Goal: Task Accomplishment & Management: Complete application form

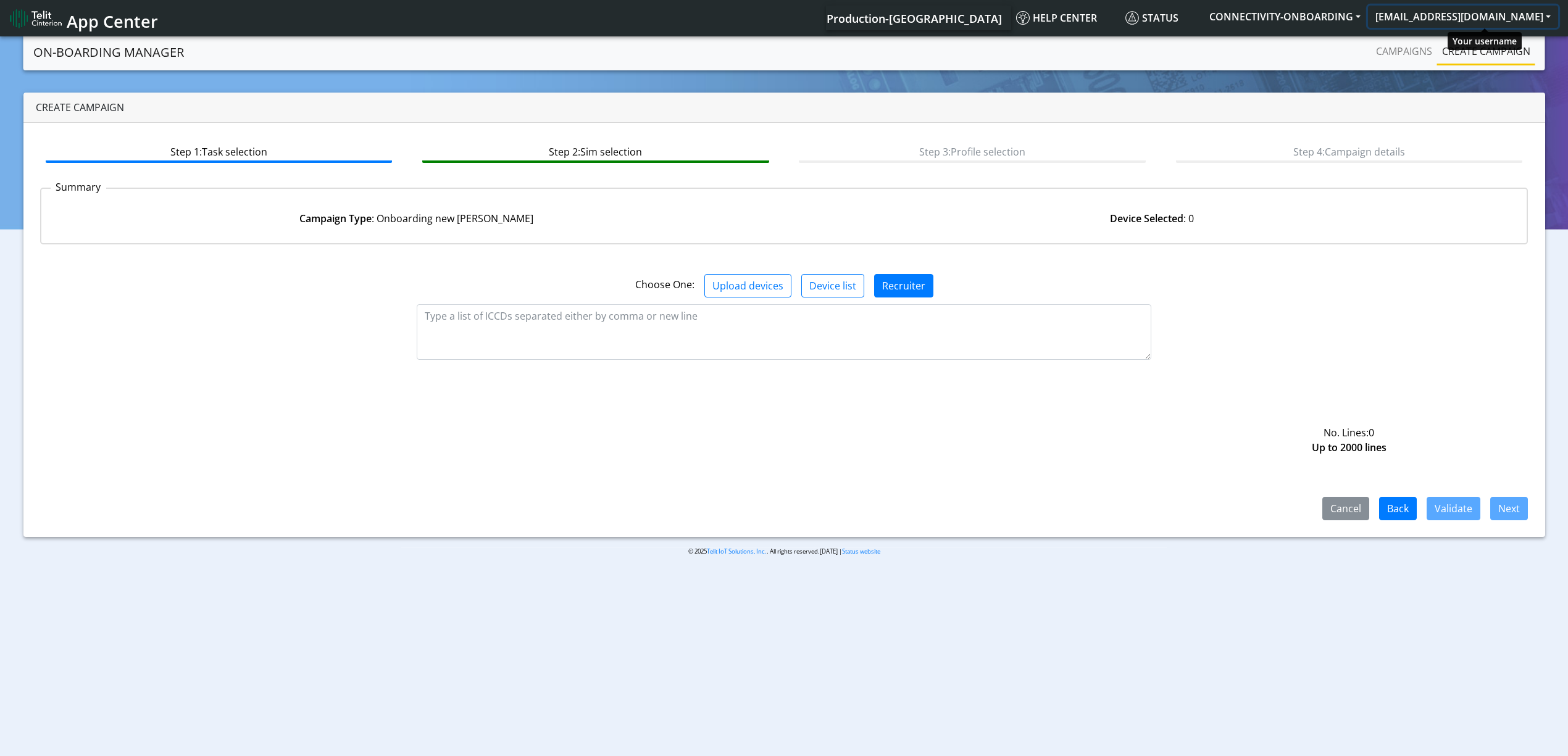
click at [1470, 11] on button "[EMAIL_ADDRESS][DOMAIN_NAME]" at bounding box center [1463, 17] width 190 height 22
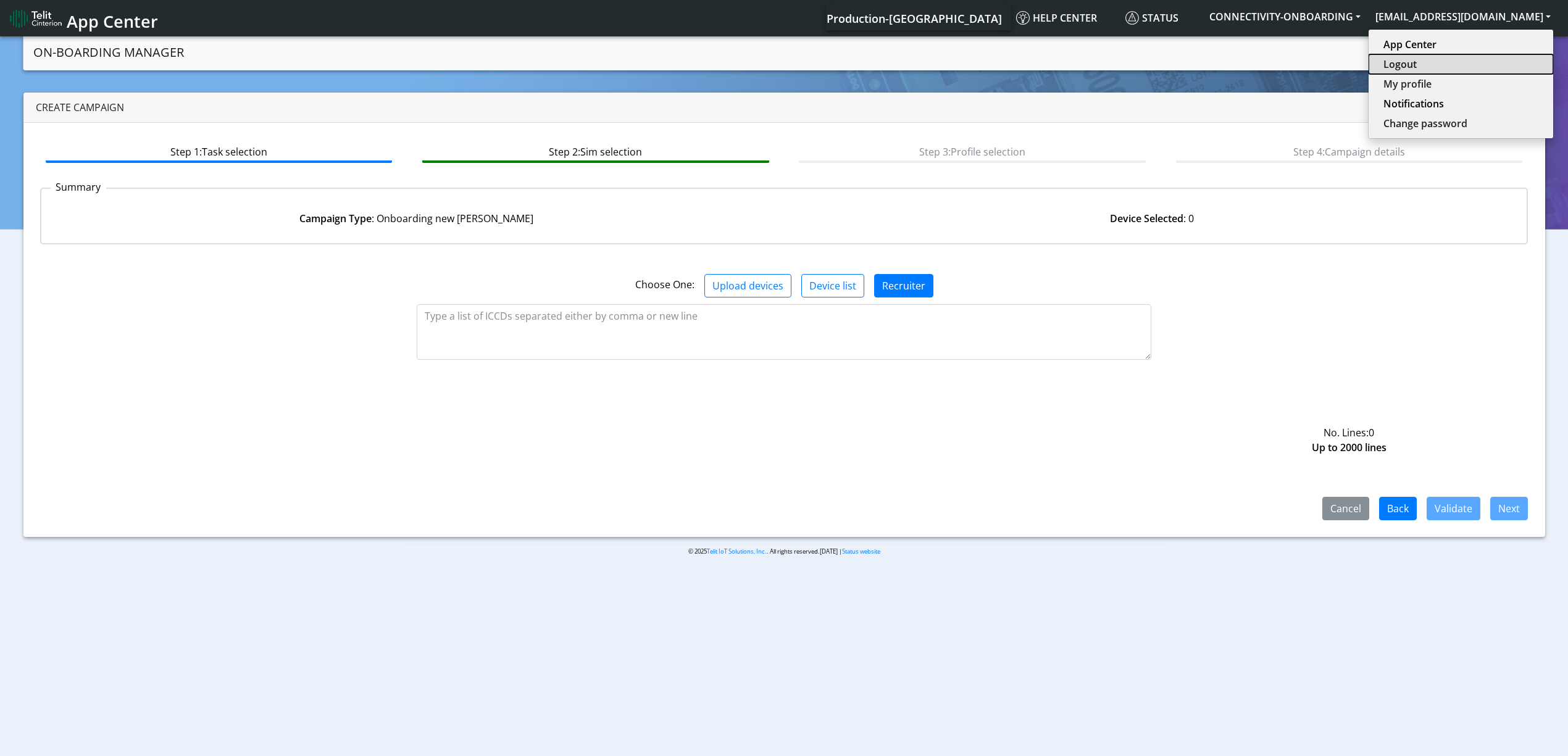
click at [1462, 69] on button "Logout" at bounding box center [1460, 64] width 185 height 20
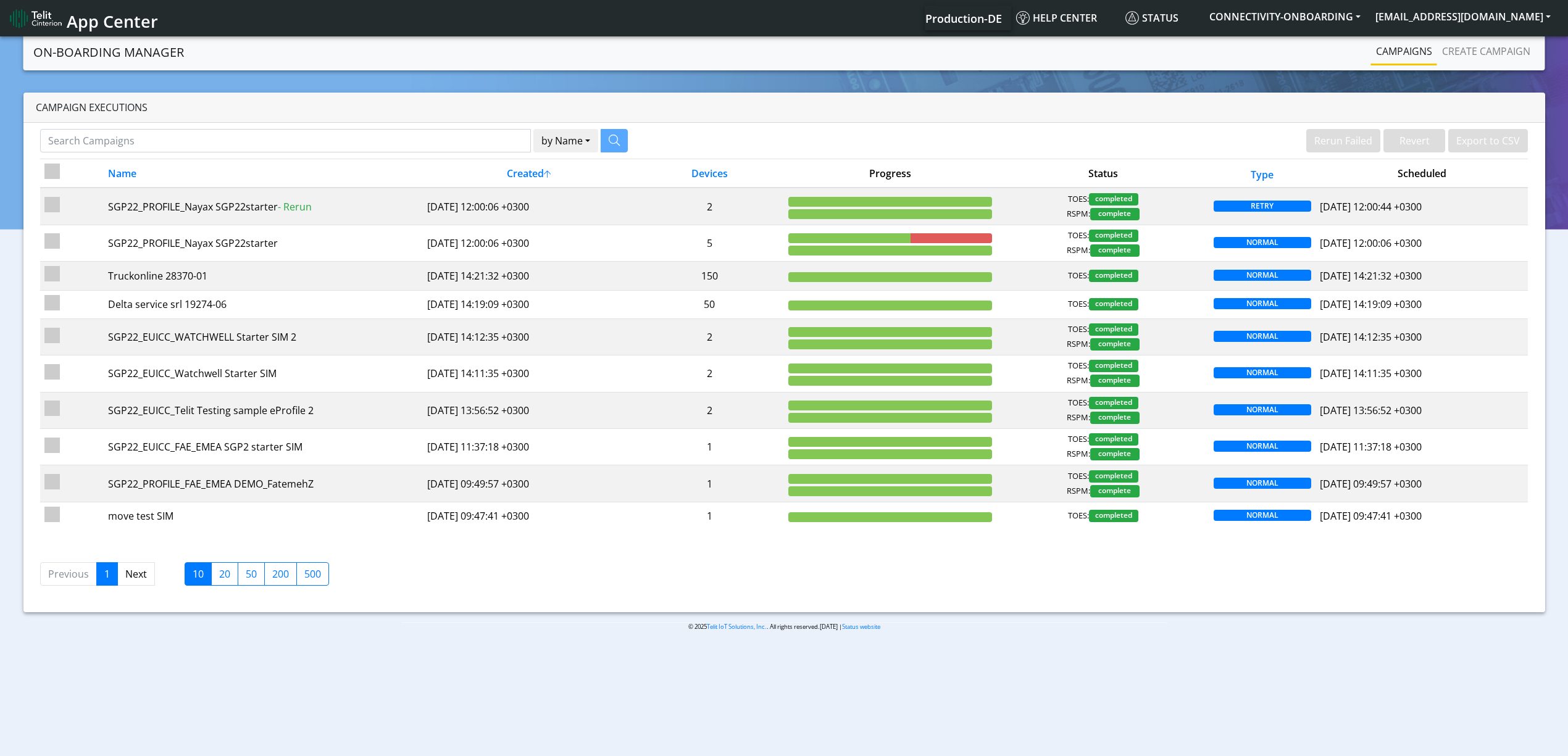
click at [494, 123] on div "by Name Name Device Rerun Failed Revert Export to CSV Name Created Devices Prog…" at bounding box center [784, 368] width 1522 height 490
click at [492, 137] on input "Search Campaigns" at bounding box center [285, 141] width 490 height 24
paste input "17187"
type input "17187"
click at [586, 144] on button "button" at bounding box center [599, 141] width 27 height 24
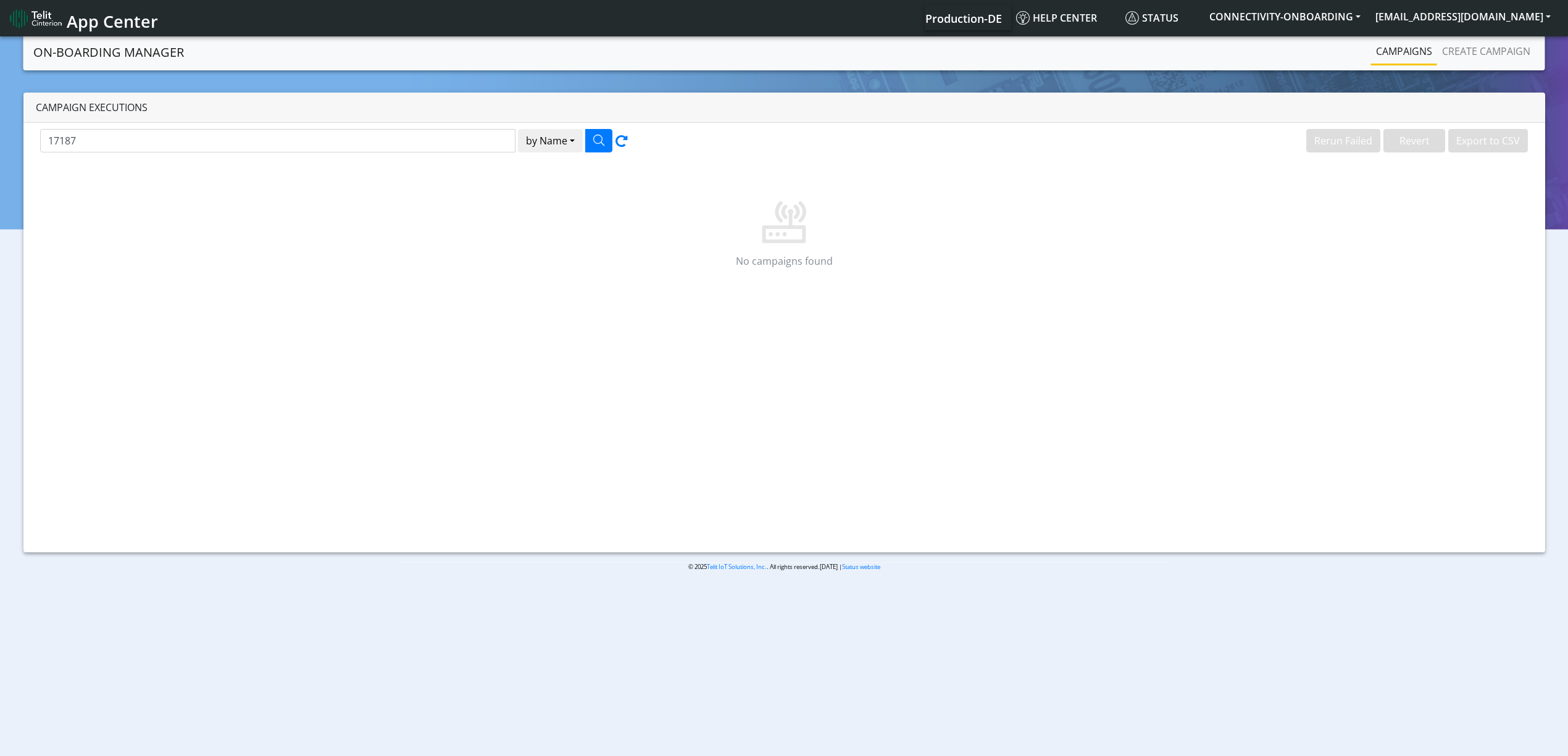
click at [1392, 50] on link "Campaigns" at bounding box center [1403, 52] width 66 height 25
click at [373, 163] on div "No campaigns found" at bounding box center [784, 227] width 1488 height 136
click at [376, 153] on div "17187 by Name Name Device" at bounding box center [407, 144] width 753 height 29
click at [378, 142] on input "17187" at bounding box center [278, 141] width 475 height 24
click at [601, 131] on button "button" at bounding box center [599, 141] width 27 height 24
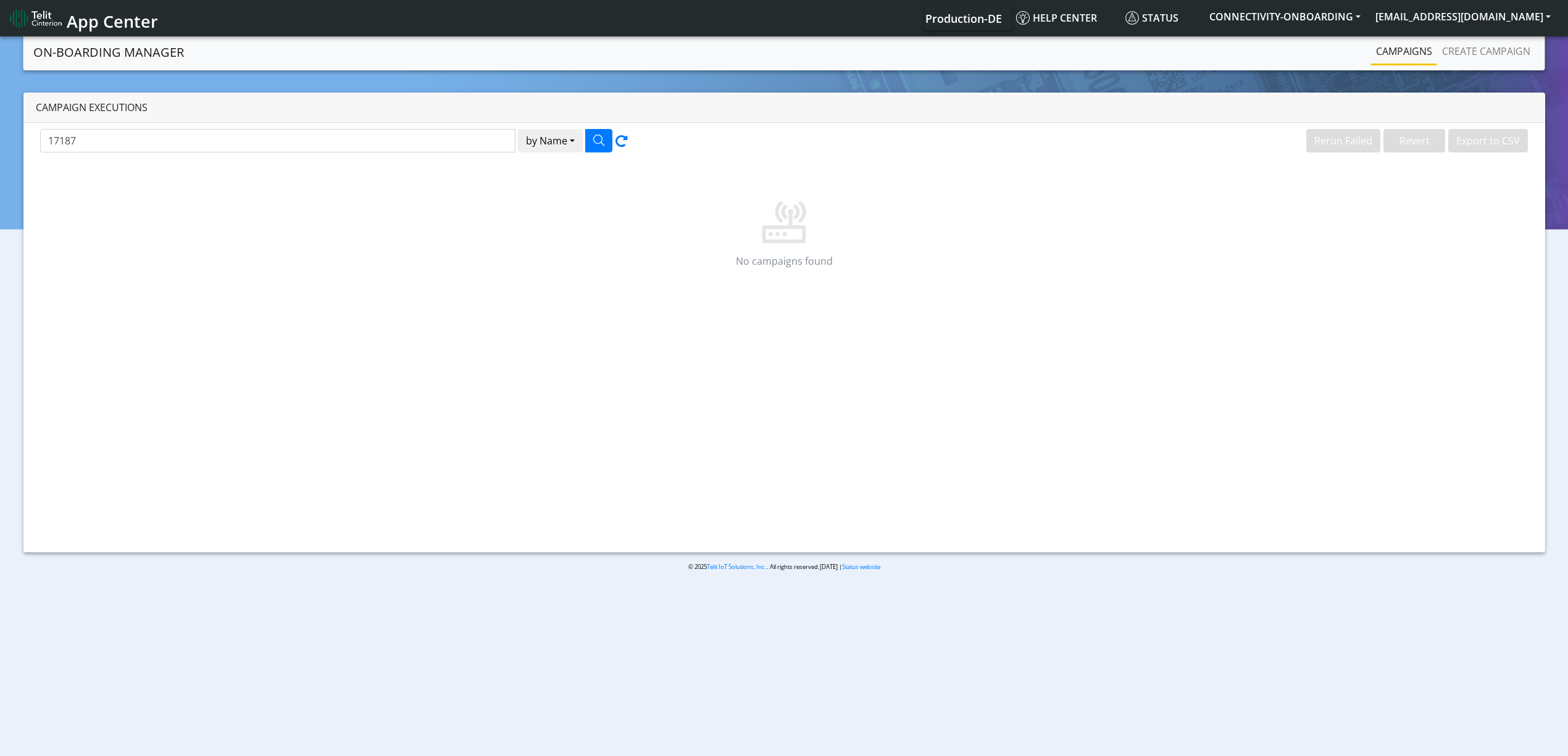
click at [1375, 39] on link "Campaigns" at bounding box center [1403, 52] width 66 height 25
click at [1385, 48] on link "Campaigns" at bounding box center [1403, 52] width 66 height 25
click at [1452, 48] on link "Create campaign" at bounding box center [1486, 52] width 98 height 25
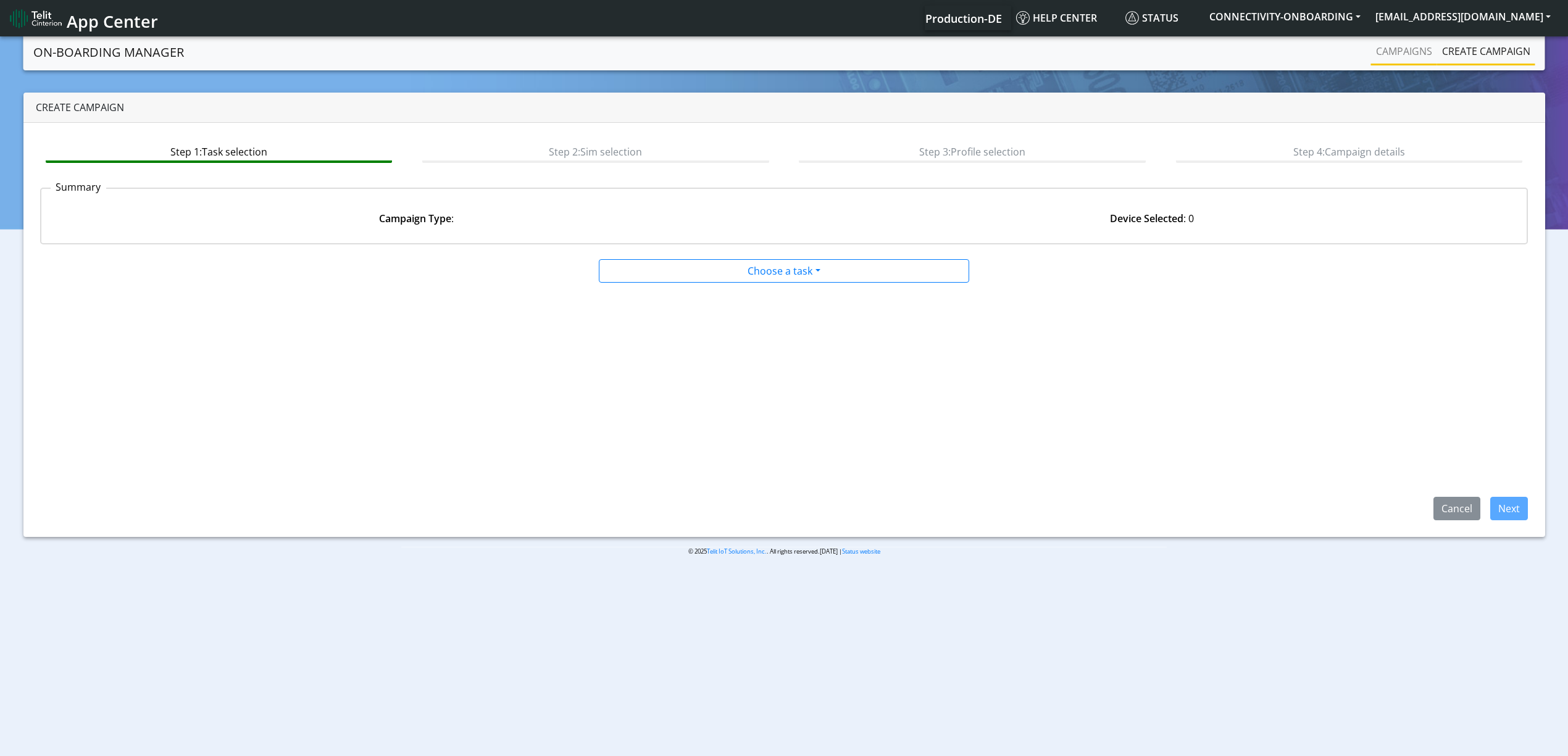
click at [1377, 64] on li "Campaigns" at bounding box center [1403, 52] width 66 height 27
click at [1377, 63] on li "Campaigns" at bounding box center [1403, 52] width 66 height 27
click at [1377, 54] on link "Campaigns" at bounding box center [1403, 52] width 66 height 25
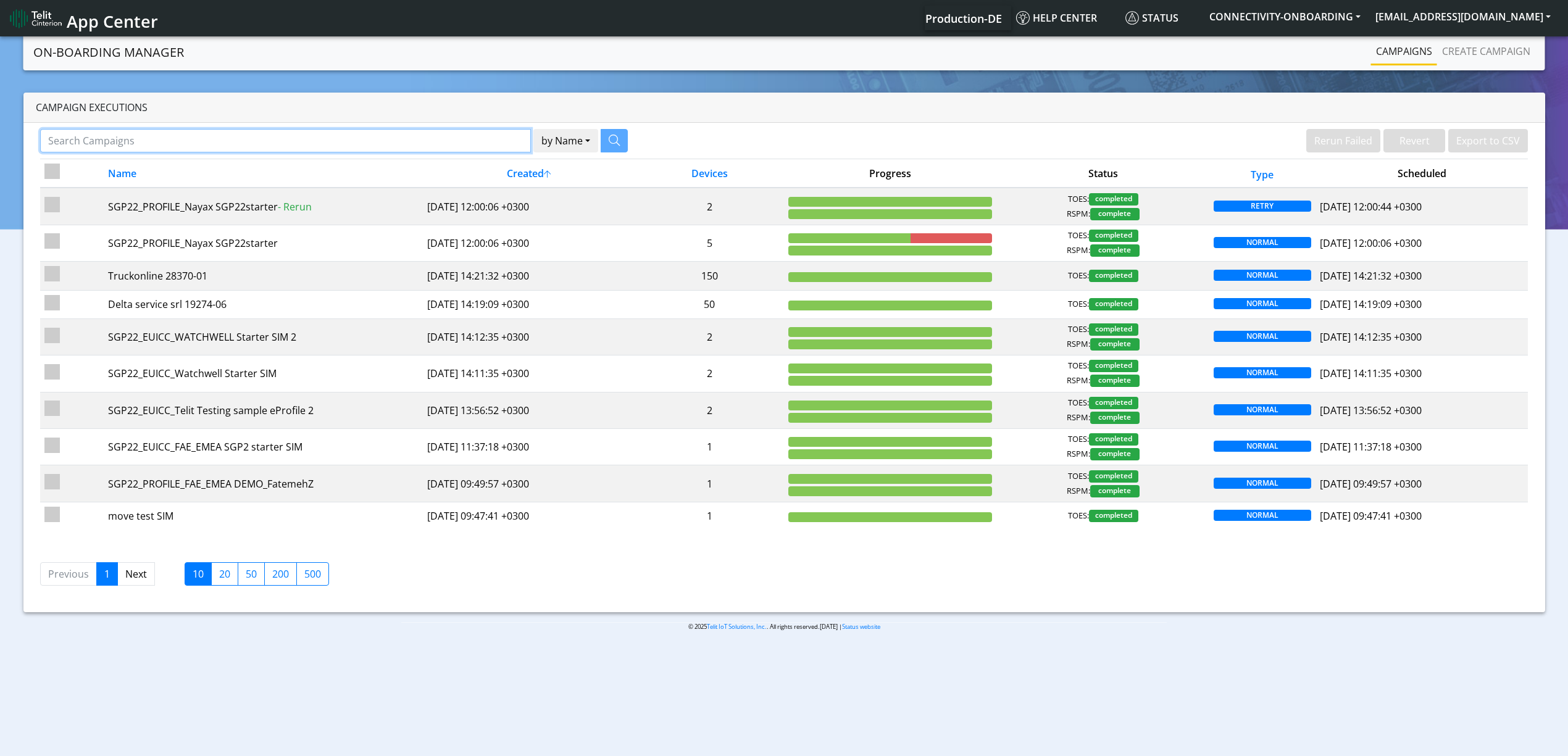
click at [312, 133] on input "Search Campaigns" at bounding box center [285, 141] width 490 height 24
type input "nayax"
click at [593, 144] on icon "button" at bounding box center [598, 140] width 11 height 11
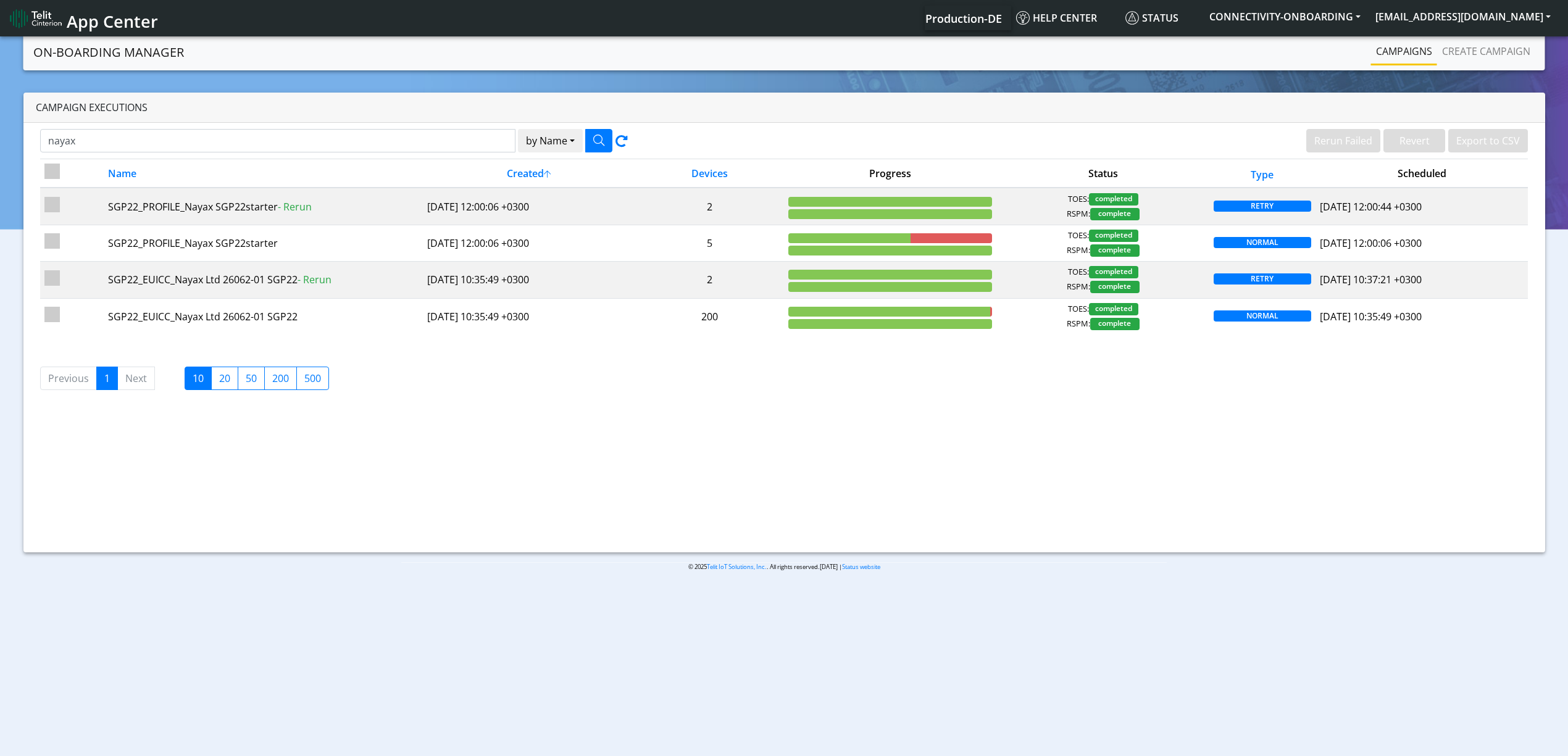
click at [129, 388] on li "Next" at bounding box center [136, 378] width 37 height 24
click at [1388, 50] on link "Campaigns" at bounding box center [1403, 52] width 66 height 25
click at [222, 383] on label "20" at bounding box center [225, 378] width 27 height 24
click at [222, 379] on input "20" at bounding box center [223, 375] width 8 height 8
click at [1447, 55] on link "Create campaign" at bounding box center [1486, 52] width 98 height 25
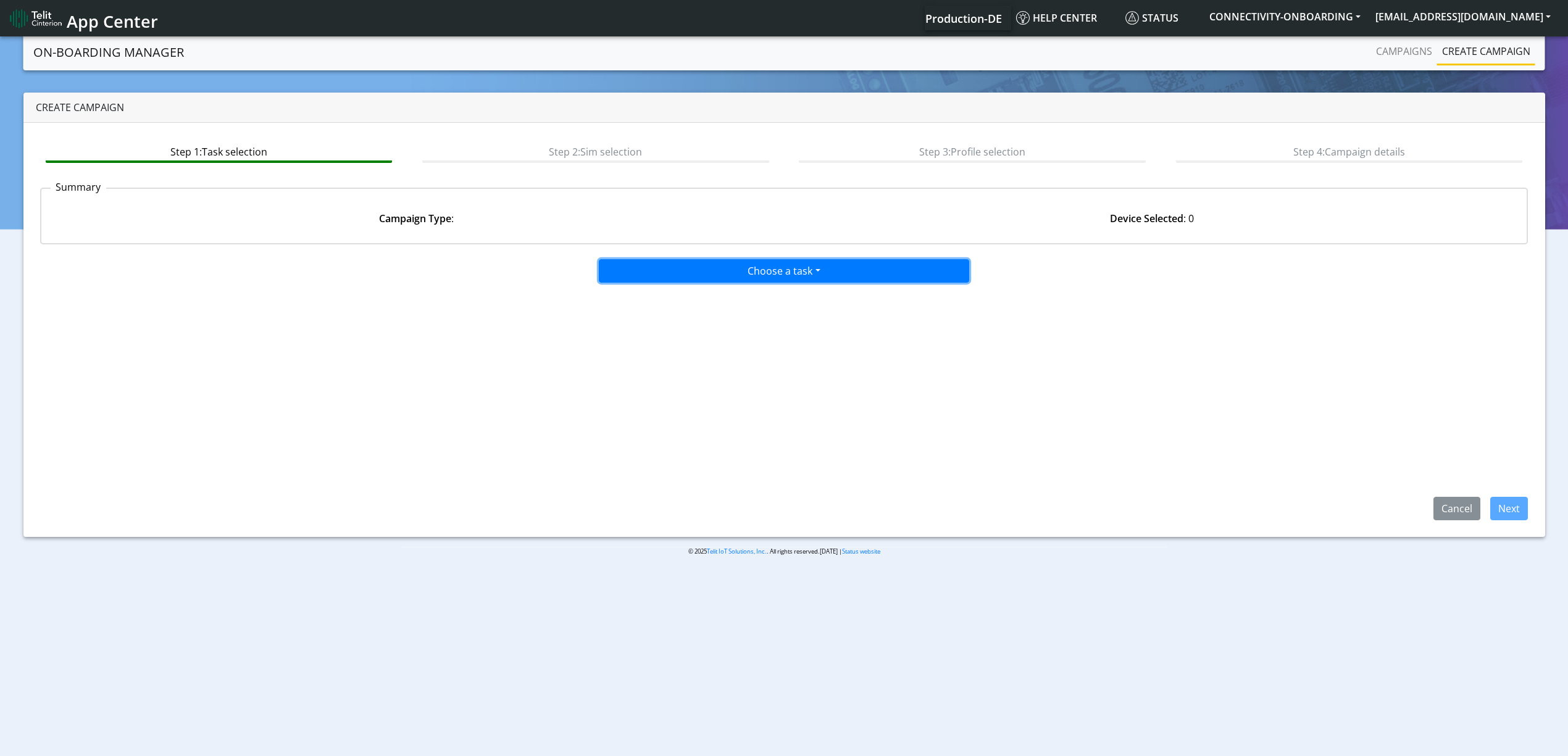
click at [679, 274] on button "Choose a task" at bounding box center [784, 271] width 370 height 24
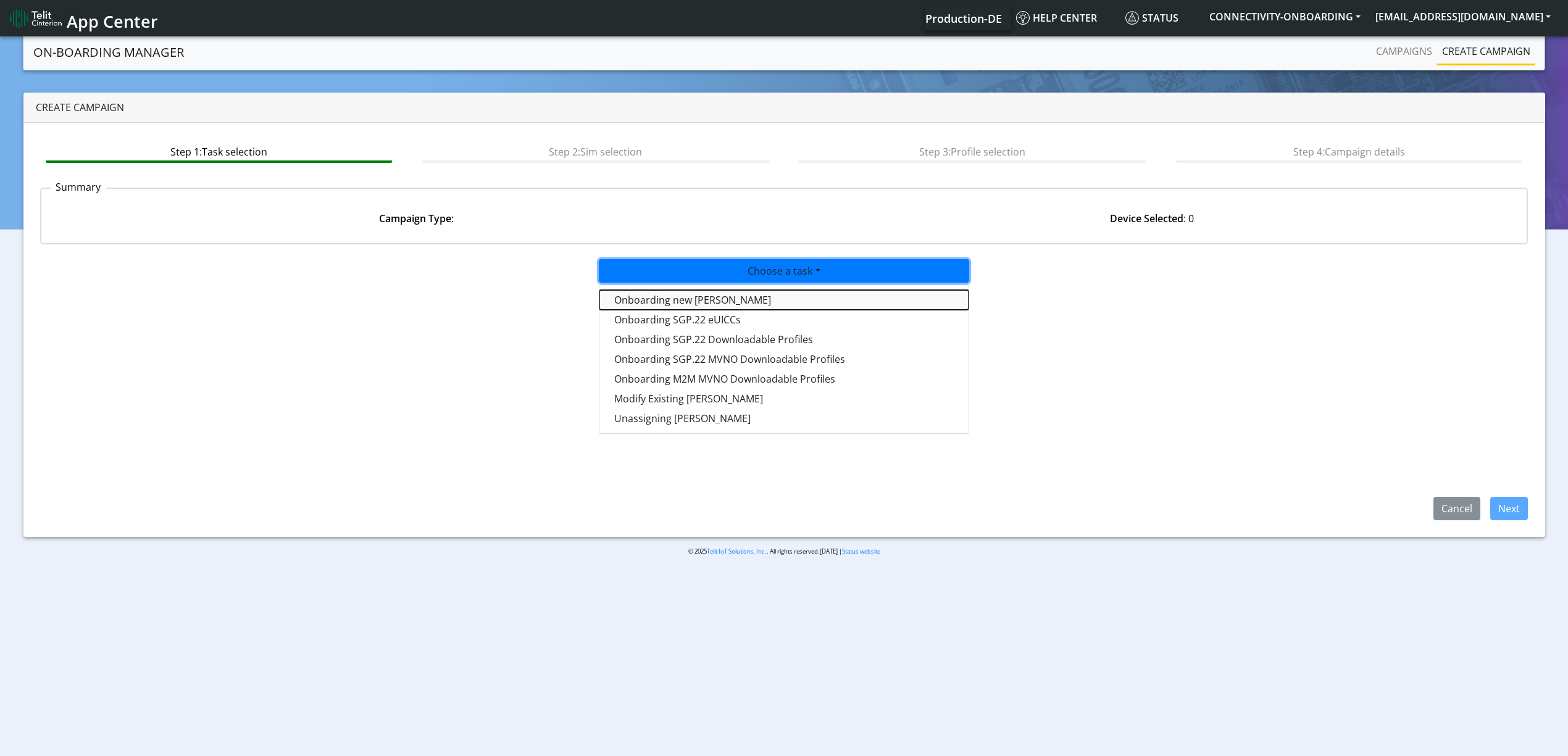
click at [672, 296] on tasktoes-dropdown "Onboarding new [PERSON_NAME]" at bounding box center [784, 300] width 369 height 20
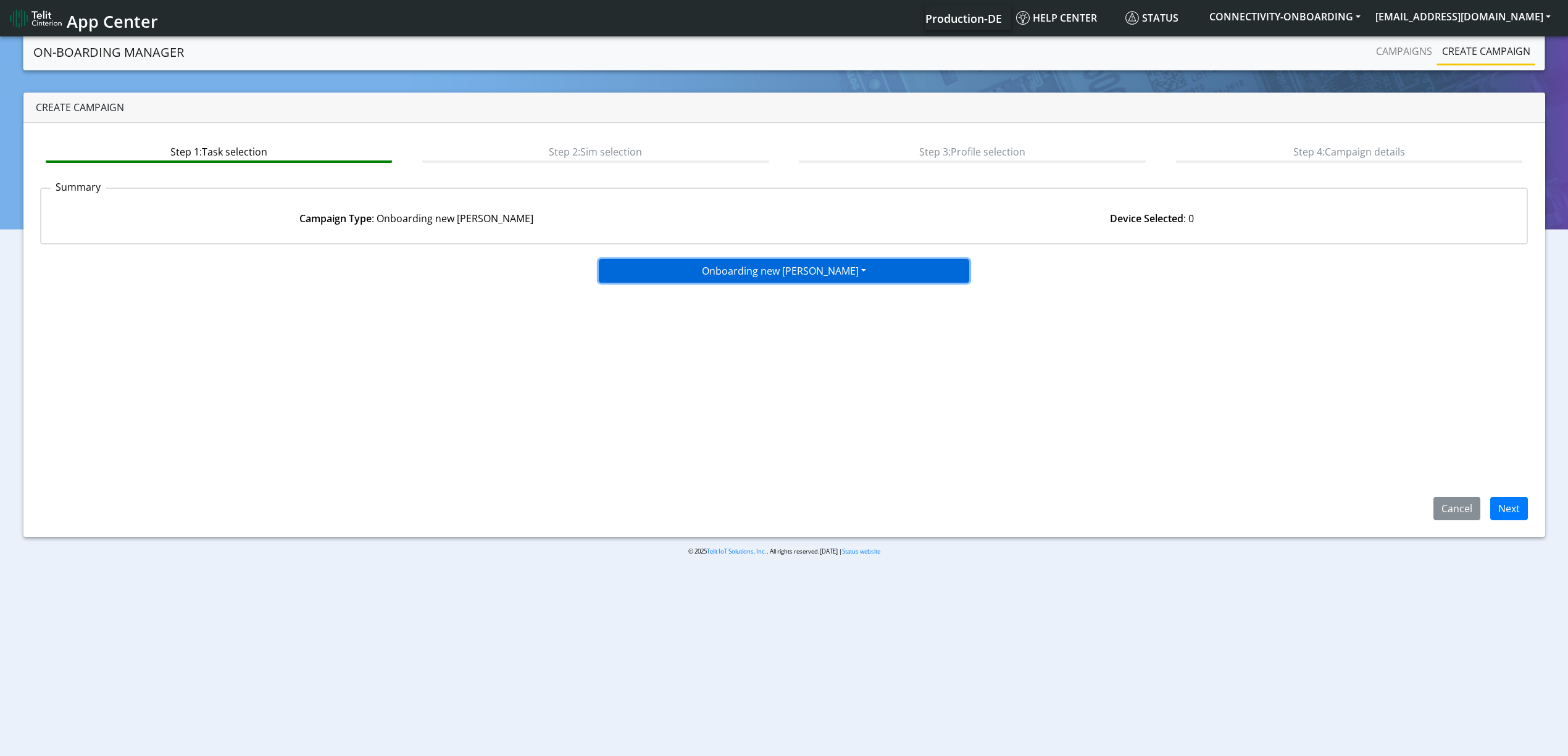
click at [687, 277] on button "Onboarding new [PERSON_NAME]" at bounding box center [784, 271] width 370 height 24
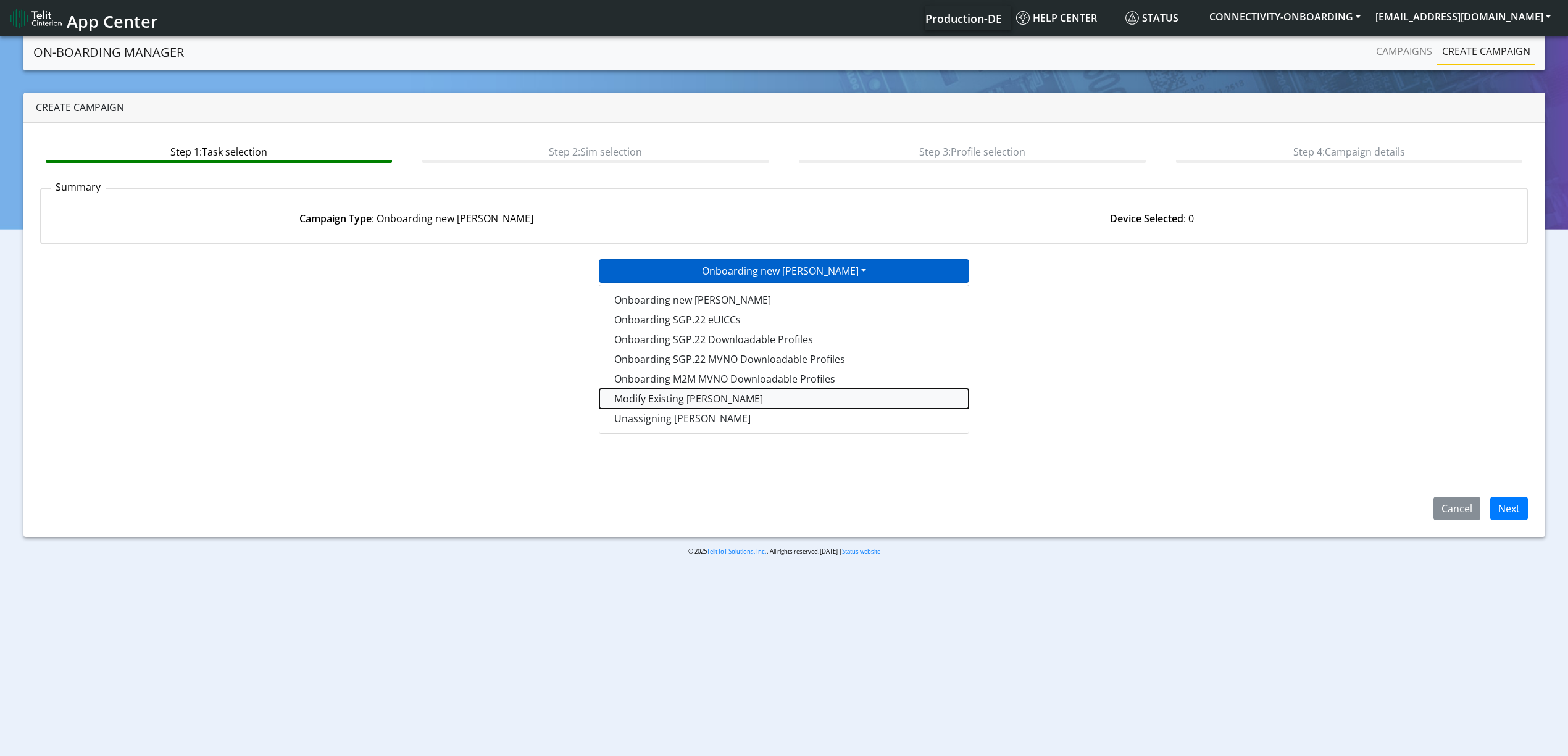
click at [655, 388] on taskiotp-dropdown "Modify Existing [PERSON_NAME]" at bounding box center [784, 398] width 369 height 20
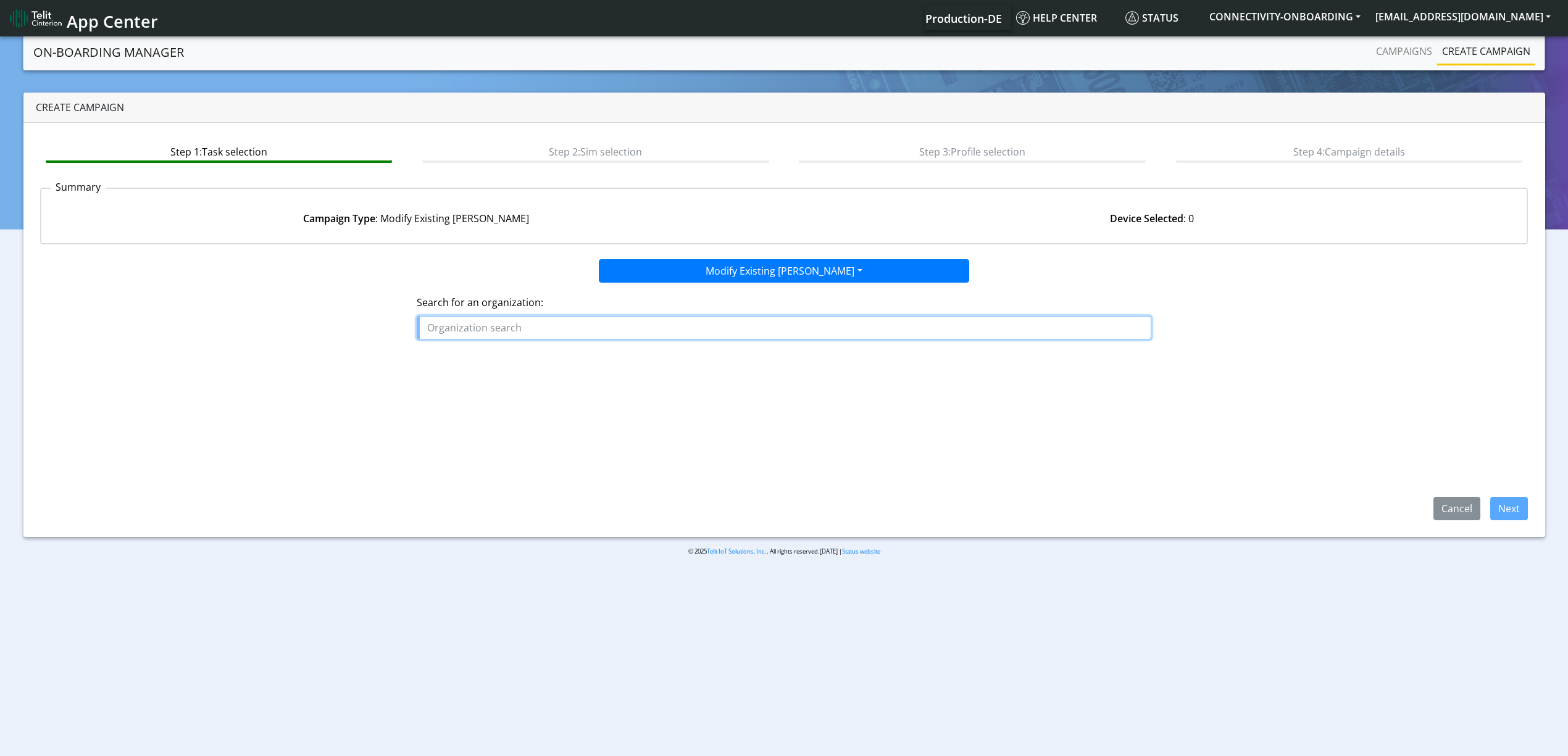
click at [628, 316] on input "text" at bounding box center [784, 328] width 735 height 24
click at [494, 369] on button "NAY AX" at bounding box center [488, 376] width 142 height 20
type input "NAYAX"
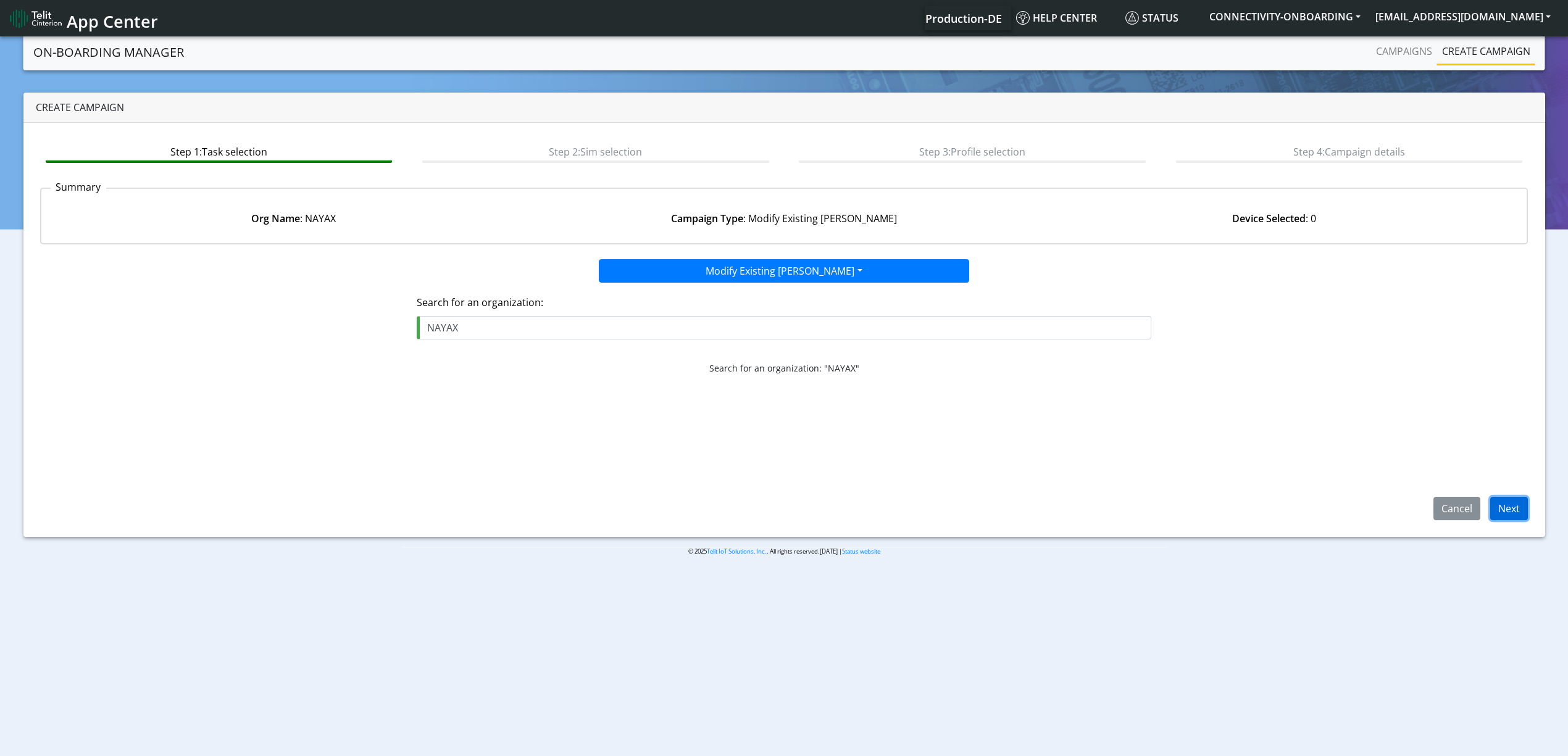
click at [1496, 504] on button "Next" at bounding box center [1509, 509] width 38 height 24
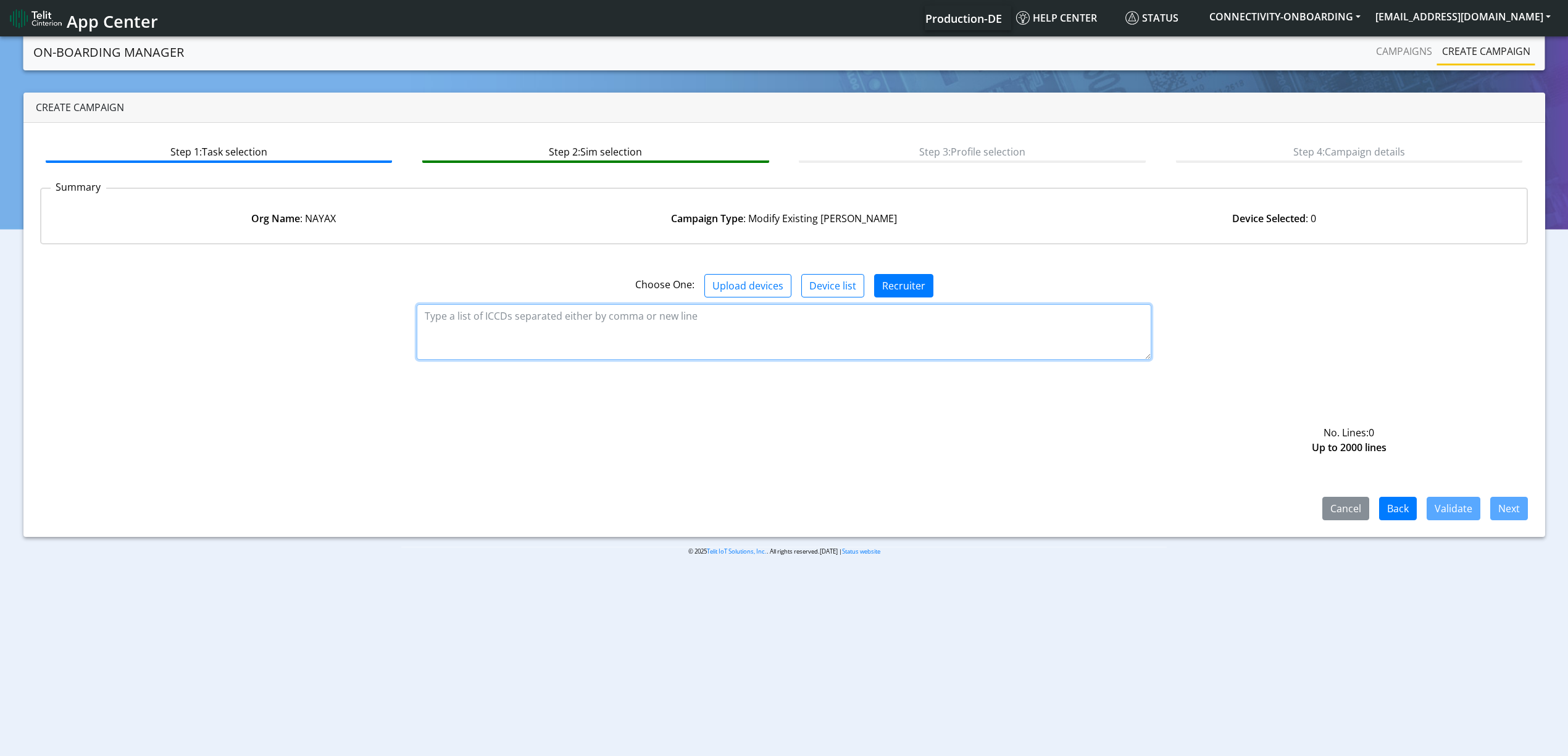
click at [775, 324] on textarea at bounding box center [784, 332] width 735 height 55
paste textarea "89358151000014804424 89358151000014804432 89358151000014804440 8935815100001480…"
type textarea "89358151000014804424 89358151000014804432 89358151000014804440 8935815100001480…"
click at [1441, 502] on button "Validate" at bounding box center [1453, 509] width 54 height 24
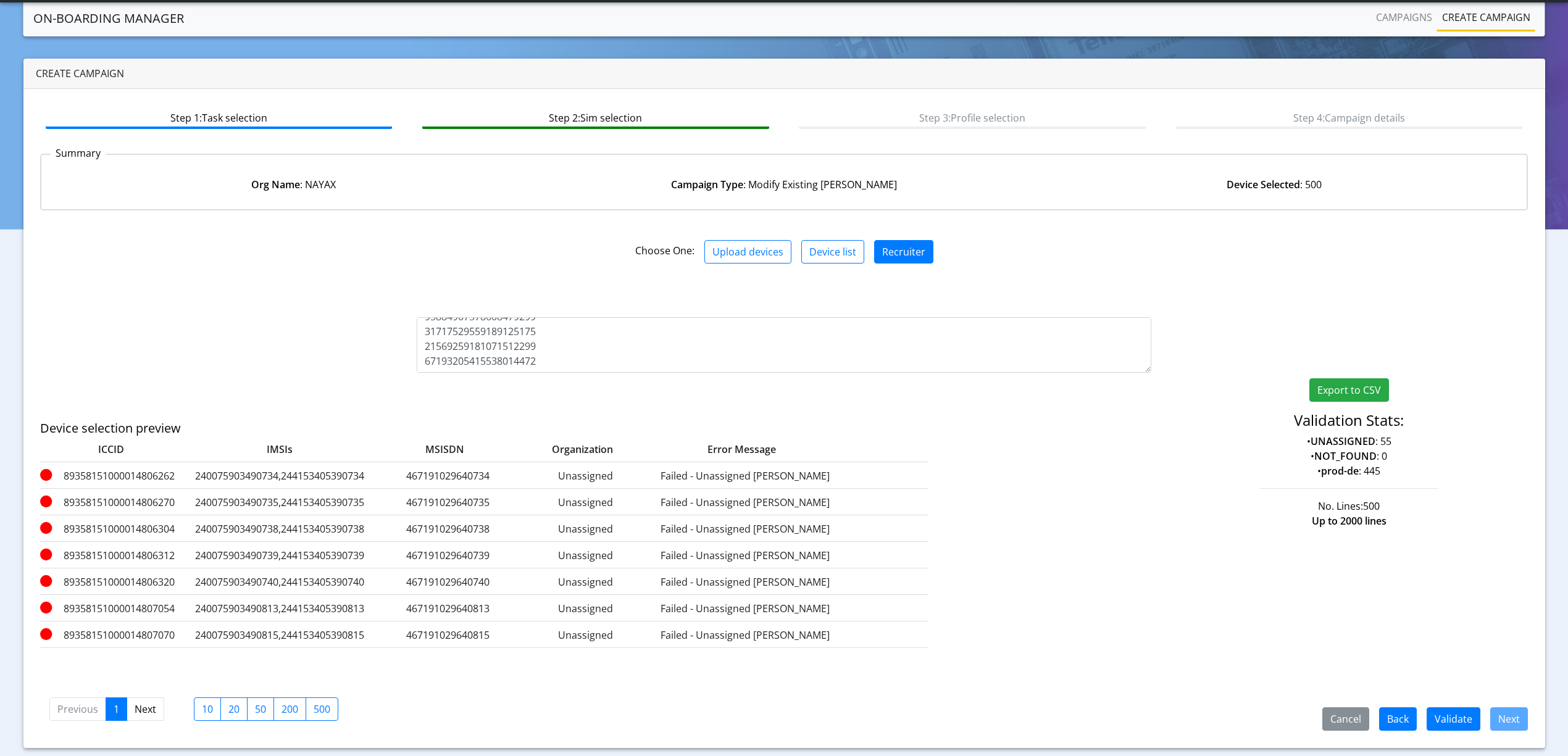
scroll to position [33, 0]
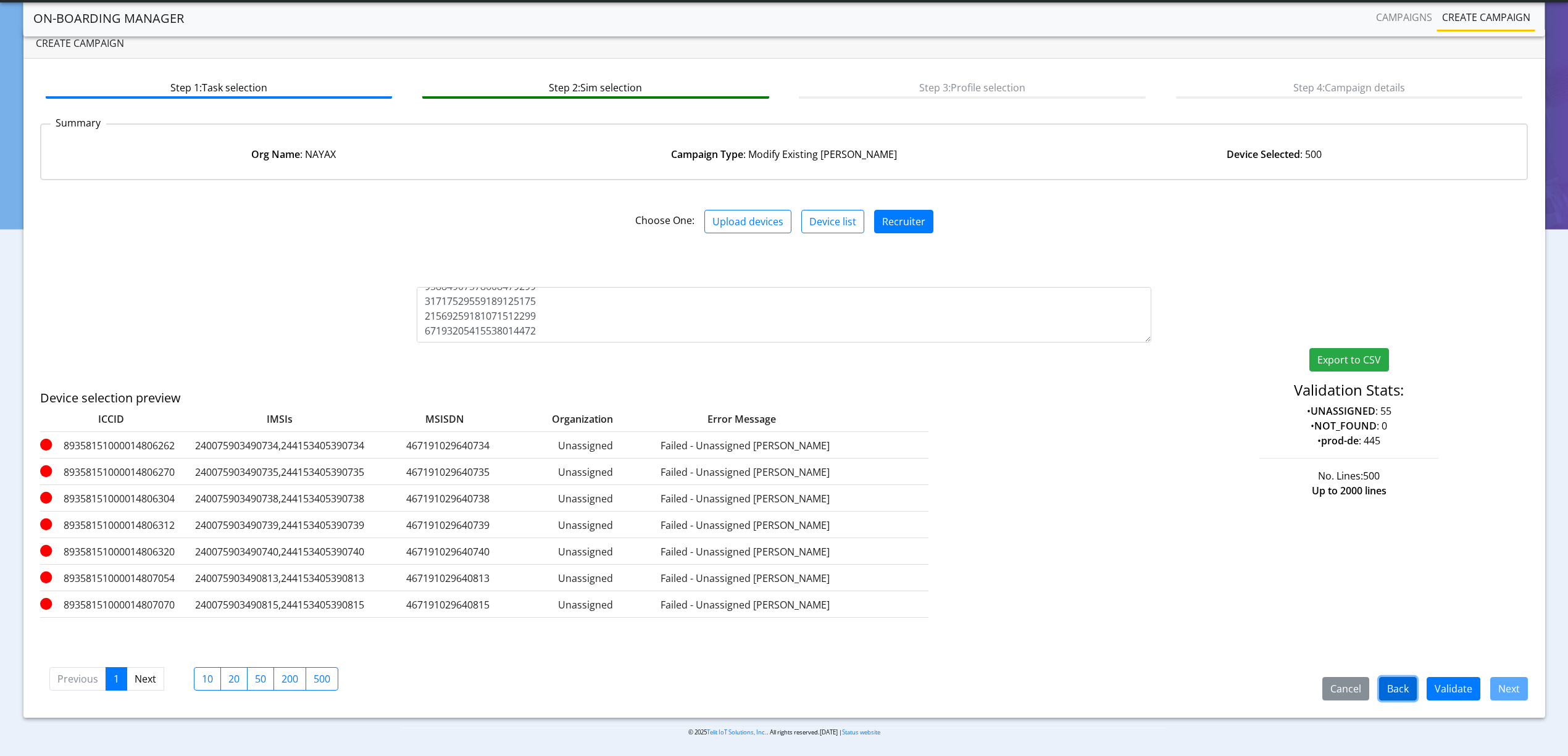
click at [1413, 680] on button "Back" at bounding box center [1398, 689] width 38 height 24
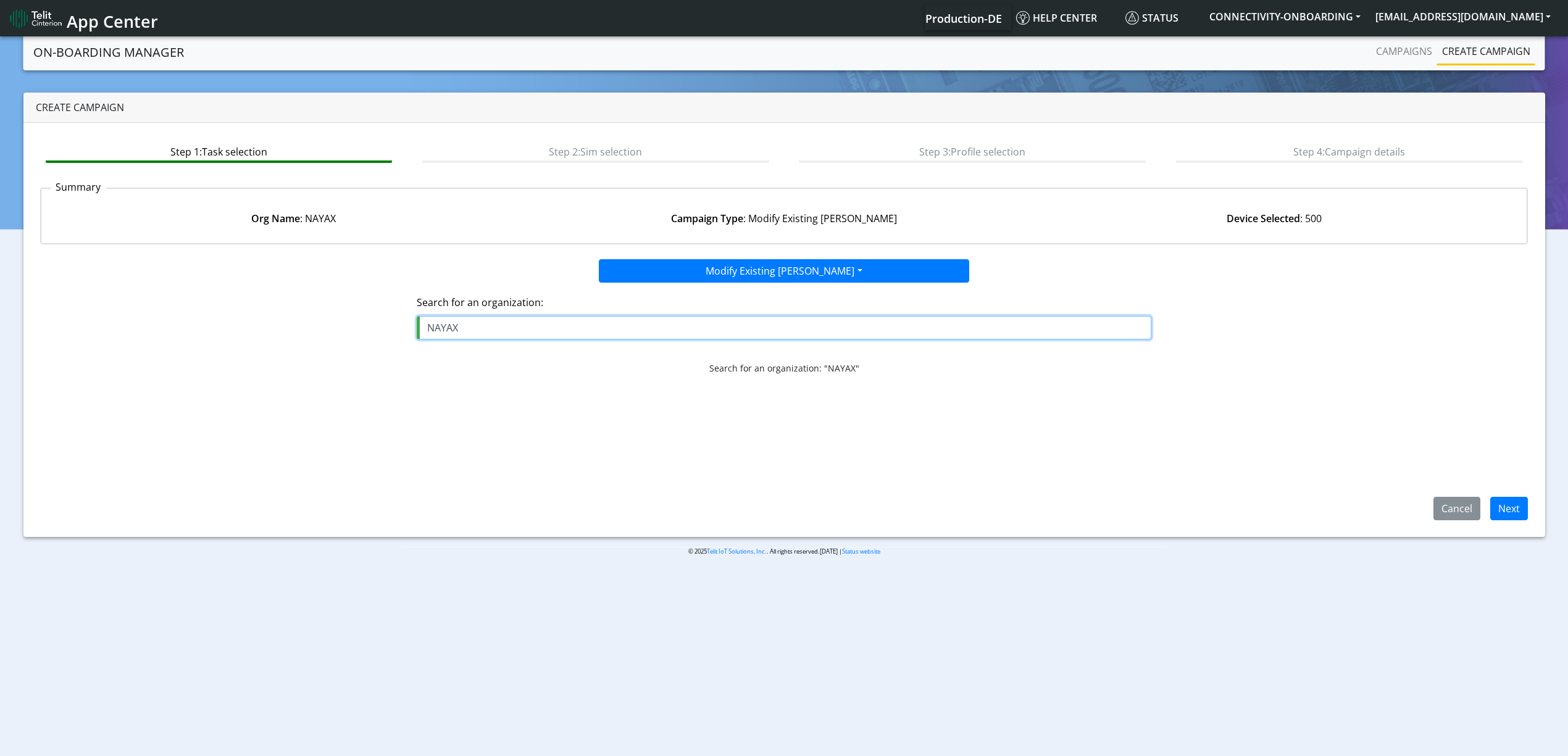
click at [842, 319] on input "NAYAX" at bounding box center [784, 328] width 735 height 24
click at [1502, 497] on button "Next" at bounding box center [1509, 509] width 38 height 24
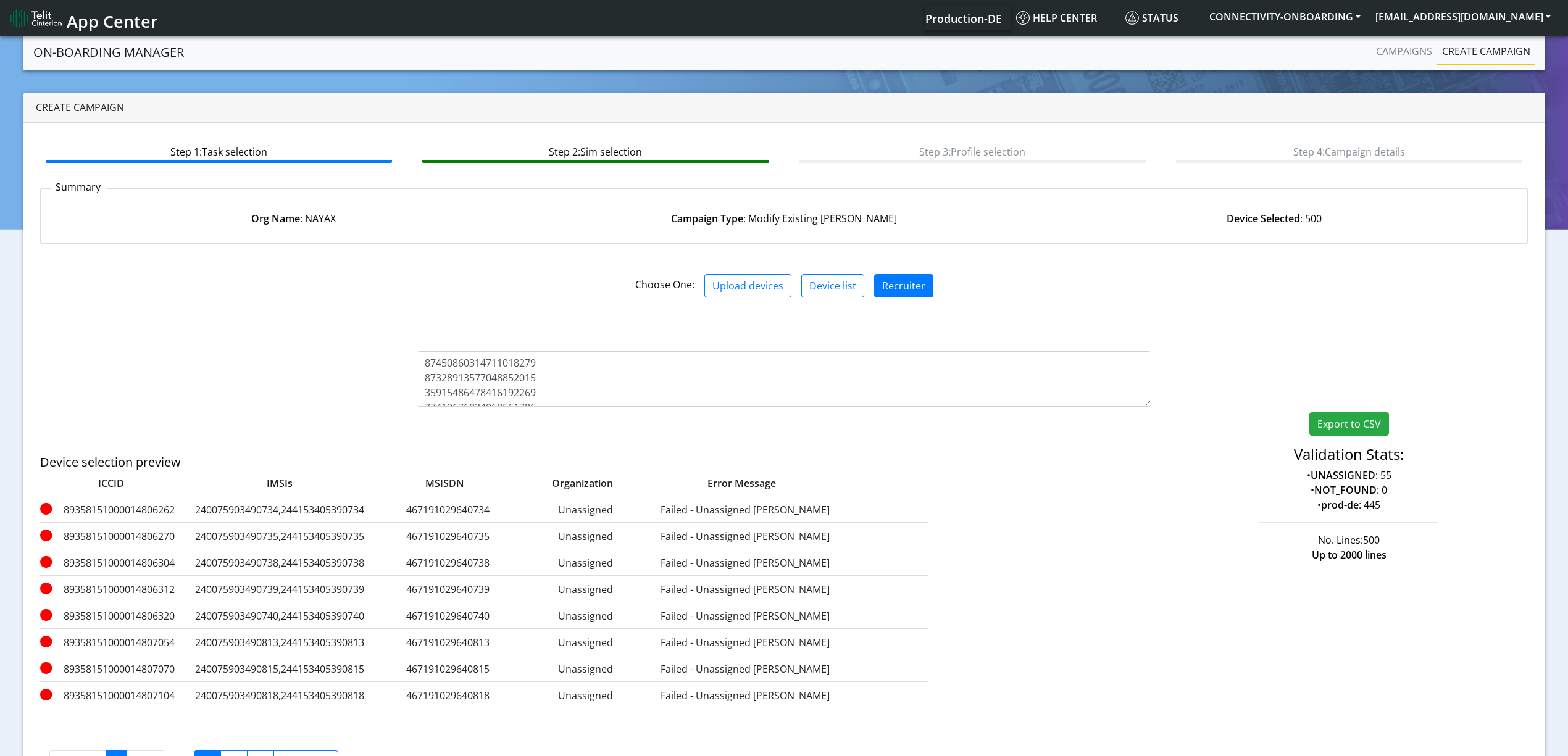
click at [573, 373] on div at bounding box center [784, 397] width 1568 height 726
click at [601, 368] on textarea at bounding box center [784, 379] width 735 height 55
paste textarea
click at [1188, 522] on div at bounding box center [1089, 622] width 302 height 231
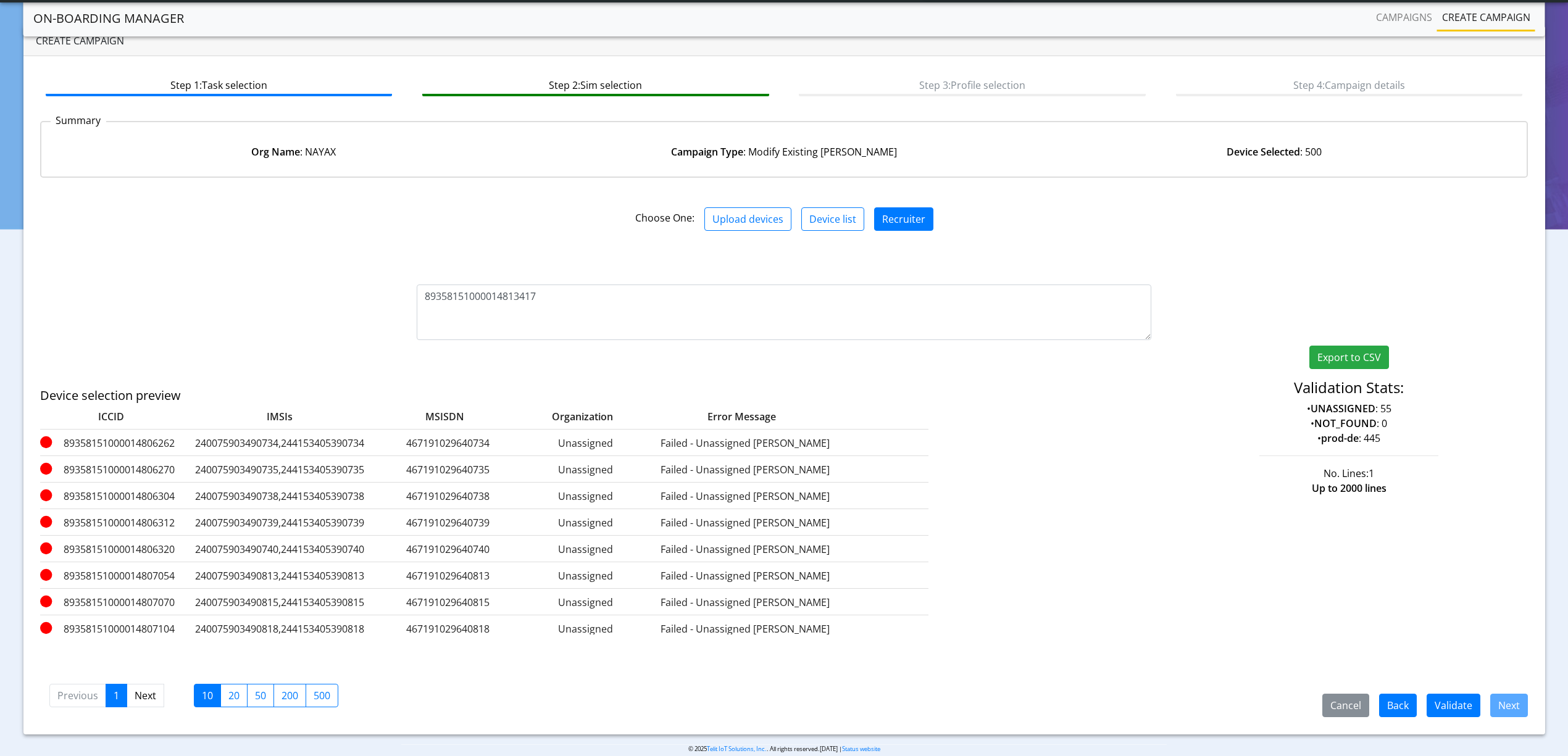
scroll to position [50, 0]
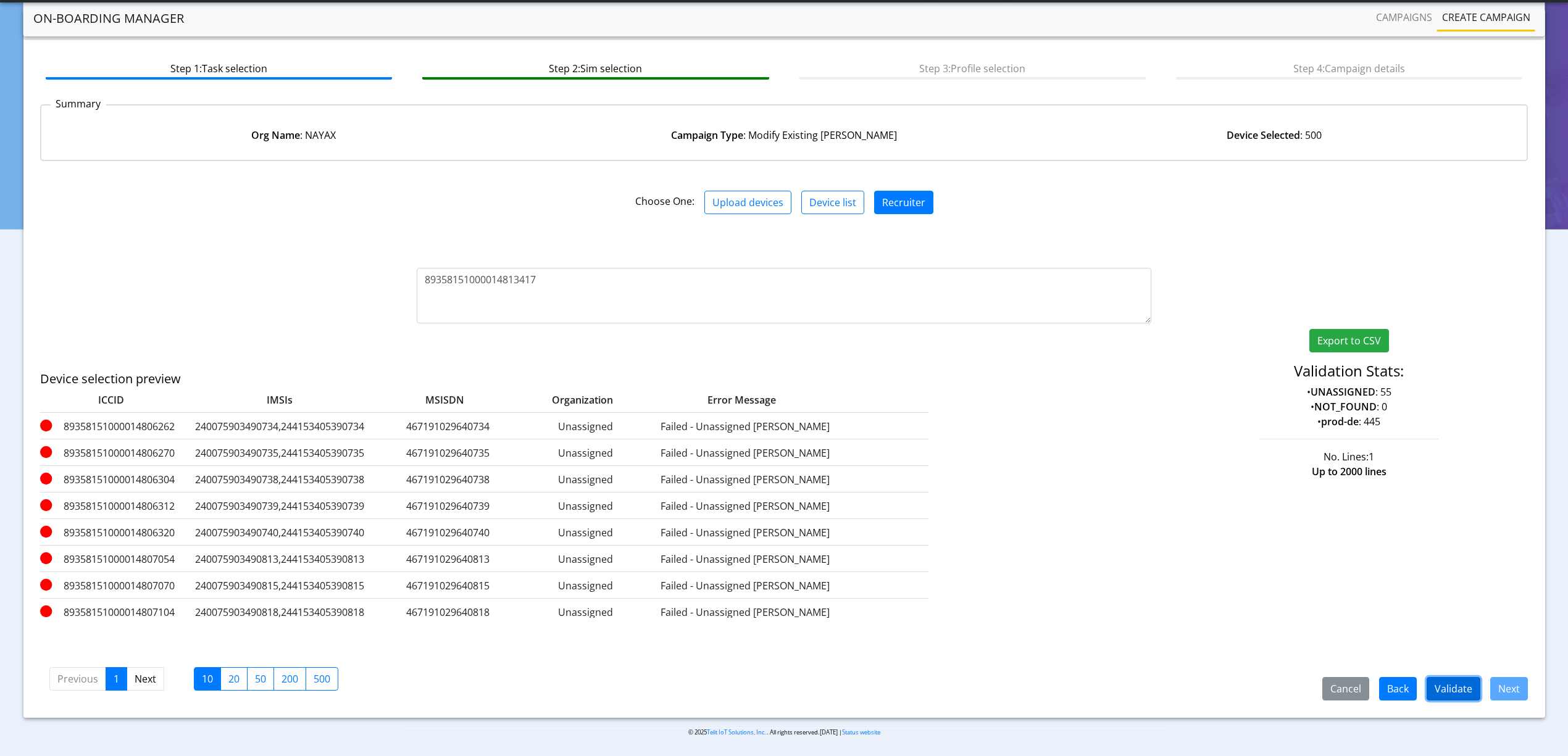
click at [1447, 696] on button "Validate" at bounding box center [1453, 689] width 54 height 24
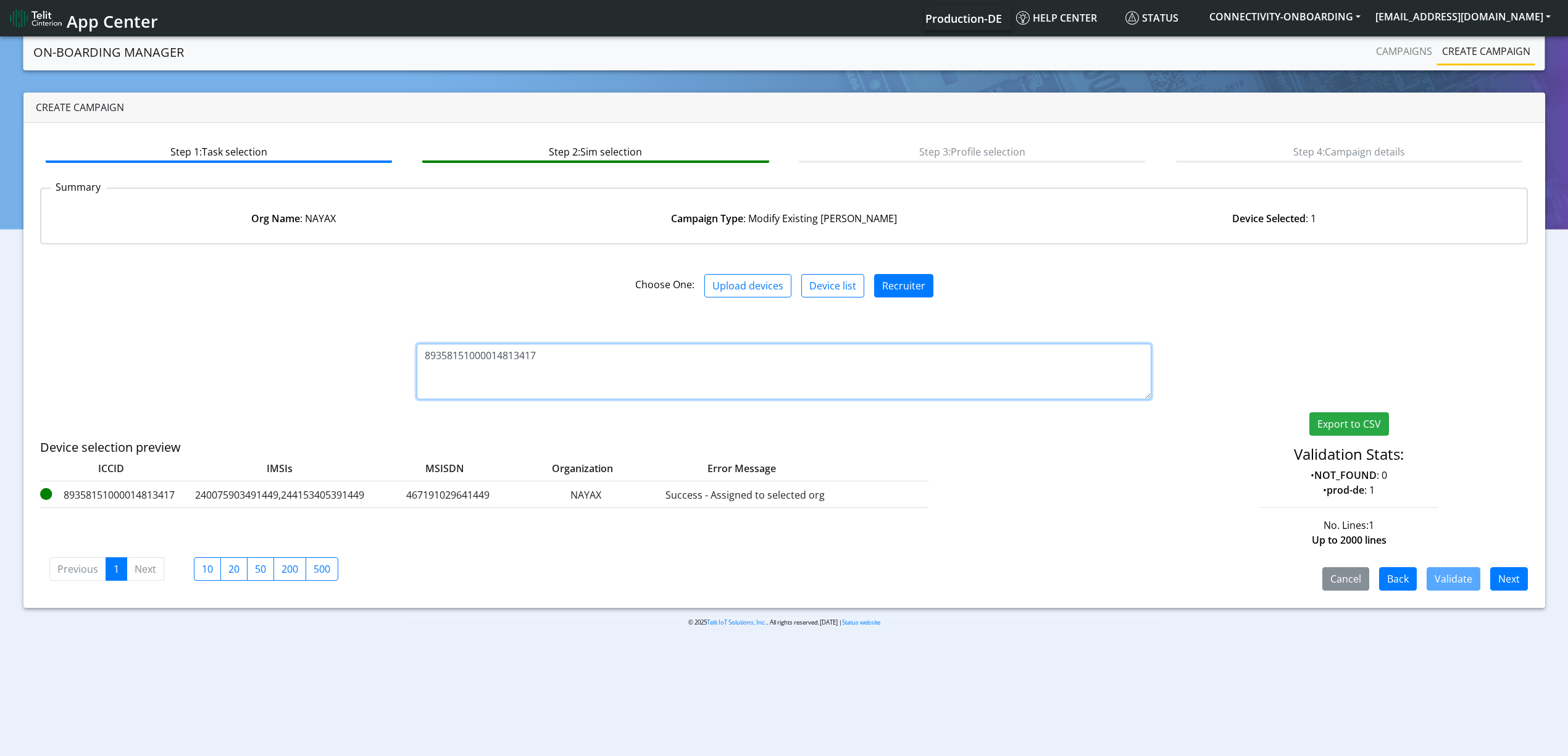
click at [637, 364] on textarea "89358151000014813417" at bounding box center [784, 371] width 735 height 55
paste textarea "09"
click at [1467, 580] on button "Validate" at bounding box center [1453, 579] width 54 height 24
click at [601, 368] on textarea "89358151000014813409" at bounding box center [784, 371] width 735 height 55
paste textarea "383"
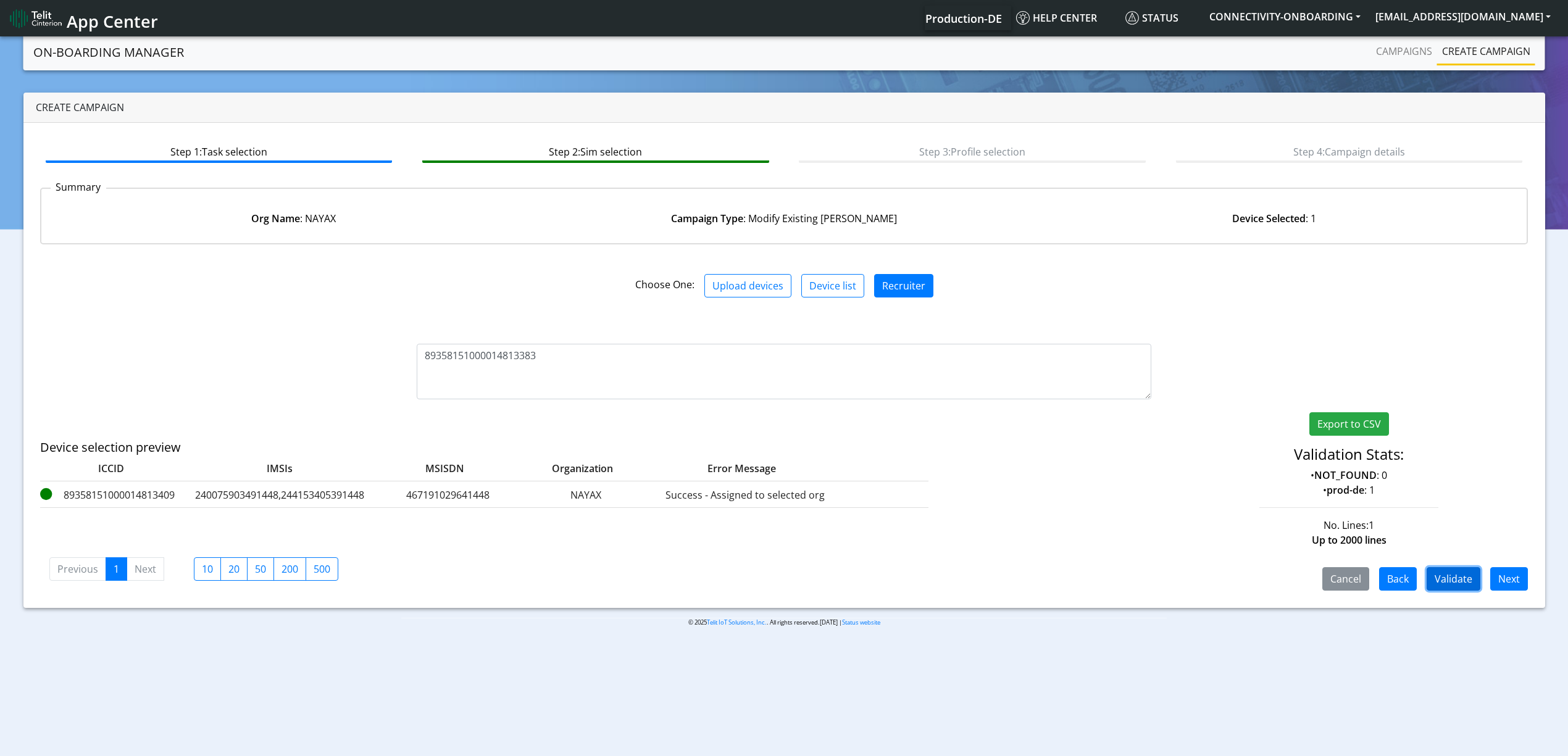
click at [1462, 568] on button "Validate" at bounding box center [1453, 579] width 54 height 24
click at [494, 368] on textarea "89358151000014813383" at bounding box center [784, 371] width 735 height 55
paste textarea "04424 89358151000014804432 89358151000014804440 89358151000014804457 8935815100…"
click at [1477, 589] on button "Validate" at bounding box center [1453, 579] width 54 height 24
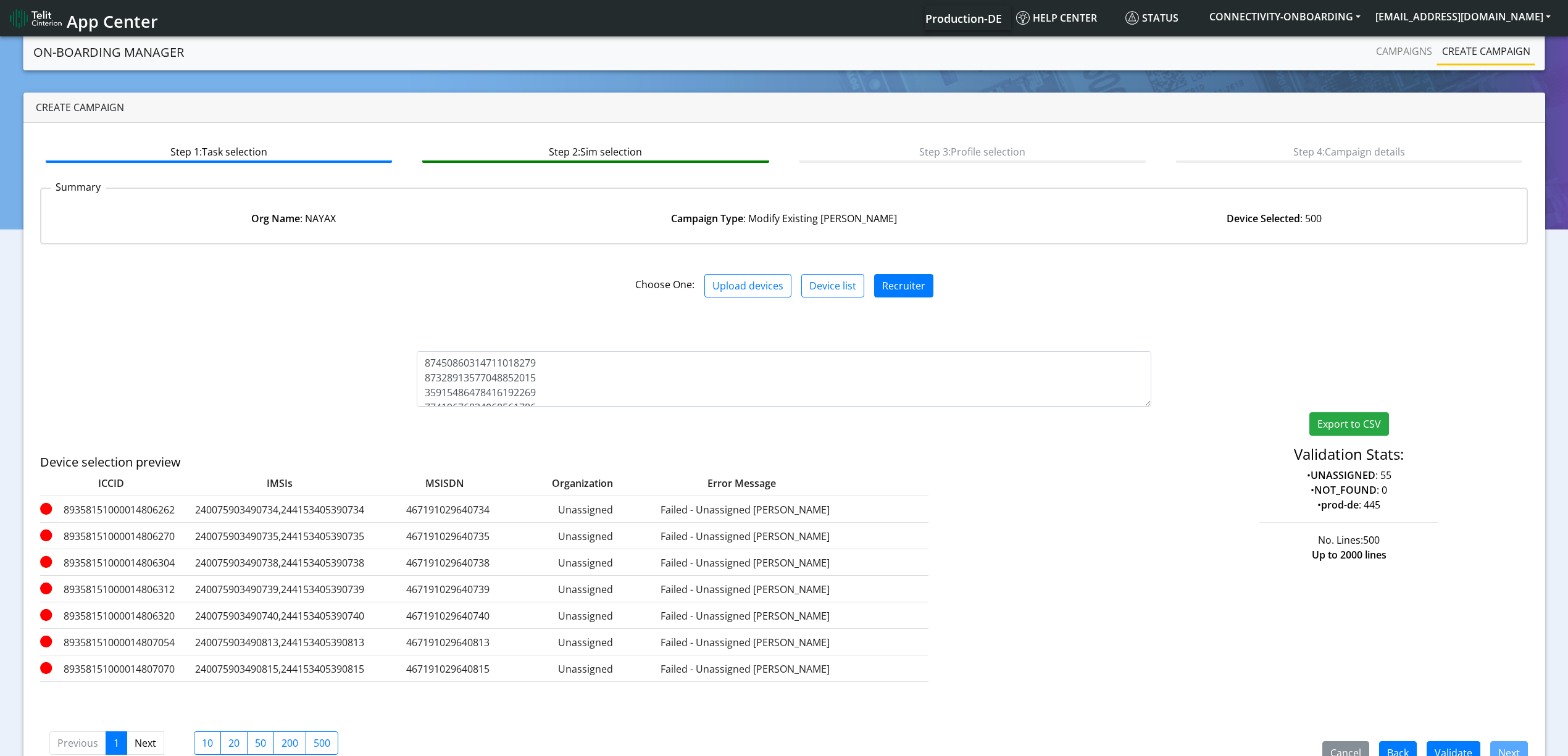
scroll to position [33, 0]
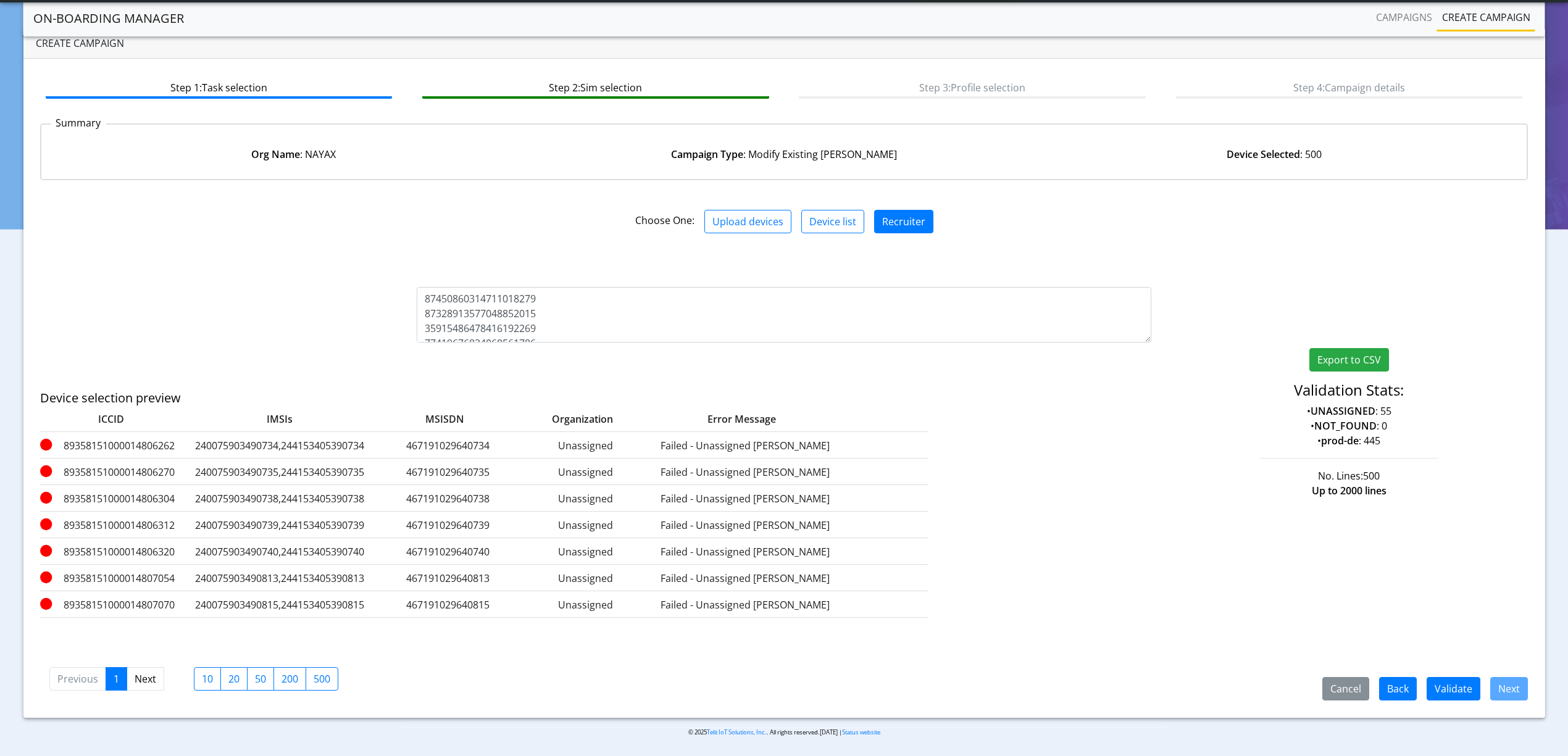
click at [146, 472] on label "89358151000014806270" at bounding box center [110, 472] width 142 height 15
copy label "89358151000014806270"
click at [1352, 353] on button "Export to CSV" at bounding box center [1349, 360] width 80 height 24
click at [643, 348] on div "Export to CSV Validation Stats: • UNASSIGNED : 55 • NOT_FOUND : 0 • prod-de : 4…" at bounding box center [784, 315] width 1507 height 151
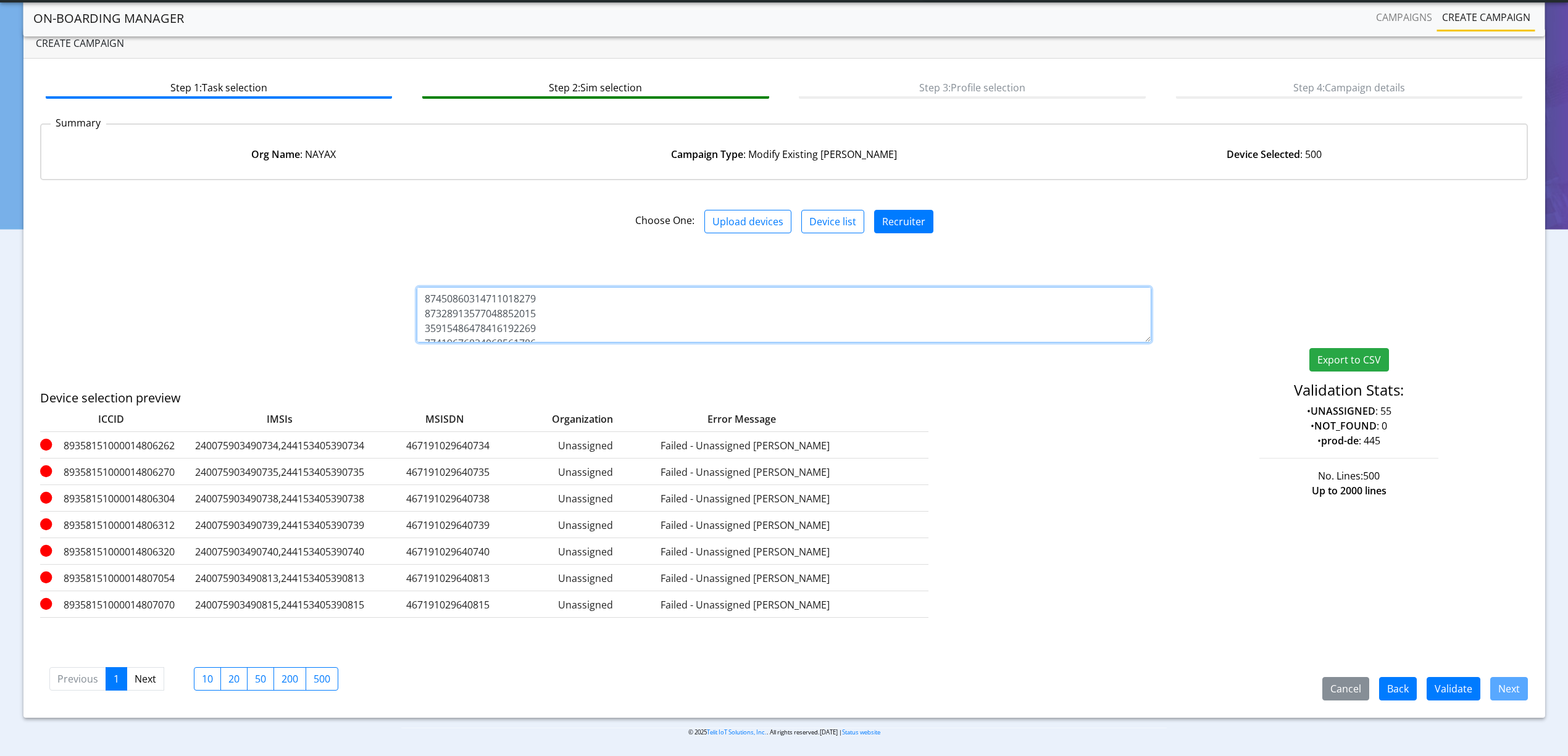
click at [635, 324] on textarea at bounding box center [784, 315] width 735 height 55
paste textarea "6262 89358151000014806270 89358151000014806304 89358151000014806312 89358151000…"
type textarea "89358151000014806262 89358151000014806270 89358151000014806304 8935815100001480…"
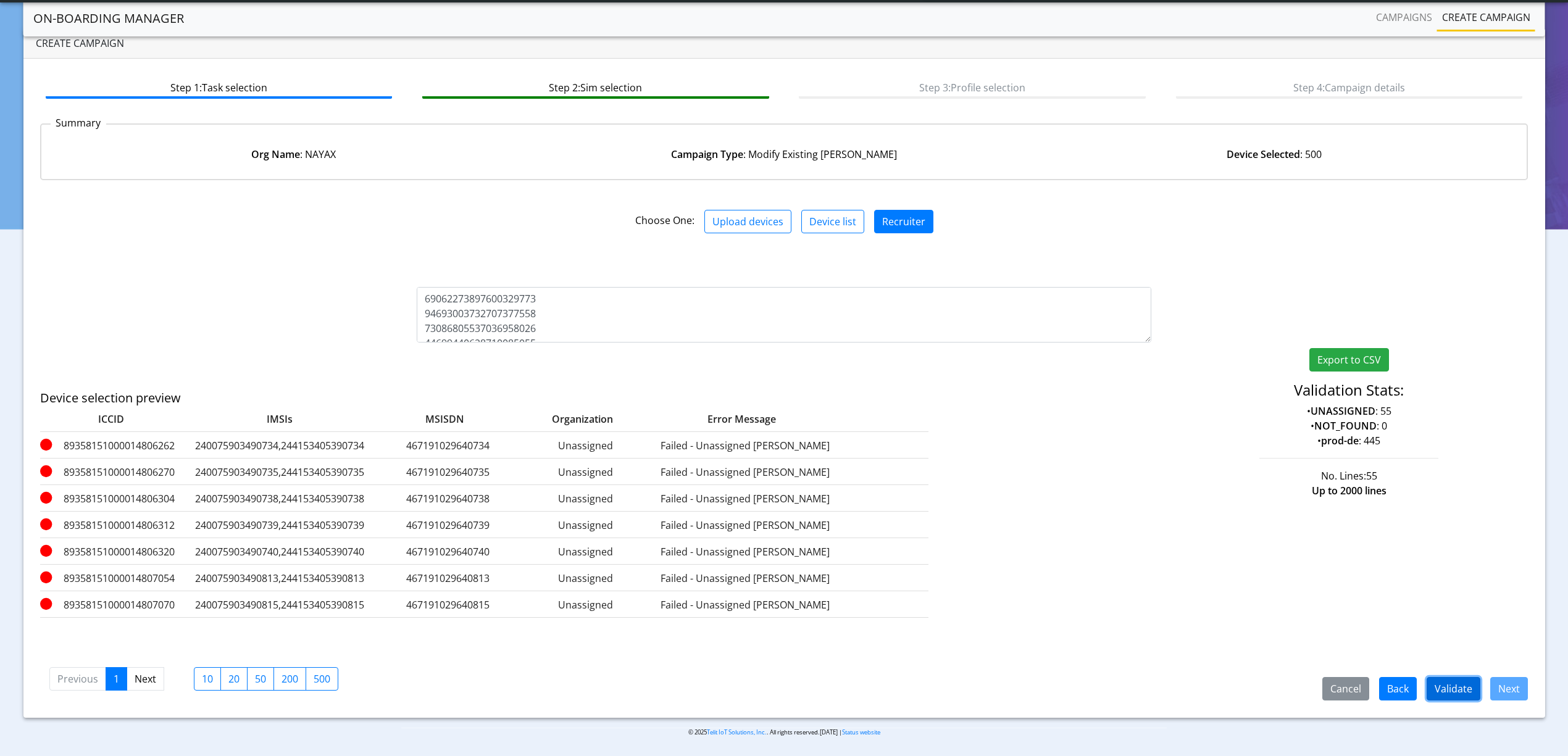
click at [1457, 690] on button "Validate" at bounding box center [1453, 689] width 54 height 24
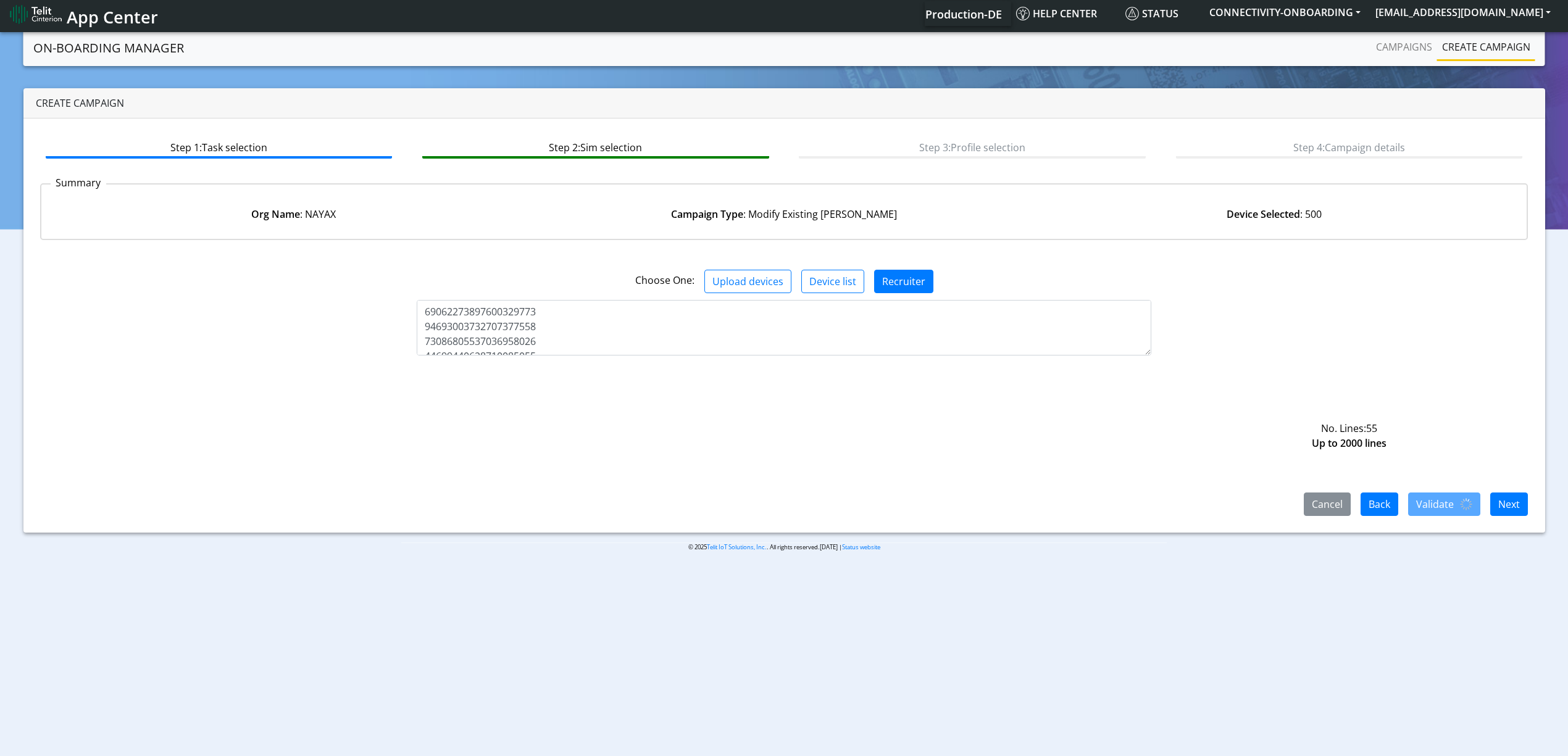
scroll to position [0, 0]
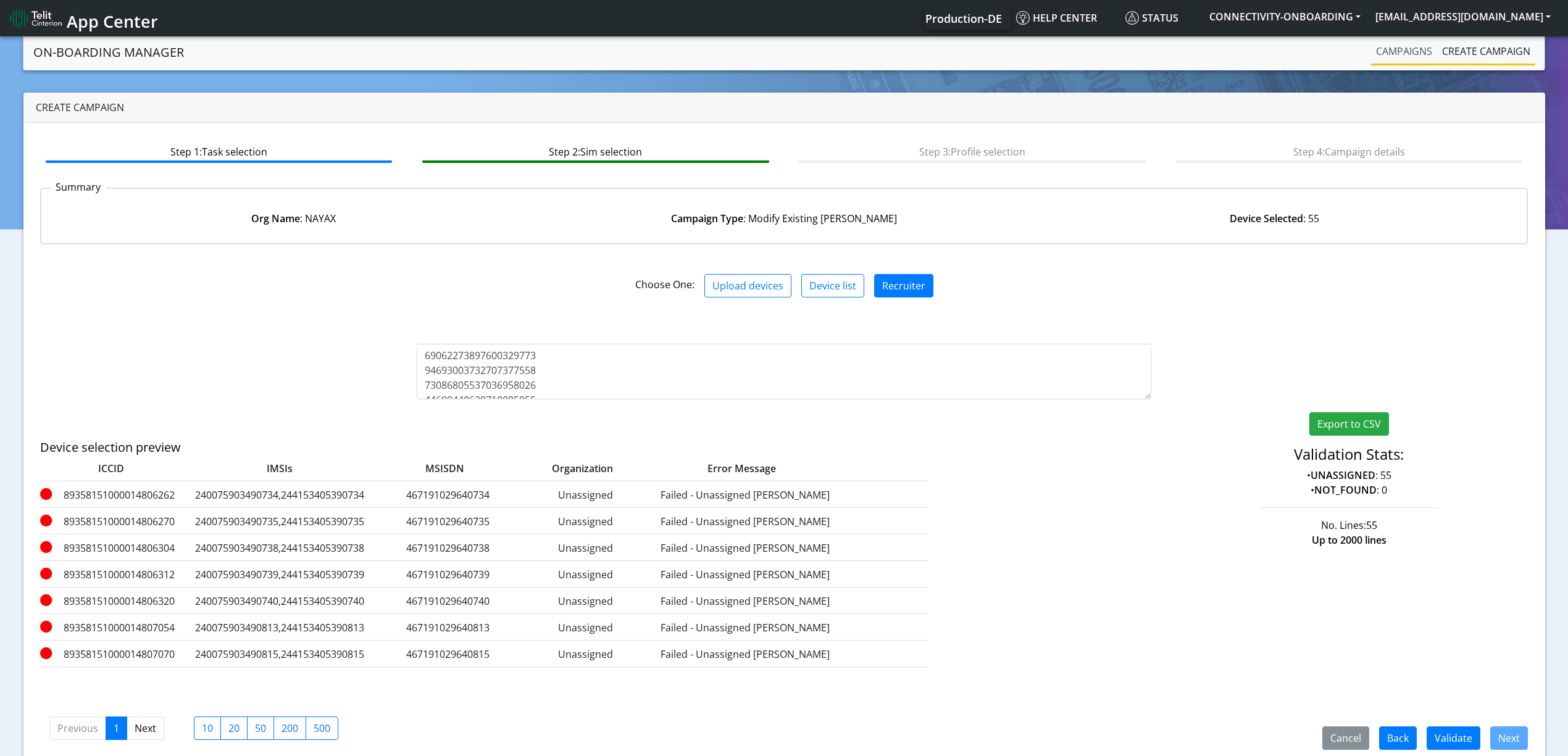
click at [1411, 50] on link "Campaigns" at bounding box center [1403, 52] width 66 height 25
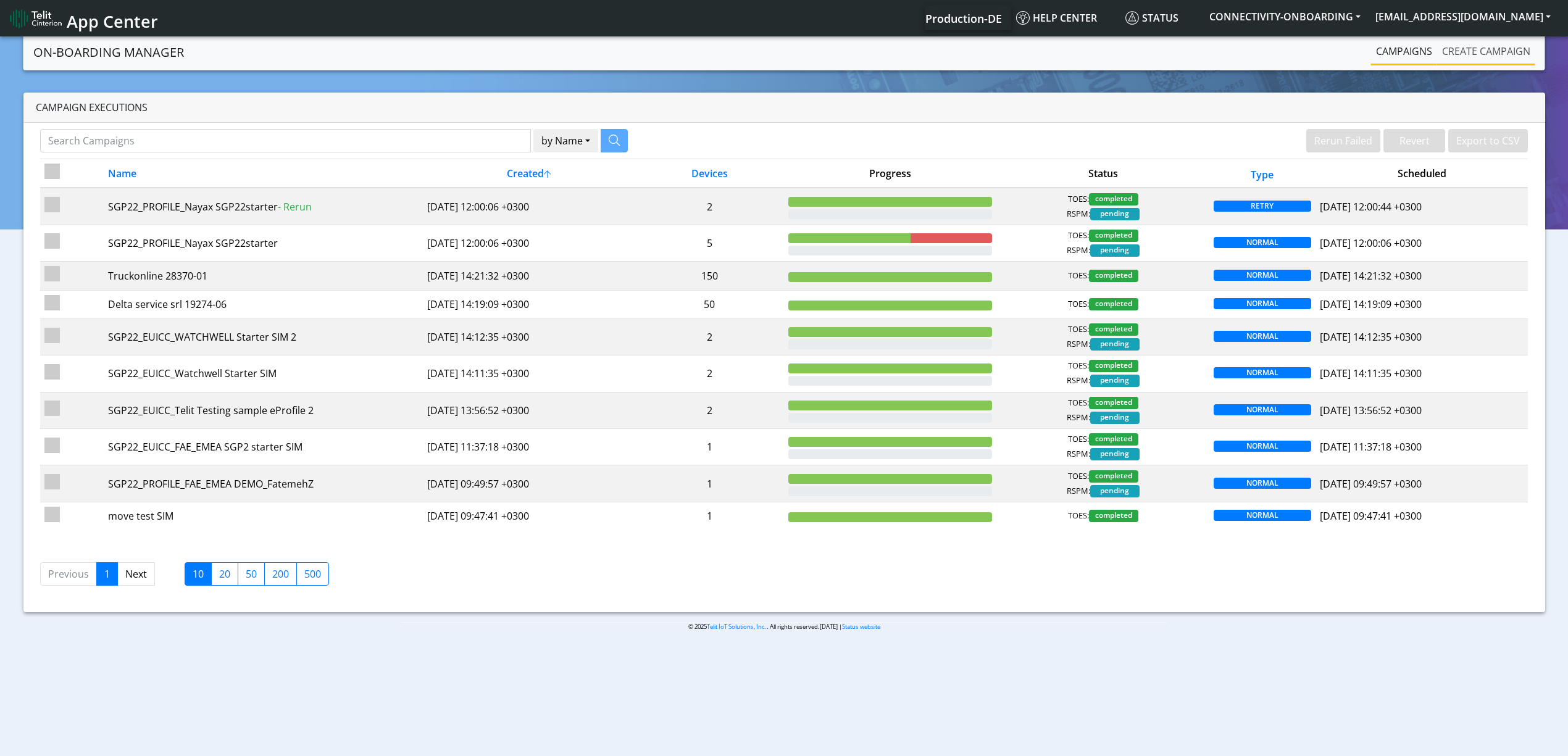
click at [1452, 44] on link "Create campaign" at bounding box center [1486, 52] width 98 height 25
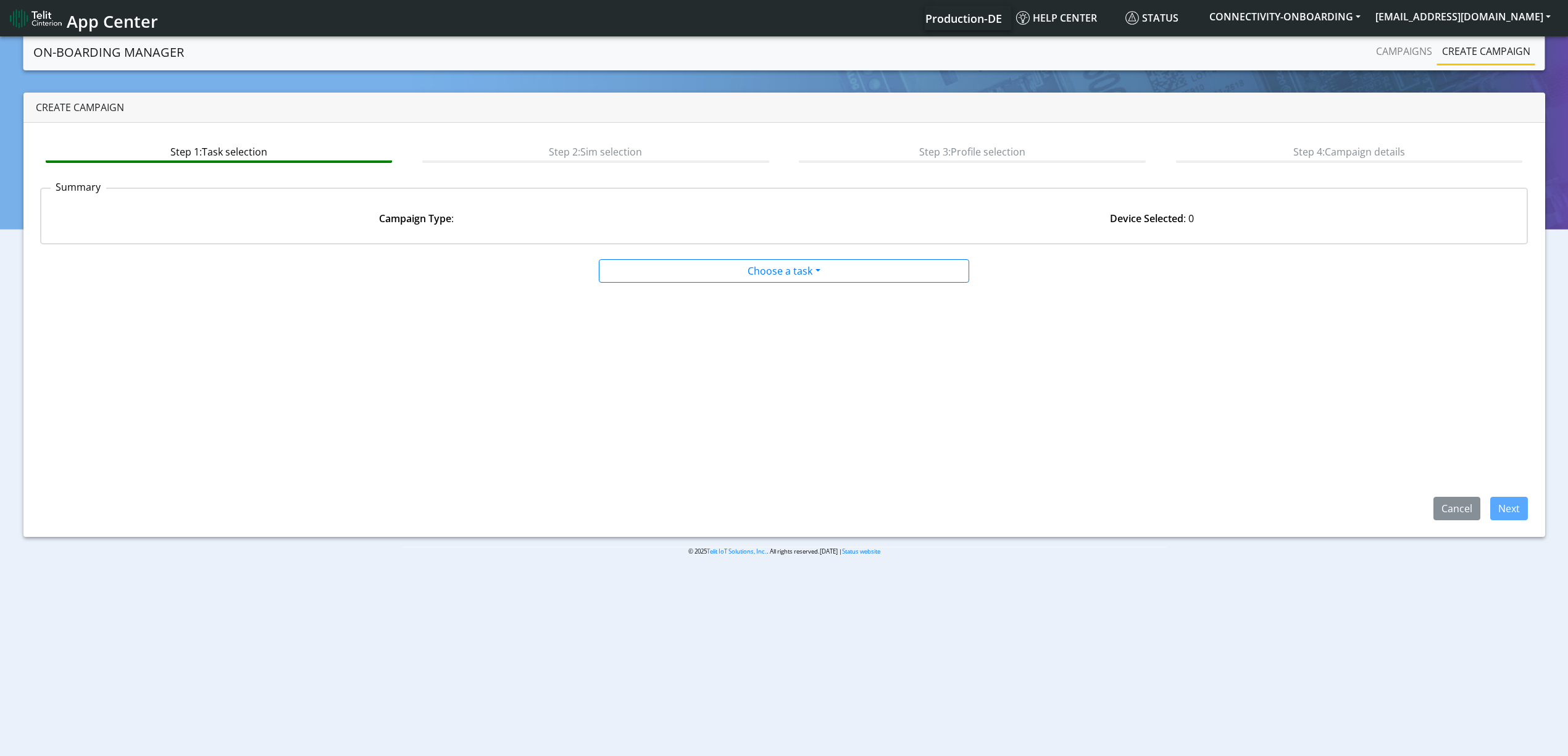
click at [679, 287] on app-paging-btns "Cancel Next" at bounding box center [784, 402] width 1488 height 237
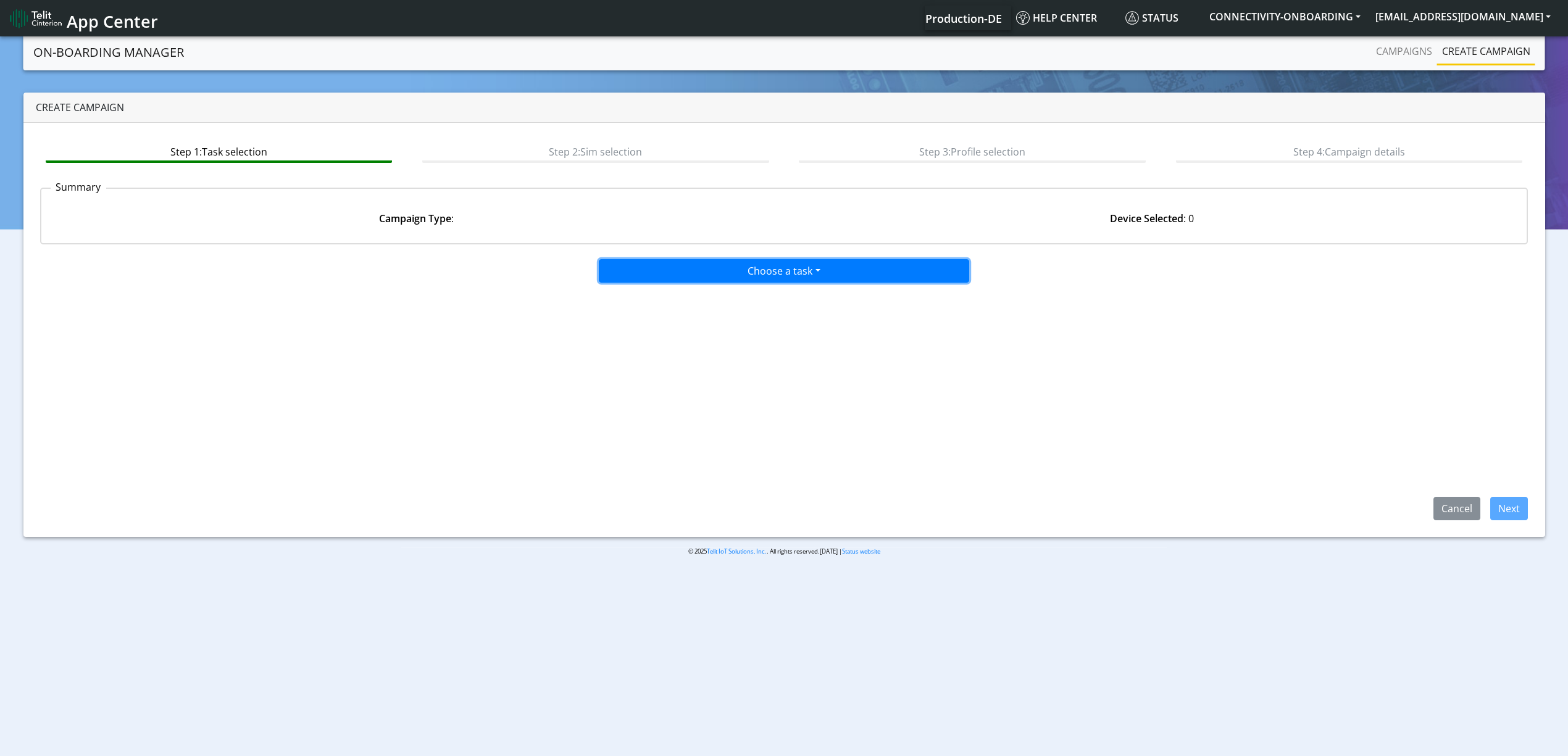
click at [667, 277] on button "Choose a task" at bounding box center [784, 271] width 370 height 24
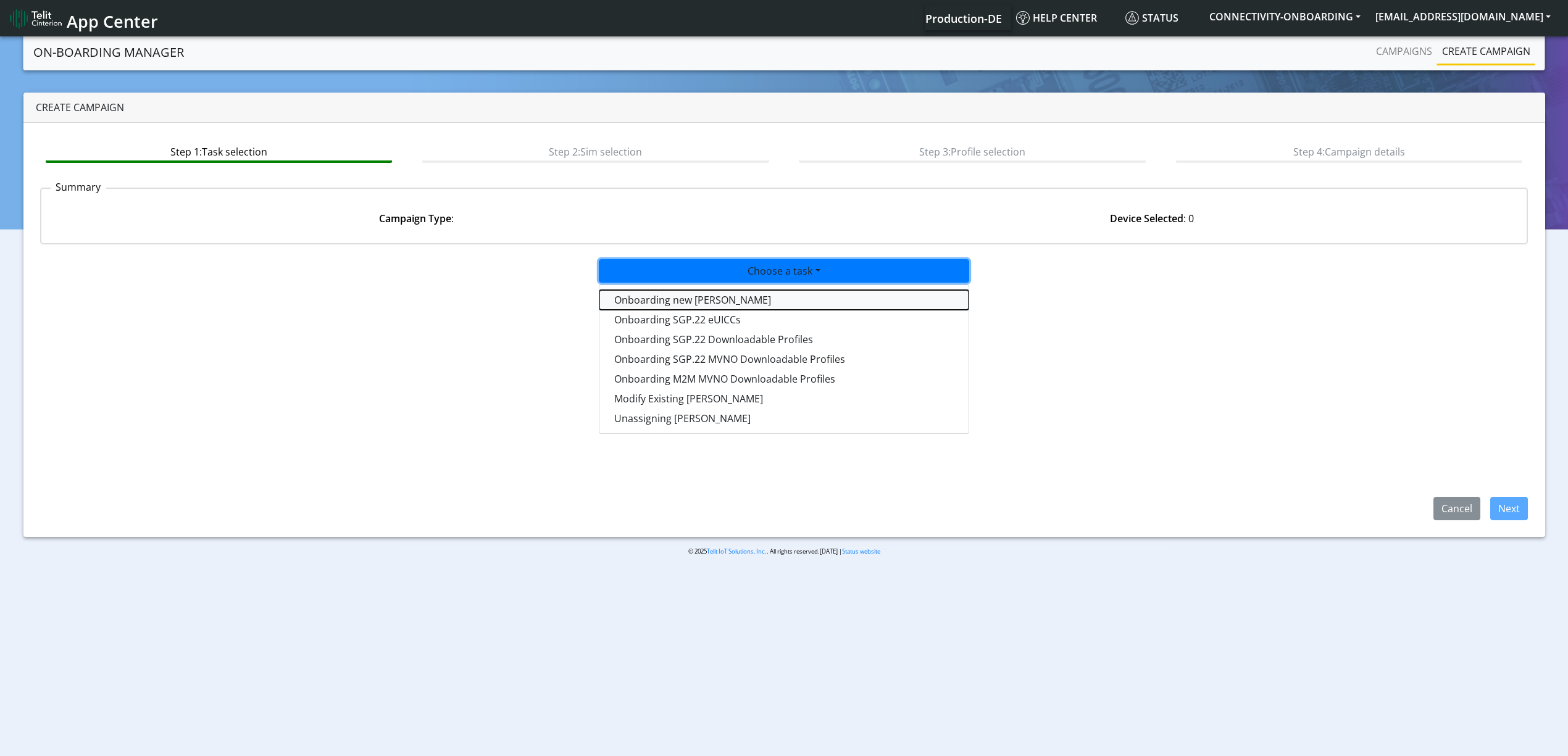
click at [663, 290] on tasktoes-dropdown "Onboarding new [PERSON_NAME]" at bounding box center [784, 300] width 369 height 20
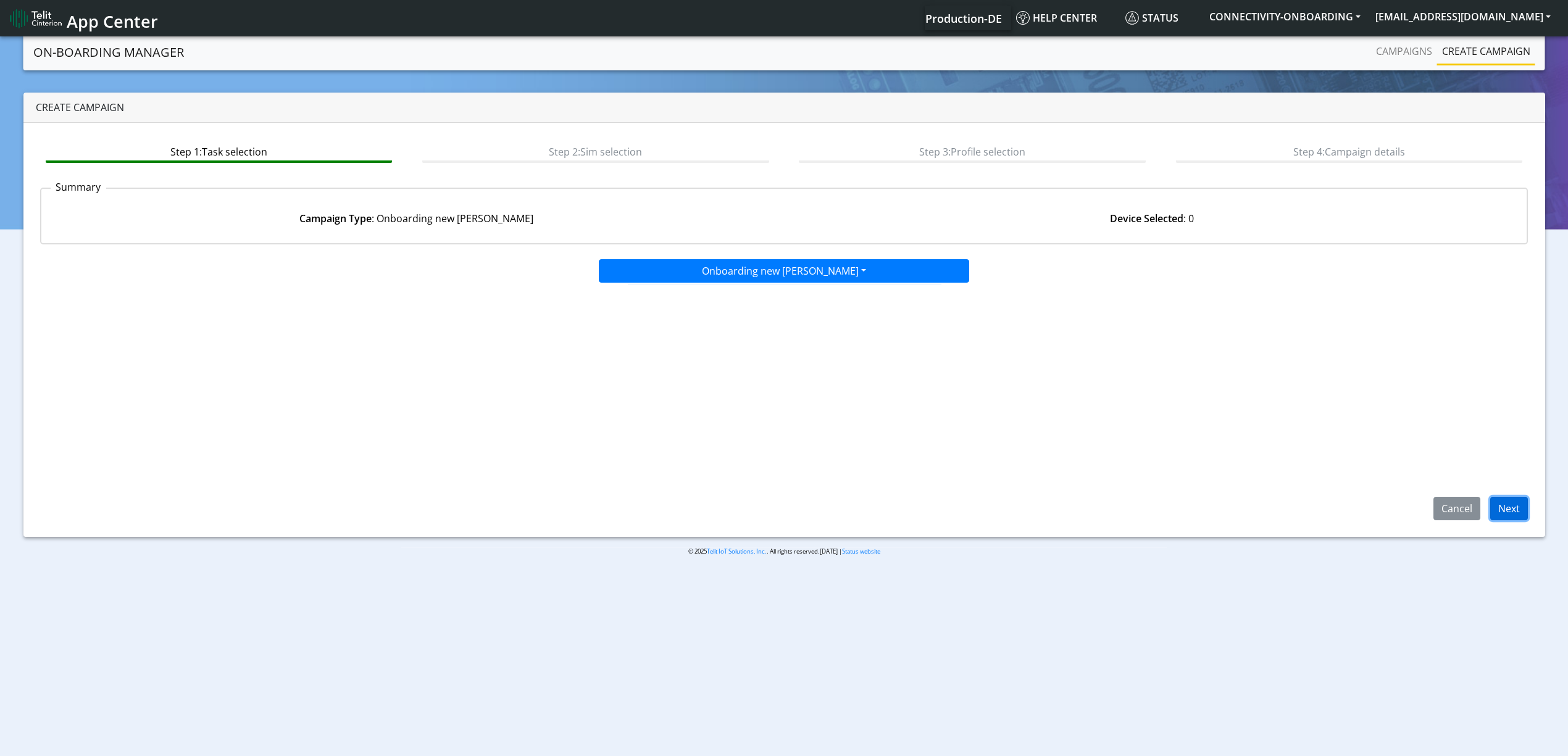
click at [1505, 506] on button "Next" at bounding box center [1509, 509] width 38 height 24
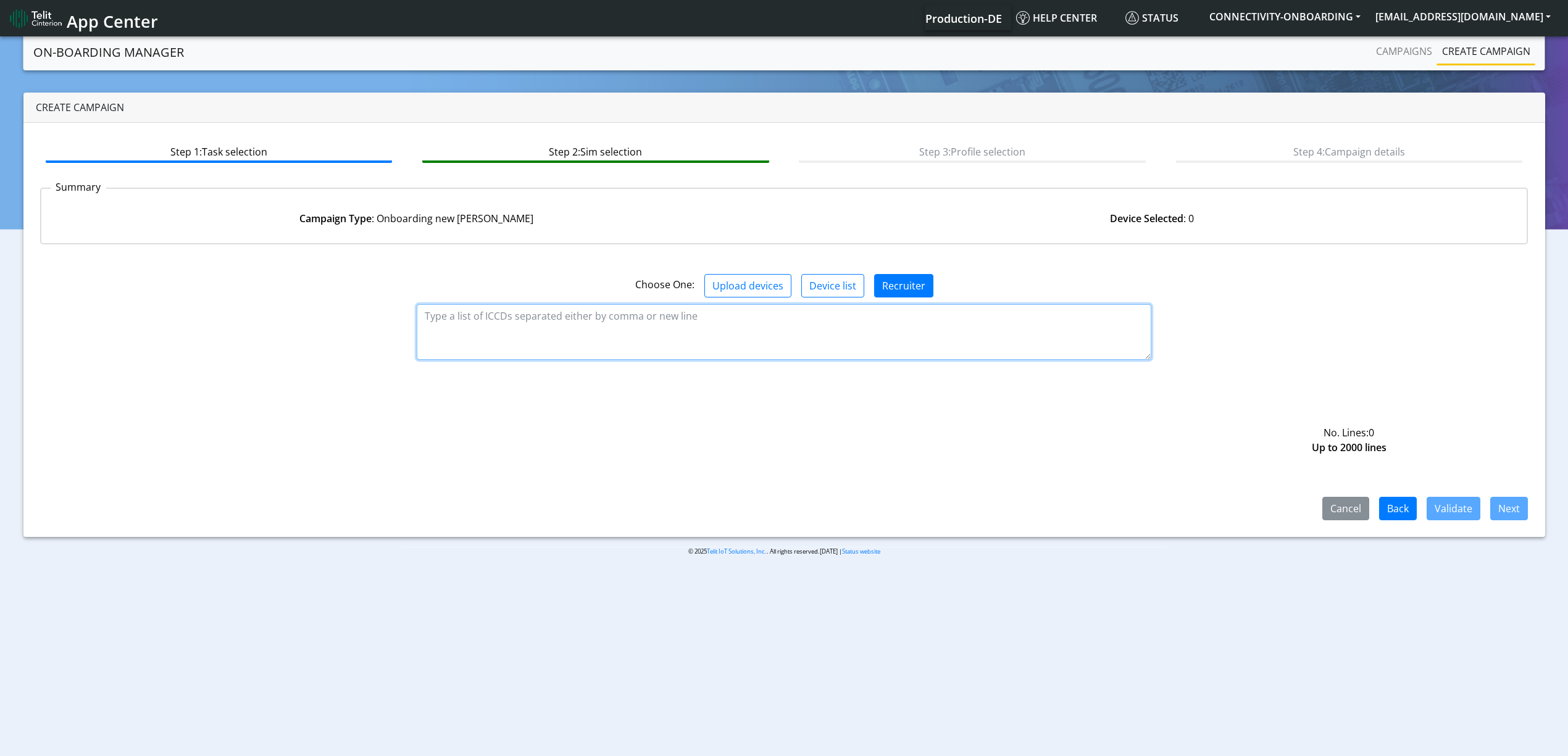
click at [741, 322] on textarea at bounding box center [784, 332] width 735 height 55
paste textarea "89358151000014806262 89358151000014806270 89358151000014806304 8935815100001480…"
type textarea "89358151000014806262 89358151000014806270 89358151000014806304 8935815100001480…"
click at [1459, 507] on button "Validate" at bounding box center [1453, 509] width 54 height 24
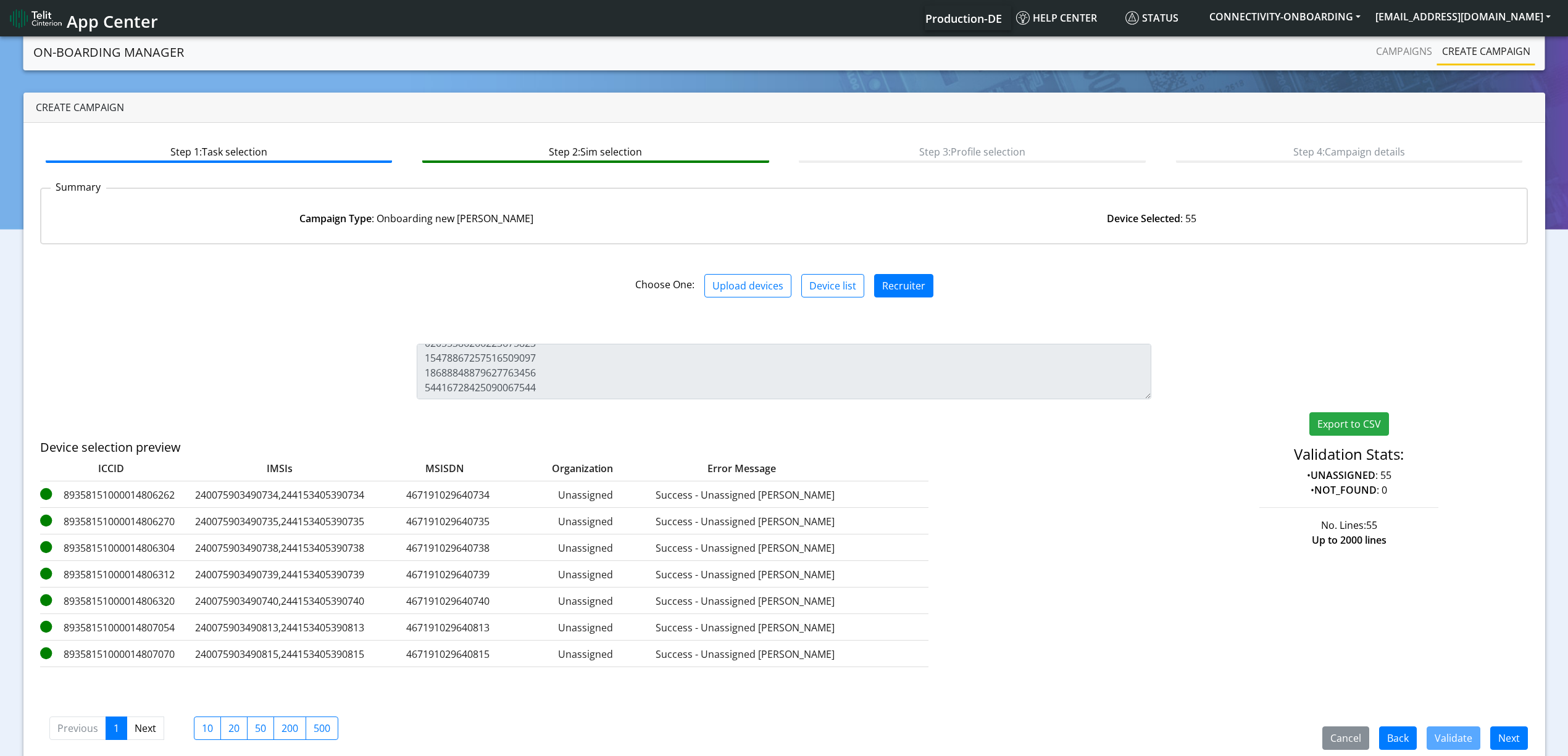
scroll to position [18, 0]
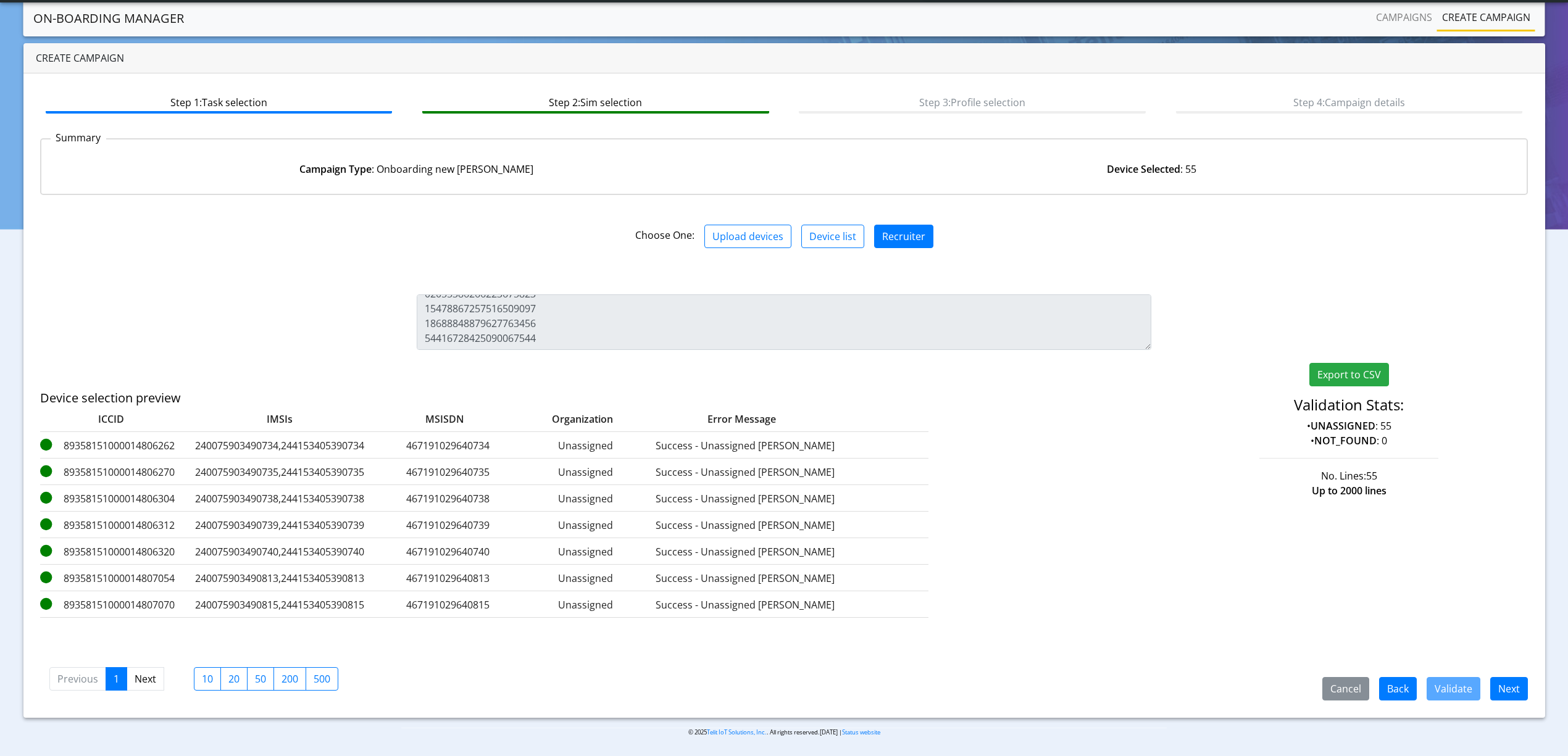
click at [1497, 708] on div "Step 1: Task selection Step 2: Sim selection Step 3: Profile selection Step 4: …" at bounding box center [784, 395] width 1522 height 644
click at [1494, 693] on button "Next" at bounding box center [1509, 689] width 38 height 24
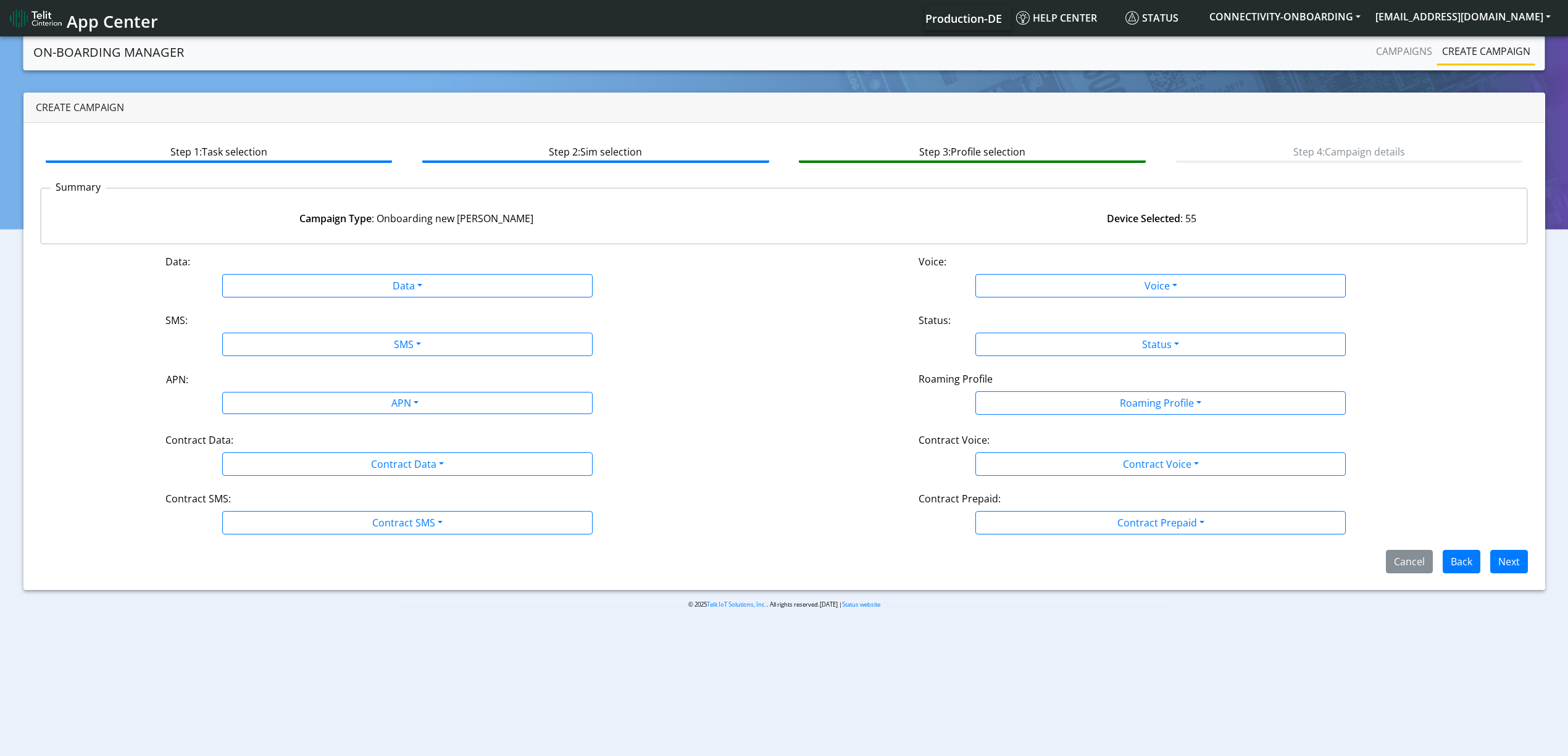
click at [359, 420] on div "Data: Data Disabled Enabled Voice: Voice Disabled Enabled SMS: SMS Disabled MO …" at bounding box center [784, 413] width 1488 height 319
click at [305, 390] on div "APN:" at bounding box center [407, 382] width 501 height 20
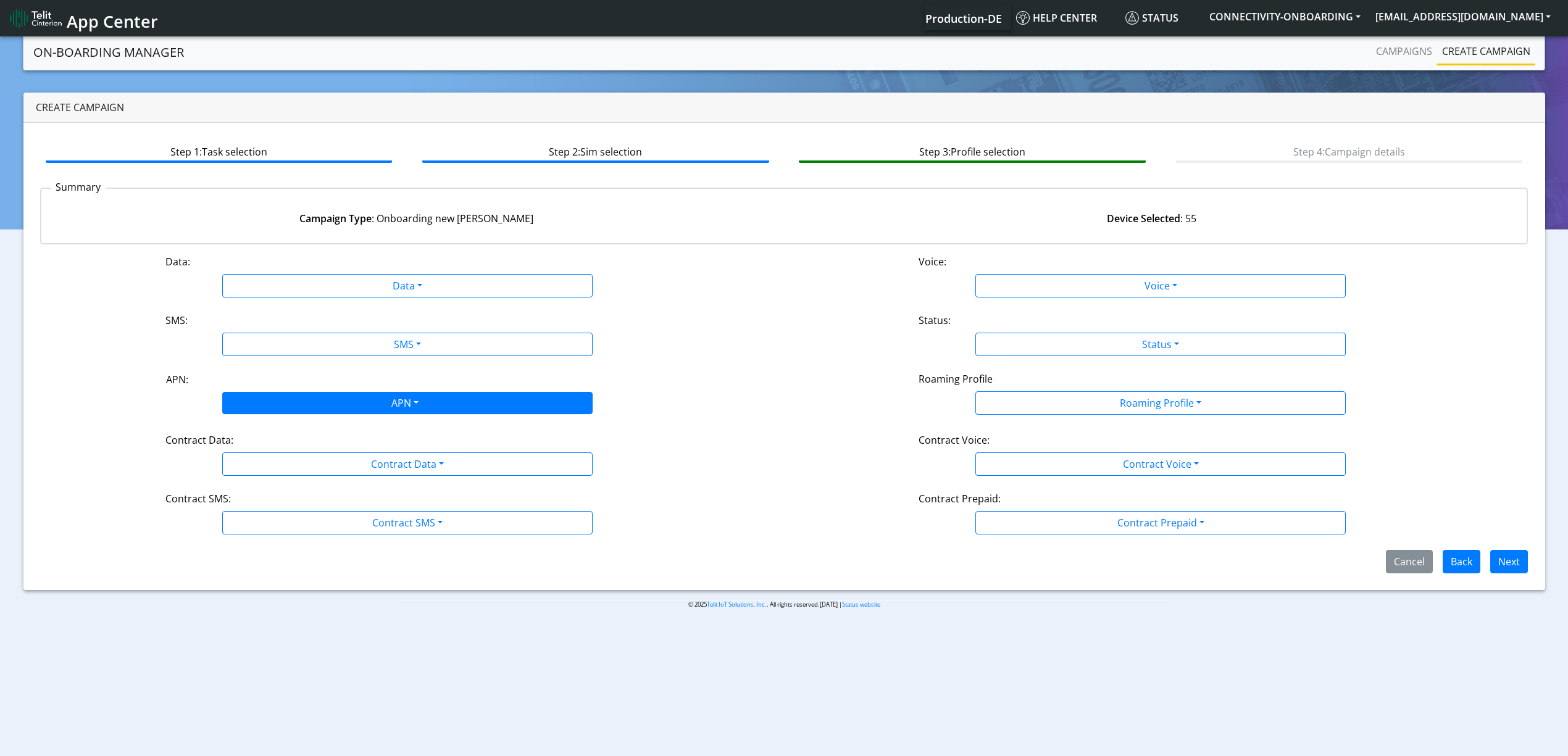
click at [317, 403] on div "APN" at bounding box center [404, 404] width 391 height 24
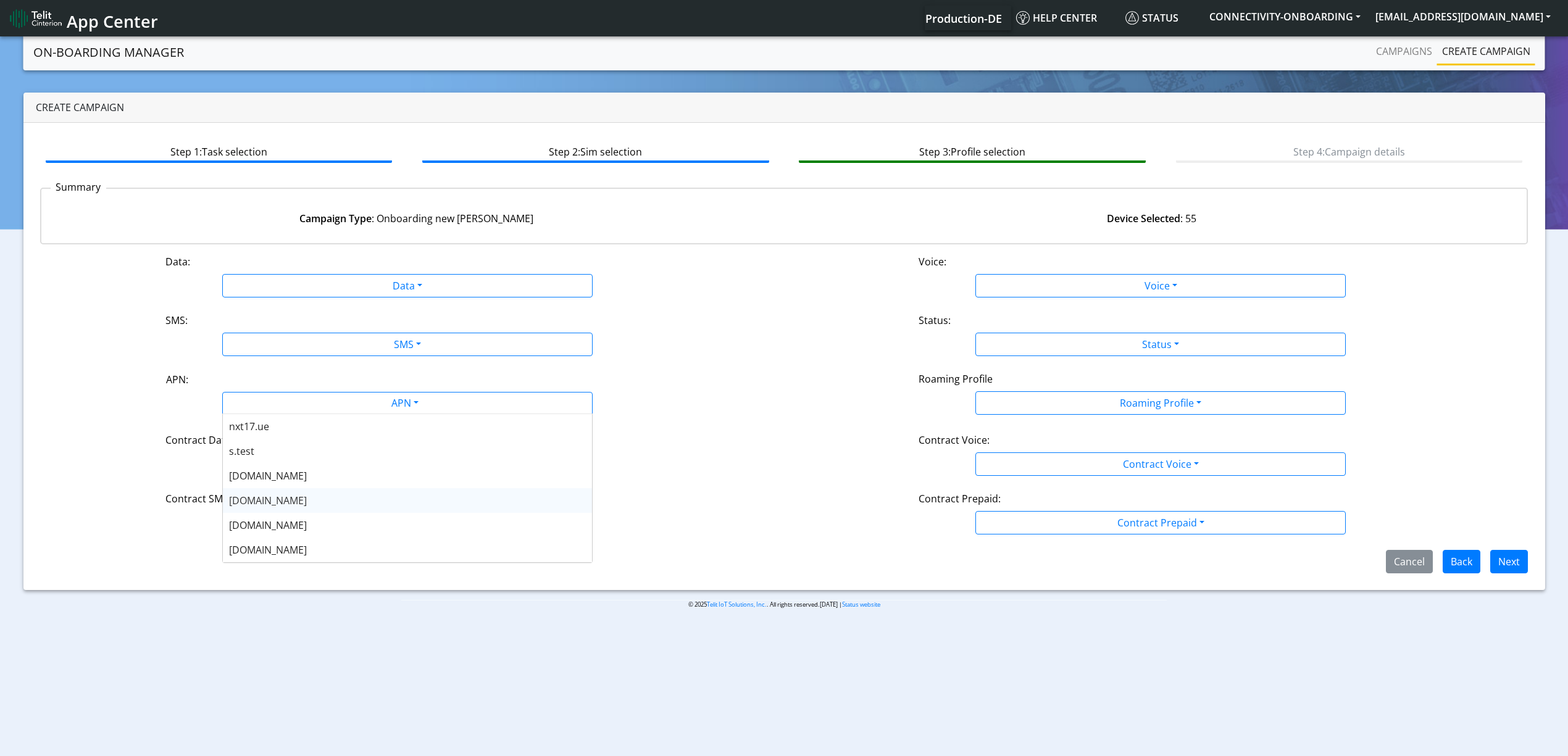
click at [333, 511] on div "[DOMAIN_NAME]" at bounding box center [407, 501] width 369 height 25
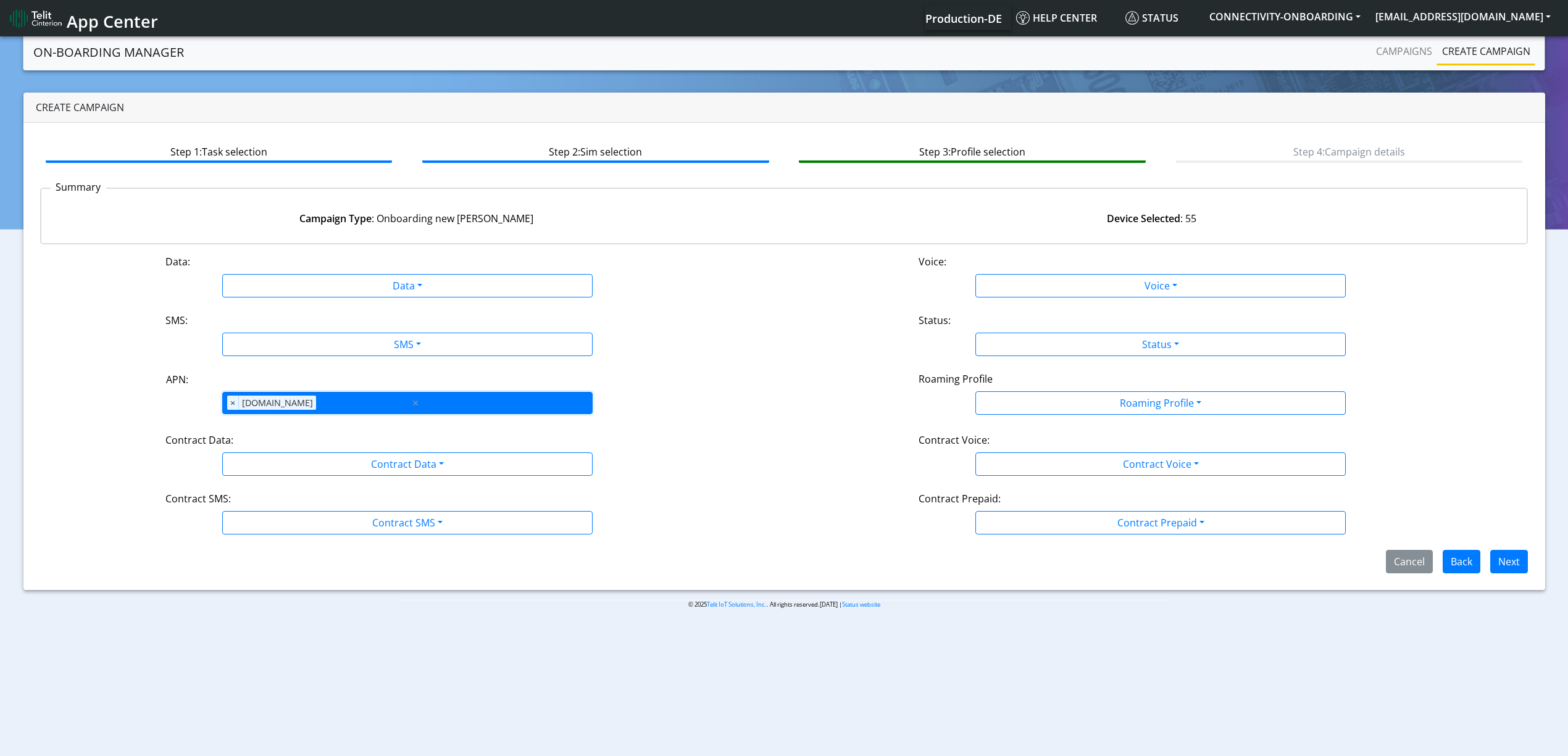
click at [338, 402] on div "APN × nxt20.net" at bounding box center [316, 403] width 187 height 21
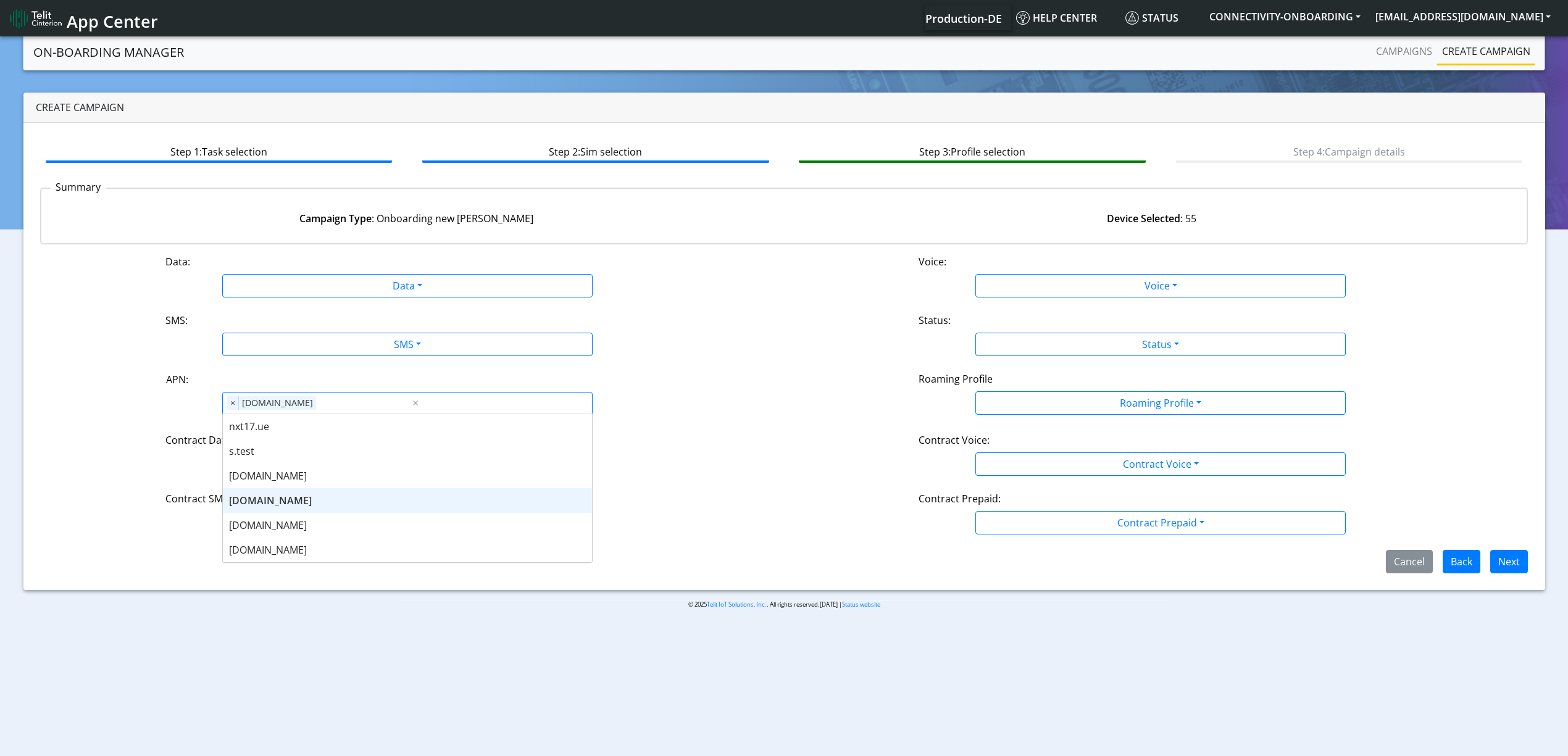
scroll to position [82, 0]
click at [328, 533] on div "nayax2.air.com" at bounding box center [407, 542] width 369 height 25
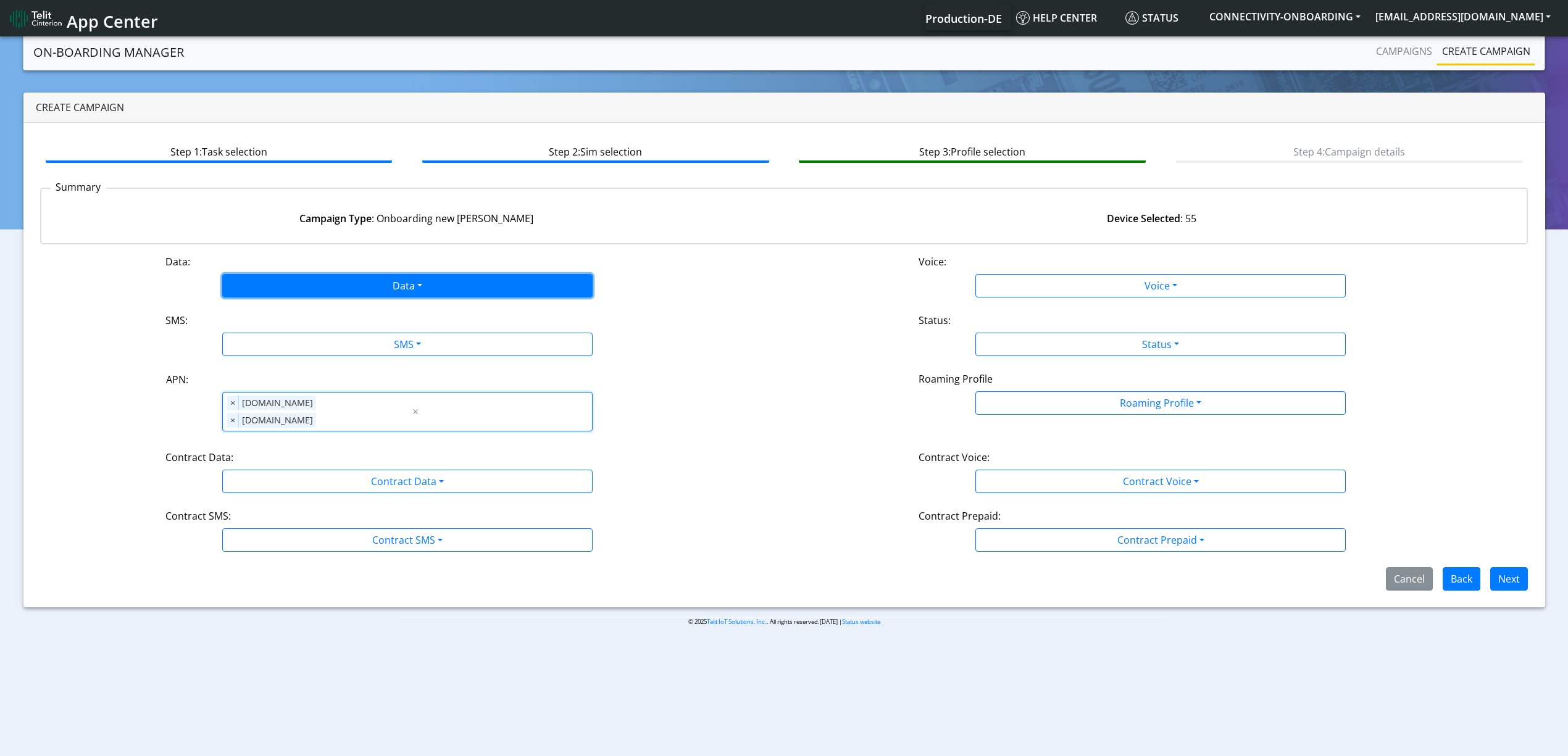
click at [325, 294] on button "Data" at bounding box center [407, 286] width 370 height 24
click at [304, 341] on button "Enabled" at bounding box center [407, 334] width 369 height 20
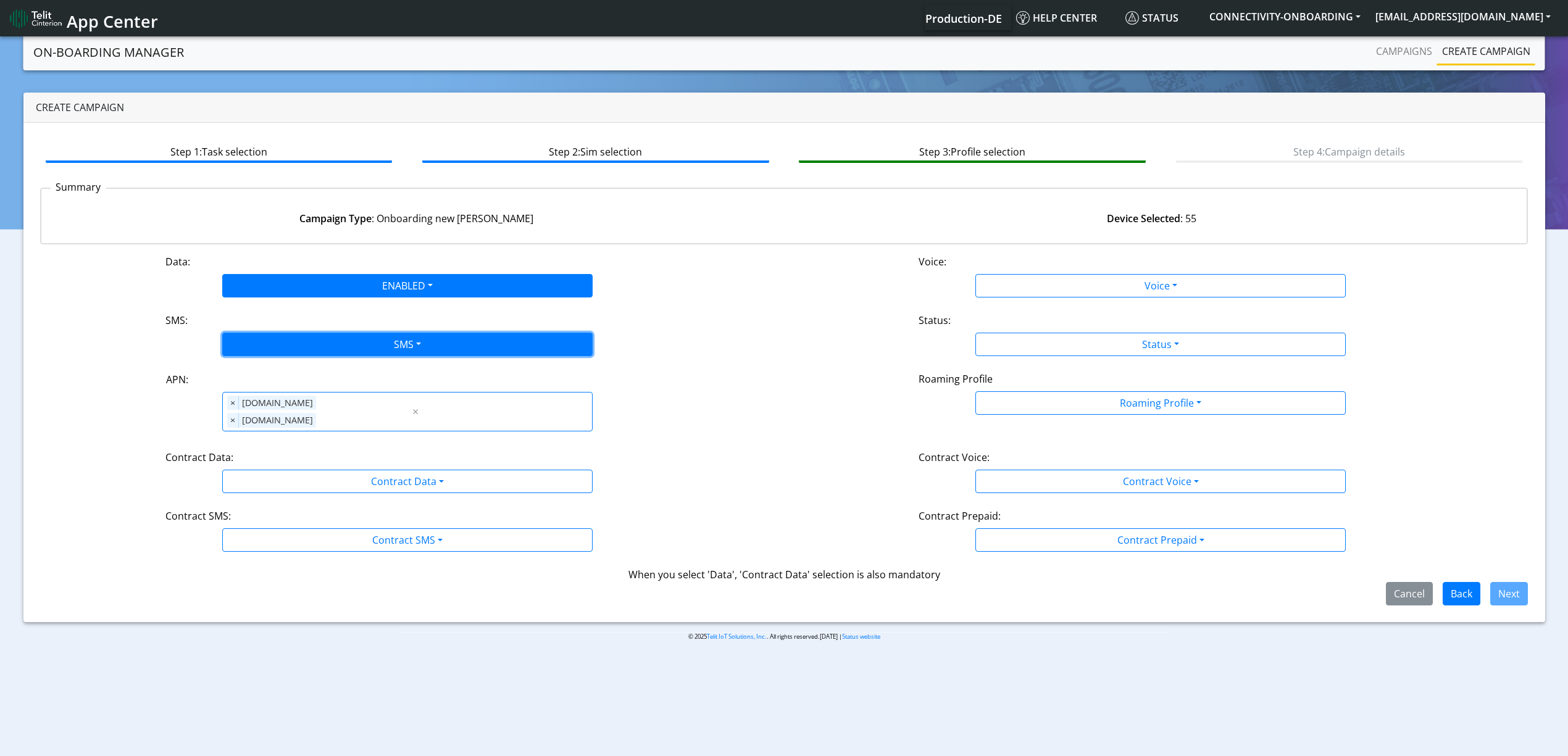
click at [366, 345] on button "SMS" at bounding box center [407, 344] width 370 height 24
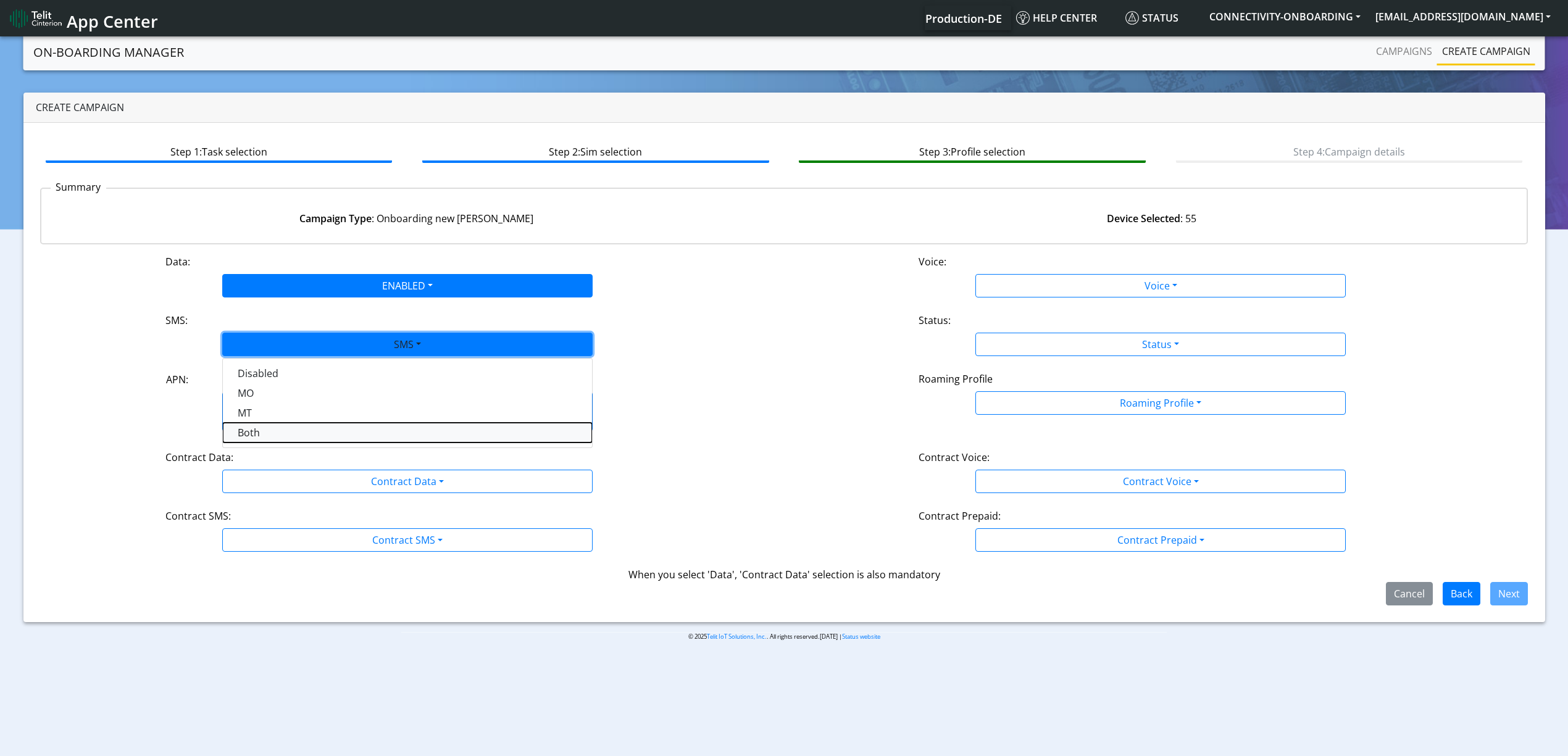
click at [299, 435] on button "Both" at bounding box center [407, 432] width 369 height 20
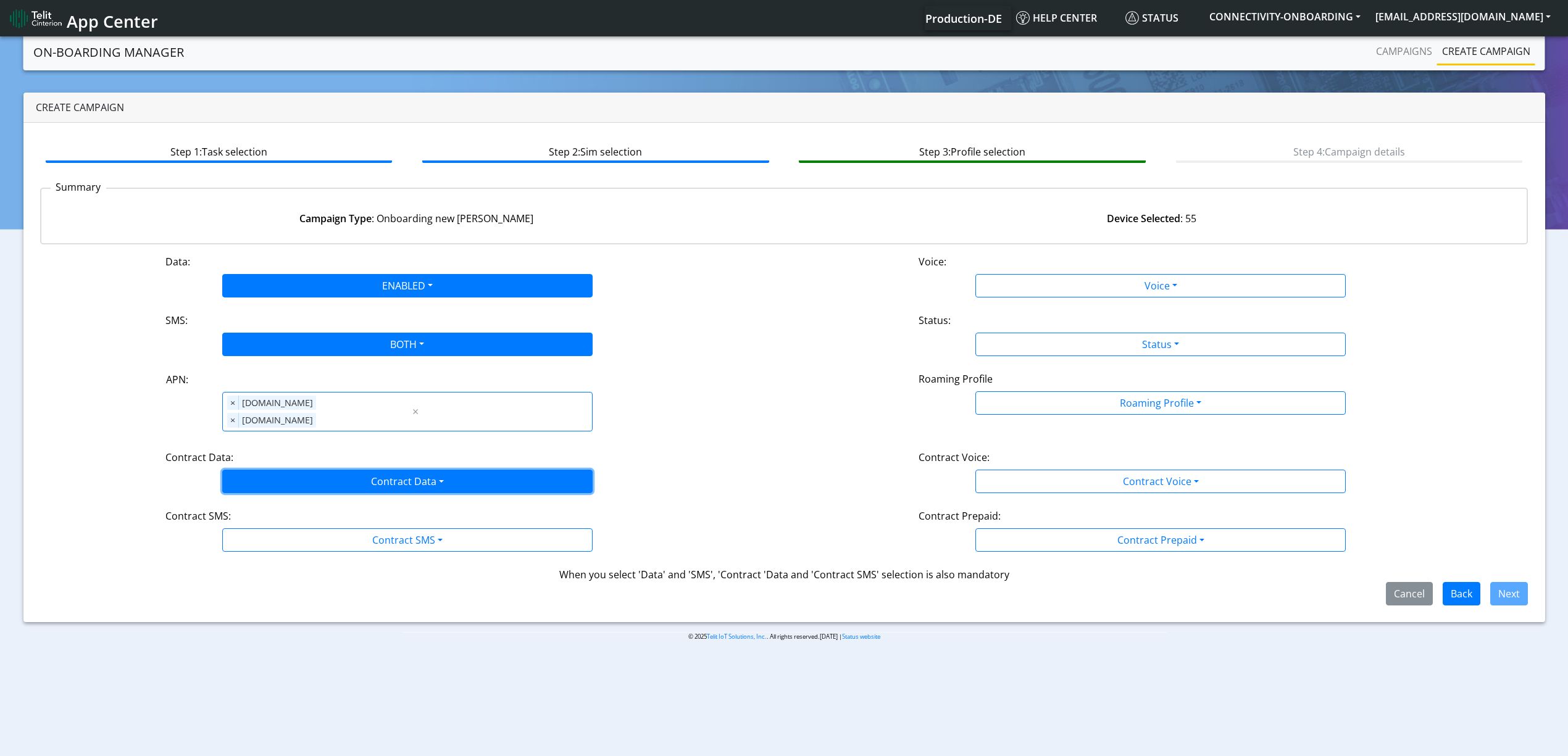
click at [297, 469] on button "Contract Data" at bounding box center [407, 481] width 370 height 24
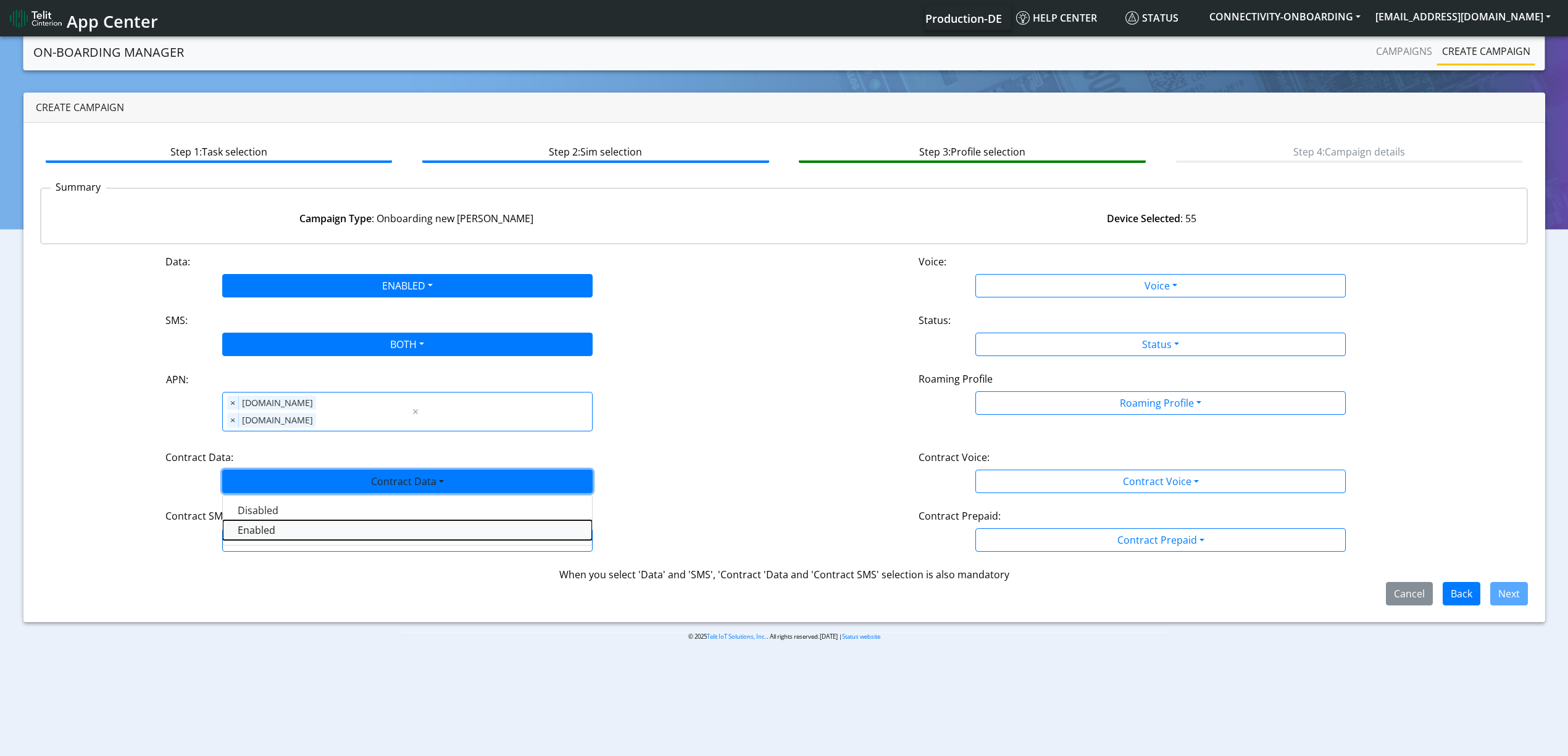
click at [269, 520] on Dataenabled-dropdown "Enabled" at bounding box center [407, 530] width 369 height 20
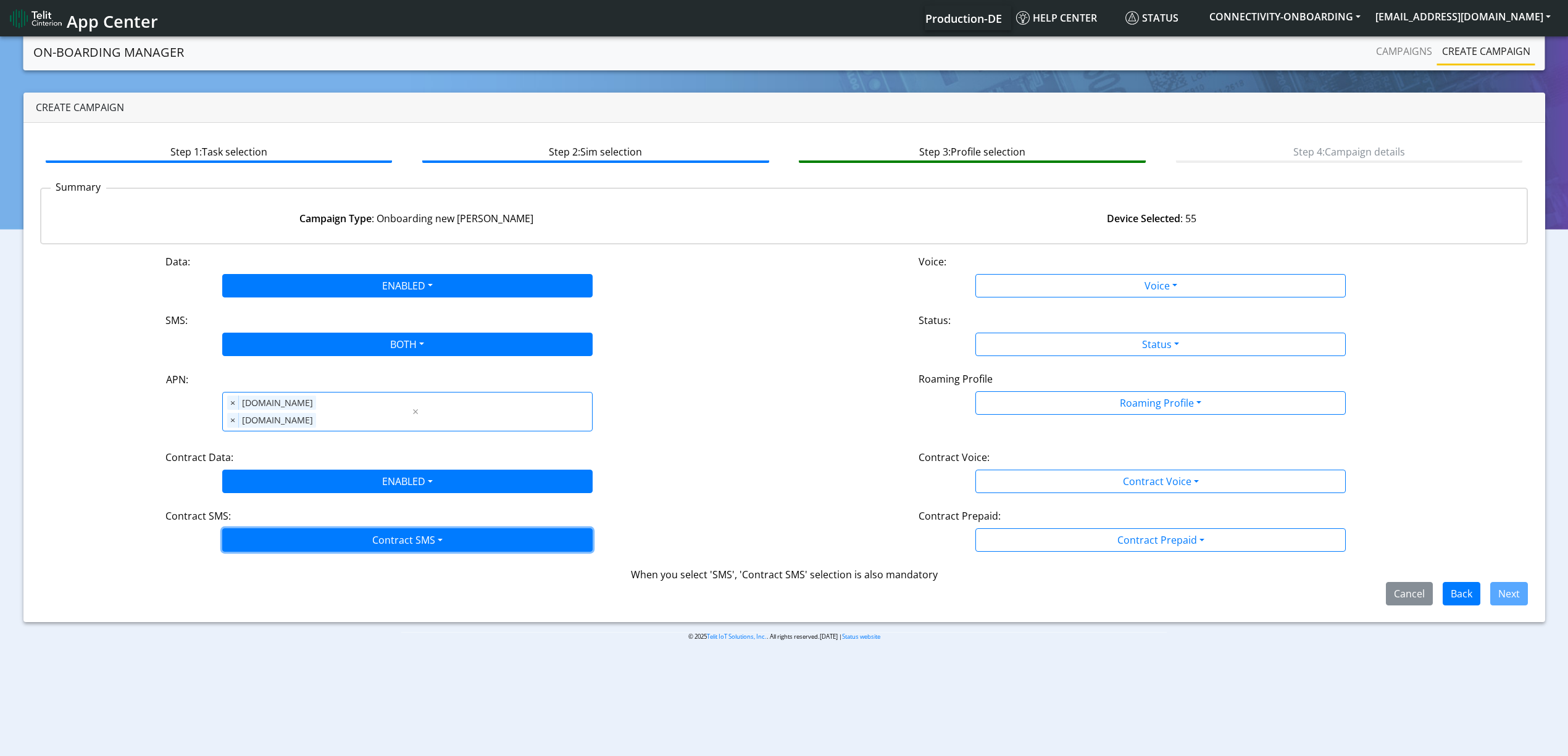
click at [268, 532] on button "Contract SMS" at bounding box center [407, 540] width 370 height 24
click at [258, 620] on SMSboth-dropdown "Both" at bounding box center [407, 628] width 369 height 20
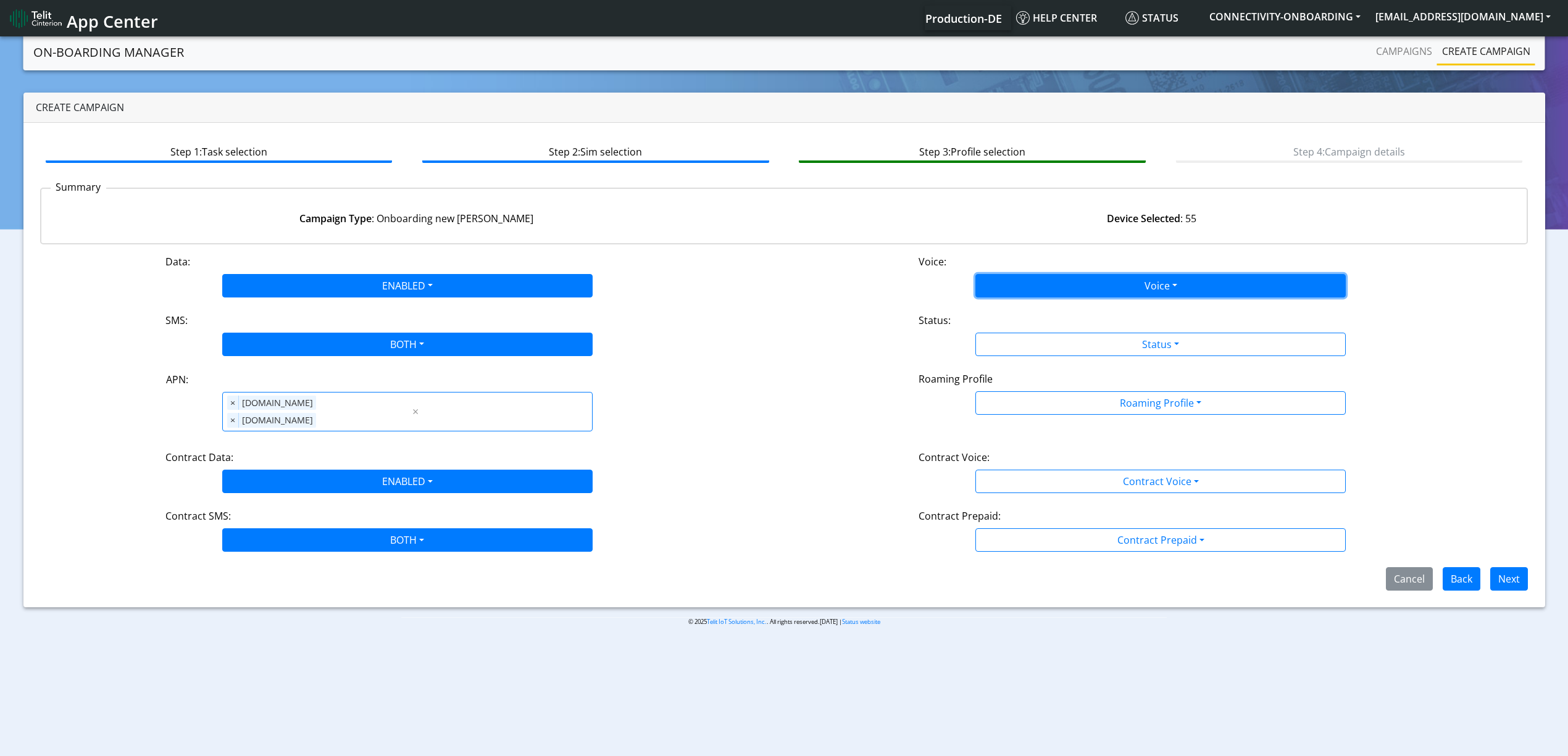
click at [1089, 289] on button "Voice" at bounding box center [1160, 286] width 370 height 24
click at [1047, 315] on button "Disabled" at bounding box center [1160, 315] width 369 height 20
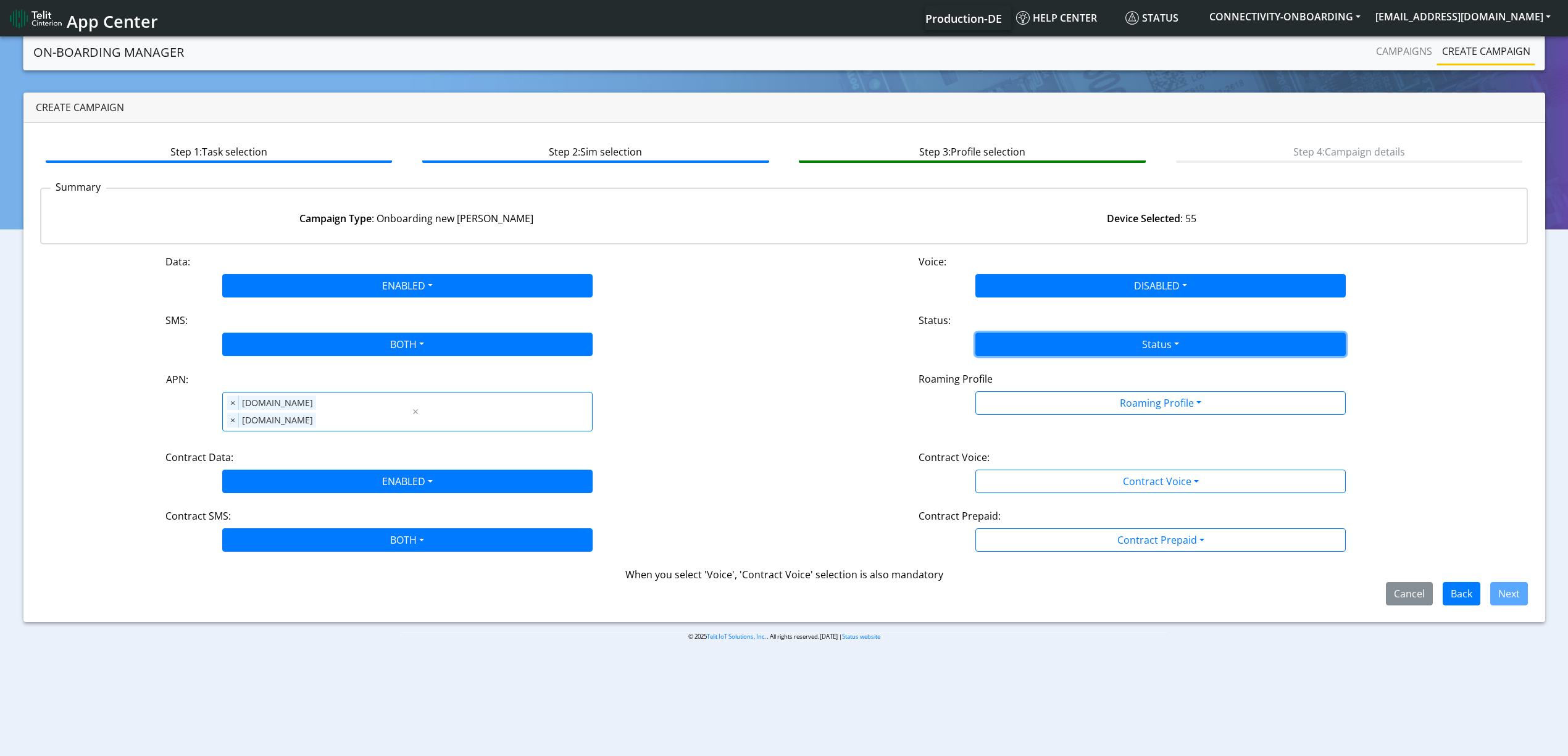
click at [1038, 345] on button "Status" at bounding box center [1160, 344] width 370 height 24
click at [1019, 368] on button "Activate" at bounding box center [1160, 373] width 369 height 20
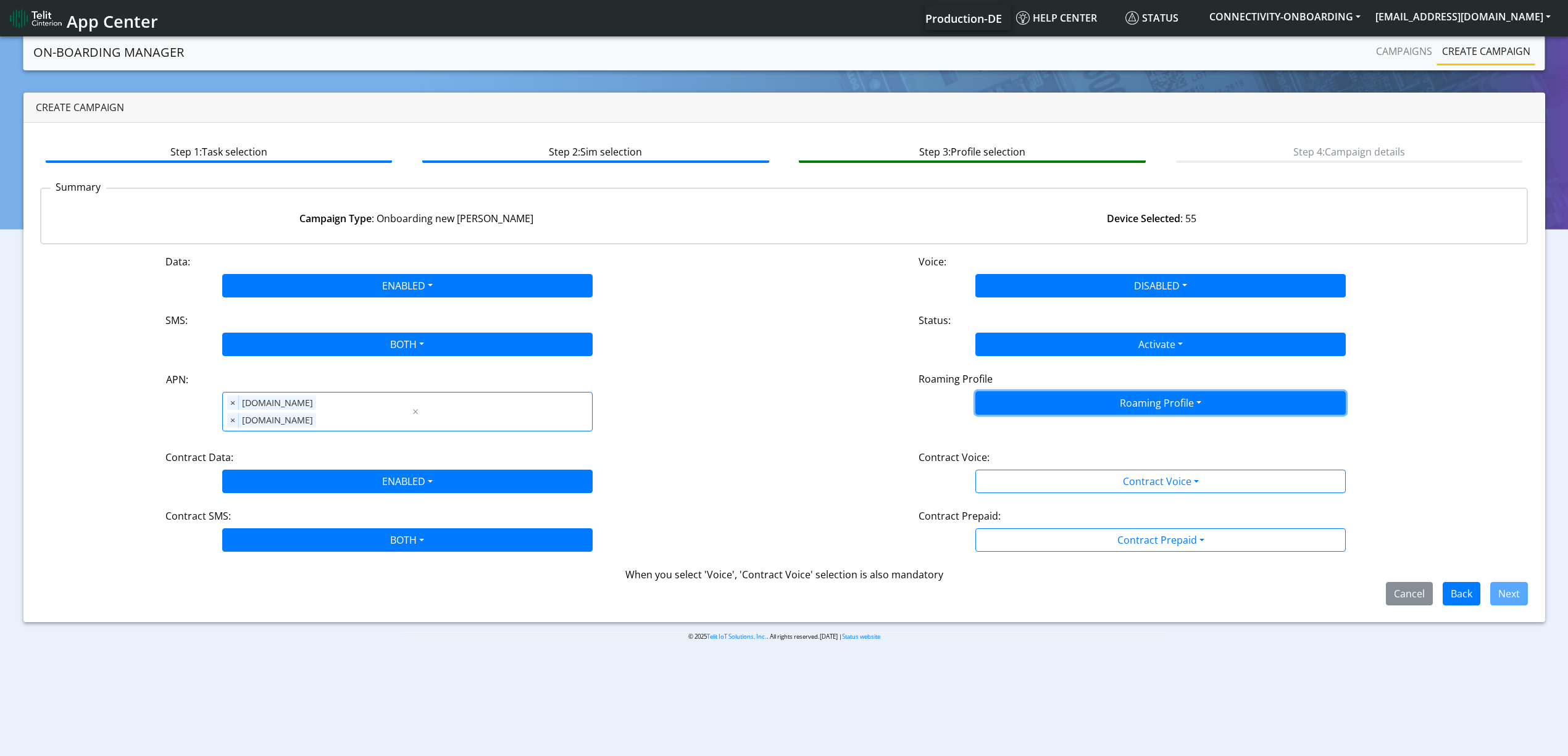
click at [1087, 411] on button "Roaming Profile" at bounding box center [1160, 403] width 370 height 24
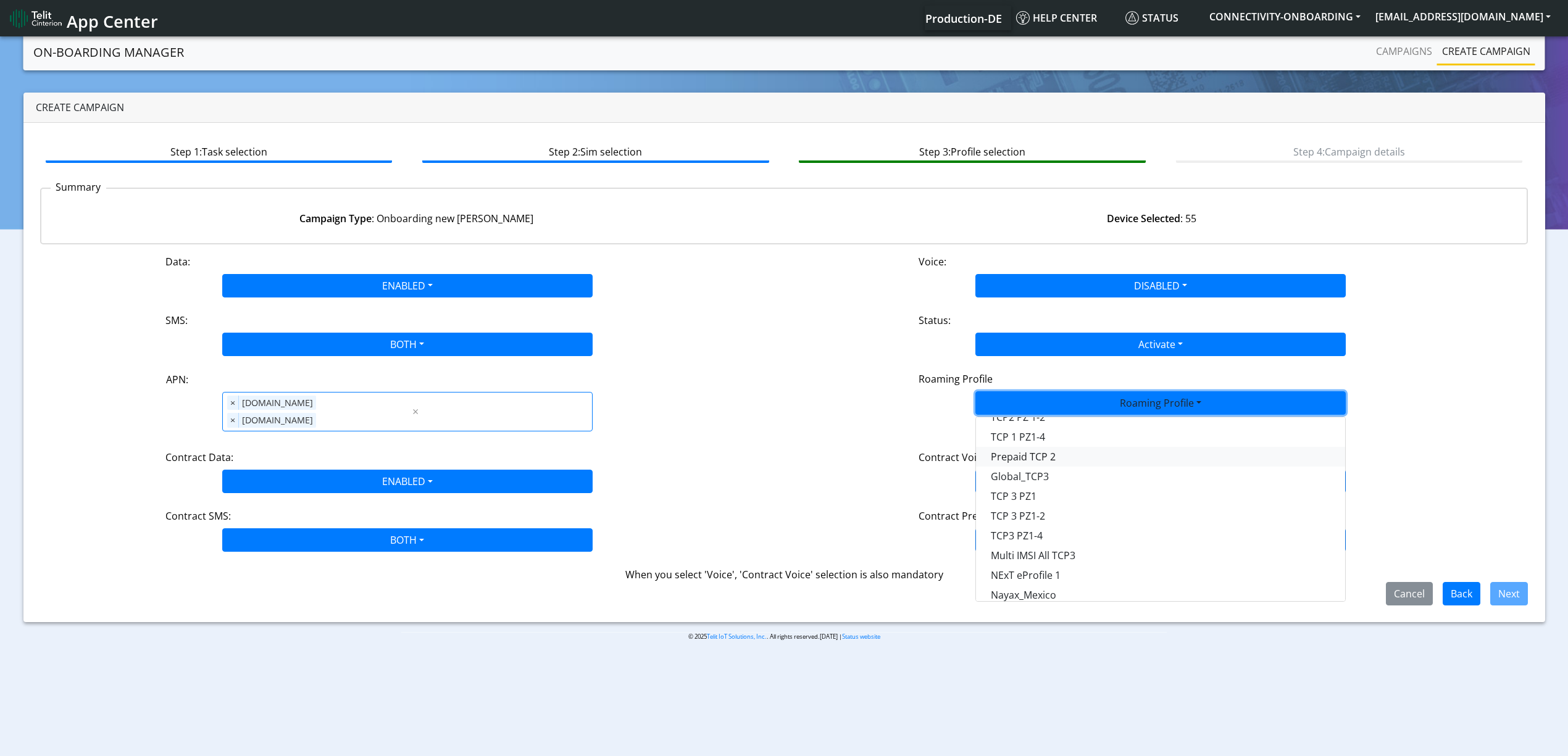
scroll to position [247, 0]
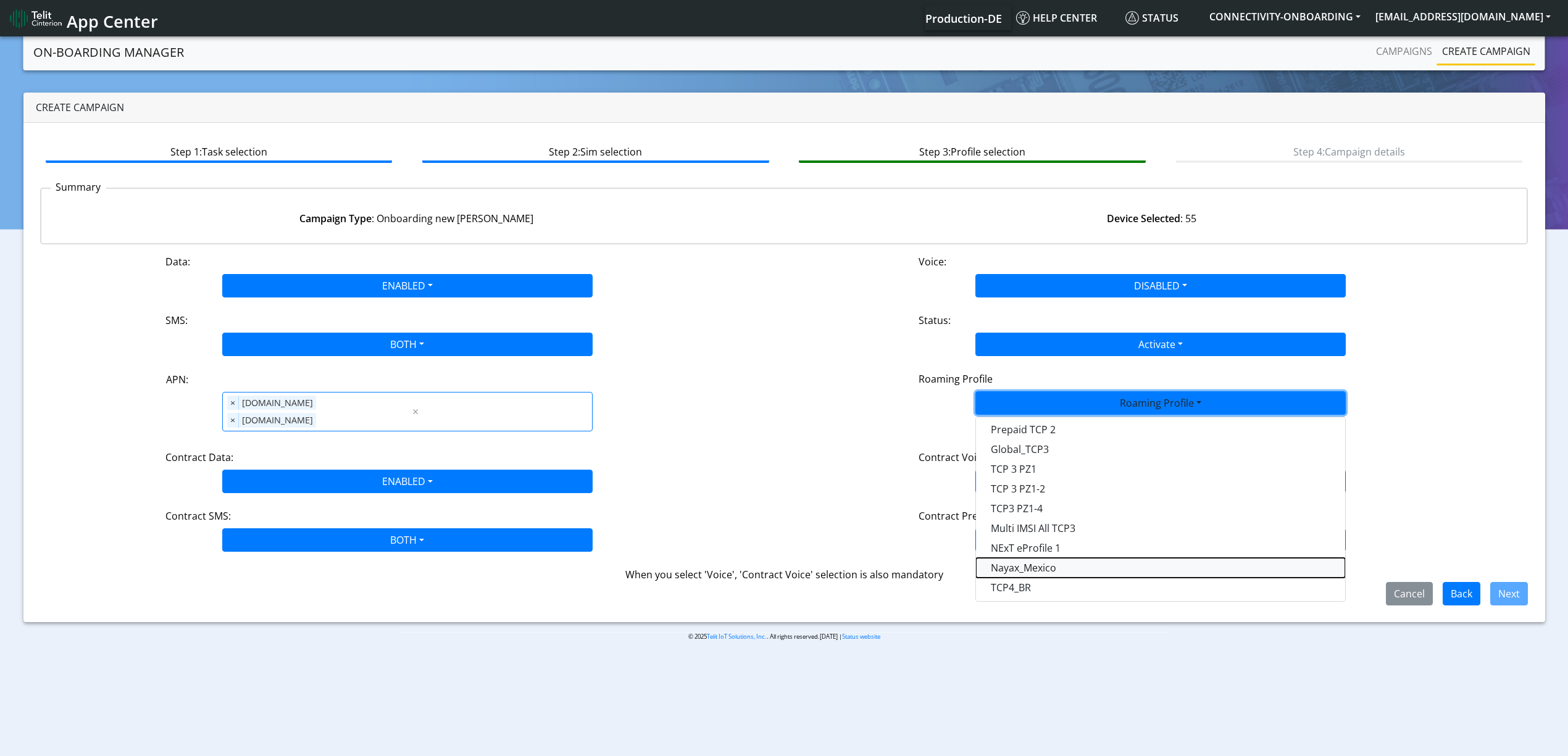
click at [1043, 569] on Profile-dropdown "Nayax_Mexico" at bounding box center [1160, 567] width 369 height 20
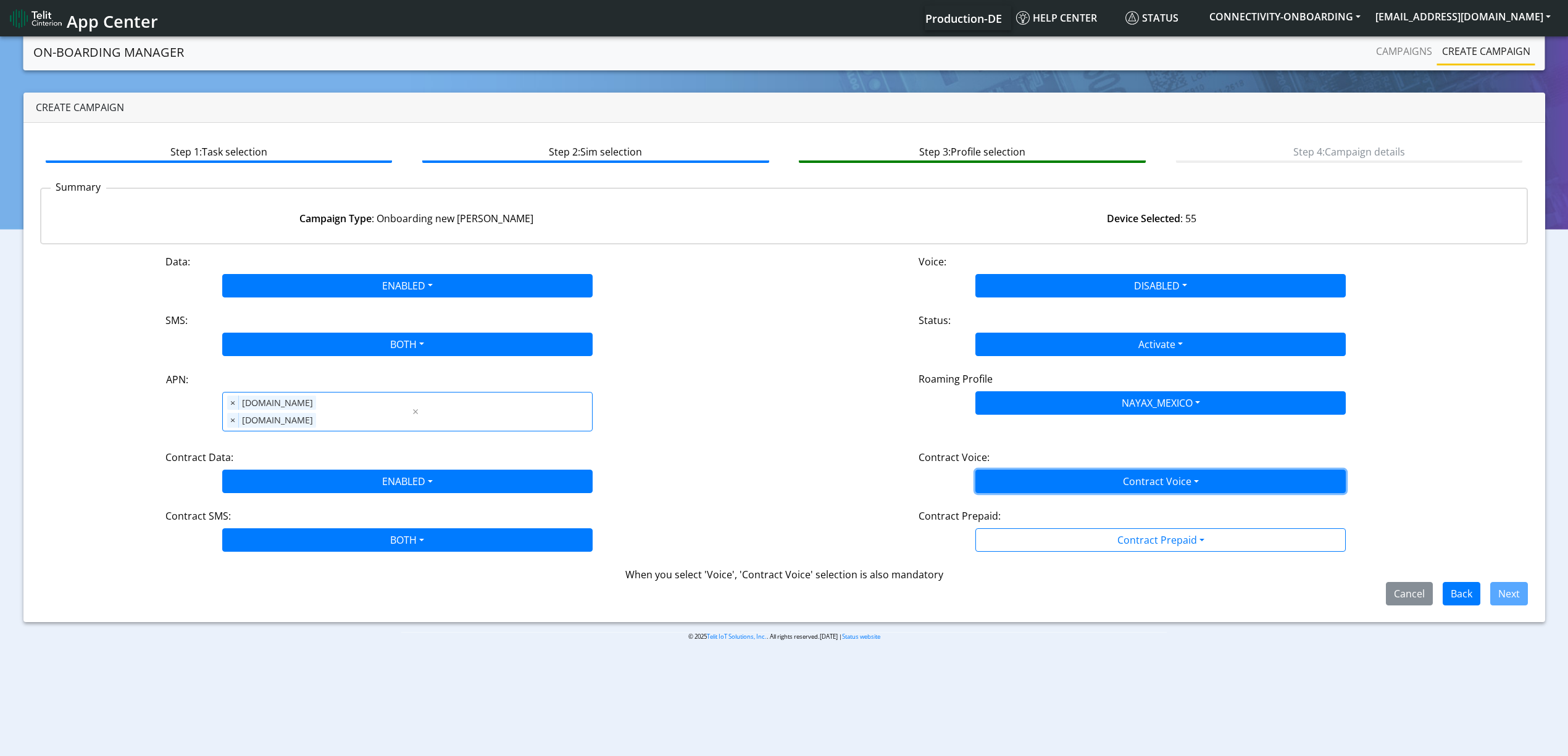
click at [1005, 469] on button "Contract Voice" at bounding box center [1160, 481] width 370 height 24
click at [1005, 495] on div "Disabled Enabled" at bounding box center [1160, 520] width 370 height 51
click at [1005, 501] on Voicedisabled-dropdown "Disabled" at bounding box center [1160, 511] width 369 height 20
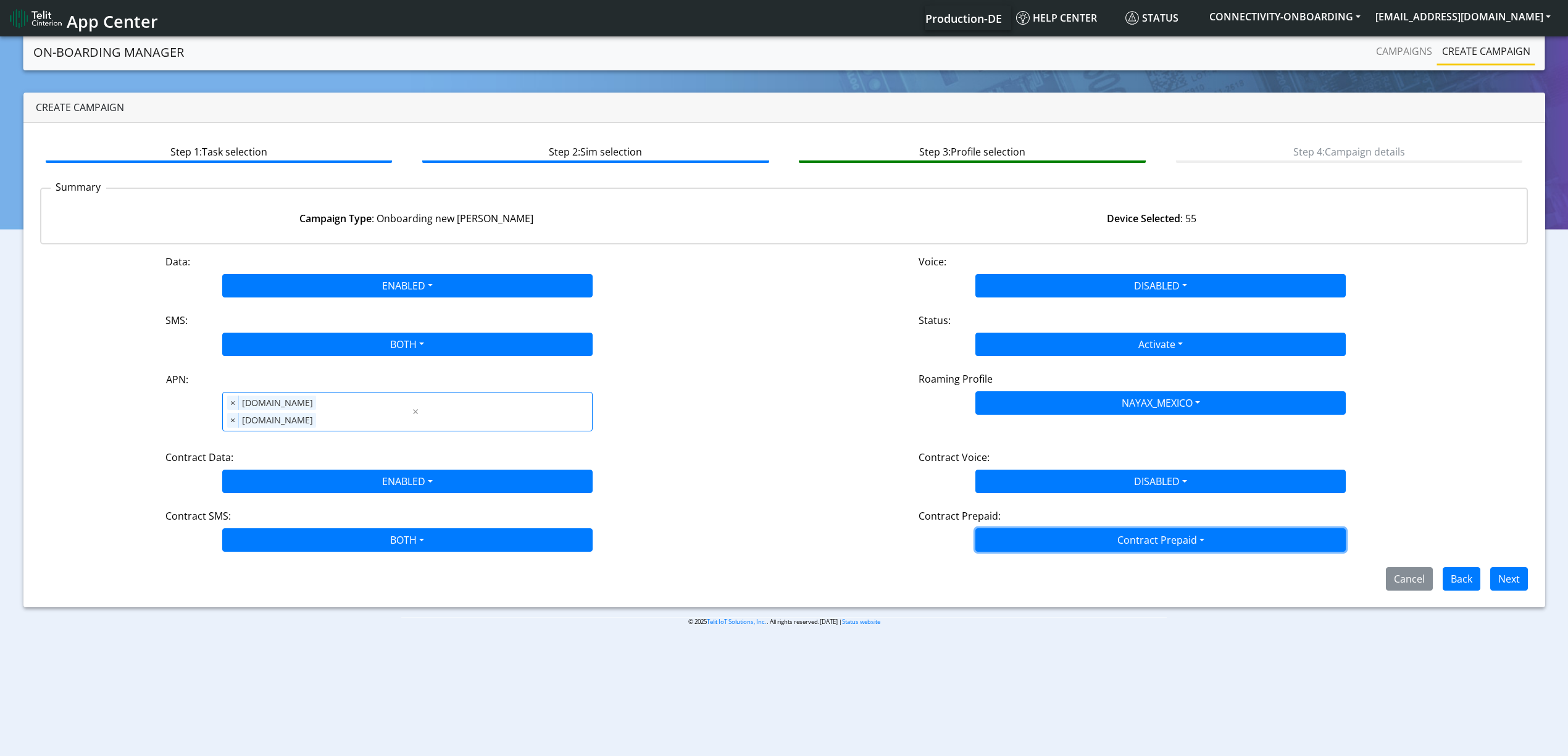
click at [1016, 534] on button "Contract Prepaid" at bounding box center [1160, 540] width 370 height 24
click at [1018, 579] on Prepaidnotprepaid-dropdown "No" at bounding box center [1160, 589] width 369 height 20
click at [1520, 567] on button "Next" at bounding box center [1509, 579] width 38 height 24
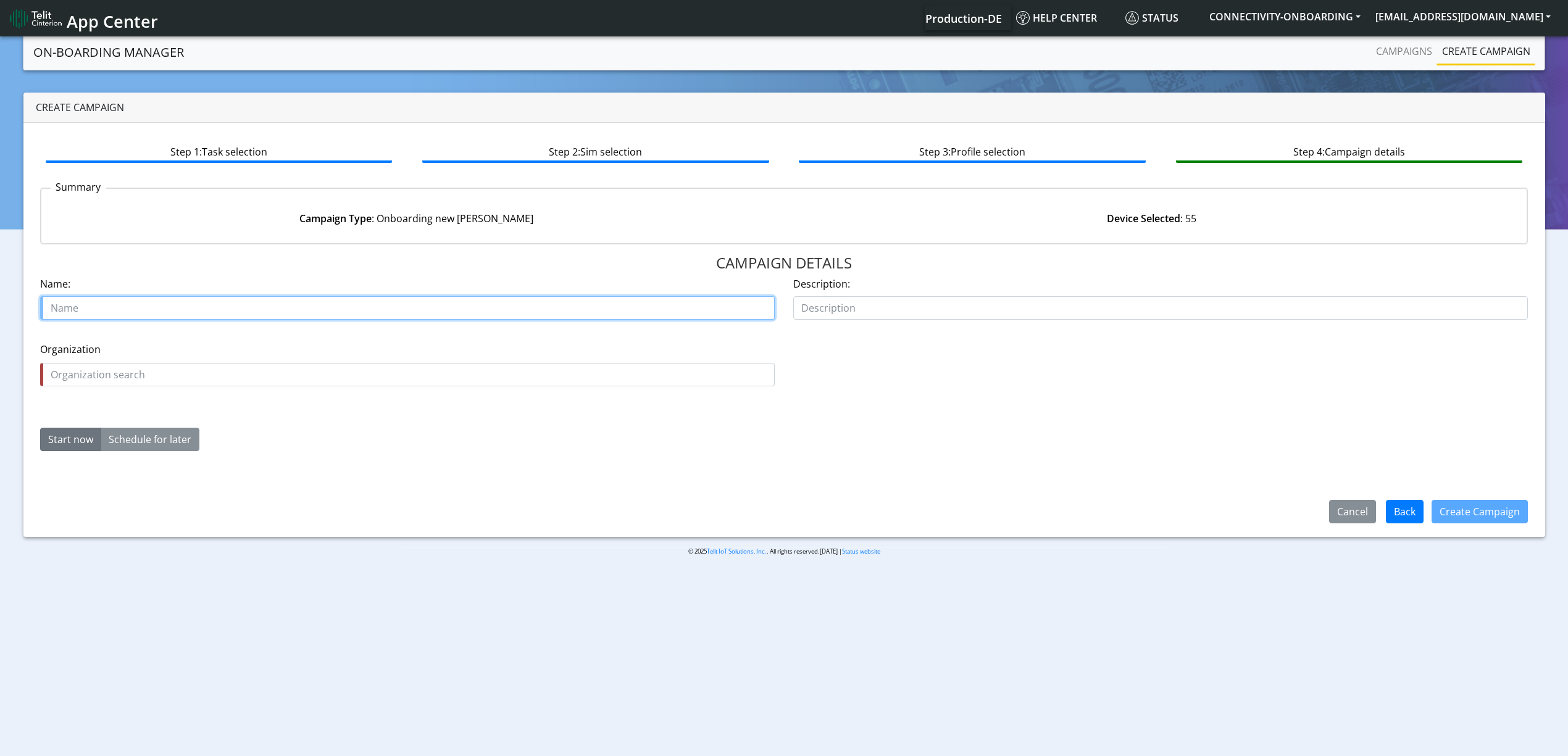
click at [314, 298] on input "text" at bounding box center [407, 308] width 735 height 24
type input "Nayax missing SIMs"
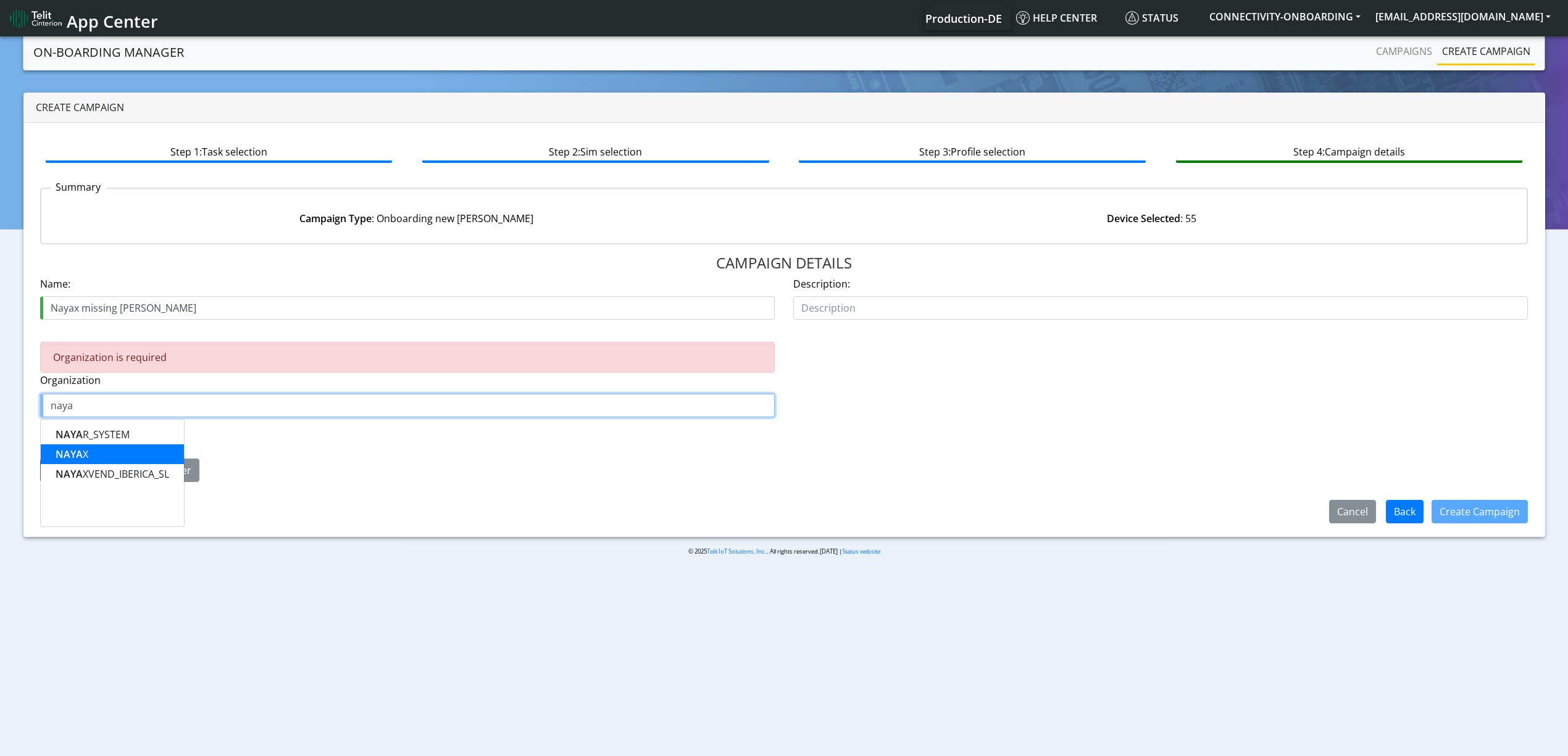
click at [99, 450] on button "NAYA X" at bounding box center [112, 454] width 143 height 20
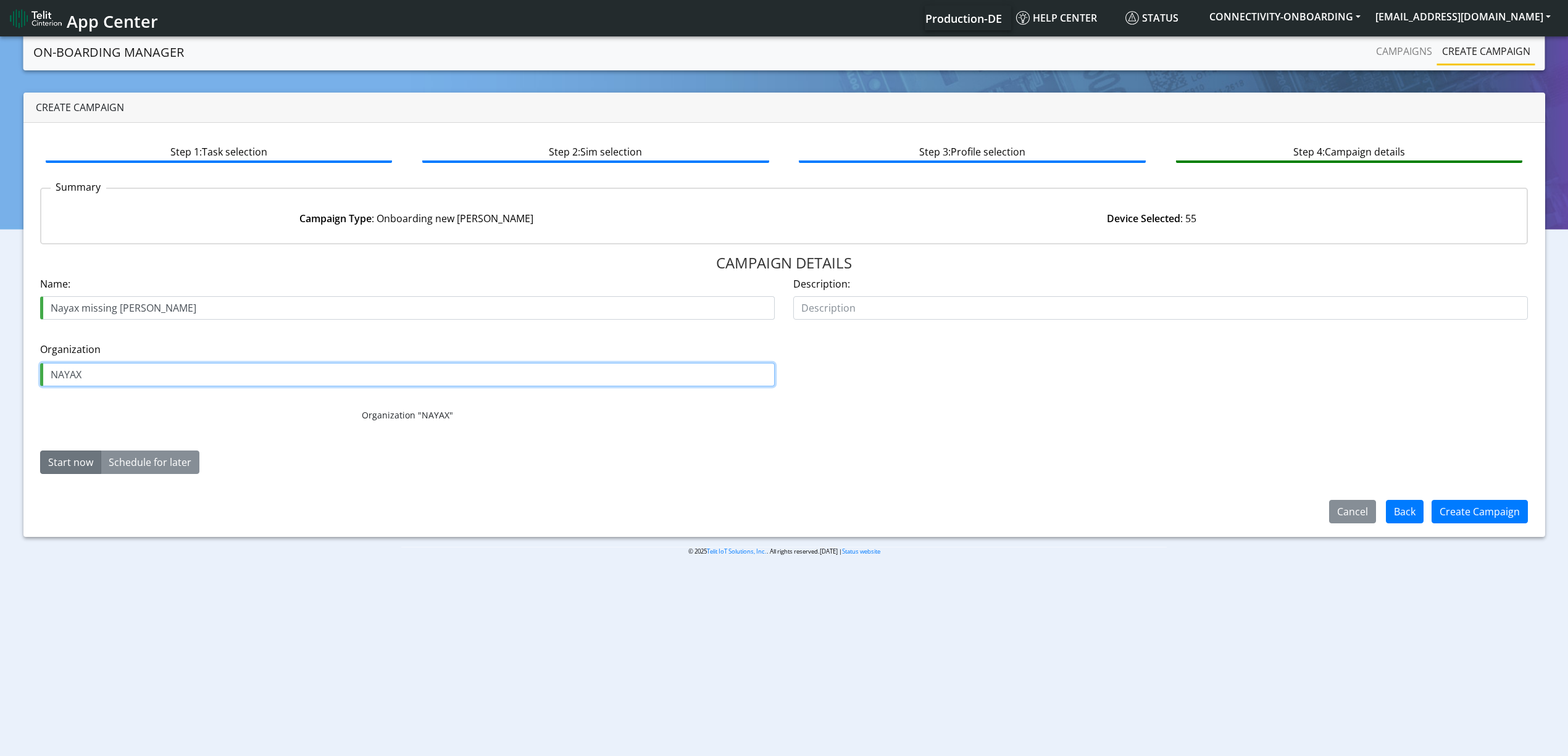
type input "NAYAX"
click at [701, 430] on div "Organization NAYAX Organization "NAYAX"" at bounding box center [407, 381] width 753 height 102
click at [1478, 524] on div "Create Campaign" at bounding box center [1480, 511] width 112 height 32
click at [1468, 506] on button "Create Campaign" at bounding box center [1479, 512] width 96 height 24
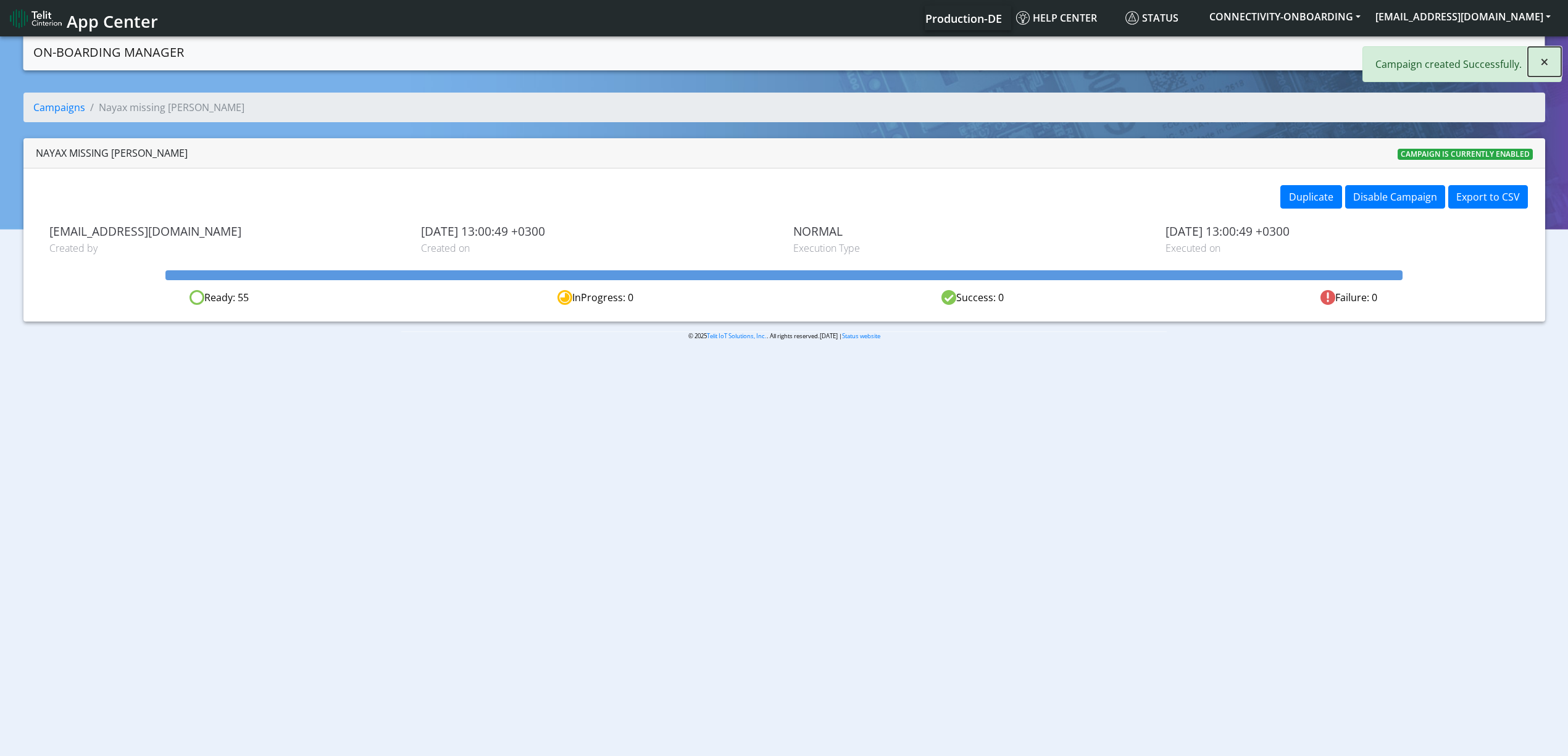
click at [1556, 61] on button "×" at bounding box center [1544, 61] width 33 height 29
click at [1403, 48] on link "Campaigns" at bounding box center [1403, 52] width 66 height 25
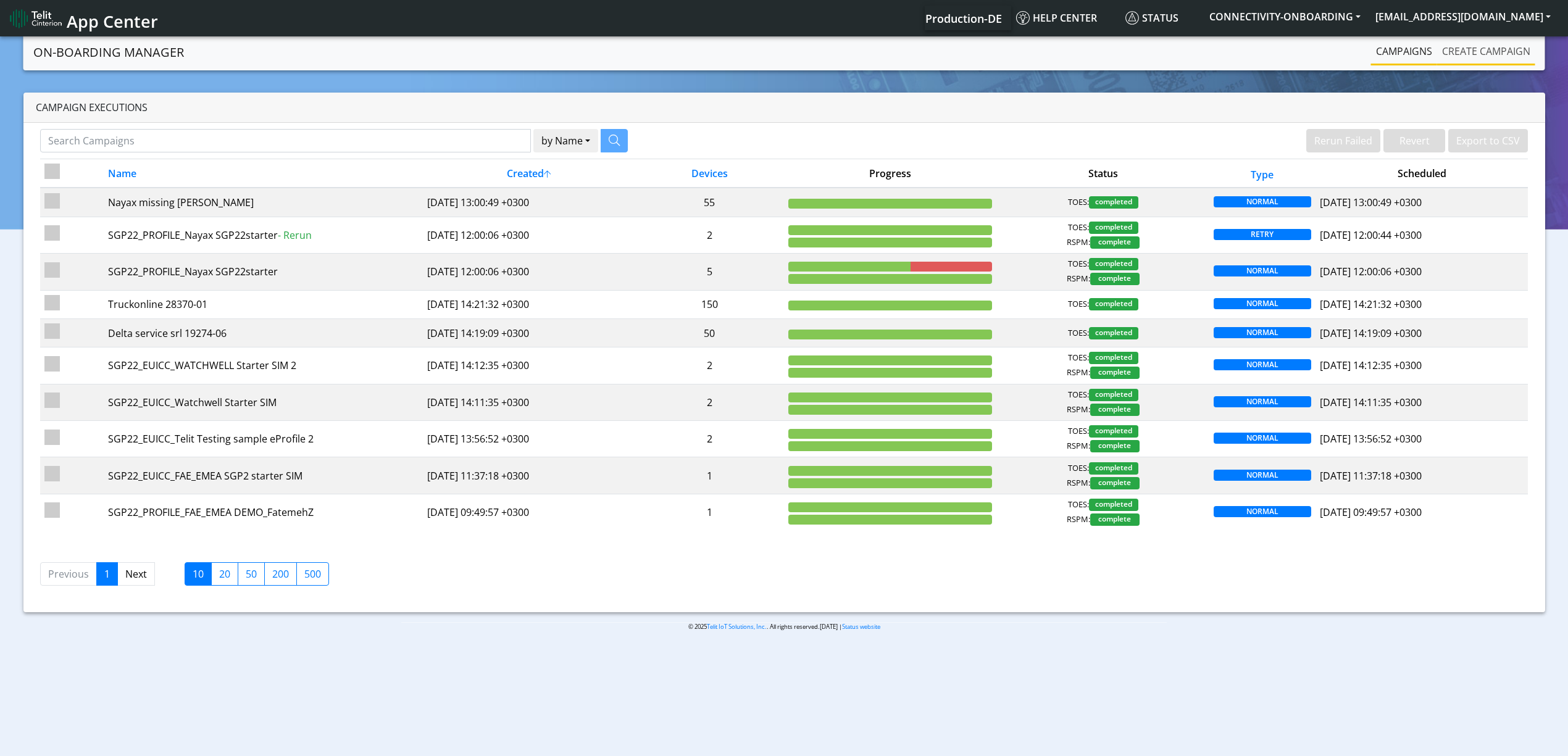
click at [1467, 57] on link "Create campaign" at bounding box center [1486, 52] width 98 height 25
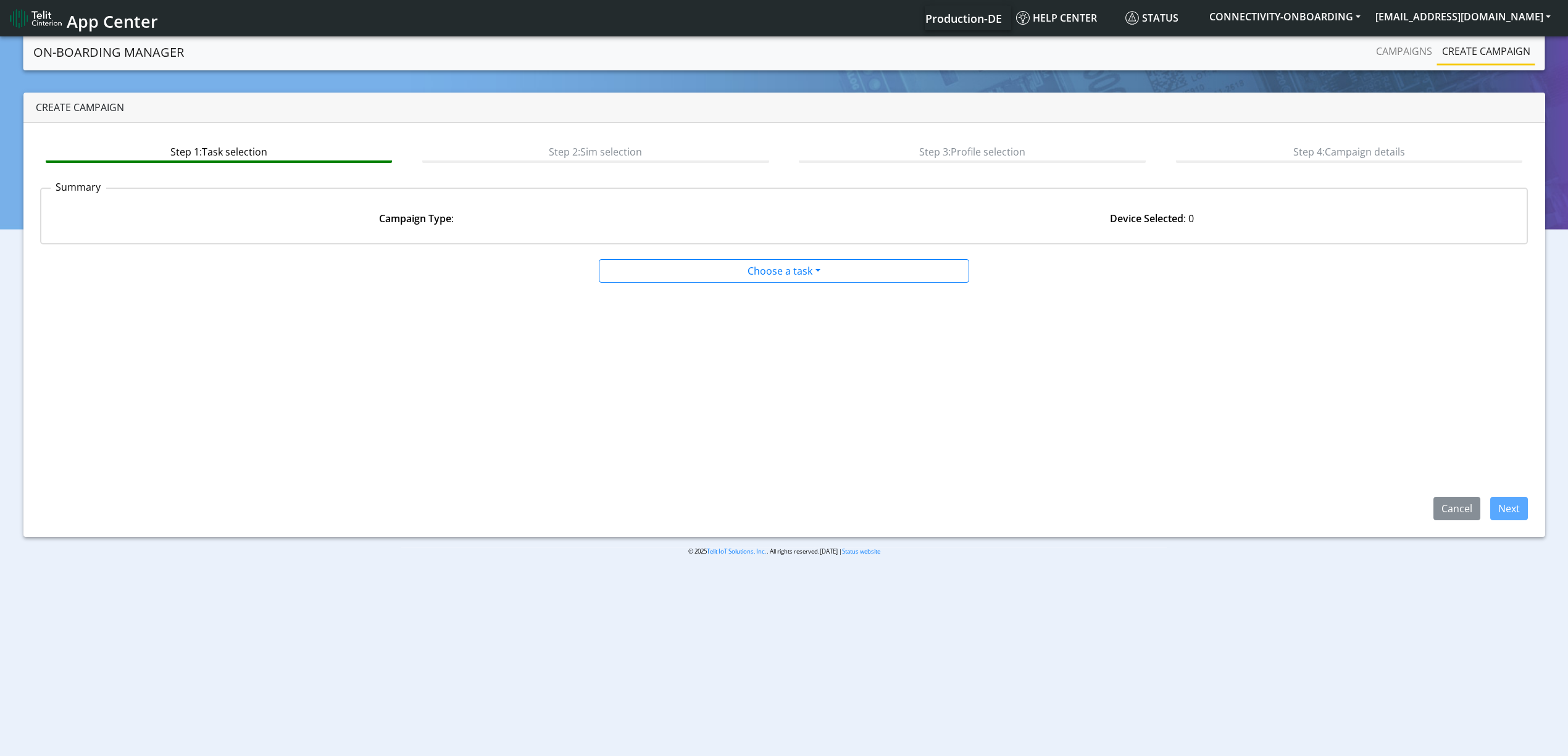
click at [771, 292] on app-paging-btns "Cancel Next" at bounding box center [784, 402] width 1488 height 237
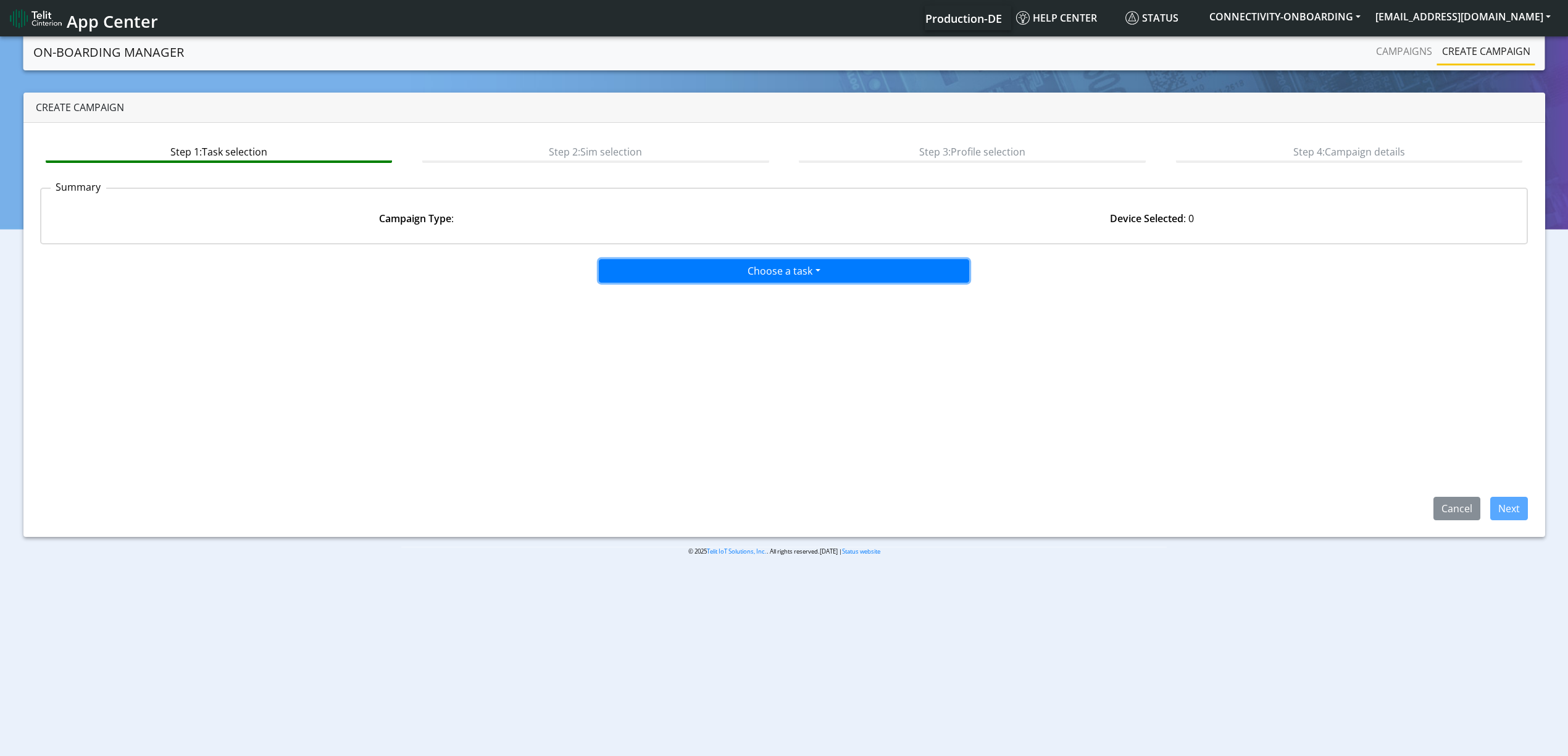
click at [759, 272] on button "Choose a task" at bounding box center [784, 271] width 370 height 24
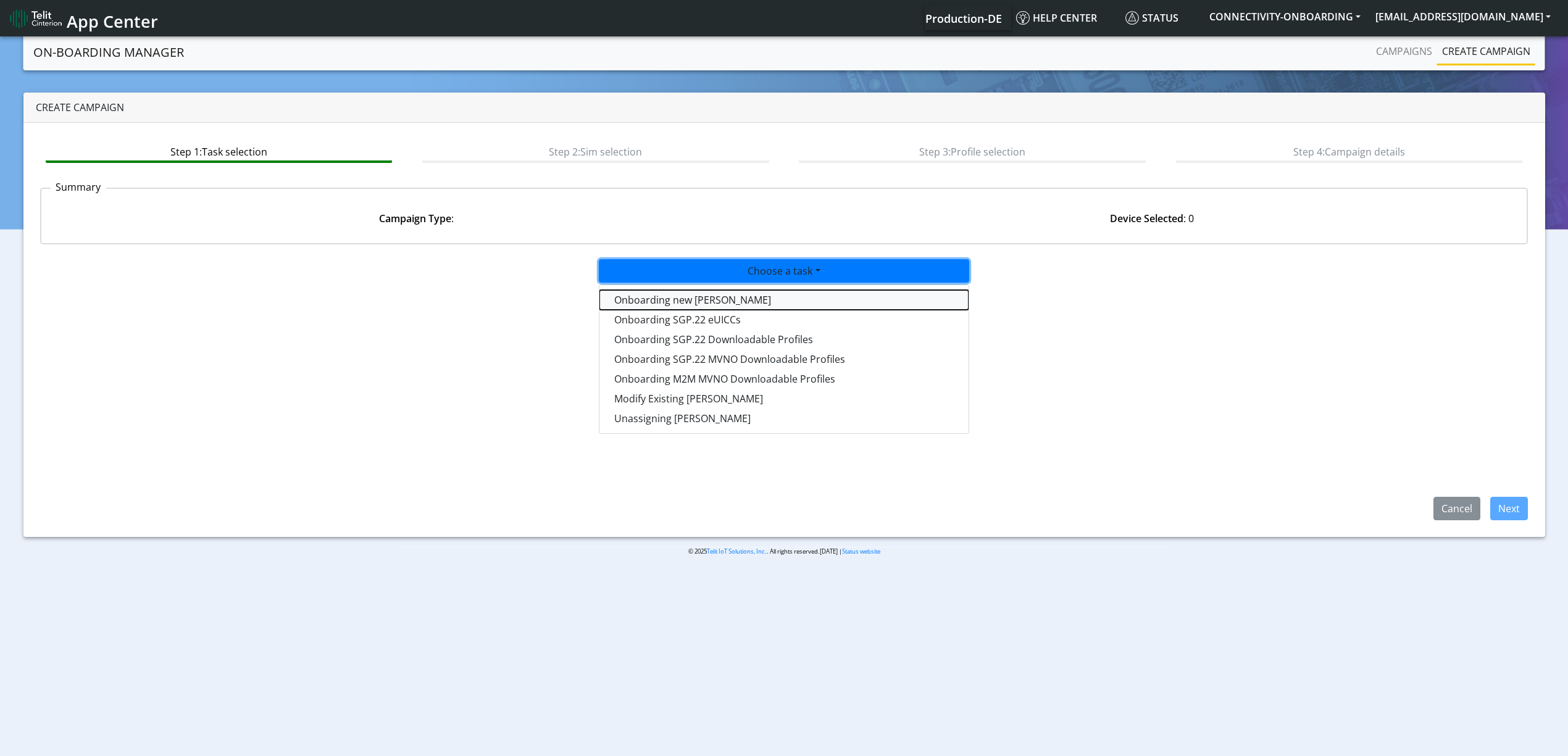
click at [741, 290] on tasktoes-dropdown "Onboarding new SIMs" at bounding box center [784, 300] width 369 height 20
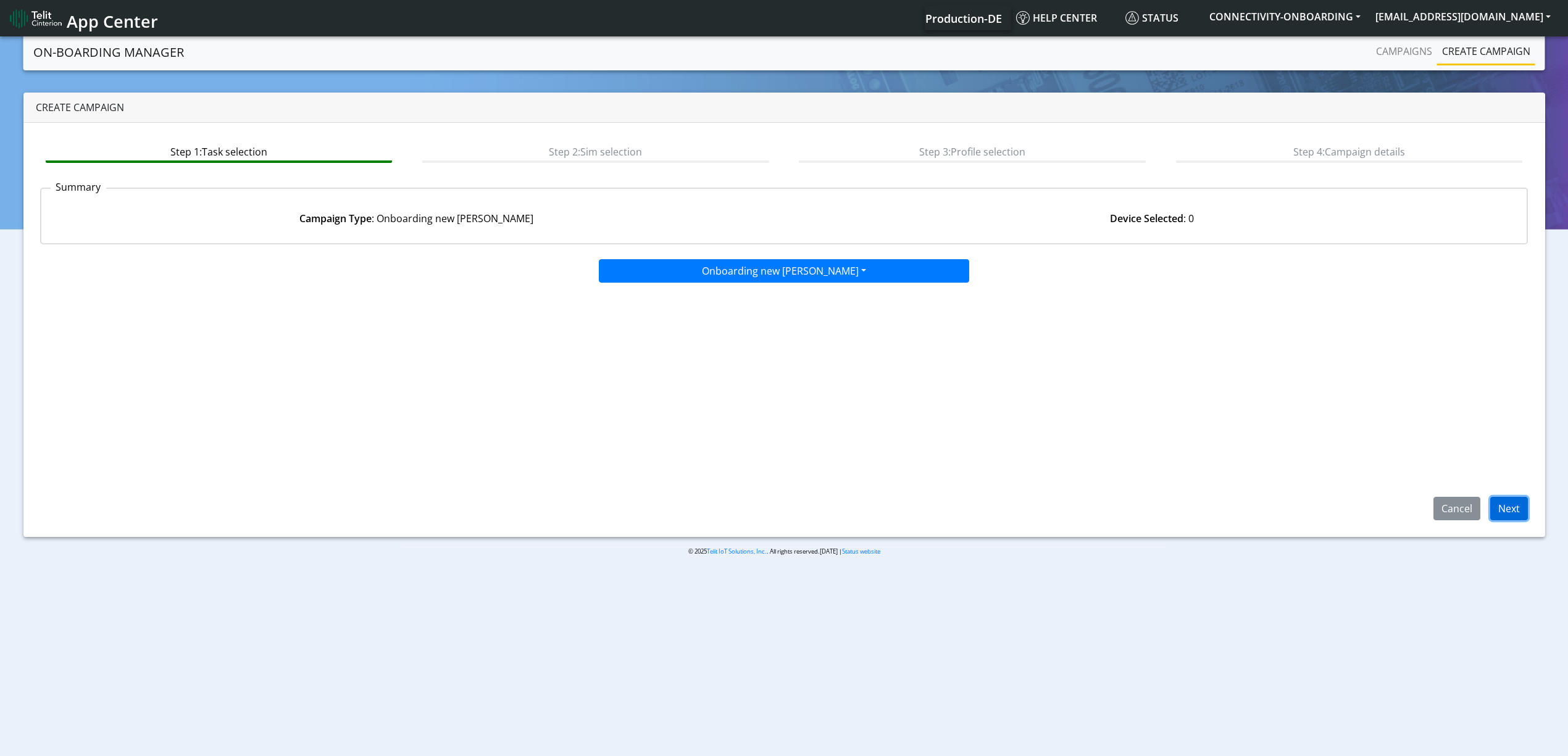
click at [1518, 509] on button "Next" at bounding box center [1509, 509] width 38 height 24
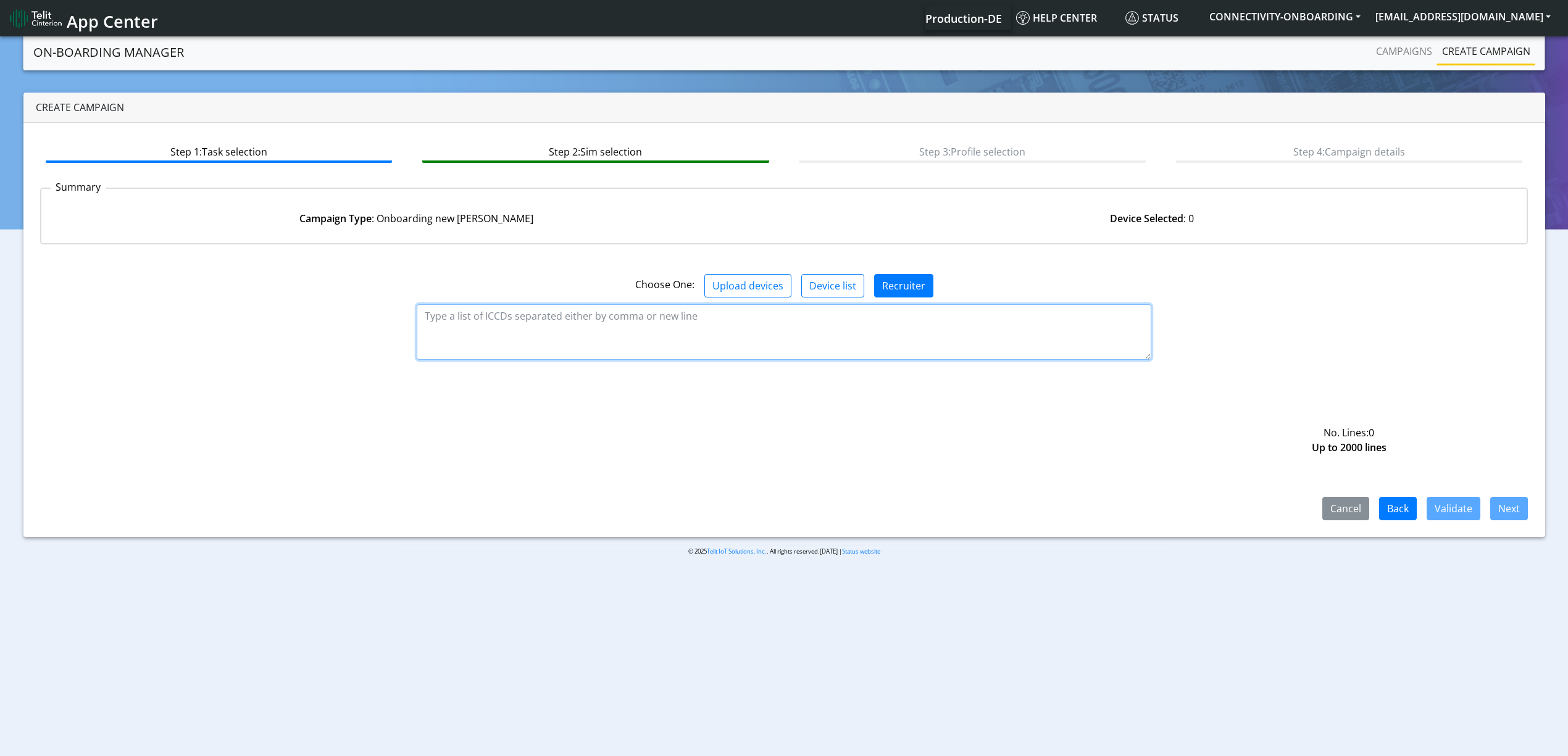
click at [553, 326] on textarea at bounding box center [784, 332] width 735 height 55
paste textarea "89358151000014806262 89358151000014806270 89358151000014806304 8935815100001480…"
type textarea "89358151000014806262 89358151000014806270 89358151000014806304 8935815100001480…"
click at [1467, 514] on button "Validate" at bounding box center [1453, 509] width 54 height 24
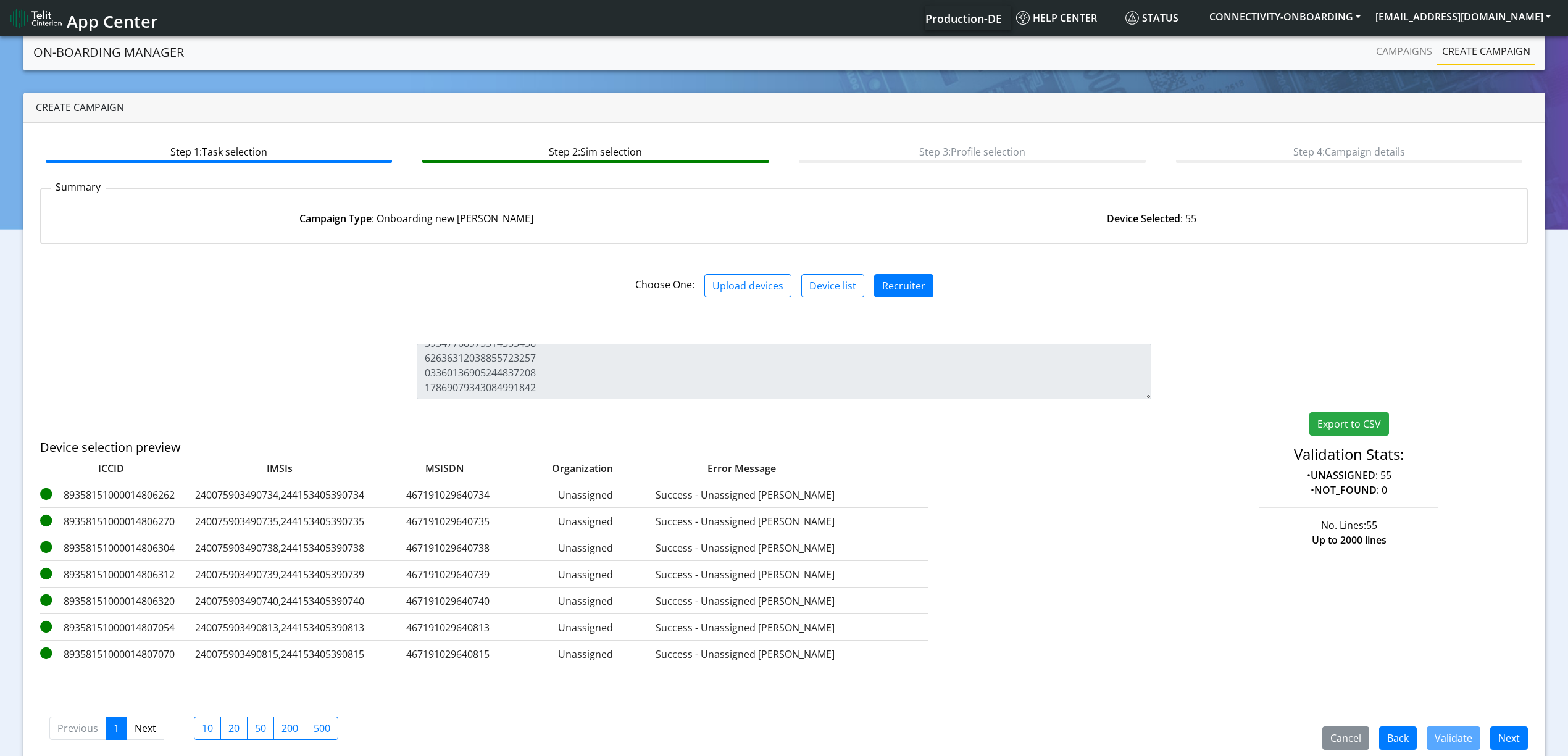
scroll to position [18, 0]
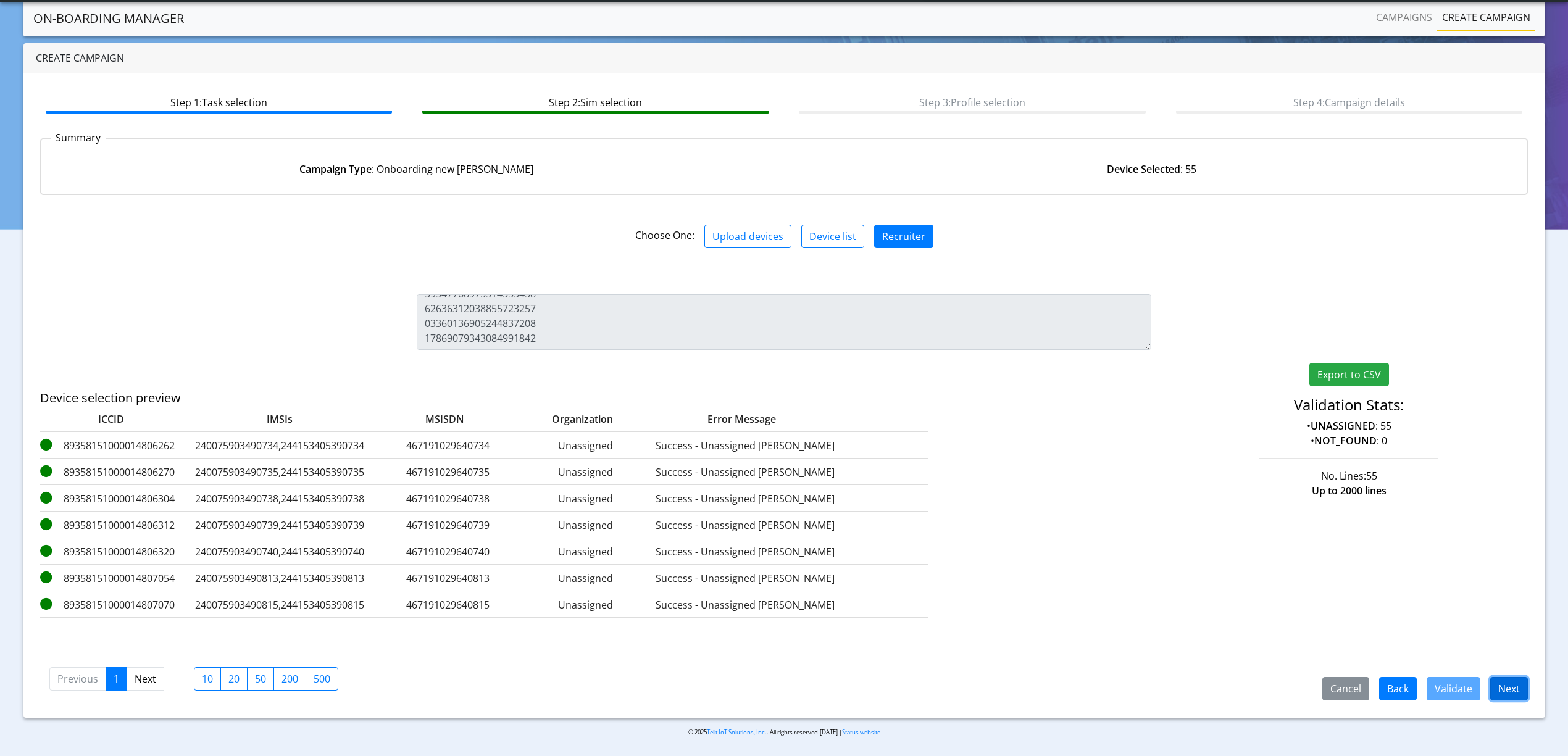
click at [1506, 689] on button "Next" at bounding box center [1509, 689] width 38 height 24
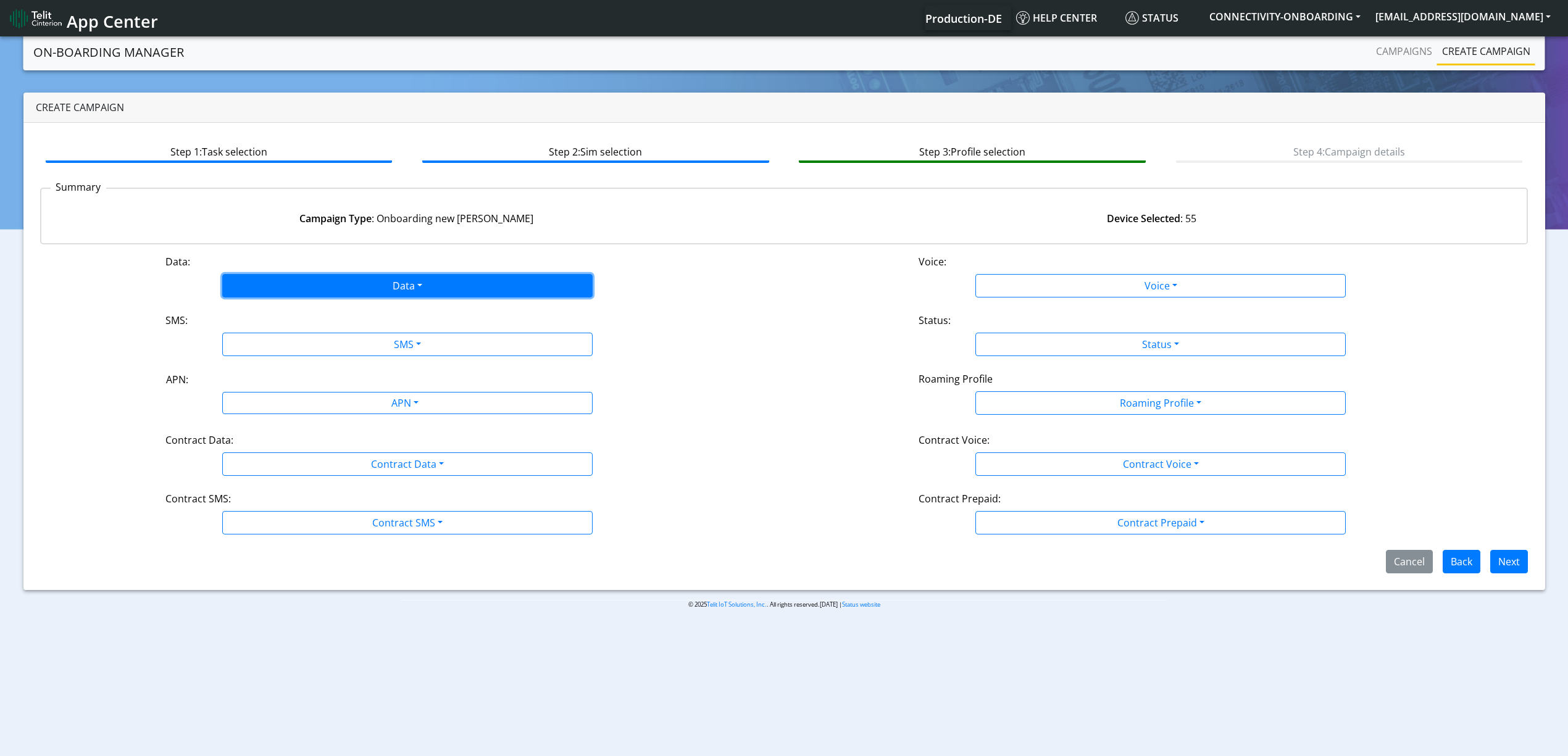
click at [327, 282] on button "Data" at bounding box center [407, 286] width 370 height 24
click at [304, 329] on button "Enabled" at bounding box center [407, 334] width 369 height 20
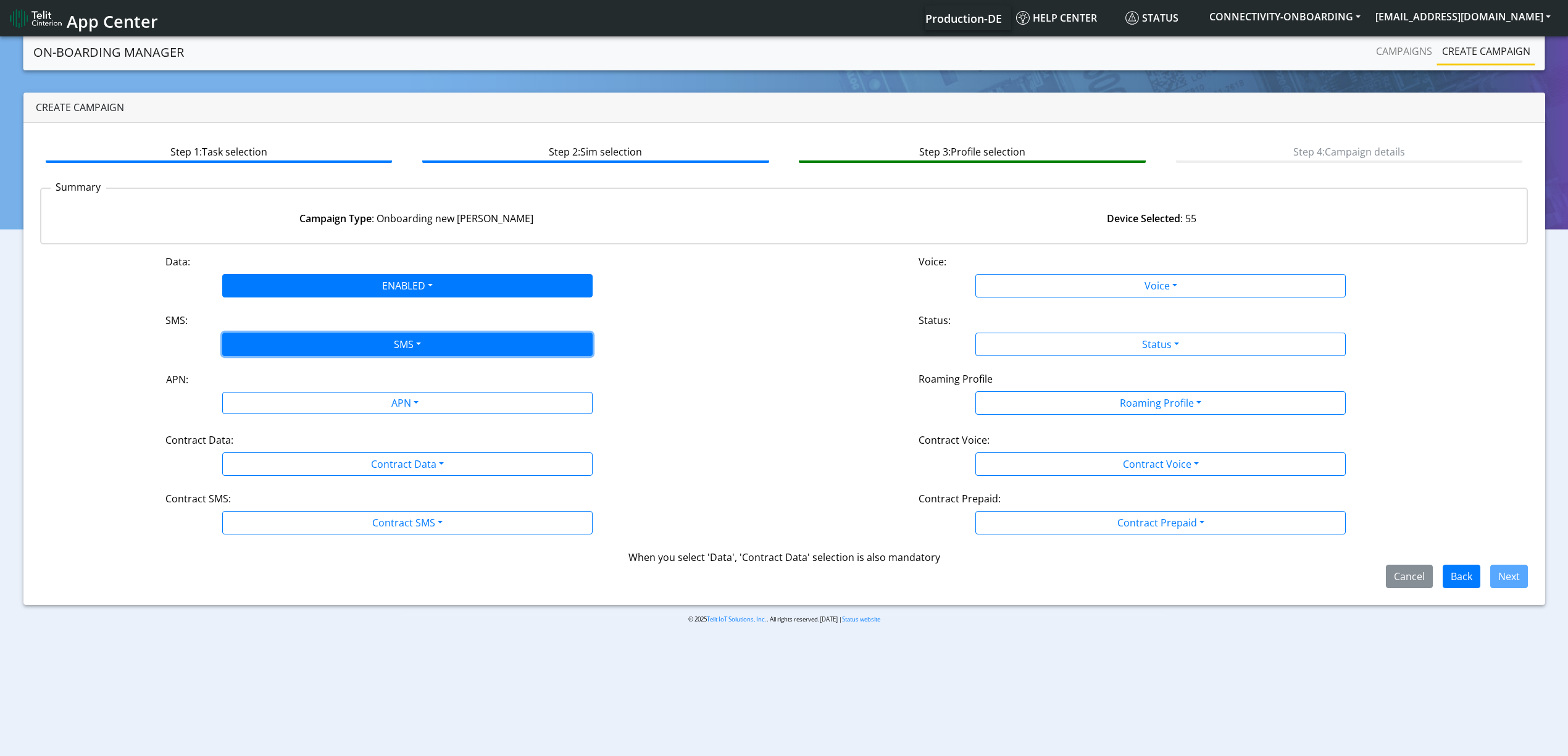
click at [302, 351] on button "SMS" at bounding box center [407, 344] width 370 height 24
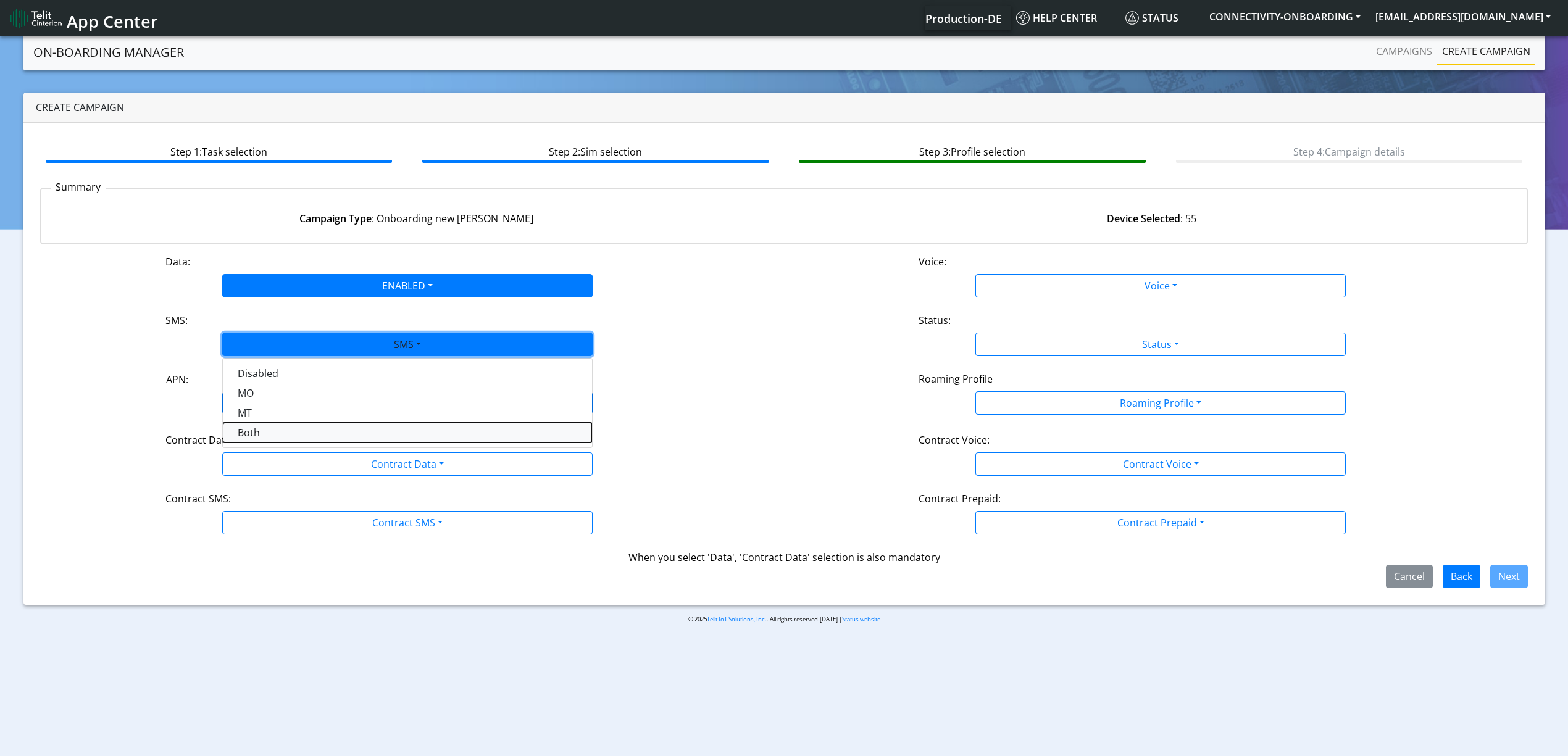
click at [287, 426] on button "Both" at bounding box center [407, 432] width 369 height 20
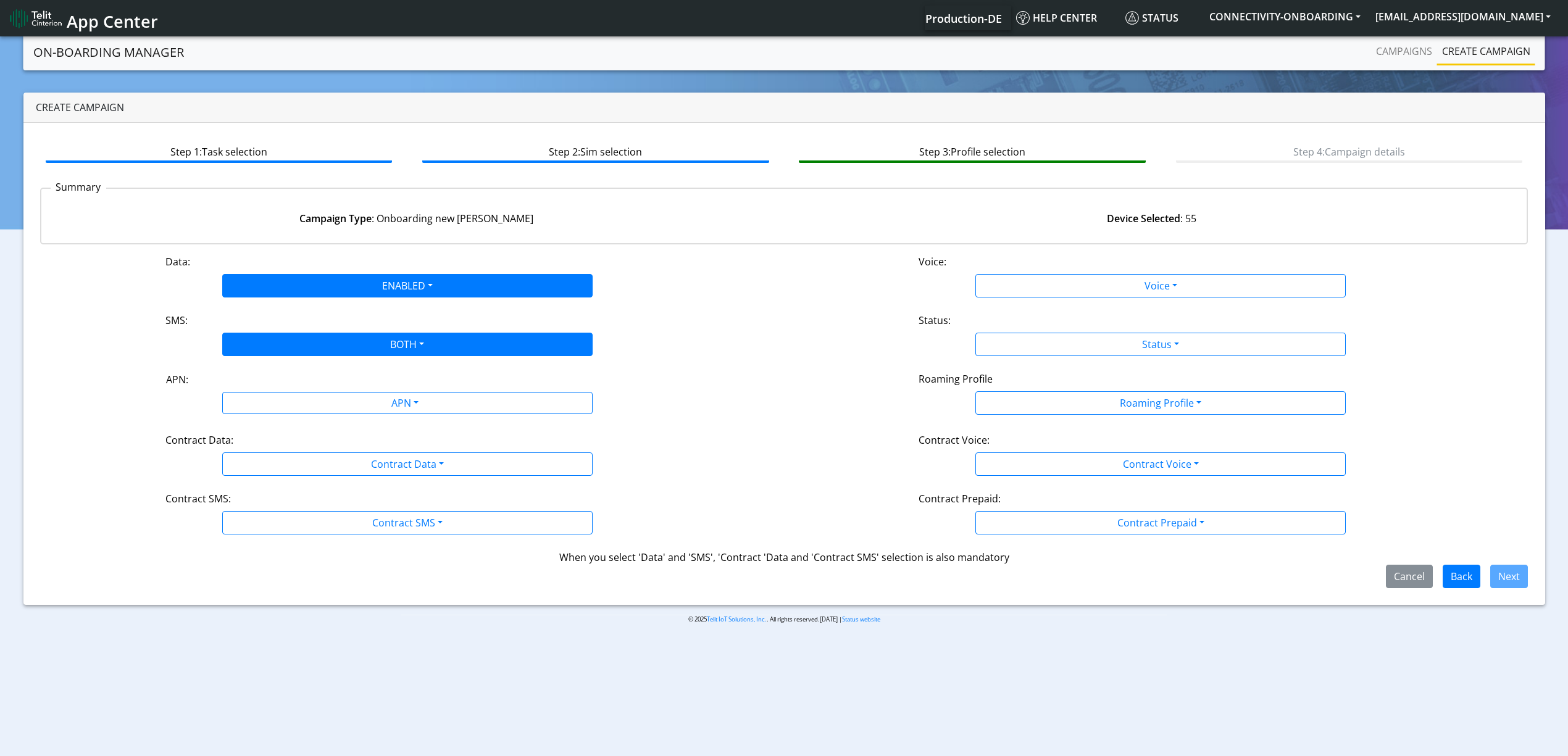
click at [287, 417] on div "APN: APN" at bounding box center [407, 394] width 753 height 46
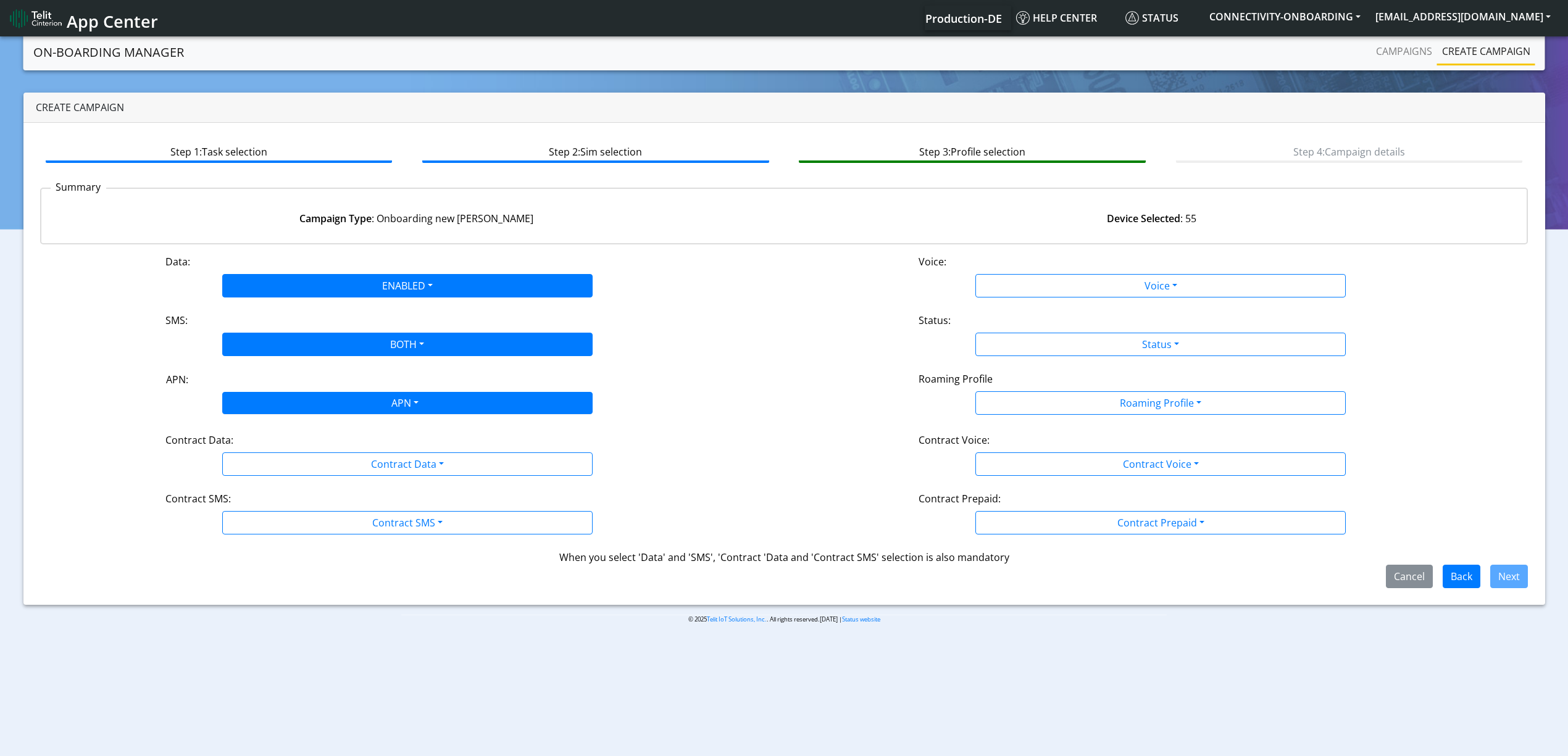
click at [290, 411] on div "APN" at bounding box center [404, 404] width 391 height 24
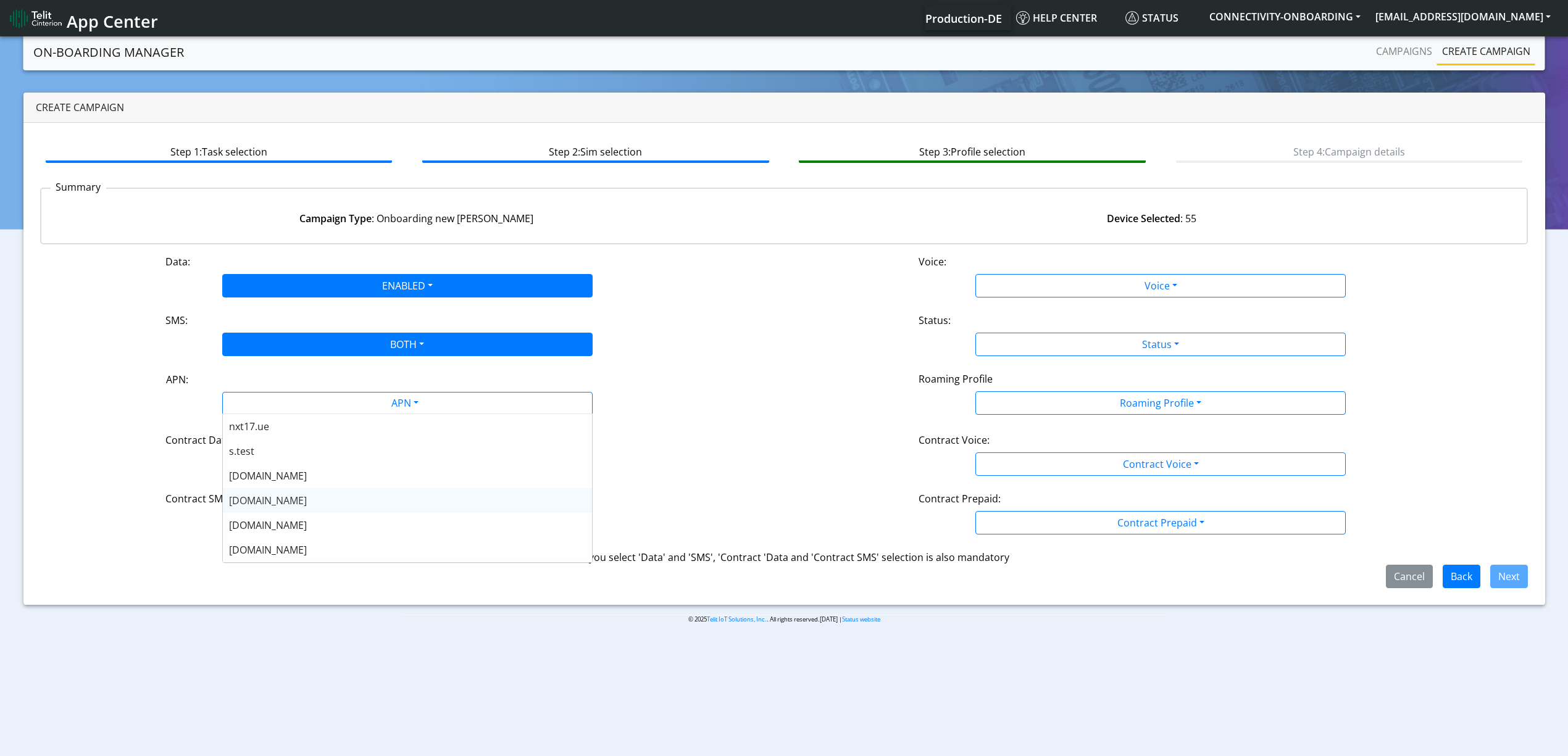
drag, startPoint x: 293, startPoint y: 494, endPoint x: 289, endPoint y: 463, distance: 31.3
click at [292, 494] on div "[DOMAIN_NAME]" at bounding box center [407, 501] width 369 height 25
click at [289, 457] on button "Contract Data" at bounding box center [407, 464] width 370 height 24
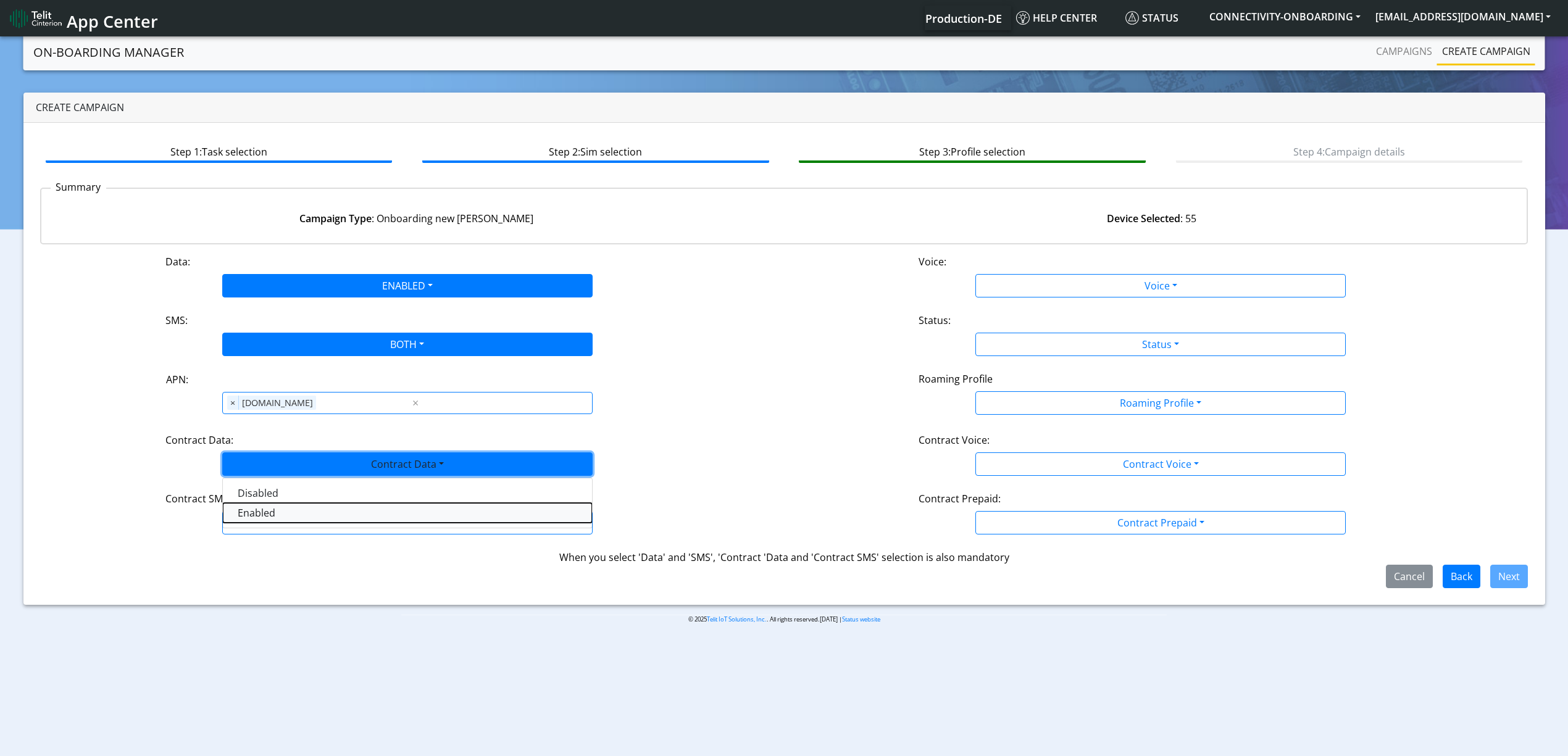
click at [285, 514] on Dataenabled-dropdown "Enabled" at bounding box center [407, 512] width 369 height 20
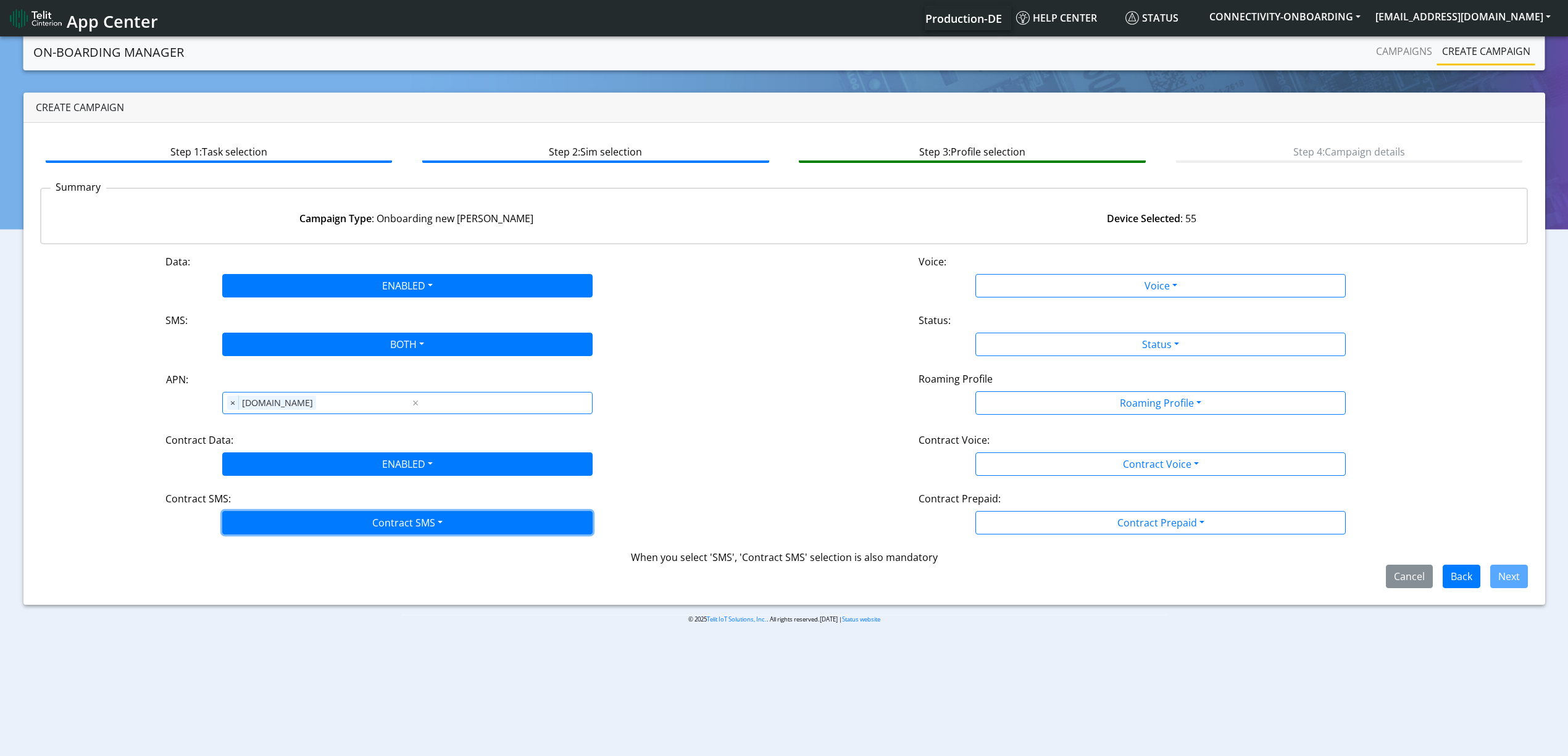
click at [287, 520] on button "Contract SMS" at bounding box center [407, 523] width 370 height 24
click at [279, 608] on SMSboth-dropdown "Both" at bounding box center [407, 611] width 369 height 20
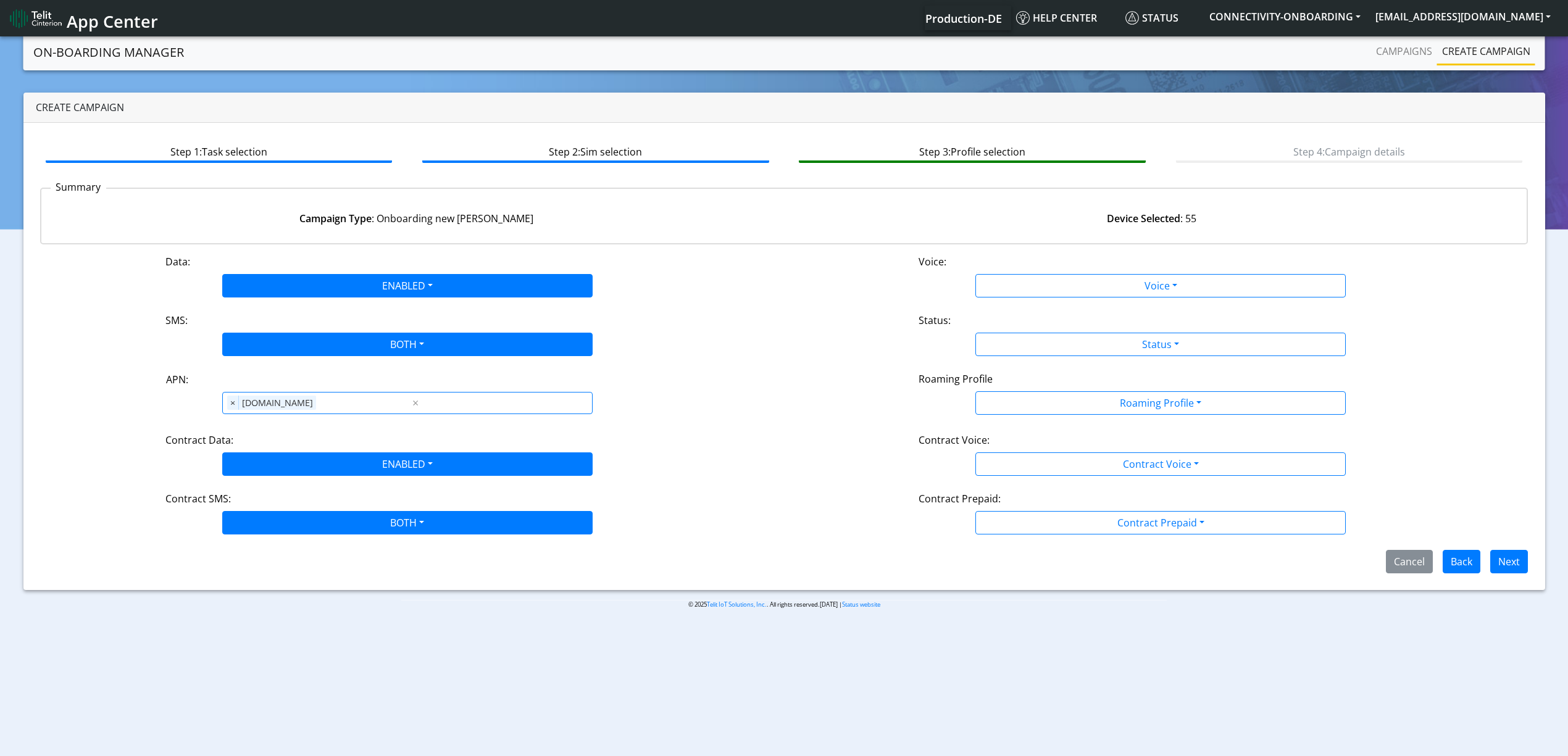
click at [1036, 274] on div "Voice Disabled Enabled" at bounding box center [1160, 286] width 370 height 24
click at [1032, 297] on div "Data: ENABLED Disabled Enabled Voice: Voice Disabled Enabled SMS: BOTH Disabled…" at bounding box center [784, 413] width 1488 height 319
click at [1025, 302] on div "Data: ENABLED Disabled Enabled Voice: Voice Disabled Enabled SMS: BOTH Disabled…" at bounding box center [784, 413] width 1488 height 319
click at [1022, 297] on div "Data: ENABLED Disabled Enabled Voice: Voice Disabled Enabled SMS: BOTH Disabled…" at bounding box center [784, 413] width 1488 height 319
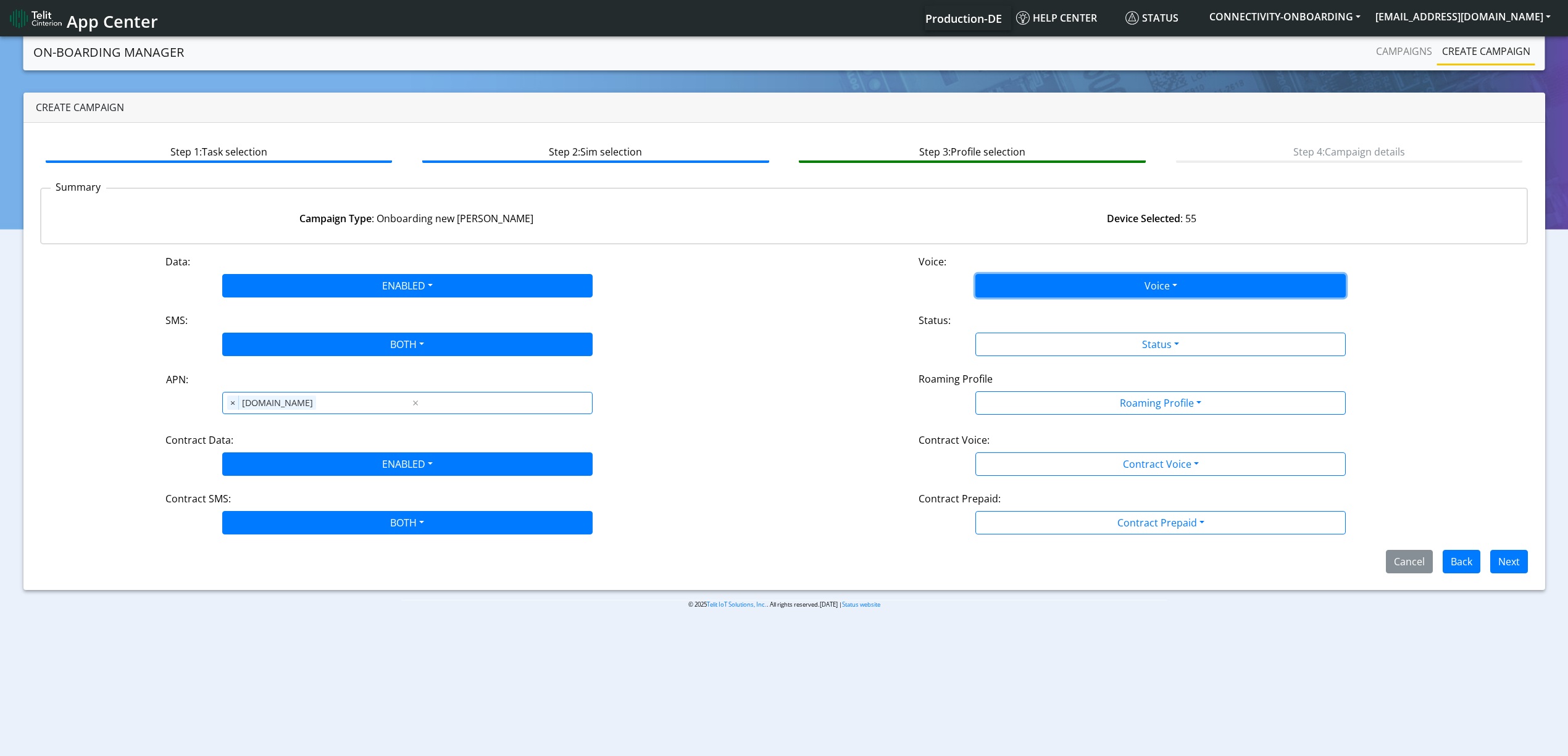
click at [1019, 294] on button "Voice" at bounding box center [1160, 286] width 370 height 24
click at [1015, 313] on button "Disabled" at bounding box center [1160, 315] width 369 height 20
click at [1015, 326] on div "Status:" at bounding box center [1160, 323] width 502 height 20
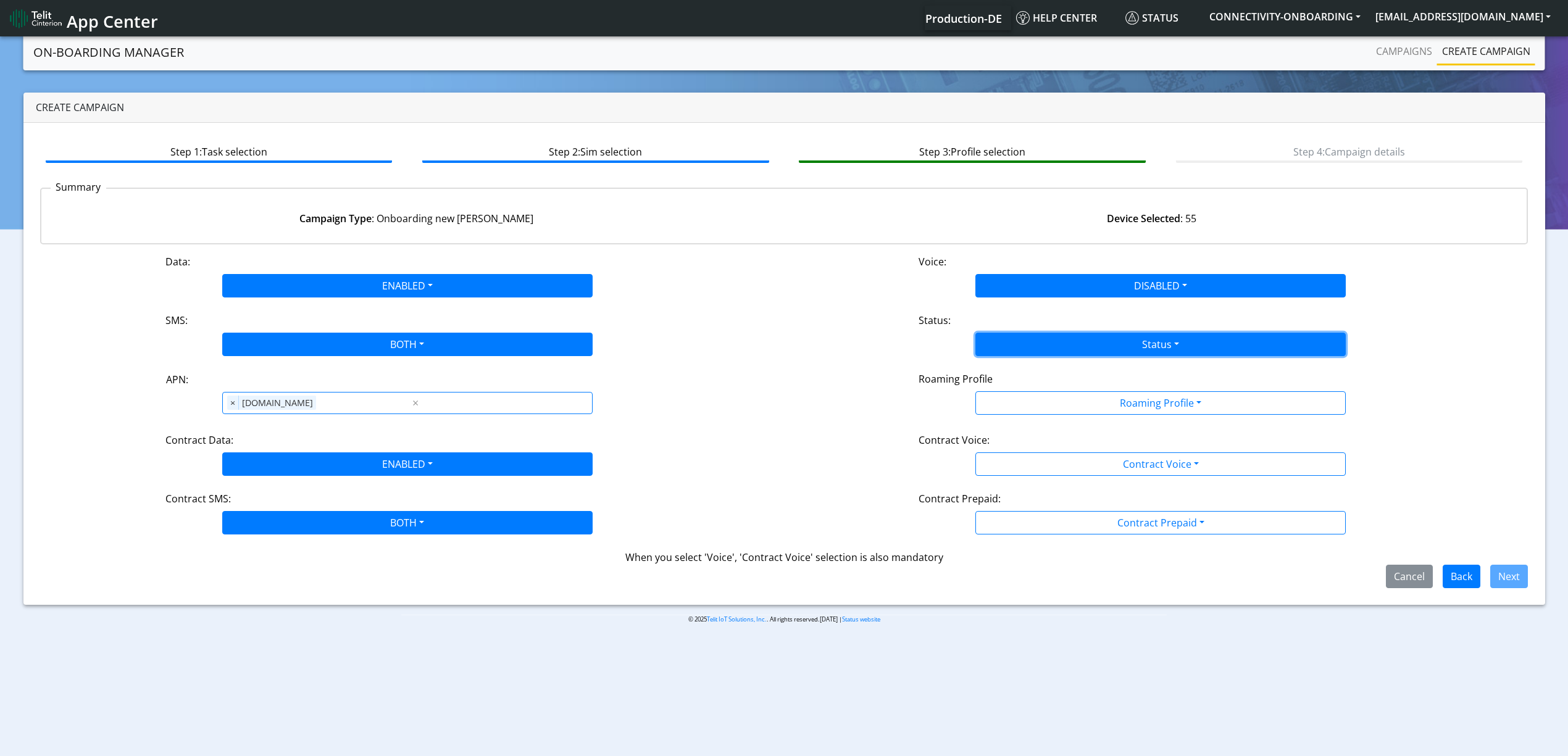
click at [1015, 342] on button "Status" at bounding box center [1160, 344] width 370 height 24
click at [1006, 377] on button "Activate" at bounding box center [1160, 373] width 369 height 20
click at [1014, 418] on div "Data: ENABLED Disabled Enabled Voice: DISABLED Disabled Enabled SMS: BOTH Disab…" at bounding box center [784, 420] width 1488 height 334
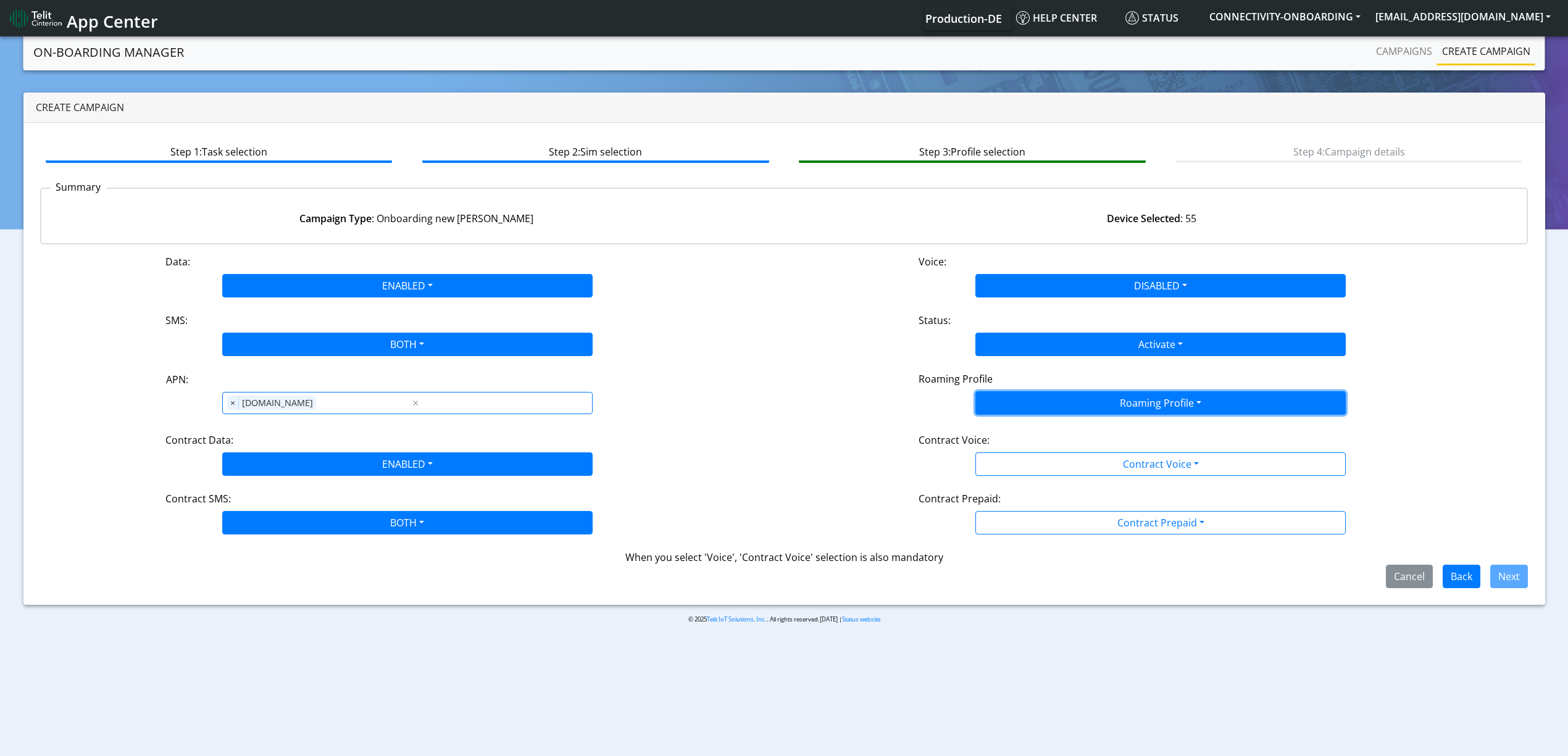
click at [1080, 413] on button "Roaming Profile" at bounding box center [1160, 403] width 370 height 24
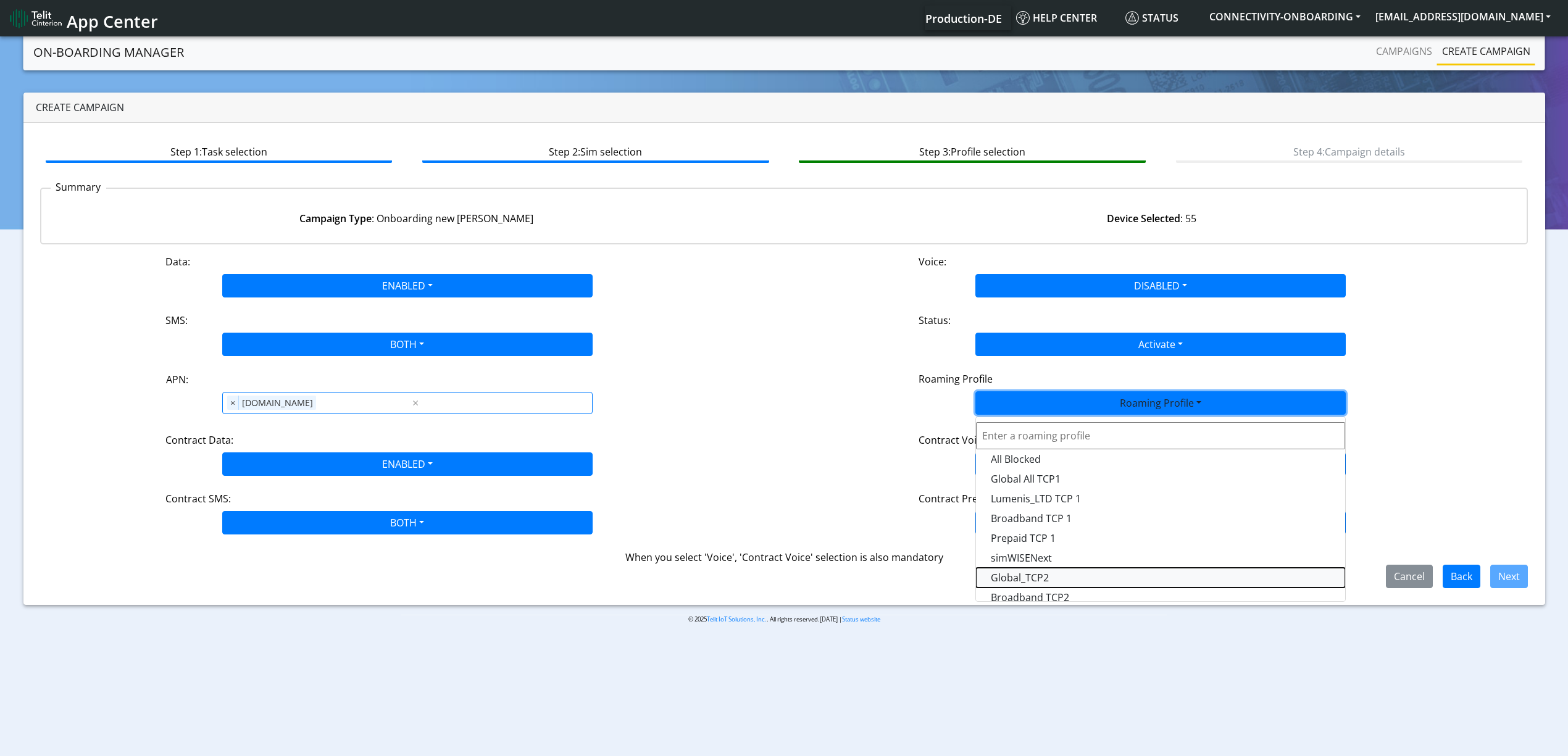
click at [1067, 581] on Profile-dropdown "Global_TCP2" at bounding box center [1160, 578] width 369 height 20
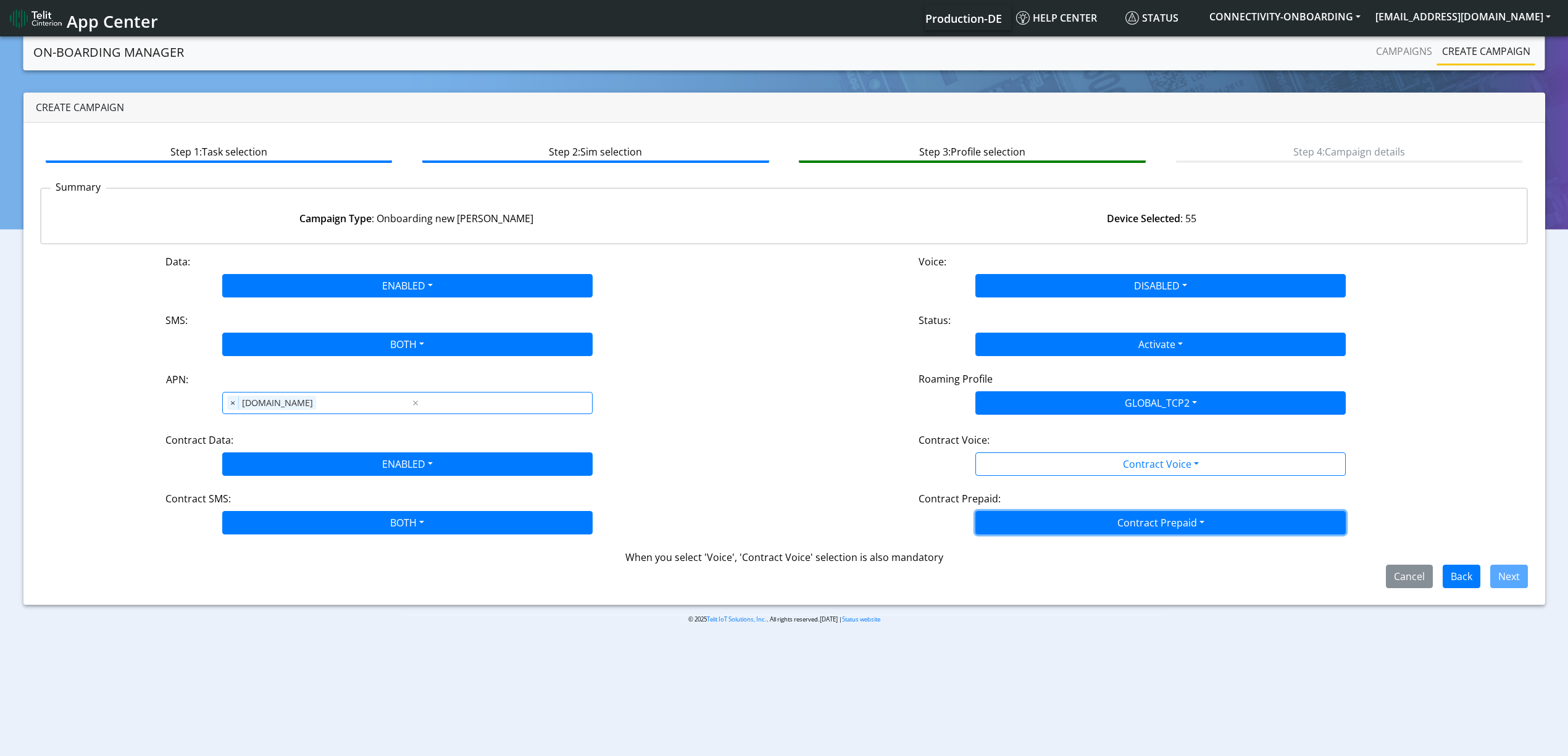
click at [1043, 476] on button "Contract Prepaid" at bounding box center [1160, 464] width 370 height 24
click at [1037, 499] on div "Contract Prepaid:" at bounding box center [1160, 501] width 502 height 20
click at [1023, 484] on div "Data: ENABLED Disabled Enabled Voice: DISABLED Disabled Enabled SMS: BOTH Disab…" at bounding box center [784, 420] width 1488 height 334
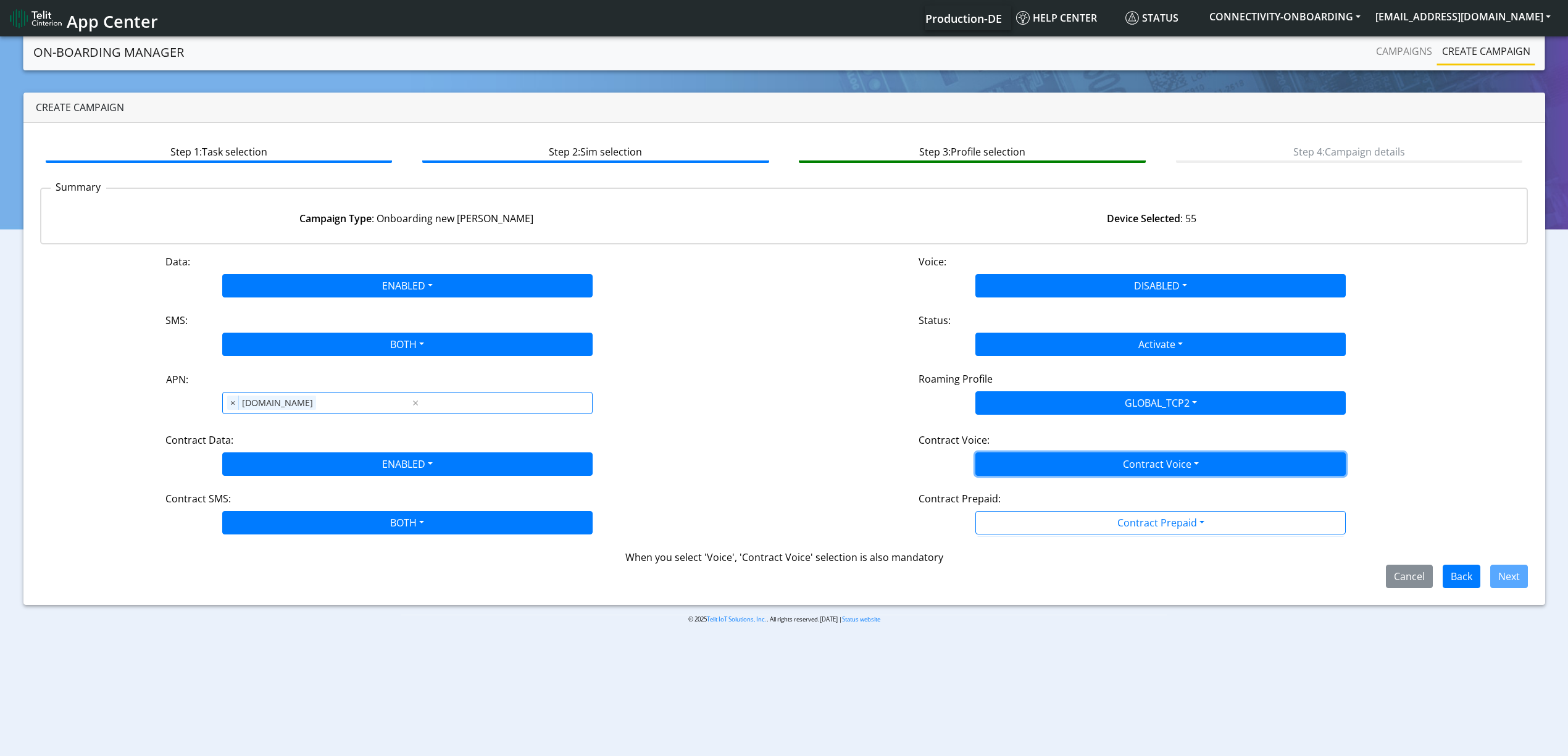
click at [1023, 457] on button "Contract Voice" at bounding box center [1160, 464] width 370 height 24
click at [1023, 475] on button "Contract Voice" at bounding box center [1160, 464] width 370 height 24
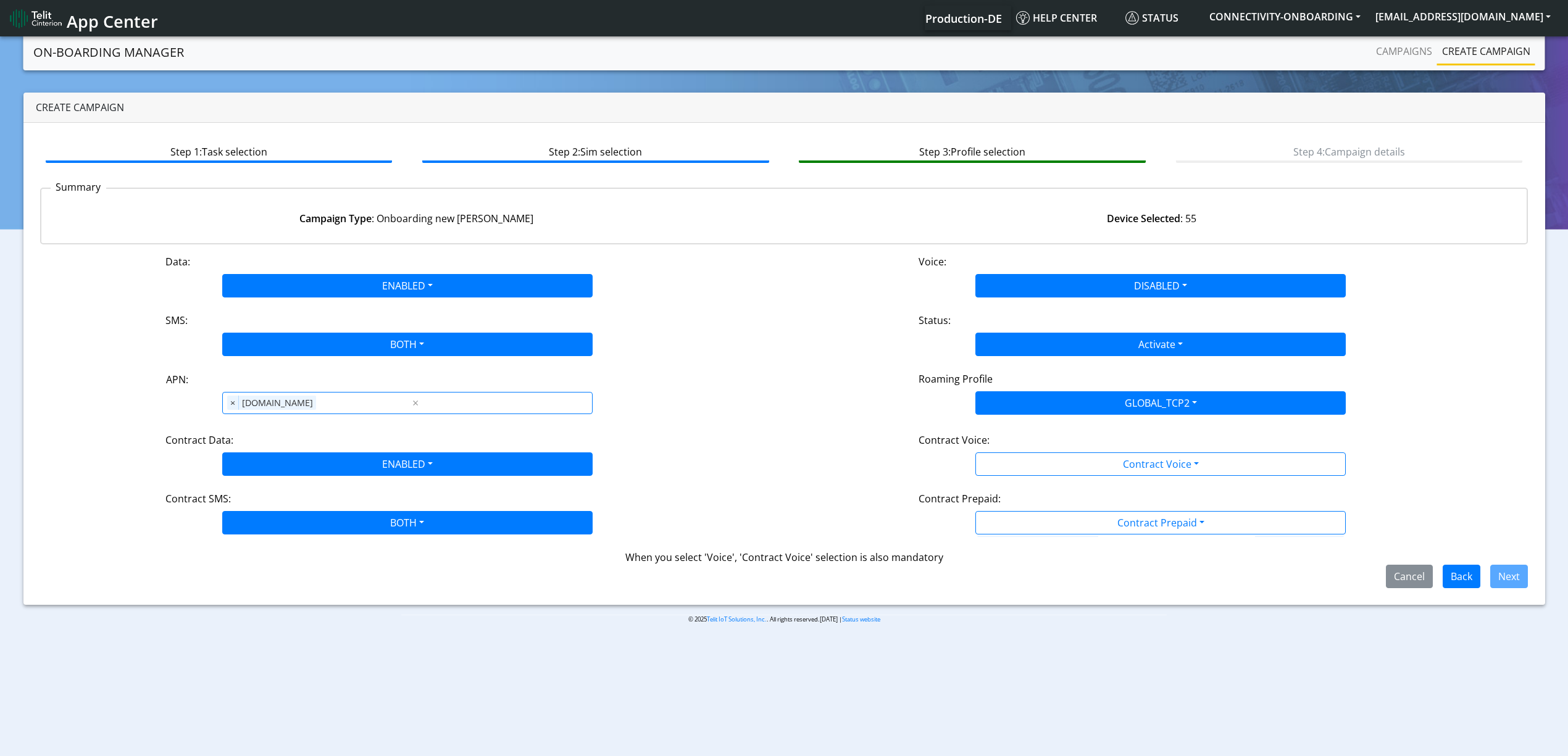
click at [1026, 485] on div "Data: ENABLED Disabled Enabled Voice: DISABLED Disabled Enabled SMS: BOTH Disab…" at bounding box center [784, 420] width 1488 height 334
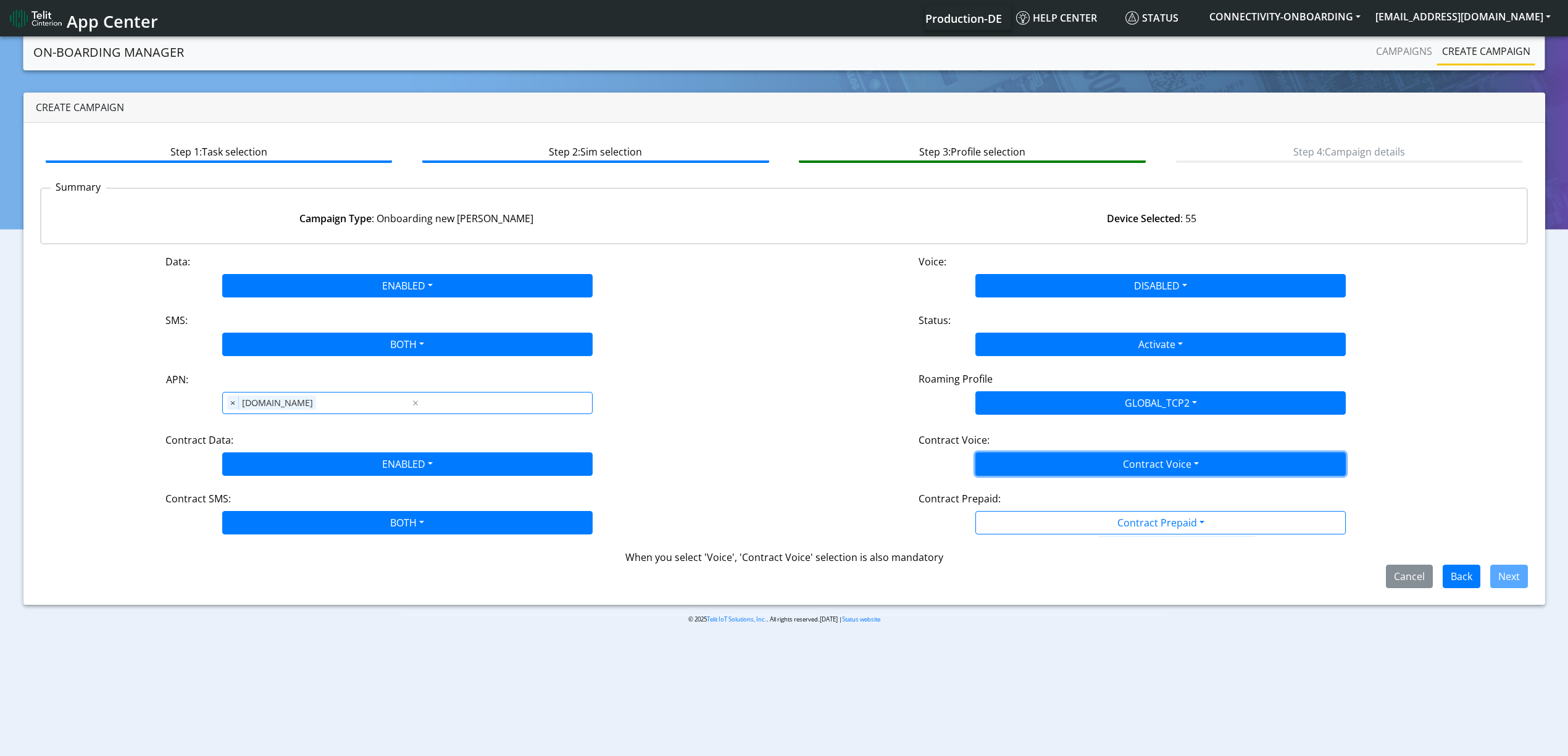
click at [1026, 476] on button "Contract Voice" at bounding box center [1160, 464] width 370 height 24
click at [1026, 491] on Voicedisabled-dropdown "Disabled" at bounding box center [1160, 493] width 369 height 20
click at [1034, 476] on button "Contract Prepaid" at bounding box center [1160, 464] width 370 height 24
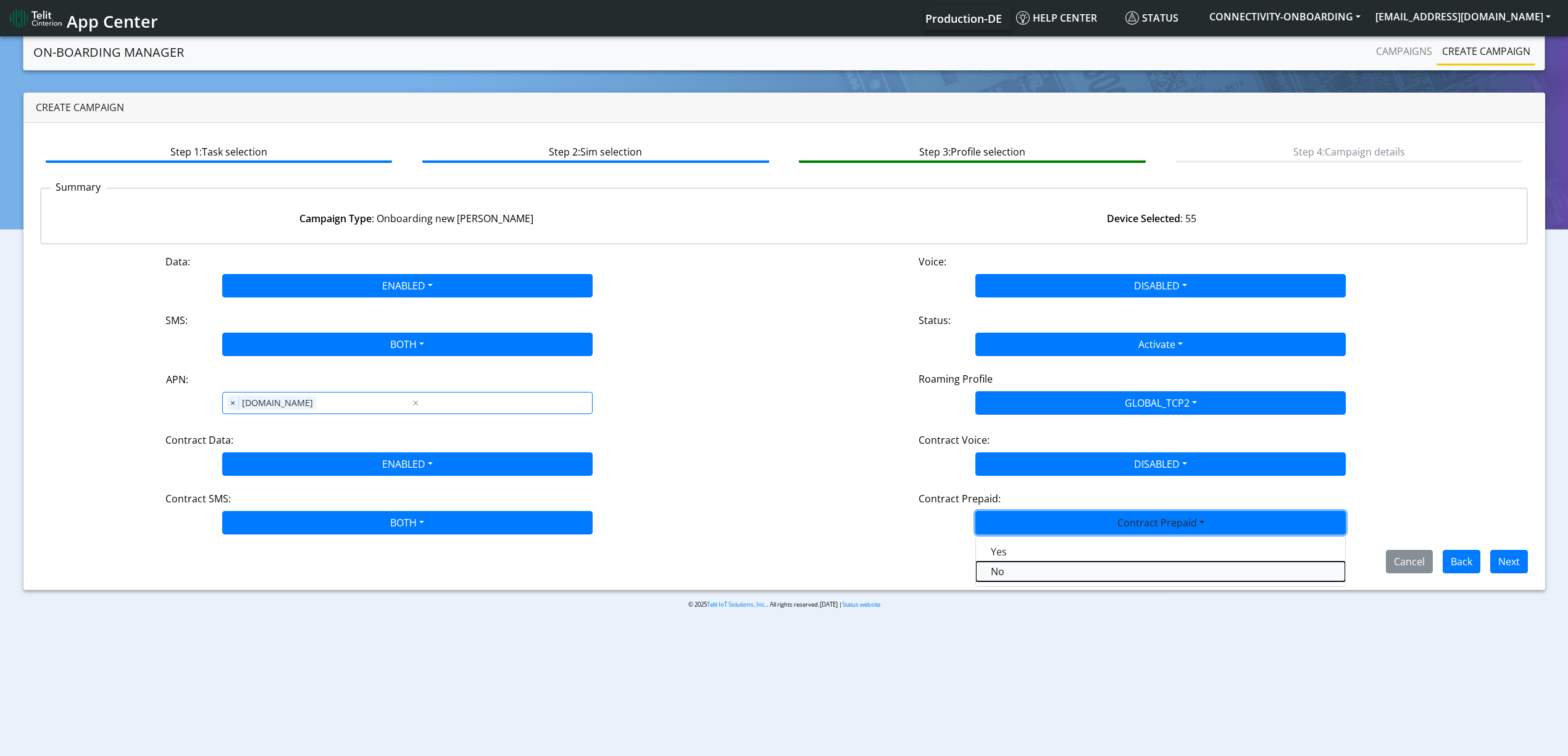
click at [1032, 571] on Prepaidnotprepaid-dropdown "No" at bounding box center [1160, 571] width 369 height 20
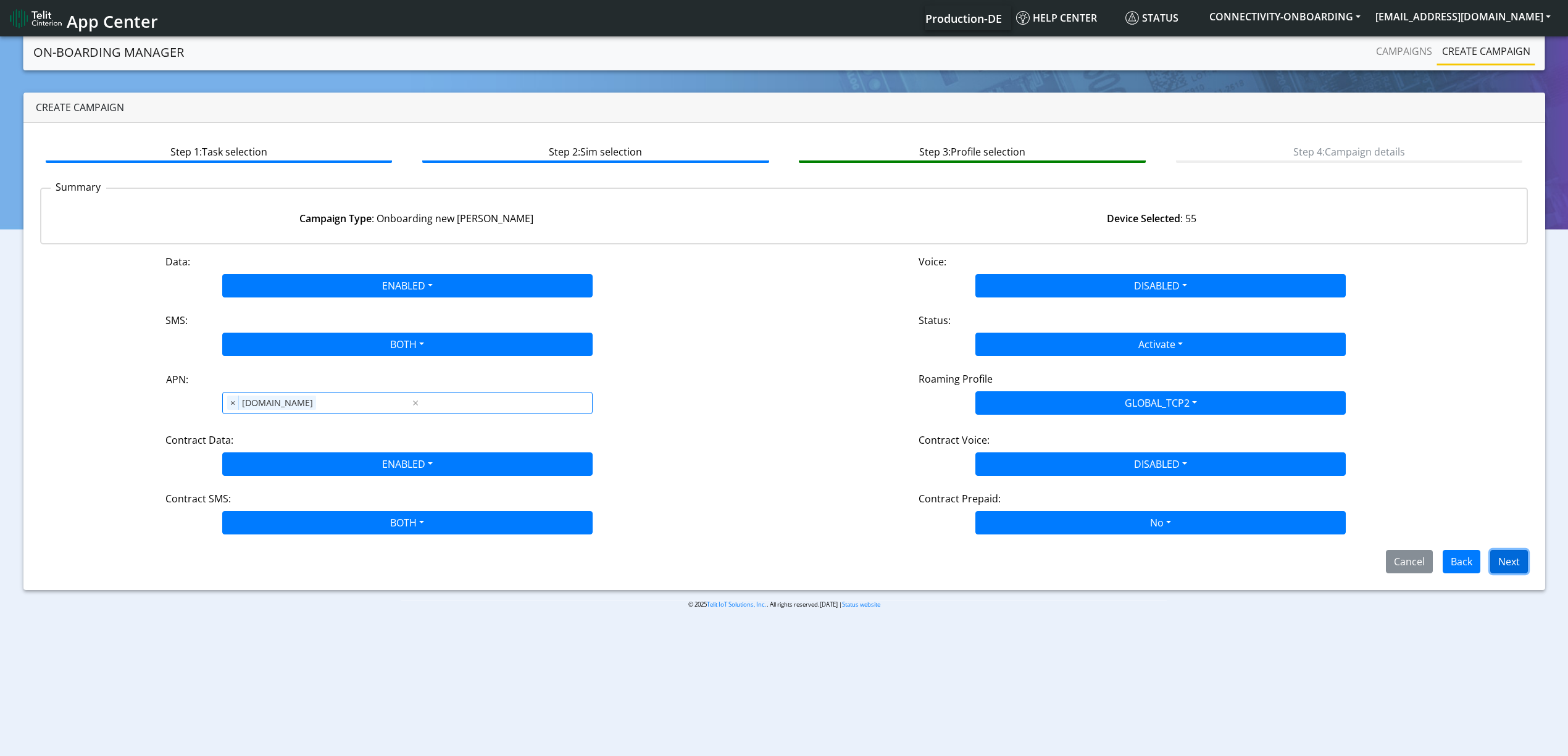
click at [1492, 566] on button "Next" at bounding box center [1509, 561] width 38 height 24
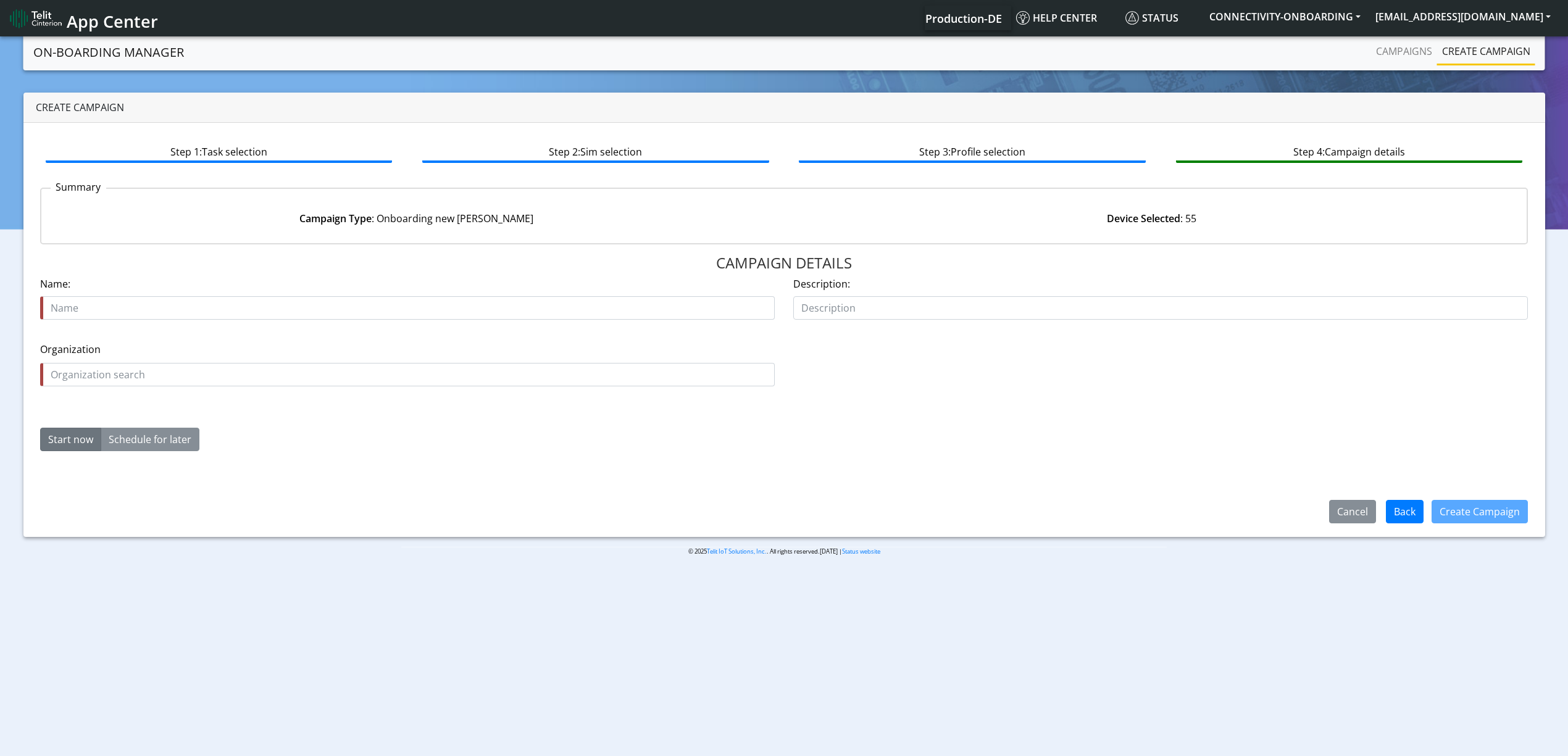
click at [166, 298] on input "text" at bounding box center [407, 308] width 735 height 24
type input "bug fix"
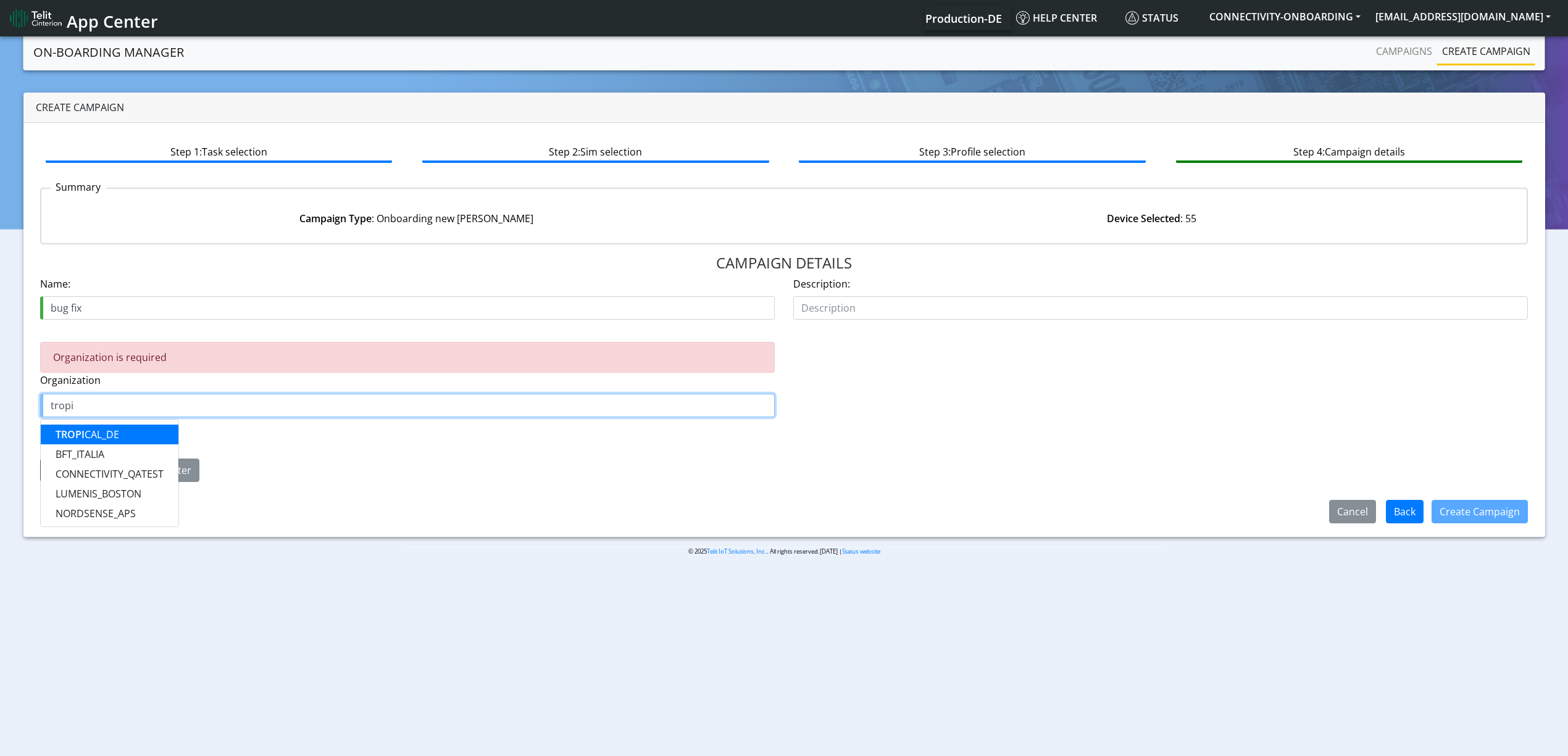
click at [144, 426] on button "TROPI CAL_DE" at bounding box center [109, 434] width 138 height 20
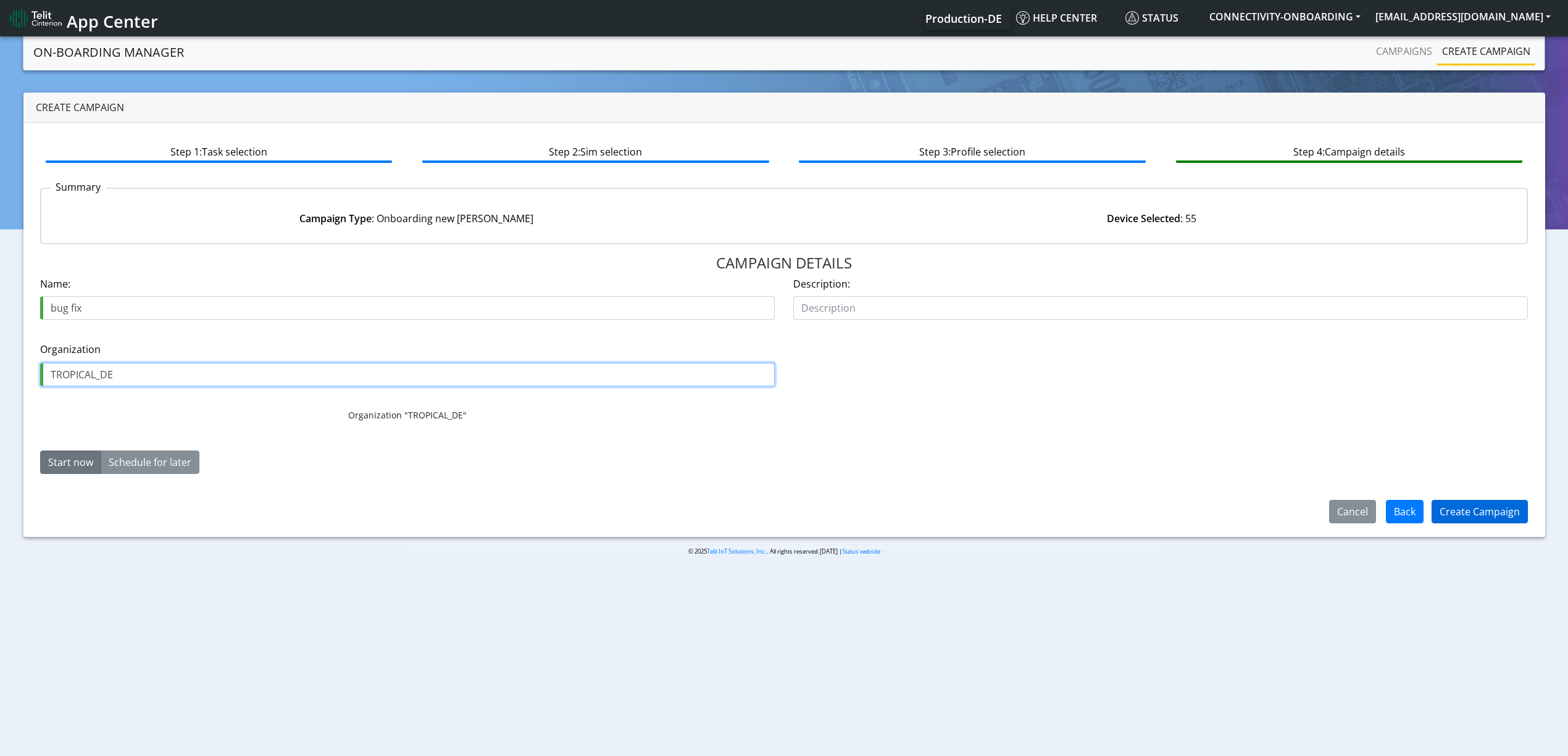
type input "TROPICAL_DE"
click at [1472, 507] on button "Create Campaign" at bounding box center [1479, 512] width 96 height 24
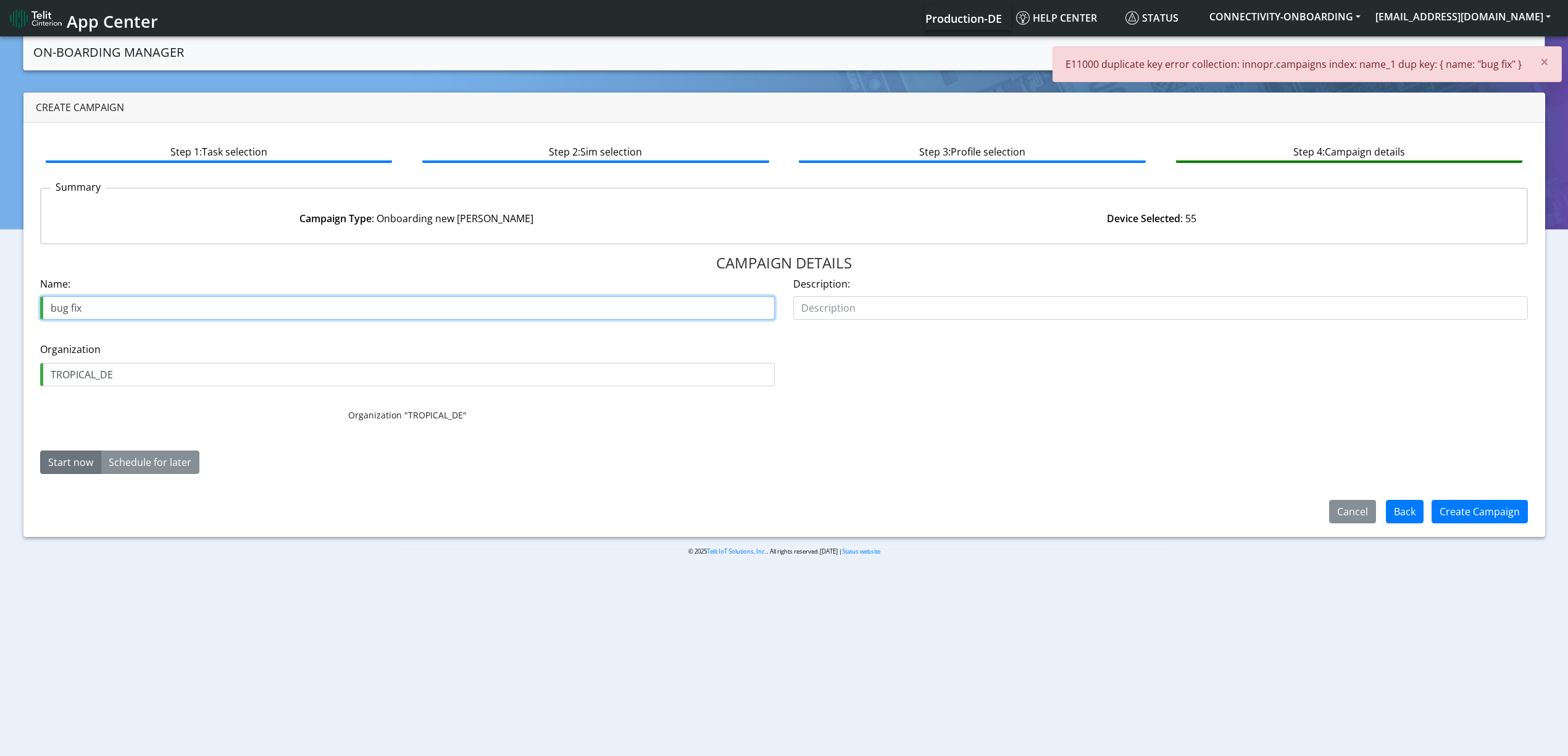
click at [96, 304] on input "bug fix" at bounding box center [407, 308] width 735 height 24
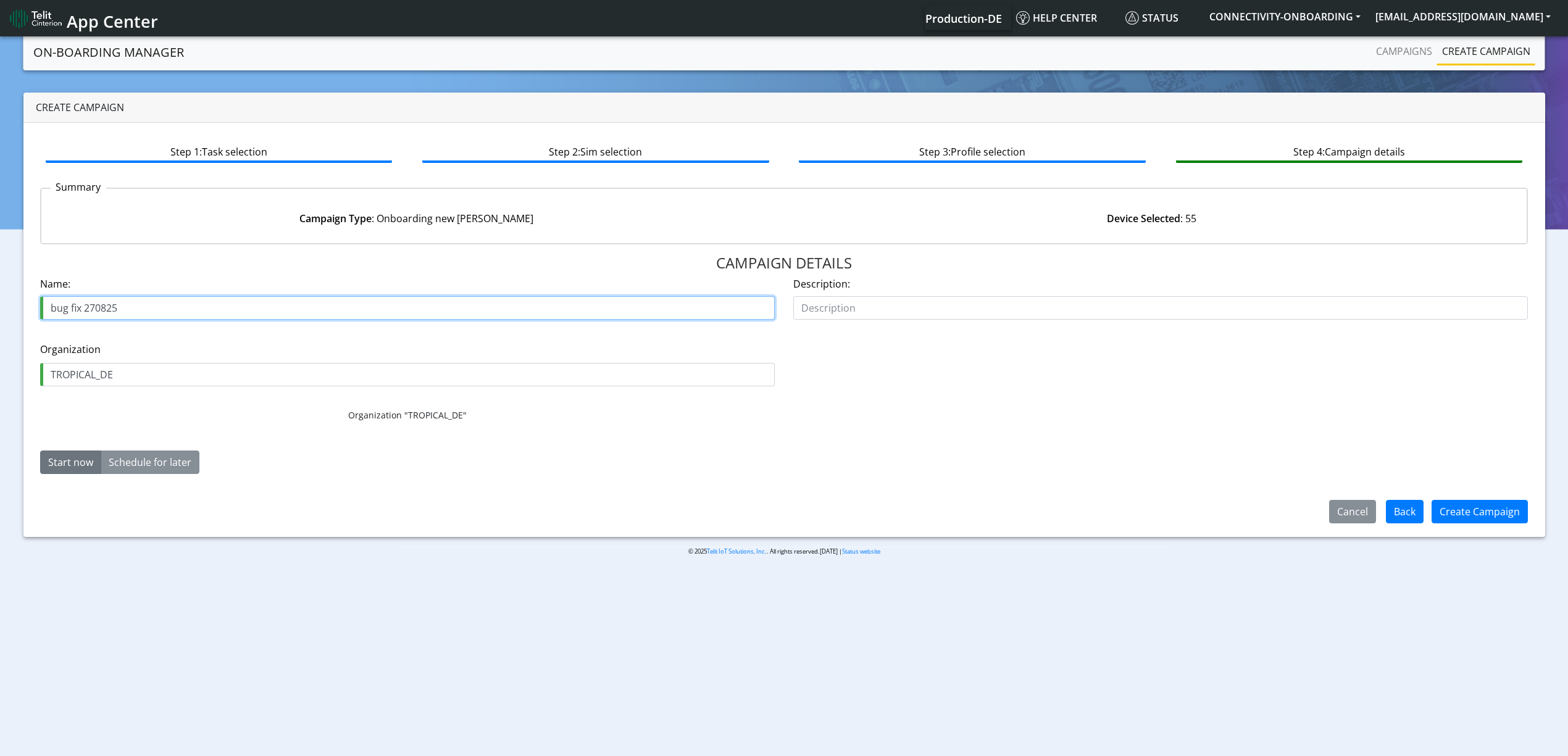
type input "bug fix 270825"
click at [1475, 497] on div "Create Campaign" at bounding box center [1480, 511] width 112 height 32
click at [1471, 522] on button "Create Campaign" at bounding box center [1479, 512] width 96 height 24
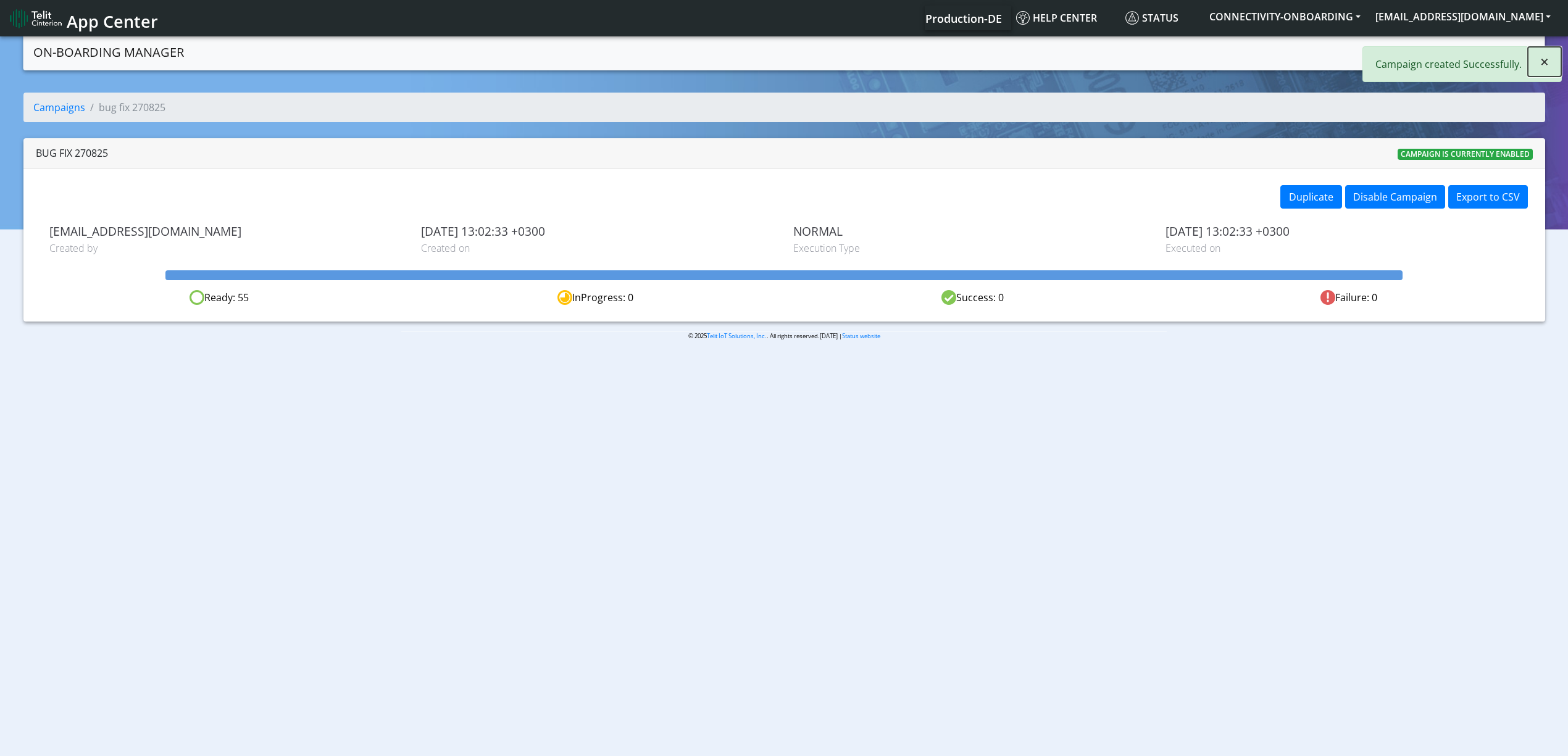
click at [1552, 52] on button "×" at bounding box center [1544, 61] width 33 height 29
click at [1424, 46] on link "Campaigns" at bounding box center [1403, 52] width 66 height 25
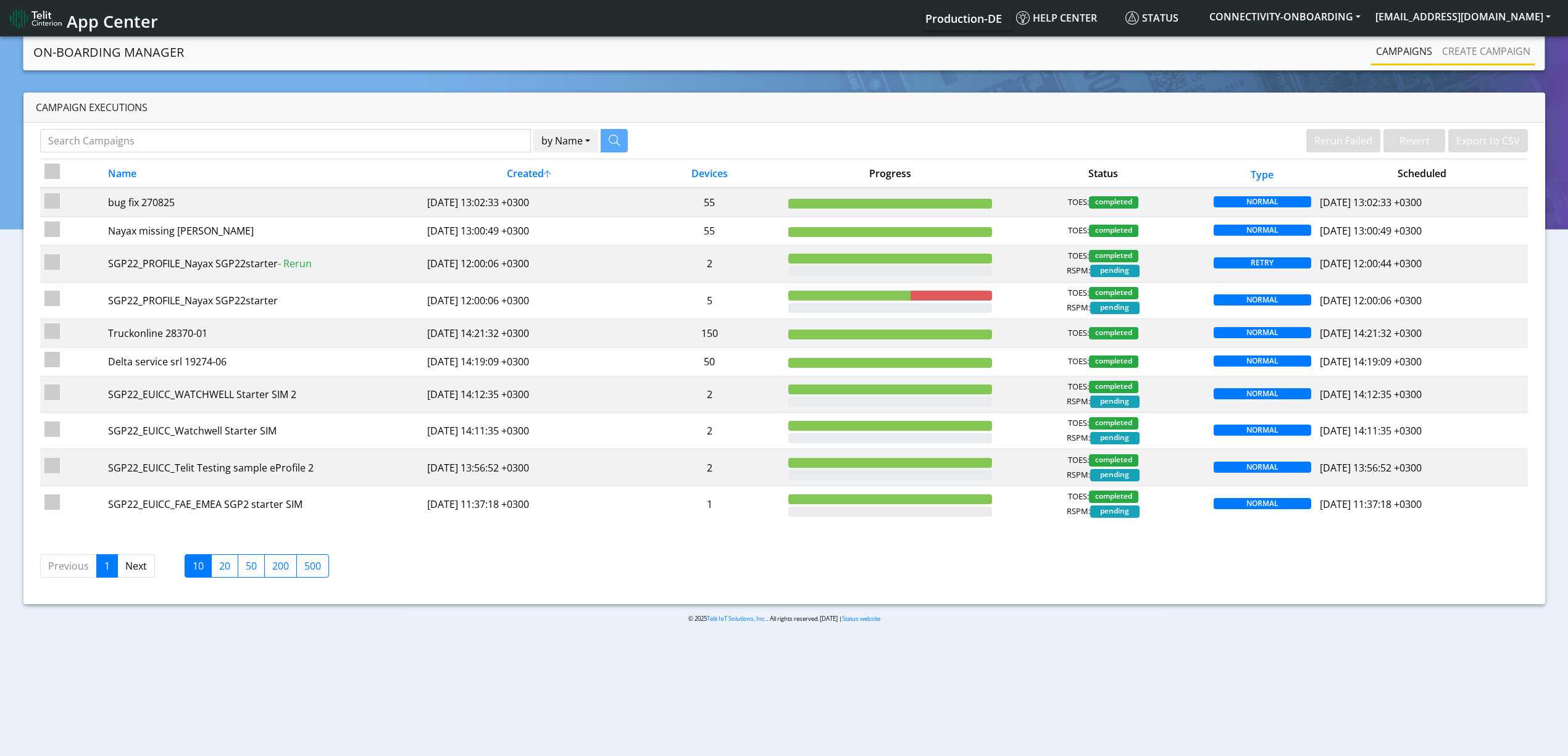
click at [1492, 65] on li "Create campaign" at bounding box center [1486, 52] width 98 height 27
click at [1492, 61] on link "Create campaign" at bounding box center [1486, 52] width 98 height 25
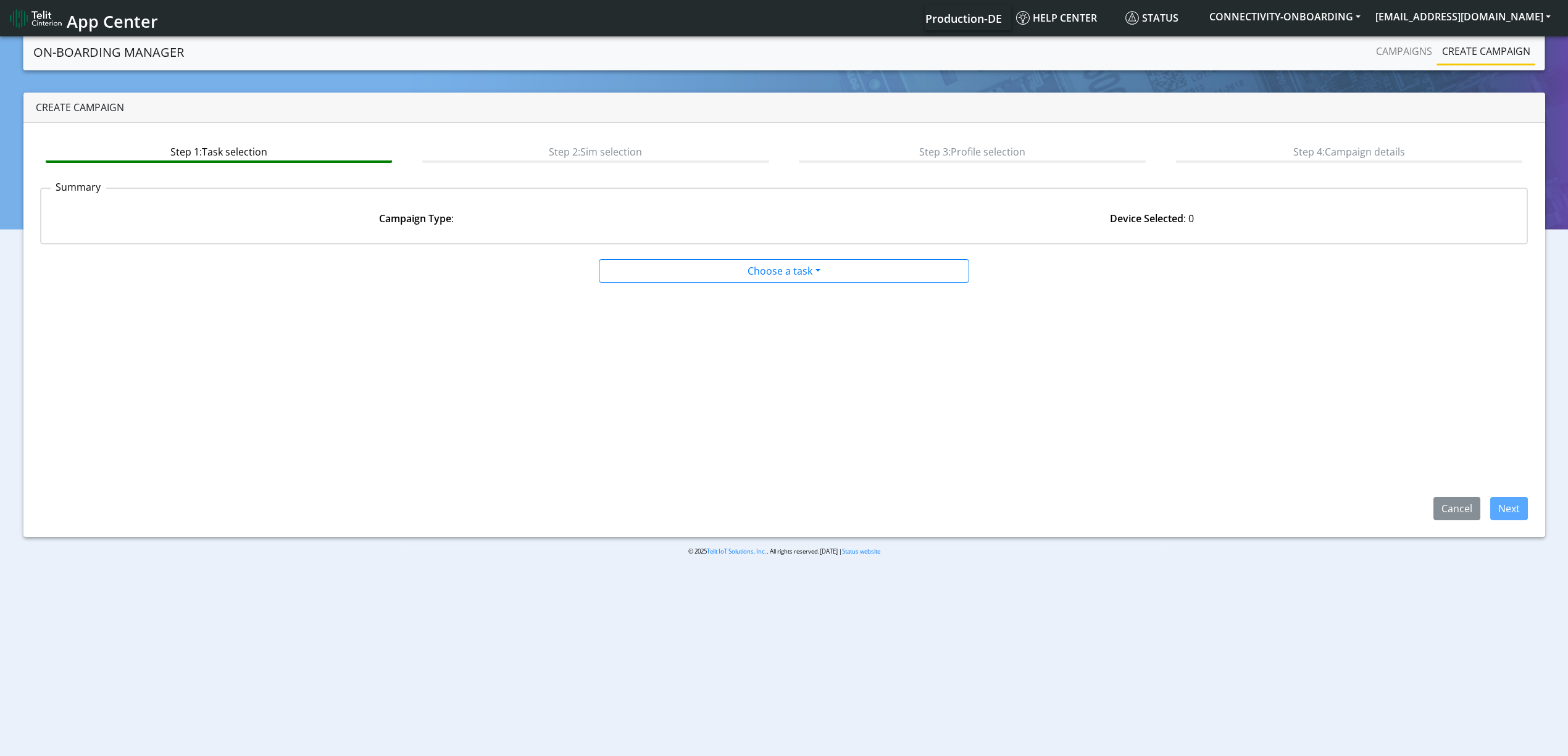
click at [831, 254] on div at bounding box center [784, 257] width 1004 height 5
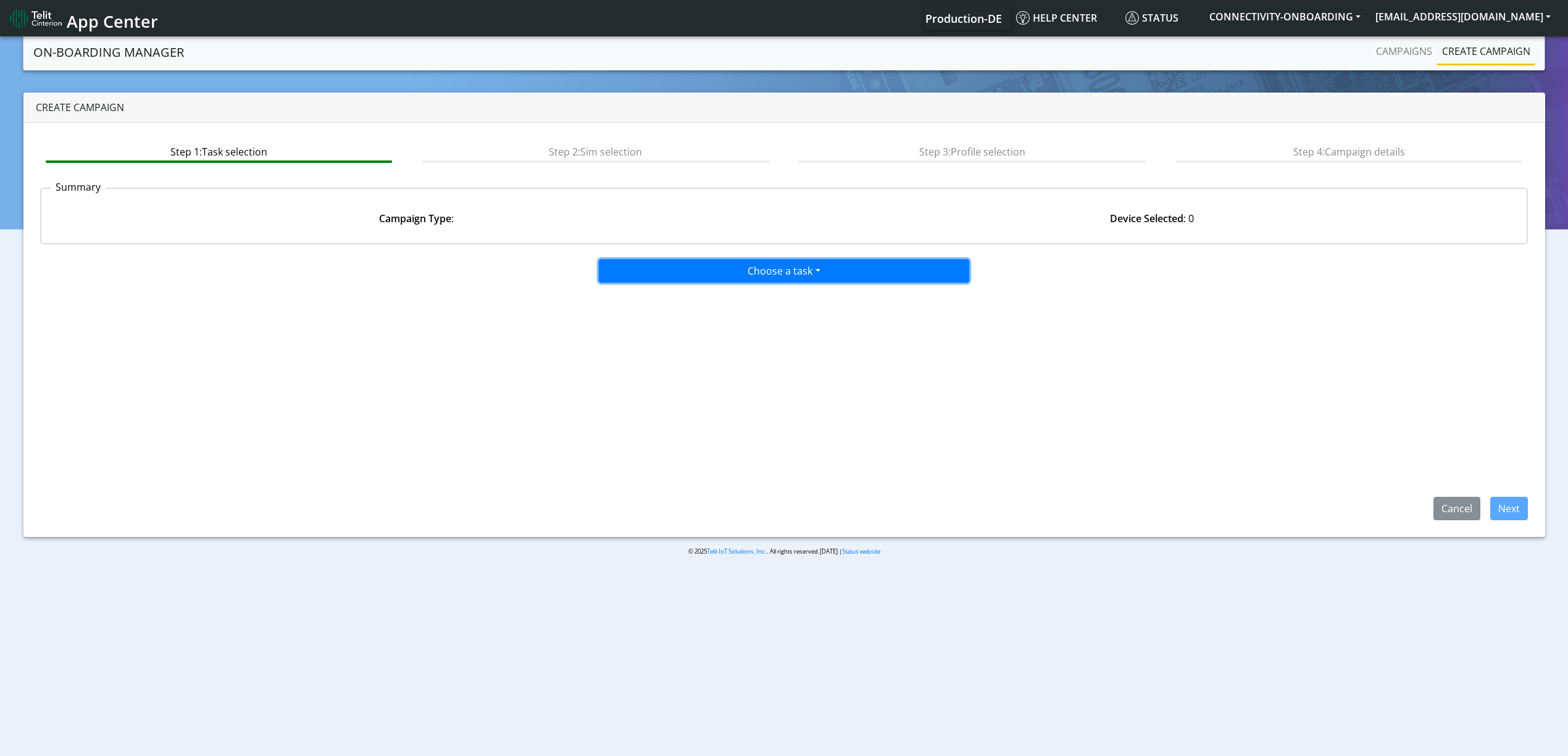
click at [806, 274] on button "Choose a task" at bounding box center [784, 271] width 370 height 24
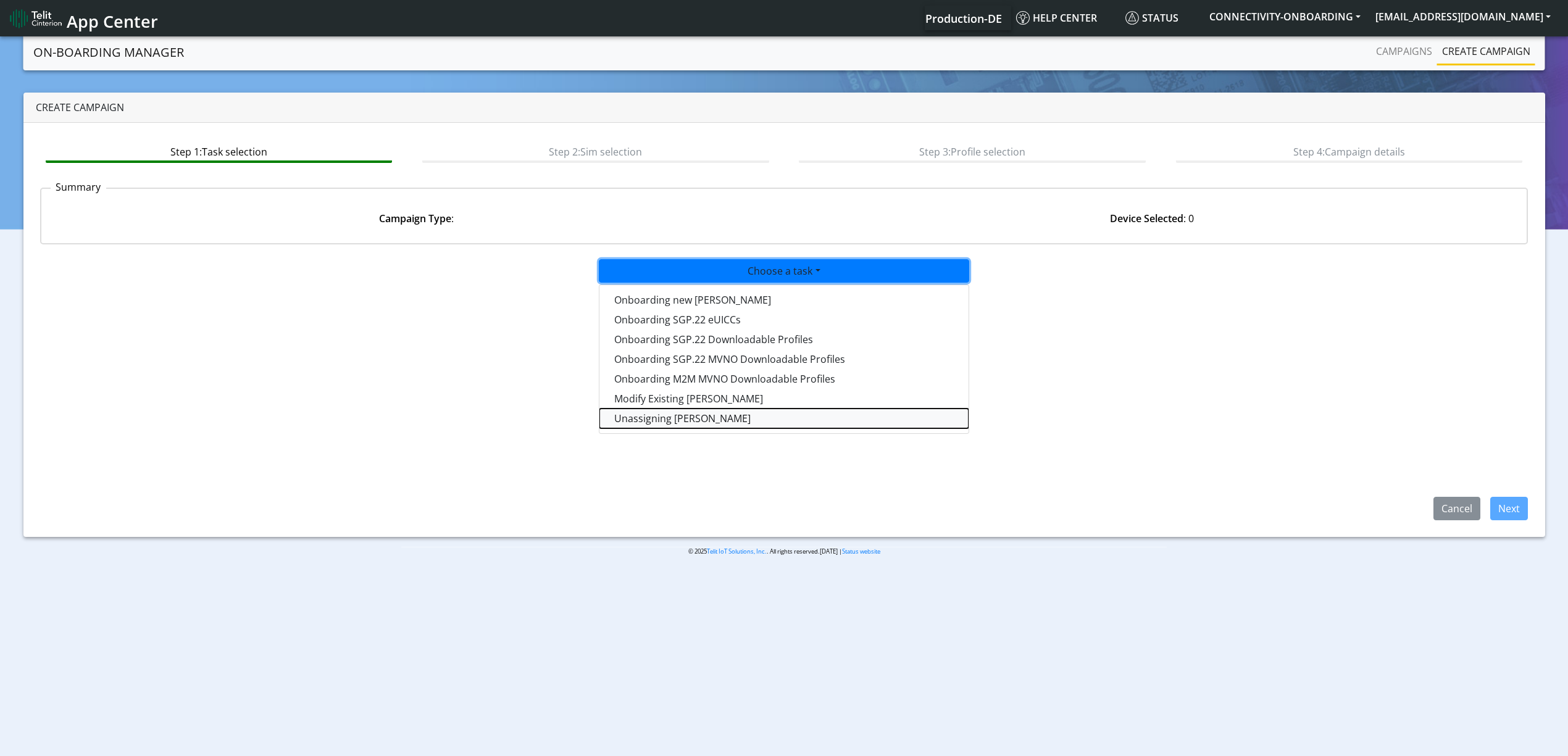
click at [702, 409] on taskunassign-dropdown "Unassigning SIMs" at bounding box center [784, 418] width 369 height 20
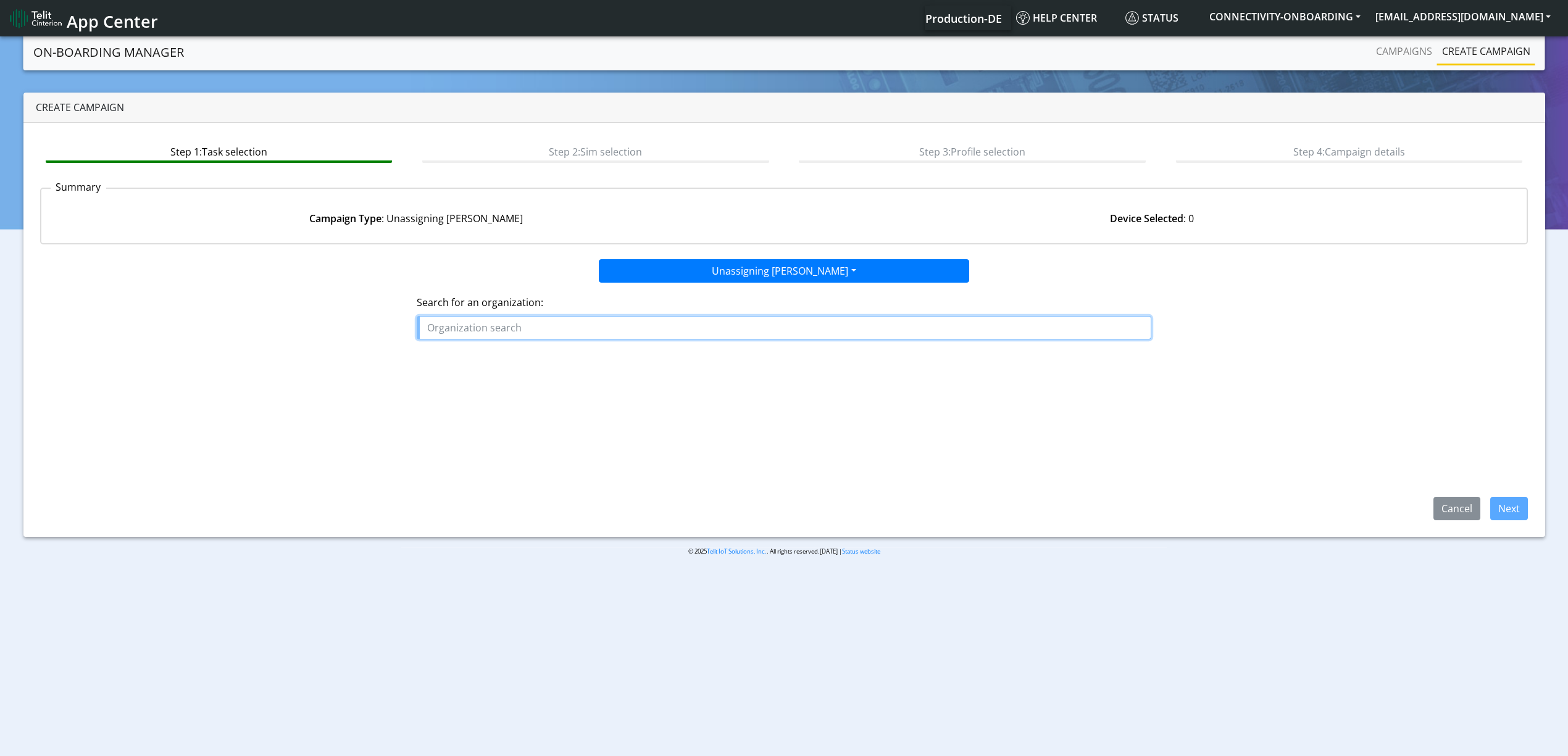
click at [641, 332] on input "text" at bounding box center [784, 328] width 735 height 24
click at [487, 356] on ngb-highlight "TROP ICAL_DE" at bounding box center [464, 356] width 63 height 14
type input "TROPICAL_DE"
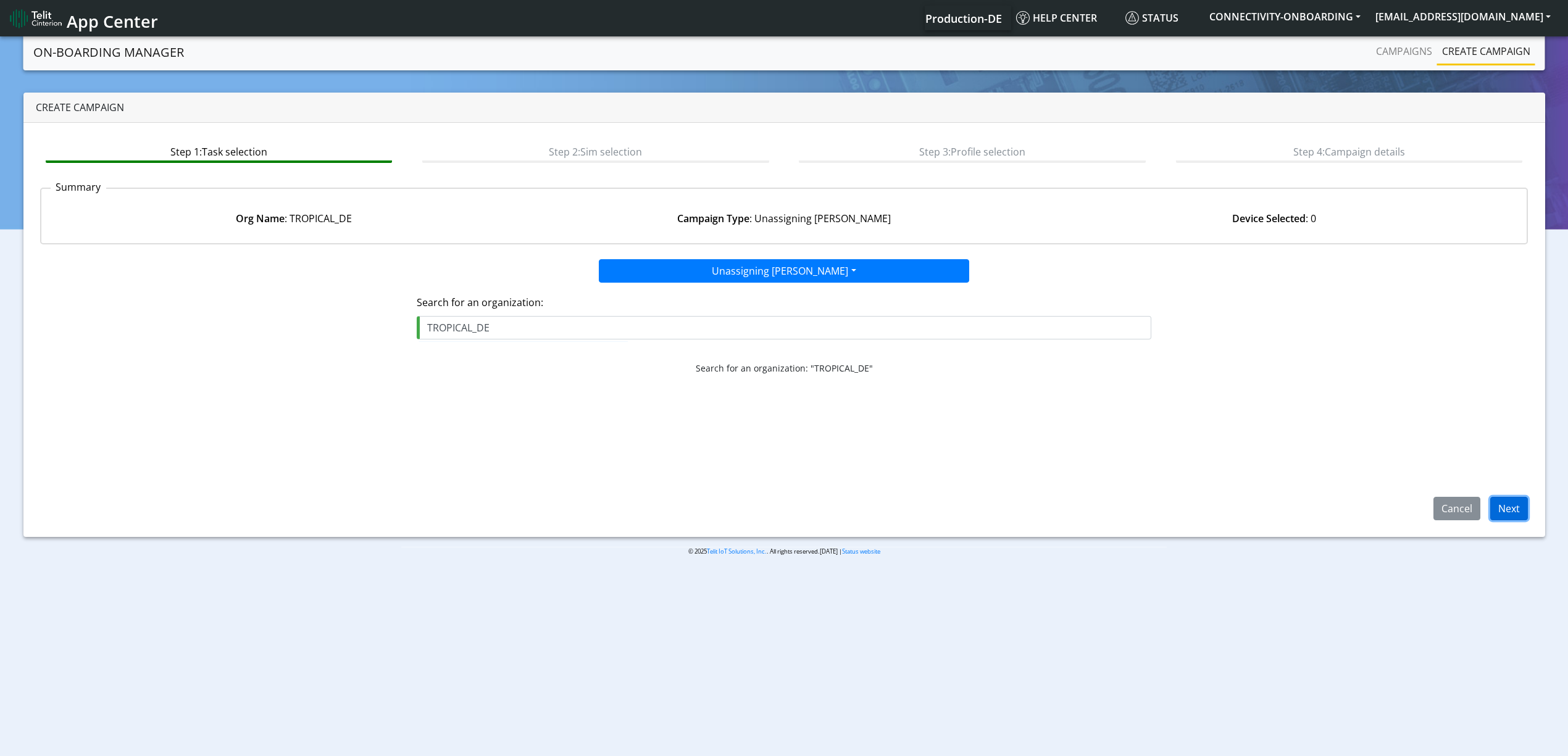
click at [1524, 503] on button "Next" at bounding box center [1509, 509] width 38 height 24
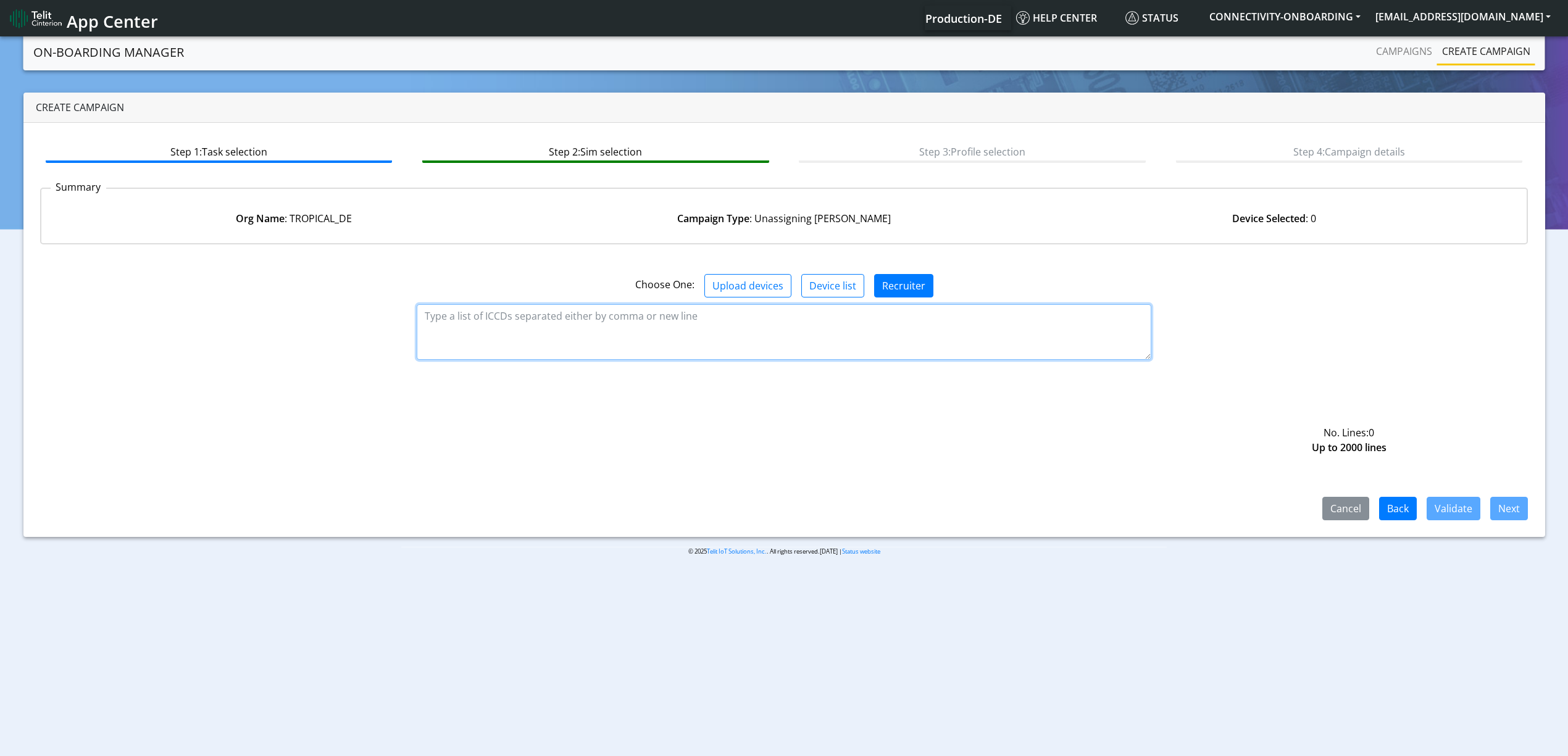
click at [687, 324] on textarea at bounding box center [784, 332] width 735 height 55
paste textarea "89358151000014806262 89358151000014806270 89358151000014806304 8935815100001480…"
type textarea "89358151000014806262 89358151000014806270 89358151000014806304 8935815100001480…"
click at [1462, 505] on button "Validate" at bounding box center [1453, 509] width 54 height 24
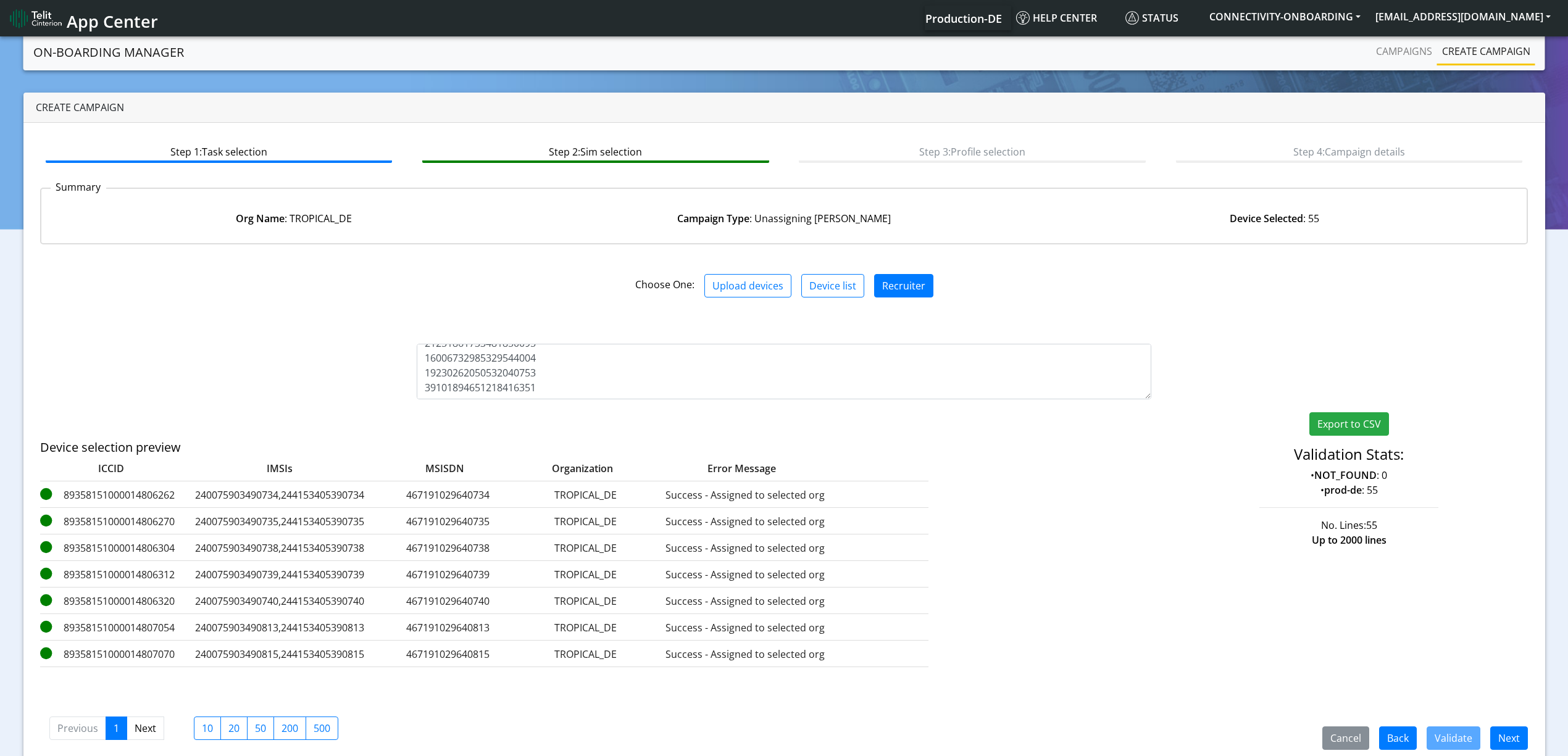
scroll to position [18, 0]
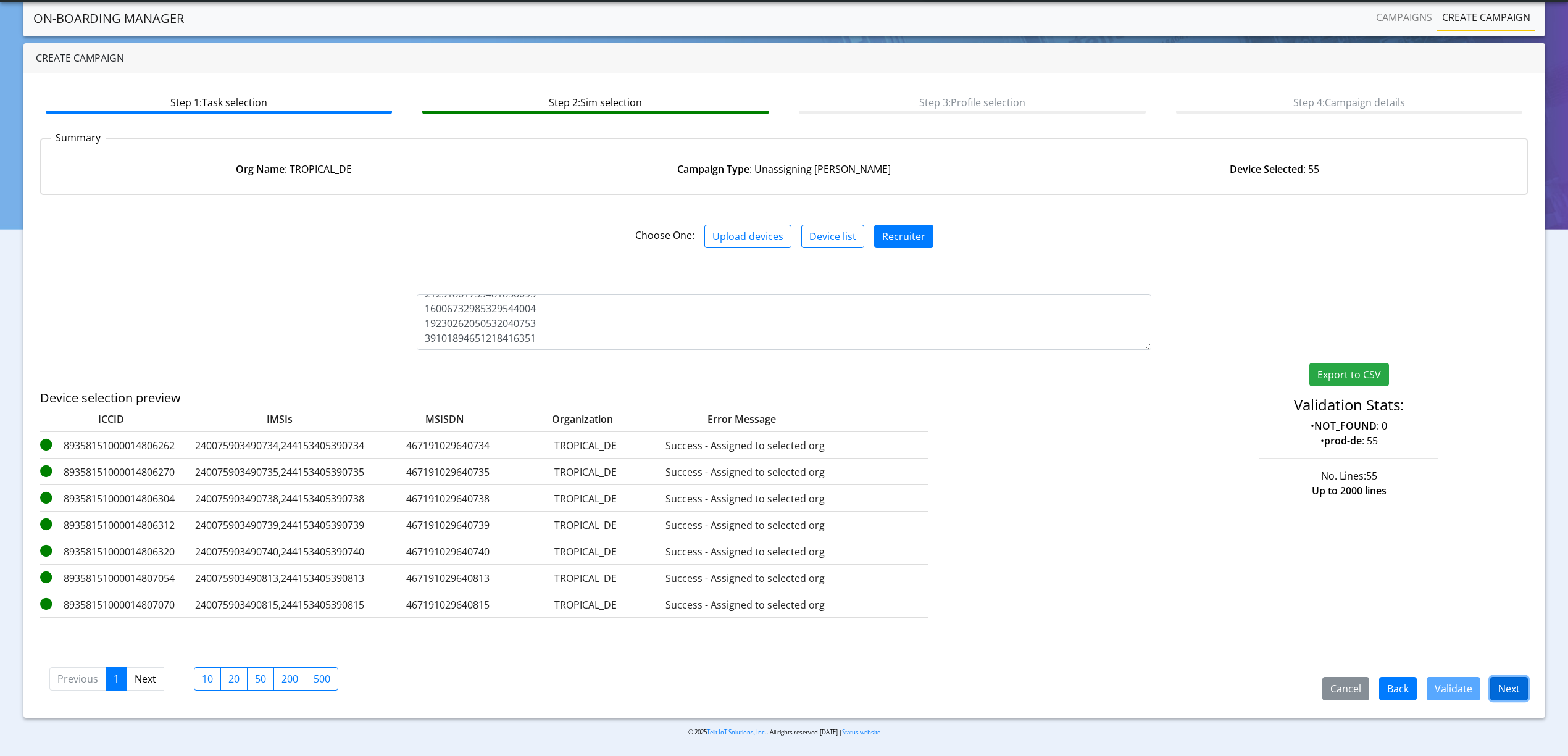
click at [1505, 689] on button "Next" at bounding box center [1509, 689] width 38 height 24
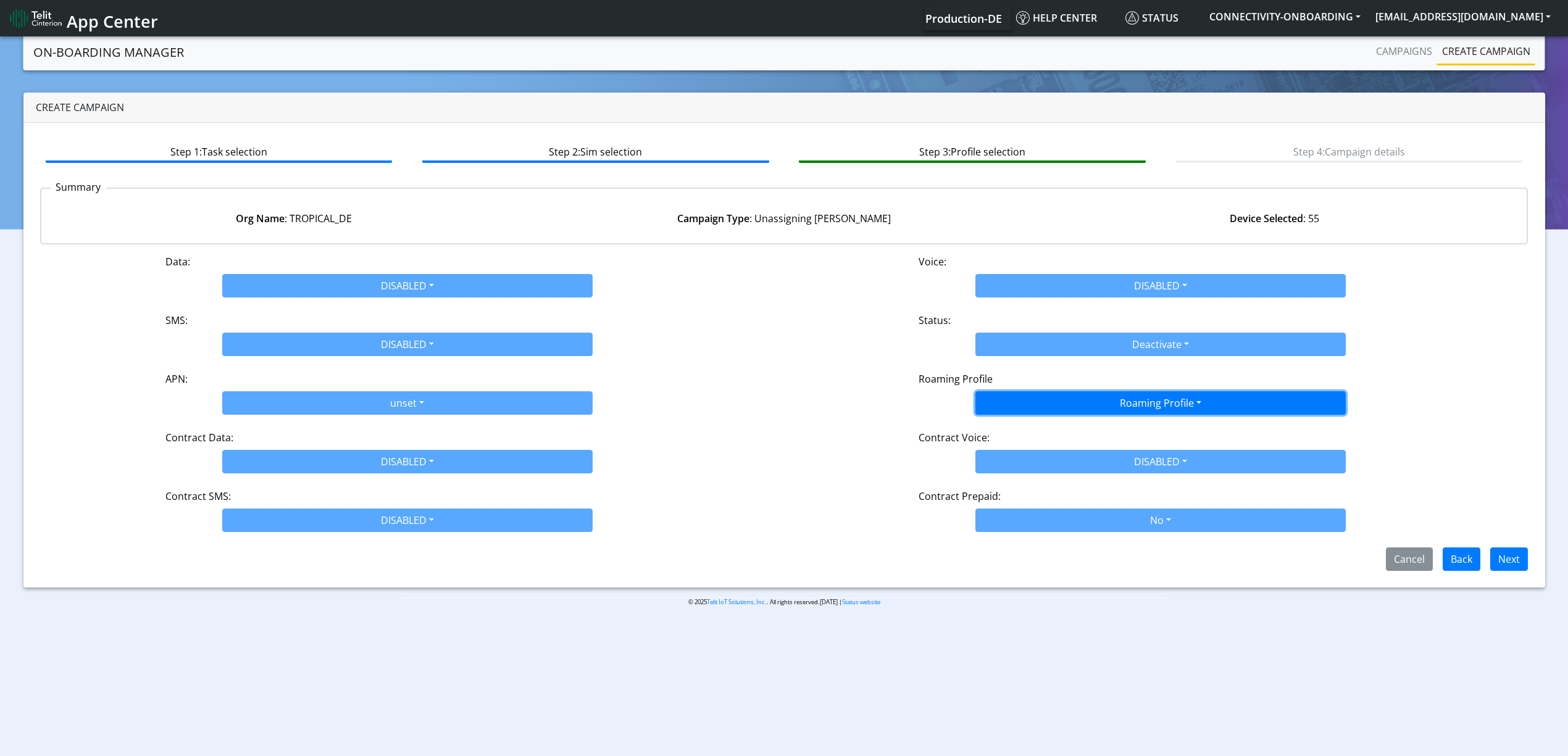
click at [1220, 415] on button "Roaming Profile" at bounding box center [1160, 403] width 370 height 24
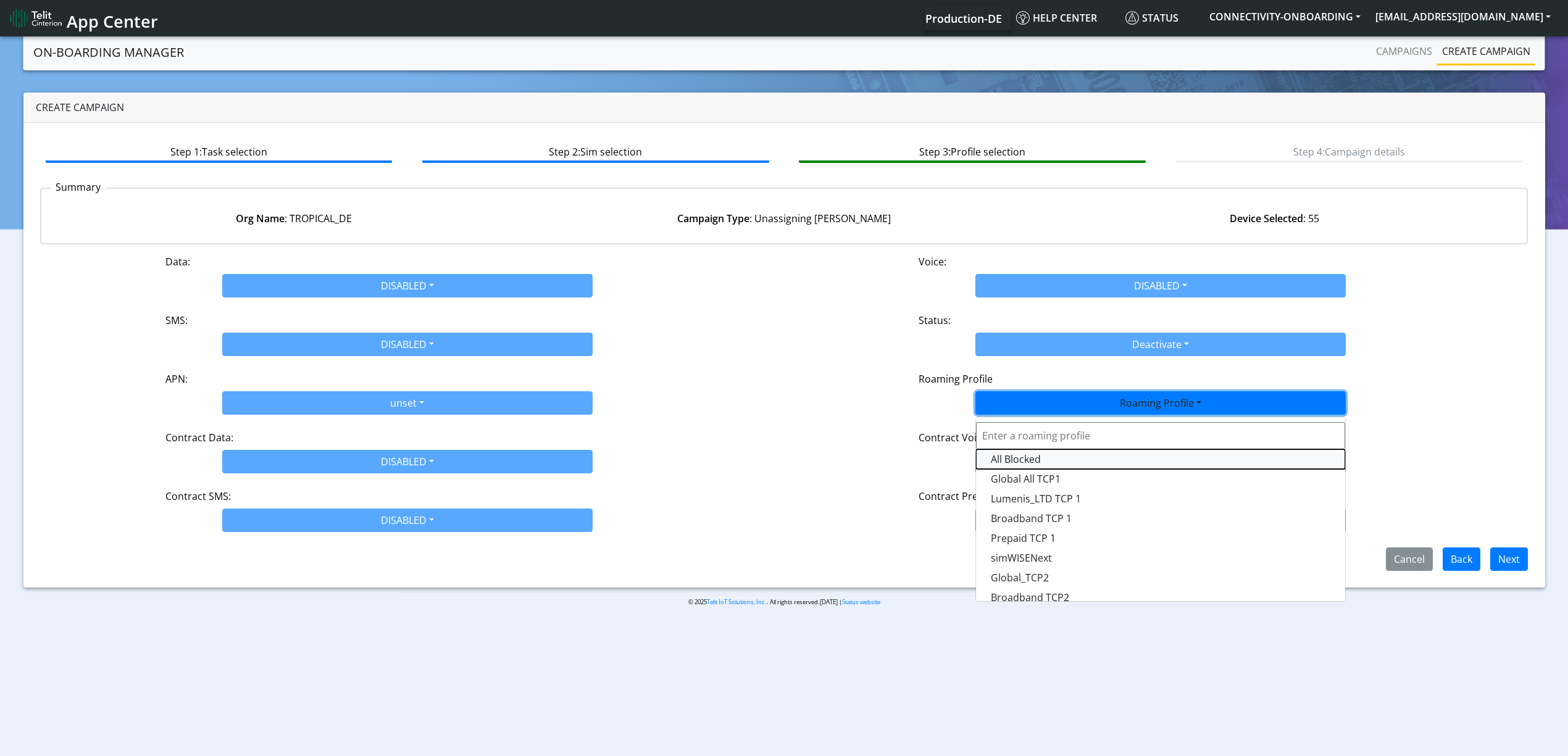
click at [1057, 456] on Profile-dropdown "All Blocked" at bounding box center [1160, 459] width 369 height 20
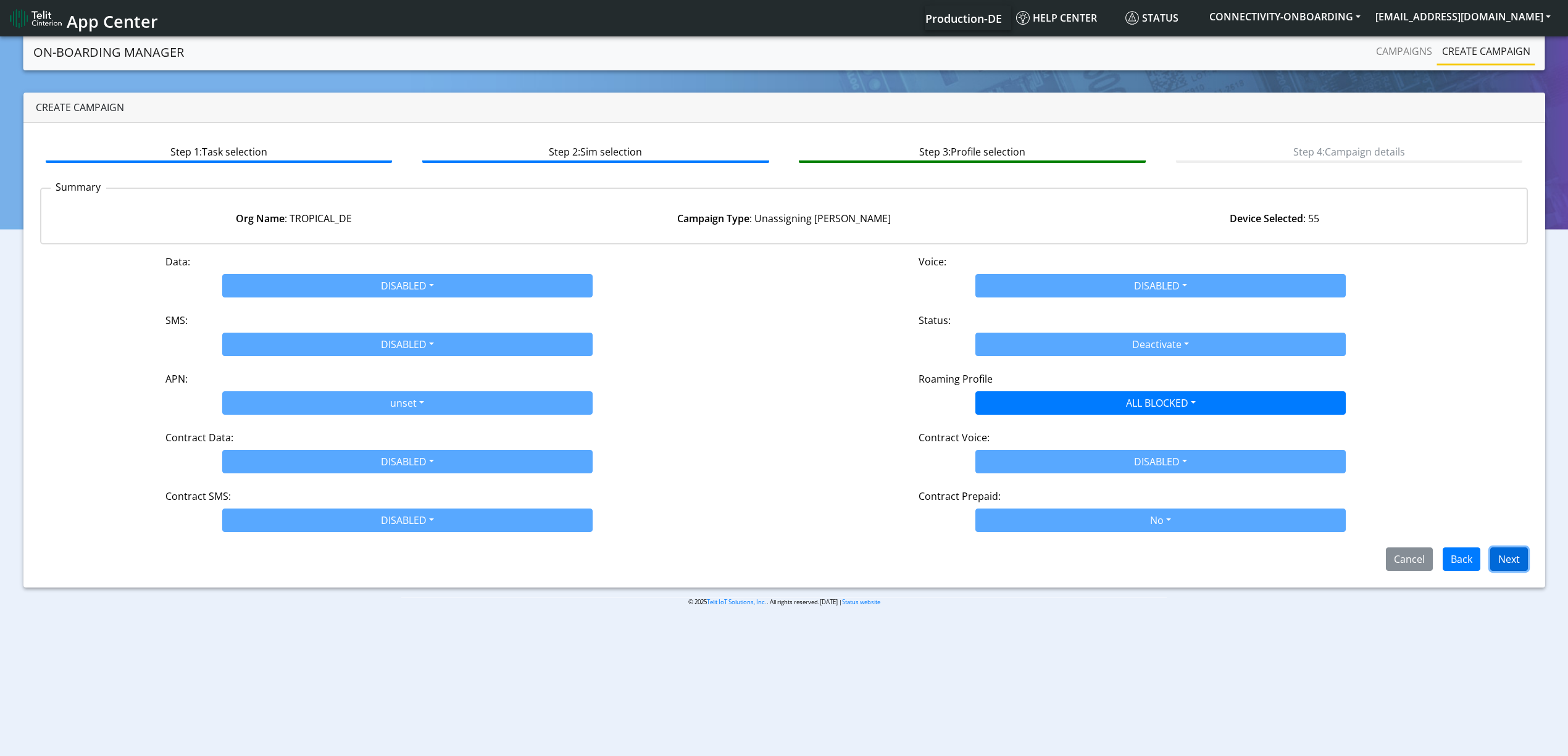
click at [1510, 558] on button "Next" at bounding box center [1509, 559] width 38 height 24
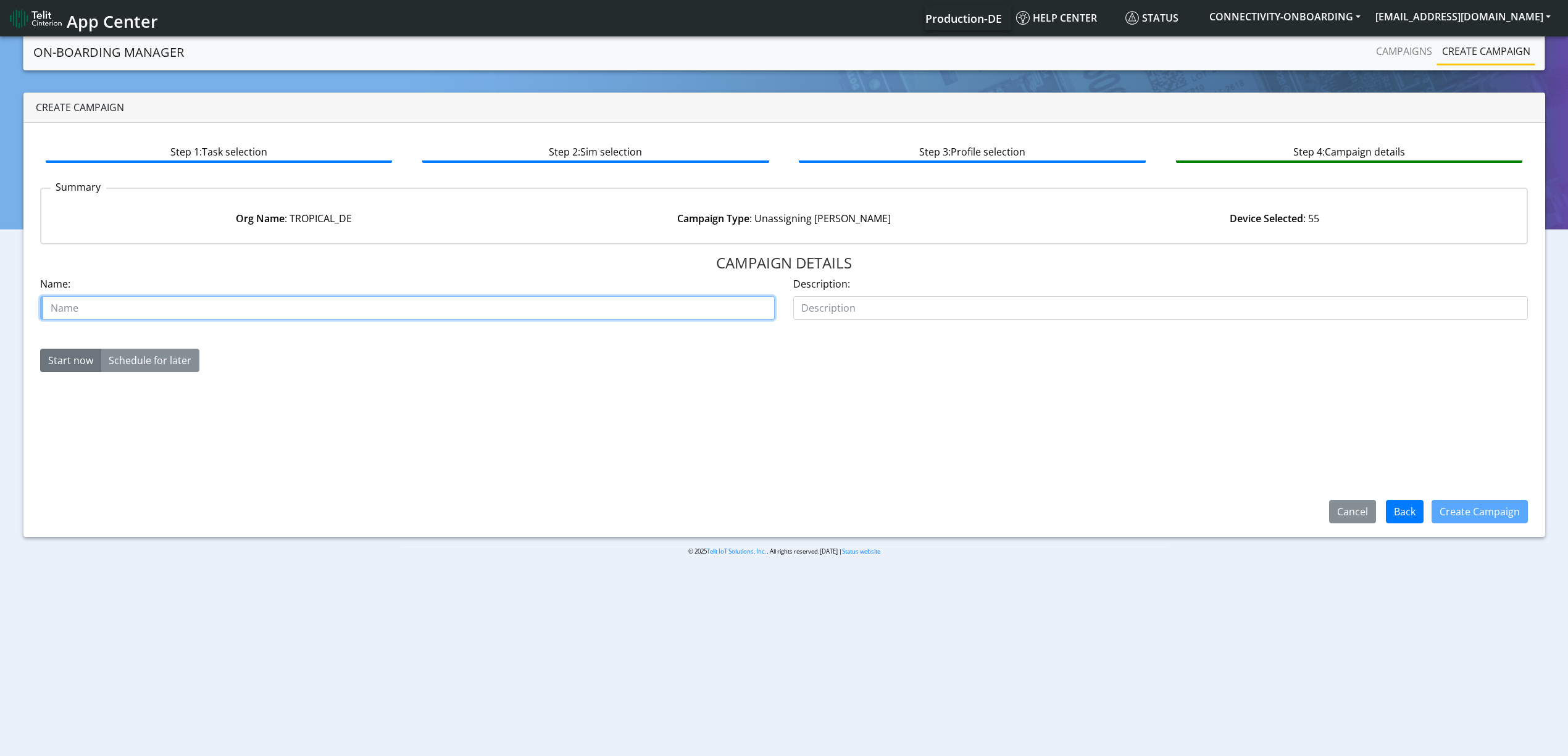
click at [166, 312] on input "text" at bounding box center [407, 308] width 735 height 24
type input "bug fix 27082025 2"
click at [1464, 526] on div "Create Campaign" at bounding box center [1480, 511] width 112 height 32
click at [1462, 518] on button "Create Campaign" at bounding box center [1479, 512] width 96 height 24
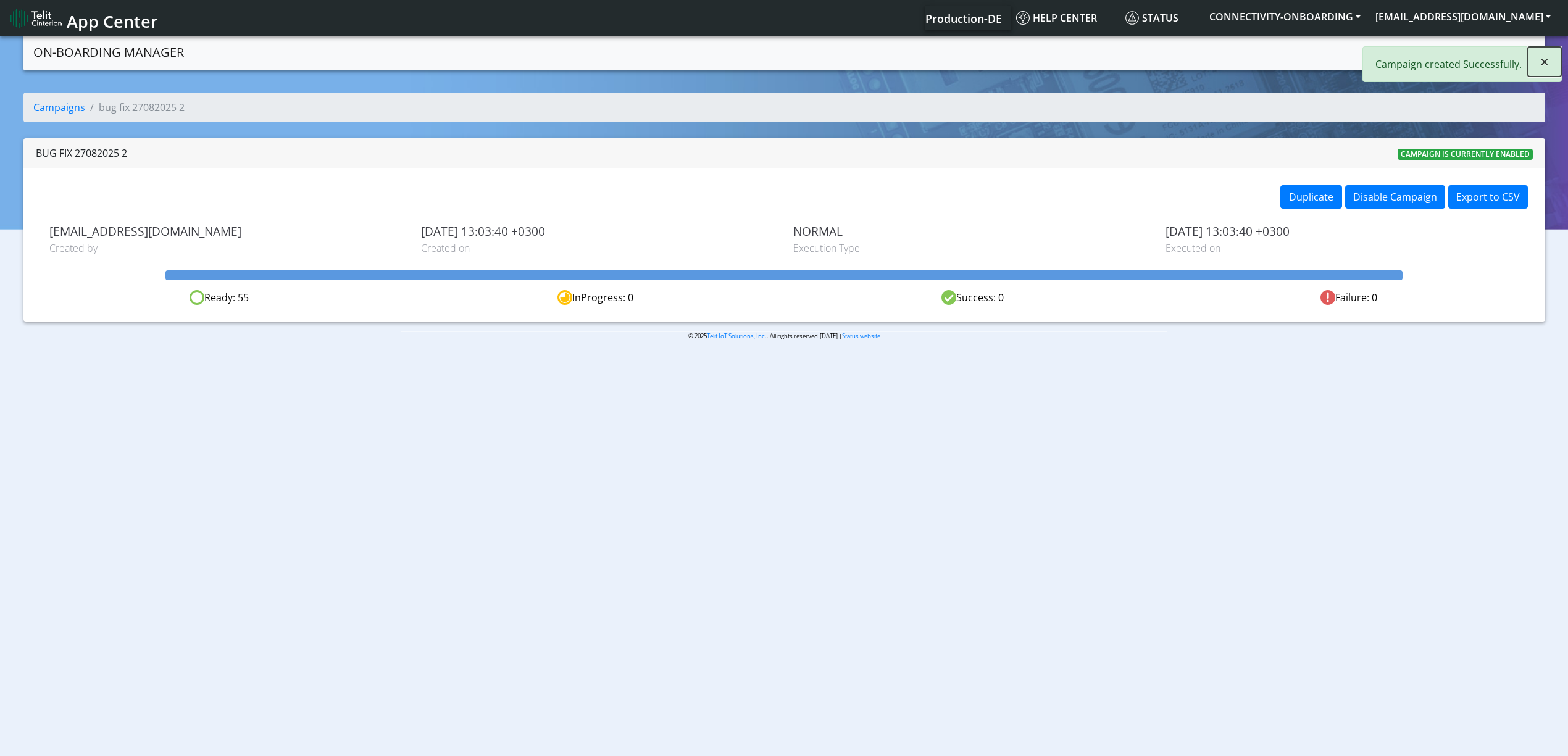
click at [1553, 58] on button "×" at bounding box center [1544, 61] width 33 height 29
click at [1418, 58] on link "Campaigns" at bounding box center [1403, 52] width 66 height 25
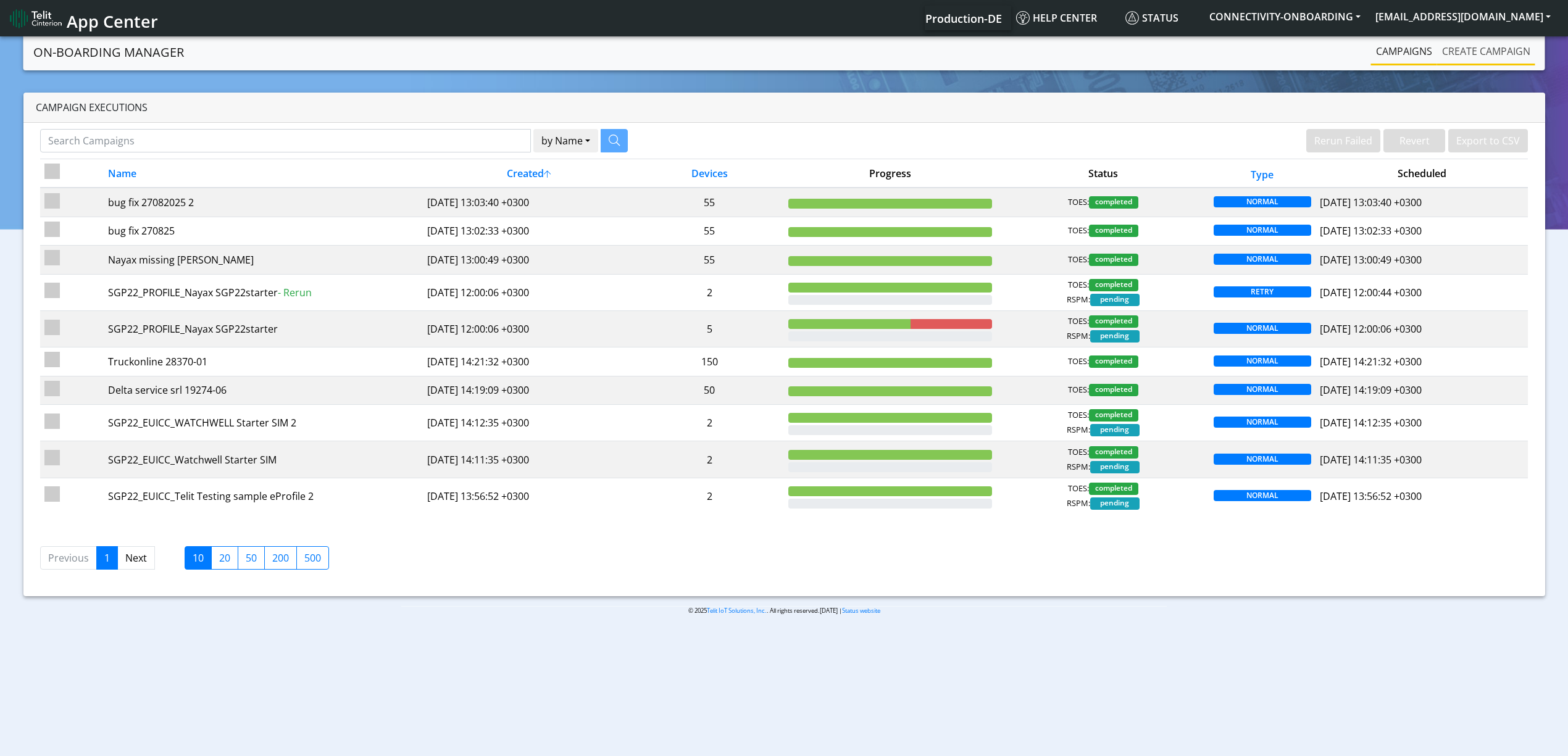
click at [1492, 54] on link "Create campaign" at bounding box center [1486, 52] width 98 height 25
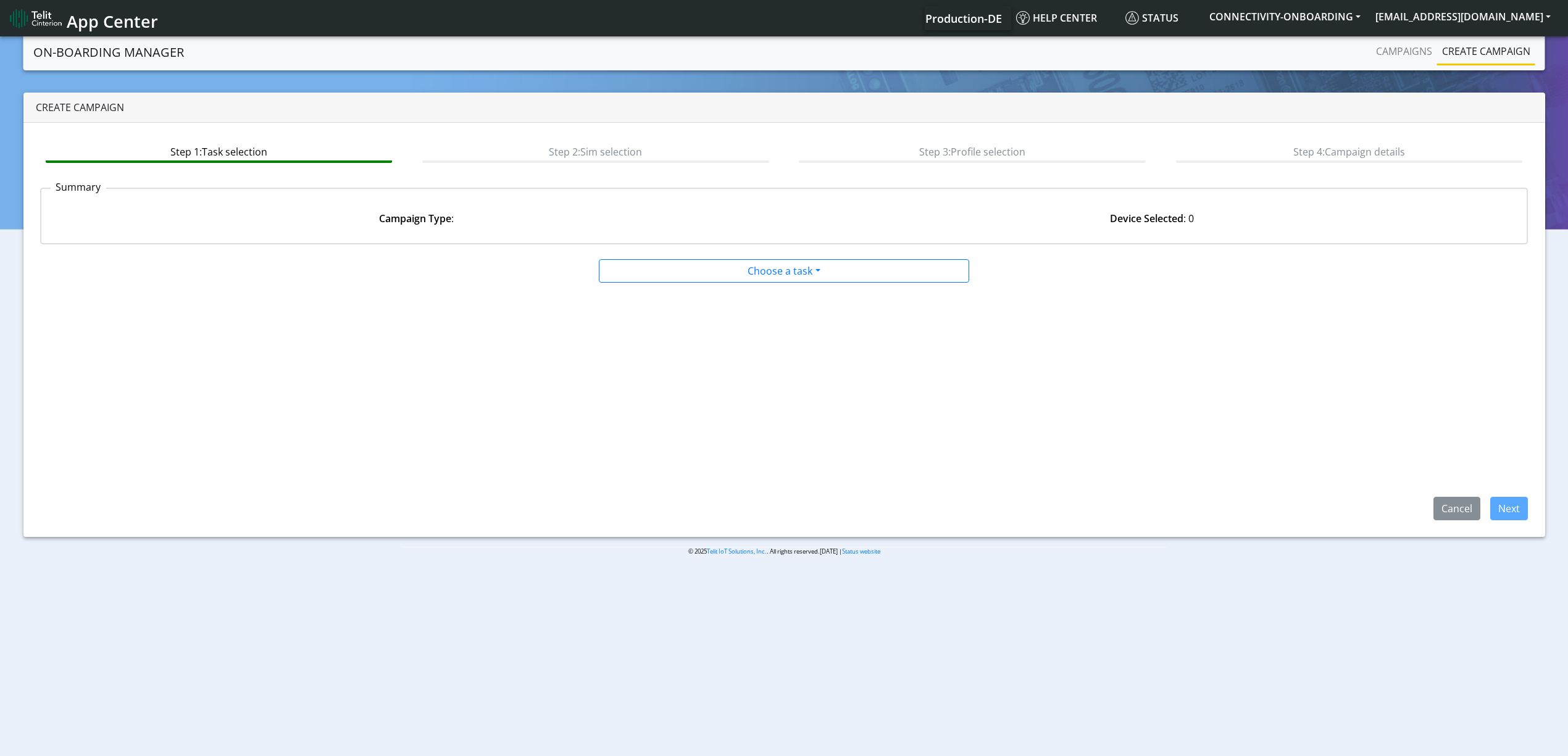
click at [749, 287] on app-paging-btns "Cancel Next" at bounding box center [784, 402] width 1488 height 237
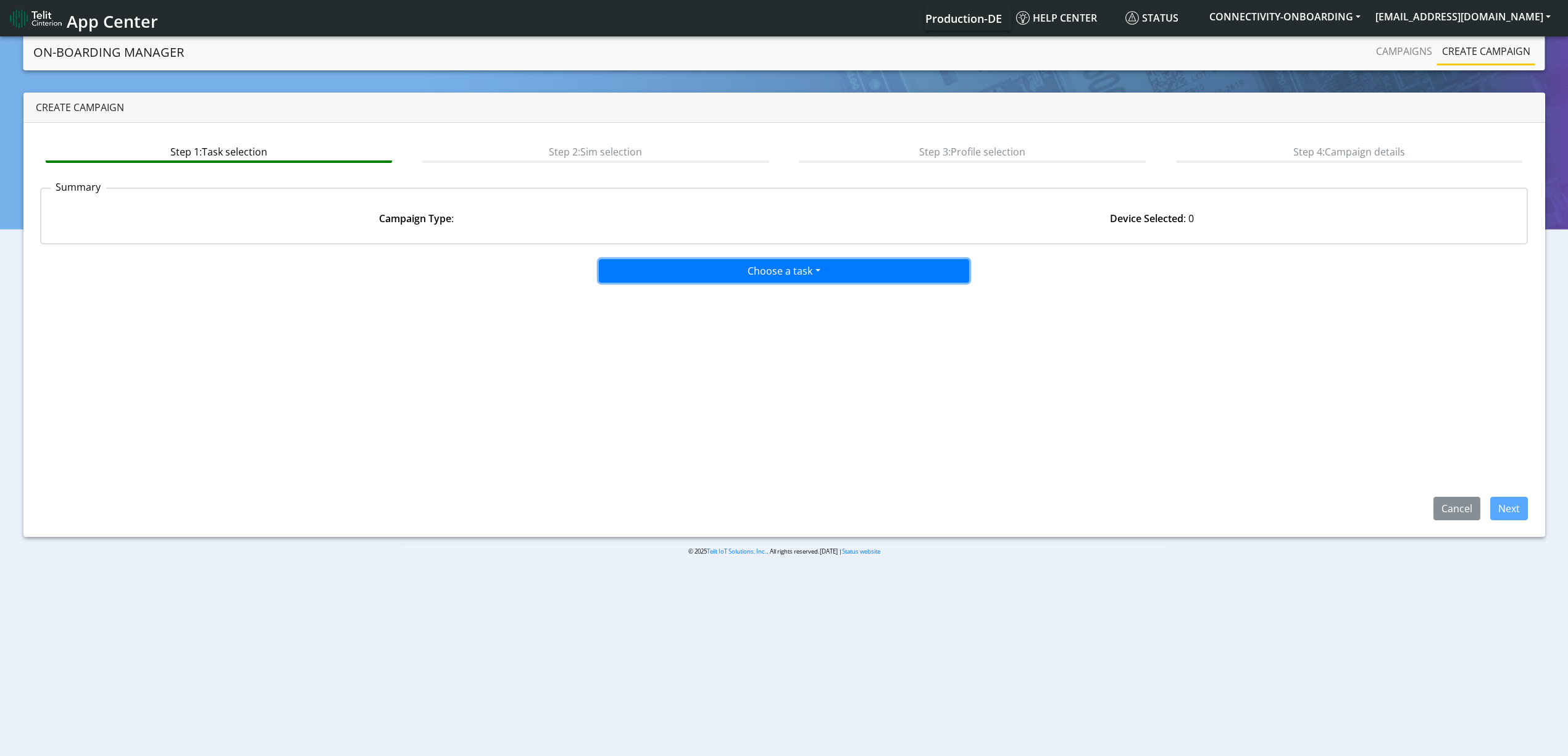
click at [763, 280] on button "Choose a task" at bounding box center [784, 271] width 370 height 24
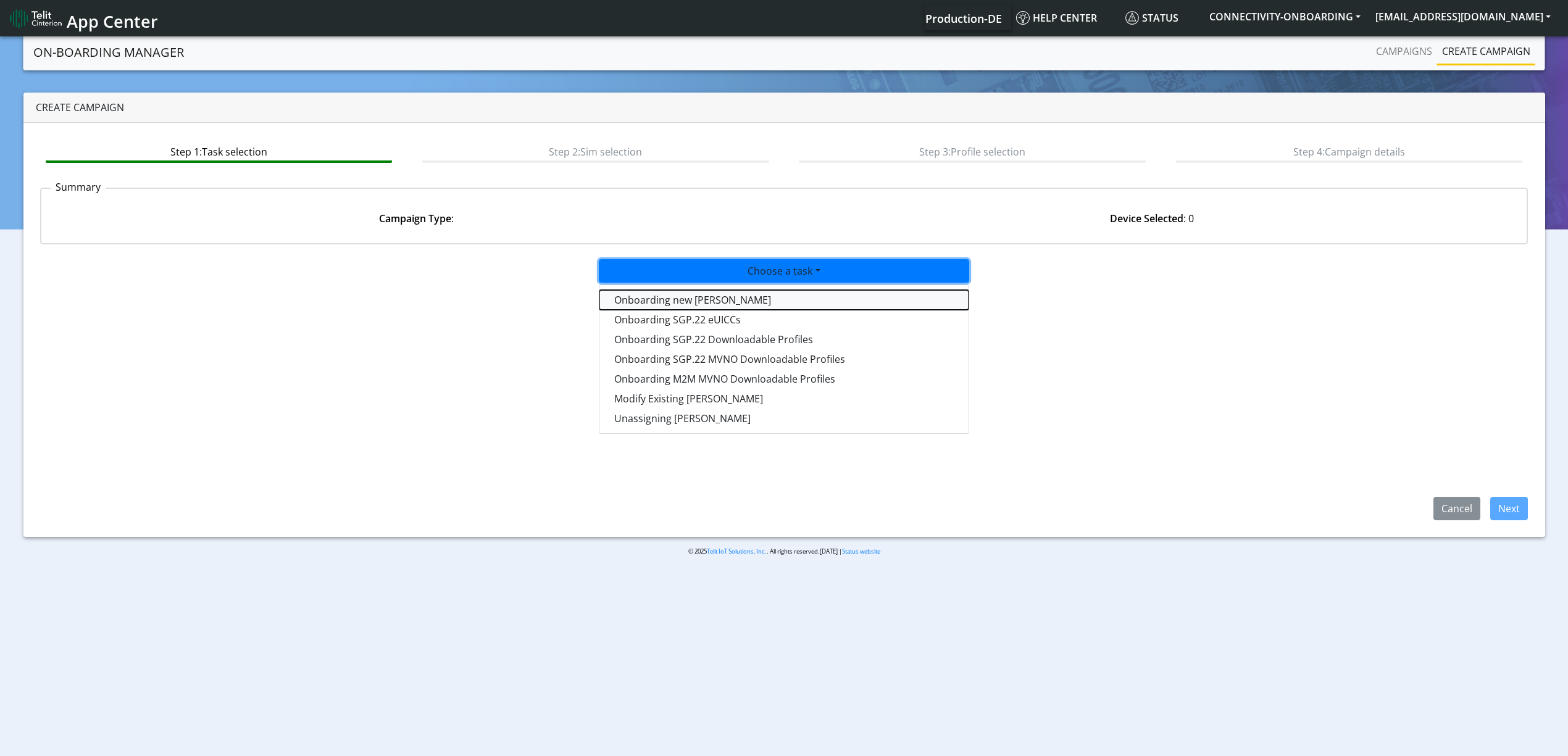
click at [707, 295] on tasktoes-dropdown "Onboarding new [PERSON_NAME]" at bounding box center [784, 300] width 369 height 20
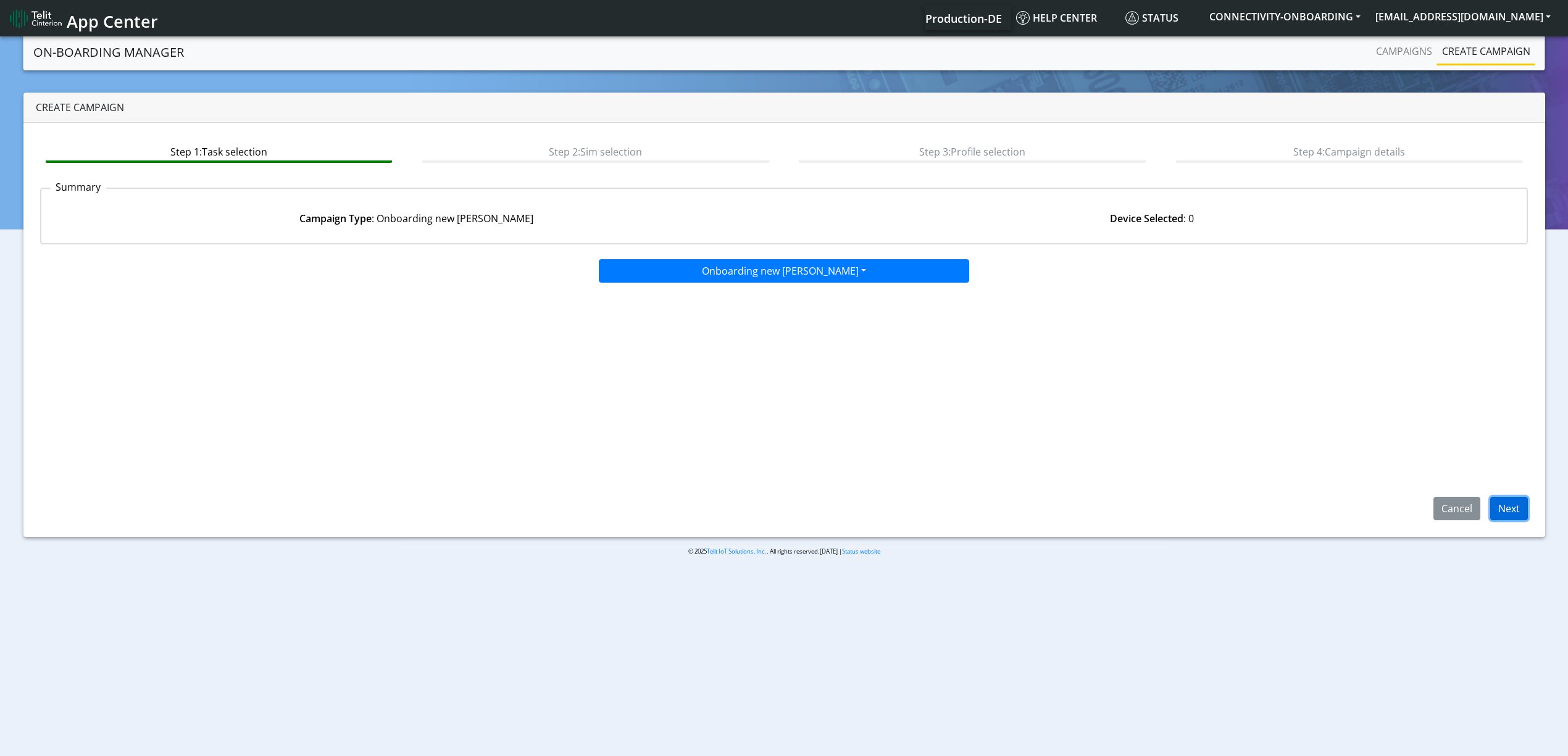
click at [1520, 499] on button "Next" at bounding box center [1509, 509] width 38 height 24
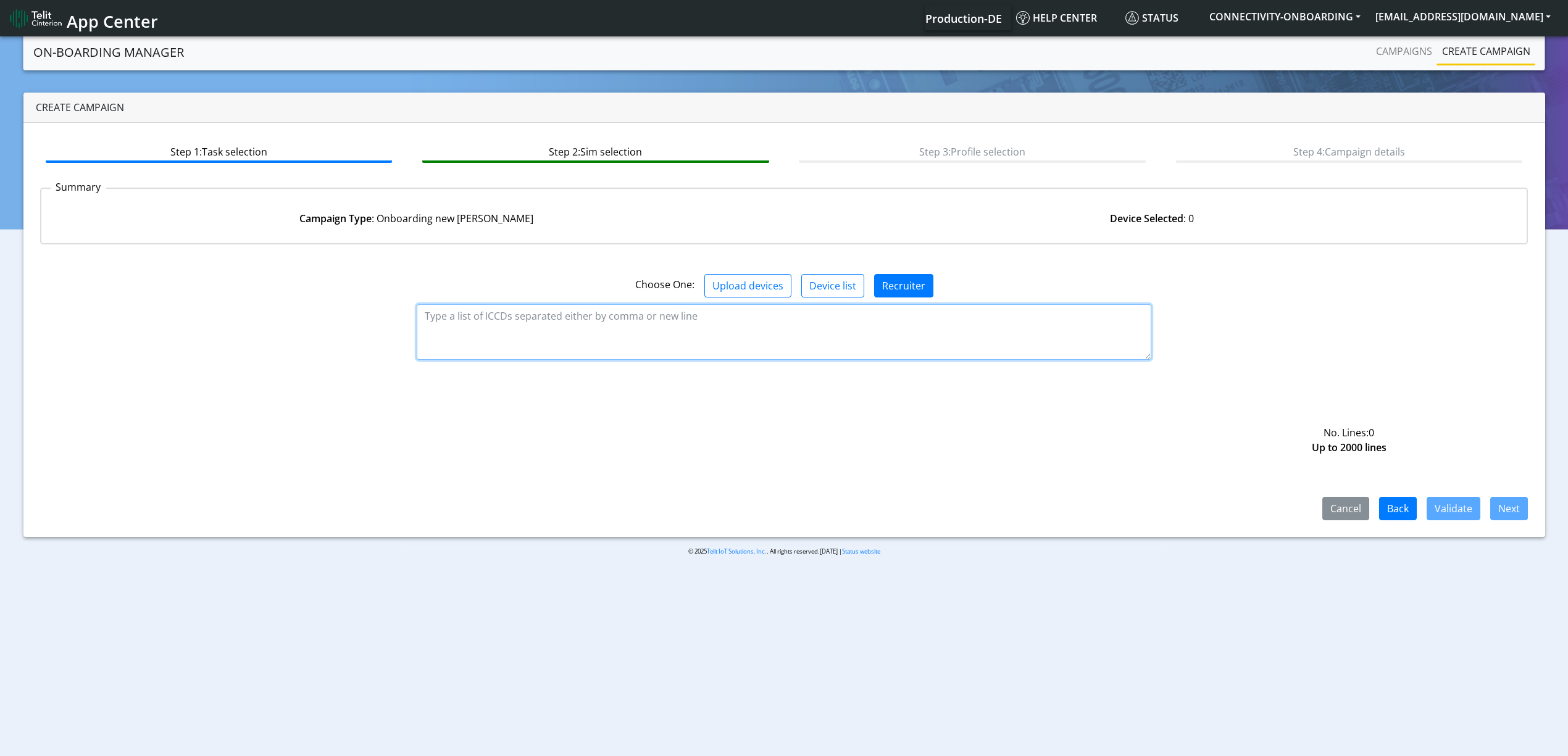
click at [632, 321] on textarea at bounding box center [784, 332] width 735 height 55
paste textarea "89358151000014806262 89358151000014806270 89358151000014806304 8935815100001480…"
type textarea "89358151000014806262 89358151000014806270 89358151000014806304 8935815100001480…"
click at [1468, 512] on button "Validate" at bounding box center [1453, 509] width 54 height 24
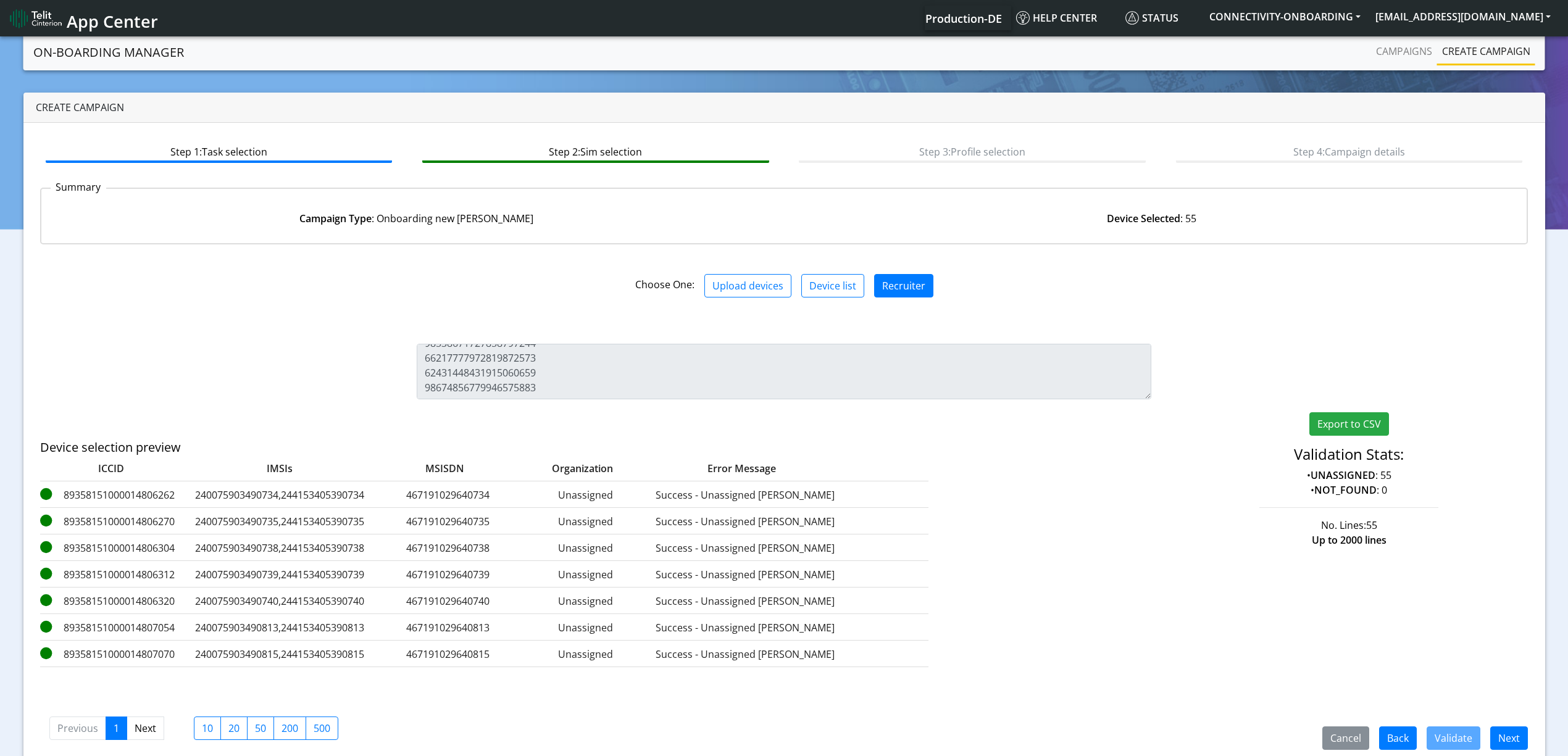
click at [1492, 725] on div "Cancel Back Validate Next Previous 1 Next 10 20 50 200 500" at bounding box center [784, 727] width 1488 height 46
click at [1503, 744] on button "Next" at bounding box center [1509, 738] width 38 height 24
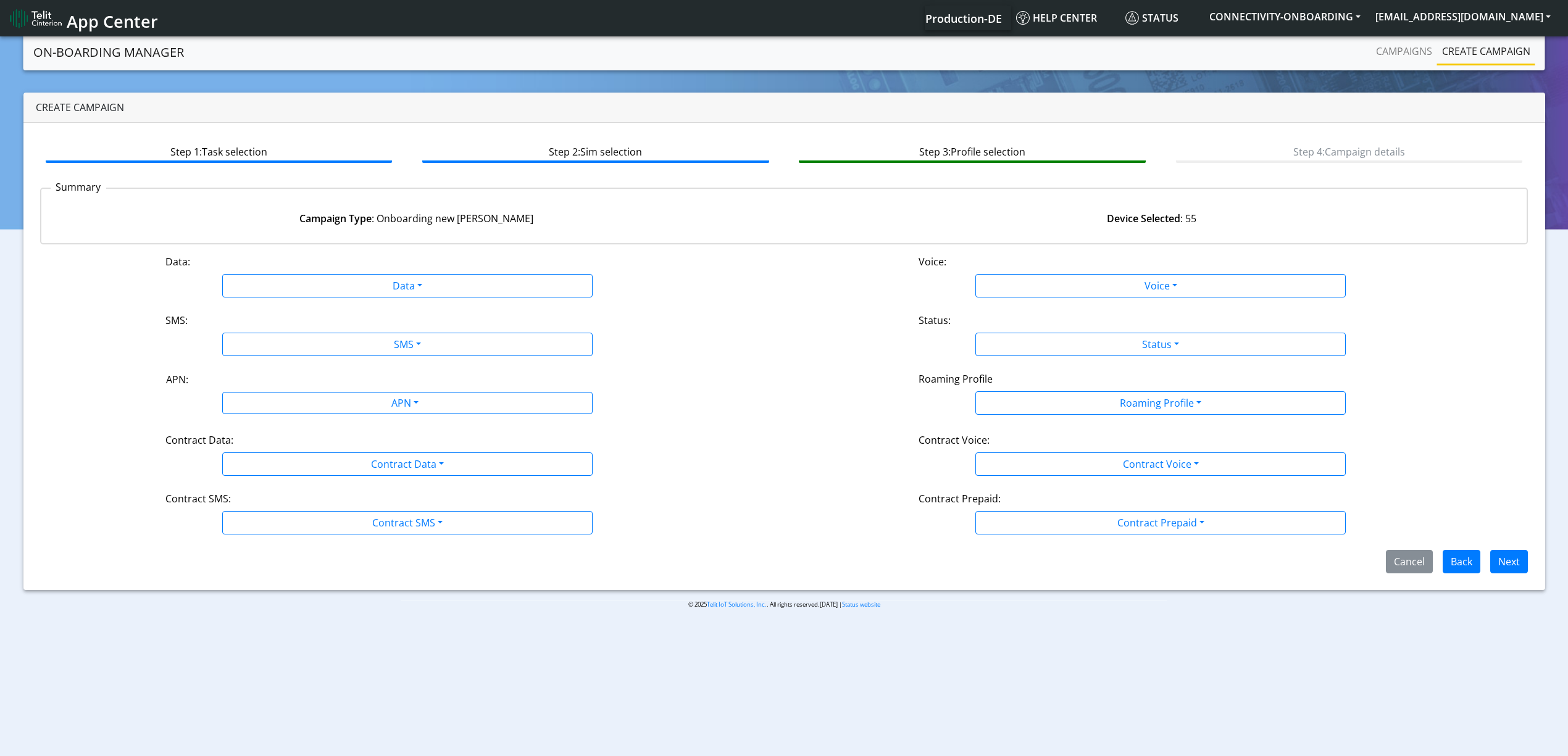
click at [342, 270] on div "Data:" at bounding box center [407, 264] width 502 height 20
click at [293, 297] on div "Data: Data Disabled Enabled Voice: Voice Disabled Enabled SMS: SMS Disabled MO …" at bounding box center [784, 413] width 1488 height 319
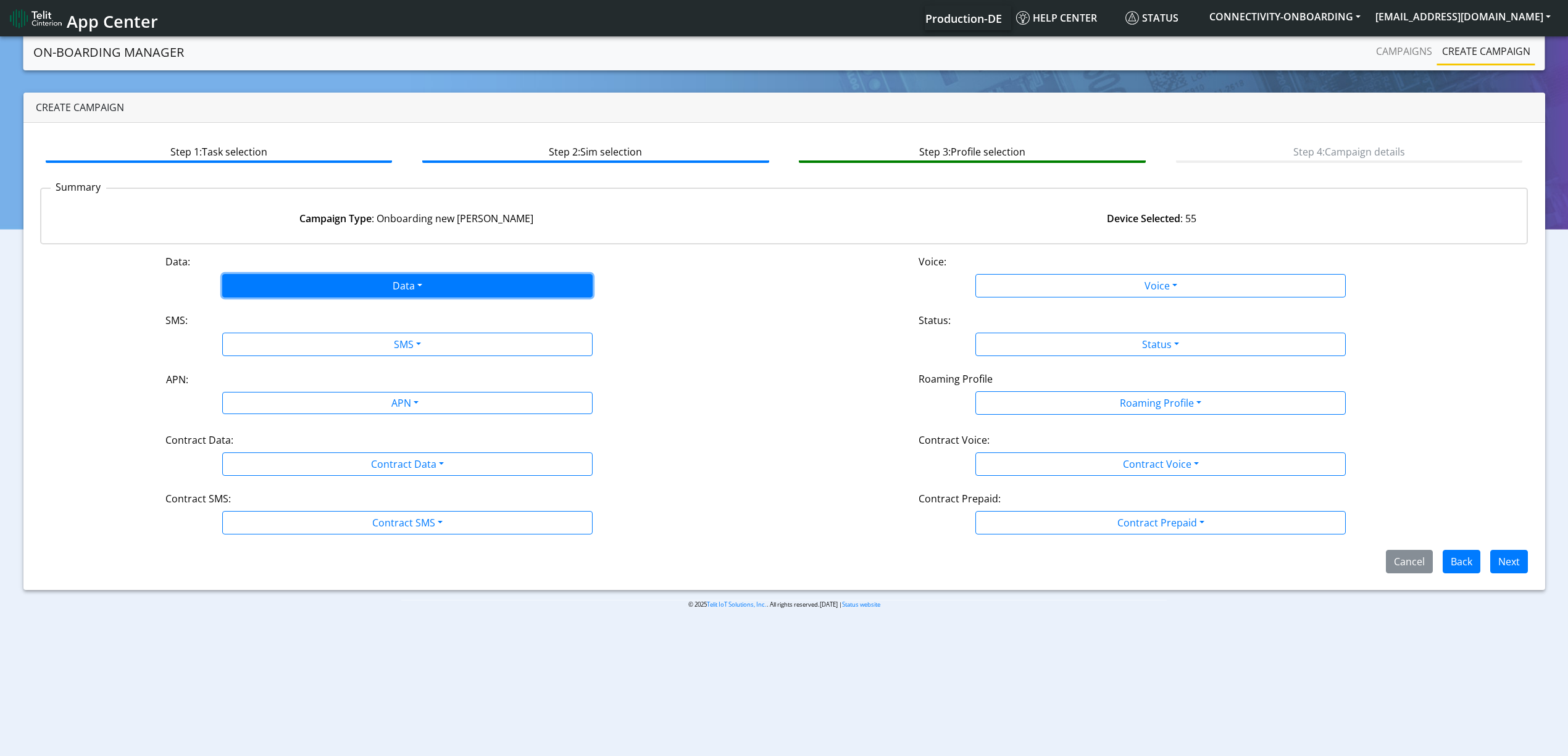
click at [277, 282] on button "Data" at bounding box center [407, 286] width 370 height 24
click at [258, 333] on button "Enabled" at bounding box center [407, 334] width 369 height 20
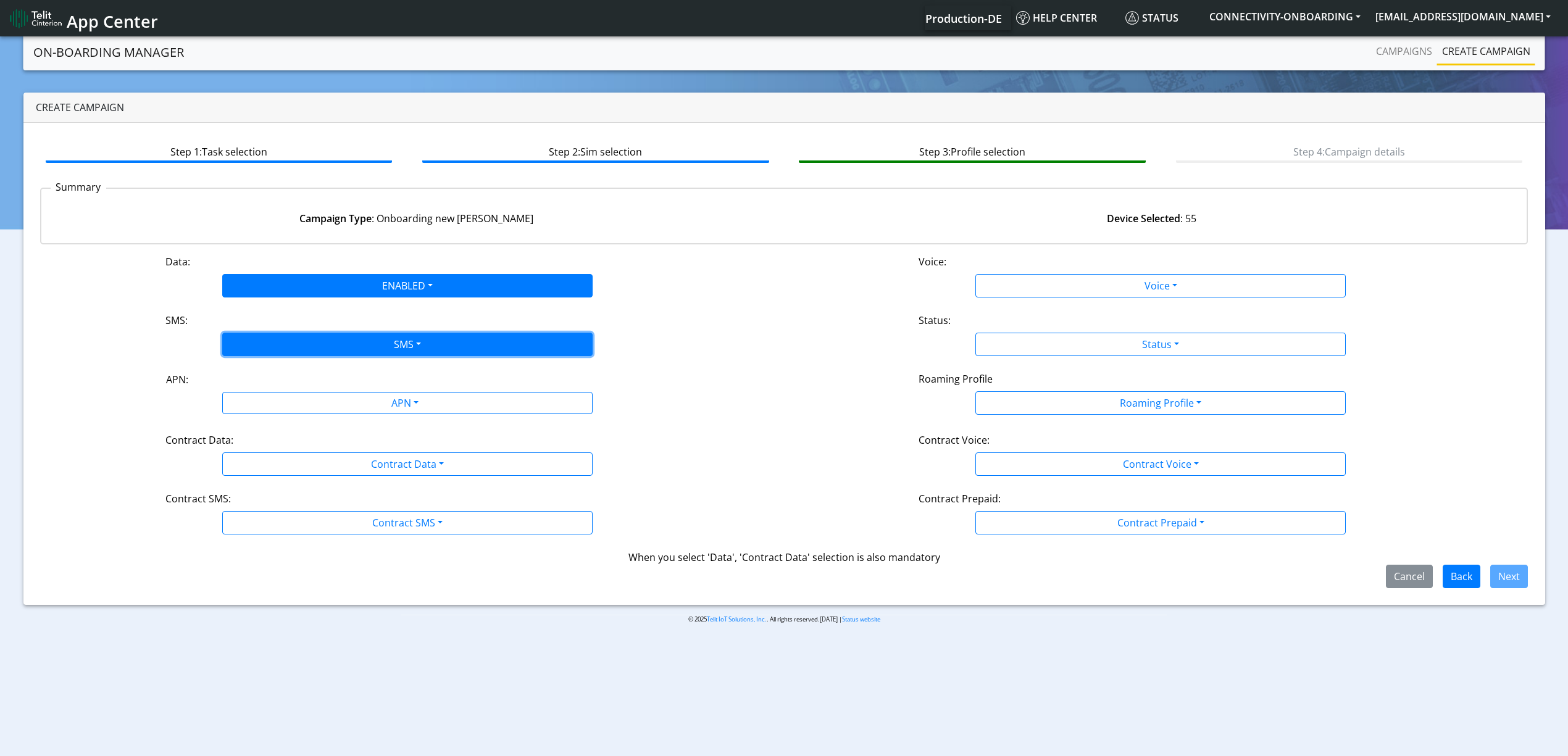
click at [274, 343] on button "SMS" at bounding box center [407, 344] width 370 height 24
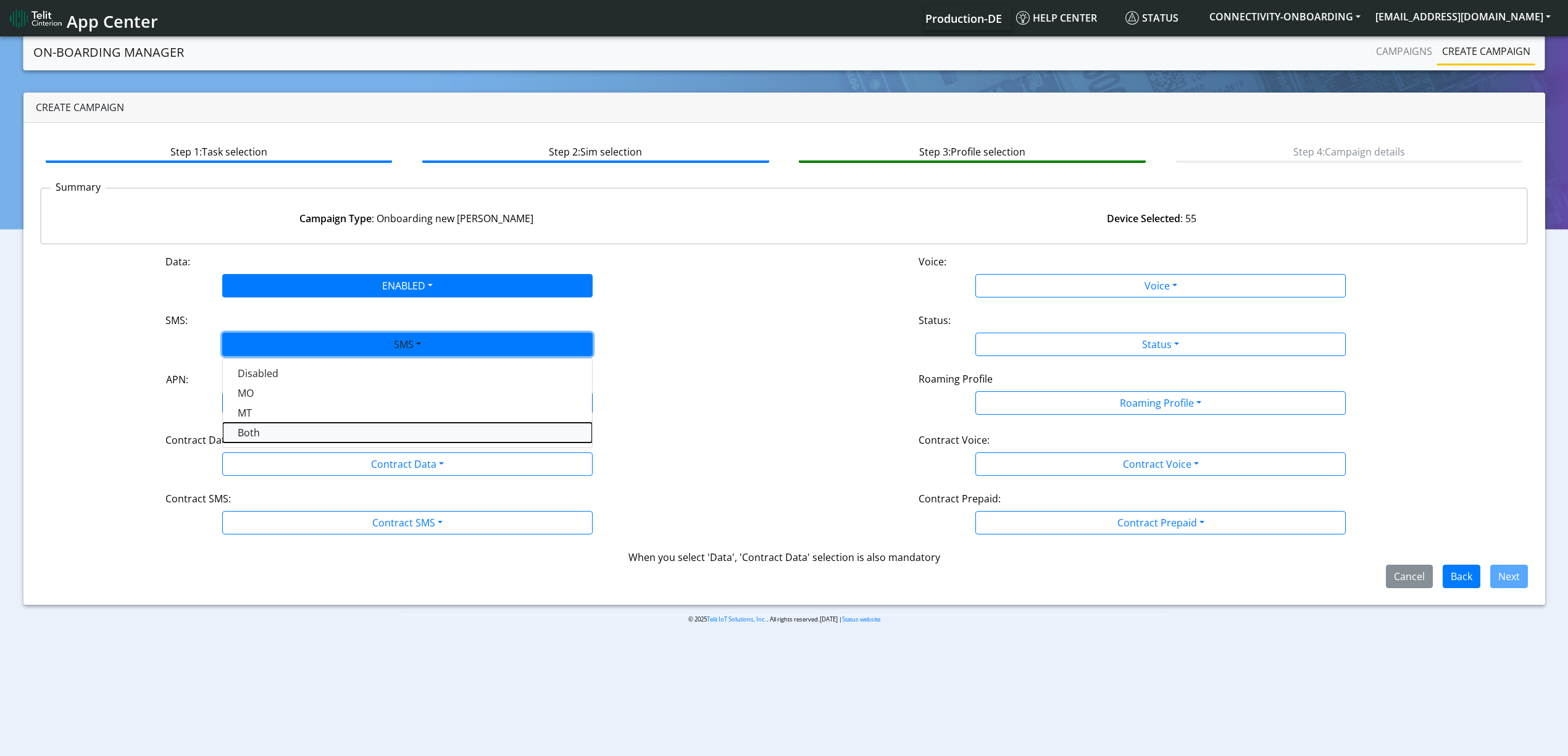
click at [269, 433] on button "Both" at bounding box center [407, 432] width 369 height 20
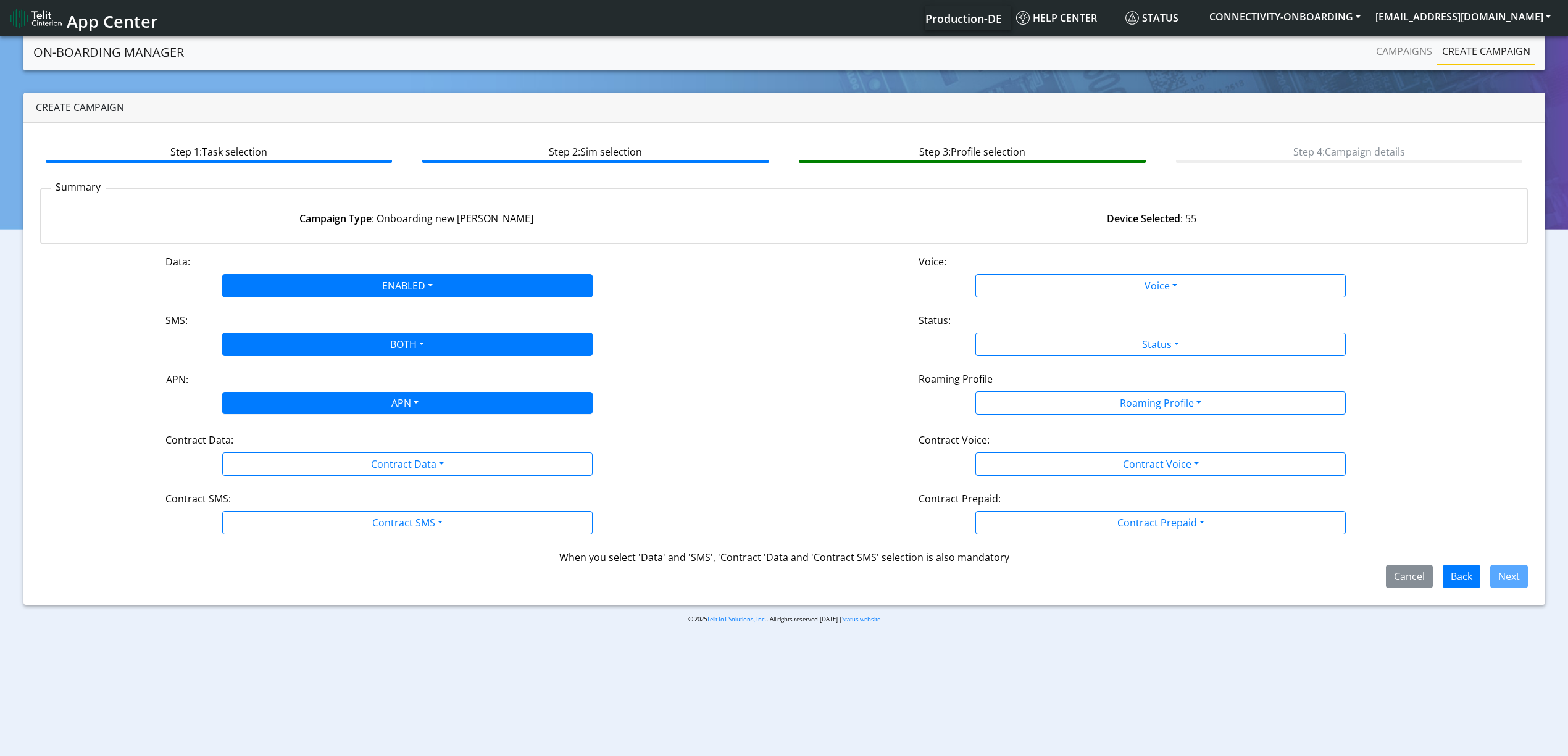
click at [270, 409] on div "APN" at bounding box center [404, 404] width 391 height 24
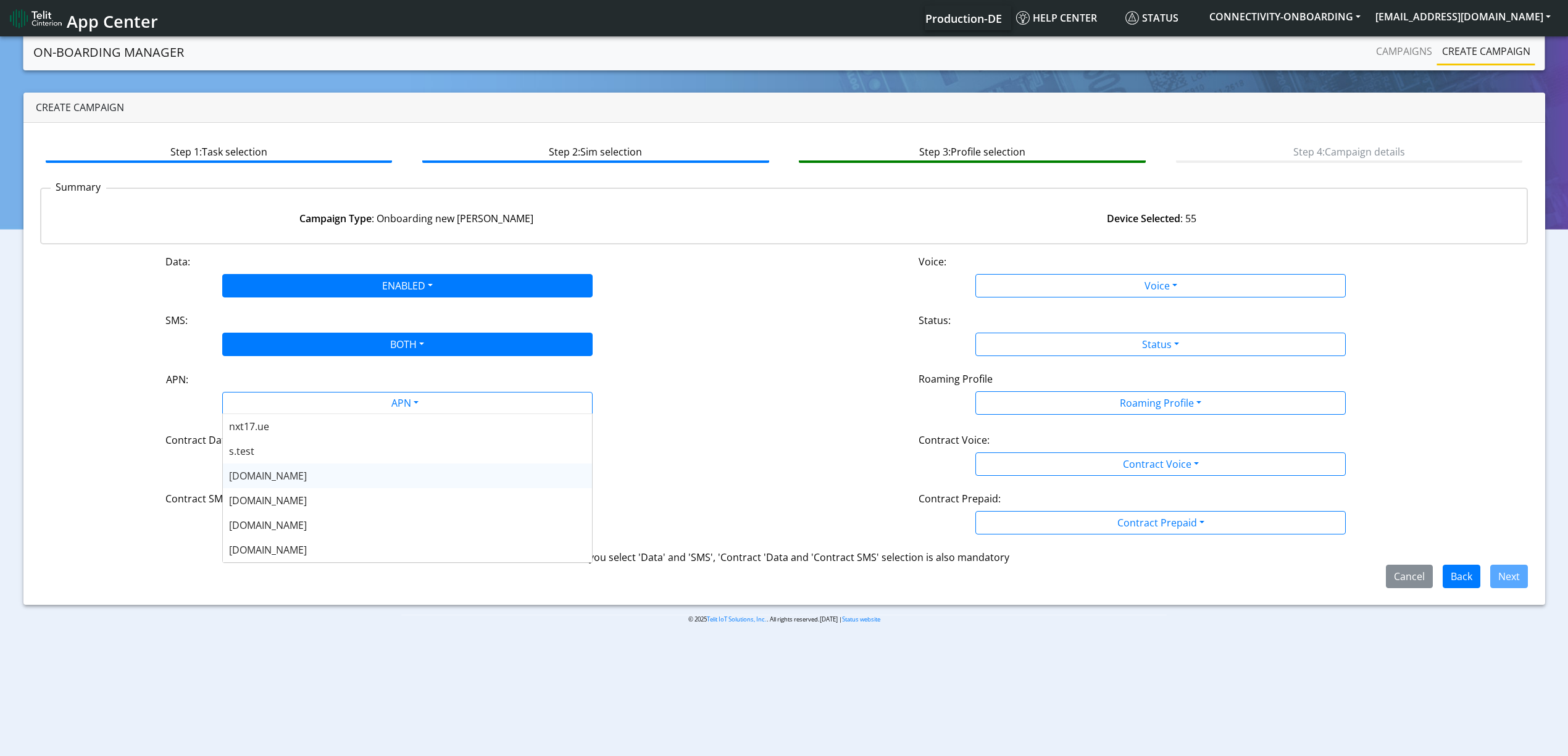
click at [279, 497] on div "[DOMAIN_NAME]" at bounding box center [407, 501] width 369 height 25
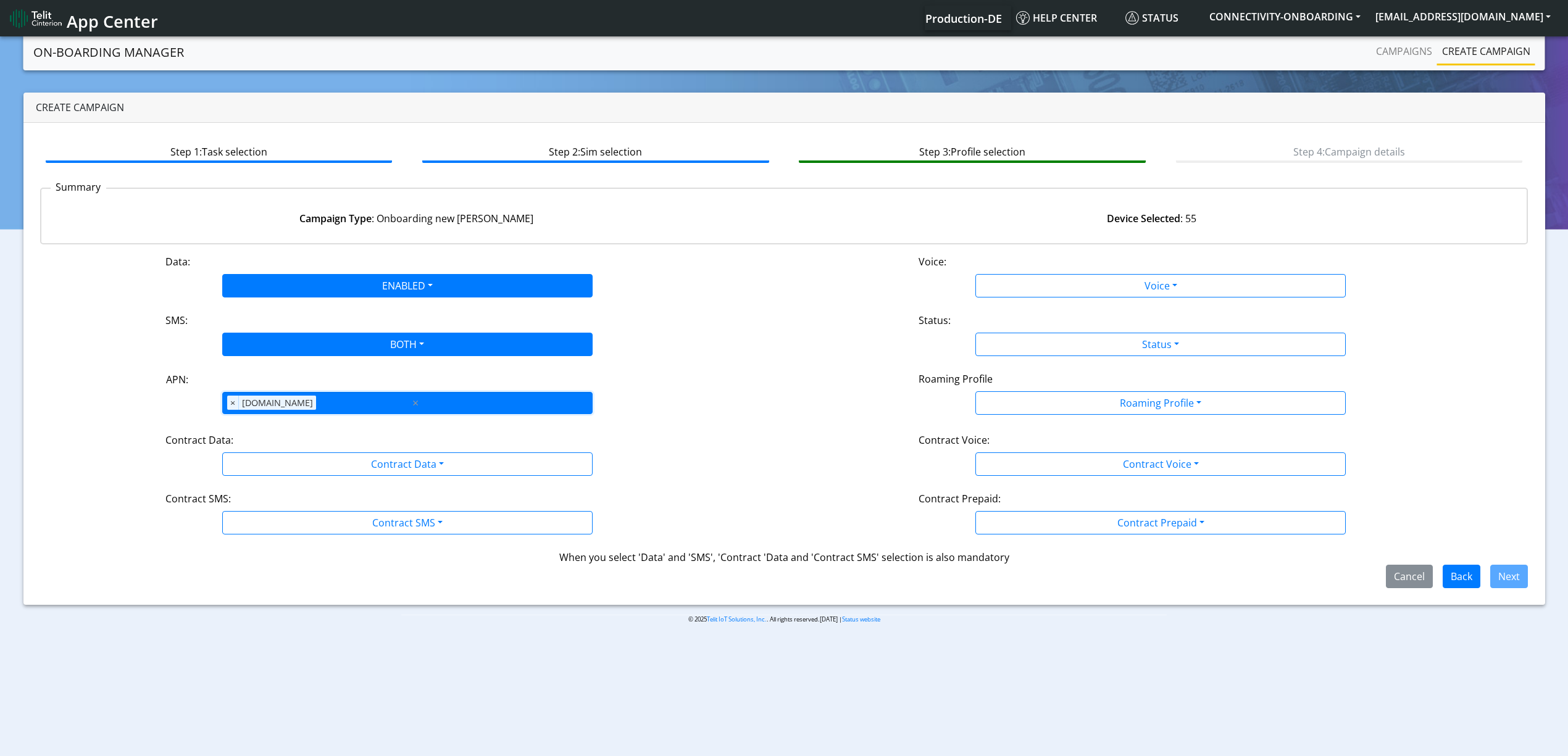
click at [312, 413] on div "APN × [DOMAIN_NAME]" at bounding box center [316, 403] width 187 height 21
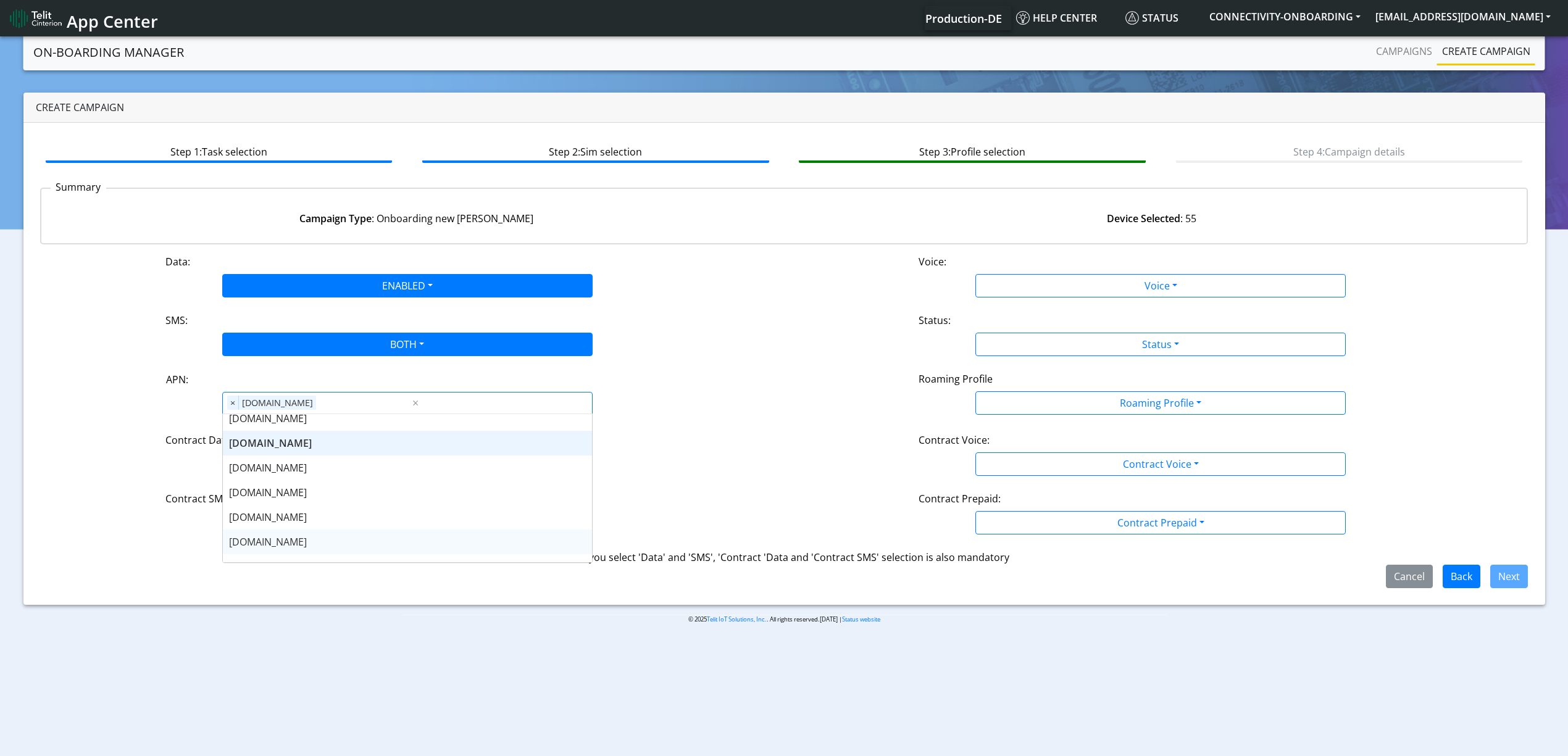
scroll to position [82, 0]
click at [295, 542] on span "[DOMAIN_NAME]" at bounding box center [268, 541] width 78 height 14
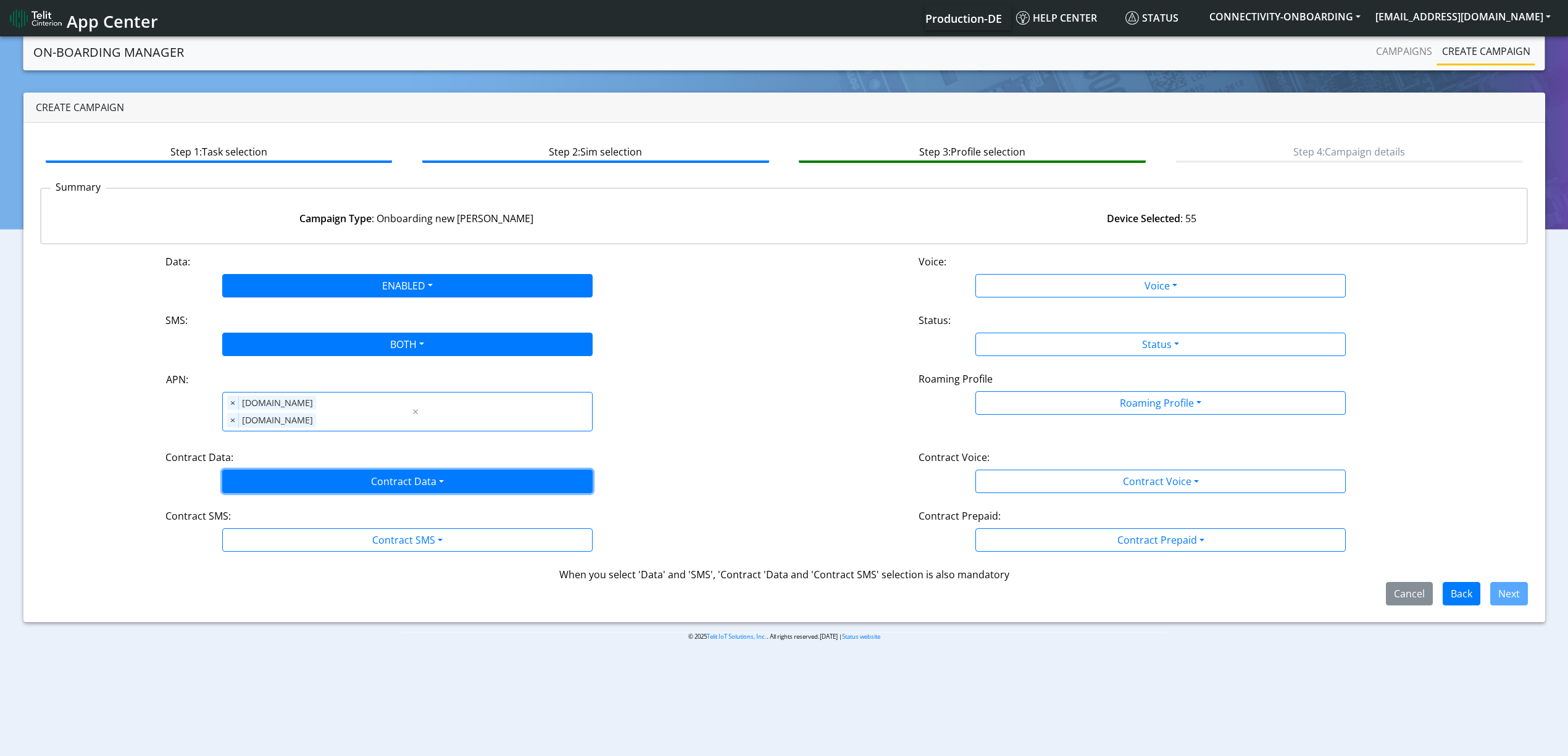
click at [313, 477] on button "Contract Data" at bounding box center [407, 481] width 370 height 24
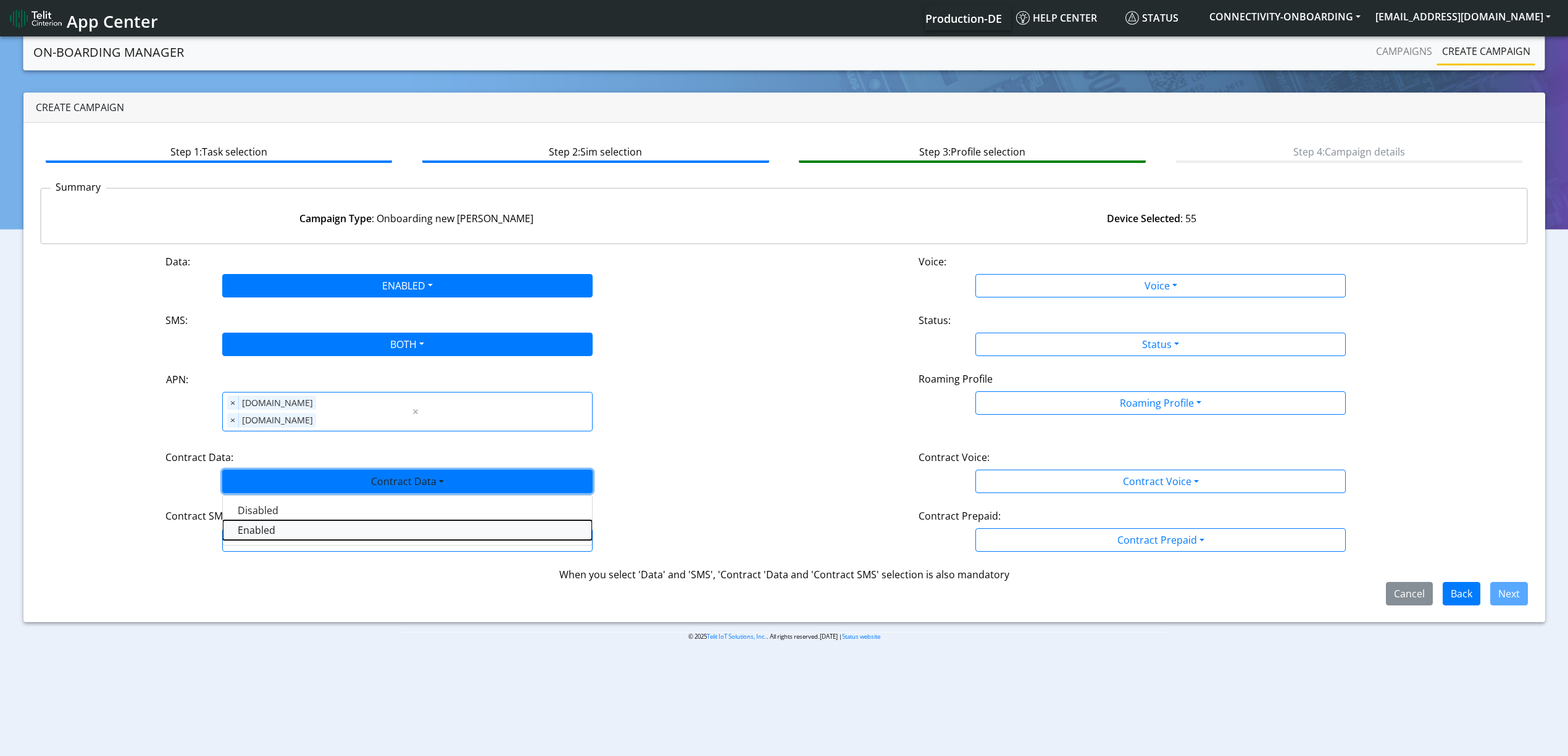
click at [298, 520] on Dataenabled-dropdown "Enabled" at bounding box center [407, 530] width 369 height 20
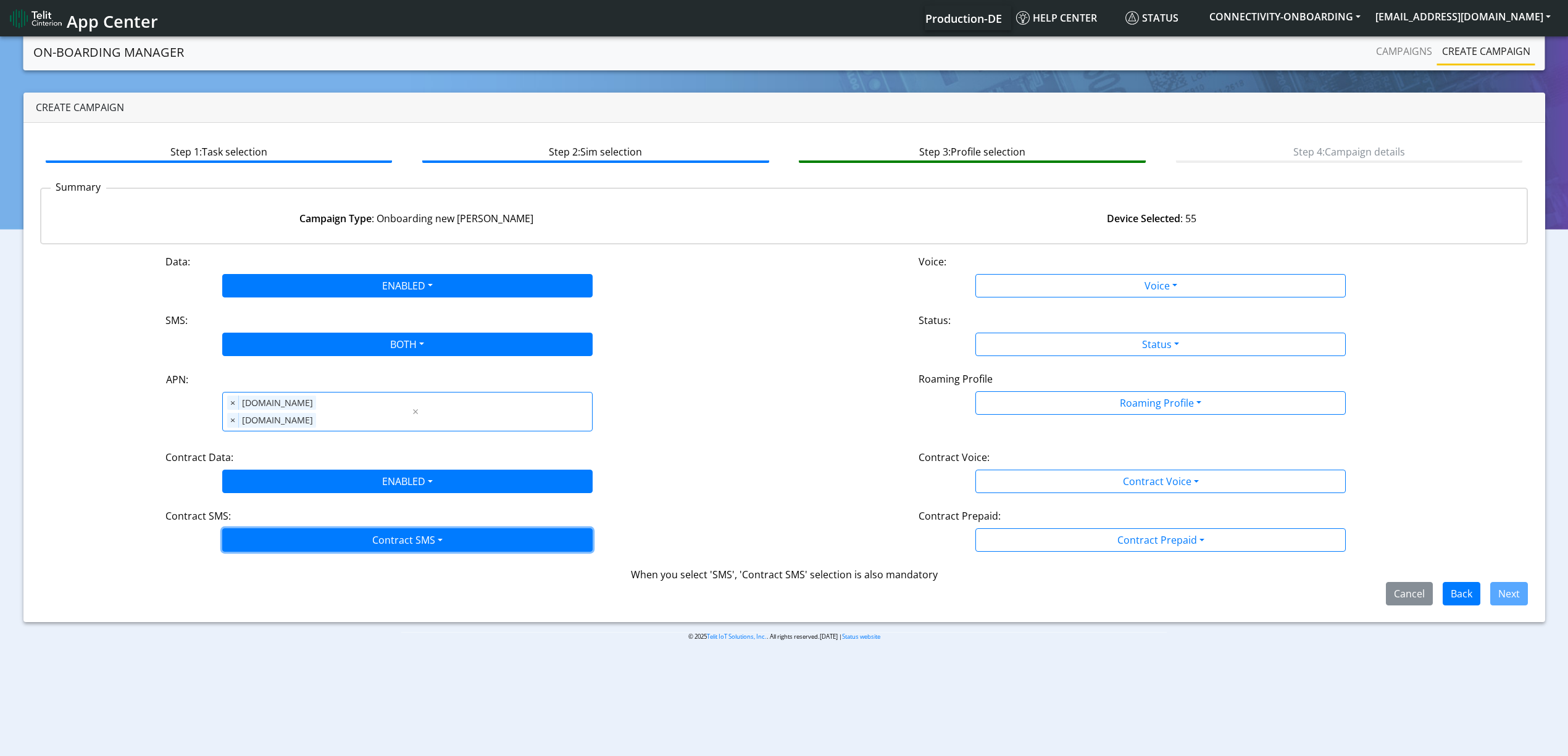
click at [298, 528] on button "Contract SMS" at bounding box center [407, 540] width 370 height 24
click at [268, 618] on SMSboth-dropdown "Both" at bounding box center [407, 628] width 369 height 20
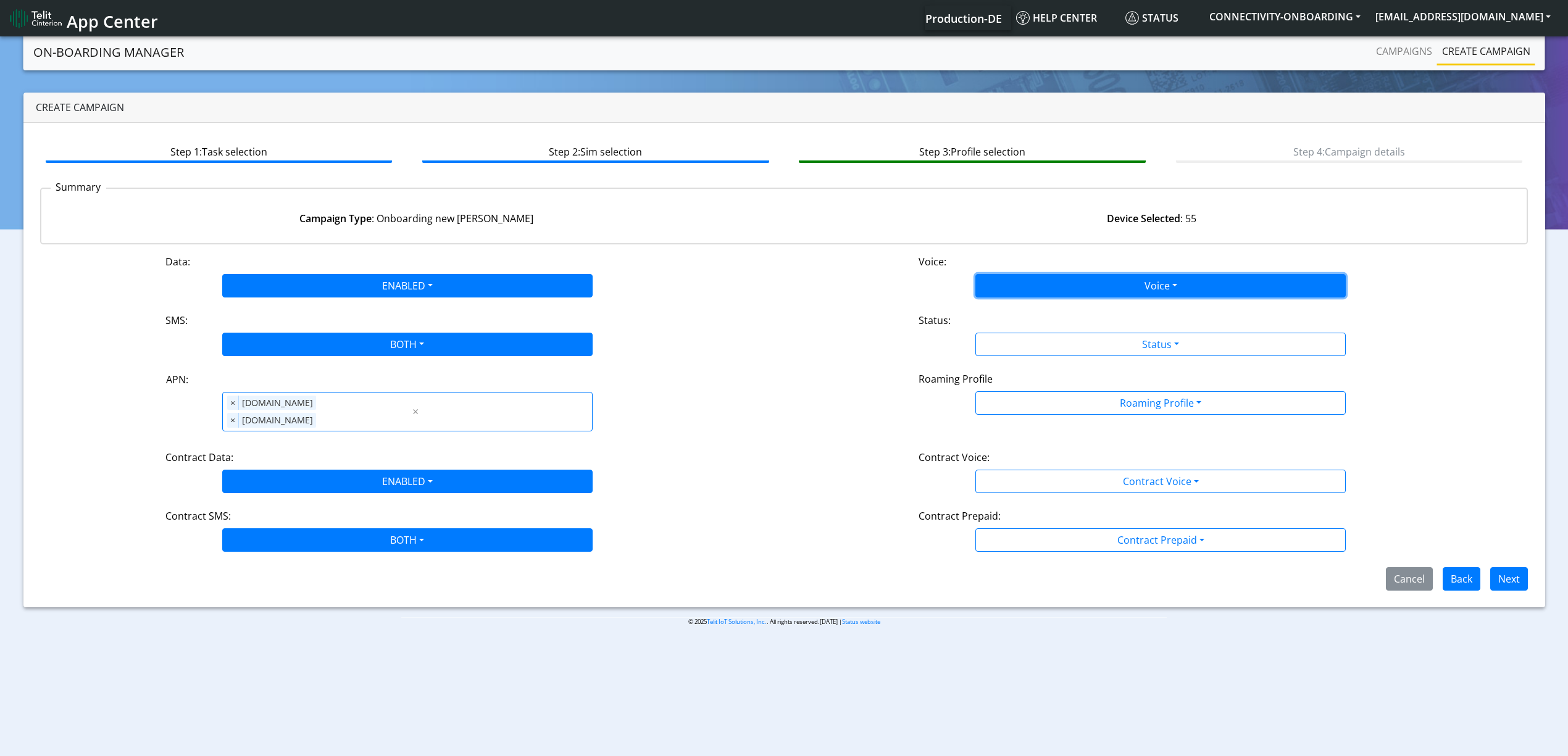
click at [1059, 290] on button "Voice" at bounding box center [1160, 286] width 370 height 24
click at [1058, 324] on button "Enabled" at bounding box center [1160, 334] width 369 height 20
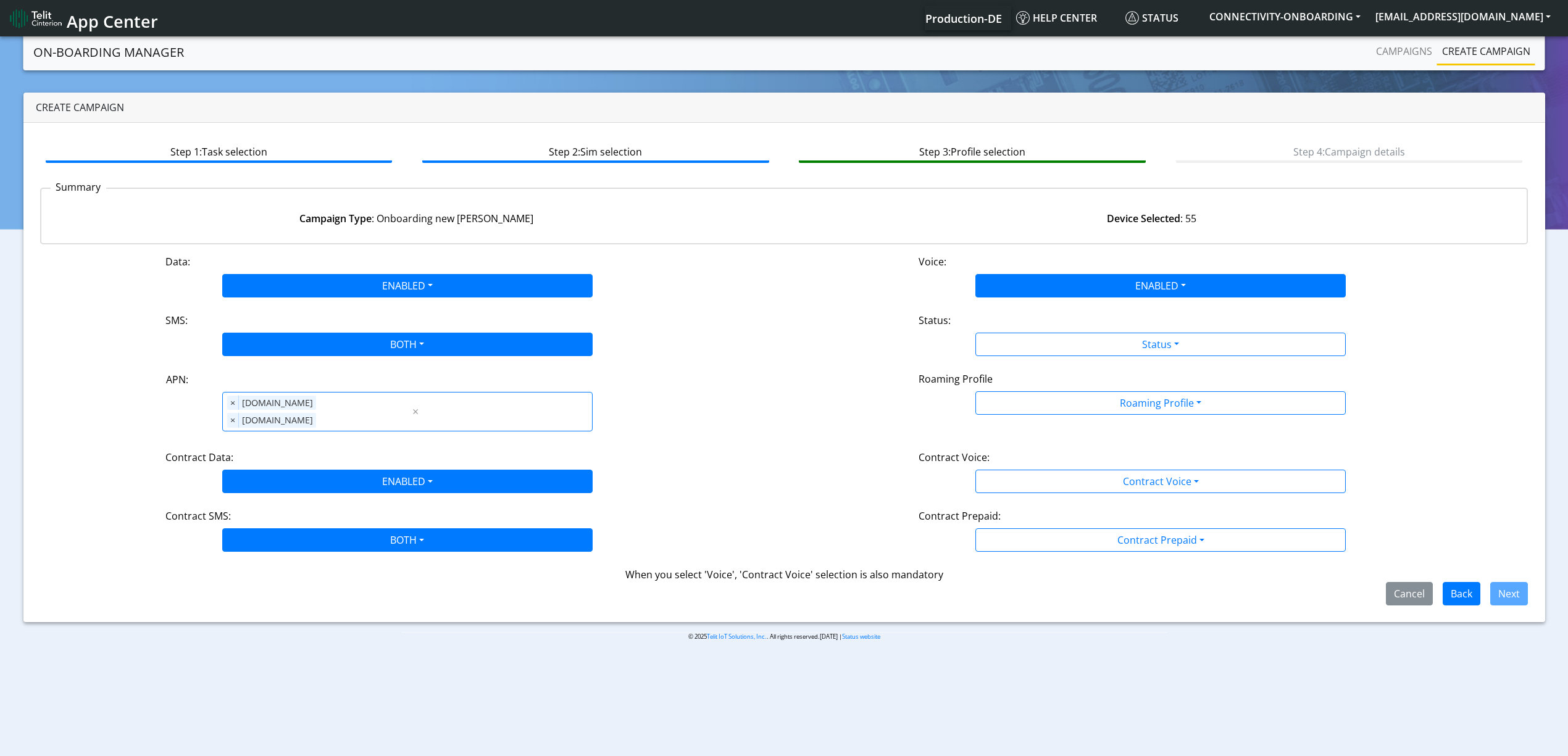
click at [1051, 304] on div "Data: ENABLED Disabled Enabled Voice: ENABLED Disabled Enabled SMS: BOTH Disabl…" at bounding box center [784, 430] width 1488 height 351
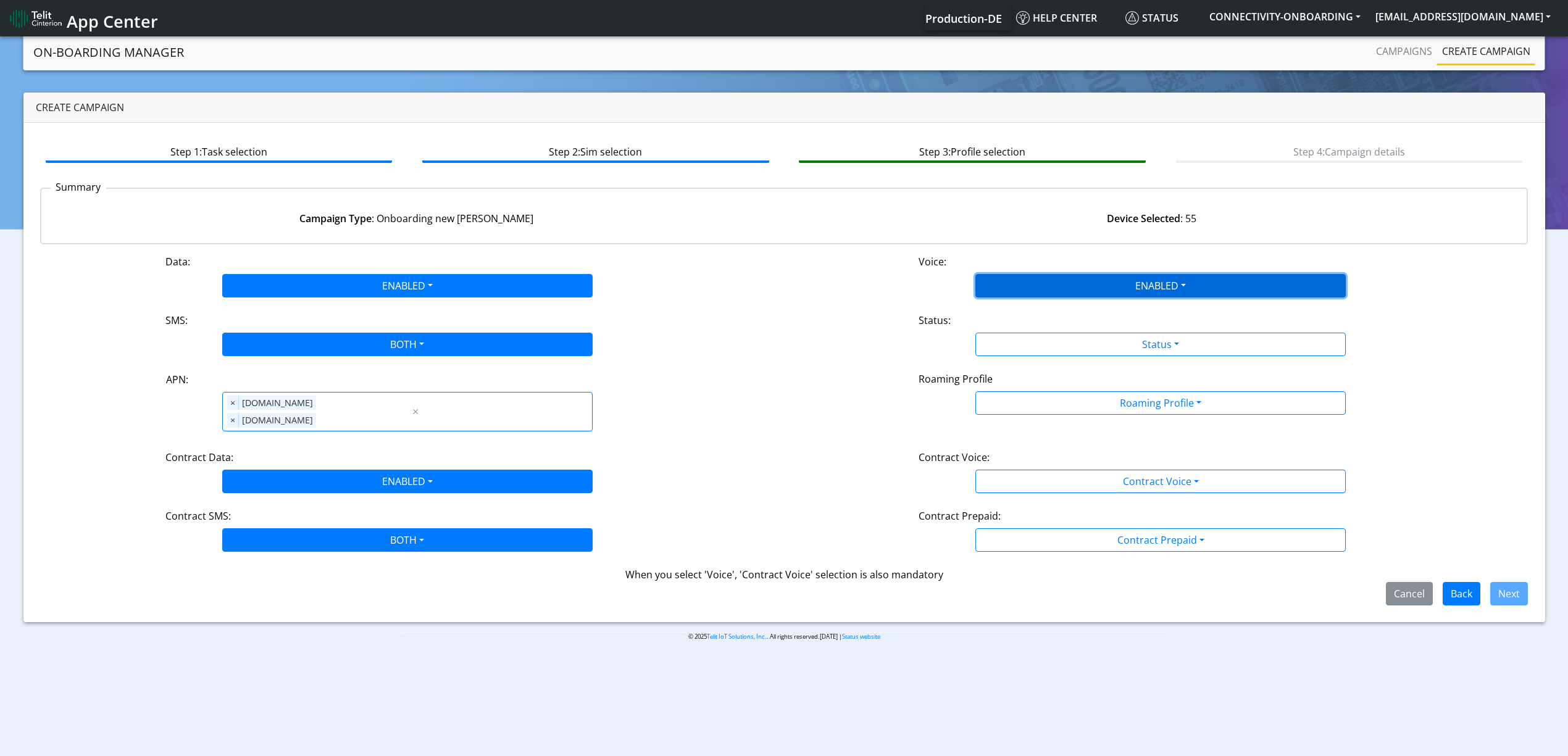
click at [1042, 290] on button "ENABLED" at bounding box center [1160, 286] width 370 height 24
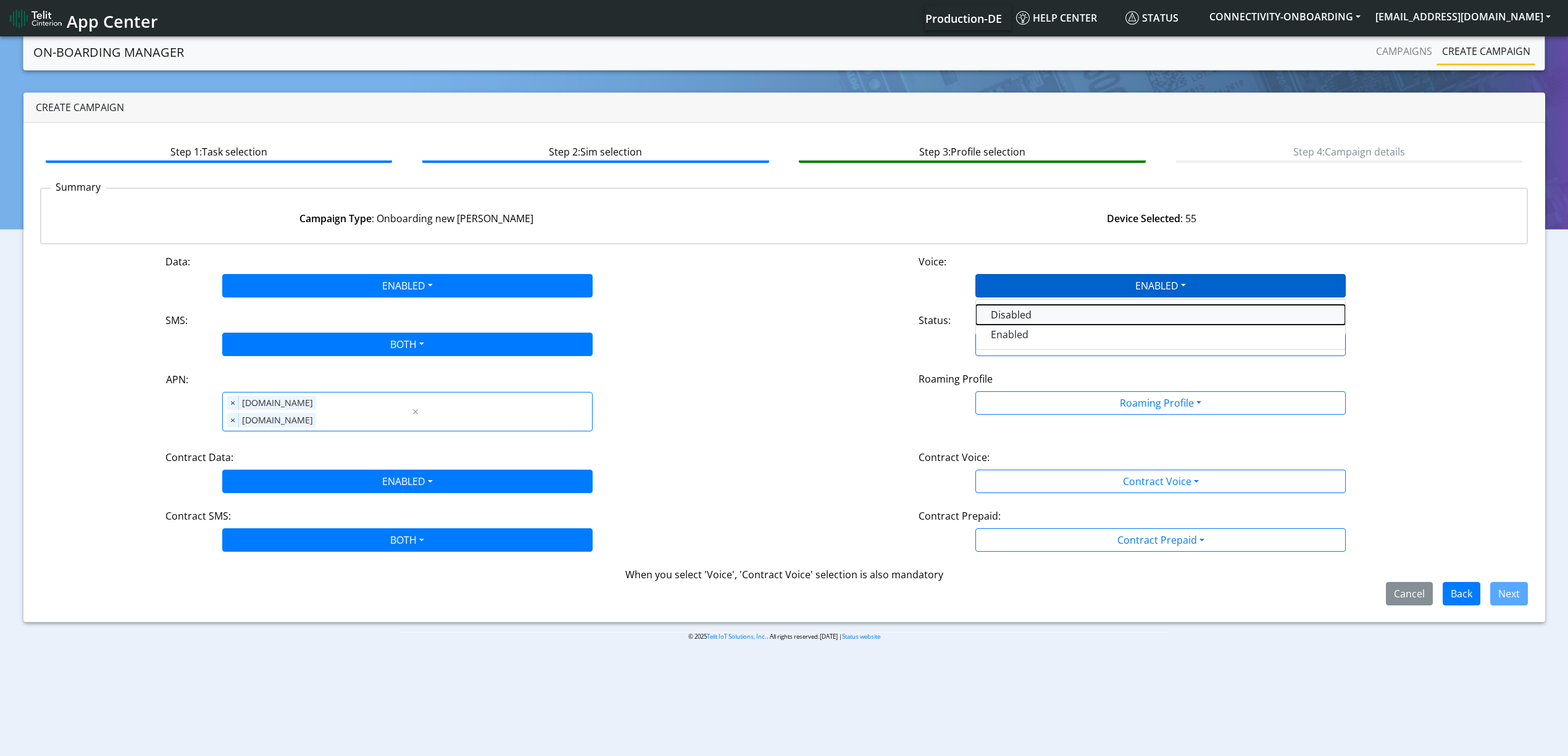
click at [1042, 307] on button "Disabled" at bounding box center [1160, 315] width 369 height 20
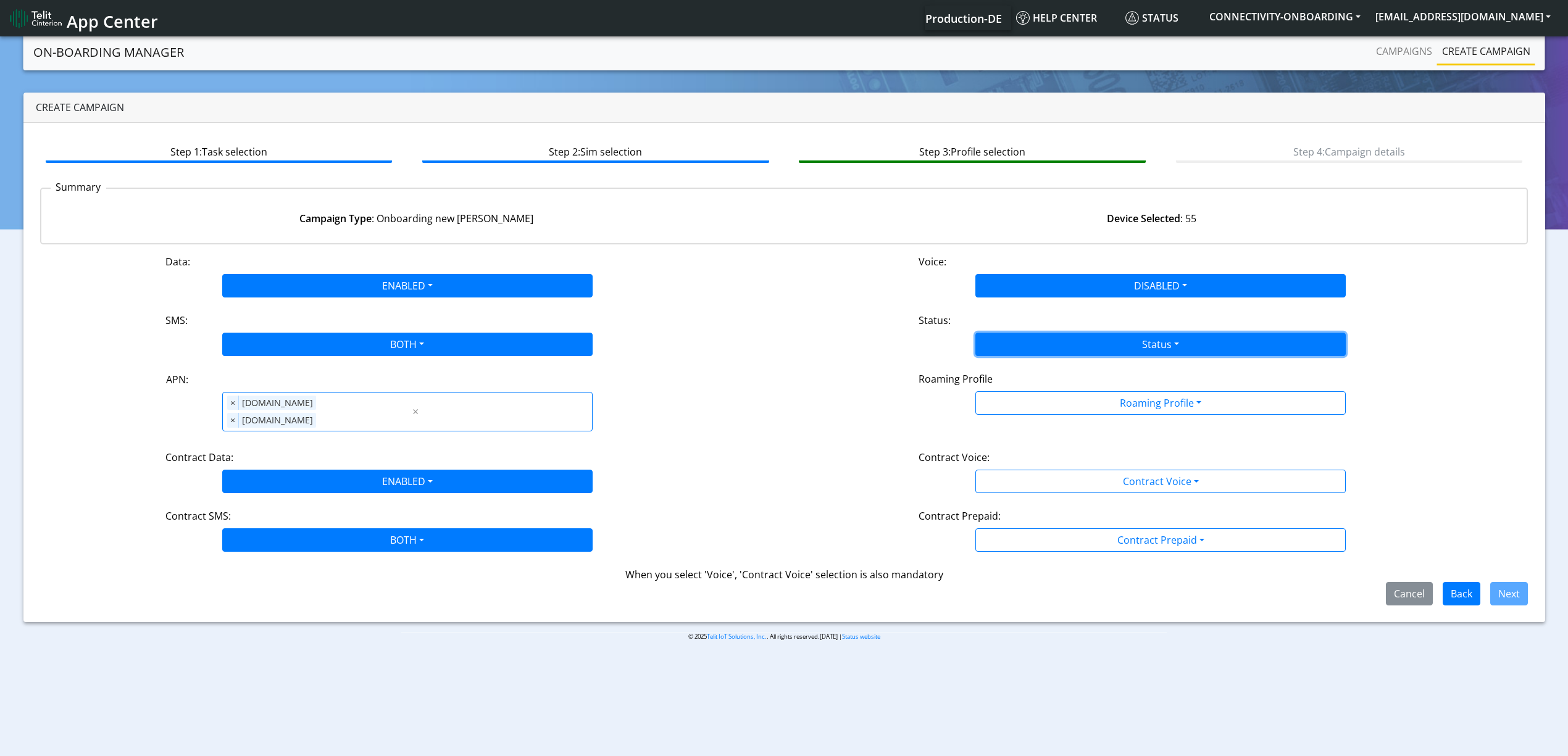
click at [1047, 341] on button "Status" at bounding box center [1160, 344] width 370 height 24
click at [1043, 375] on button "Activate" at bounding box center [1160, 373] width 369 height 20
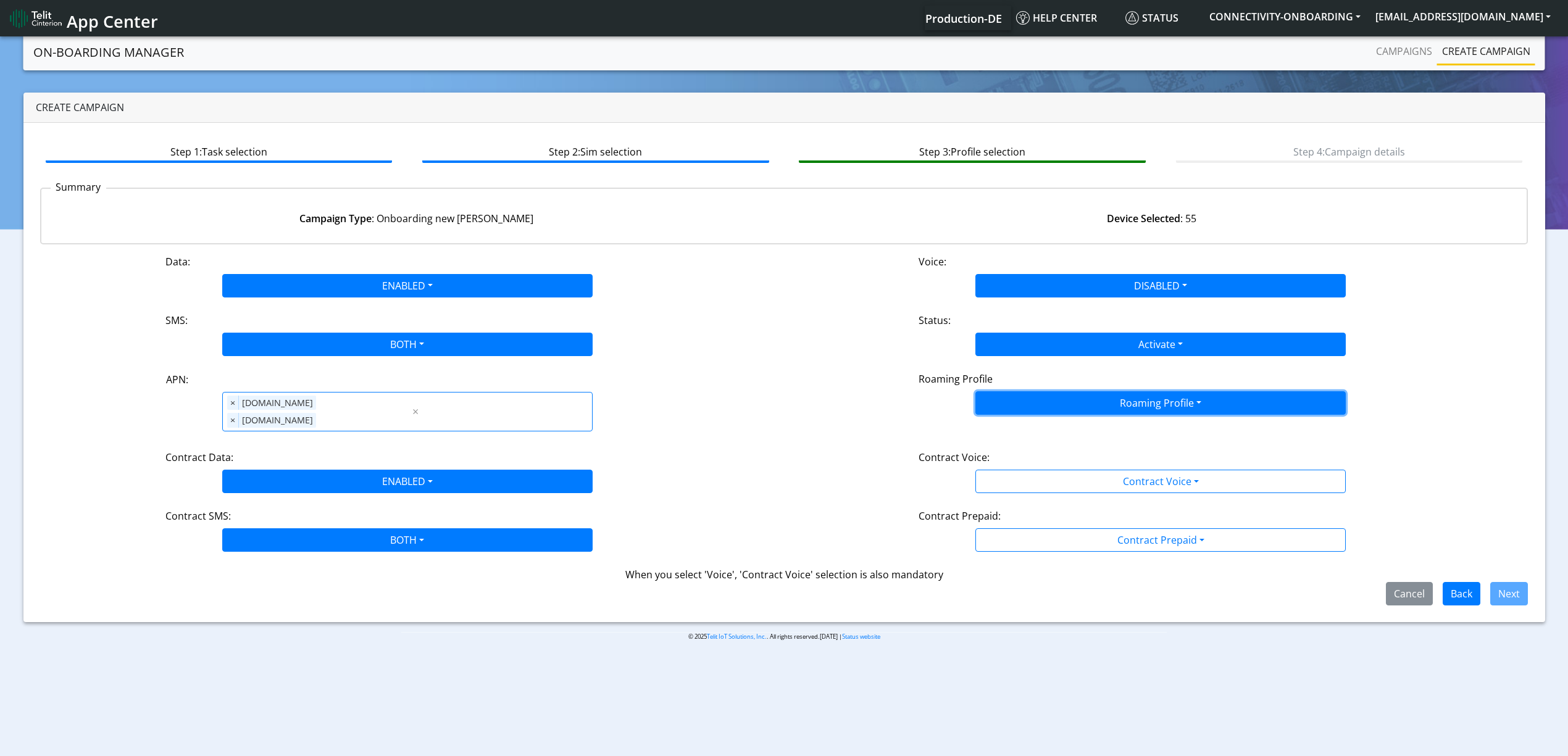
click at [1048, 403] on button "Roaming Profile" at bounding box center [1160, 403] width 370 height 24
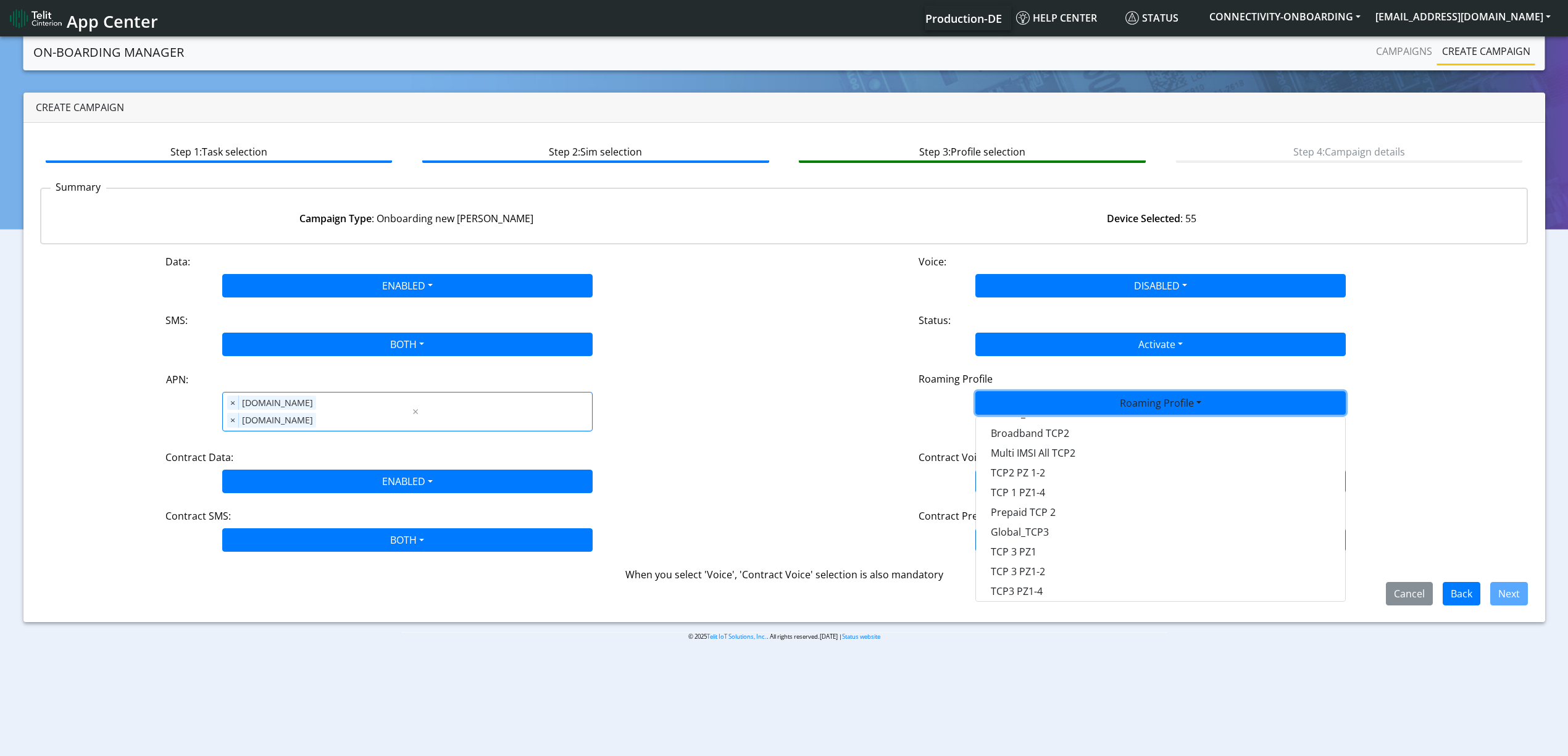
scroll to position [247, 0]
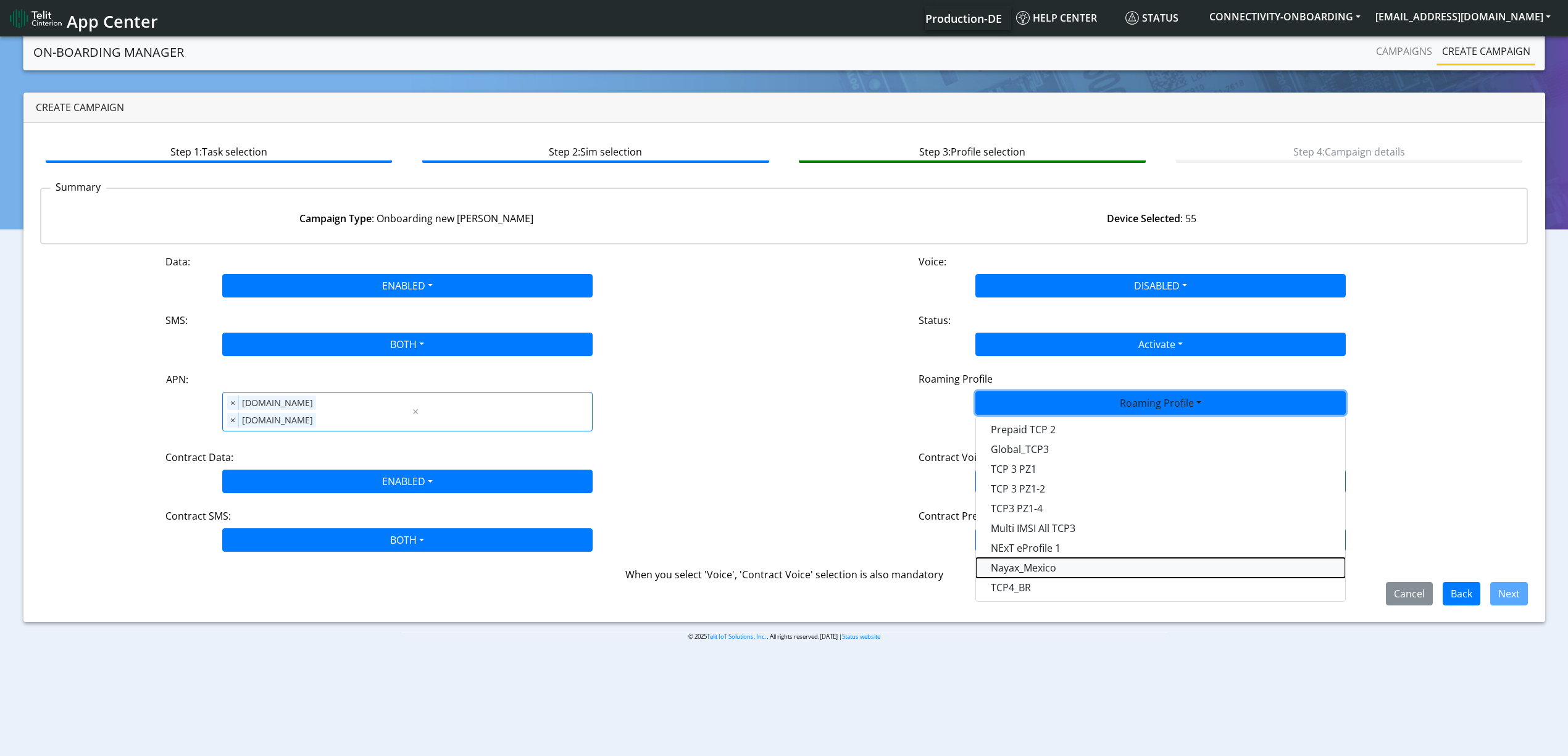
click at [1041, 569] on Profile-dropdown "Nayax_Mexico" at bounding box center [1160, 567] width 369 height 20
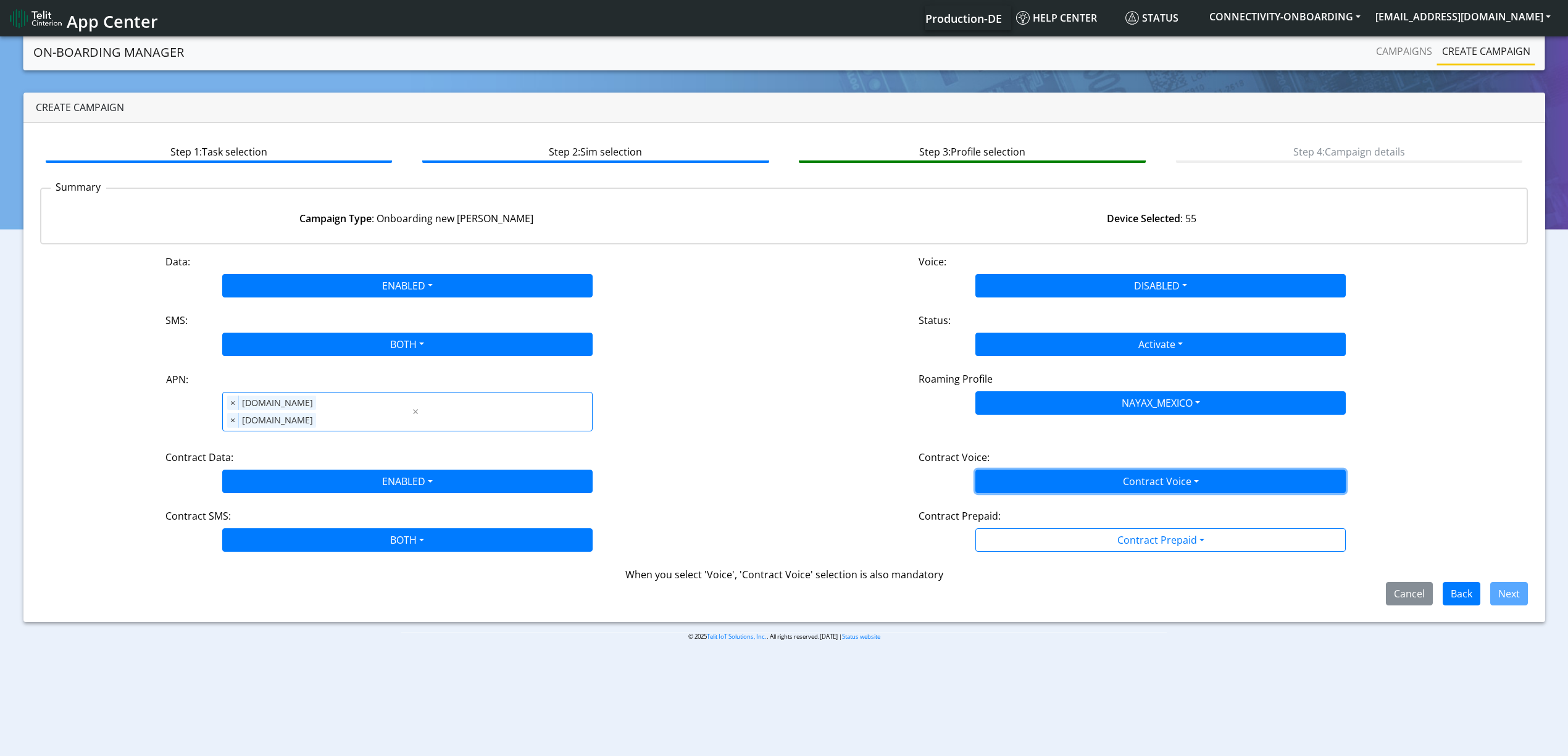
click at [1030, 474] on button "Contract Voice" at bounding box center [1160, 481] width 370 height 24
click at [1027, 501] on Voicedisabled-dropdown "Disabled" at bounding box center [1160, 511] width 369 height 20
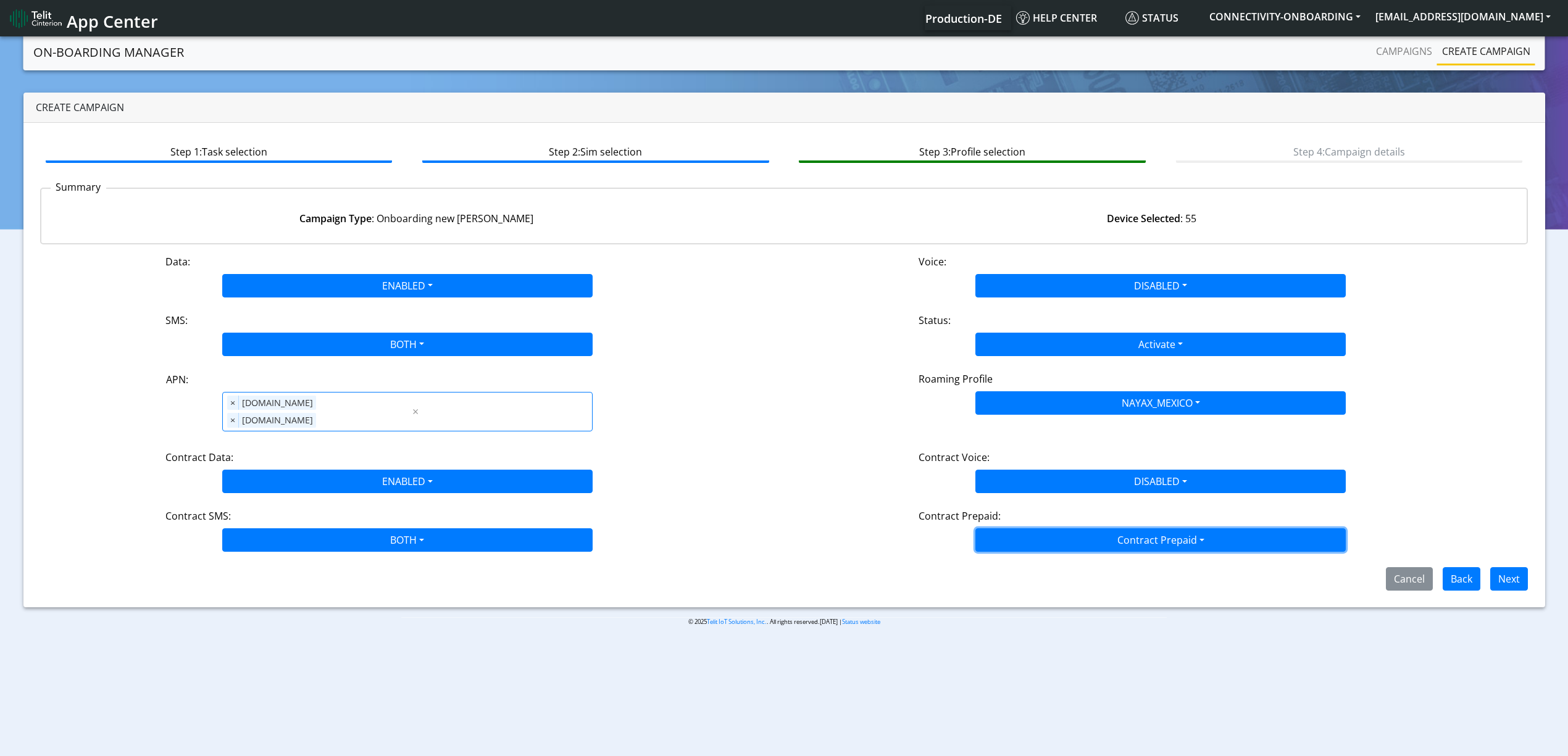
click at [1026, 535] on button "Contract Prepaid" at bounding box center [1160, 540] width 370 height 24
click at [1016, 579] on Prepaidnotprepaid-dropdown "No" at bounding box center [1160, 589] width 369 height 20
click at [1522, 569] on button "Next" at bounding box center [1509, 579] width 38 height 24
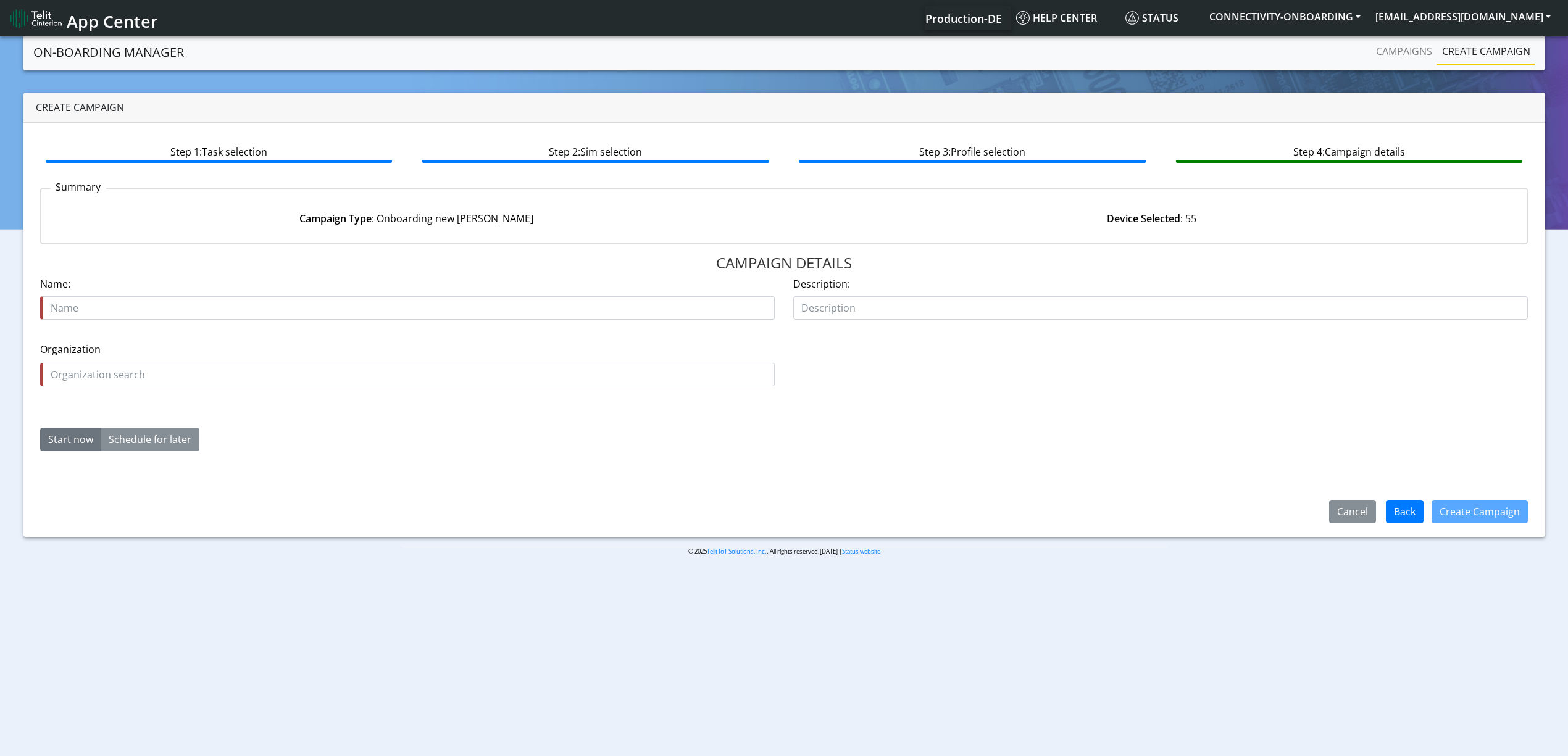
click at [112, 296] on input "text" at bounding box center [407, 308] width 735 height 24
type input "nayax bug"
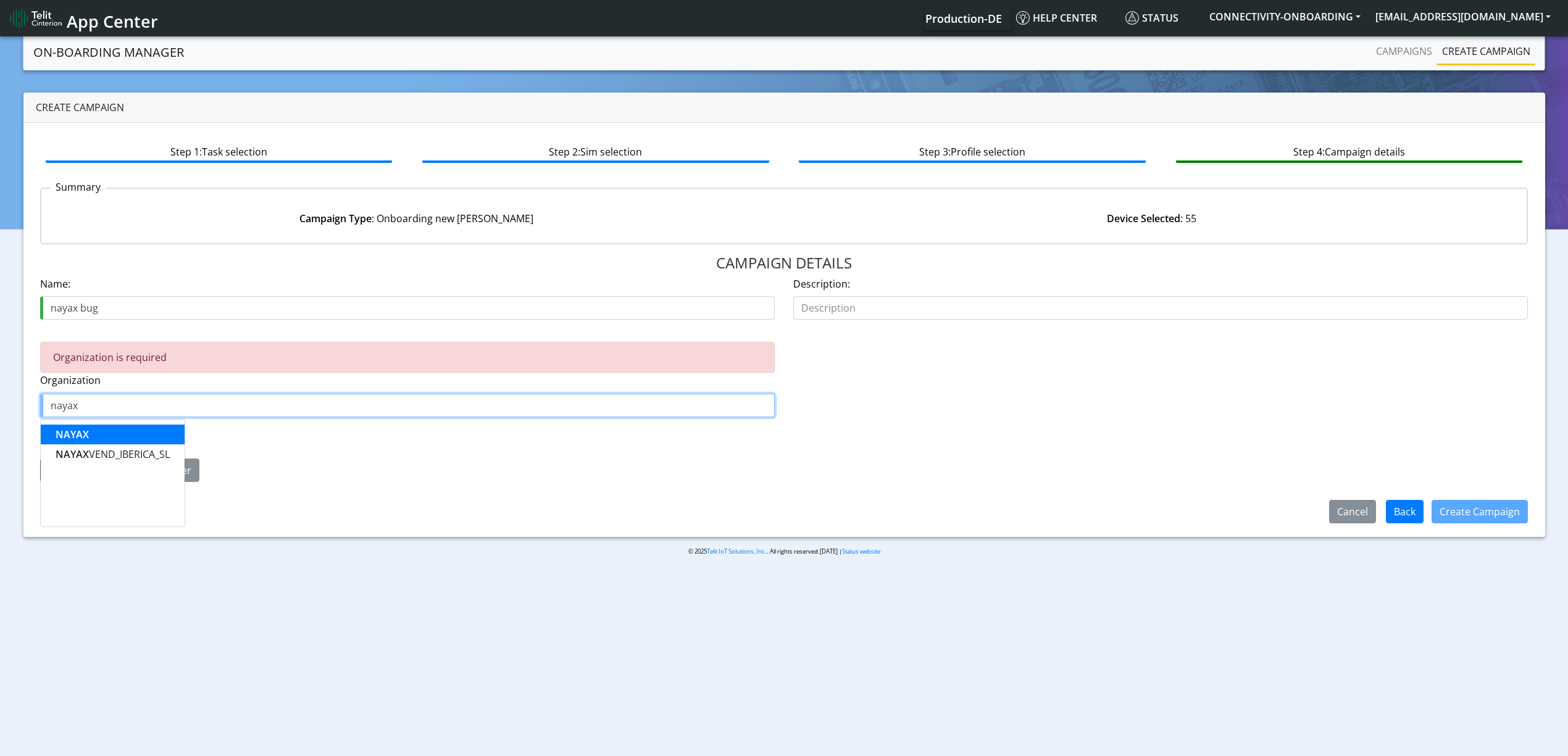
click at [127, 435] on button "NAYAX" at bounding box center [112, 434] width 144 height 20
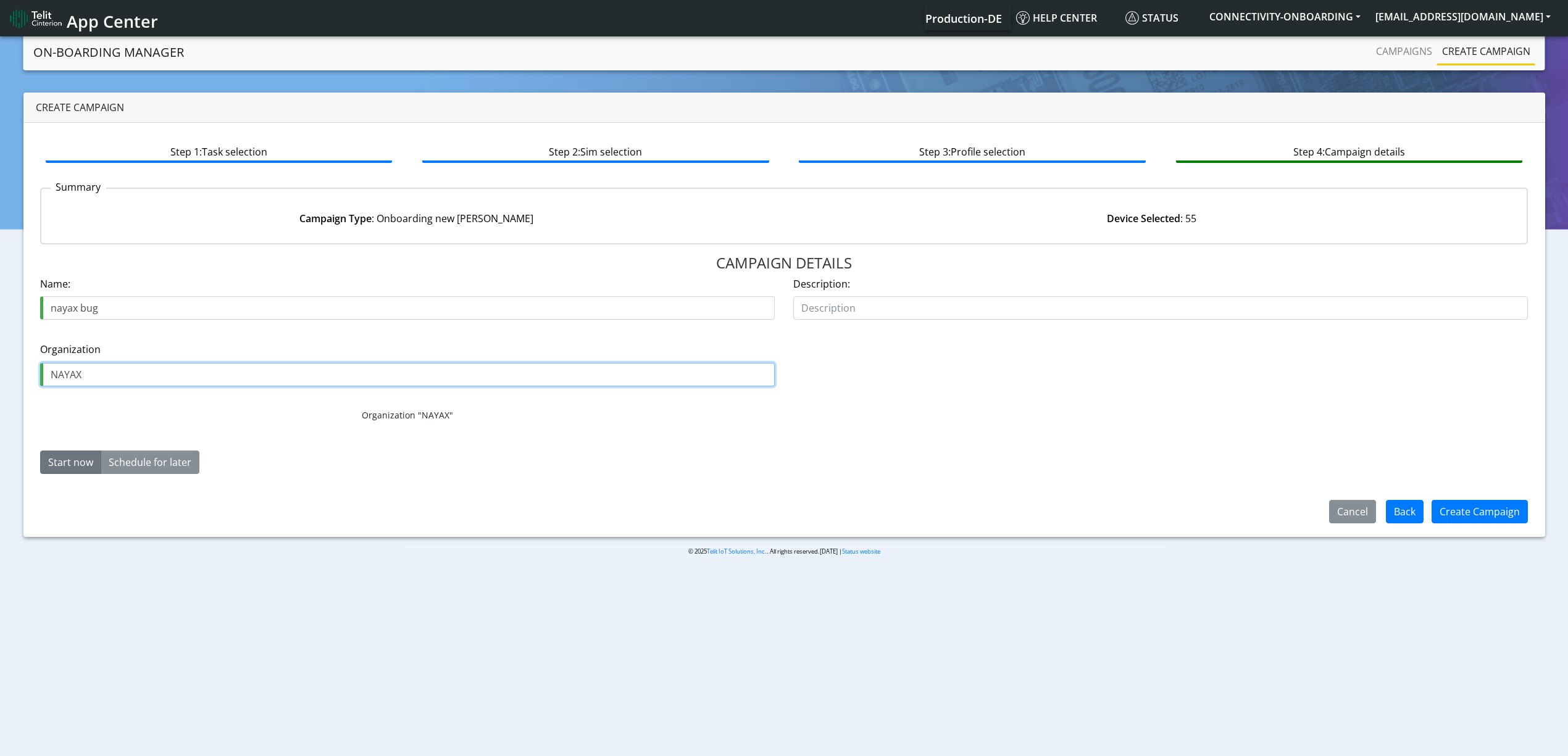
type input "NAYAX"
click at [1538, 526] on div "Cancel Back Create Campaign" at bounding box center [1428, 511] width 235 height 32
click at [1520, 517] on button "Create Campaign" at bounding box center [1479, 512] width 96 height 24
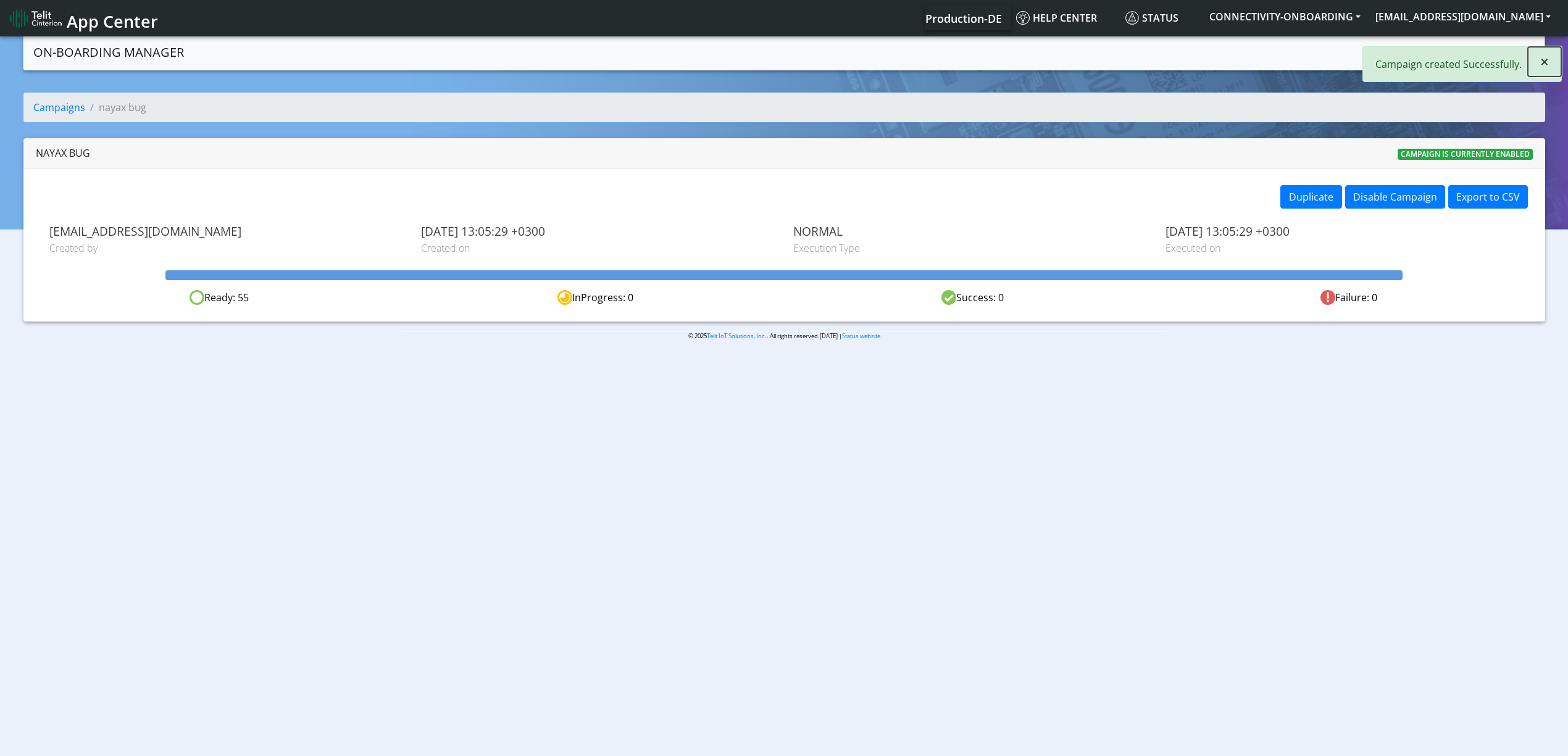
click at [1546, 55] on span "×" at bounding box center [1544, 61] width 8 height 20
click at [1398, 43] on link "Campaigns" at bounding box center [1403, 52] width 66 height 25
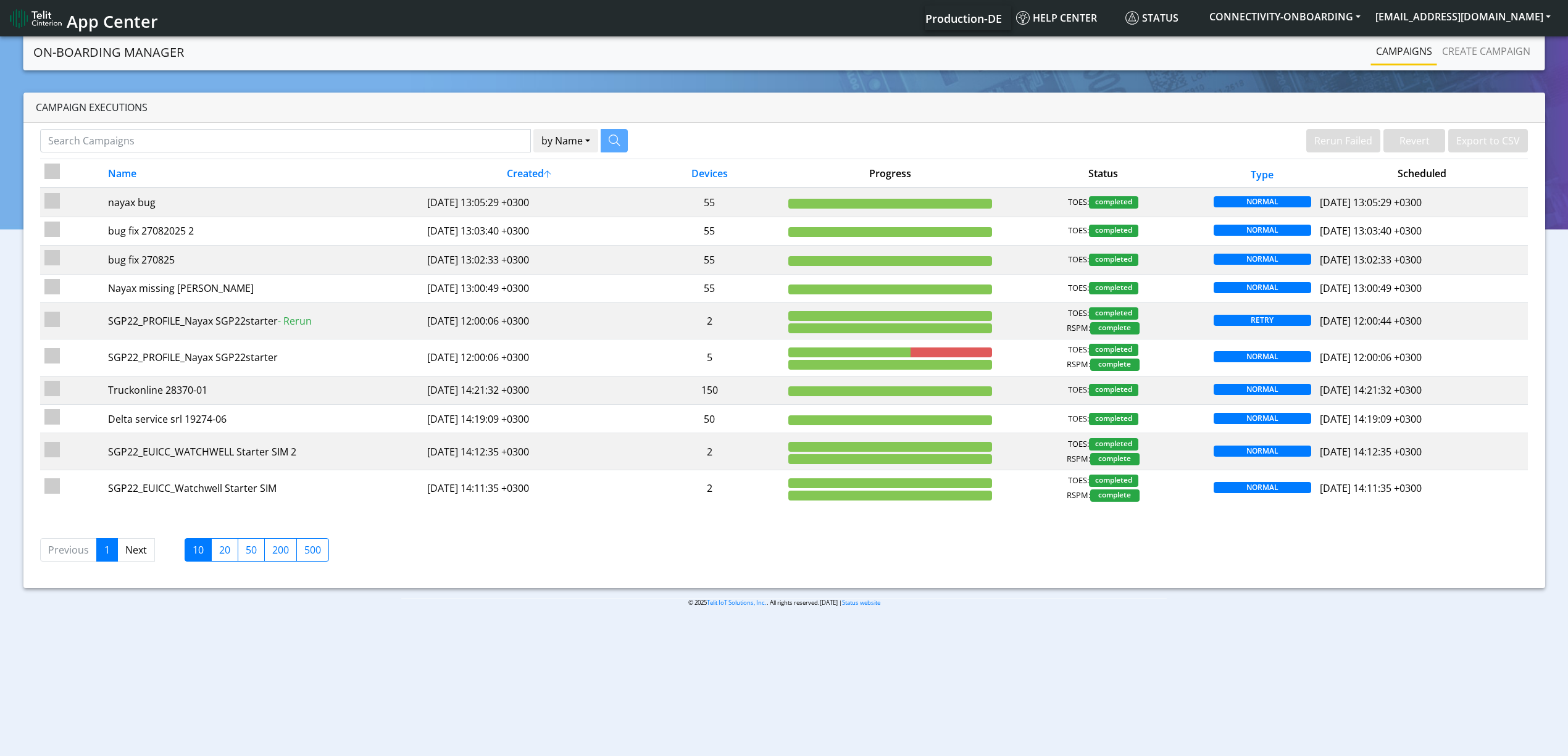
click at [1462, 65] on nav "On-Boarding Manager Rerun Failed Revert Export to CSV Campaigns Create campaign" at bounding box center [784, 52] width 1522 height 37
click at [1460, 61] on link "Create campaign" at bounding box center [1486, 52] width 98 height 25
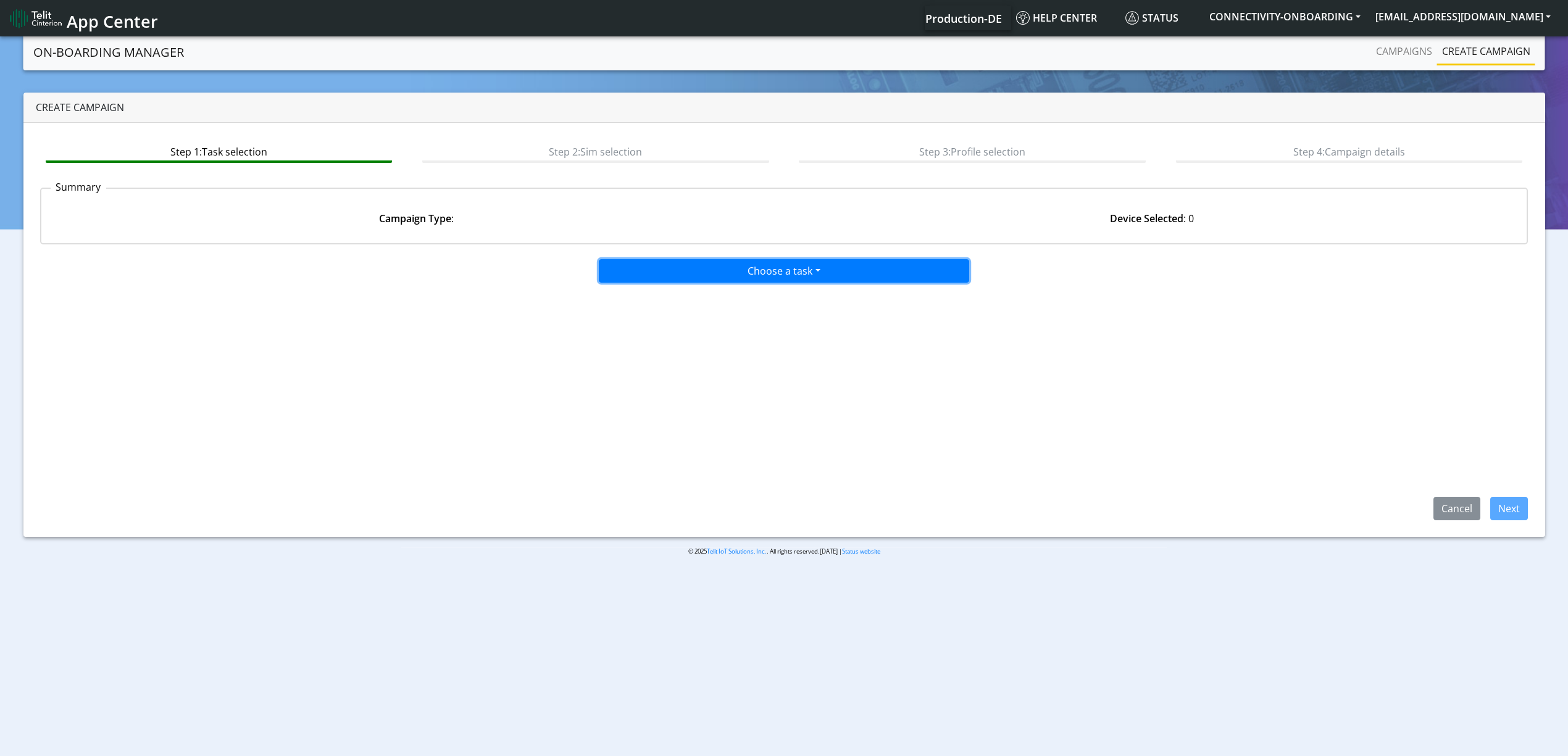
click at [807, 264] on button "Choose a task" at bounding box center [784, 271] width 370 height 24
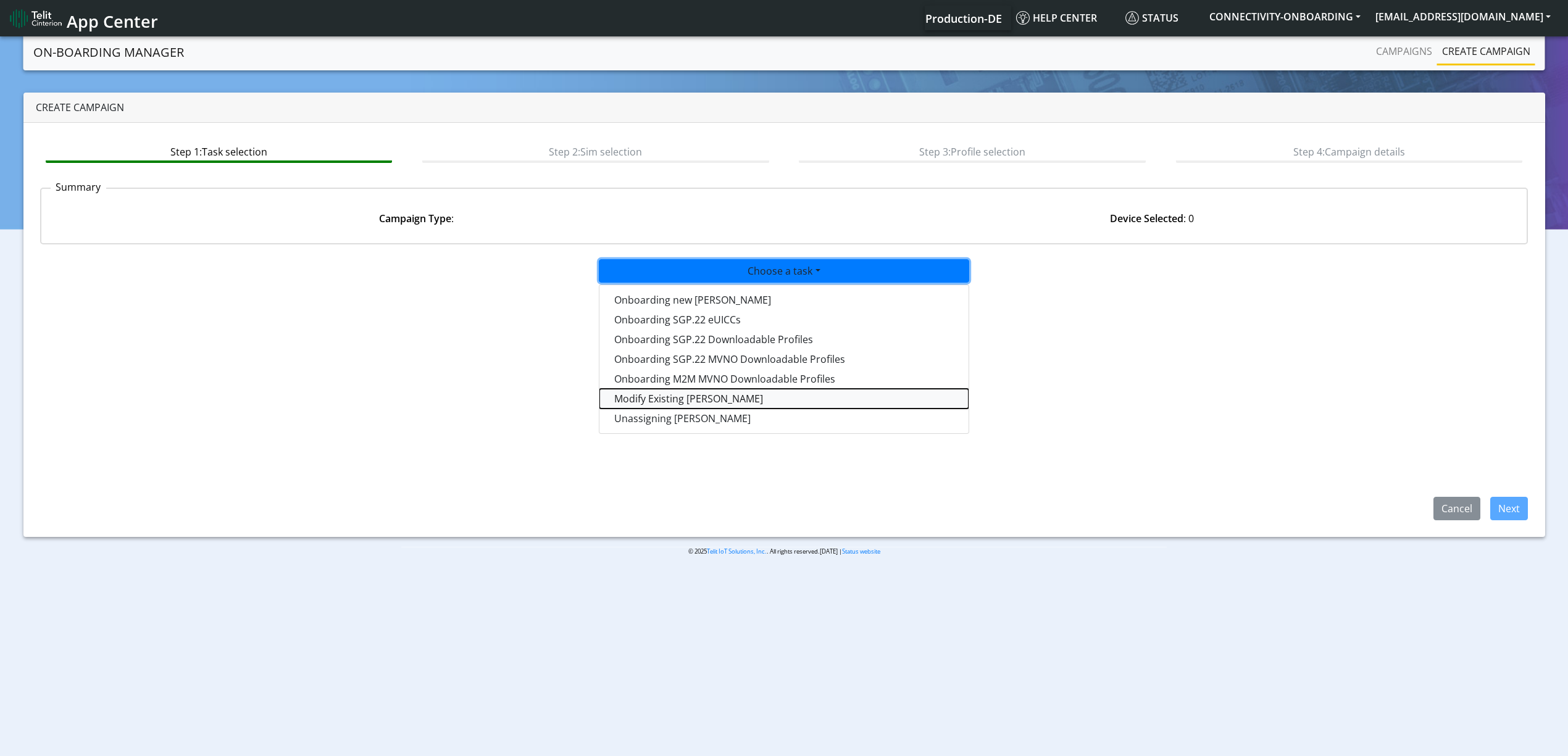
click at [693, 399] on taskiotp-dropdown "Modify Existing [PERSON_NAME]" at bounding box center [784, 398] width 369 height 20
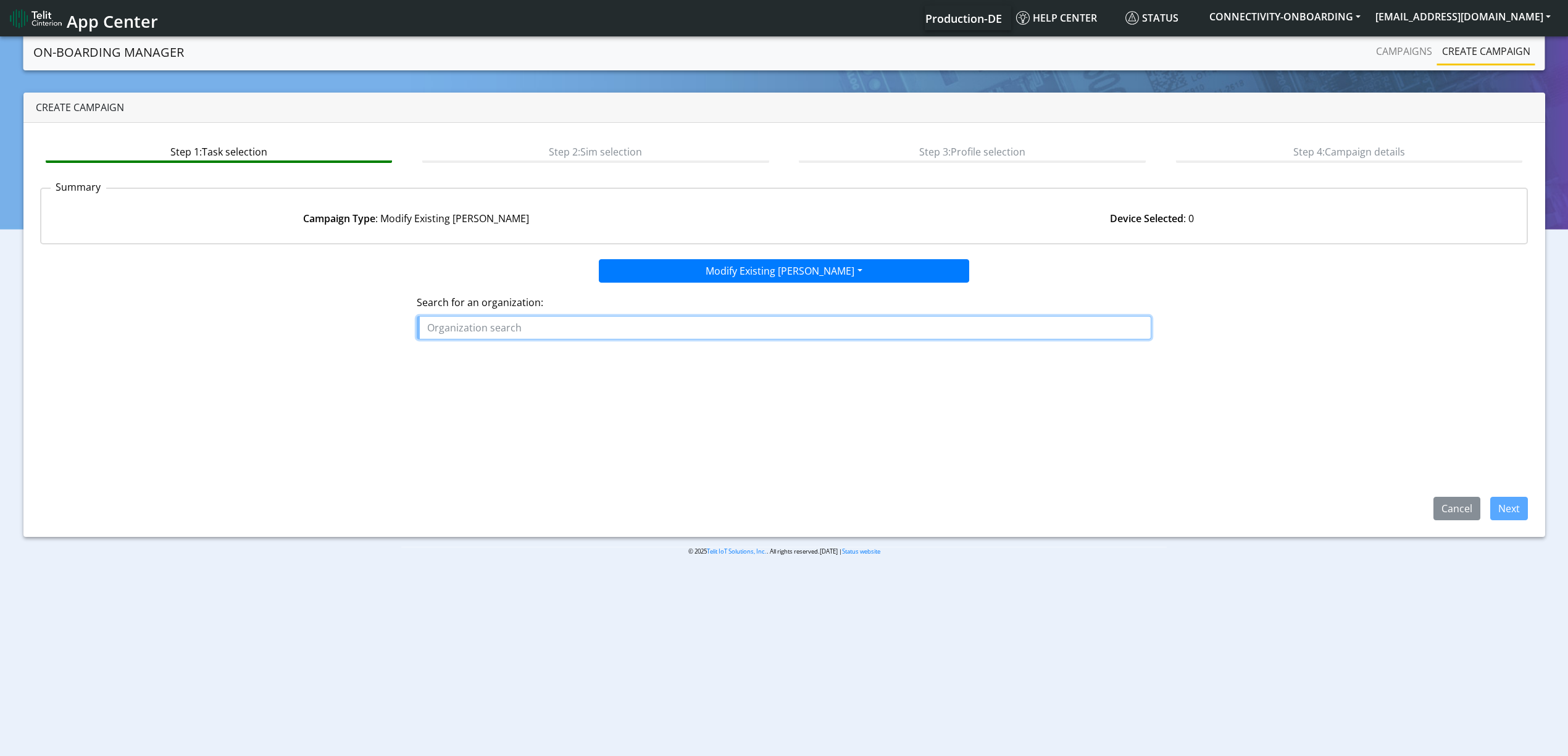
click at [637, 329] on input "text" at bounding box center [784, 328] width 735 height 24
click at [479, 377] on button "NAYA X" at bounding box center [488, 376] width 143 height 20
type input "NAYAX"
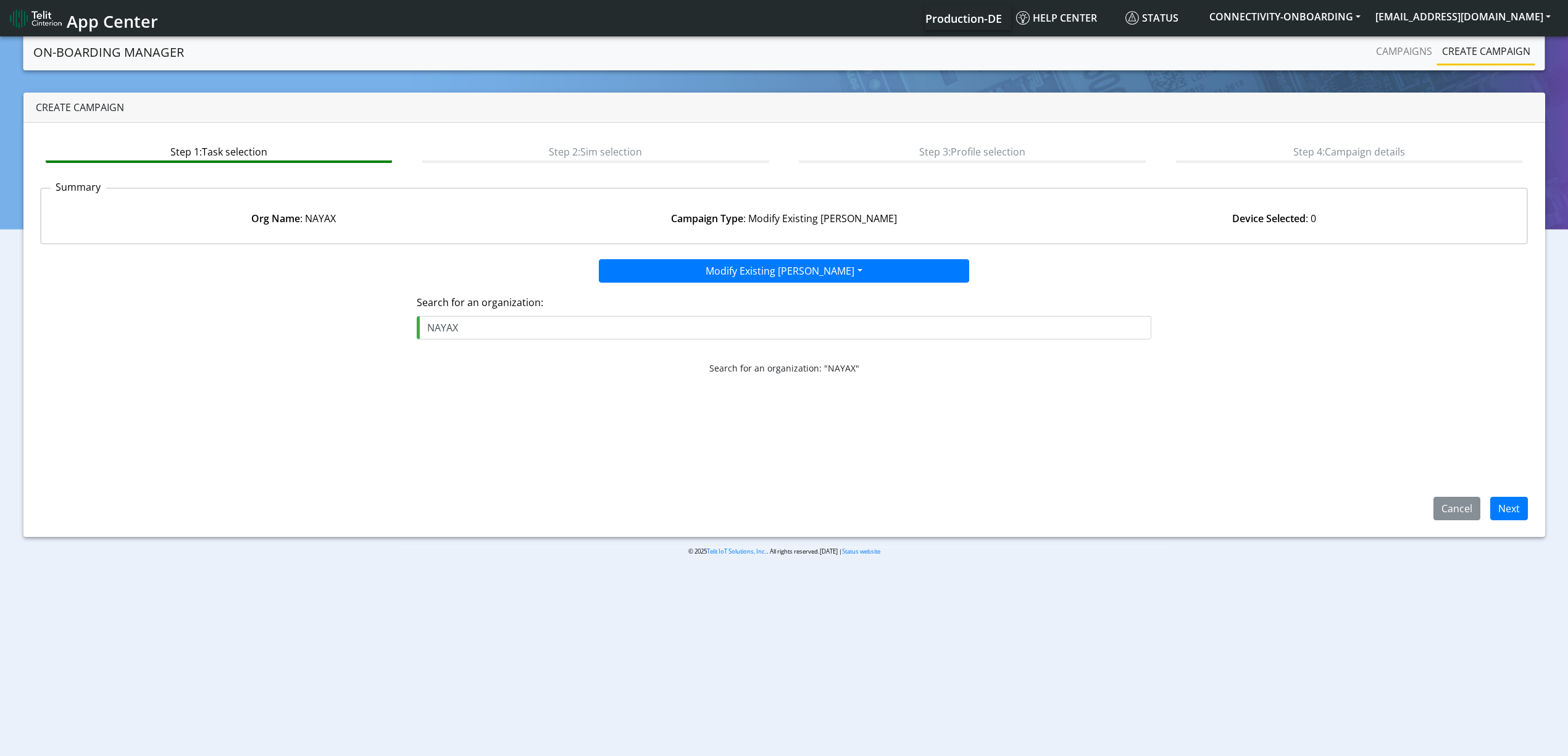
click at [1488, 497] on div "Cancel Next" at bounding box center [1475, 509] width 123 height 24
click at [1503, 507] on button "Next" at bounding box center [1509, 509] width 38 height 24
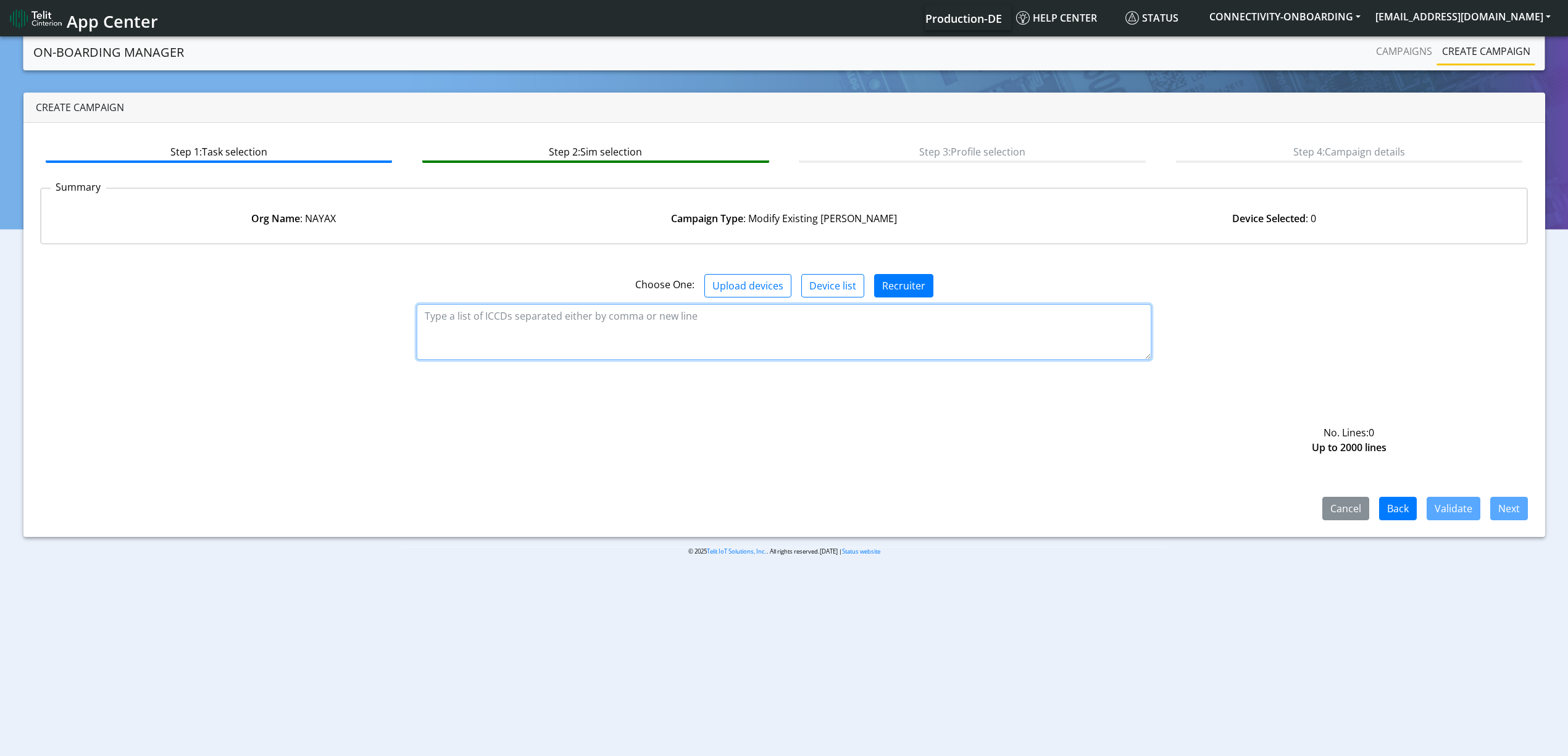
click at [462, 321] on textarea at bounding box center [784, 332] width 735 height 55
paste textarea "ICCID/ESN [TECHNICAL_ID] 89358151000014804432 89358151000014804440 893581510000…"
drag, startPoint x: 507, startPoint y: 346, endPoint x: 507, endPoint y: 180, distance: 166.0
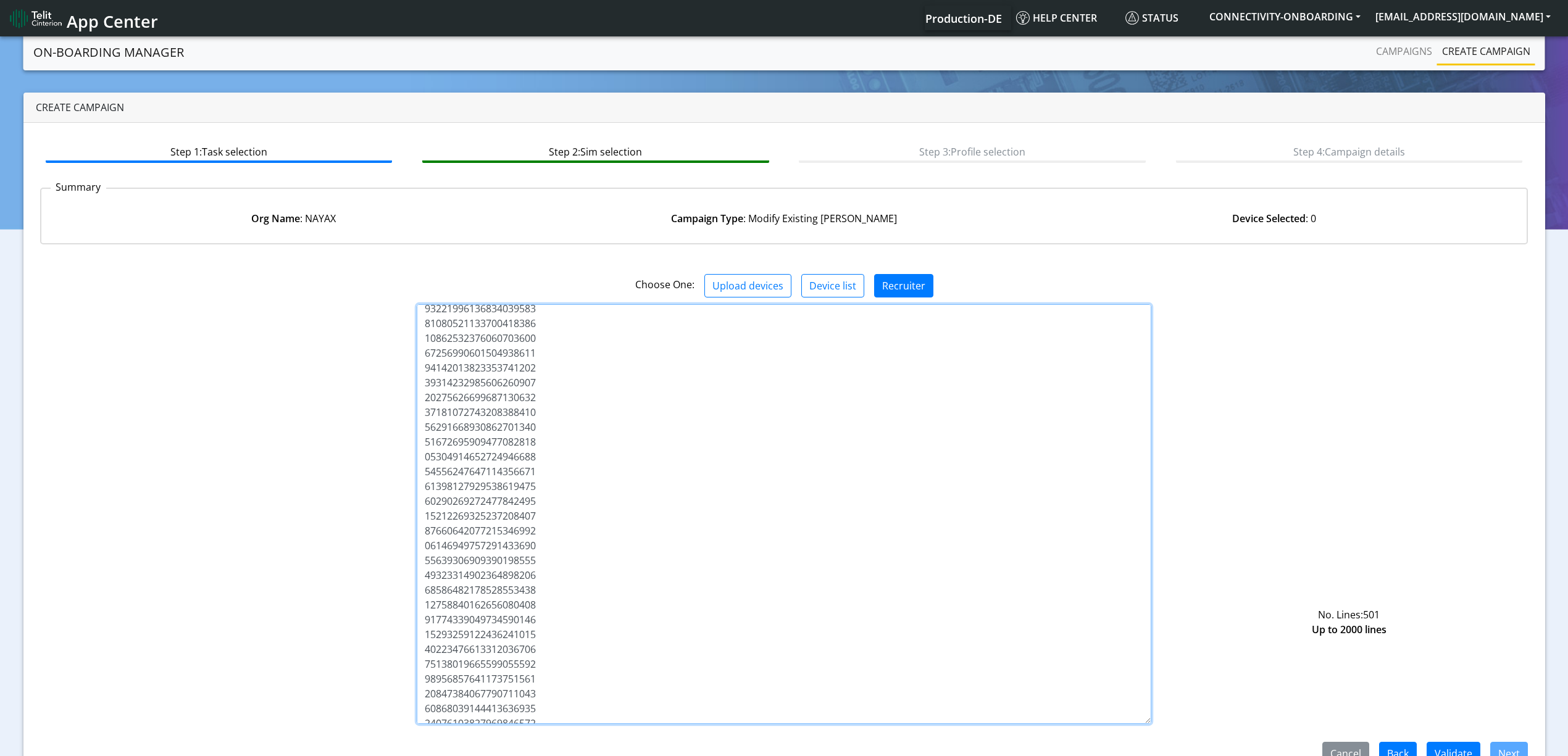
drag, startPoint x: 1146, startPoint y: 356, endPoint x: 1164, endPoint y: 768, distance: 412.4
click at [1164, 755] on html "App Center Production-DE Help center Status CONNECTIVITY-ONBOARDING yaniv.avrah…" at bounding box center [784, 378] width 1568 height 756
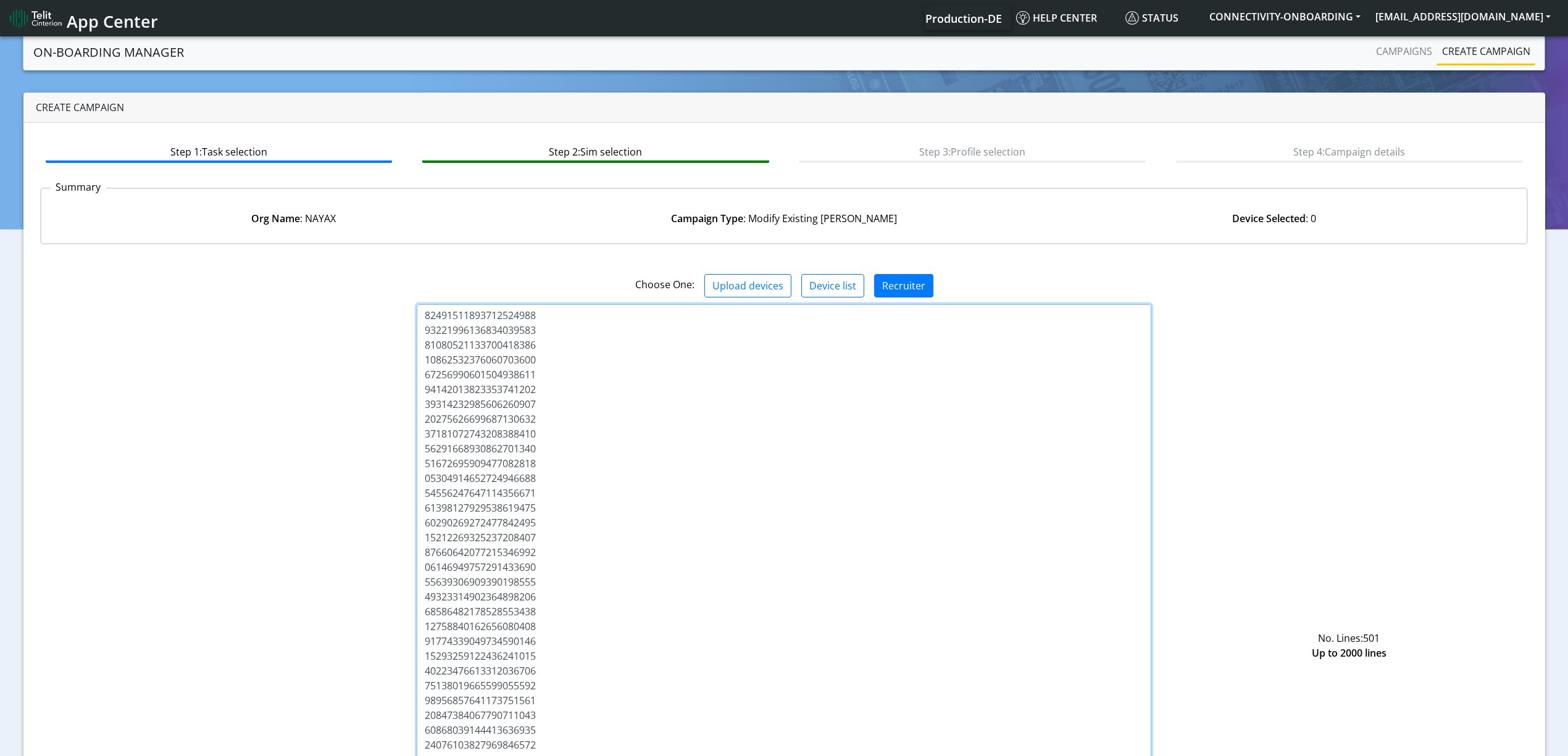
click at [803, 516] on textarea at bounding box center [784, 538] width 735 height 467
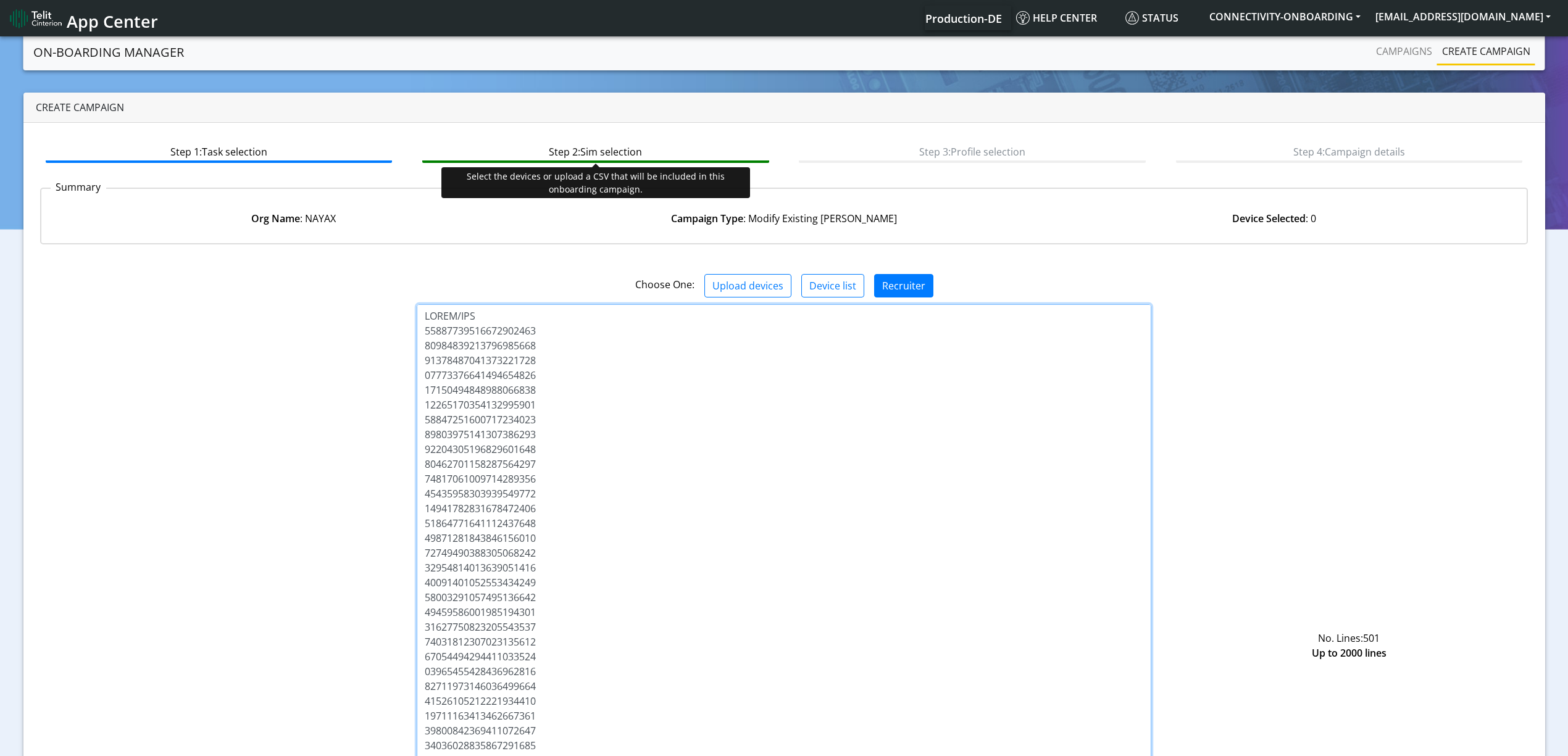
drag, startPoint x: 782, startPoint y: 518, endPoint x: 697, endPoint y: 142, distance: 385.5
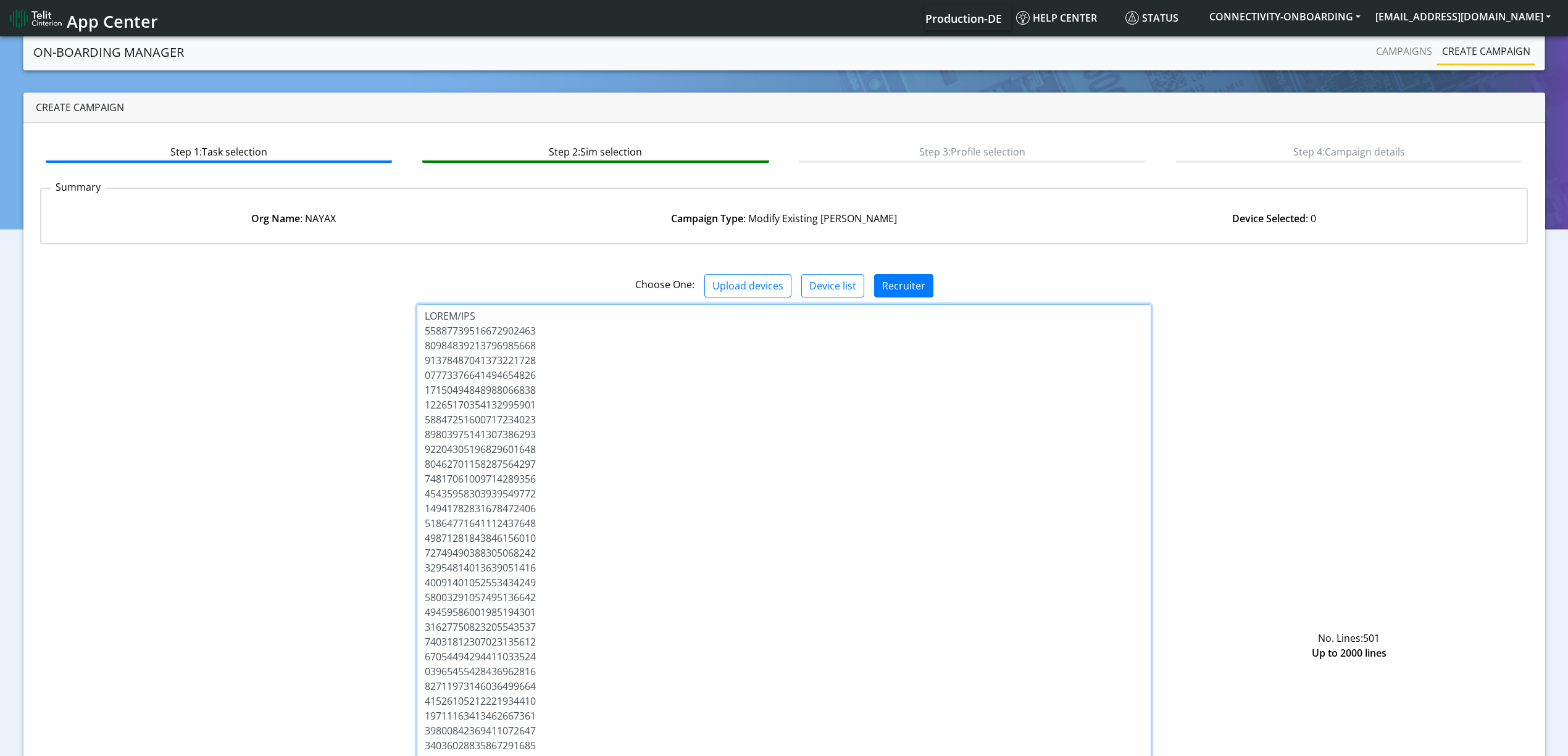
click at [452, 309] on textarea at bounding box center [784, 538] width 735 height 467
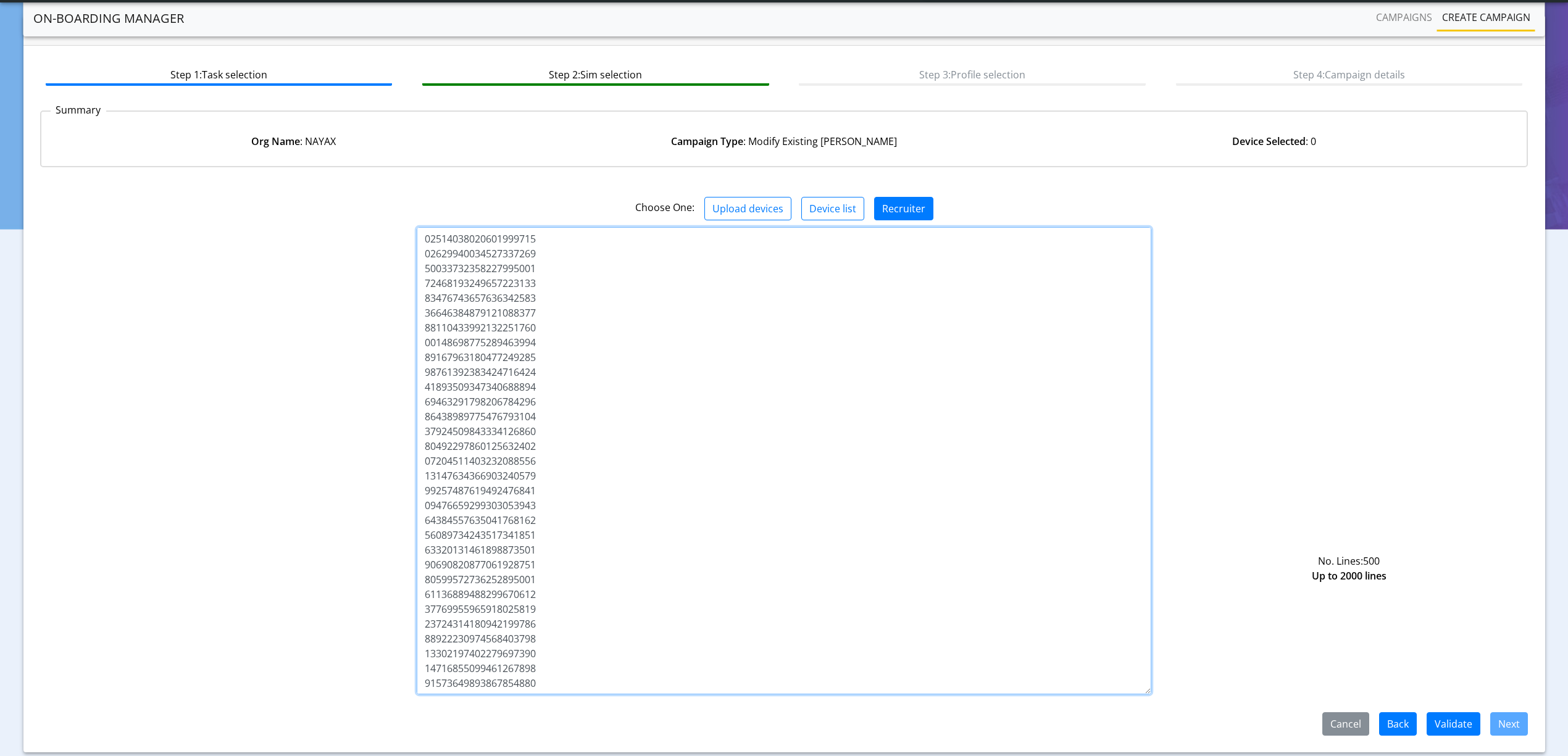
scroll to position [78, 0]
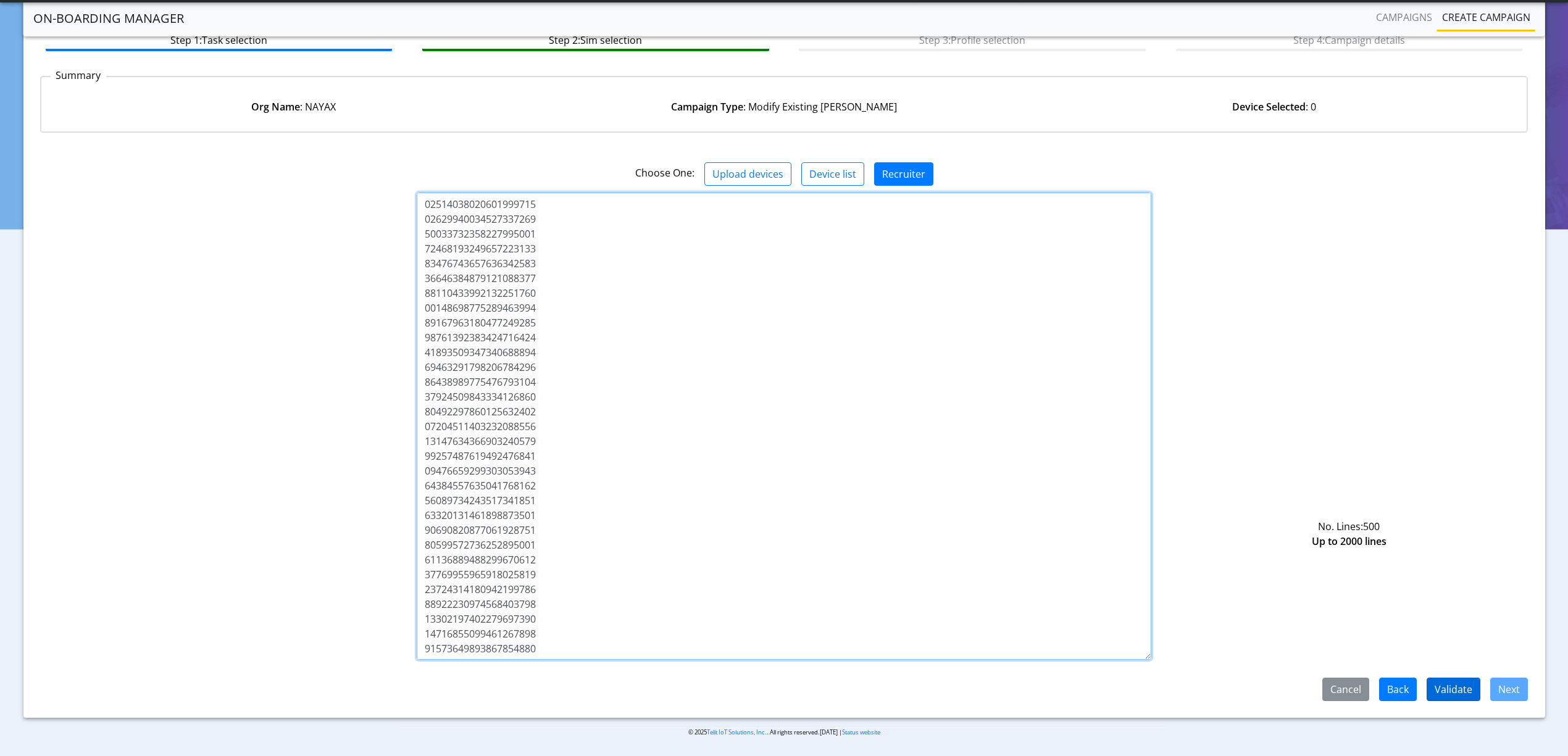
type textarea "89358151000014804424 89358151000014804432 89358151000014804440 8935815100001480…"
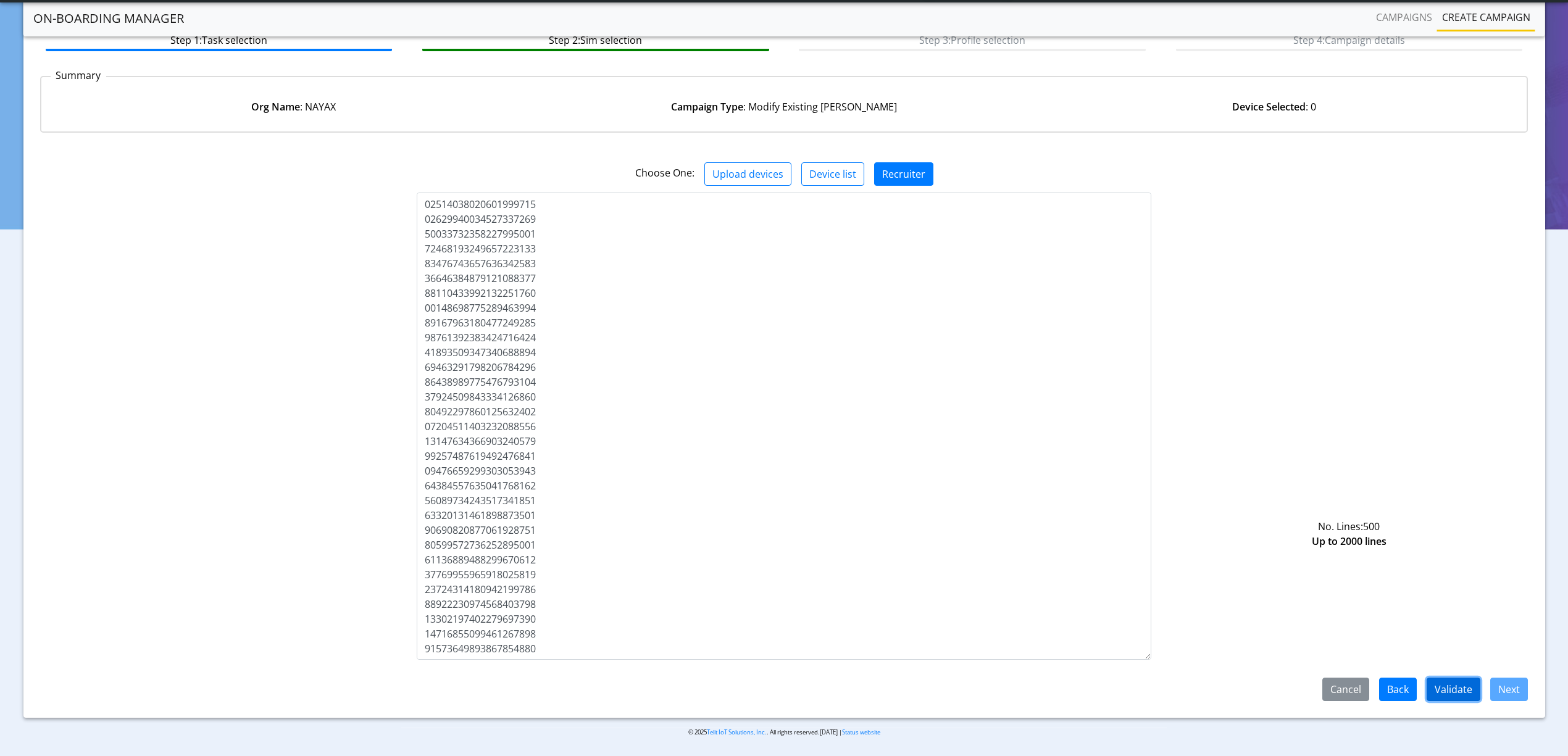
click at [1460, 699] on button "Validate" at bounding box center [1453, 689] width 54 height 24
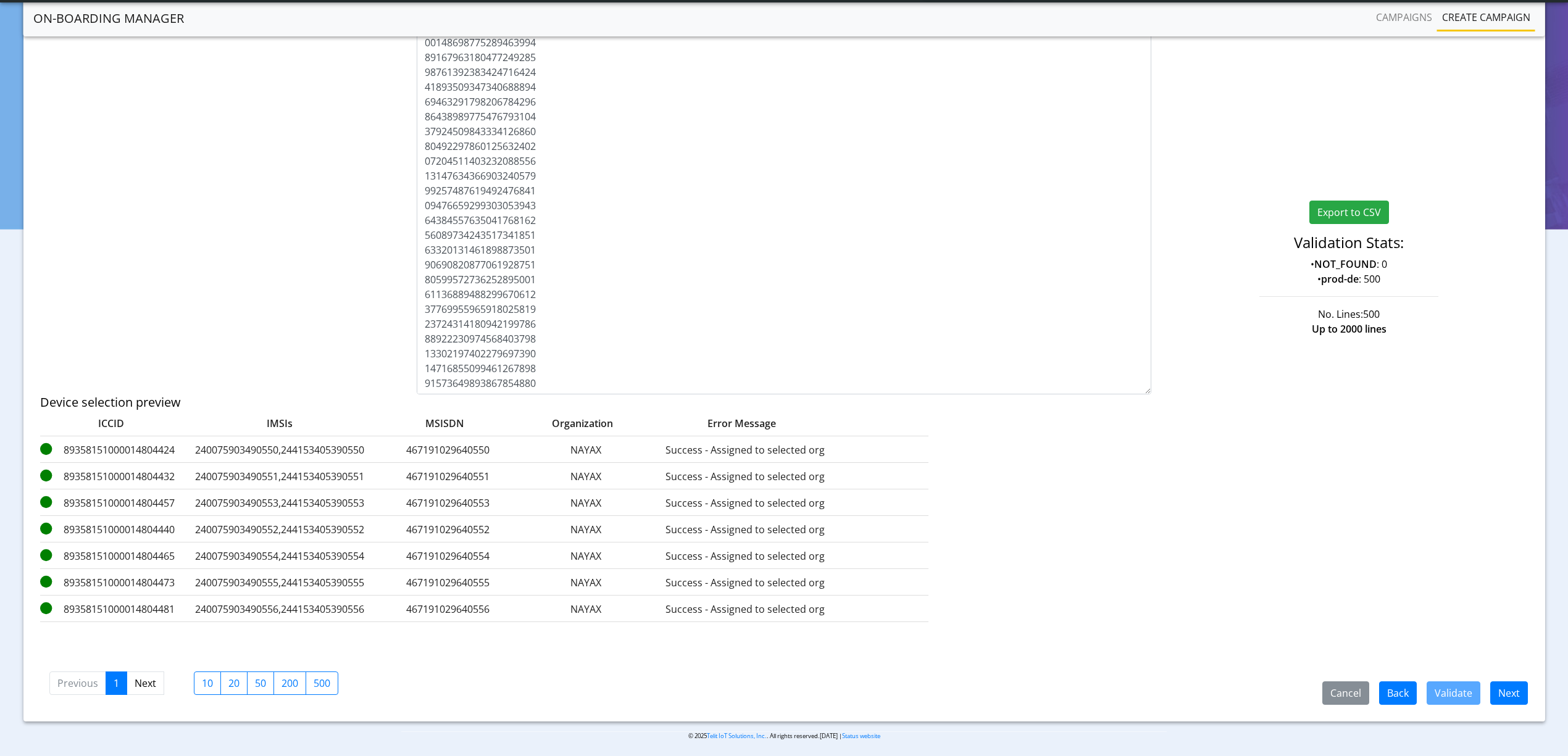
scroll to position [349, 0]
click at [1520, 689] on button "Next" at bounding box center [1509, 689] width 38 height 24
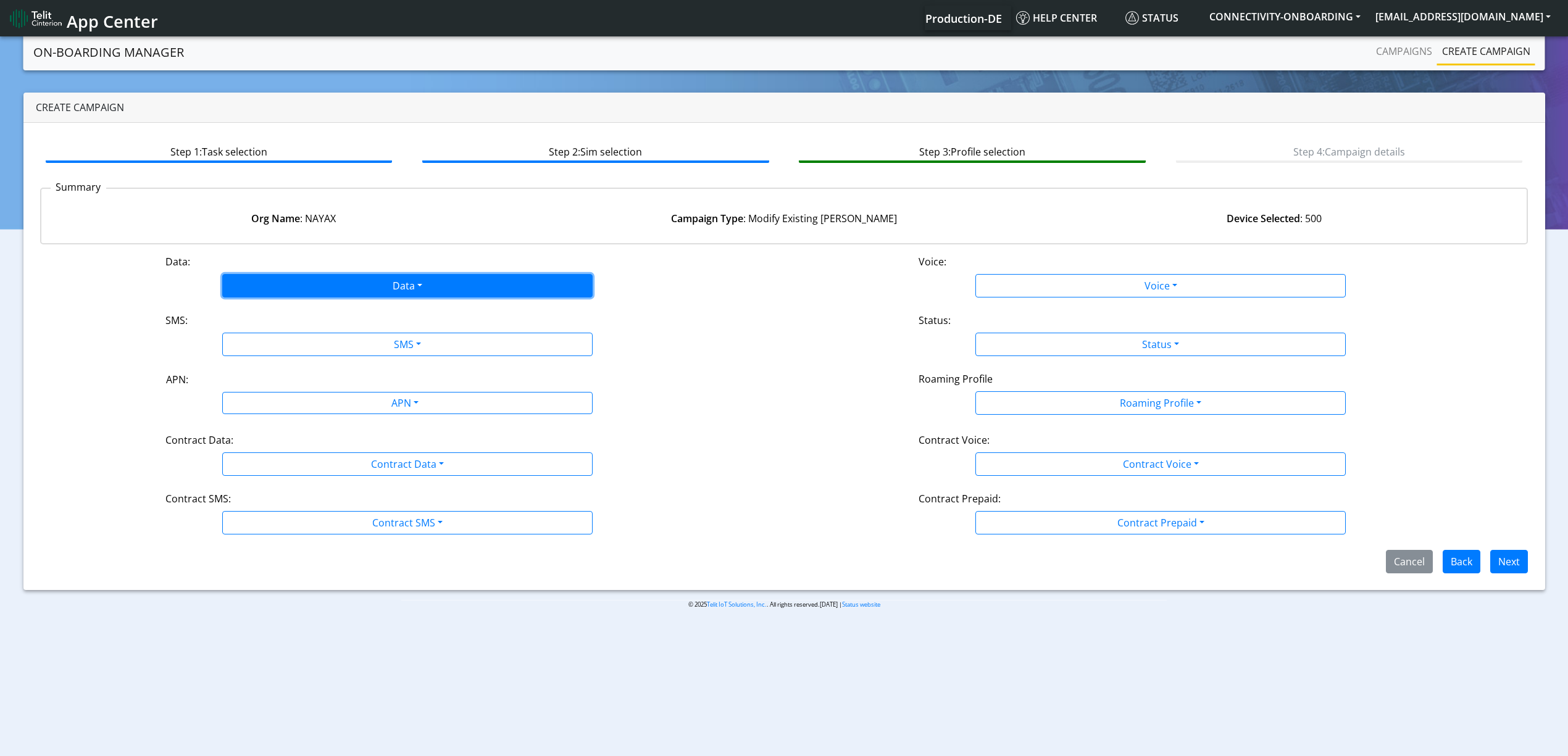
click at [277, 282] on button "Data" at bounding box center [407, 286] width 370 height 24
click at [262, 332] on button "Enabled" at bounding box center [407, 334] width 369 height 20
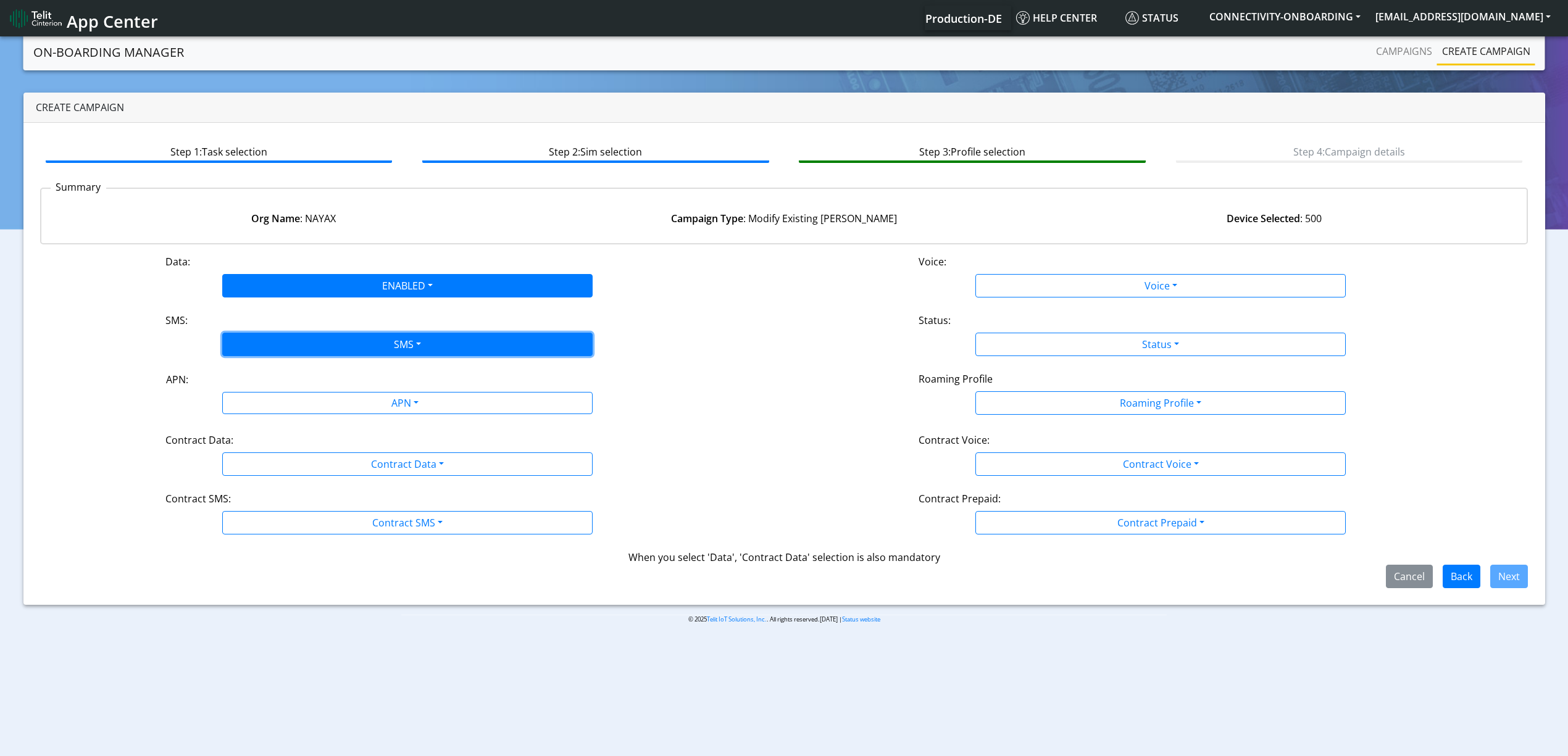
click at [267, 346] on button "SMS" at bounding box center [407, 344] width 370 height 24
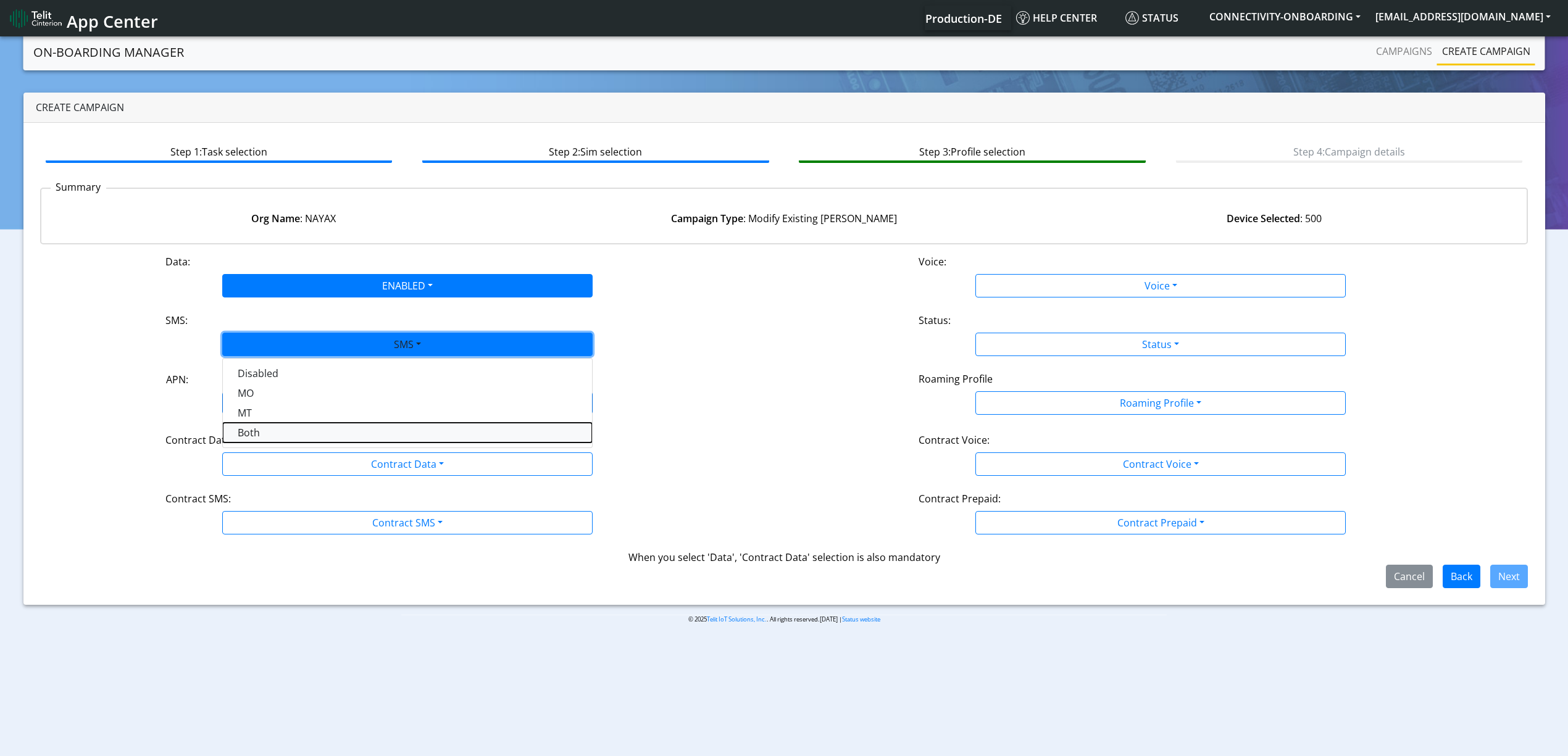
click at [264, 427] on button "Both" at bounding box center [407, 432] width 369 height 20
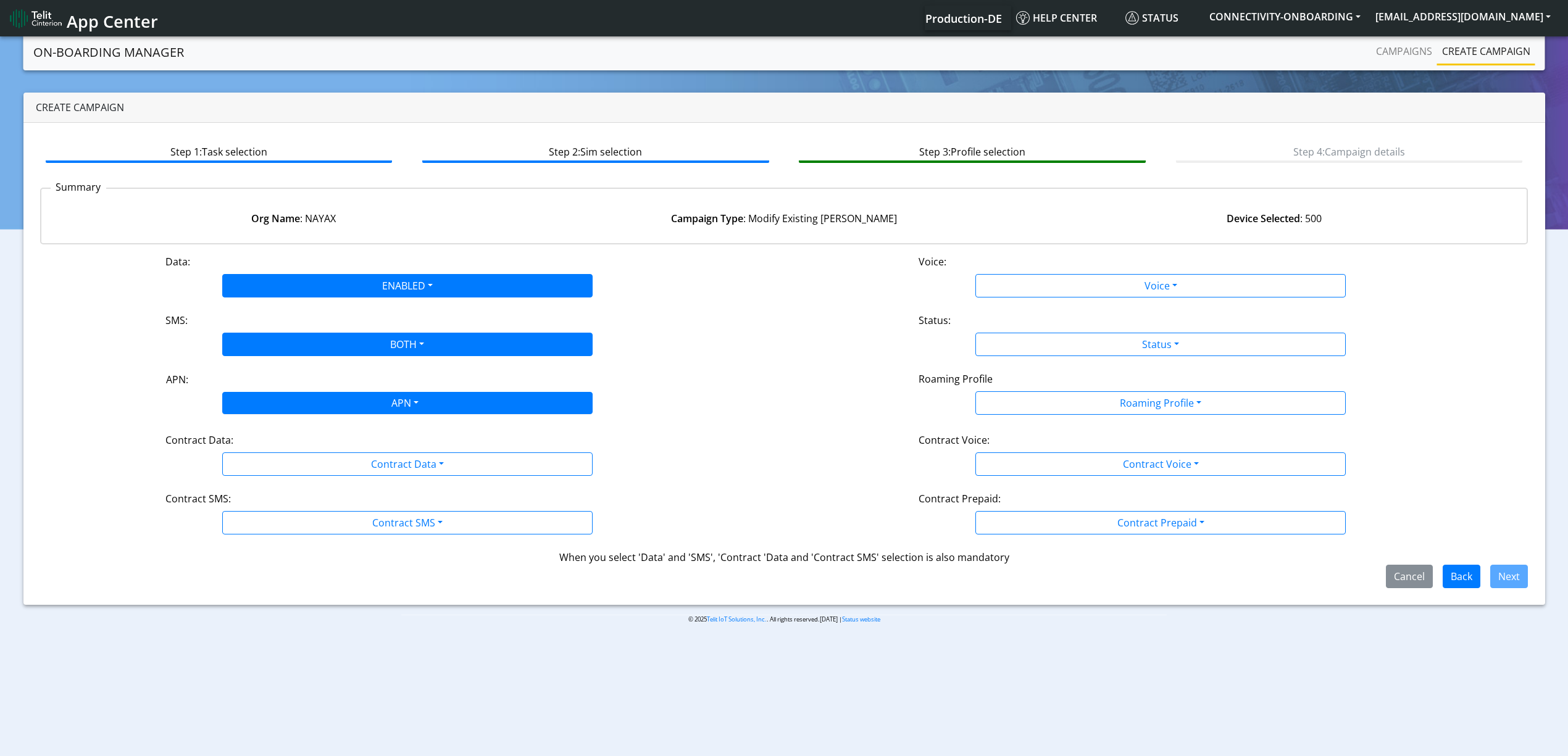
click at [264, 398] on div "APN" at bounding box center [404, 404] width 391 height 24
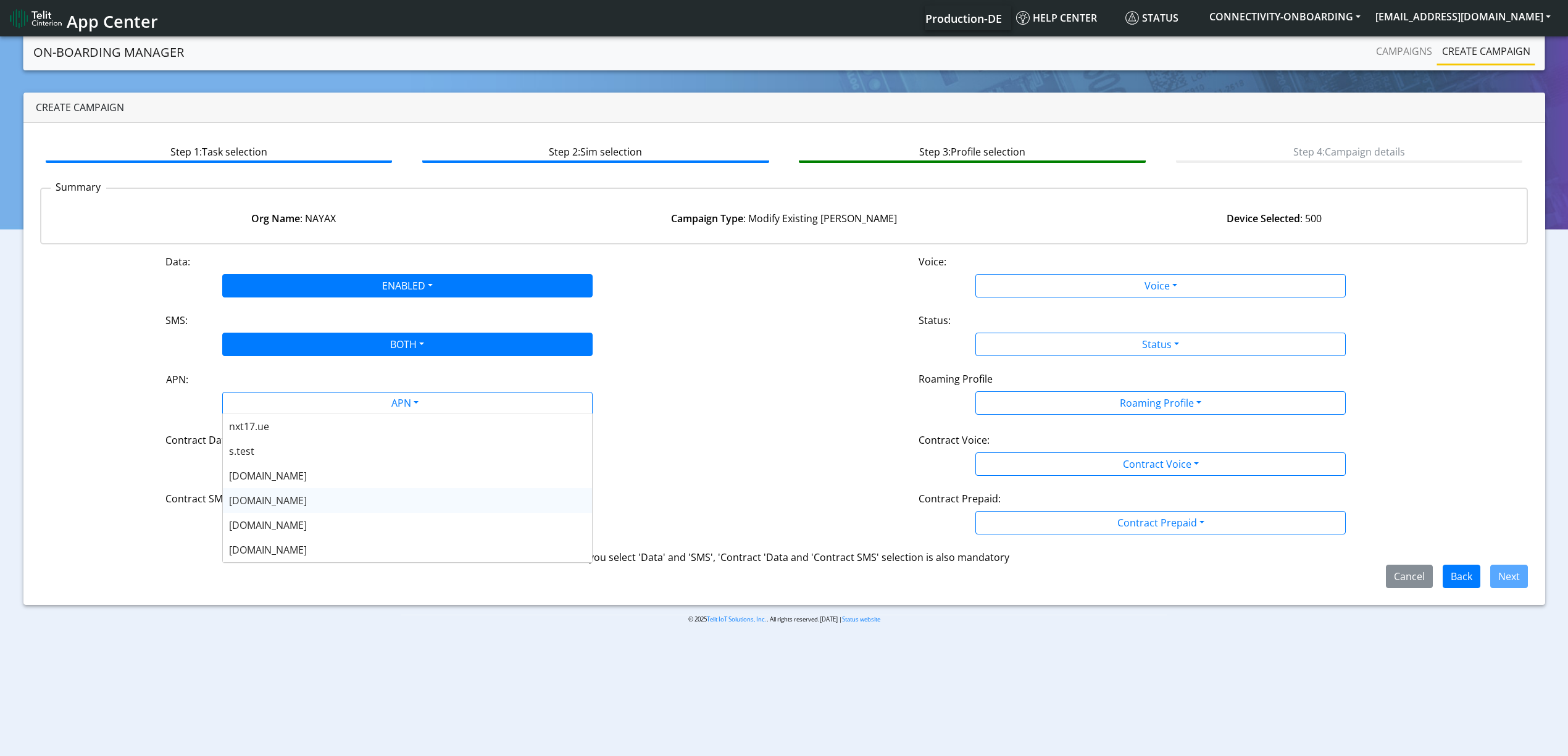
click at [293, 501] on div "[DOMAIN_NAME]" at bounding box center [407, 501] width 369 height 25
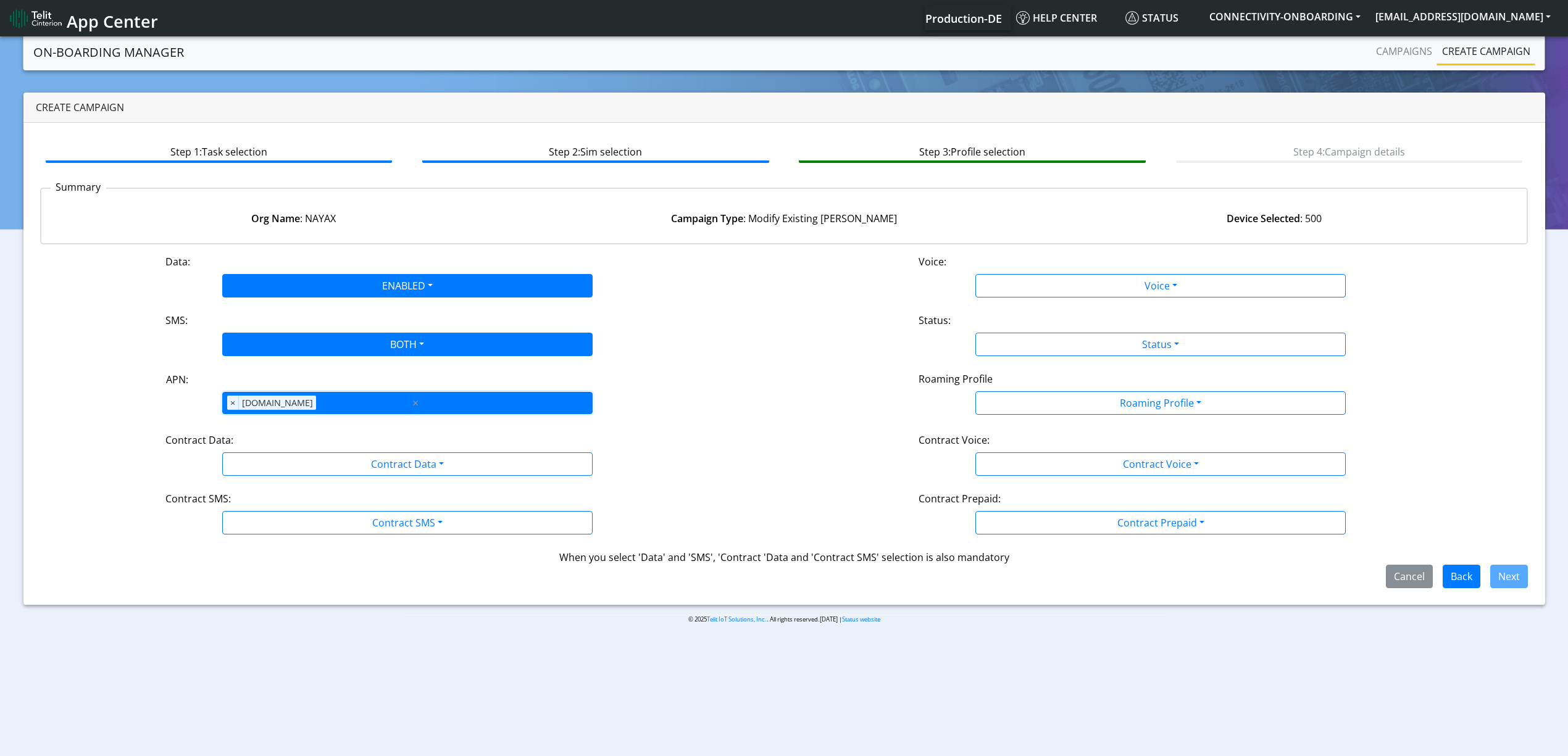
click at [342, 396] on div "APN × [DOMAIN_NAME]" at bounding box center [316, 403] width 187 height 21
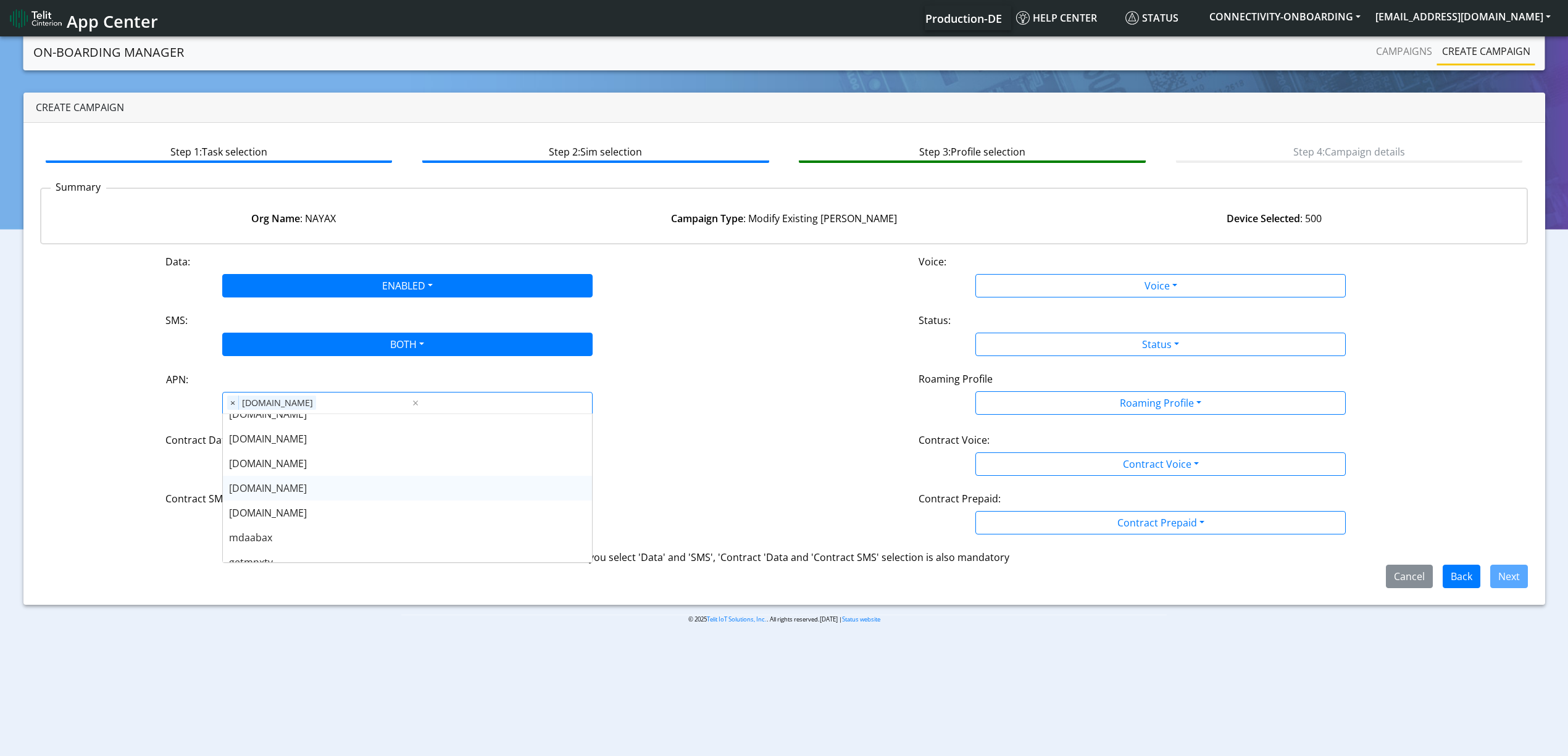
scroll to position [164, 0]
click at [294, 465] on span "[DOMAIN_NAME]" at bounding box center [268, 460] width 78 height 14
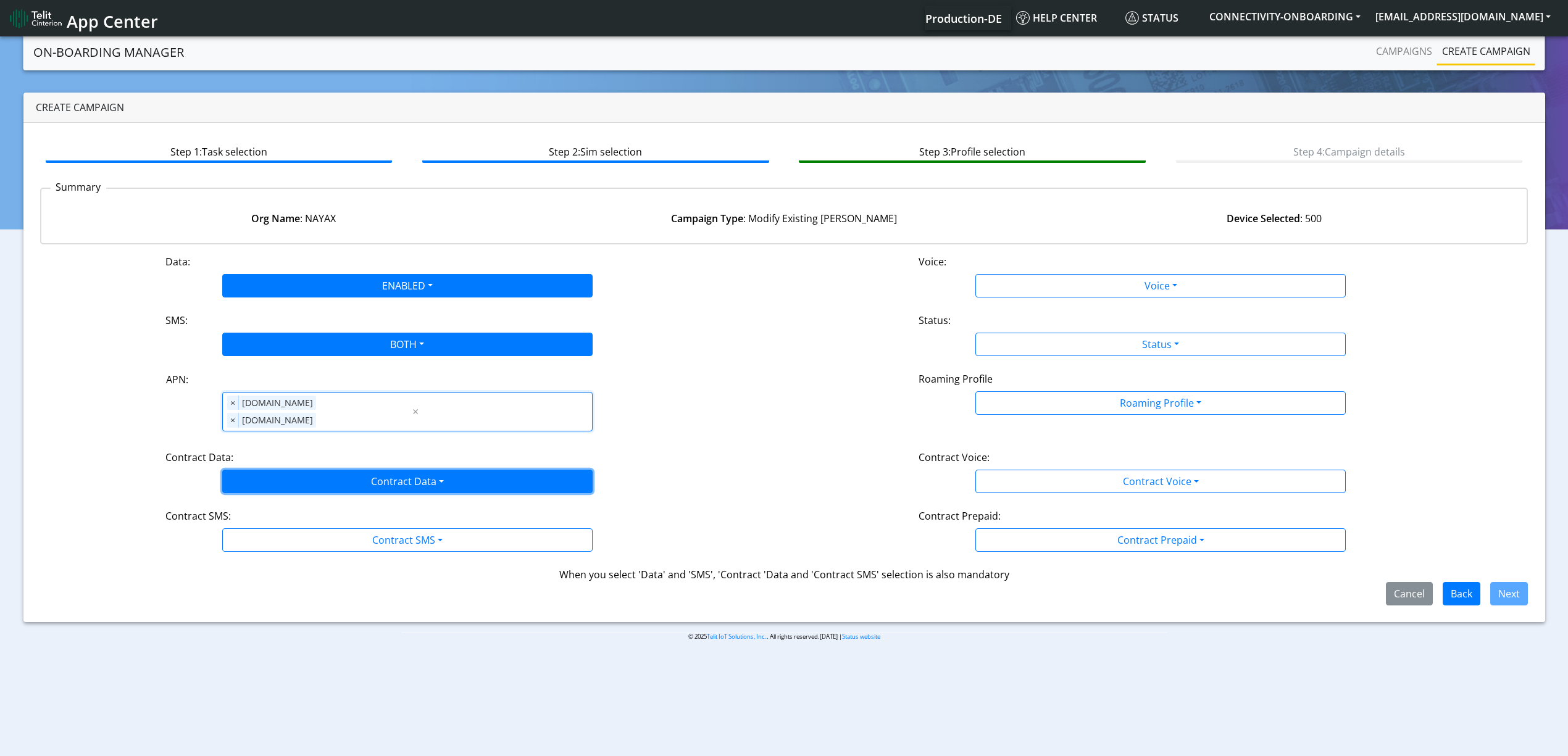
click at [297, 469] on button "Contract Data" at bounding box center [407, 481] width 370 height 24
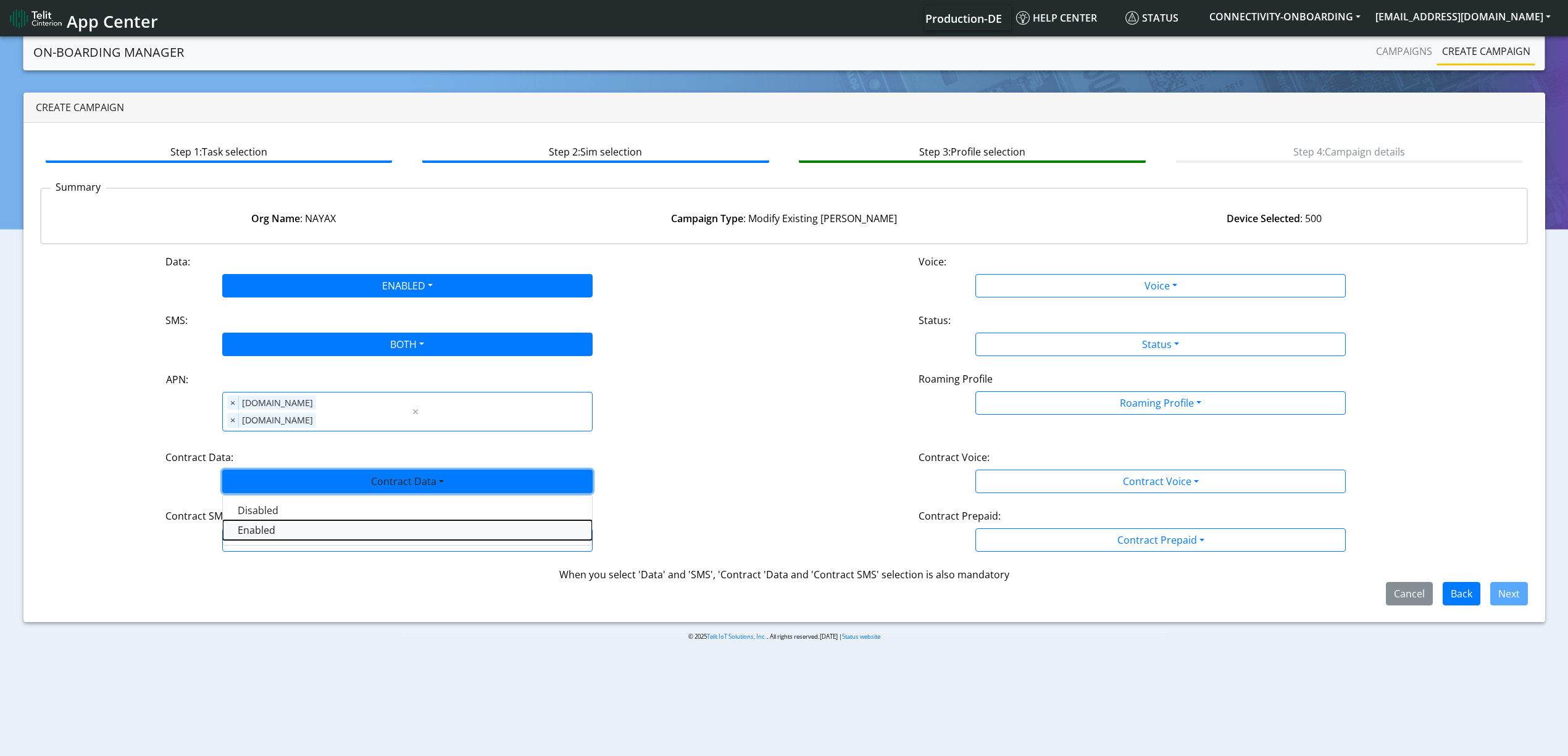
click at [285, 520] on Dataenabled-dropdown "Enabled" at bounding box center [407, 530] width 369 height 20
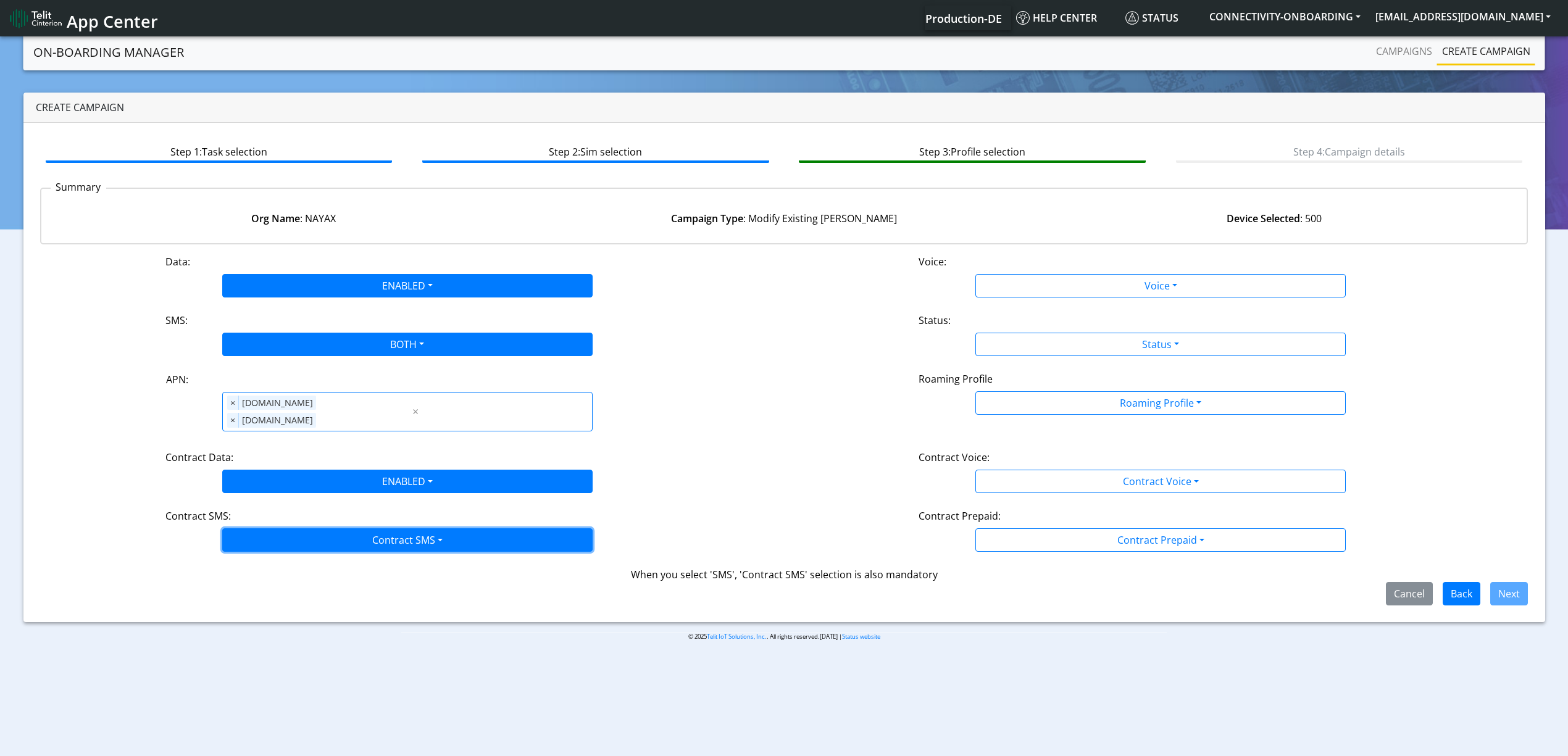
click at [284, 528] on button "Contract SMS" at bounding box center [407, 540] width 370 height 24
click at [270, 618] on SMSboth-dropdown "Both" at bounding box center [407, 628] width 369 height 20
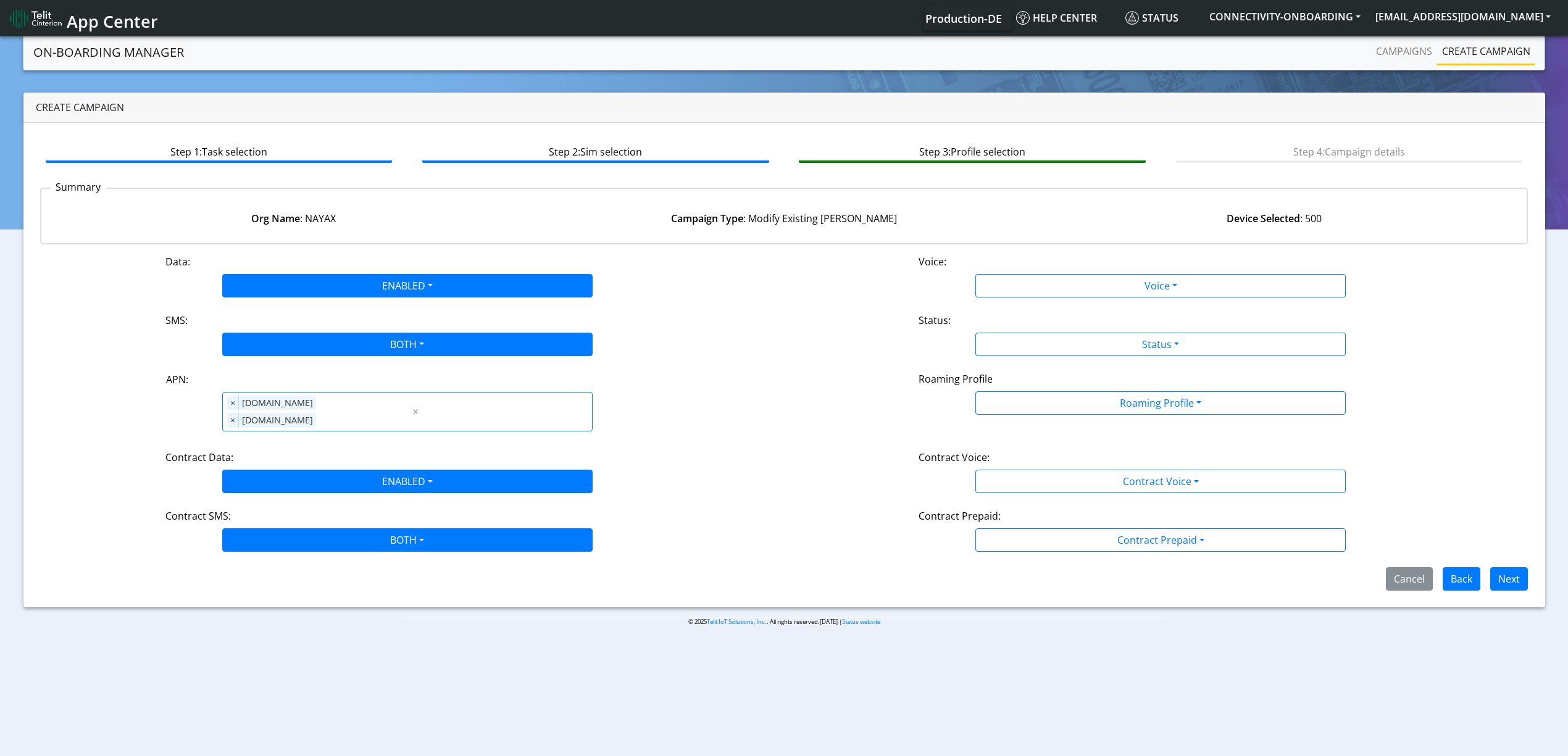
click at [1063, 301] on div "Data: ENABLED Disabled Enabled Voice: Voice Disabled Enabled SMS: BOTH Disabled…" at bounding box center [784, 422] width 1488 height 336
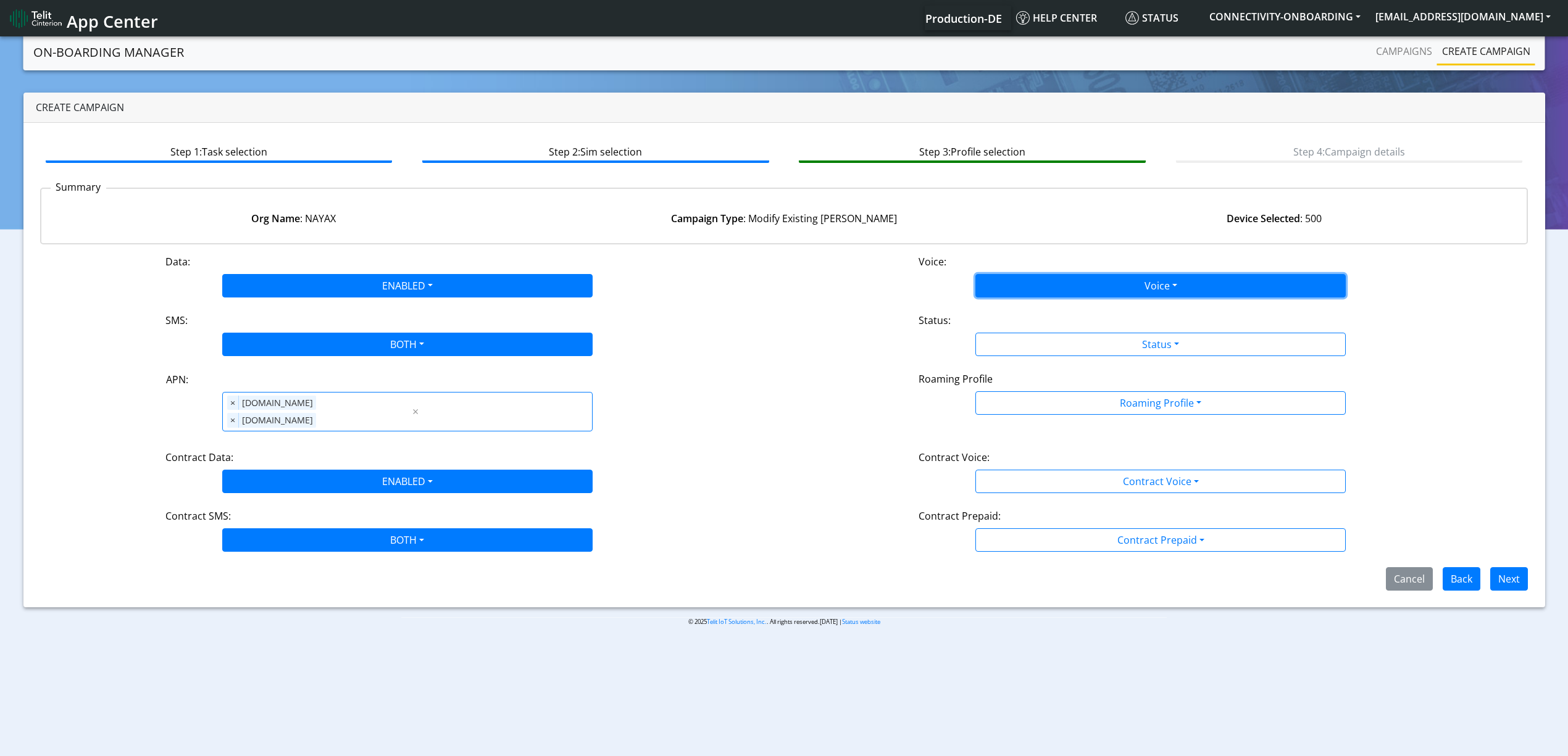
click at [1057, 295] on button "Voice" at bounding box center [1160, 286] width 370 height 24
click at [1045, 309] on button "Disabled" at bounding box center [1160, 315] width 369 height 20
click at [1042, 338] on button "Status" at bounding box center [1160, 344] width 370 height 24
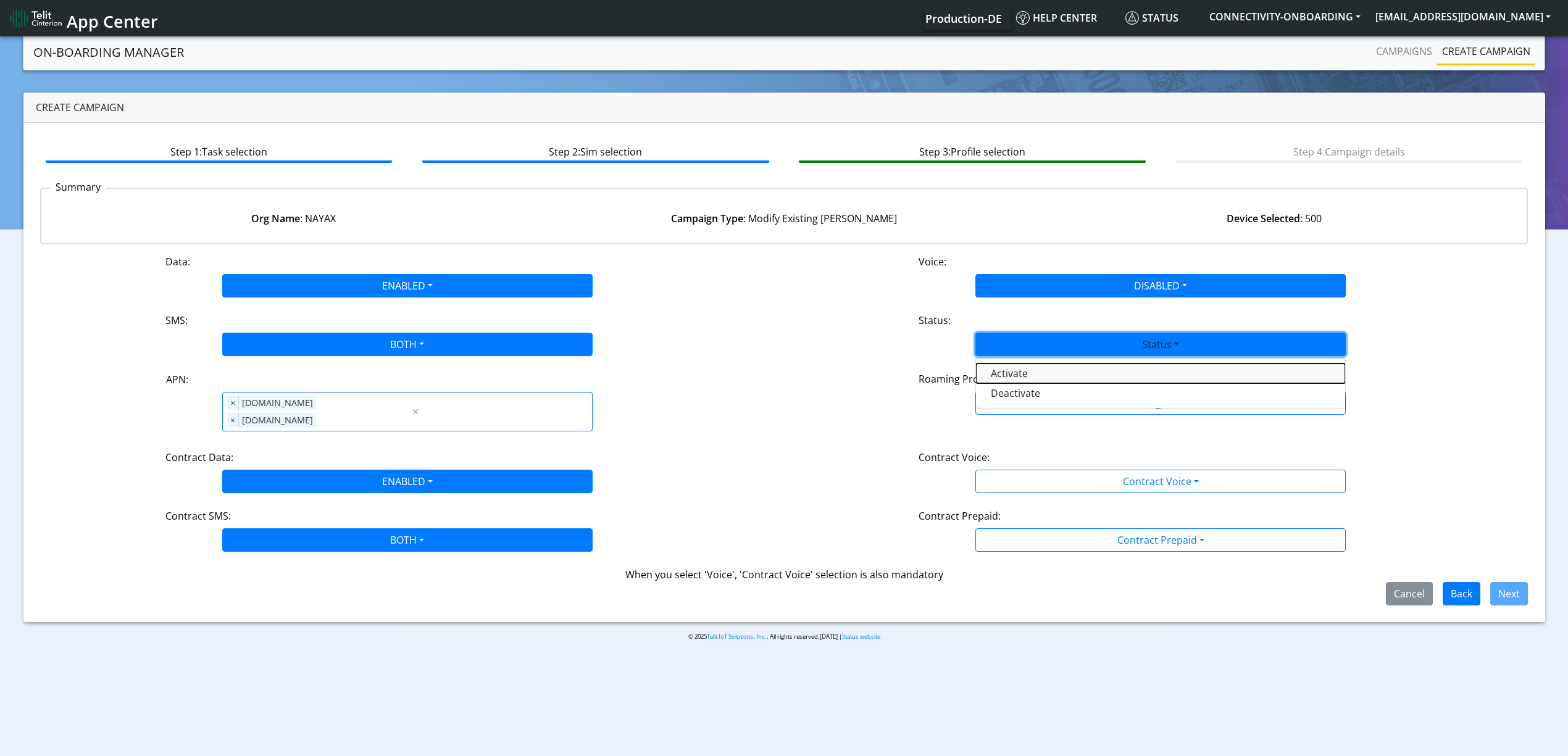
click at [1031, 368] on button "Activate" at bounding box center [1160, 373] width 369 height 20
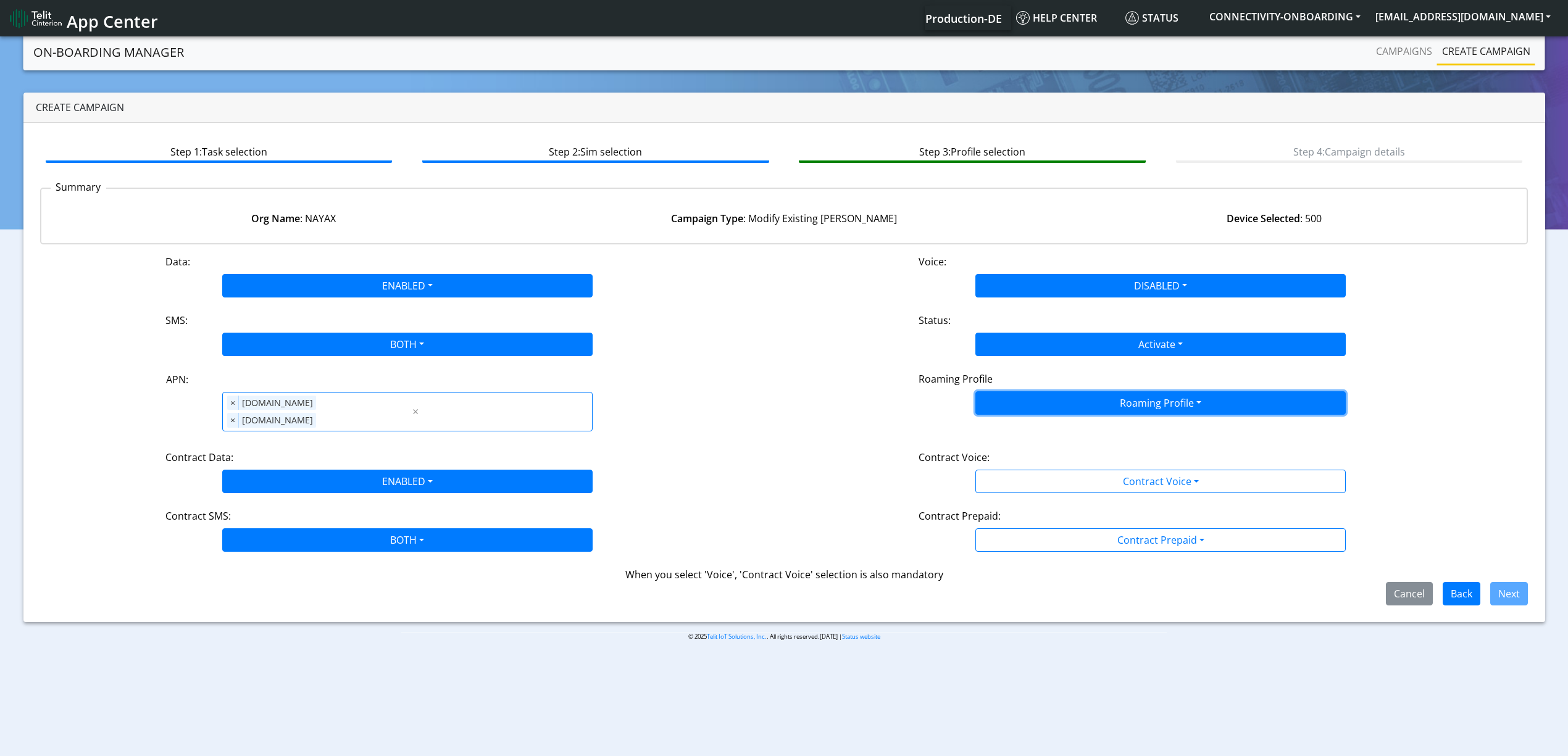
click at [1031, 402] on button "Roaming Profile" at bounding box center [1160, 403] width 370 height 24
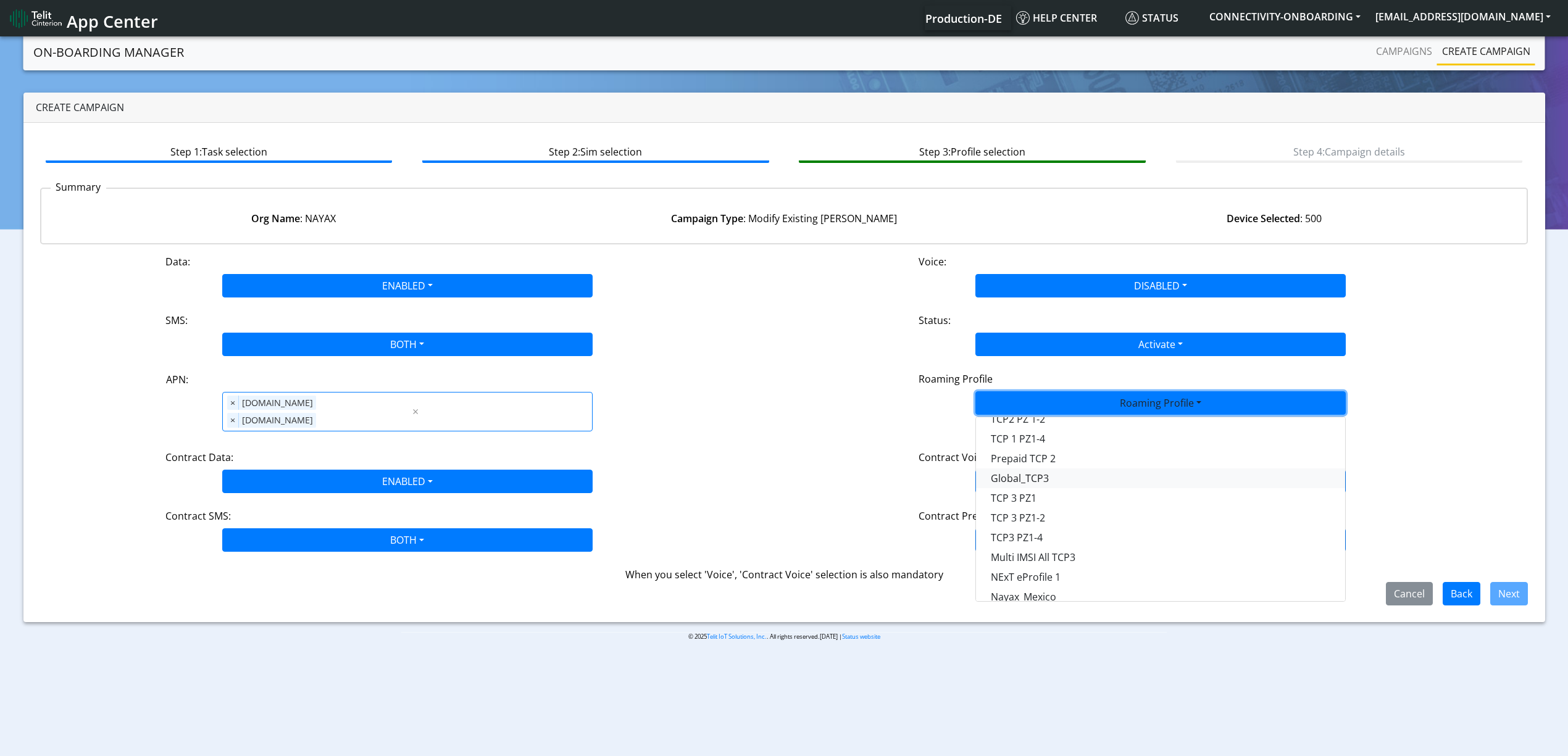
scroll to position [247, 0]
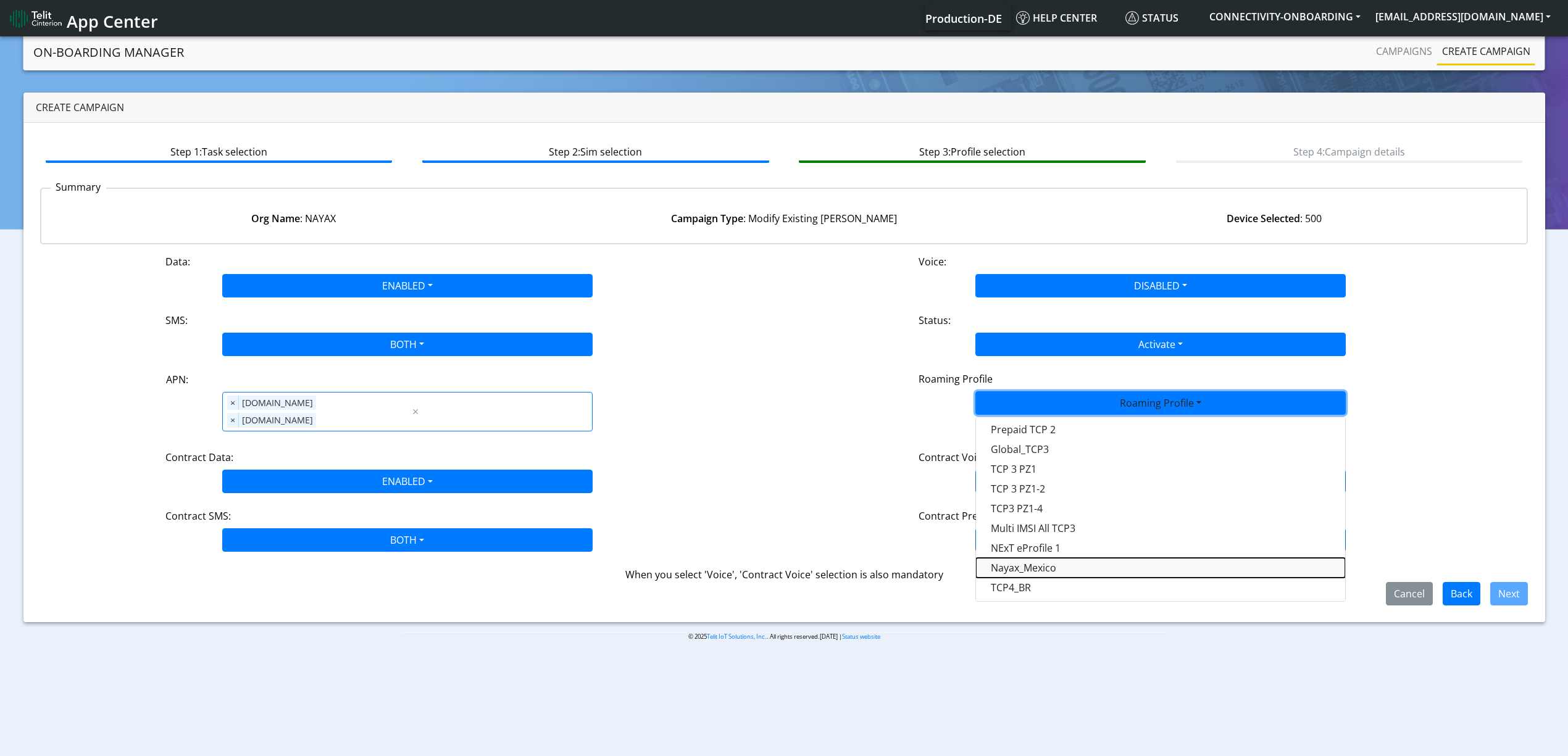
click at [1053, 569] on Profile-dropdown "Nayax_Mexico" at bounding box center [1160, 567] width 369 height 20
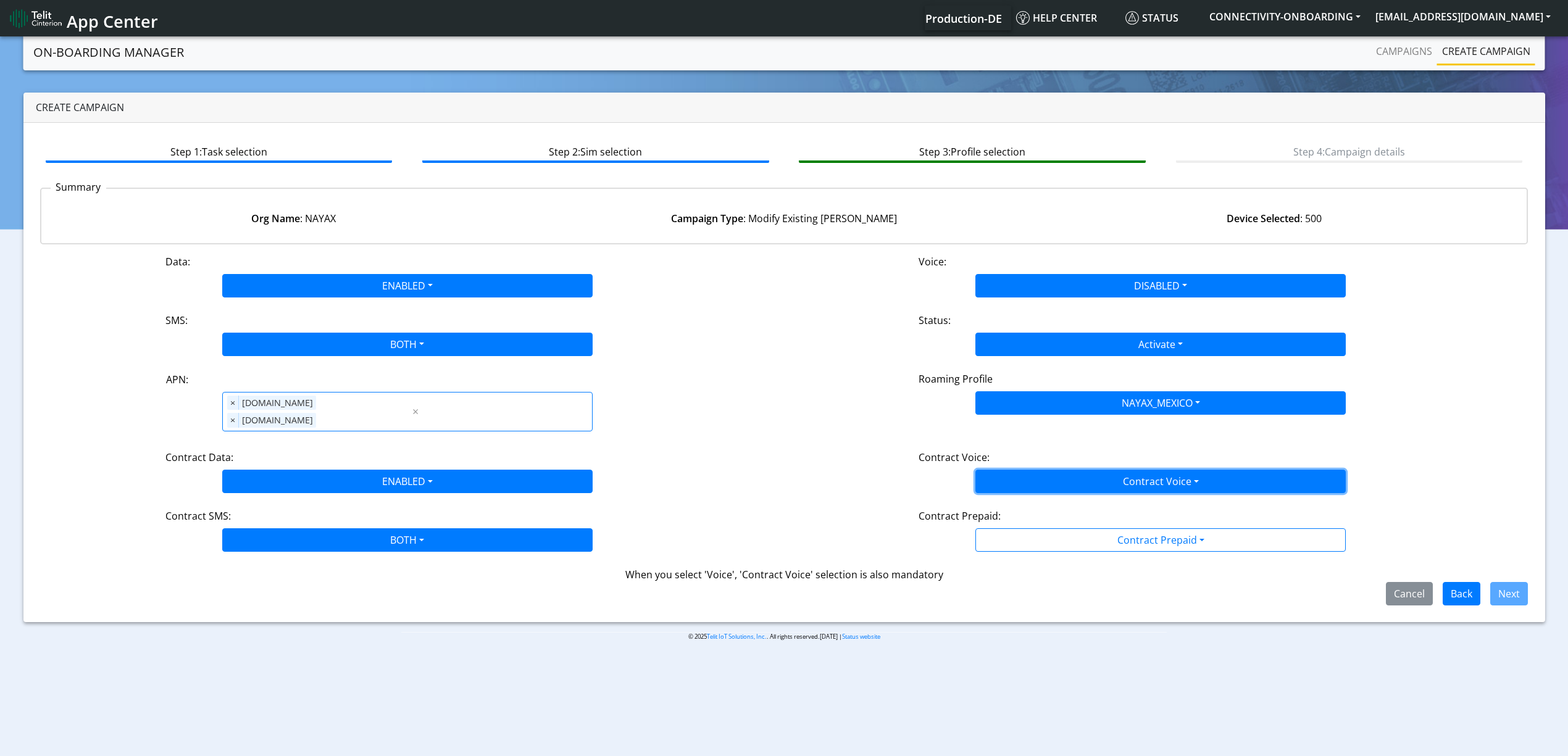
click at [1029, 469] on button "Contract Voice" at bounding box center [1160, 481] width 370 height 24
click at [1029, 495] on div "Disabled Enabled" at bounding box center [1160, 520] width 370 height 51
click at [1029, 501] on Voicedisabled-dropdown "Disabled" at bounding box center [1160, 511] width 369 height 20
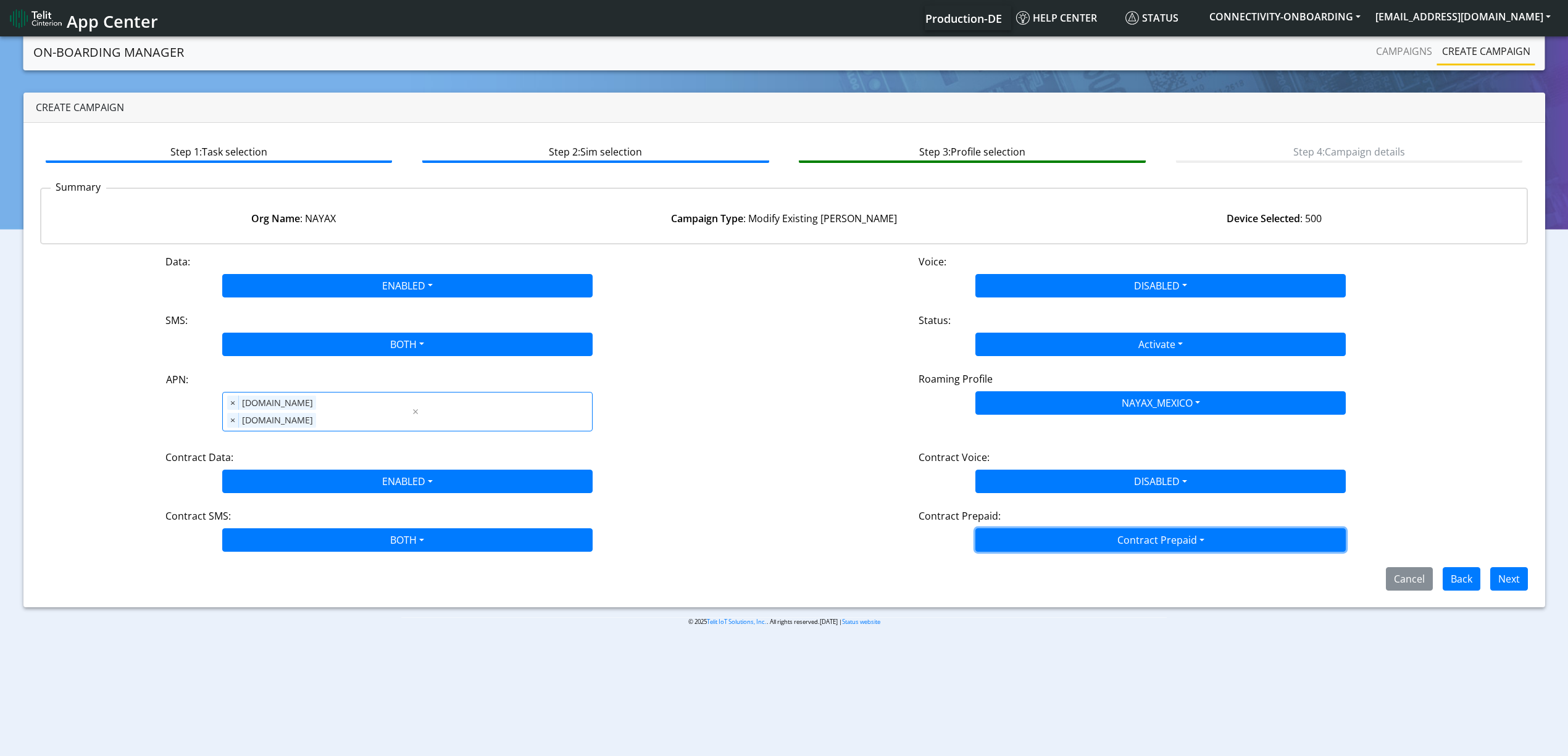
click at [1032, 532] on button "Contract Prepaid" at bounding box center [1160, 540] width 370 height 24
click at [1033, 579] on Prepaidnotprepaid-dropdown "No" at bounding box center [1160, 589] width 369 height 20
click at [1509, 571] on button "Next" at bounding box center [1509, 579] width 38 height 24
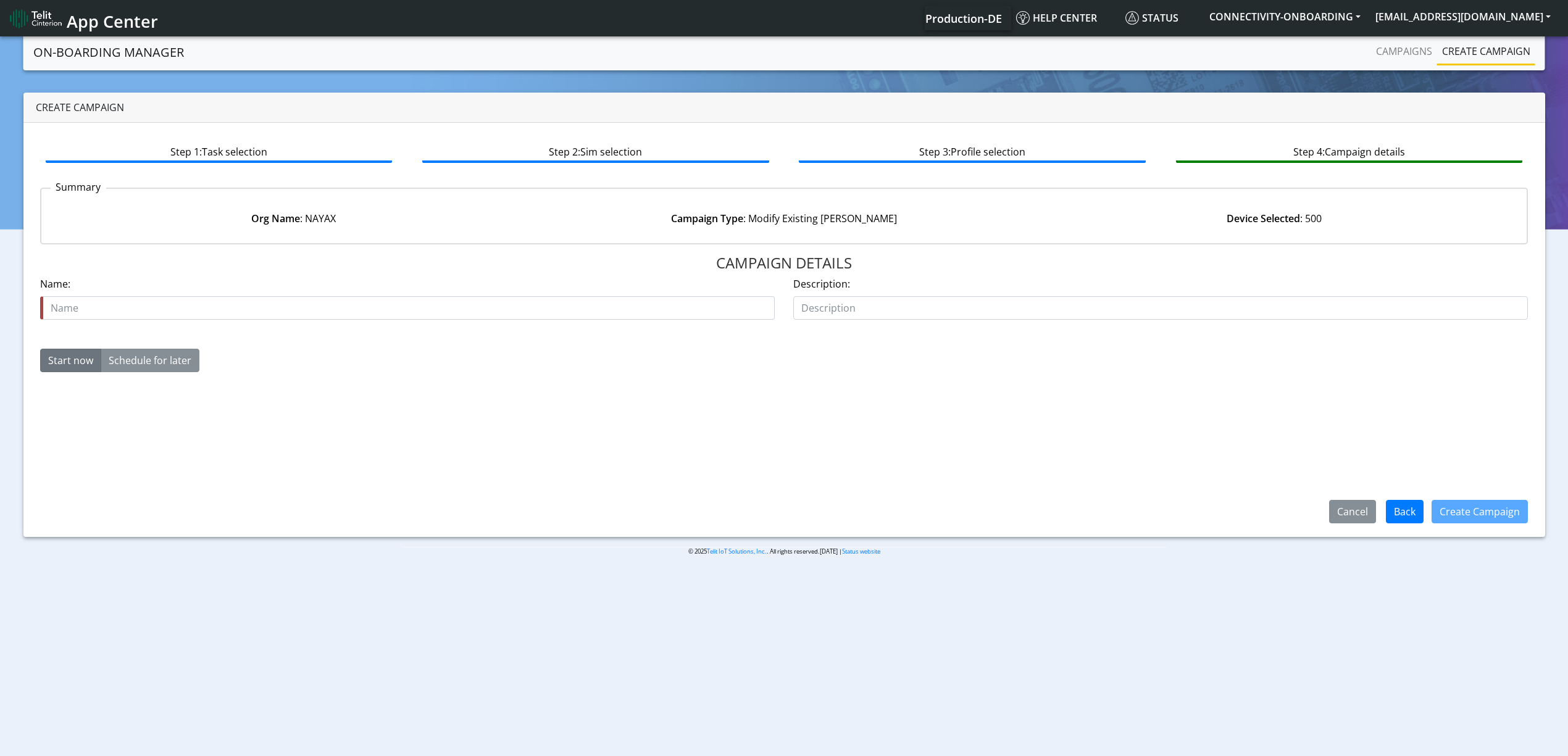
click at [347, 324] on div "Name is required Name:" at bounding box center [407, 302] width 753 height 53
click at [338, 311] on input "text" at bounding box center [407, 308] width 735 height 24
type input "nayax apn and roaming profile 1"
click at [1477, 500] on button "Create Campaign" at bounding box center [1479, 512] width 96 height 24
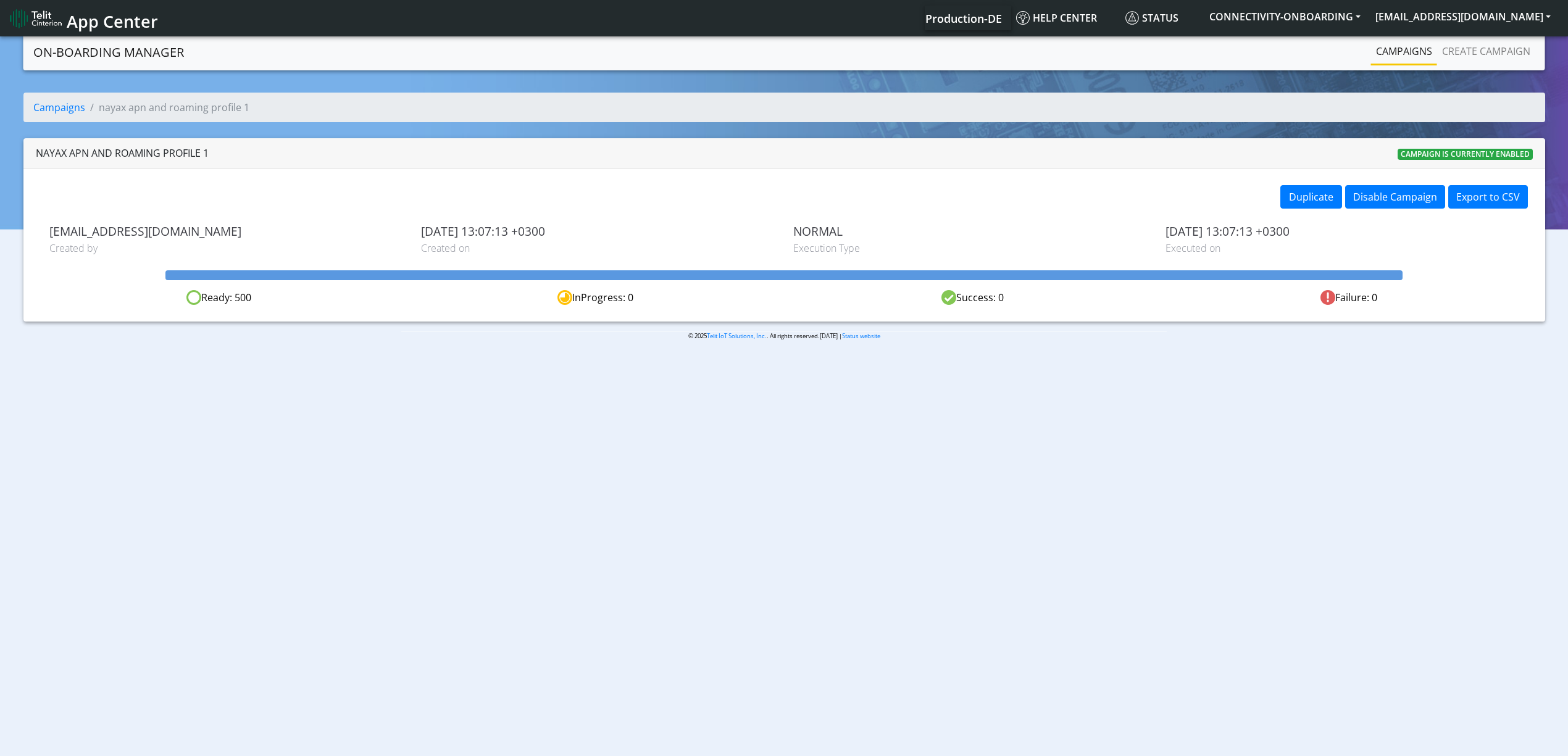
click at [1386, 53] on link "Campaigns" at bounding box center [1403, 52] width 66 height 25
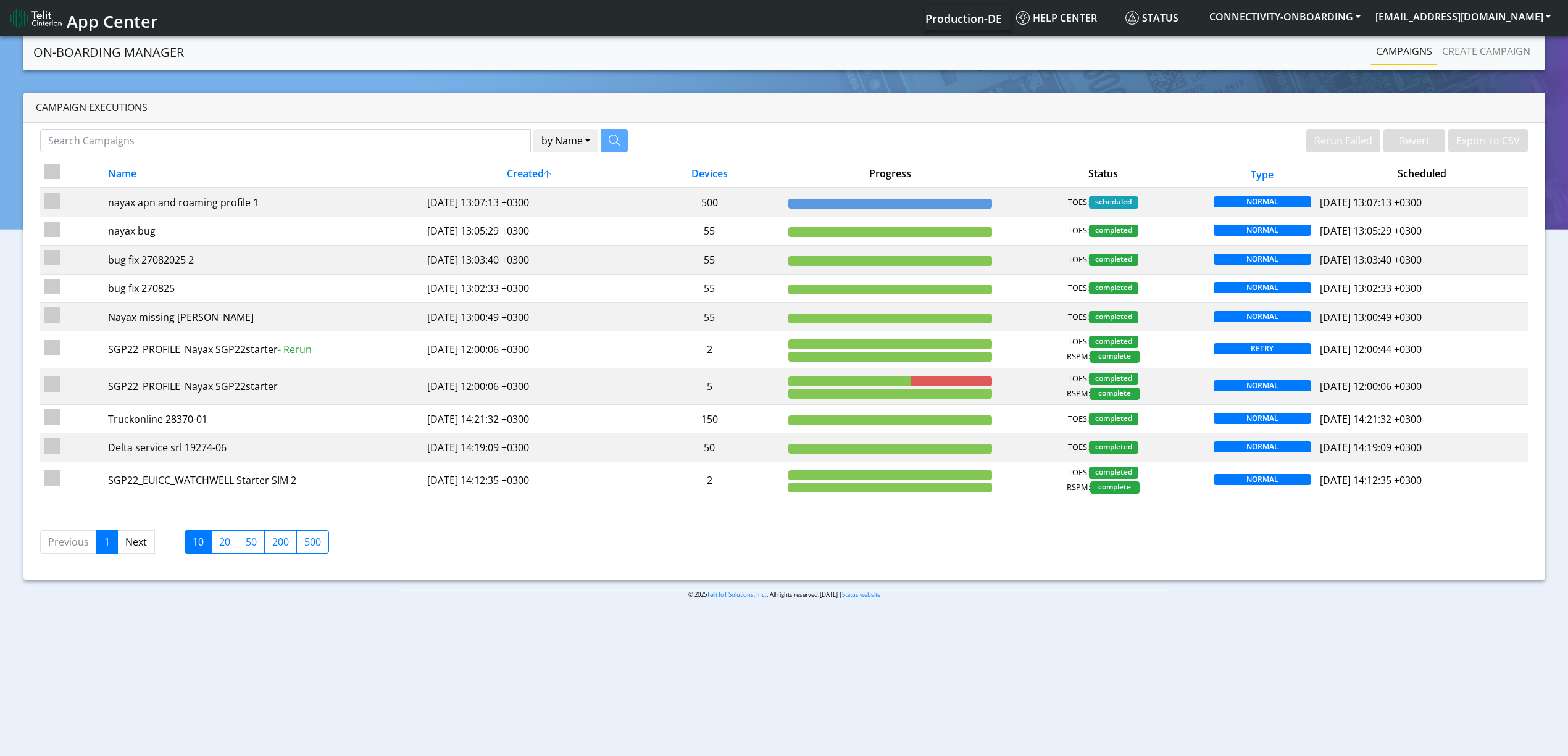
click at [1494, 65] on nav "On-Boarding Manager Rerun Failed Revert Export to CSV Campaigns Create campaign" at bounding box center [784, 52] width 1522 height 37
click at [1492, 62] on link "Create campaign" at bounding box center [1486, 52] width 98 height 25
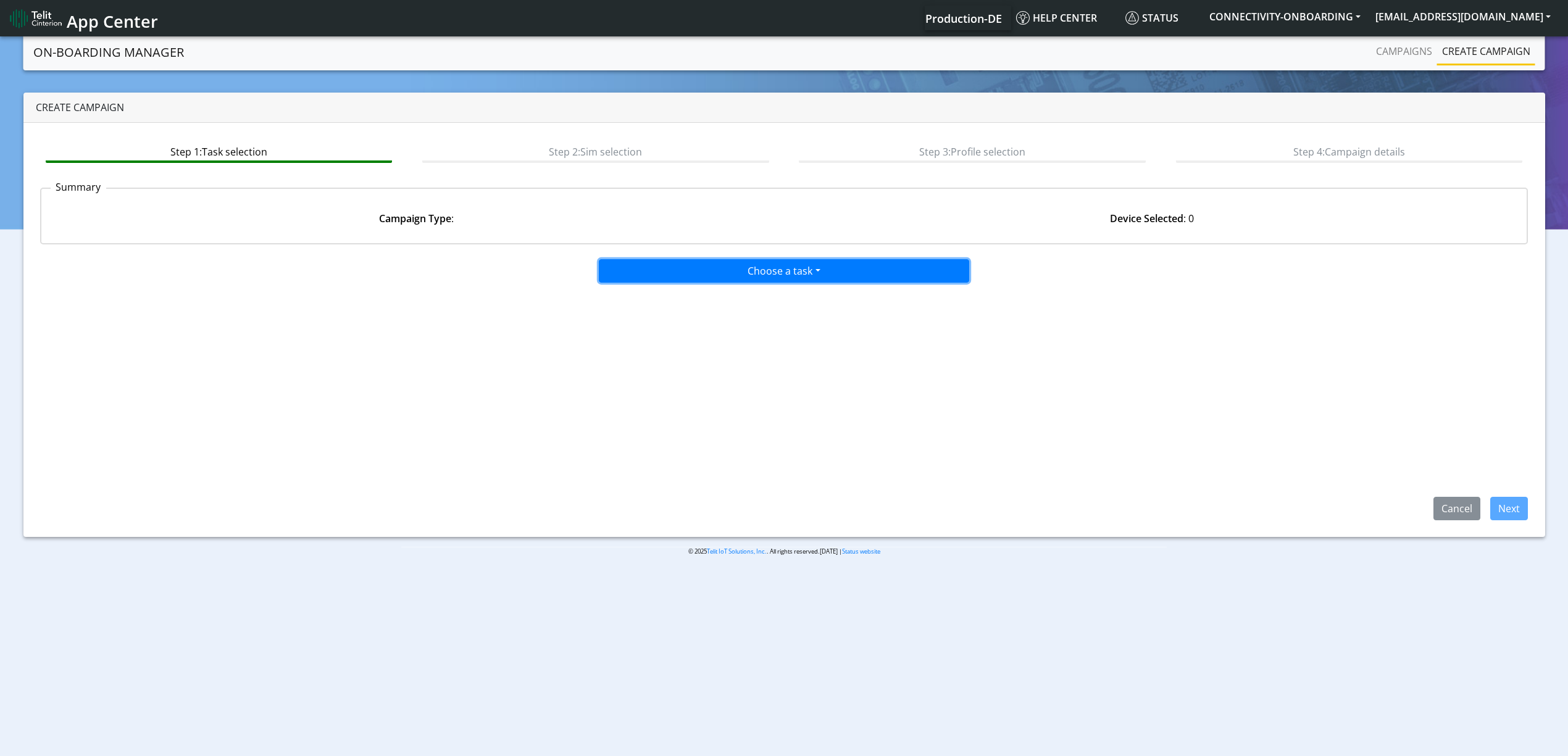
click at [778, 267] on button "Choose a task" at bounding box center [784, 271] width 370 height 24
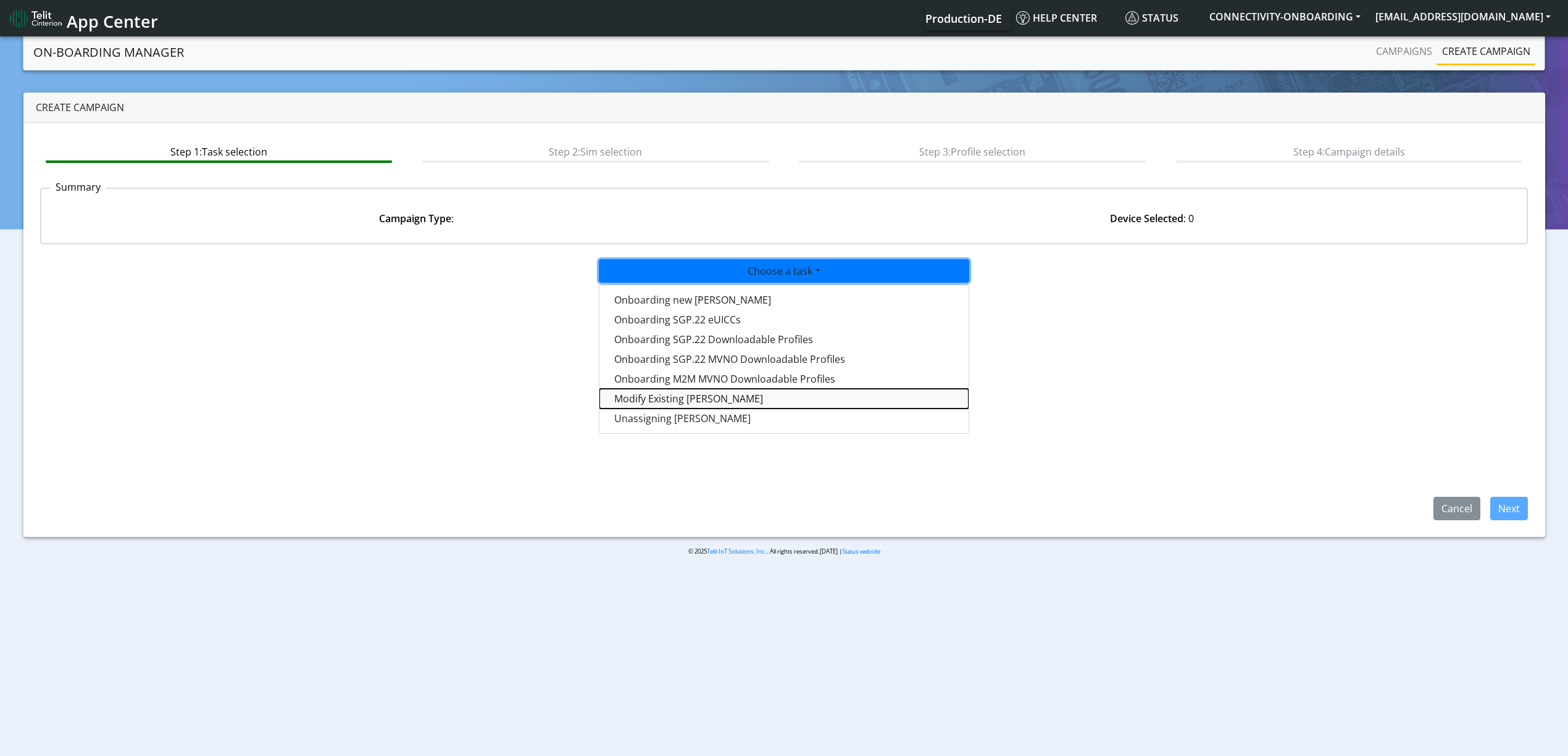
click at [699, 396] on taskiotp-dropdown "Modify Existing SIMs" at bounding box center [784, 398] width 369 height 20
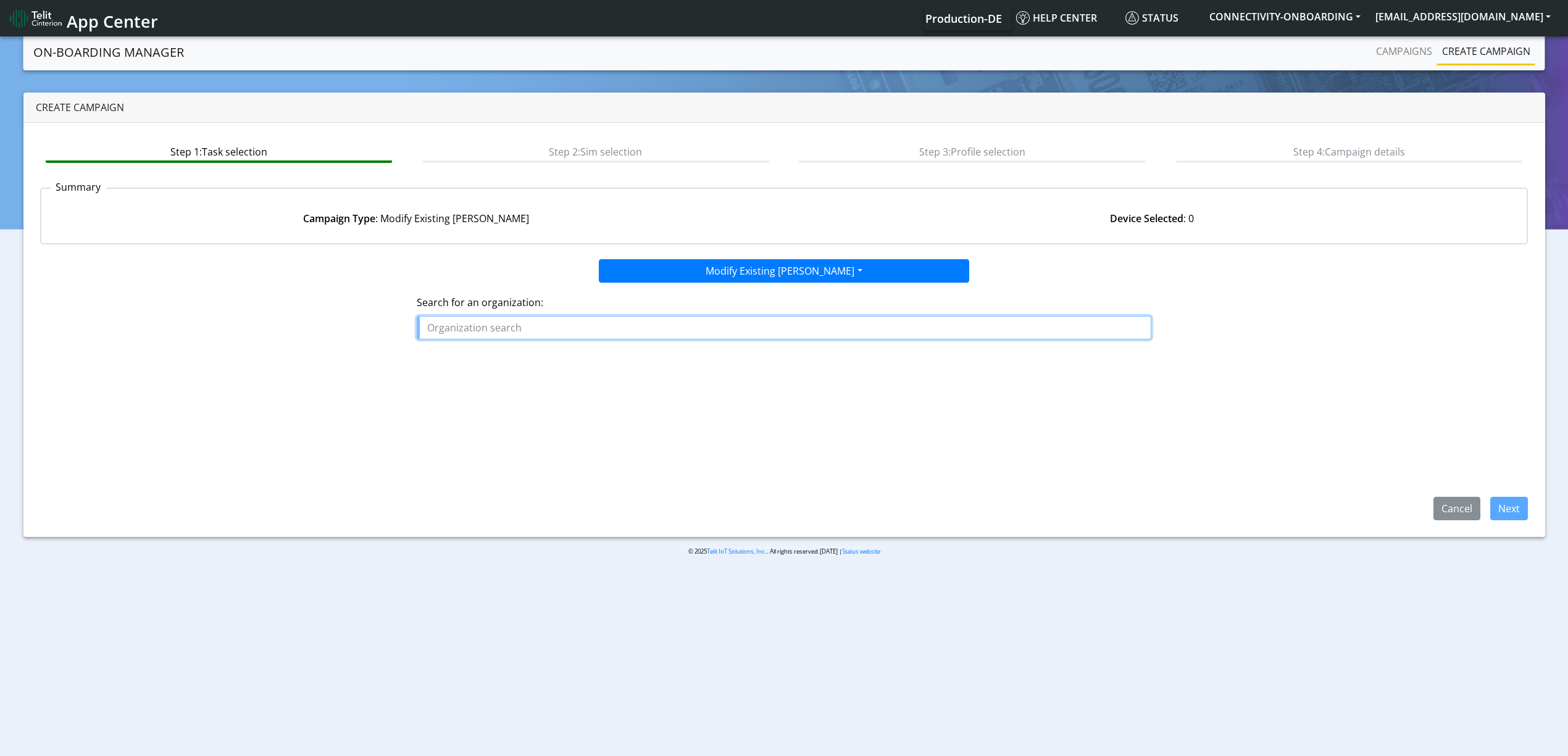
click at [546, 330] on input "text" at bounding box center [784, 328] width 735 height 24
click at [502, 377] on button "NAYA X" at bounding box center [488, 376] width 143 height 20
type input "NAYAX"
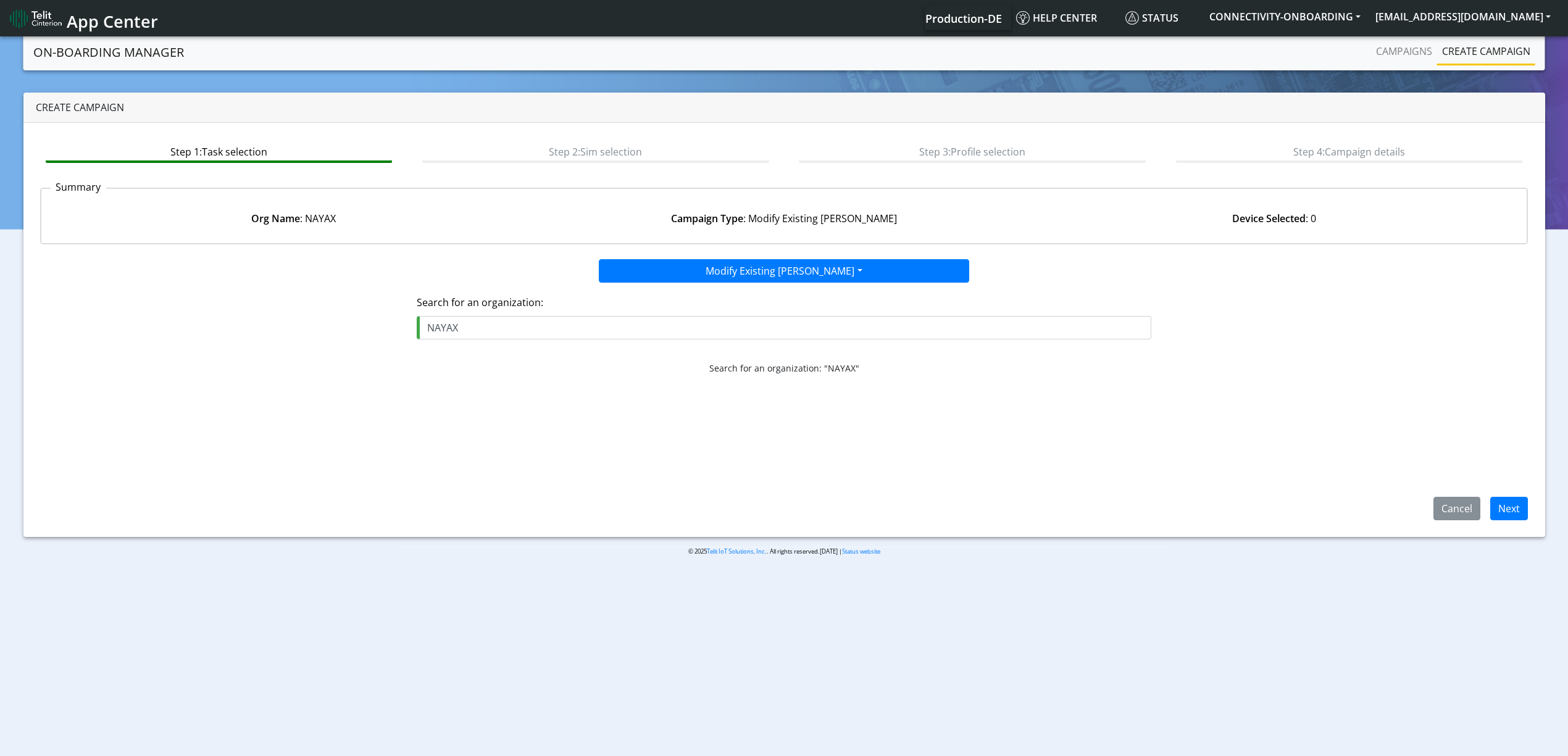
click at [1531, 510] on div "Cancel Next" at bounding box center [1475, 509] width 123 height 24
click at [1521, 509] on button "Next" at bounding box center [1509, 509] width 38 height 24
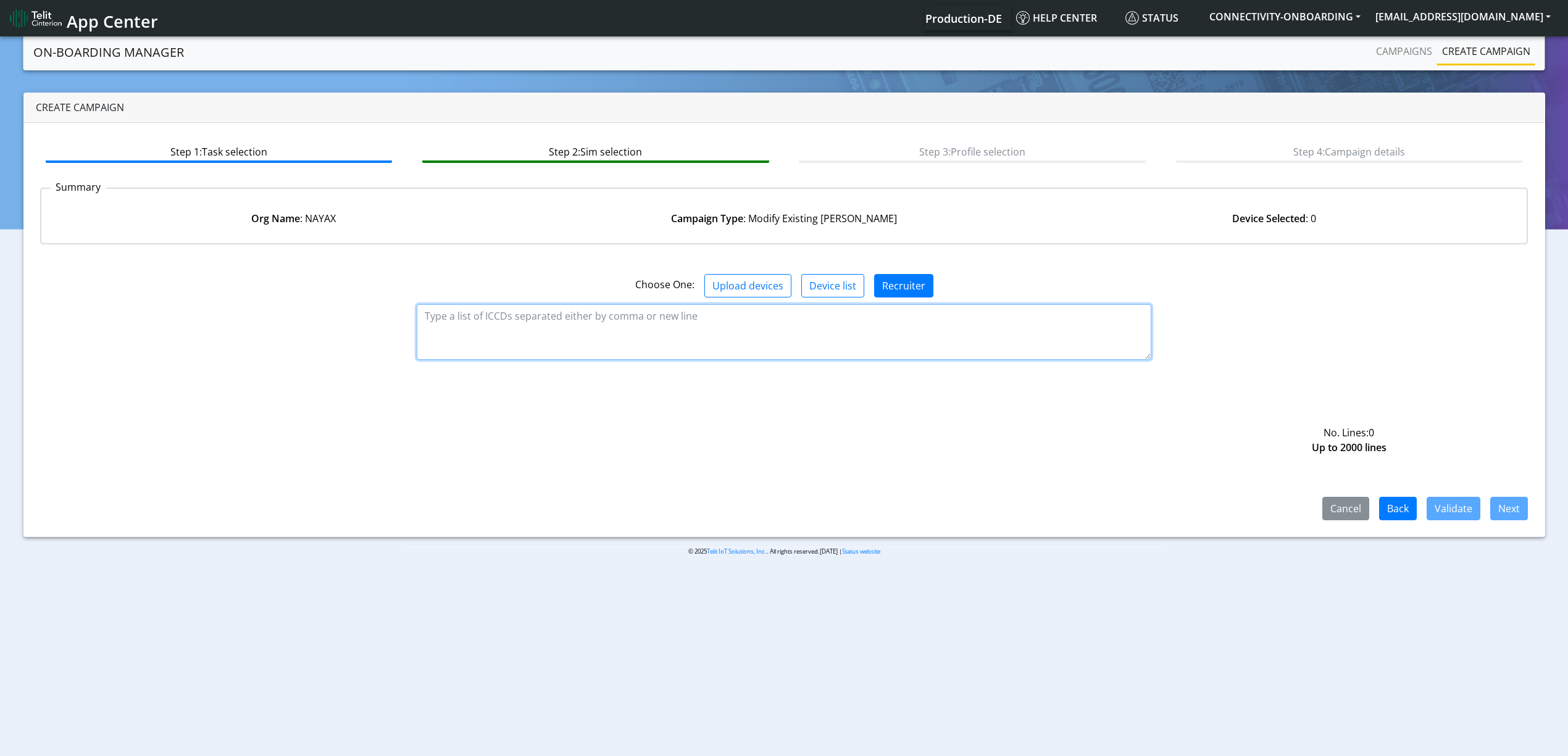
click at [761, 321] on textarea at bounding box center [784, 332] width 735 height 55
paste textarea "89358151000028780222 89358151000028780230 89358151000028780248 8935815100002878…"
type textarea "89358151000028780222 89358151000028780230 89358151000028780248 8935815100002878…"
click at [1457, 511] on button "Validate" at bounding box center [1453, 509] width 54 height 24
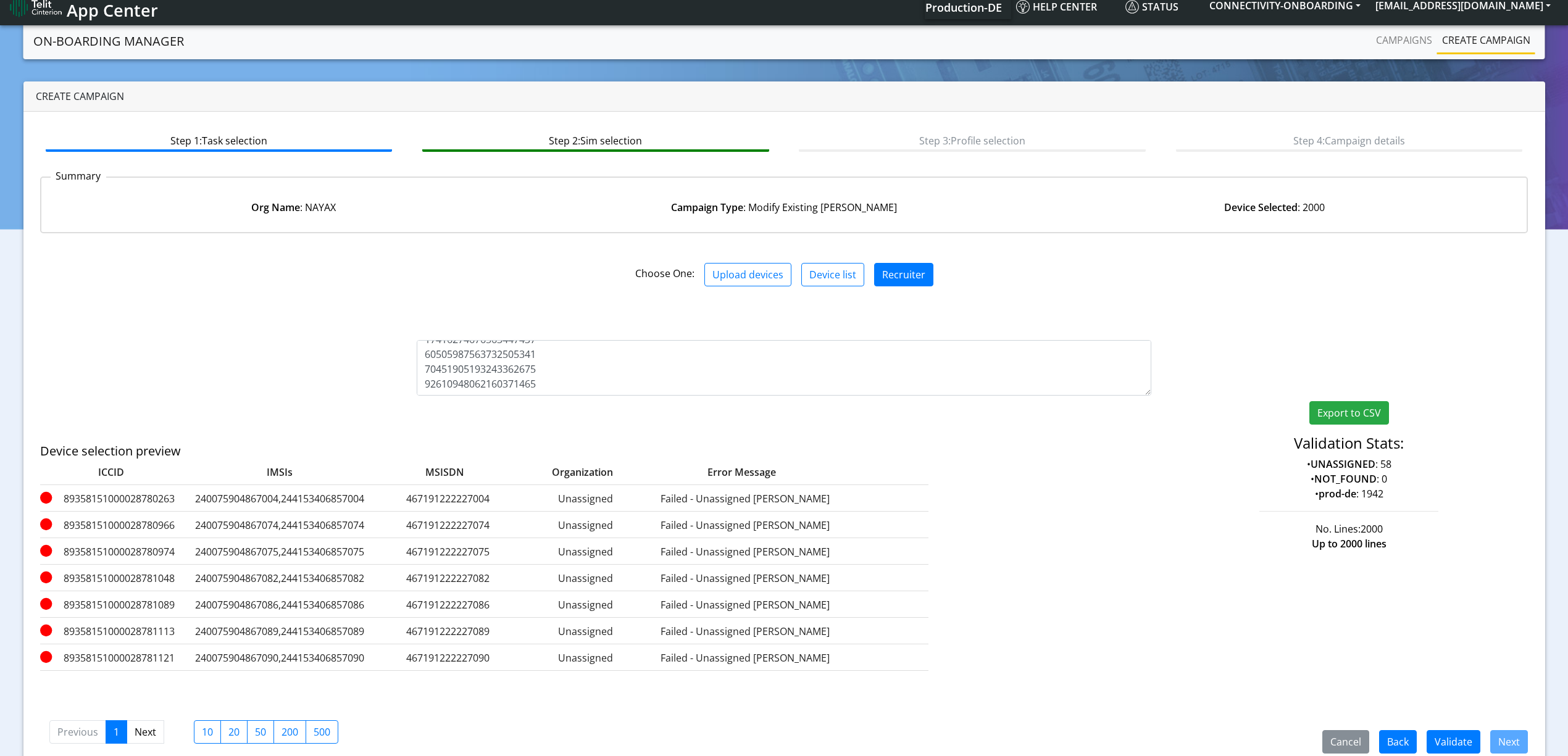
scroll to position [0, 0]
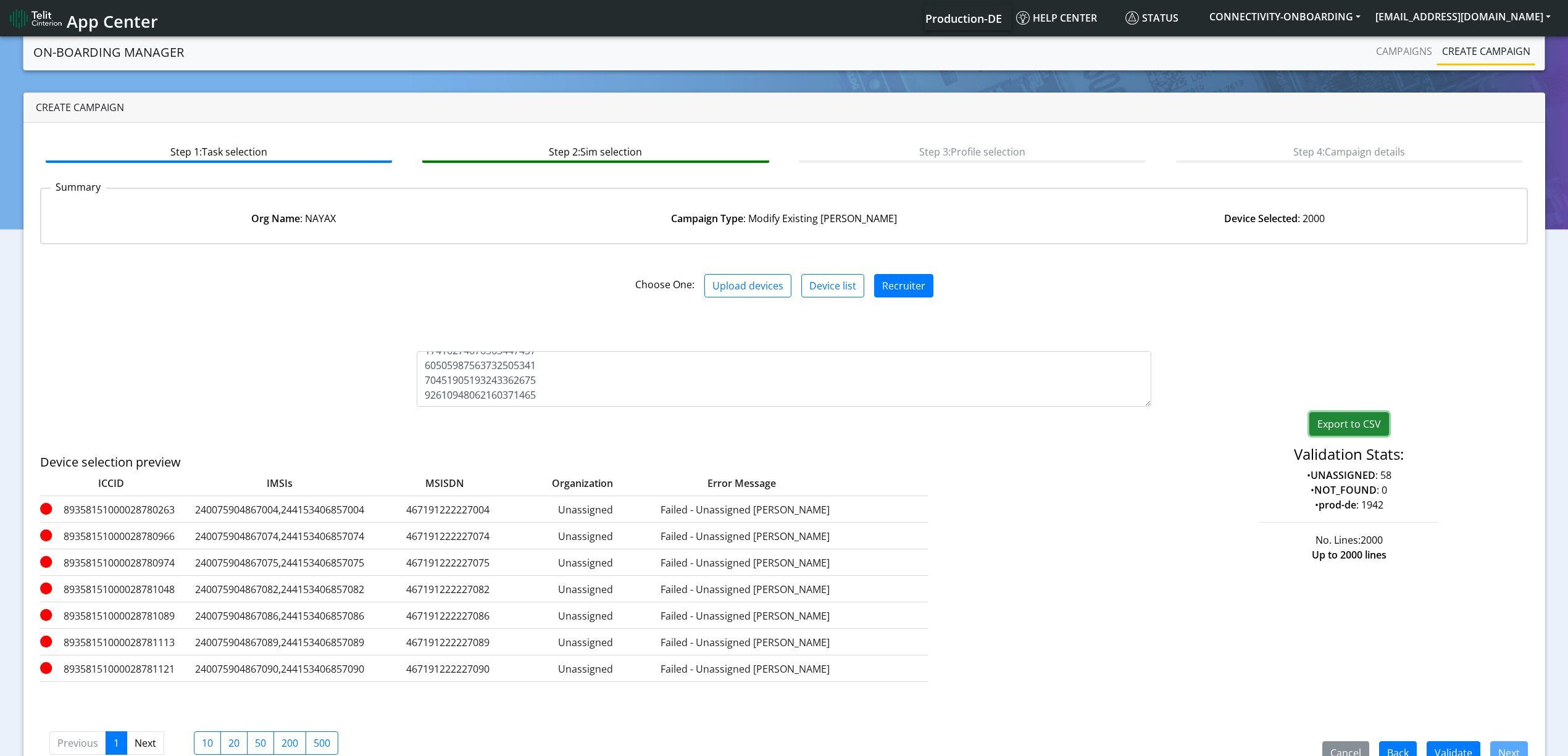
click at [1356, 417] on button "Export to CSV" at bounding box center [1349, 424] width 80 height 24
click at [1385, 54] on link "Campaigns" at bounding box center [1403, 52] width 66 height 25
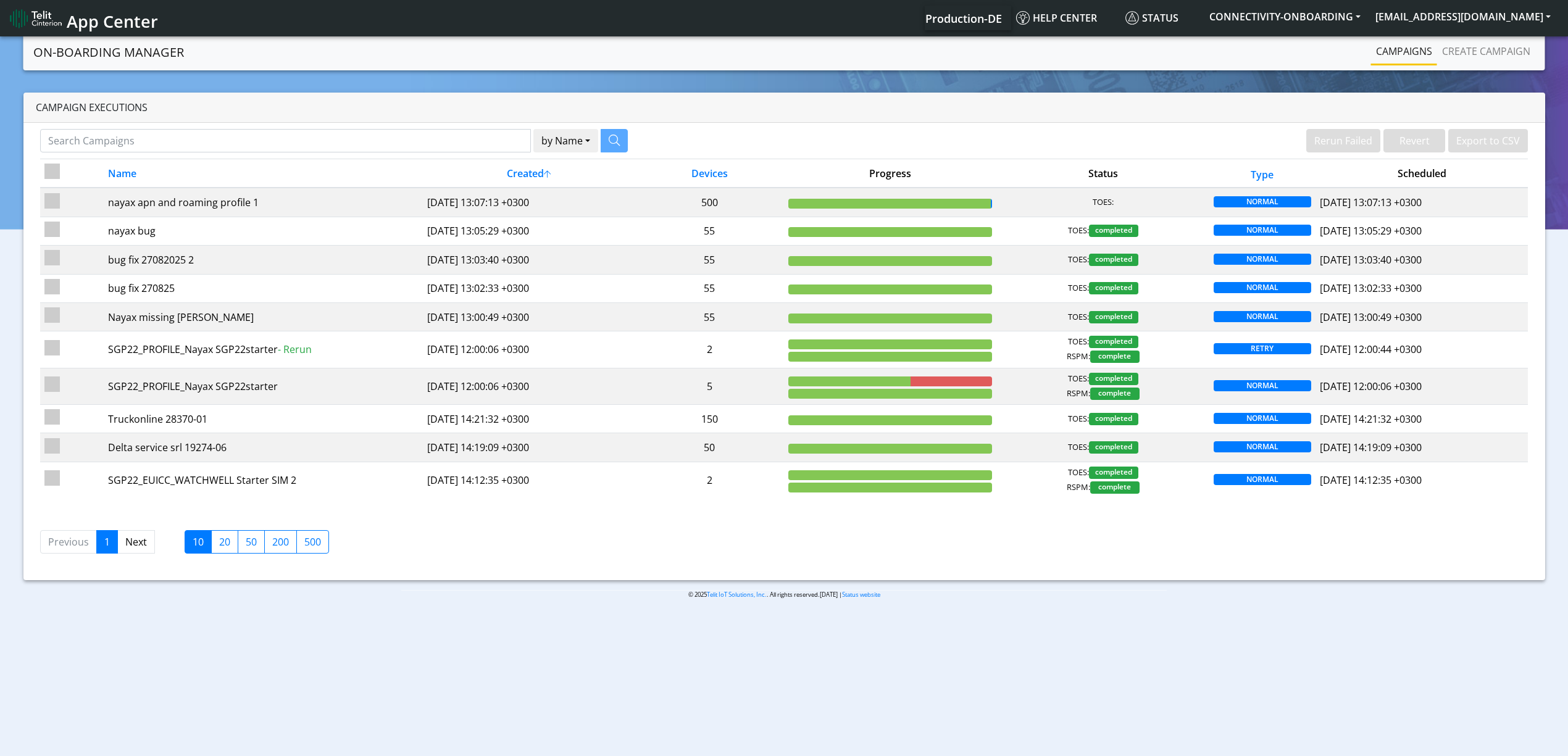
click at [1475, 69] on nav "On-Boarding Manager Rerun Failed Revert Export to CSV Campaigns Create campaign" at bounding box center [784, 52] width 1522 height 37
click at [1469, 60] on link "Create campaign" at bounding box center [1486, 52] width 98 height 25
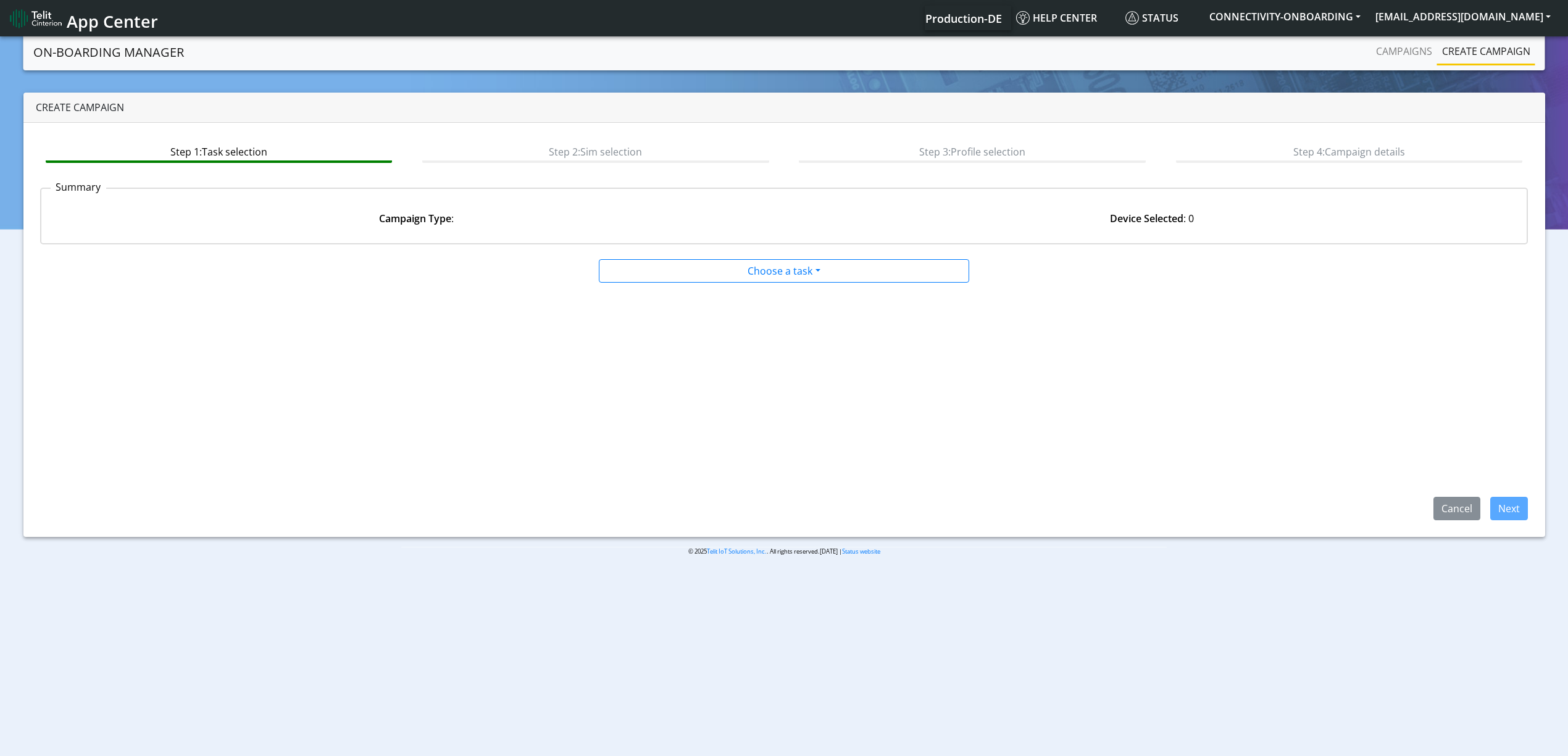
click at [756, 259] on div "Choose a task Onboarding new SIMs Onboarding SGP.22 eUICCs Onboarding SGP.22 Do…" at bounding box center [784, 271] width 370 height 24
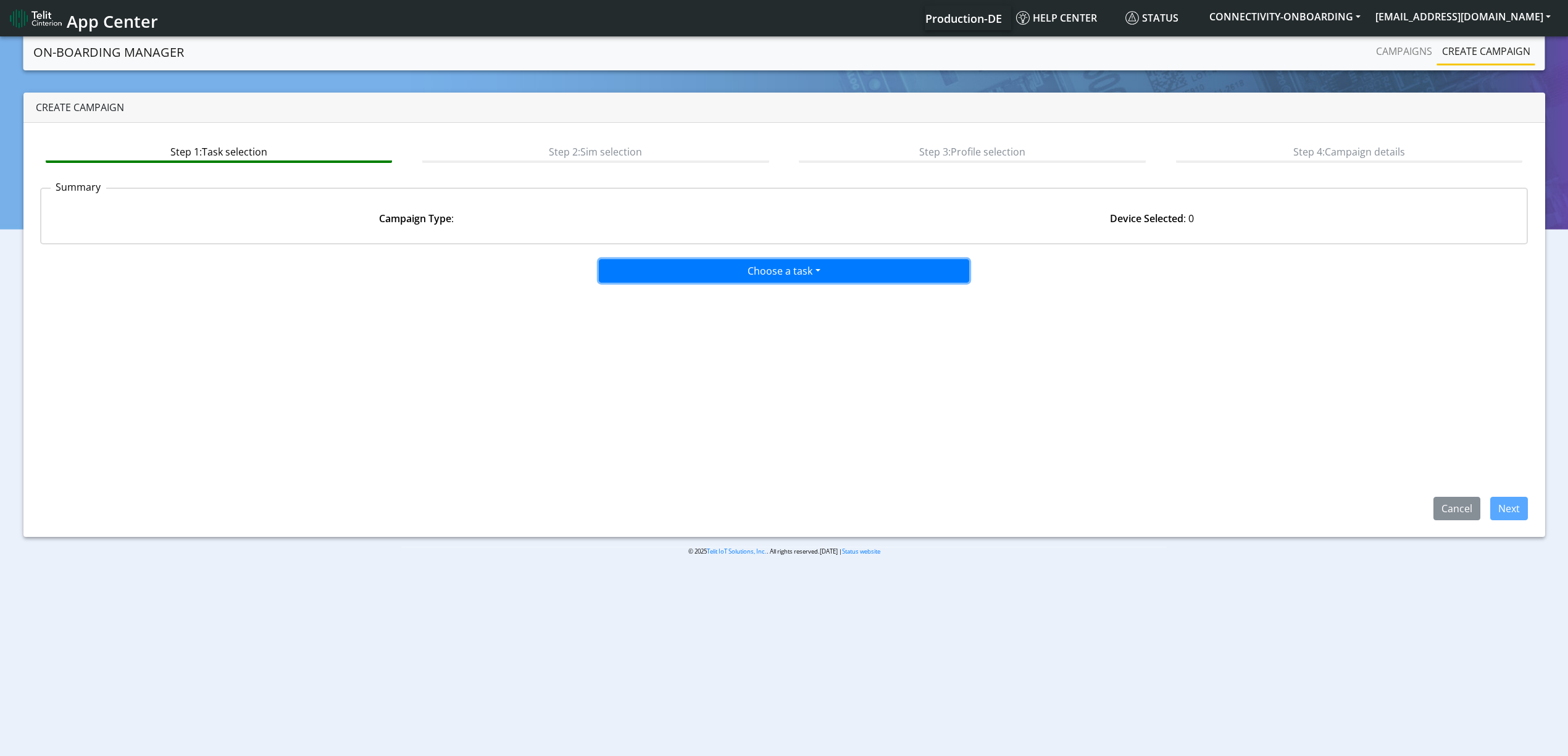
click at [758, 267] on button "Choose a task" at bounding box center [784, 271] width 370 height 24
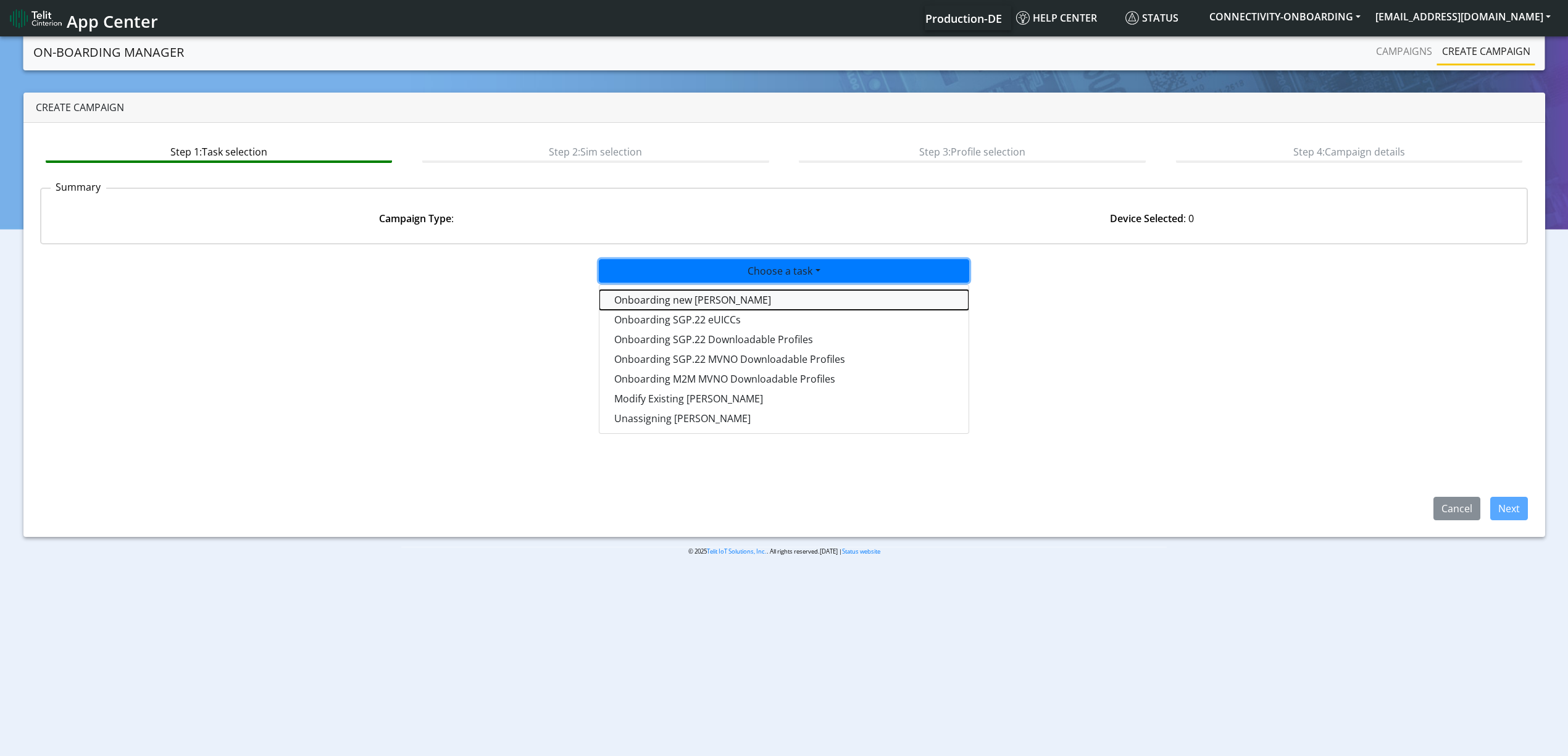
click at [712, 302] on tasktoes-dropdown "Onboarding new SIMs" at bounding box center [784, 300] width 369 height 20
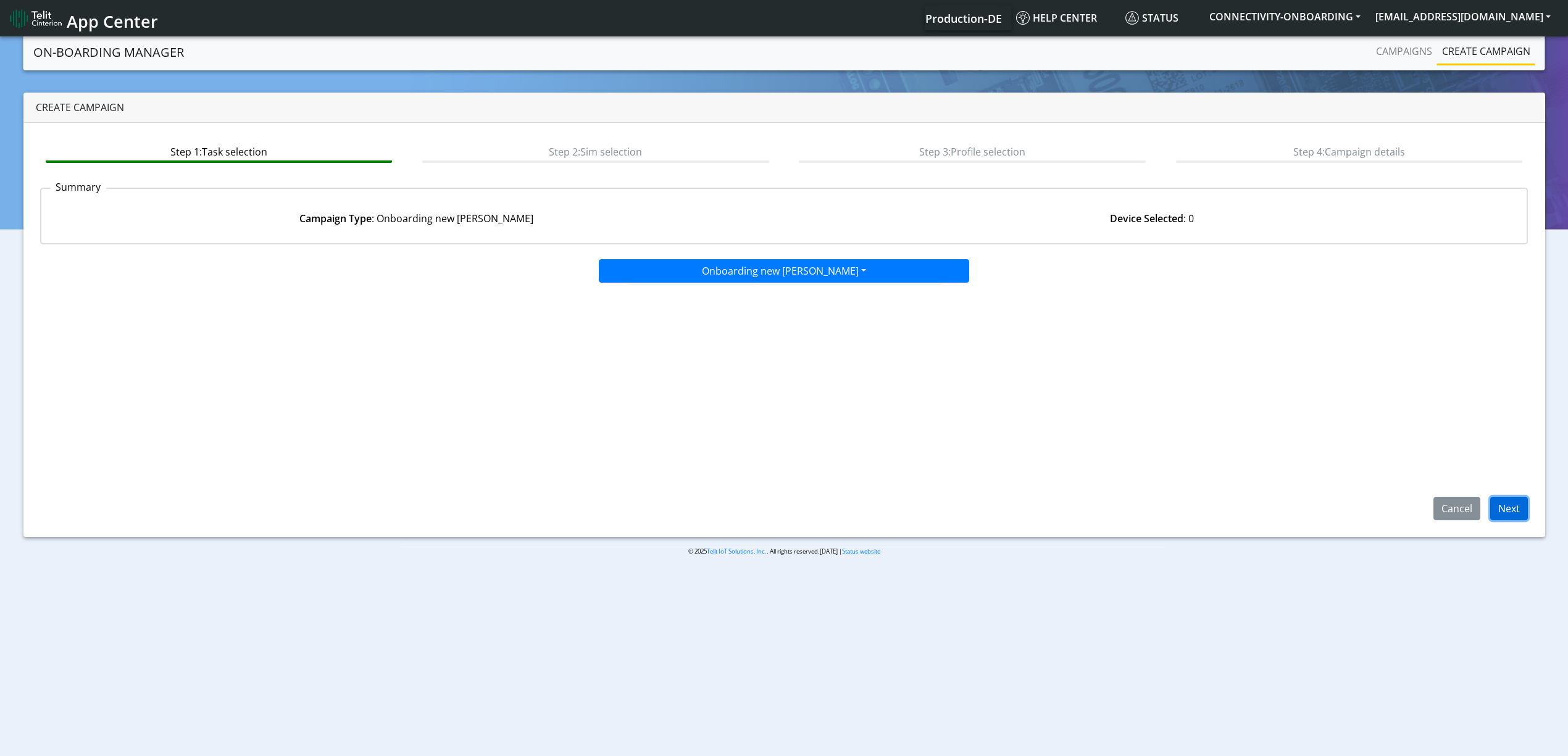
click at [1517, 505] on button "Next" at bounding box center [1509, 509] width 38 height 24
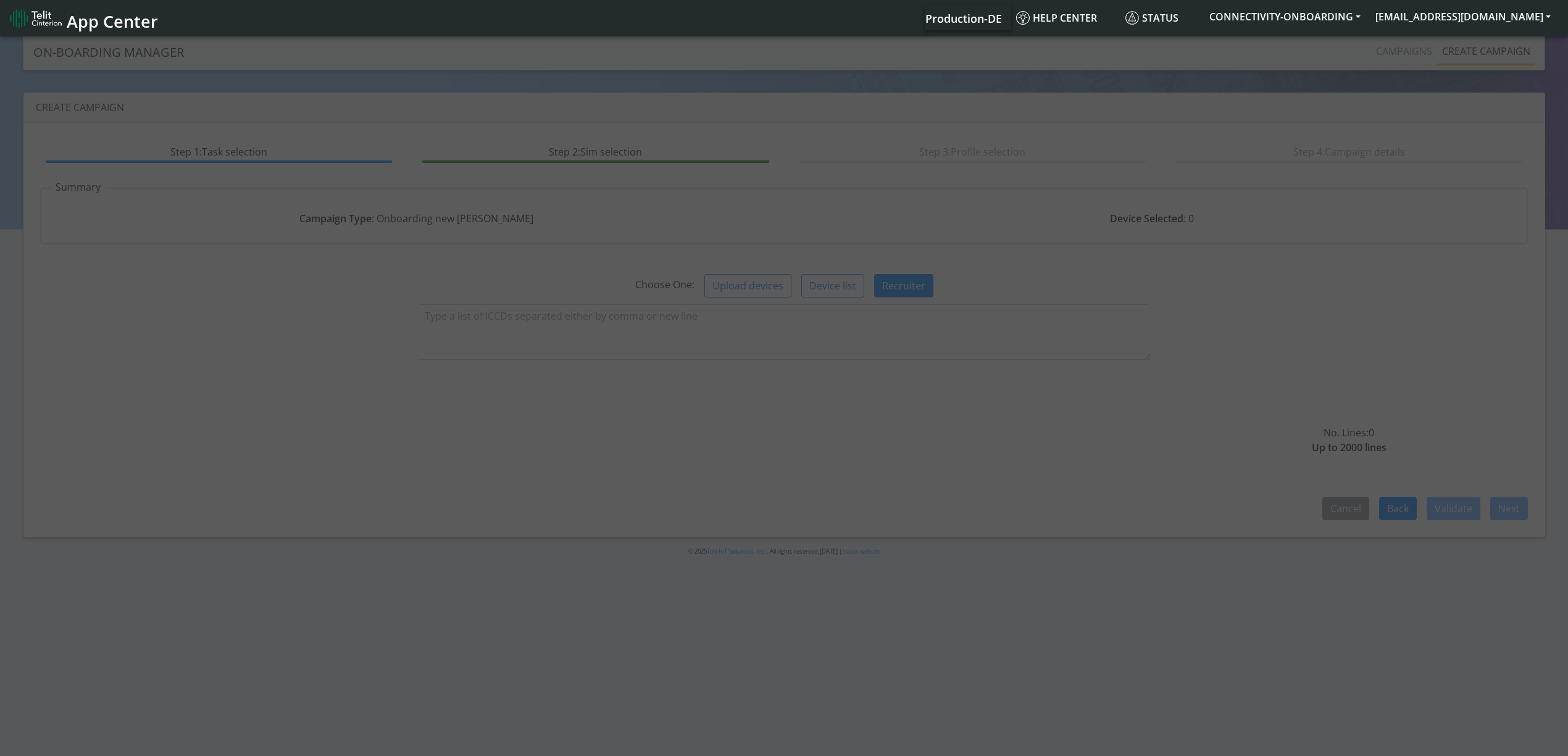
click at [475, 321] on div at bounding box center [784, 397] width 1568 height 726
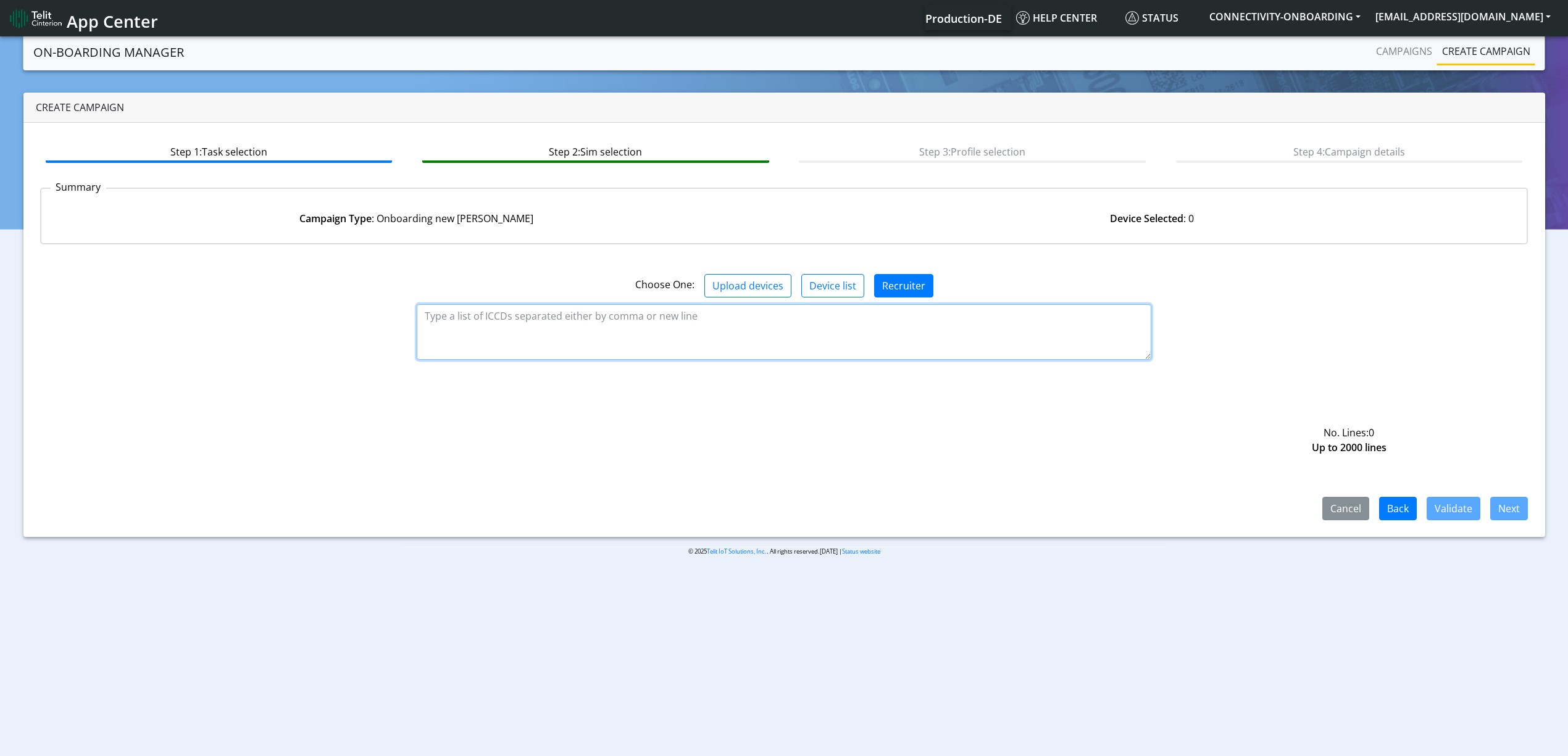
click at [517, 322] on textarea at bounding box center [784, 332] width 735 height 55
paste textarea "89358151000028780263 89358151000028780966 89358151000028780974 8935815100002878…"
type textarea "89358151000028780263 89358151000028780966 89358151000028780974 8935815100002878…"
click at [1473, 503] on button "Validate" at bounding box center [1453, 509] width 54 height 24
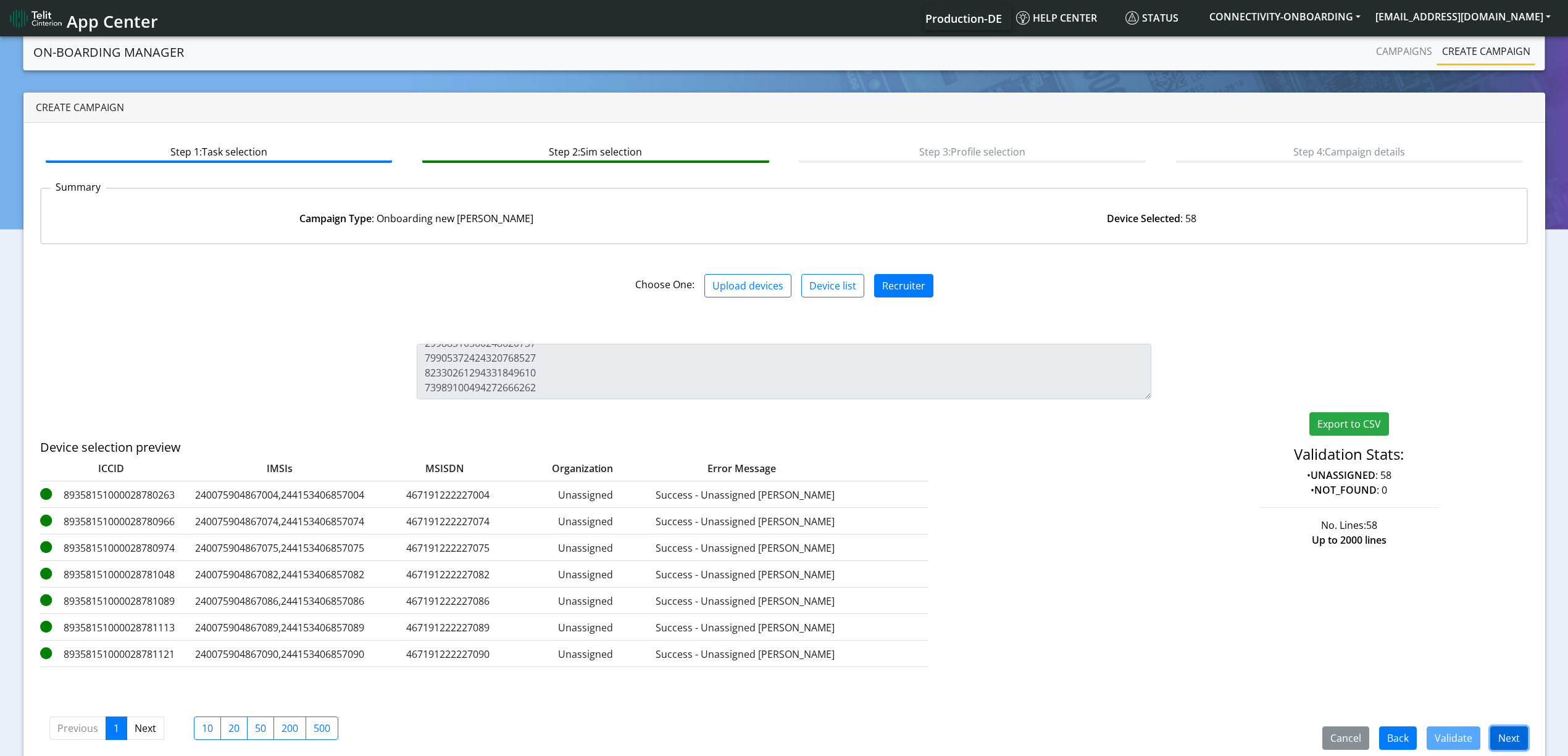
click at [1509, 731] on button "Next" at bounding box center [1509, 738] width 38 height 24
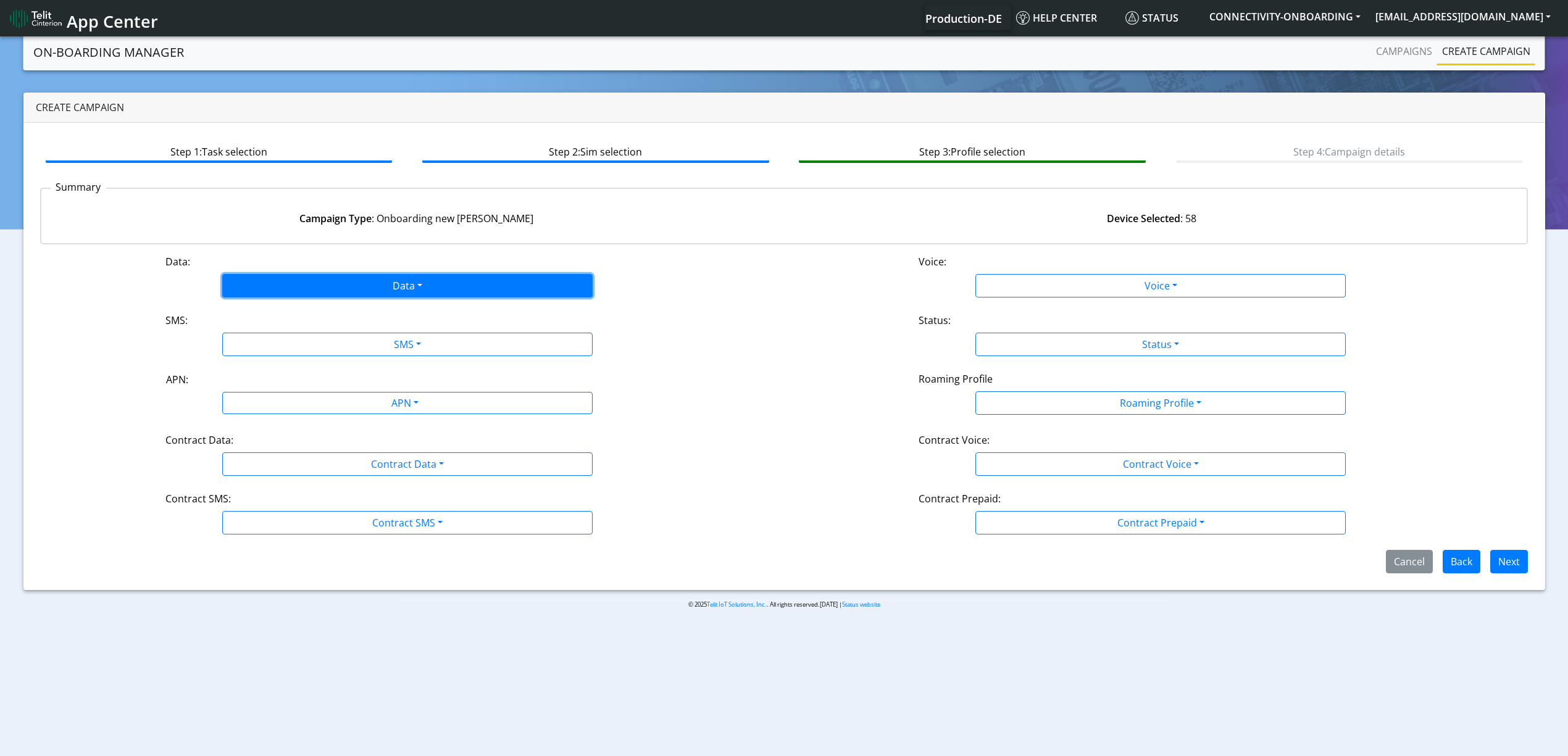
click at [349, 287] on button "Data" at bounding box center [407, 286] width 370 height 24
click at [302, 343] on button "Enabled" at bounding box center [407, 334] width 369 height 20
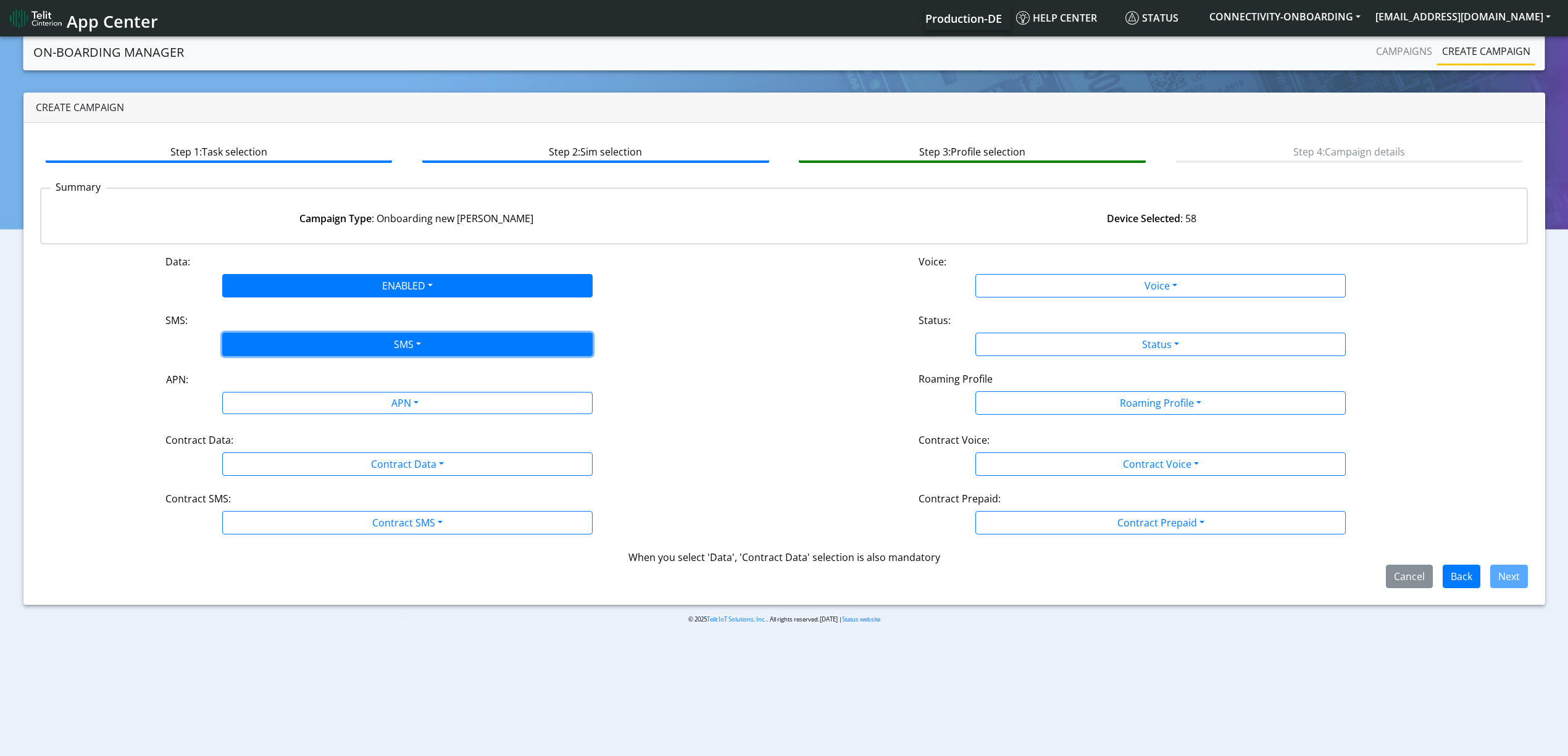
click at [302, 336] on button "SMS" at bounding box center [407, 344] width 370 height 24
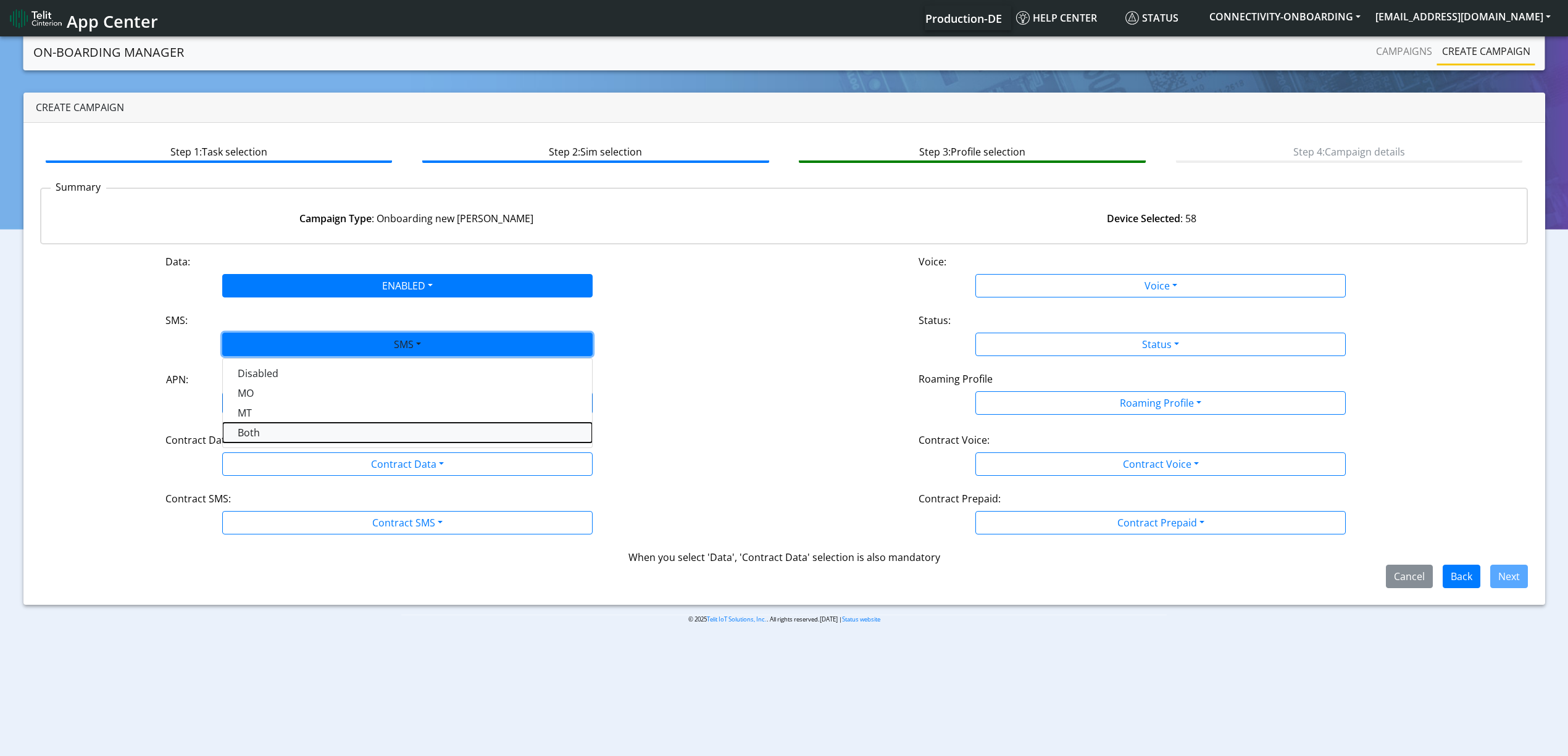
click at [279, 430] on button "Both" at bounding box center [407, 432] width 369 height 20
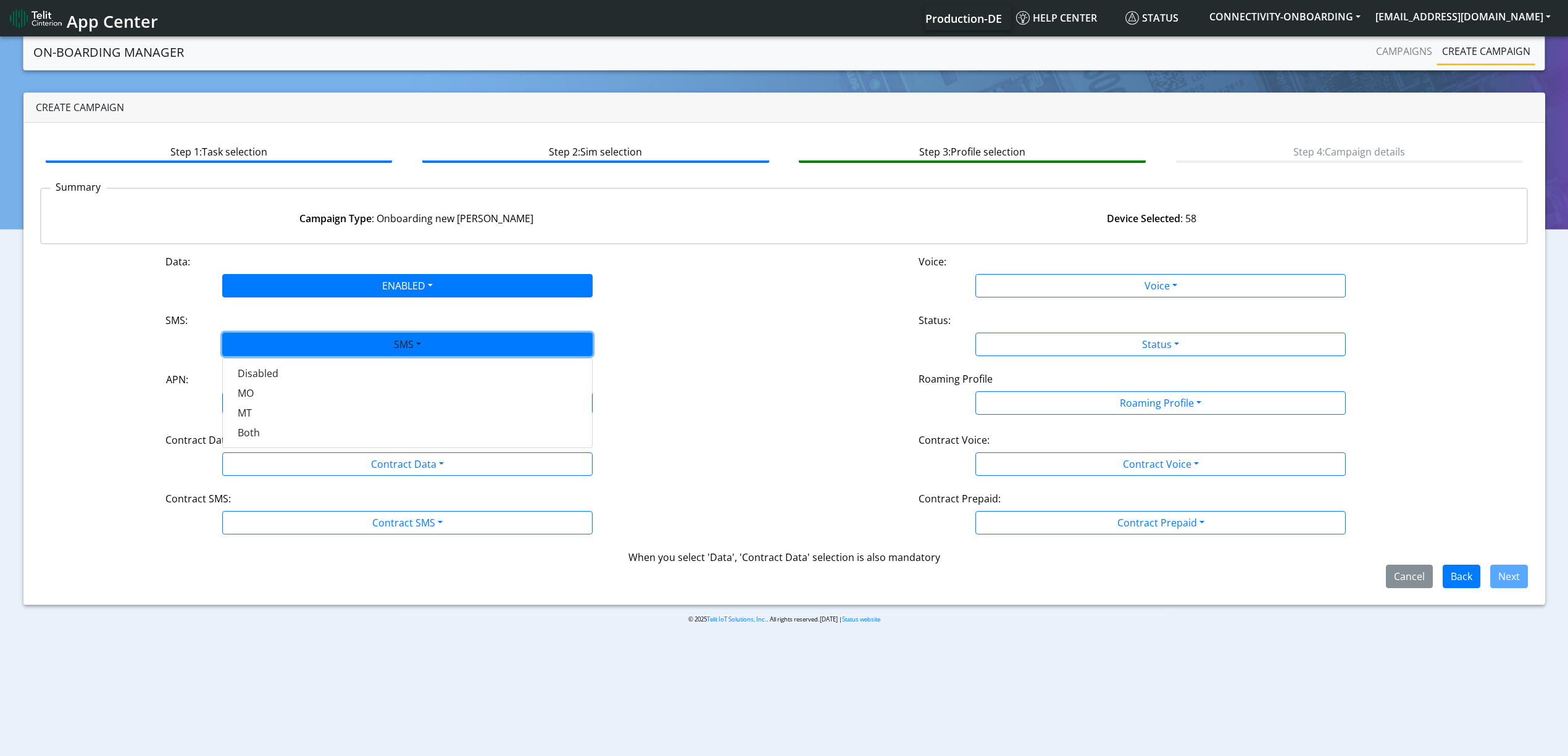
click at [281, 420] on div "Data: ENABLED Disabled Enabled Voice: Voice Disabled Enabled SMS: SMS Disabled …" at bounding box center [784, 420] width 1488 height 334
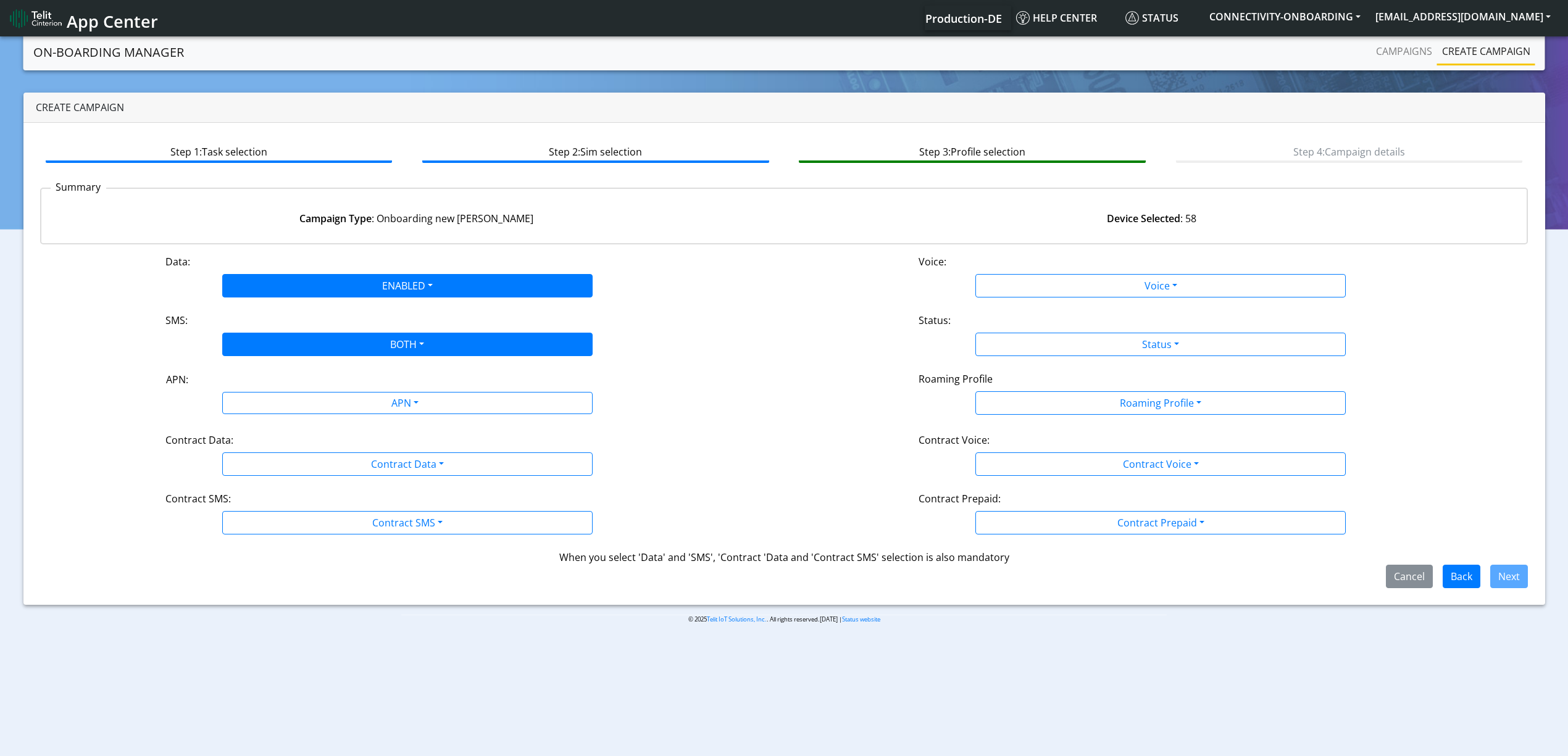
click at [321, 420] on div "Data: ENABLED Disabled Enabled Voice: Voice Disabled Enabled SMS: BOTH Disabled…" at bounding box center [784, 420] width 1488 height 334
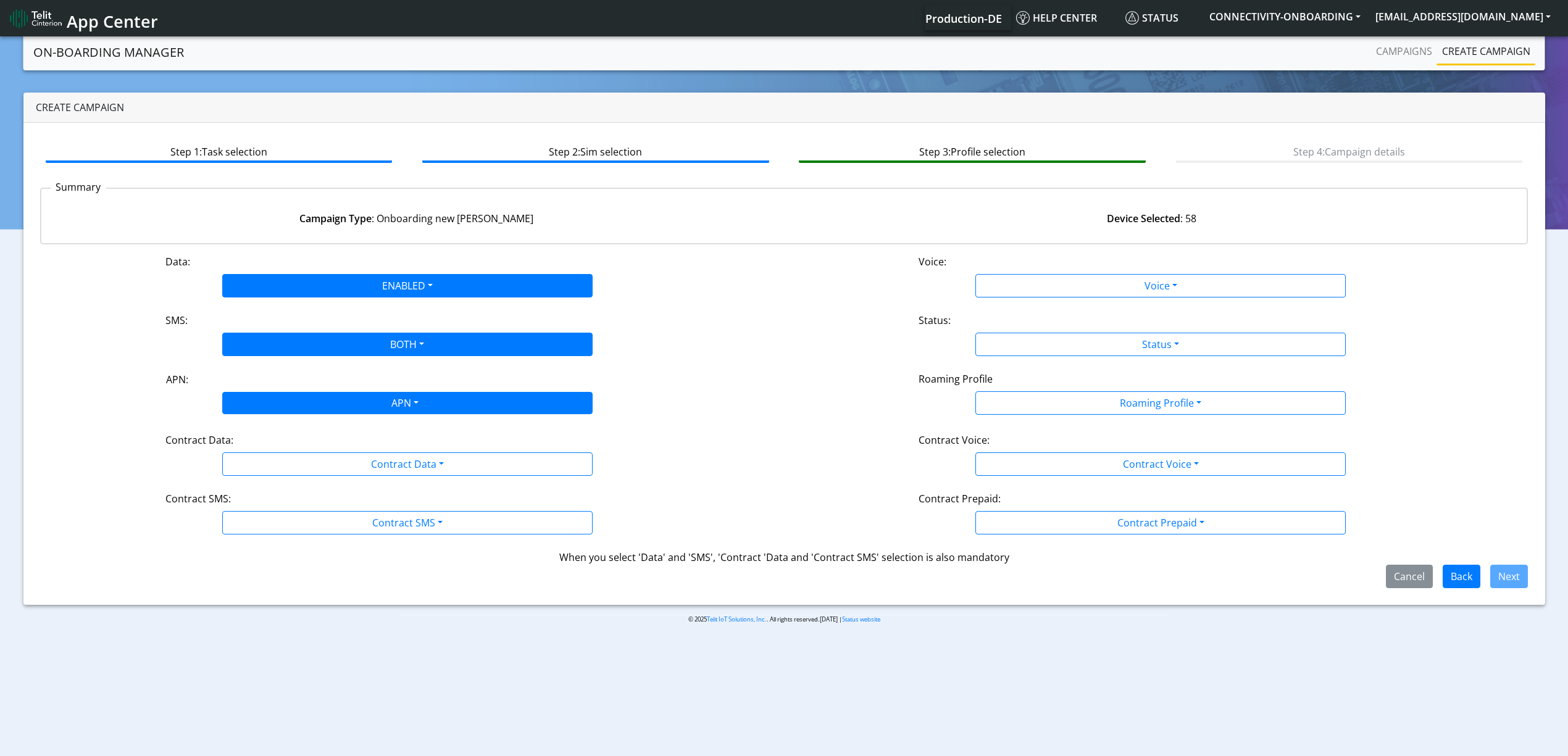
click at [313, 410] on div "APN" at bounding box center [404, 404] width 391 height 24
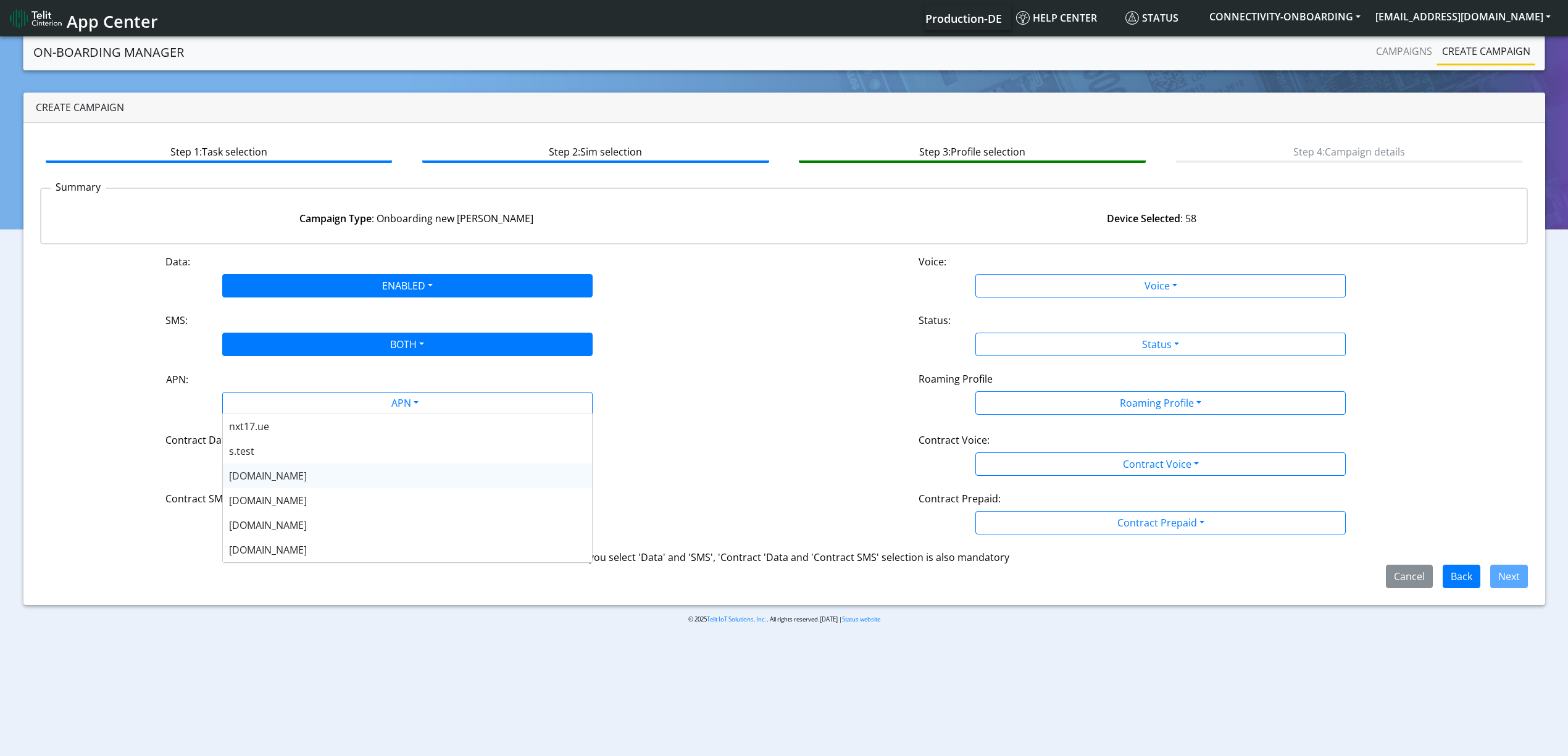
click at [272, 490] on div "[DOMAIN_NAME]" at bounding box center [407, 501] width 369 height 25
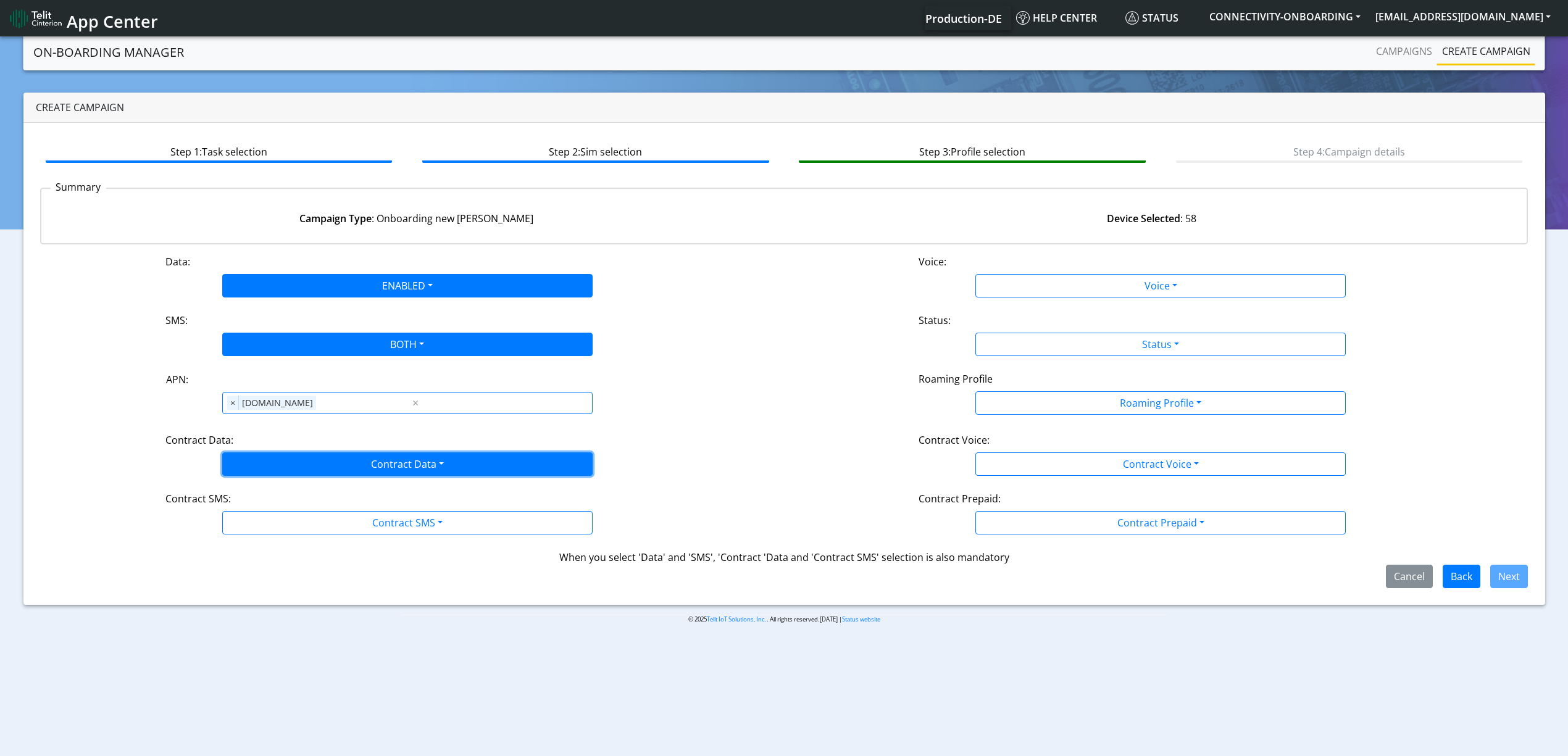
click at [270, 467] on button "Contract Data" at bounding box center [407, 464] width 370 height 24
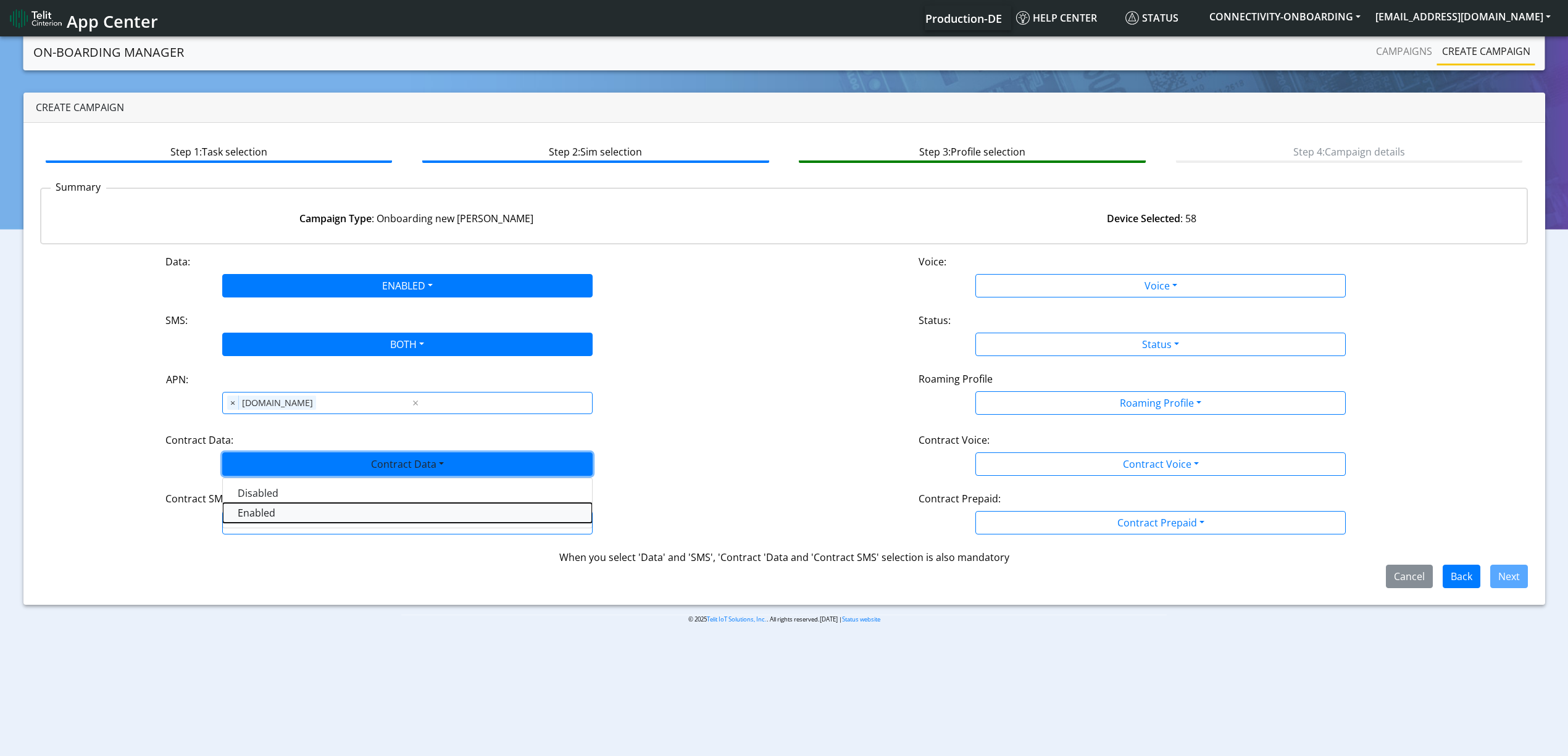
click at [266, 512] on Dataenabled-dropdown "Enabled" at bounding box center [407, 512] width 369 height 20
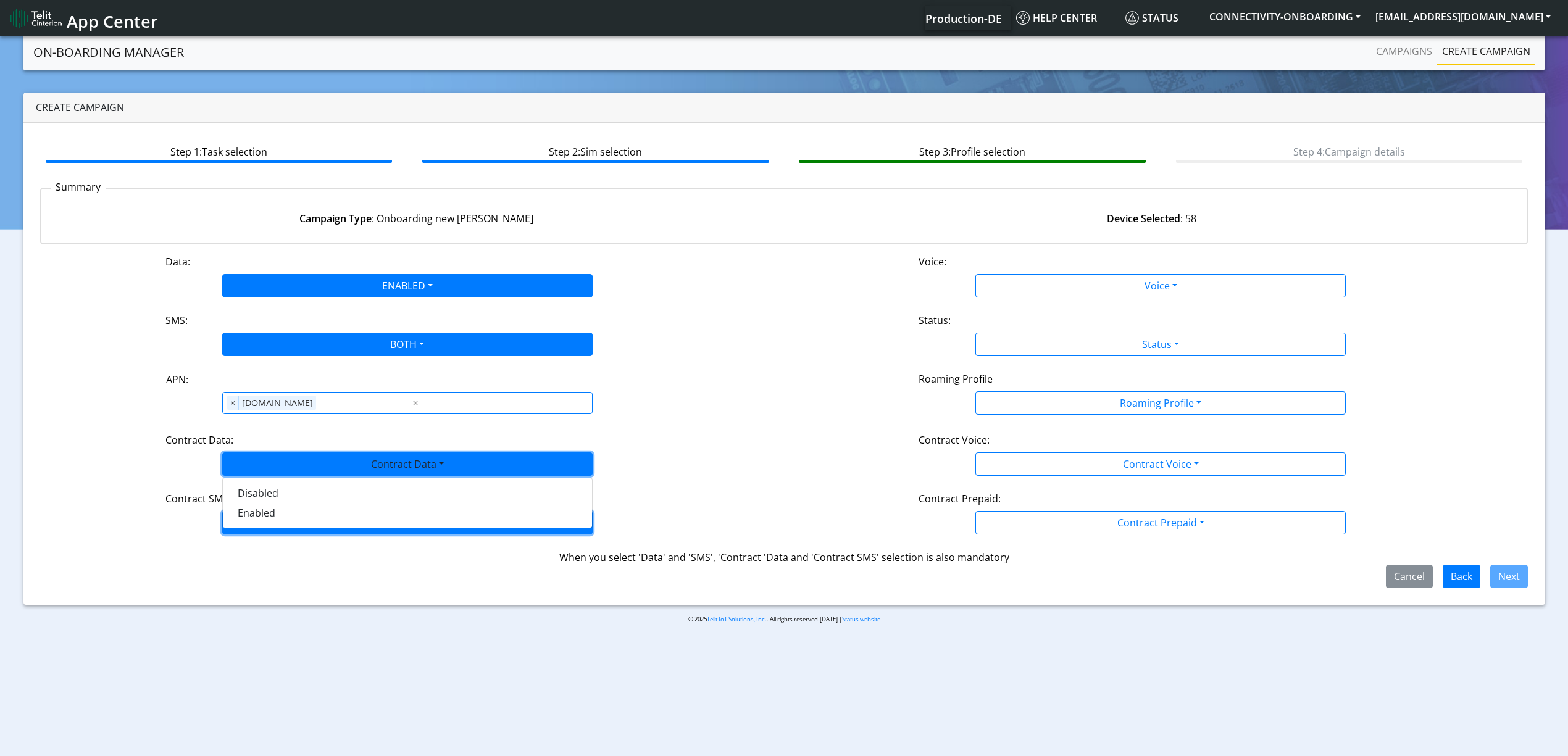
click at [266, 524] on button "Contract SMS" at bounding box center [407, 523] width 370 height 24
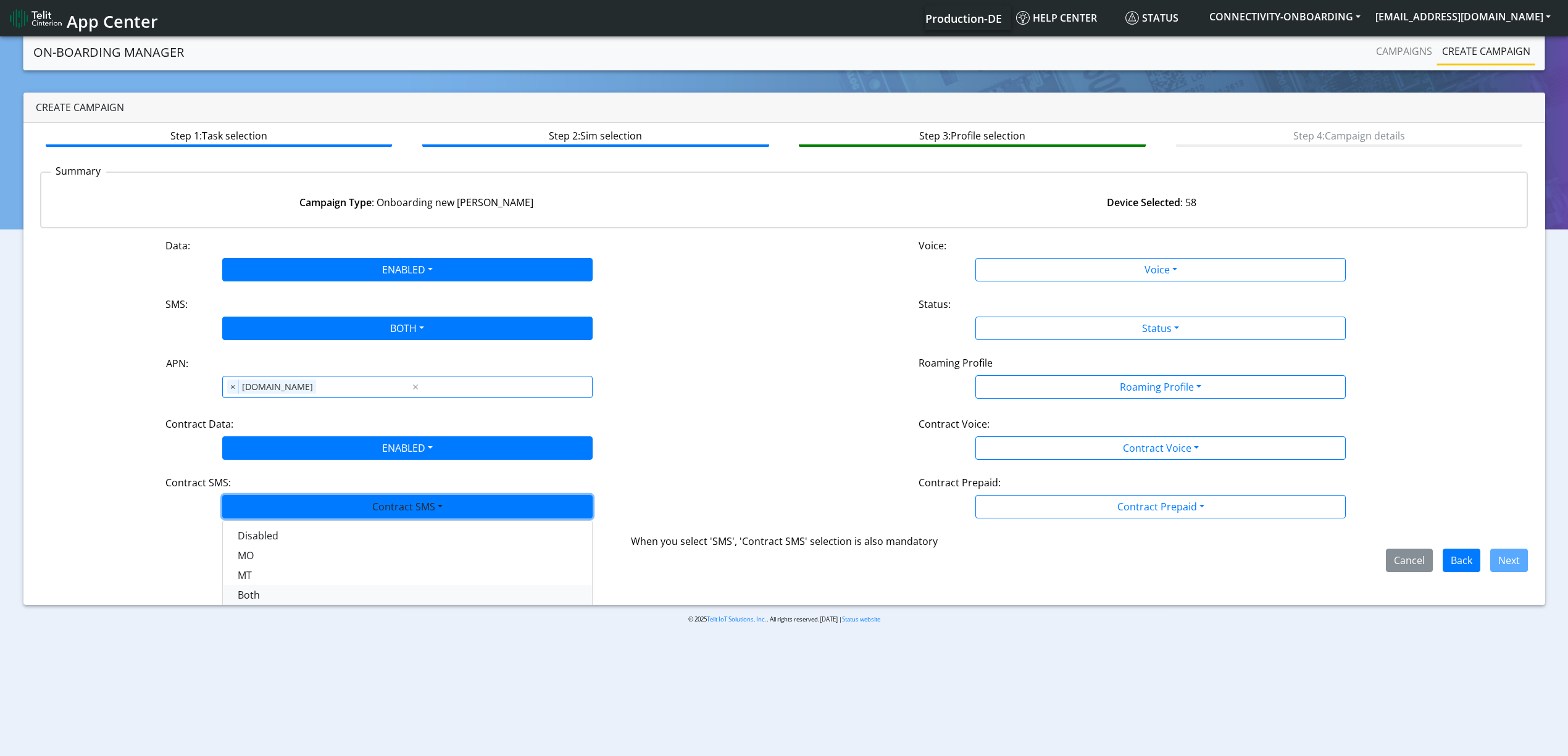
scroll to position [20, 0]
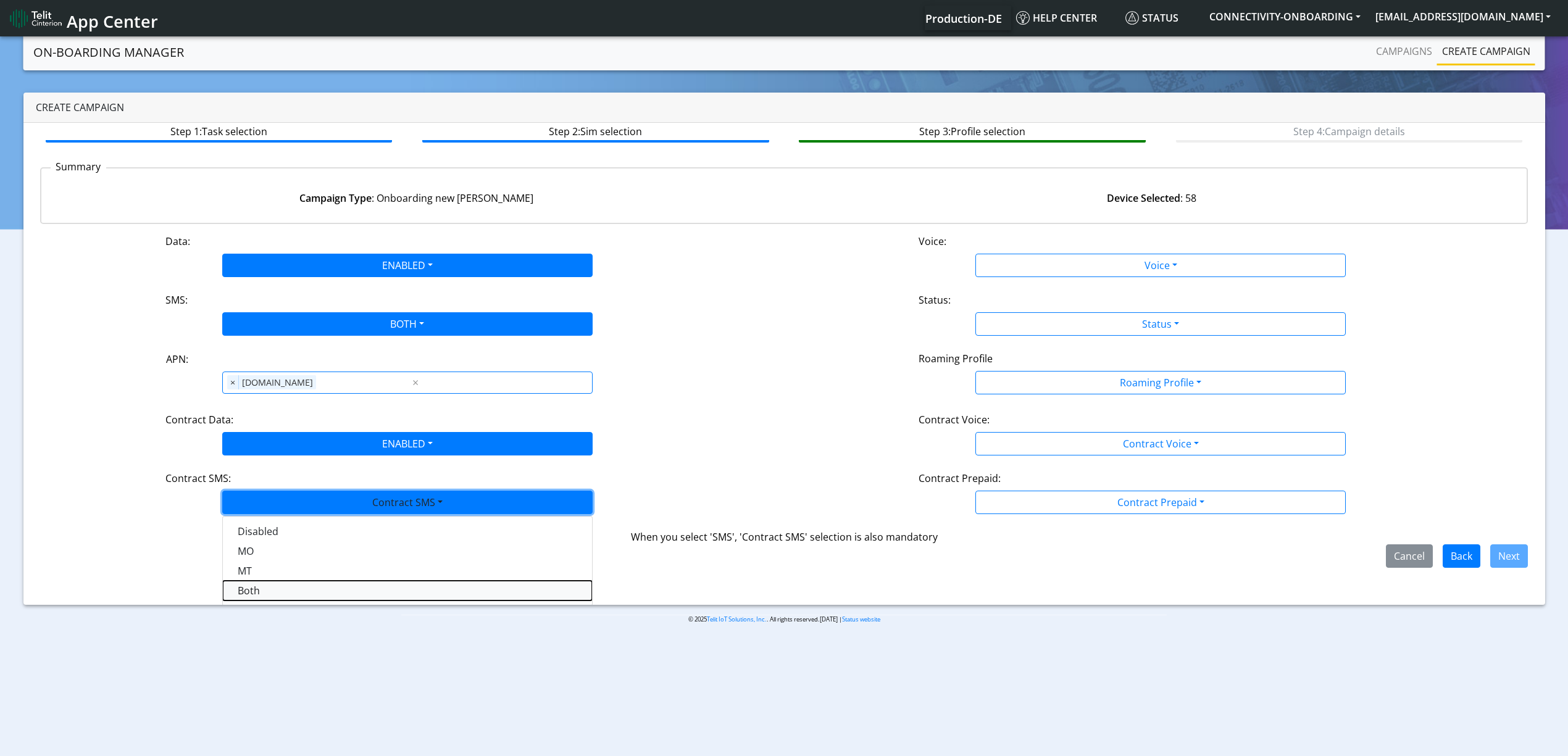
click at [262, 589] on SMSboth-dropdown "Both" at bounding box center [407, 590] width 369 height 20
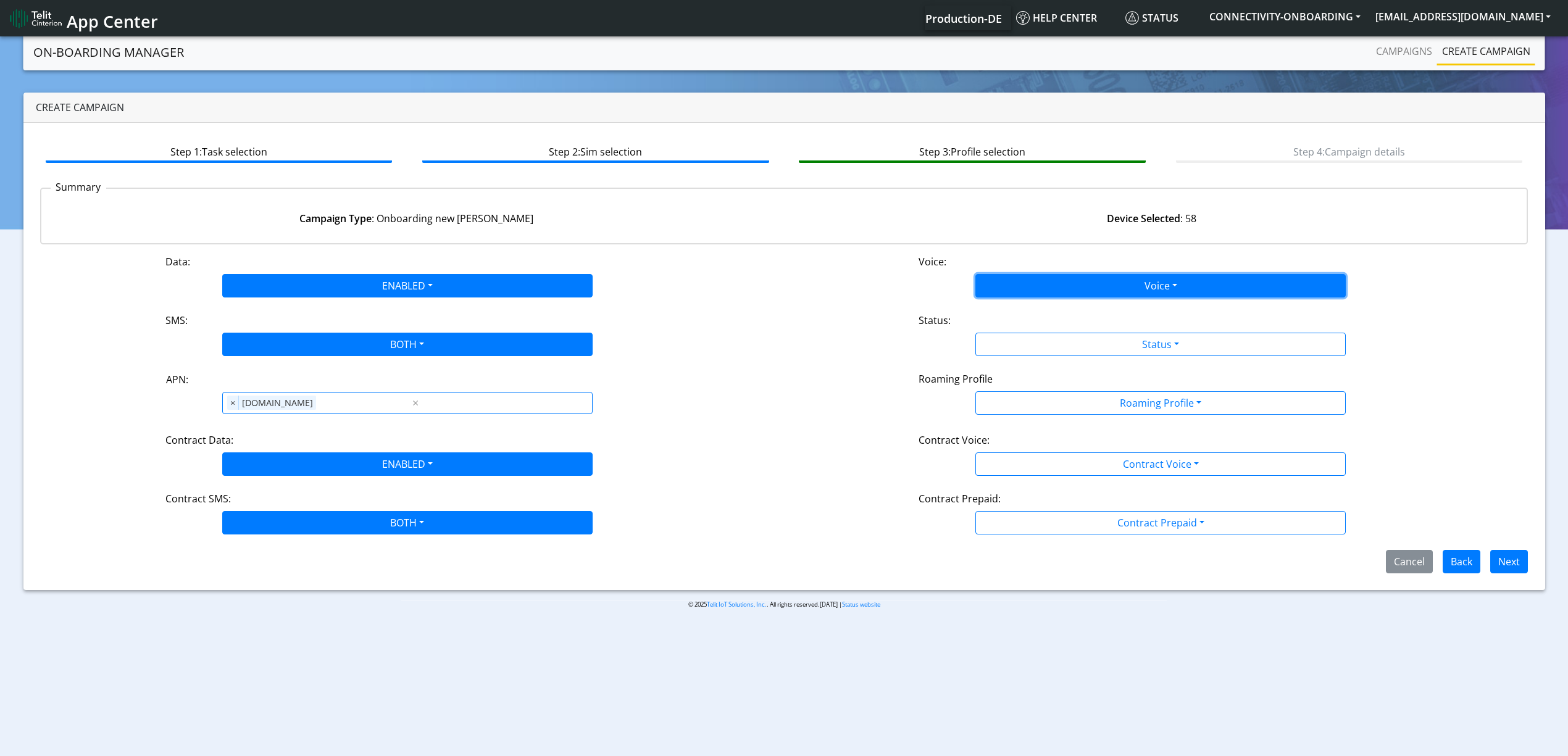
click at [1041, 282] on button "Voice" at bounding box center [1160, 286] width 370 height 24
click at [1041, 305] on button "Disabled" at bounding box center [1160, 315] width 369 height 20
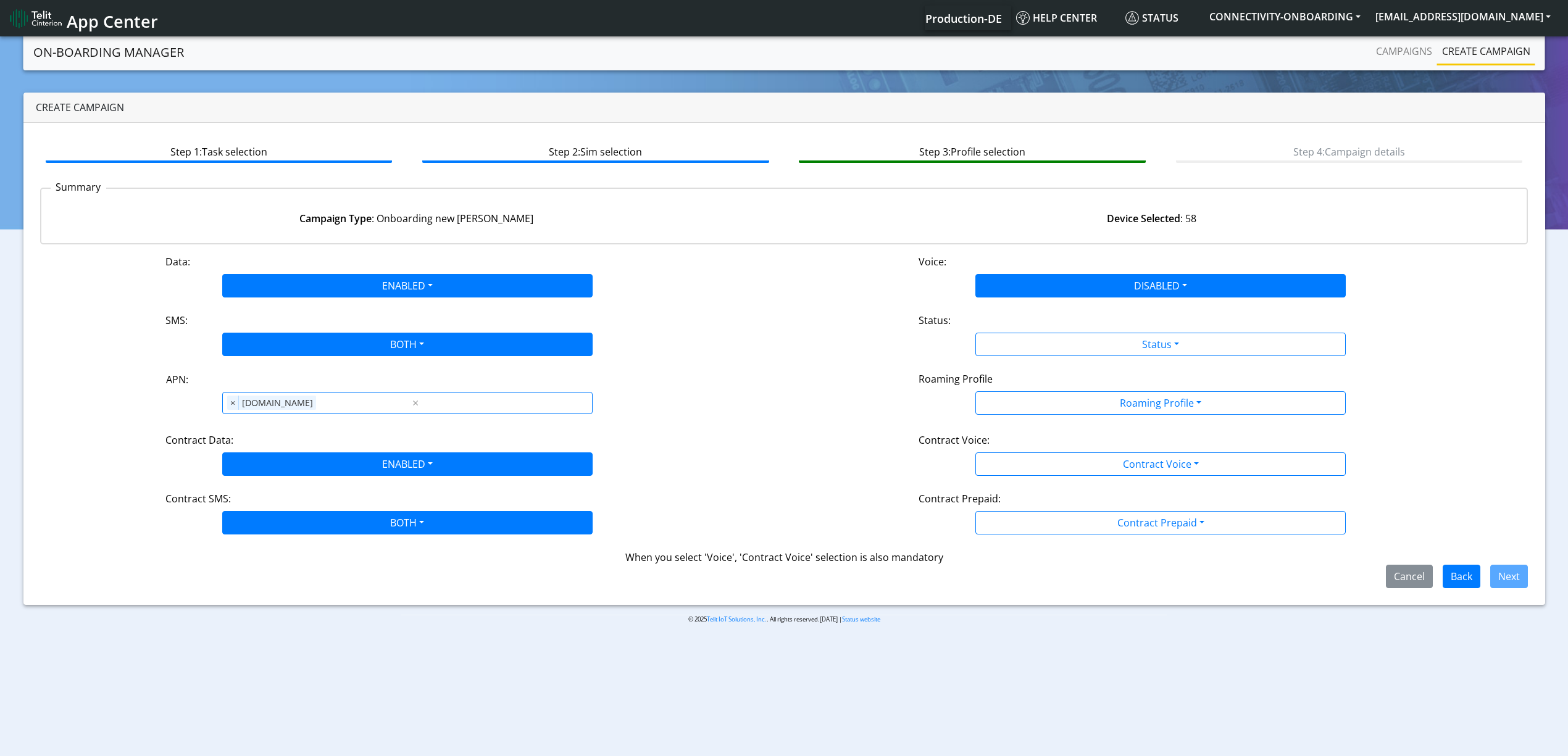
click at [1047, 322] on div "Status:" at bounding box center [1160, 323] width 502 height 20
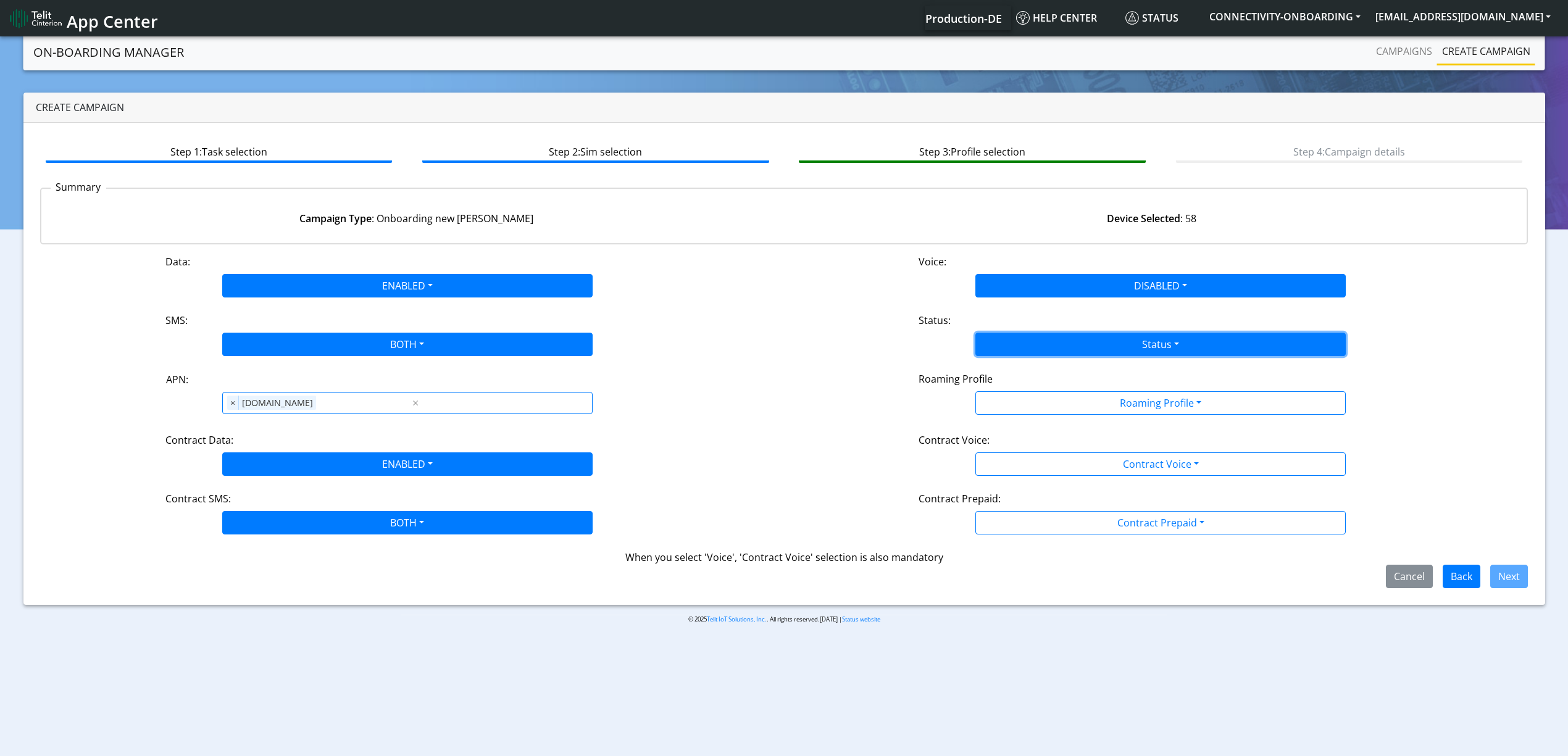
click at [1047, 332] on button "Status" at bounding box center [1160, 344] width 370 height 24
click at [1020, 378] on button "Activate" at bounding box center [1160, 373] width 369 height 20
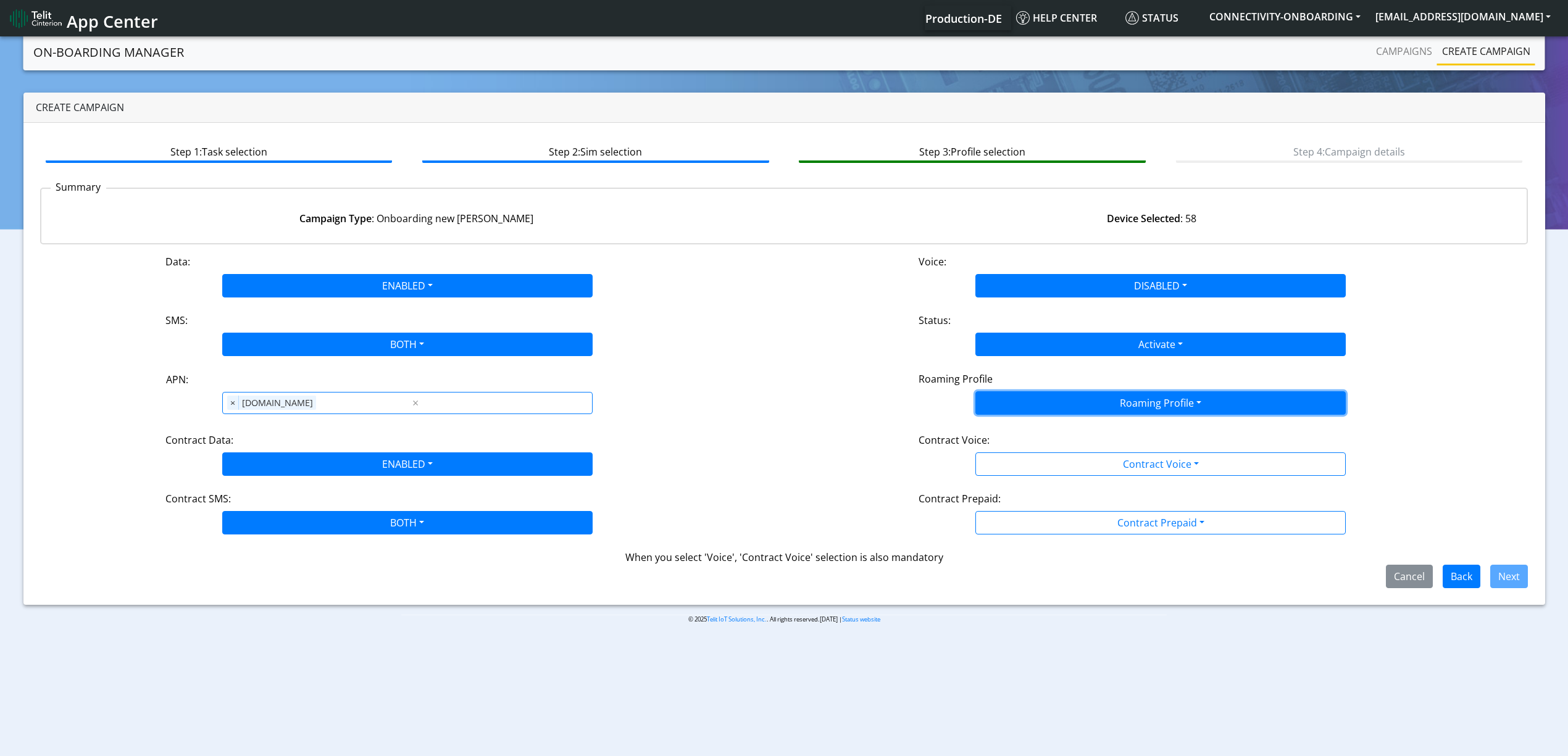
click at [1020, 407] on button "Roaming Profile" at bounding box center [1160, 403] width 370 height 24
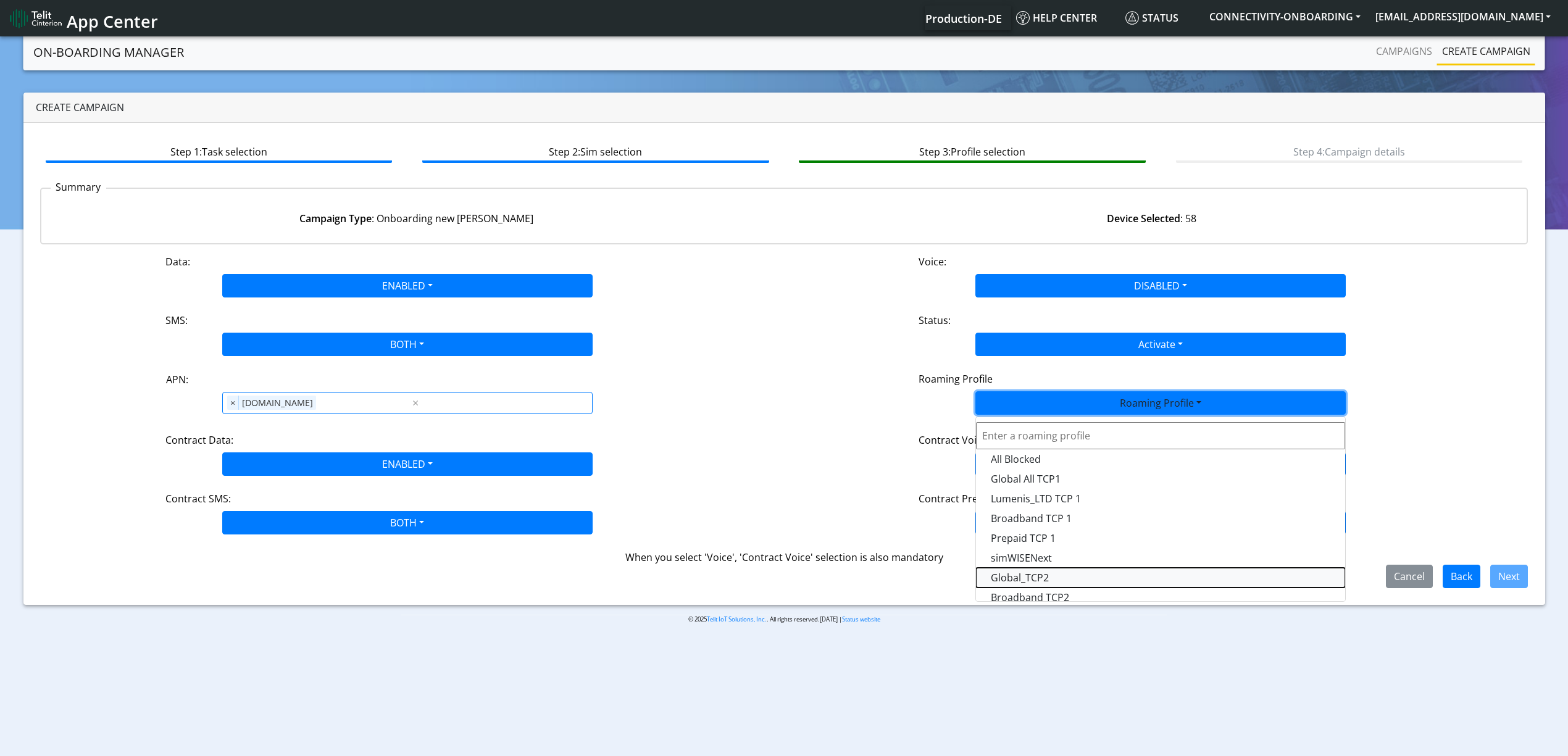
click at [1072, 580] on Profile-dropdown "Global_TCP2" at bounding box center [1160, 578] width 369 height 20
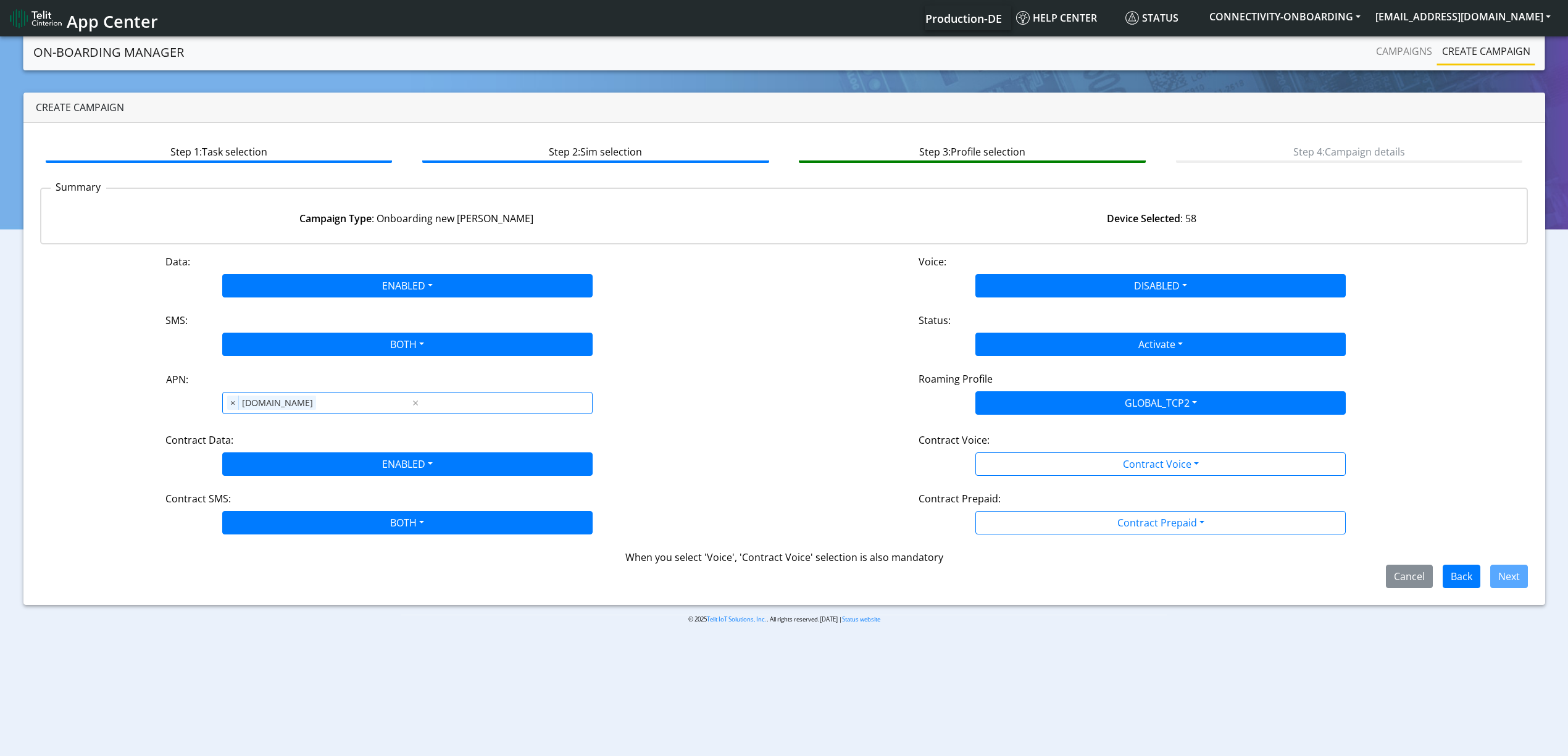
click at [1053, 490] on div "Data: ENABLED Disabled Enabled Voice: DISABLED Disabled Enabled SMS: BOTH Disab…" at bounding box center [784, 420] width 1488 height 334
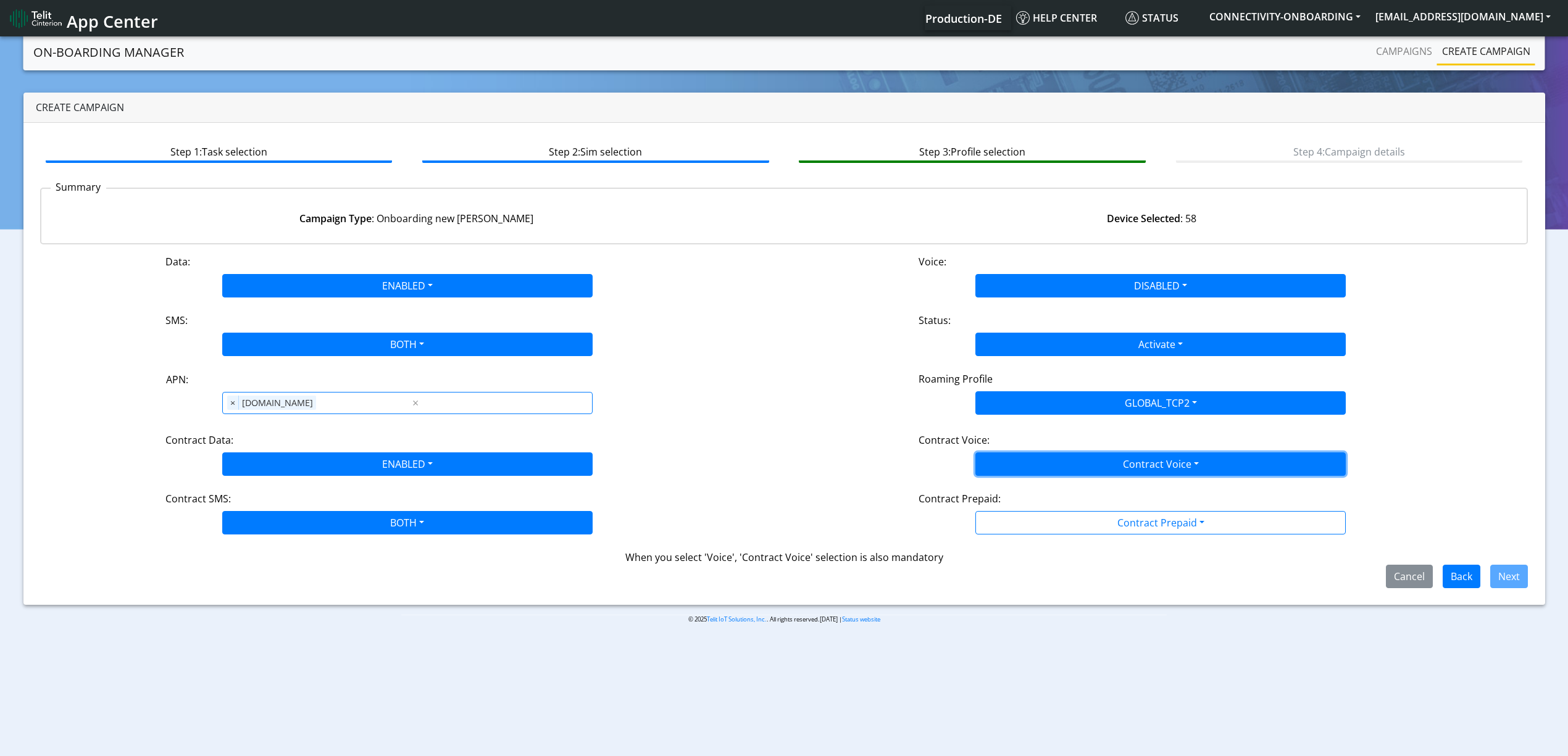
click at [1038, 471] on button "Contract Voice" at bounding box center [1160, 464] width 370 height 24
click at [1019, 486] on Voicedisabled-dropdown "Disabled" at bounding box center [1160, 493] width 369 height 20
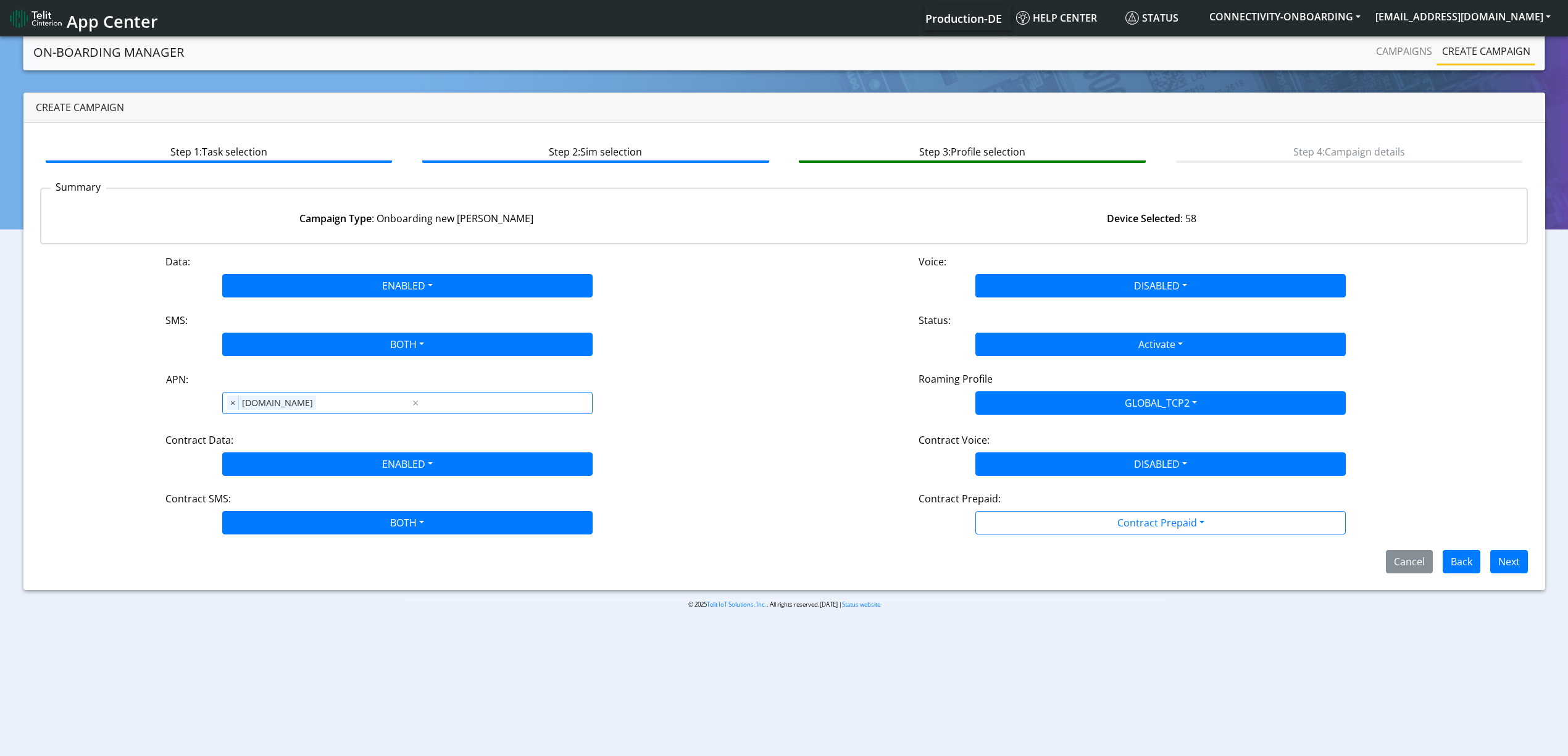
click at [1019, 510] on div "Contract Prepaid:" at bounding box center [1160, 501] width 502 height 20
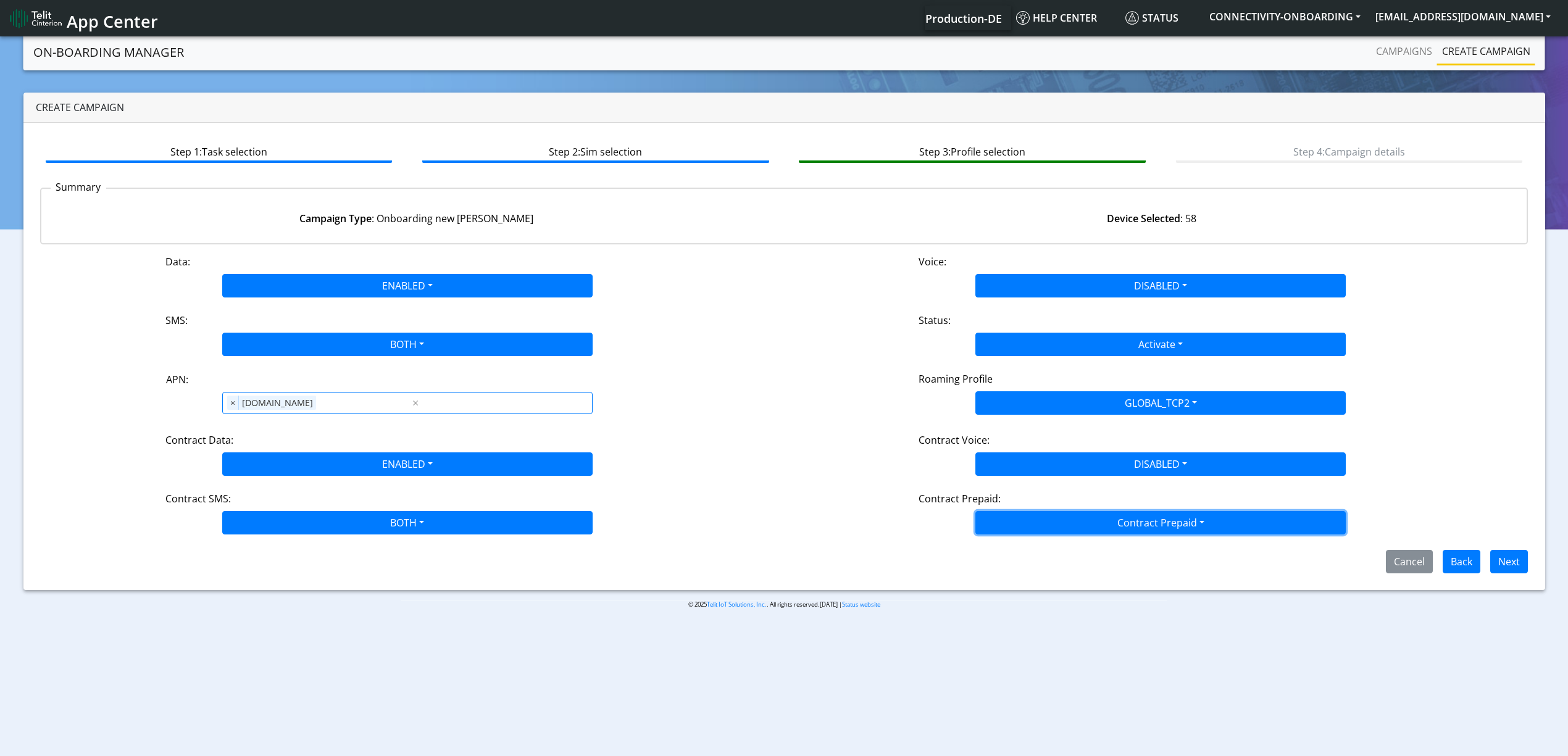
click at [1017, 524] on button "Contract Prepaid" at bounding box center [1160, 523] width 370 height 24
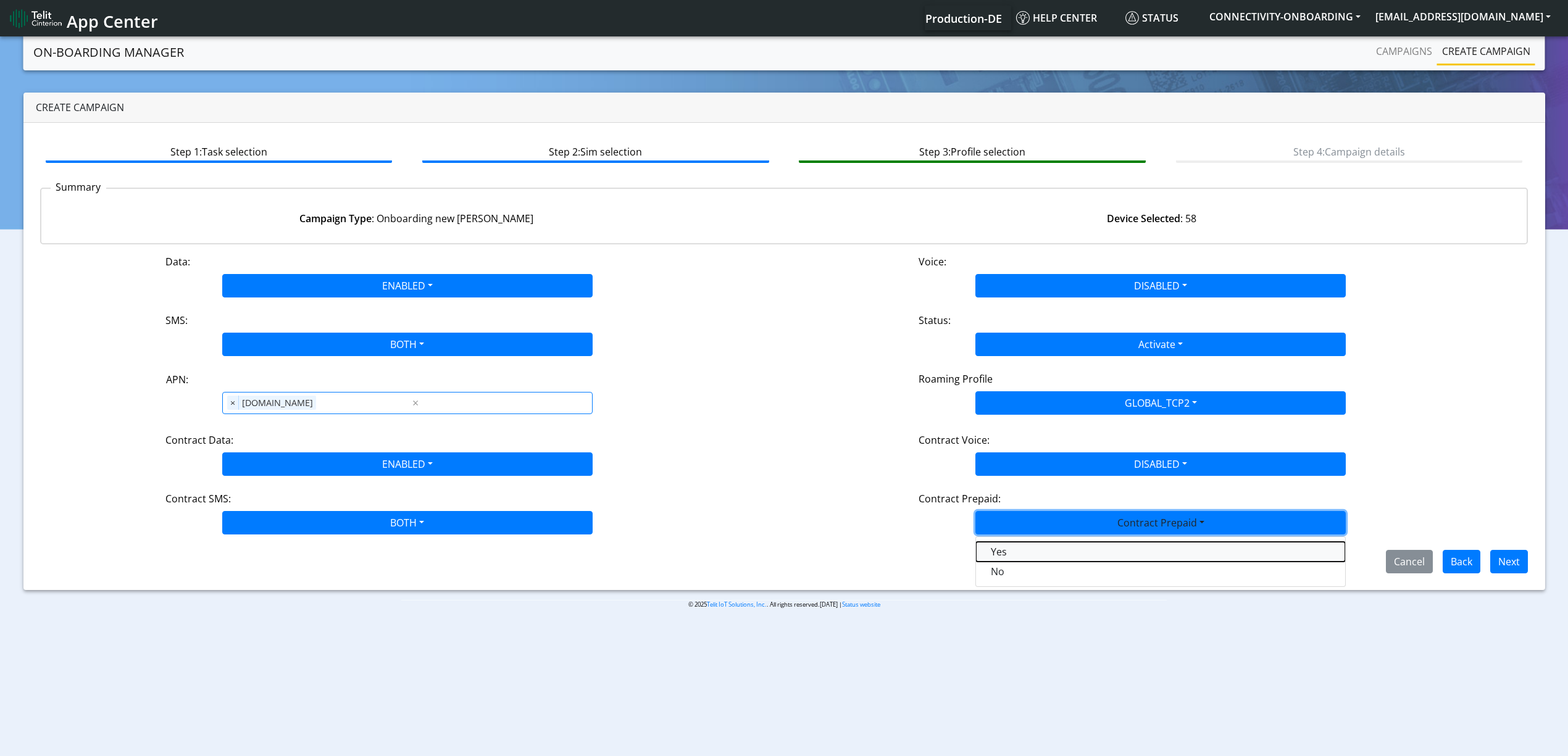
click at [1006, 560] on Prepaidprepaid-dropdown "Yes" at bounding box center [1160, 552] width 369 height 20
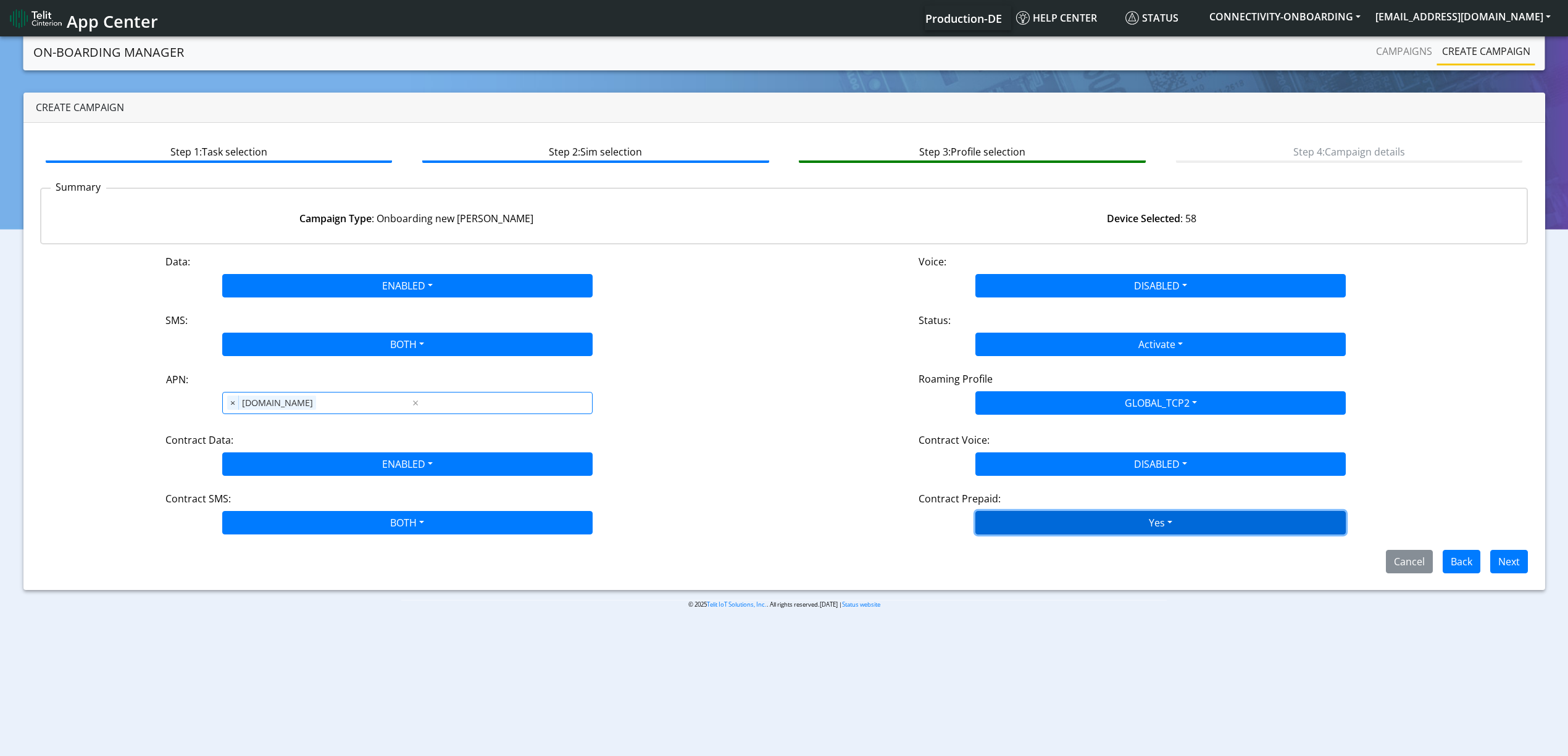
click at [592, 298] on button "Yes" at bounding box center [407, 286] width 370 height 24
click at [1038, 524] on button "Yes" at bounding box center [1160, 523] width 370 height 24
click at [592, 298] on button "Yes" at bounding box center [407, 286] width 370 height 24
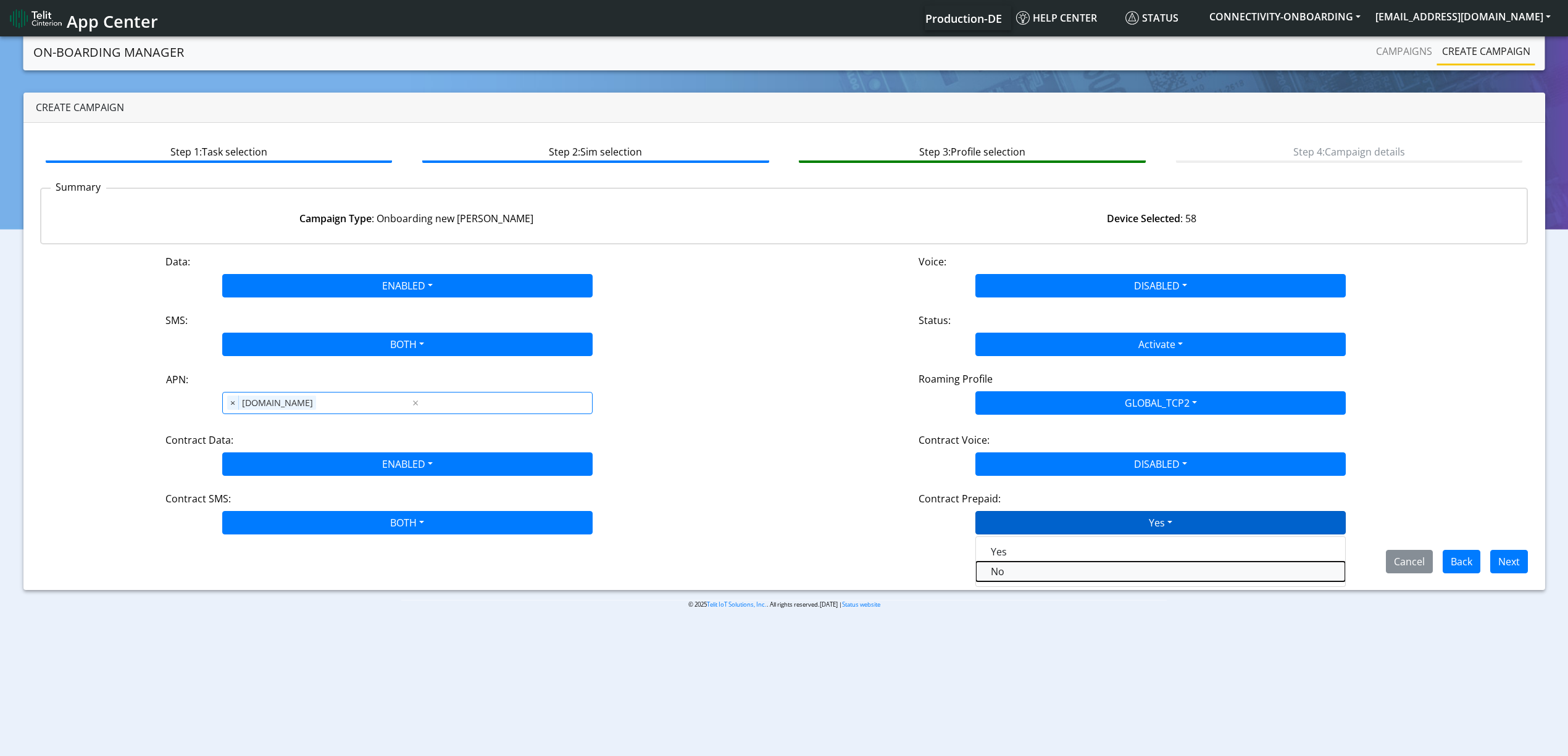
click at [1031, 578] on Prepaidnotprepaid-dropdown "No" at bounding box center [1160, 571] width 369 height 20
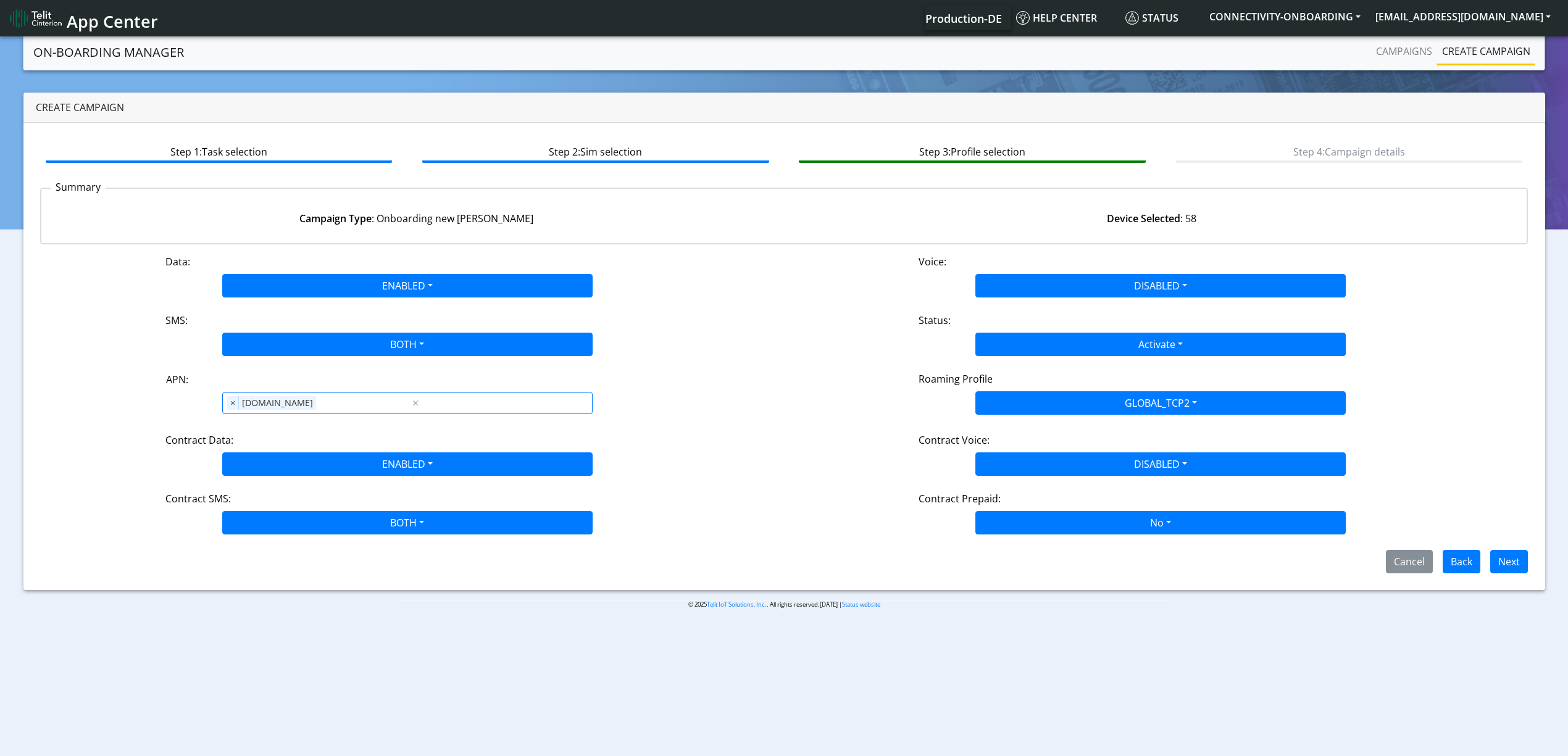
click at [1535, 560] on div "Cancel Back Next" at bounding box center [784, 561] width 1507 height 24
click at [1514, 560] on button "Next" at bounding box center [1509, 561] width 38 height 24
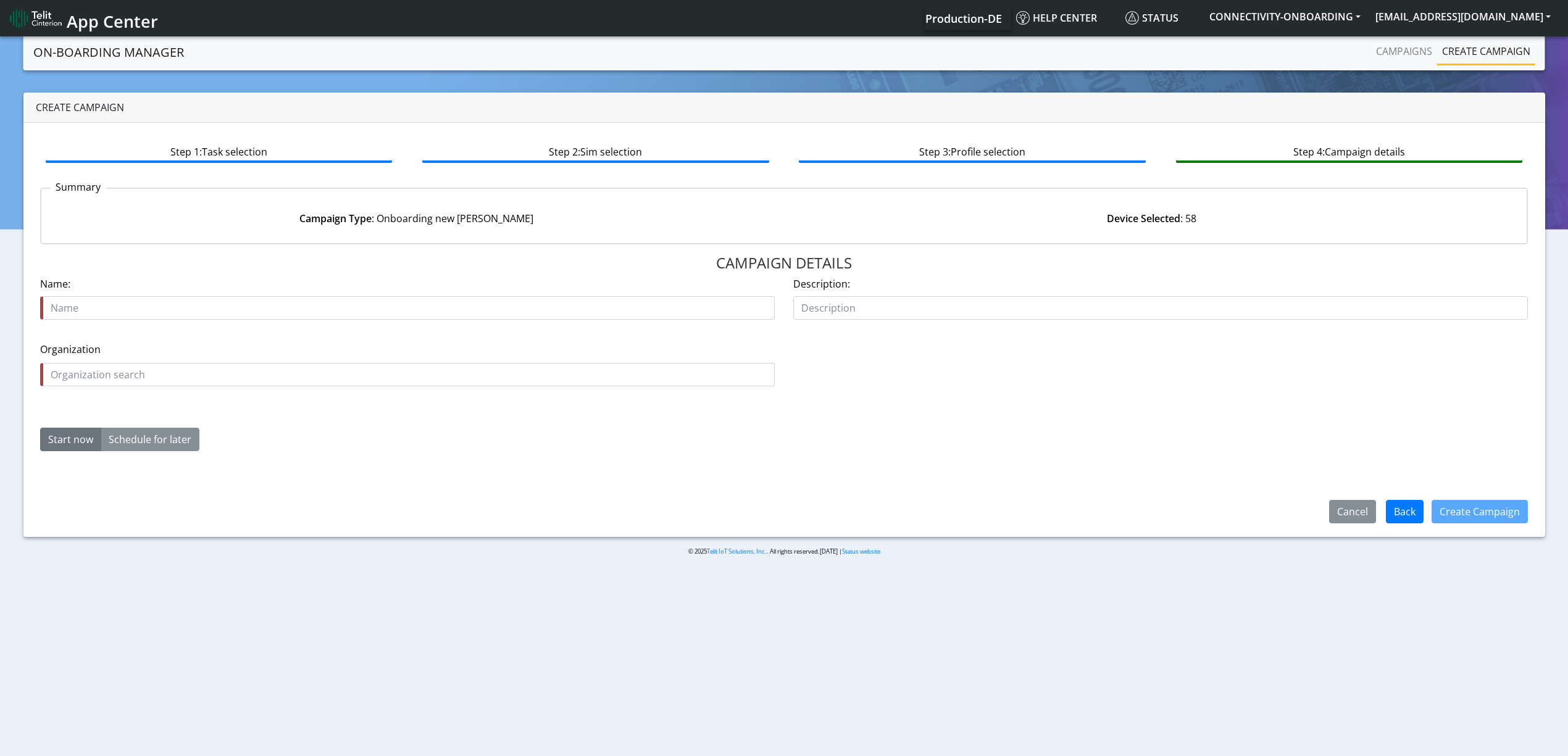
click at [172, 321] on div "Name is required Name:" at bounding box center [407, 302] width 753 height 53
click at [172, 319] on div "Name is required Name:" at bounding box center [407, 302] width 753 height 53
click at [169, 314] on input "text" at bounding box center [407, 308] width 735 height 24
type input "BUG"
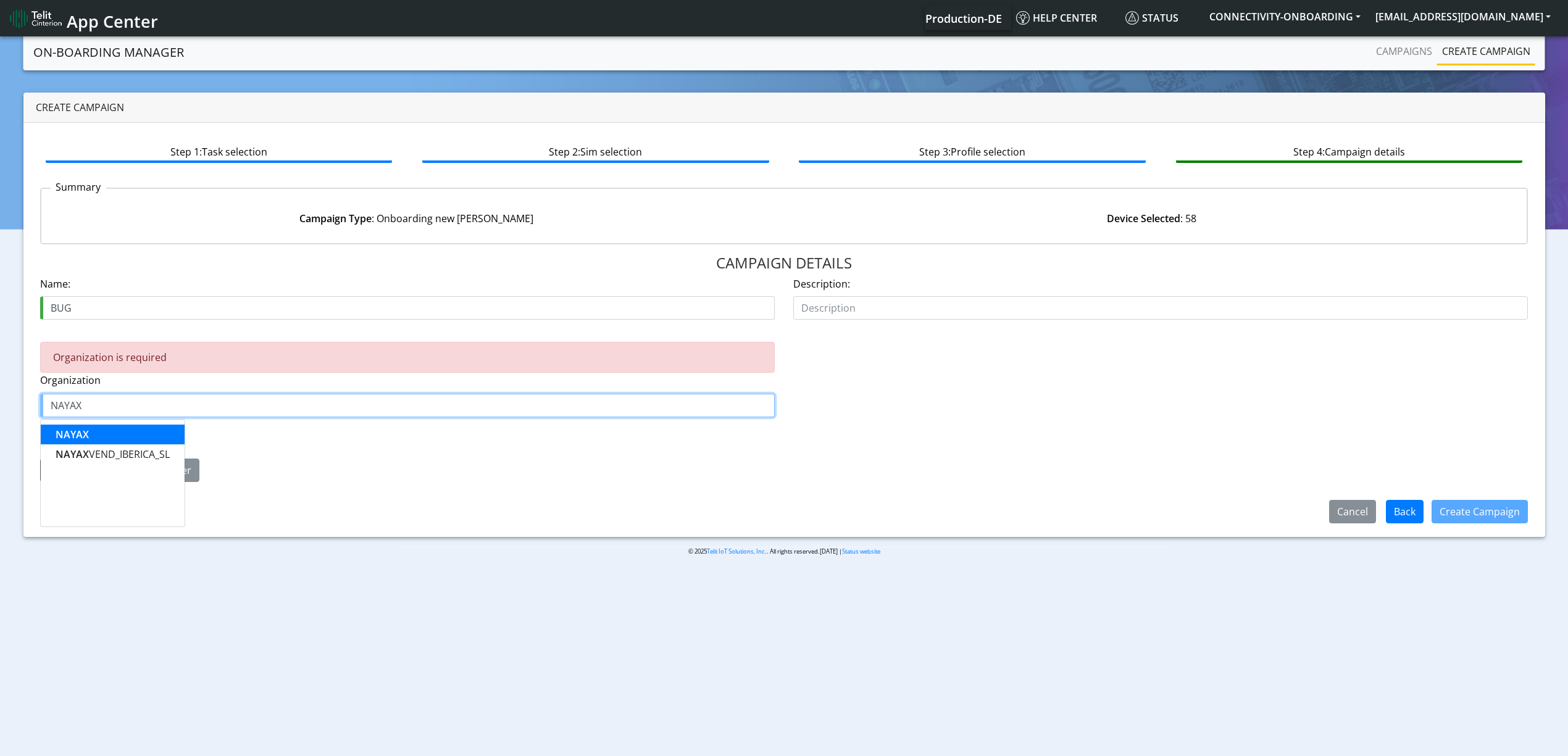
click at [107, 398] on input "NAYAX" at bounding box center [407, 405] width 735 height 24
click at [100, 440] on ngb-highlight "TROP ICAL_DE" at bounding box center [87, 434] width 63 height 14
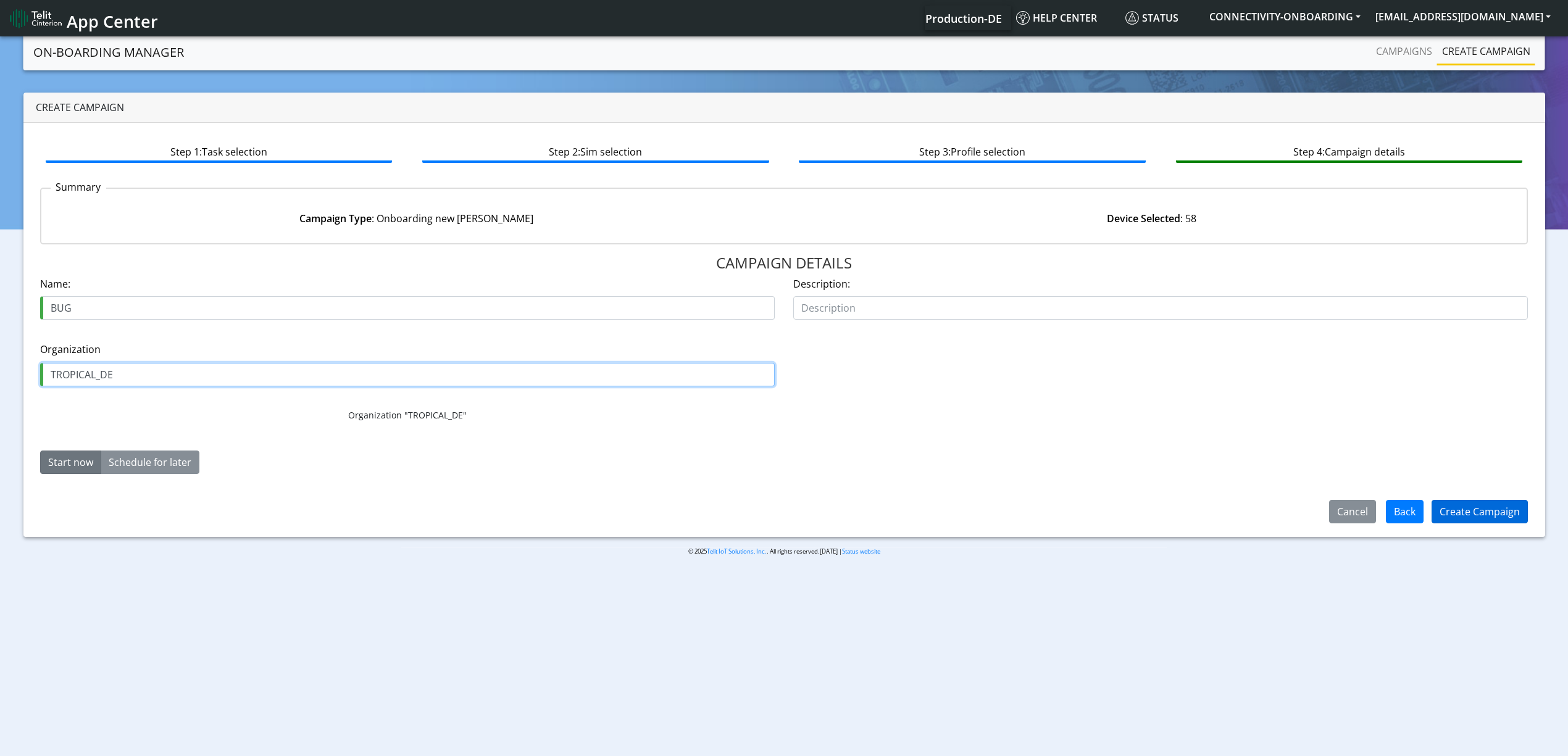
type input "TROPICAL_DE"
click at [1495, 511] on button "Create Campaign" at bounding box center [1479, 512] width 96 height 24
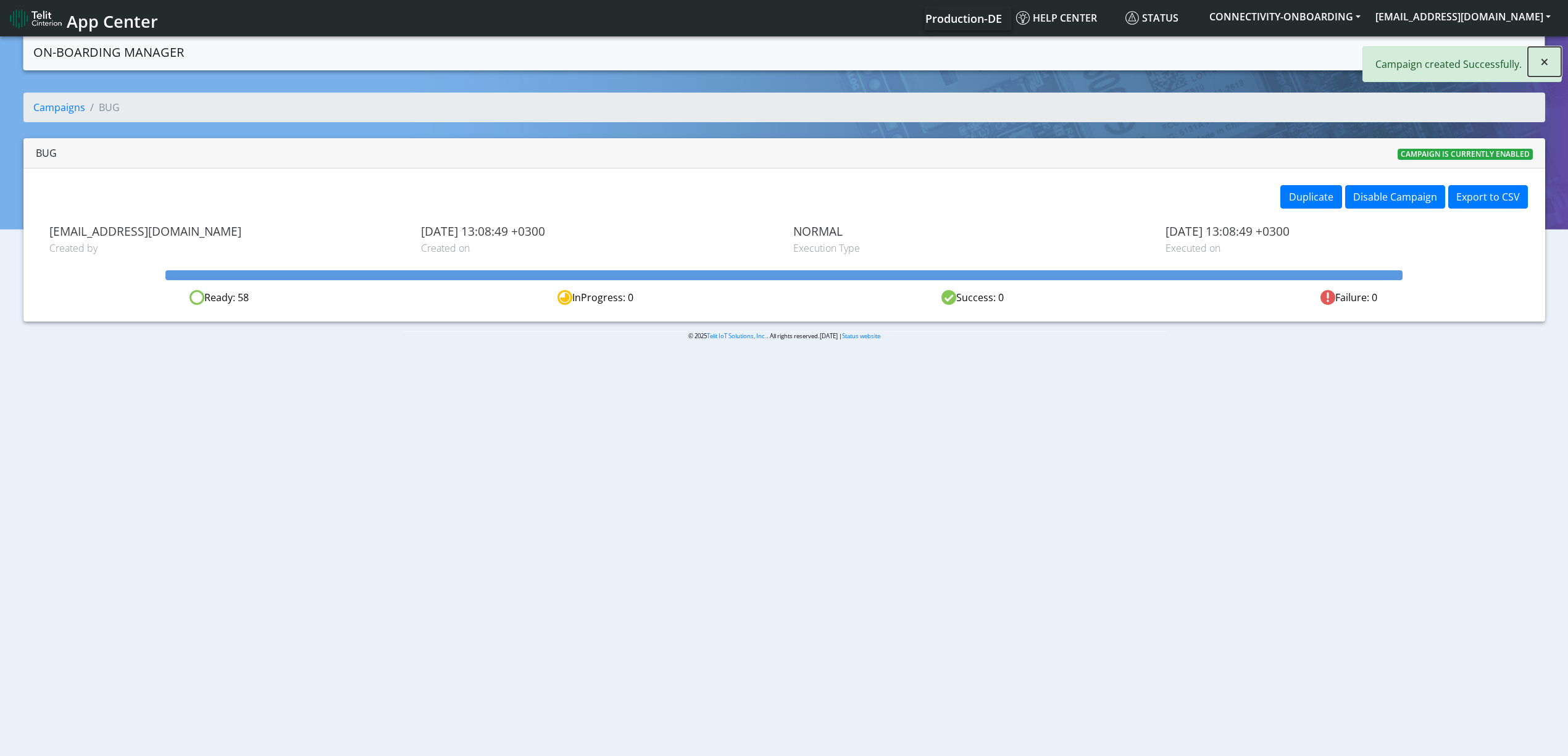
click at [1551, 62] on button "×" at bounding box center [1544, 61] width 33 height 29
click at [1389, 62] on link "Campaigns" at bounding box center [1403, 52] width 66 height 25
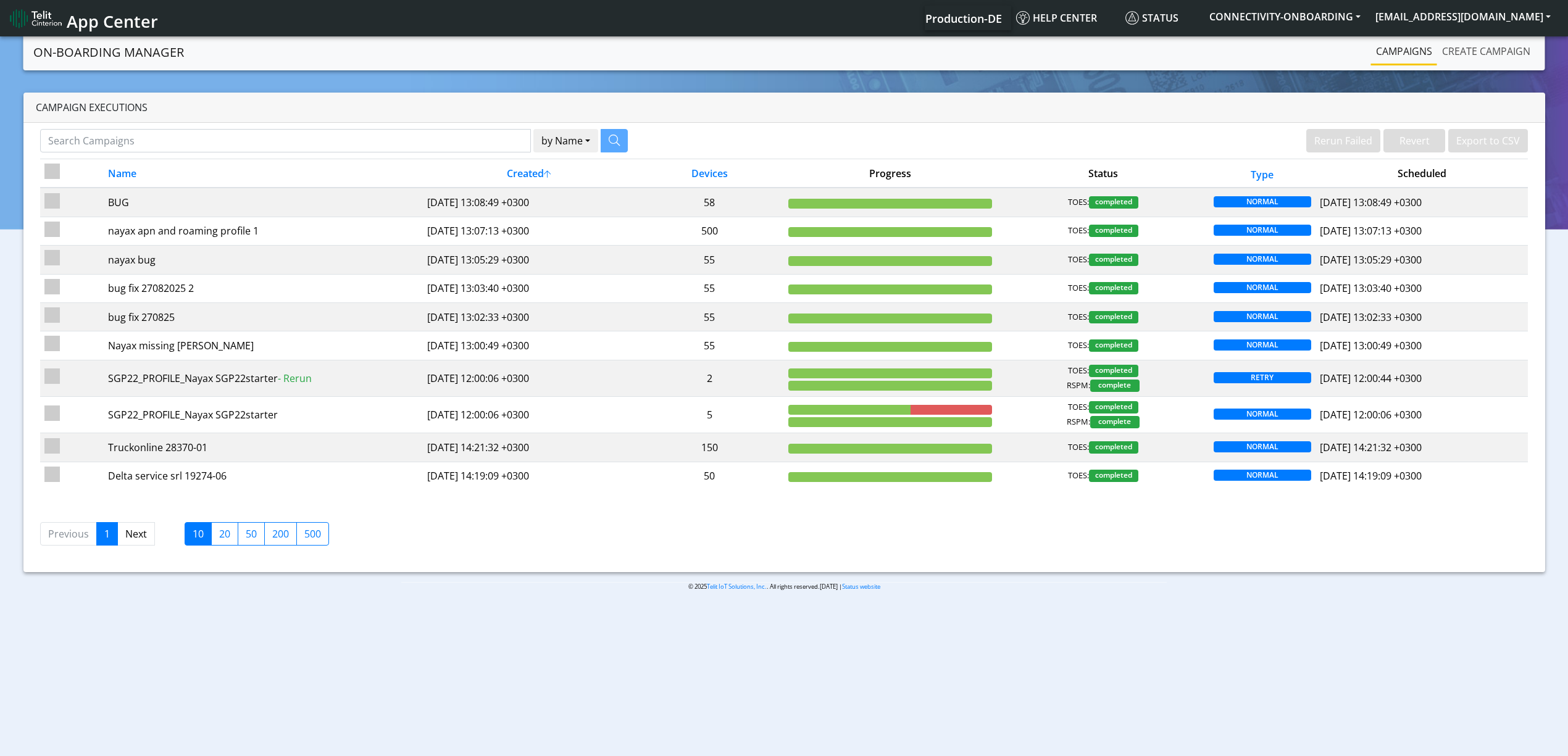
click at [1497, 53] on link "Create campaign" at bounding box center [1486, 52] width 98 height 25
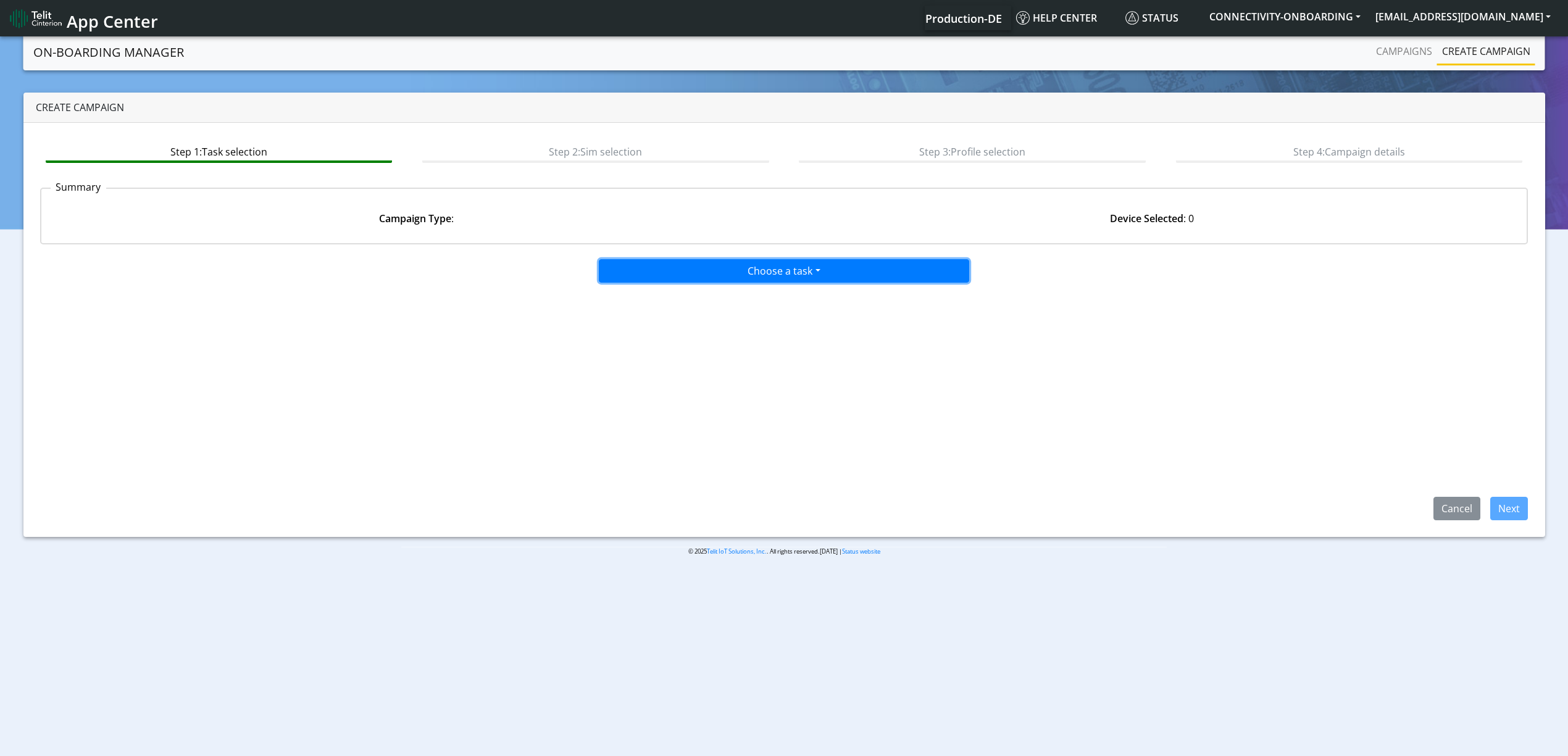
click at [699, 274] on button "Choose a task" at bounding box center [784, 271] width 370 height 24
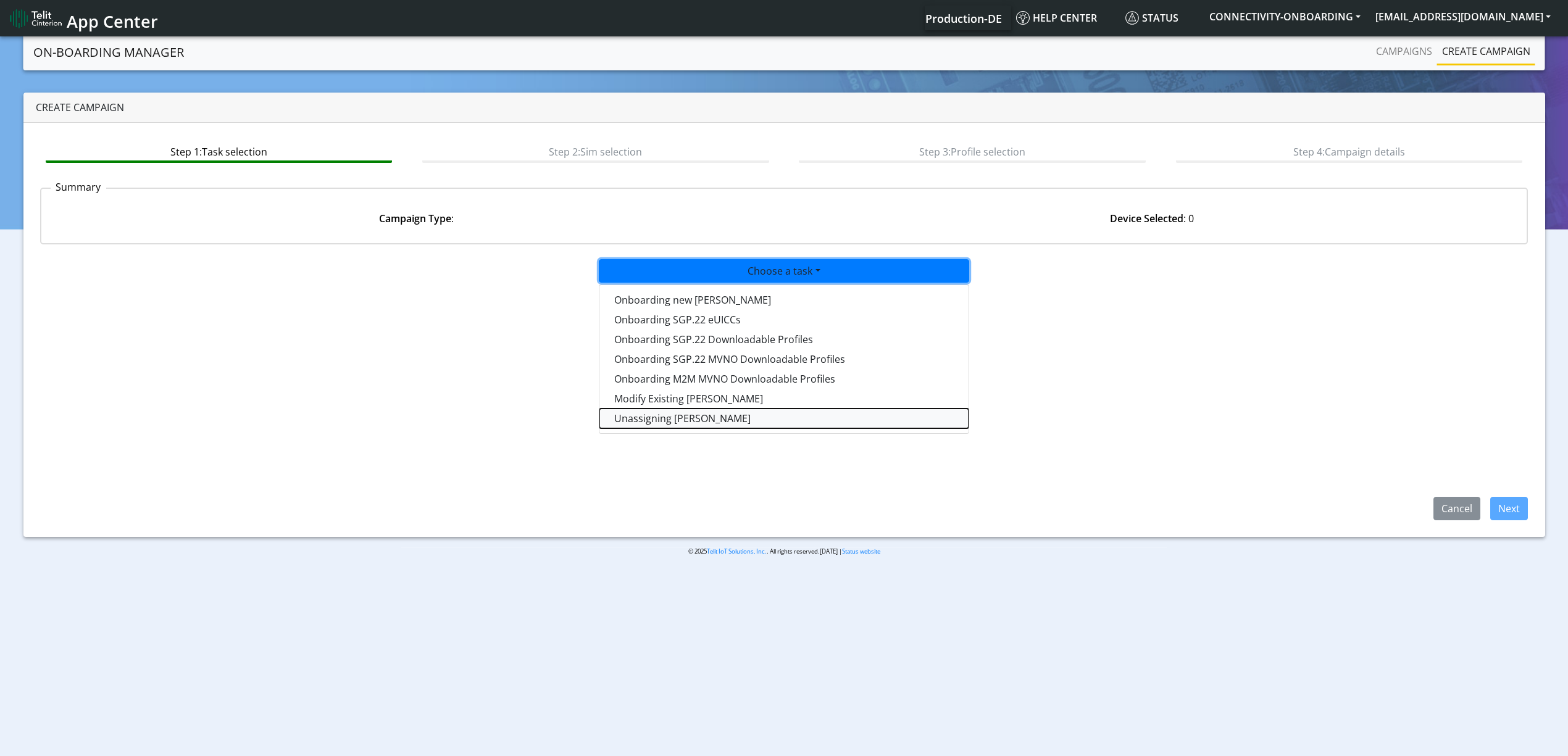
click at [665, 417] on taskunassign-dropdown "Unassigning [PERSON_NAME]" at bounding box center [784, 418] width 369 height 20
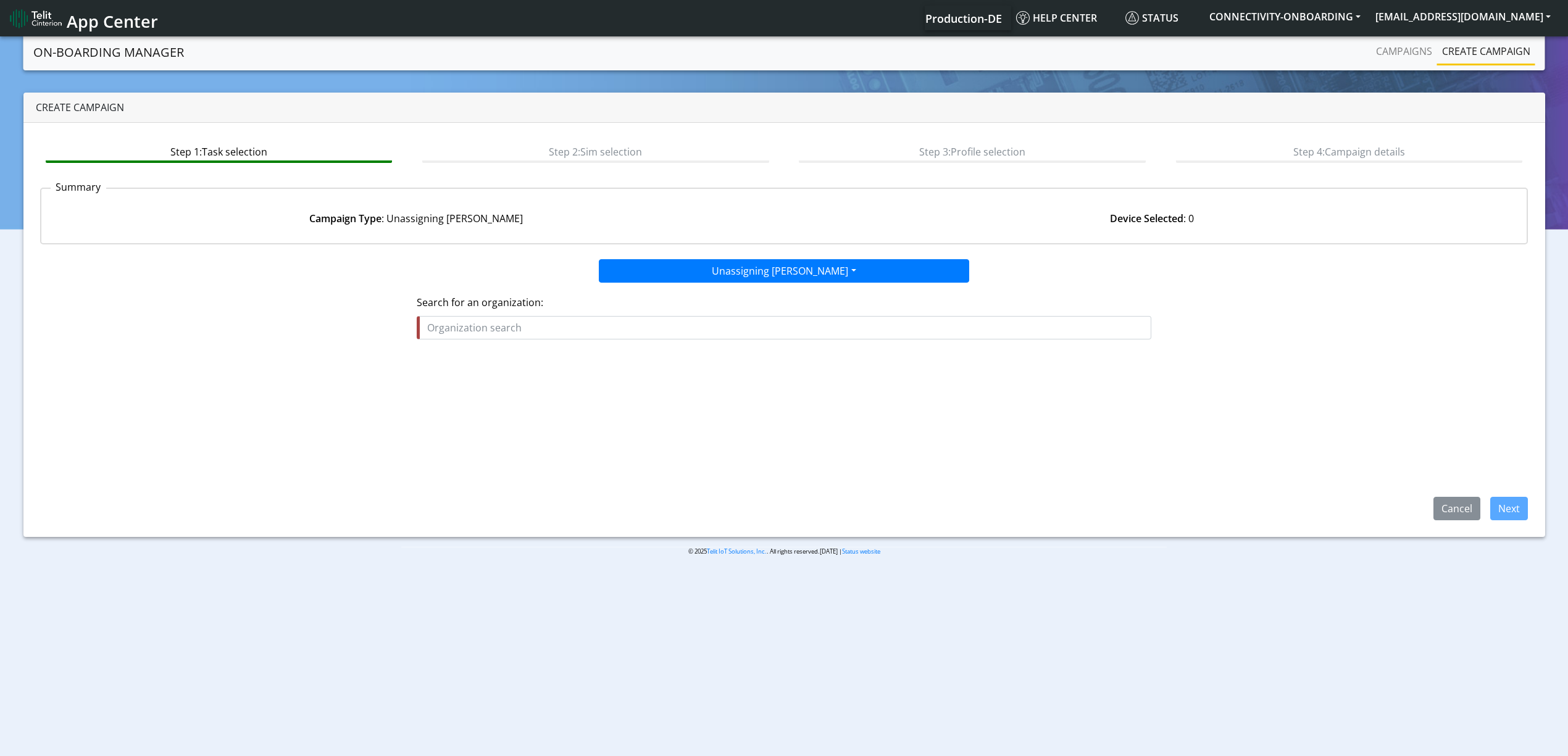
click at [611, 342] on fieldset "Search for an organization:" at bounding box center [784, 322] width 735 height 54
click at [608, 336] on input "text" at bounding box center [784, 328] width 735 height 24
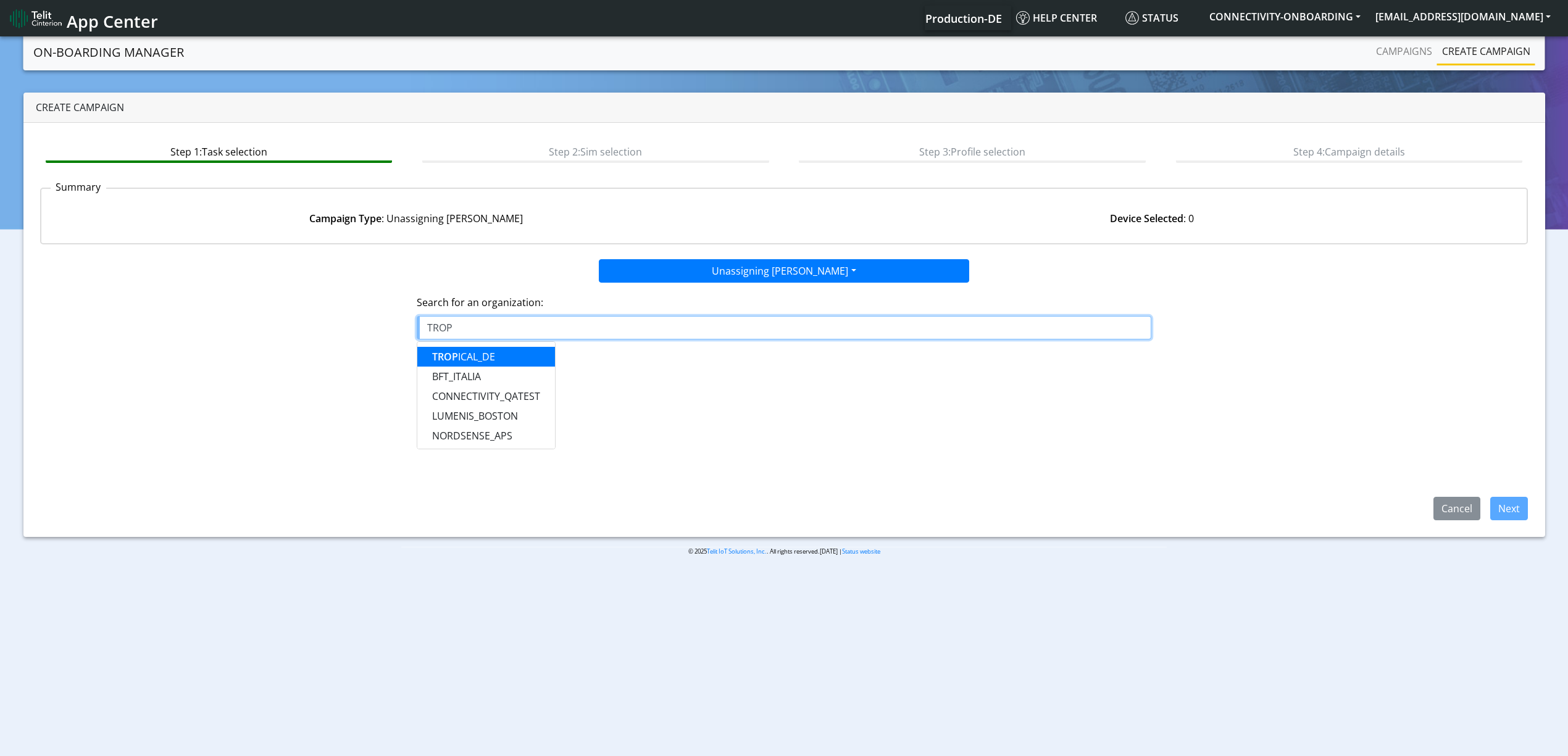
click at [479, 358] on ngb-highlight "TROP ICAL_DE" at bounding box center [464, 356] width 63 height 14
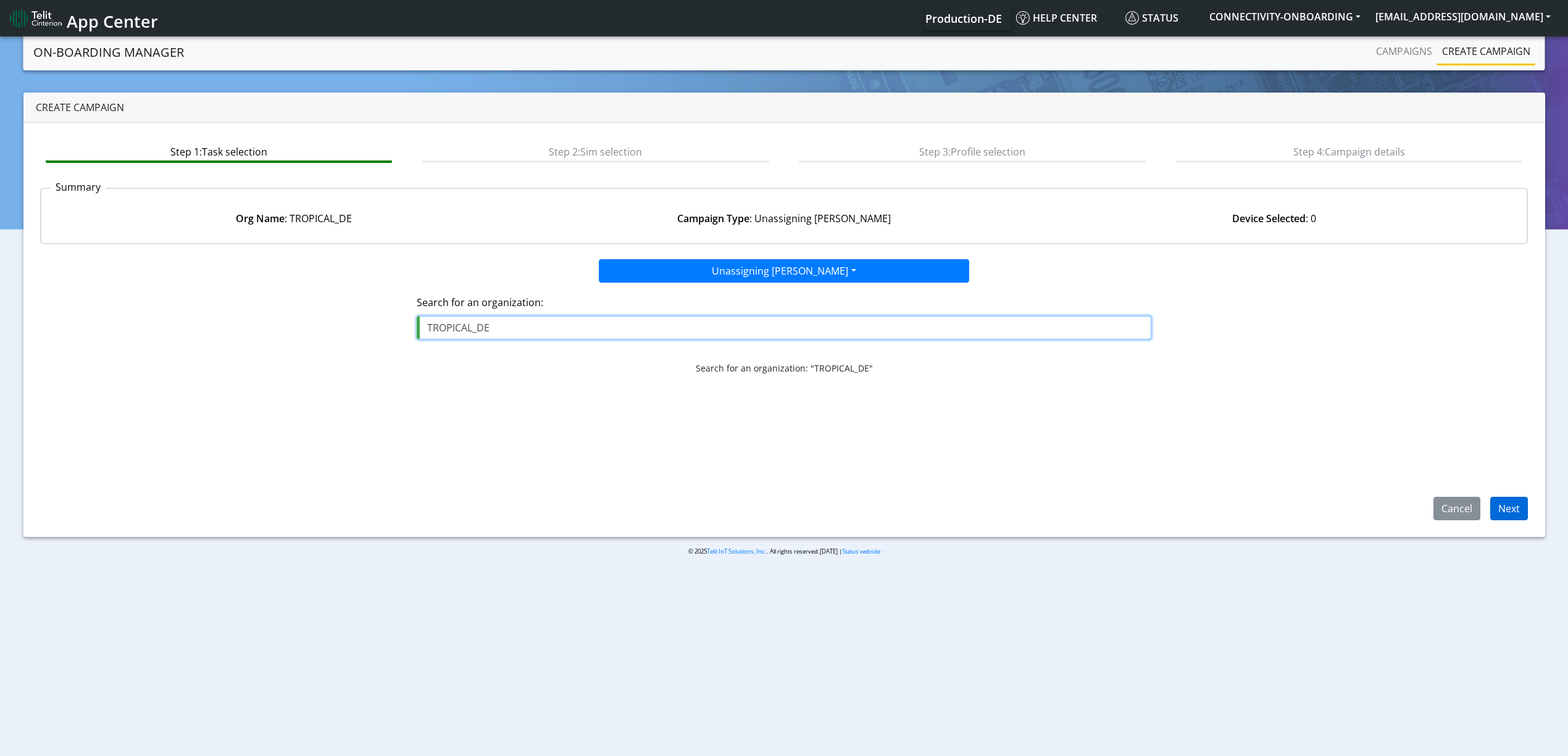
type input "TROPICAL_DE"
click at [1511, 503] on button "Next" at bounding box center [1509, 509] width 38 height 24
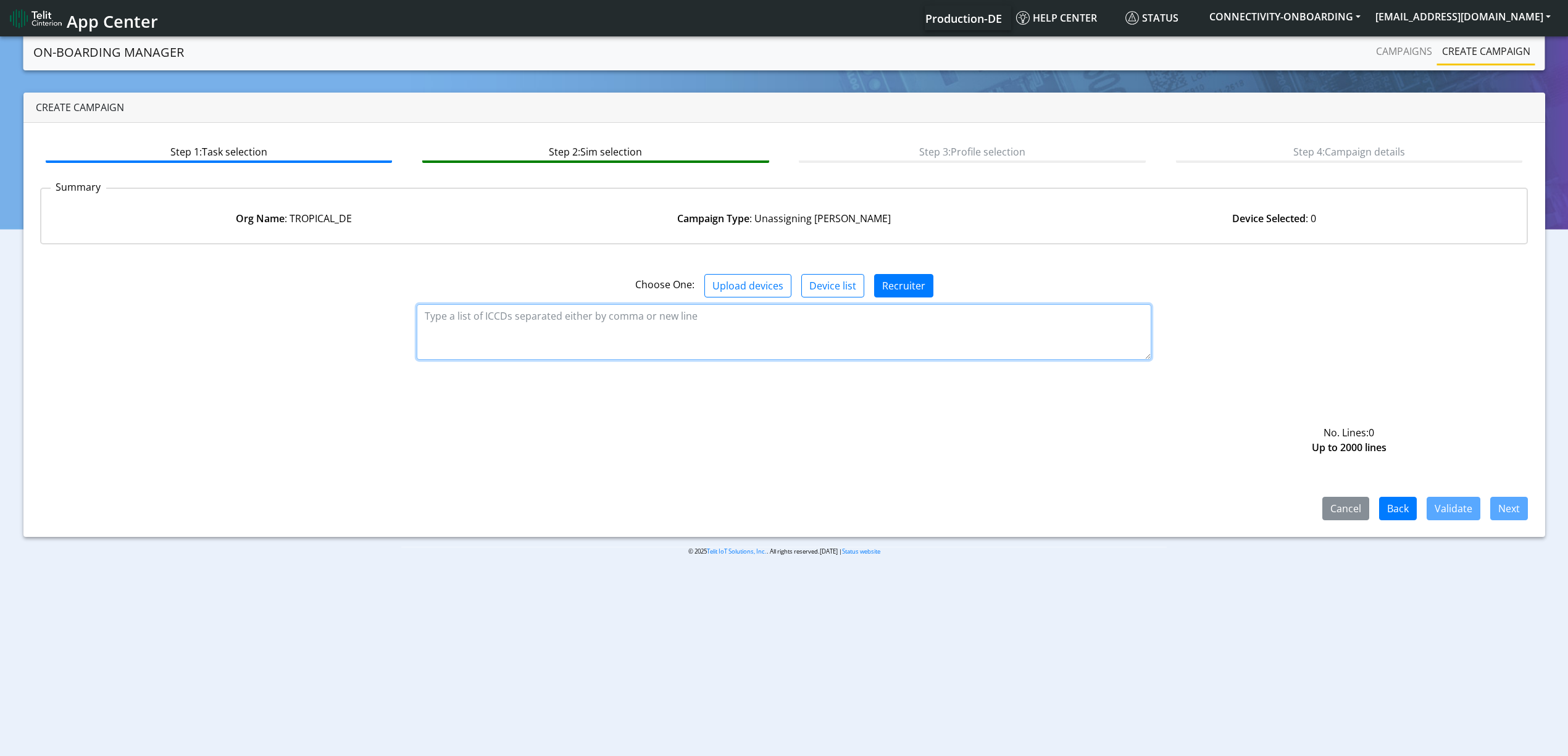
click at [569, 324] on textarea at bounding box center [784, 332] width 735 height 55
paste textarea "89358151000028780263 89358151000028780966 89358151000028780974 8935815100002878…"
type textarea "89358151000028780263 89358151000028780966 89358151000028780974 8935815100002878…"
click at [1453, 501] on button "Validate" at bounding box center [1453, 509] width 54 height 24
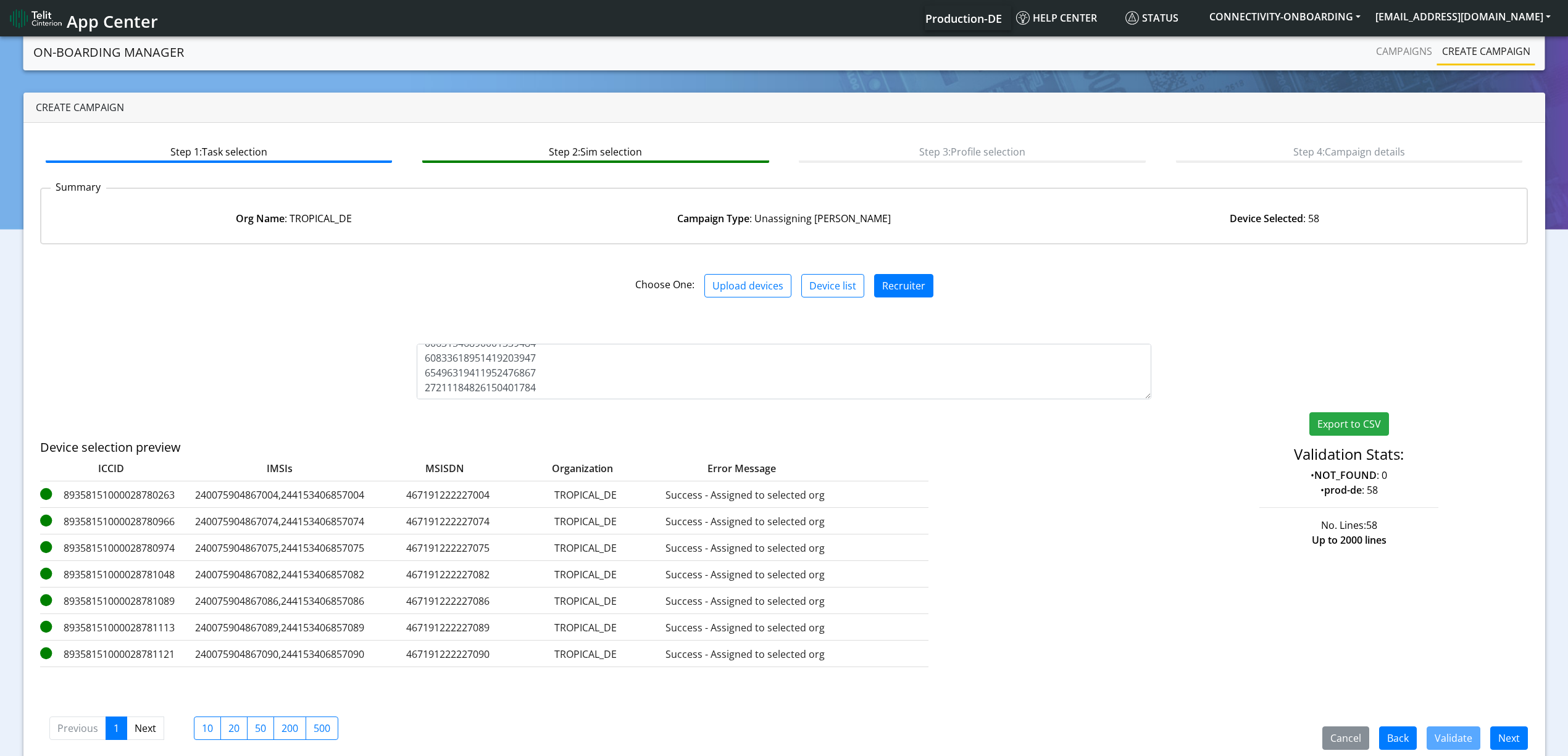
click at [1509, 726] on div "Cancel Back Validate Next Previous 1 Next 10 20 50 200 500" at bounding box center [784, 727] width 1488 height 46
click at [1509, 734] on button "Next" at bounding box center [1509, 738] width 38 height 24
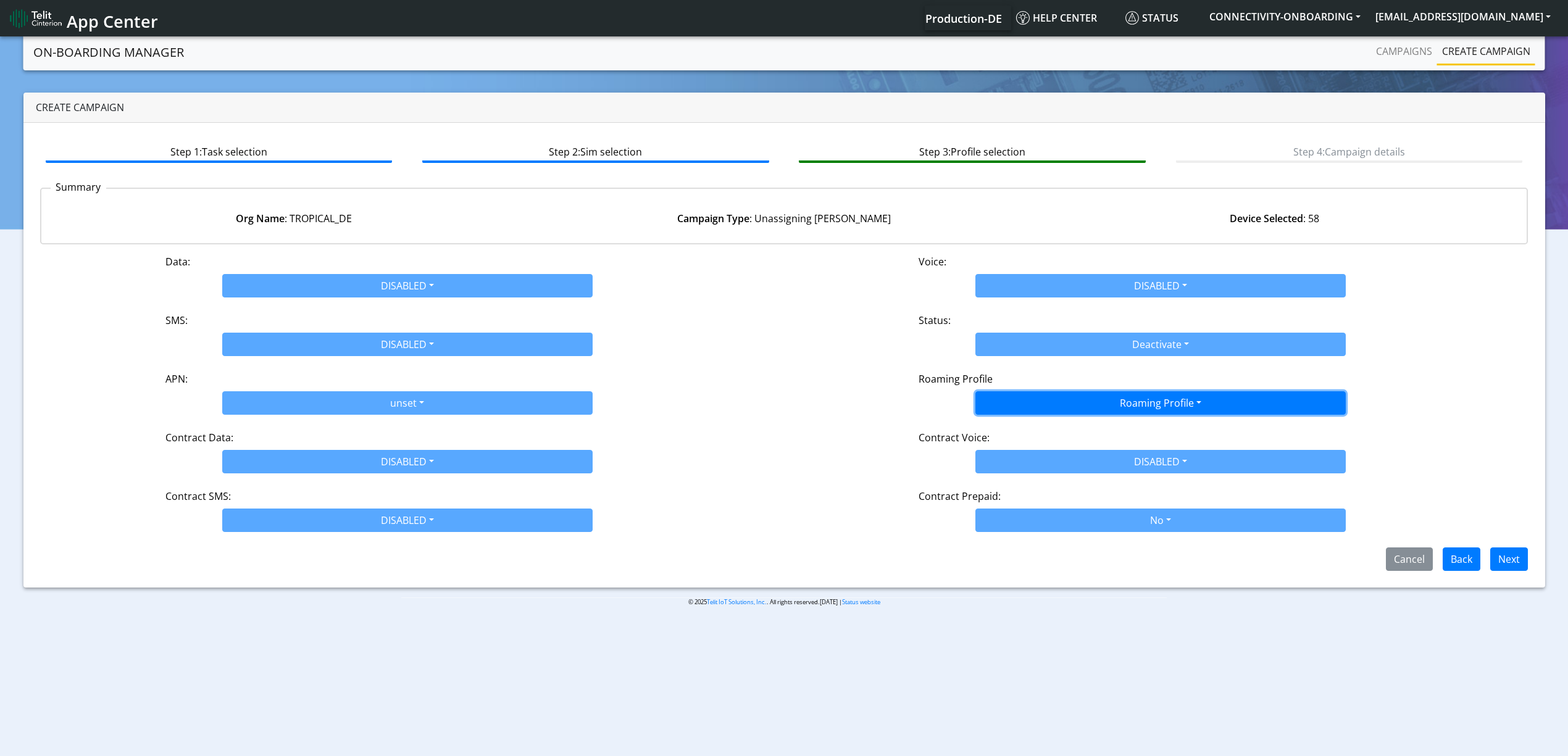
click at [1084, 391] on button "Roaming Profile" at bounding box center [1160, 403] width 370 height 24
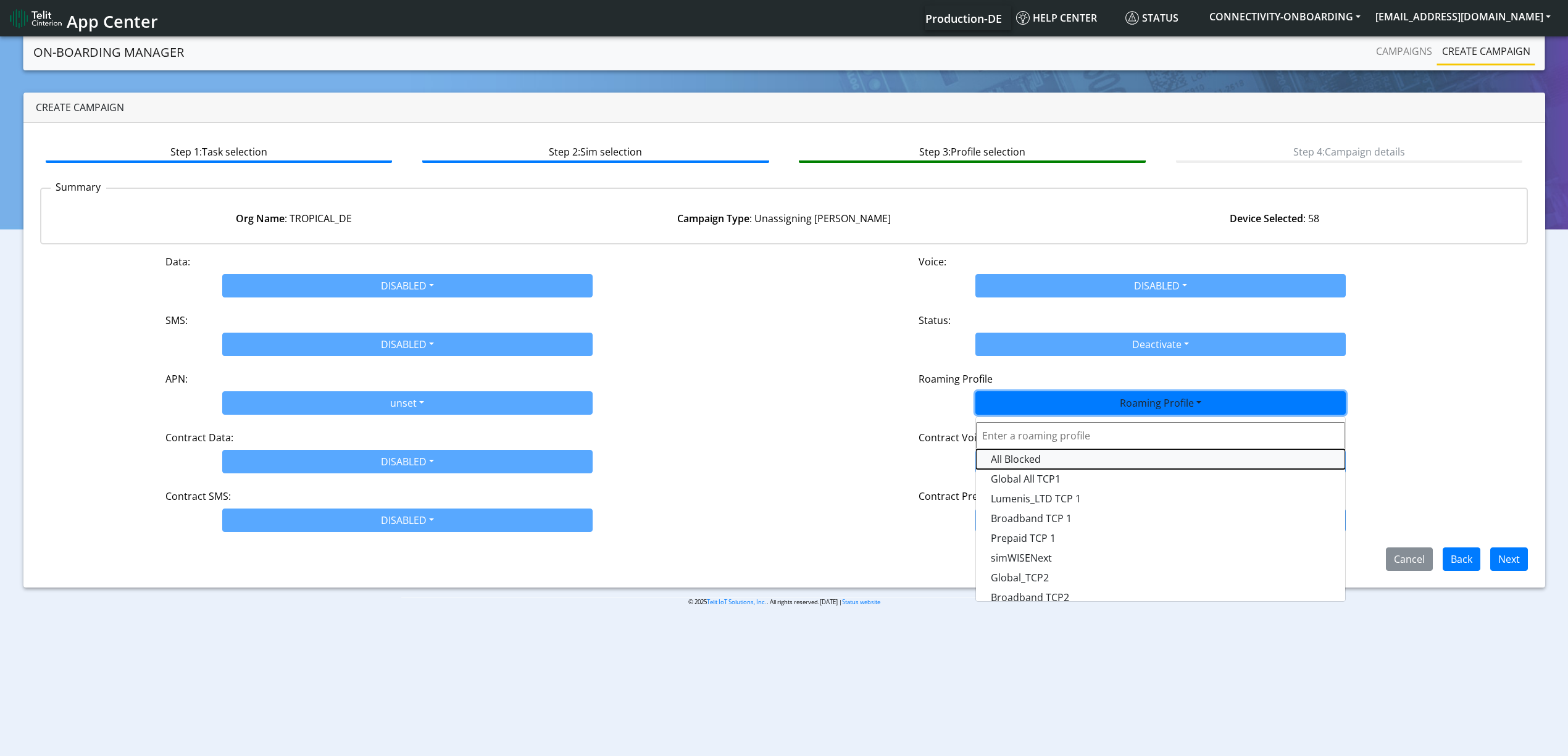
click at [1035, 449] on Profile-dropdown "All Blocked" at bounding box center [1160, 459] width 369 height 20
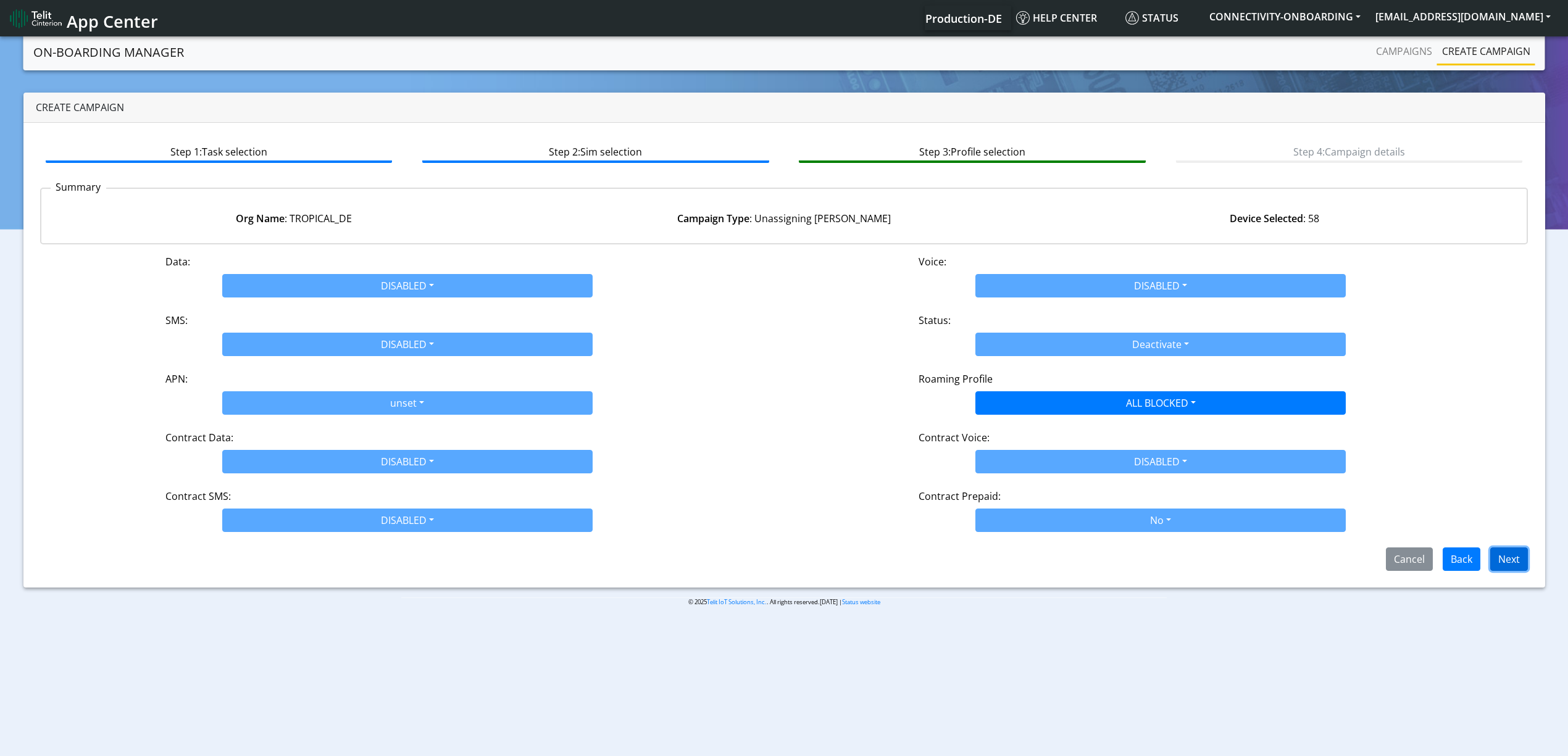
click at [1504, 565] on button "Next" at bounding box center [1509, 559] width 38 height 24
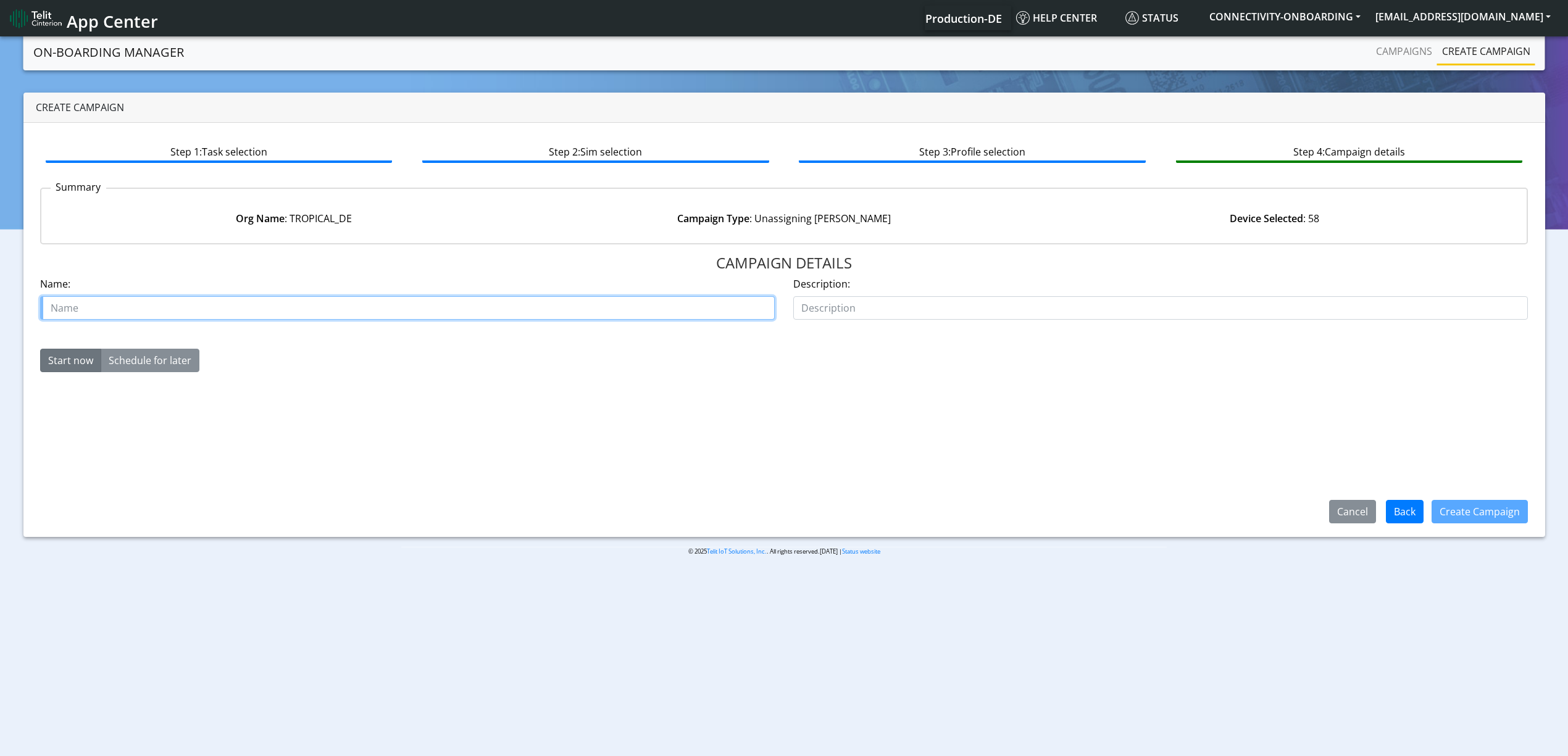
click at [251, 309] on input "text" at bounding box center [407, 308] width 735 height 24
type input "BUGGGG"
click at [1480, 512] on button "Create Campaign" at bounding box center [1479, 512] width 96 height 24
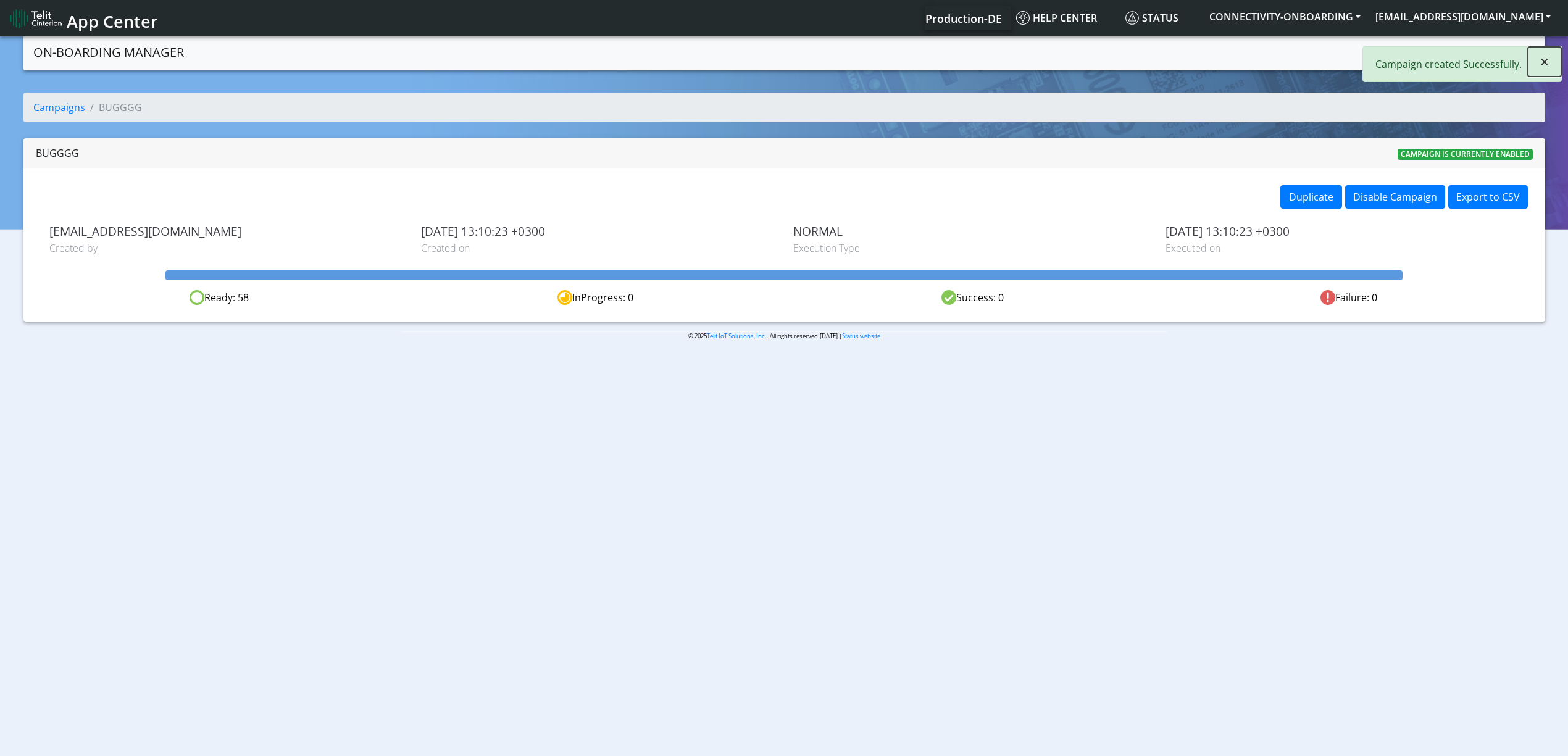
click at [1550, 67] on button "×" at bounding box center [1544, 61] width 33 height 29
click at [1401, 58] on link "Campaigns" at bounding box center [1403, 52] width 66 height 25
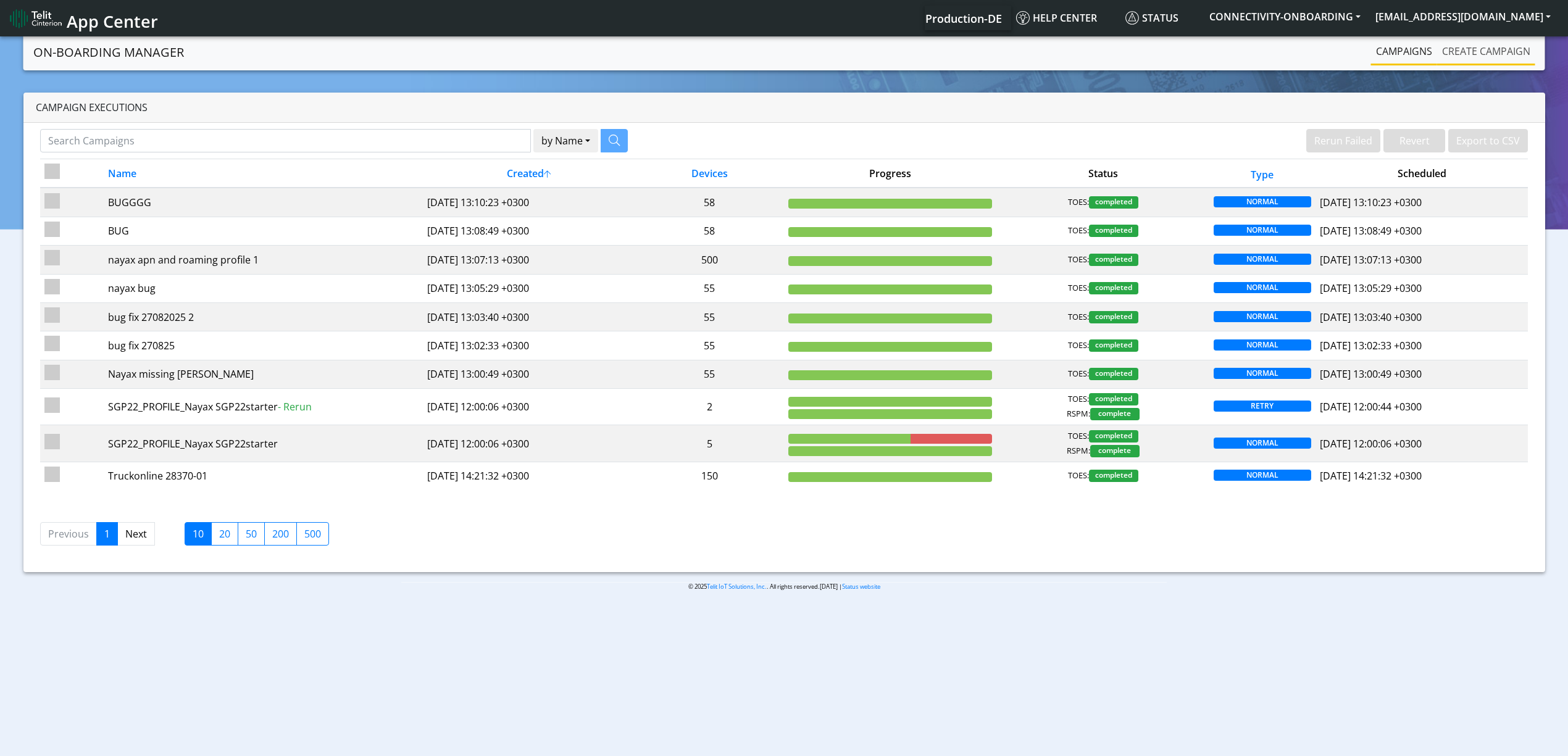
click at [1474, 61] on link "Create campaign" at bounding box center [1486, 52] width 98 height 25
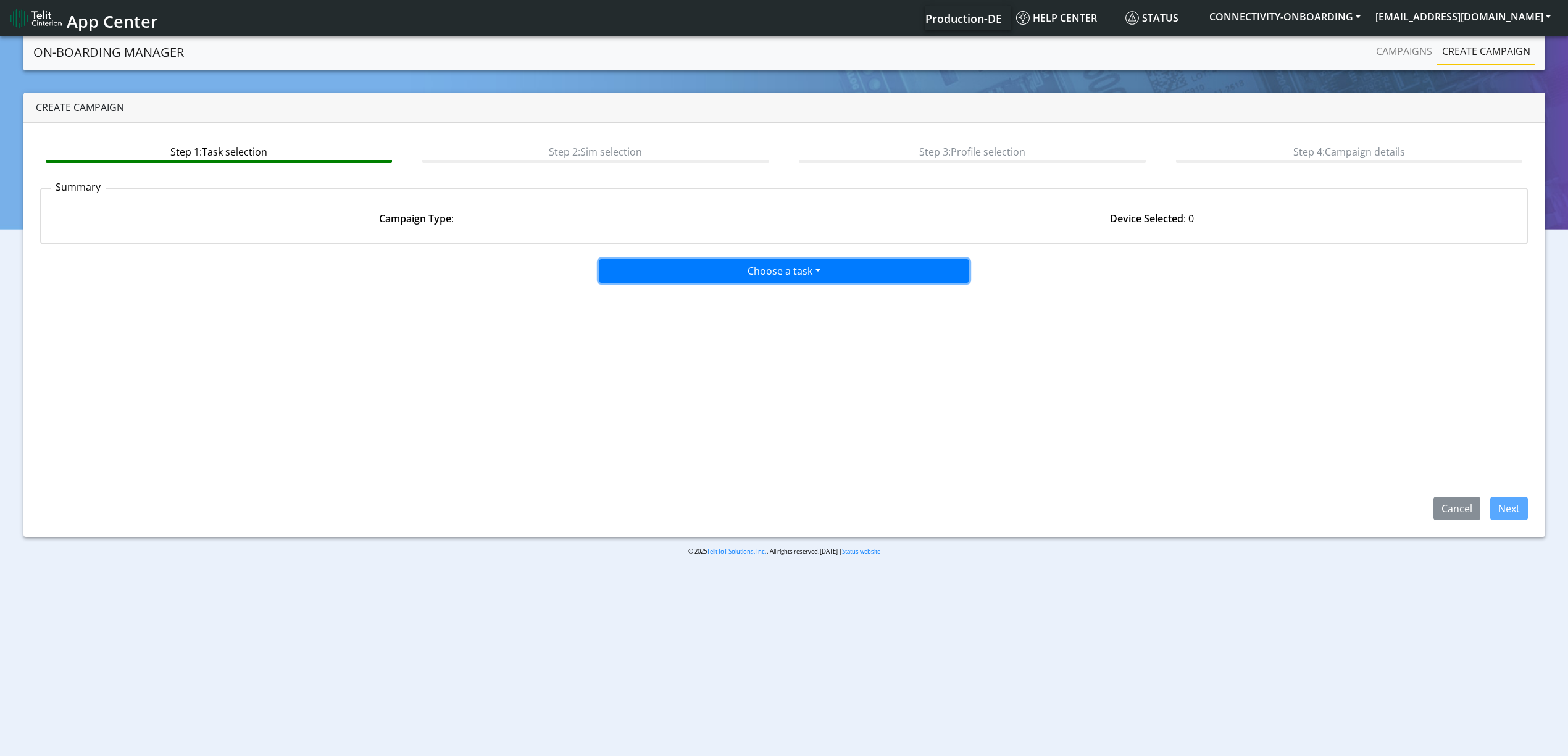
click at [704, 279] on button "Choose a task" at bounding box center [784, 271] width 370 height 24
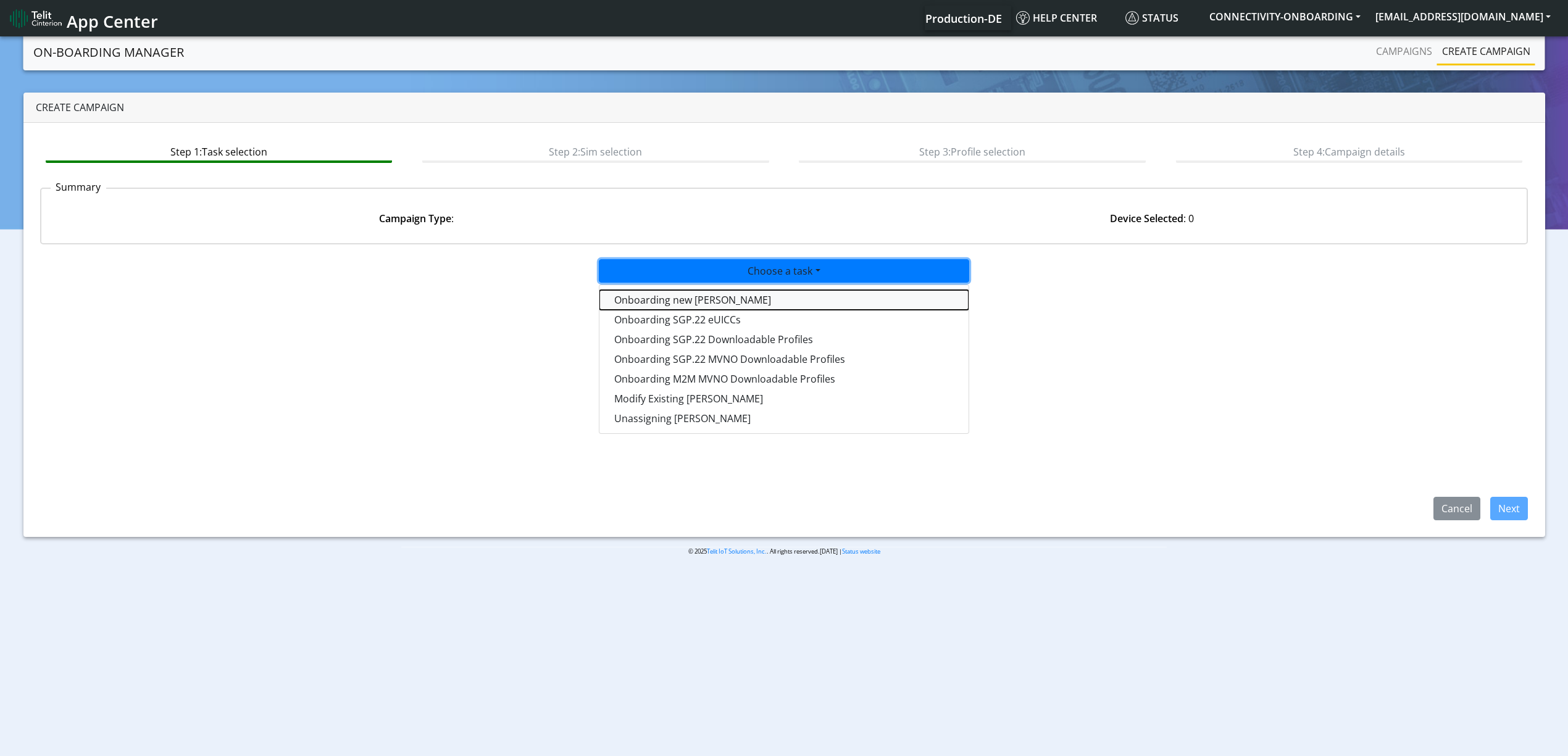
click at [687, 294] on tasktoes-dropdown "Onboarding new [PERSON_NAME]" at bounding box center [784, 300] width 369 height 20
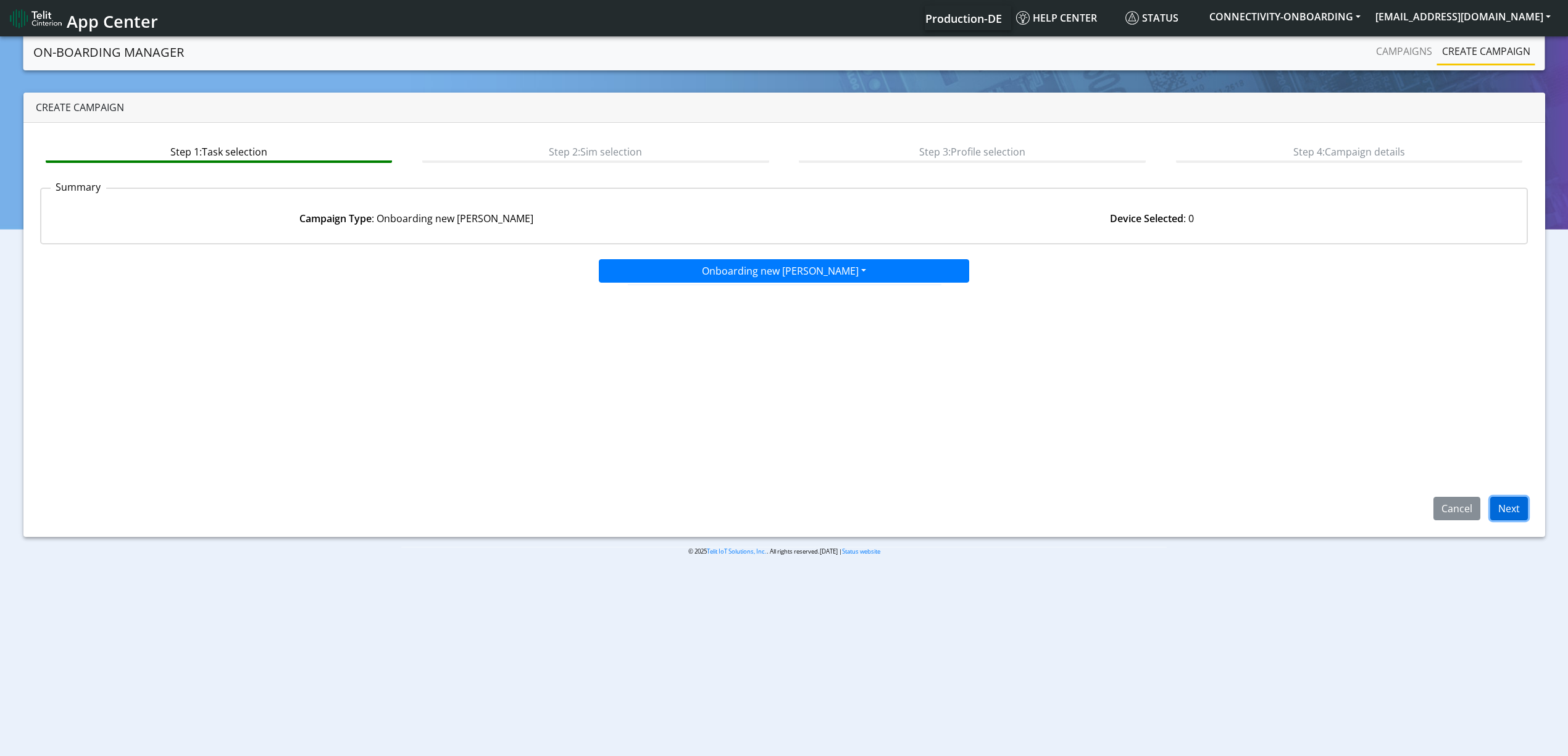
click at [1522, 501] on button "Next" at bounding box center [1509, 509] width 38 height 24
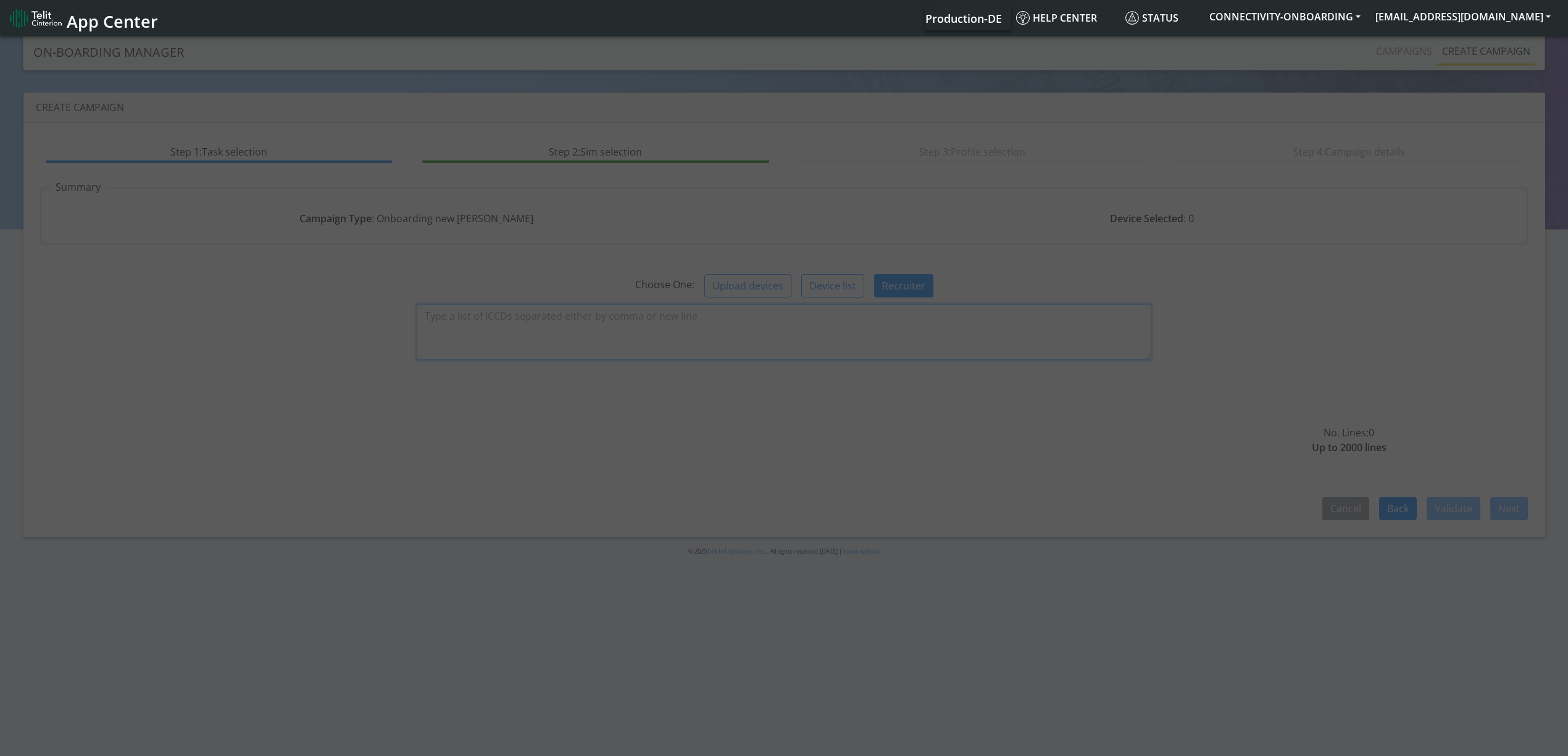
click at [487, 320] on textarea at bounding box center [784, 332] width 735 height 55
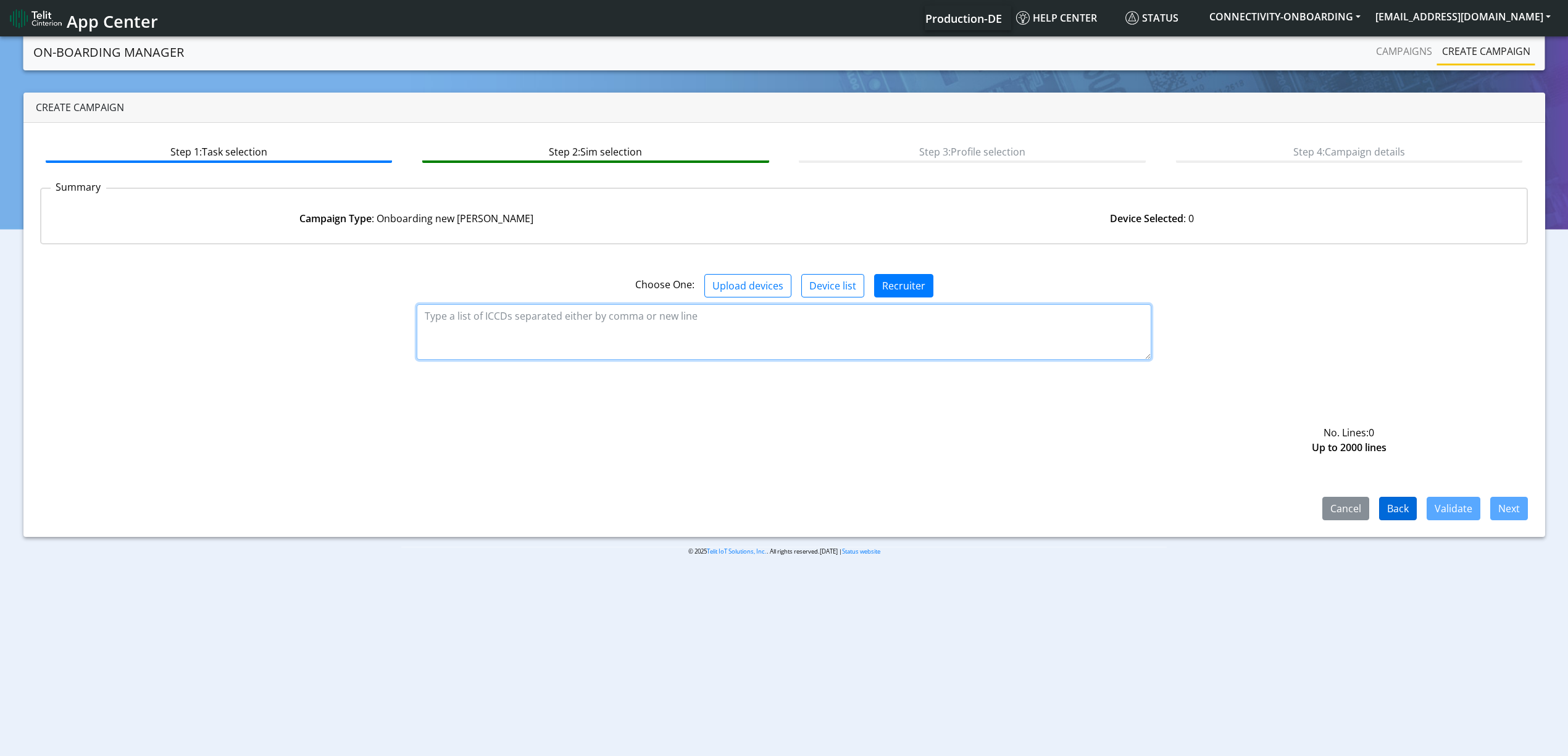
paste textarea "89358151000028780263 89358151000028780966 89358151000028780974 8935815100002878…"
type textarea "89358151000028780263 89358151000028780966 89358151000028780974 8935815100002878…"
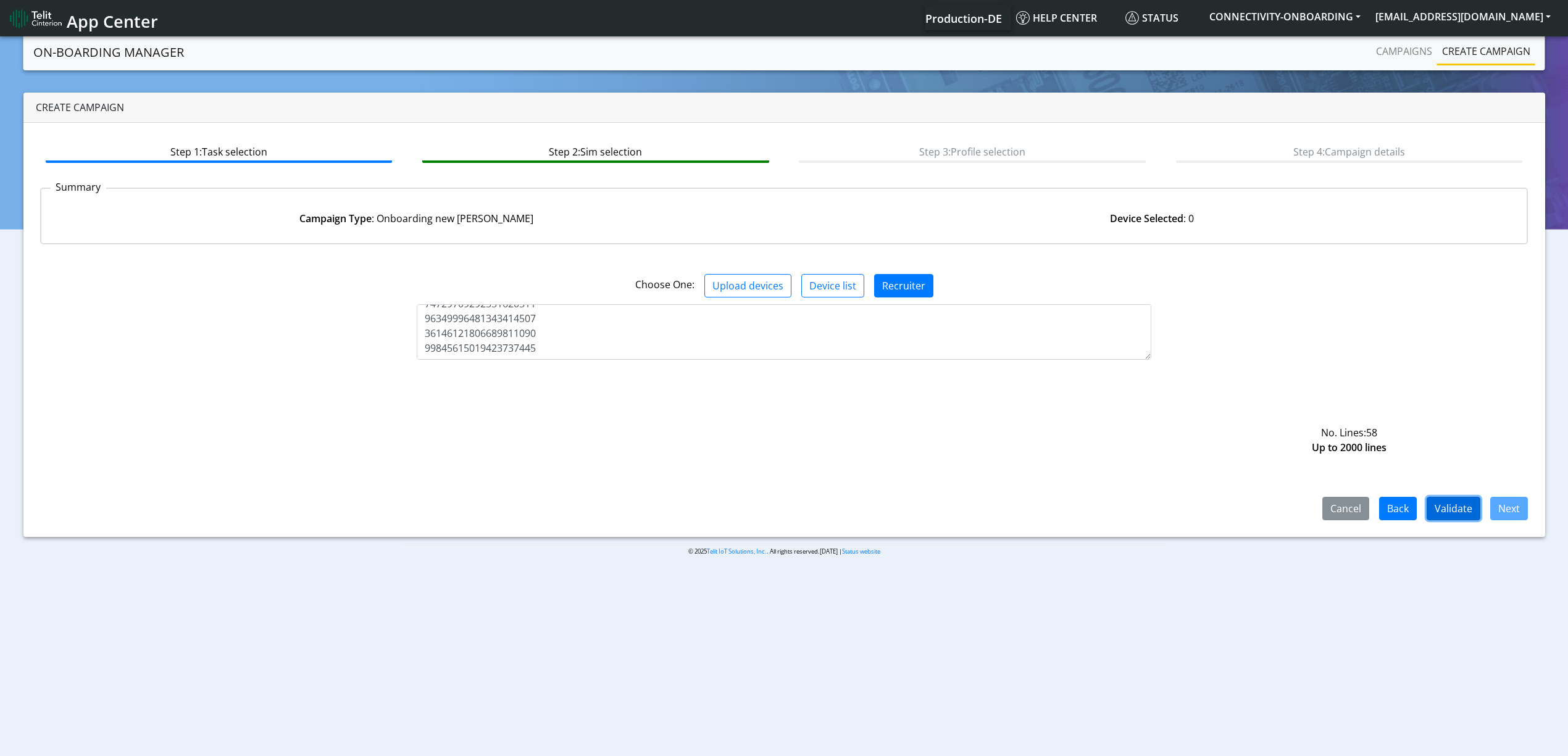
click at [1448, 516] on button "Validate" at bounding box center [1453, 509] width 54 height 24
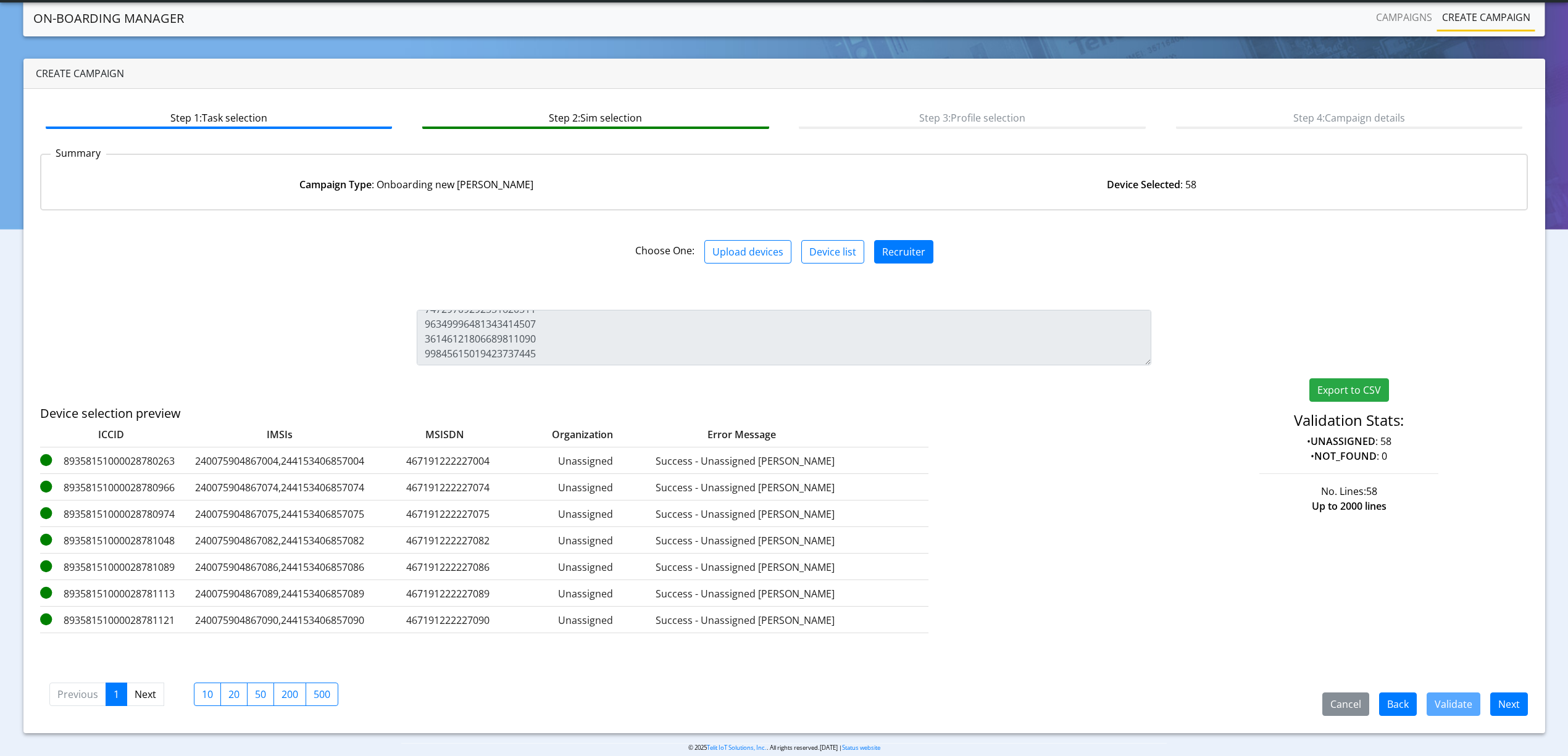
scroll to position [18, 0]
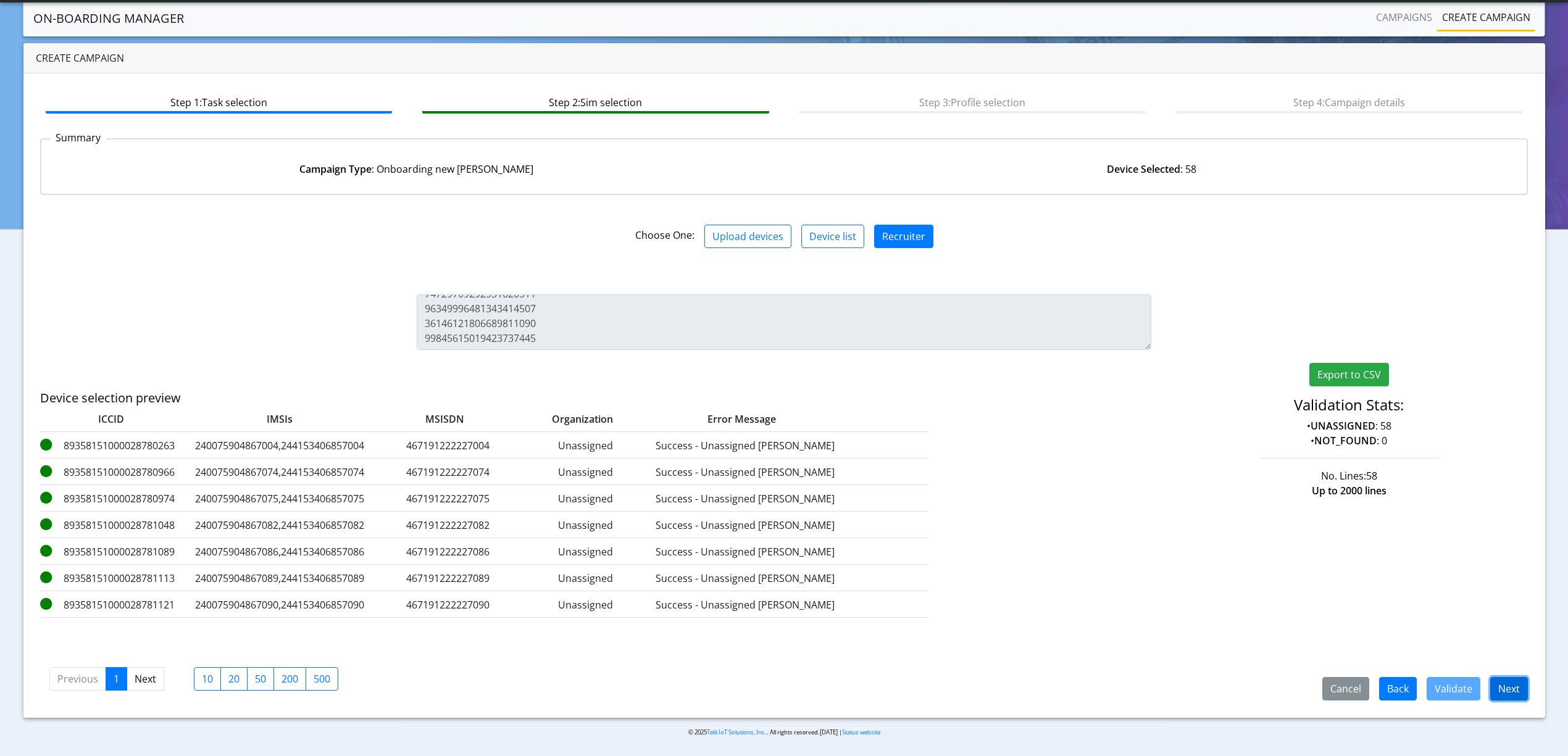
click at [1512, 684] on button "Next" at bounding box center [1509, 689] width 38 height 24
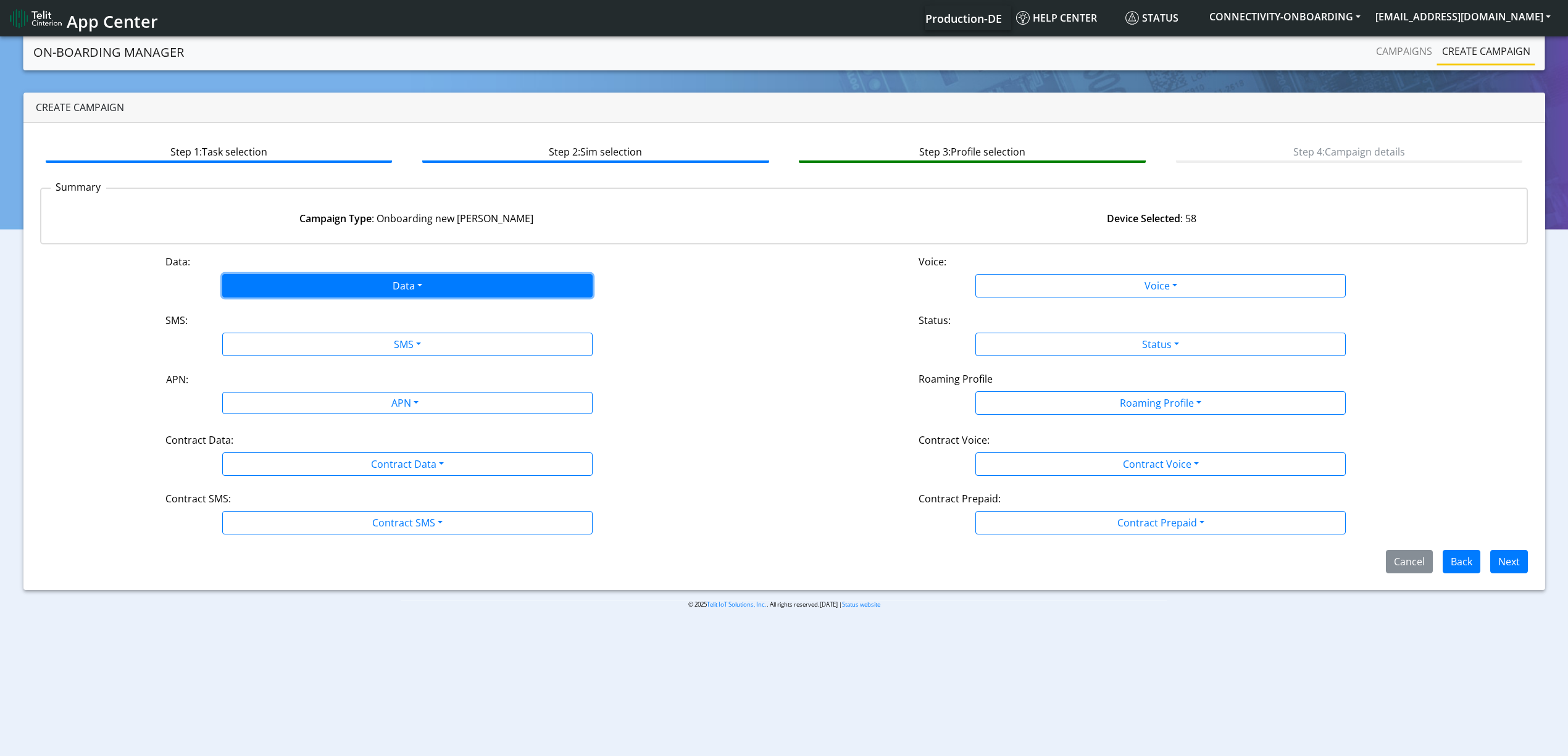
click at [342, 279] on button "Data" at bounding box center [407, 286] width 370 height 24
click at [293, 337] on button "Enabled" at bounding box center [407, 334] width 369 height 20
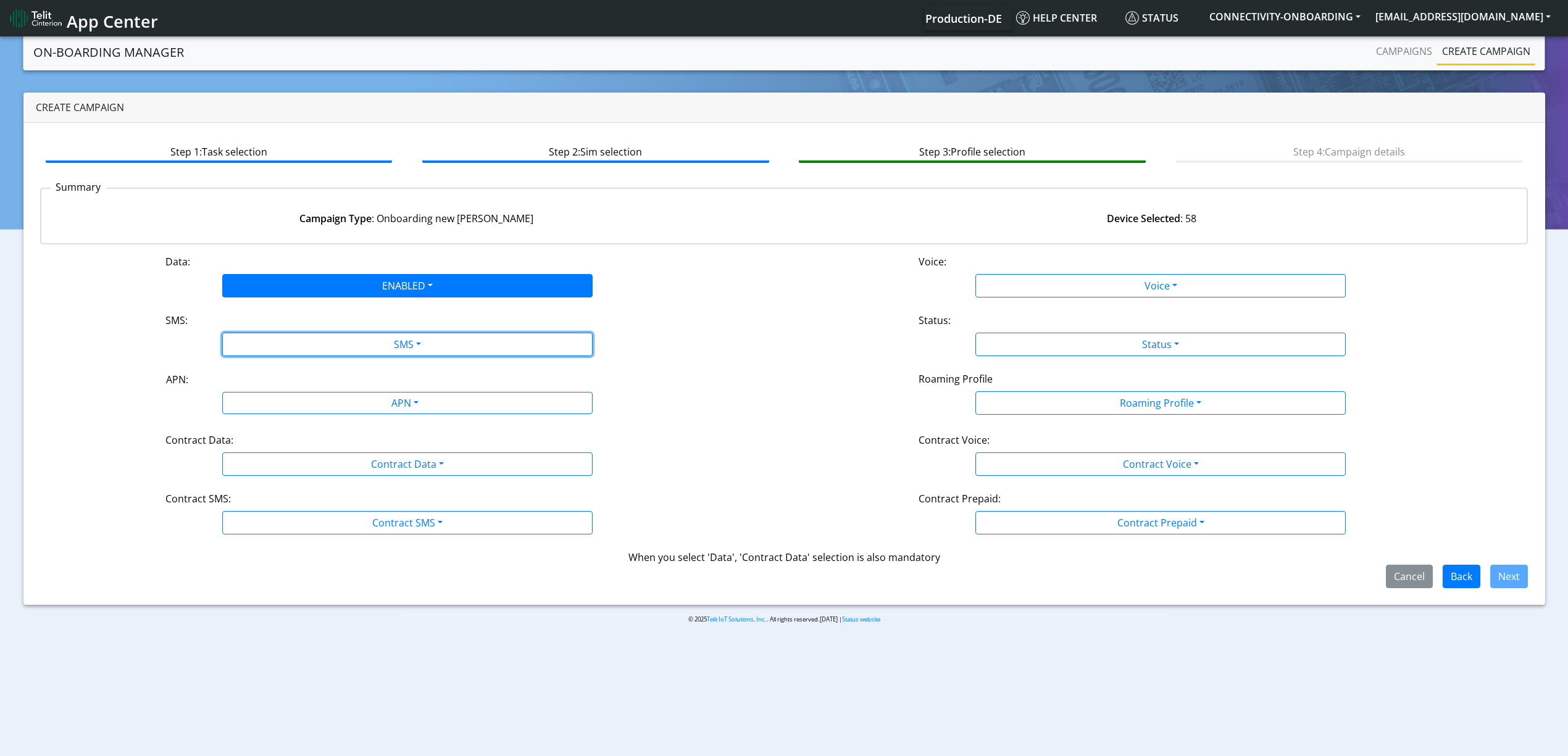
click at [293, 337] on button "SMS" at bounding box center [407, 344] width 370 height 24
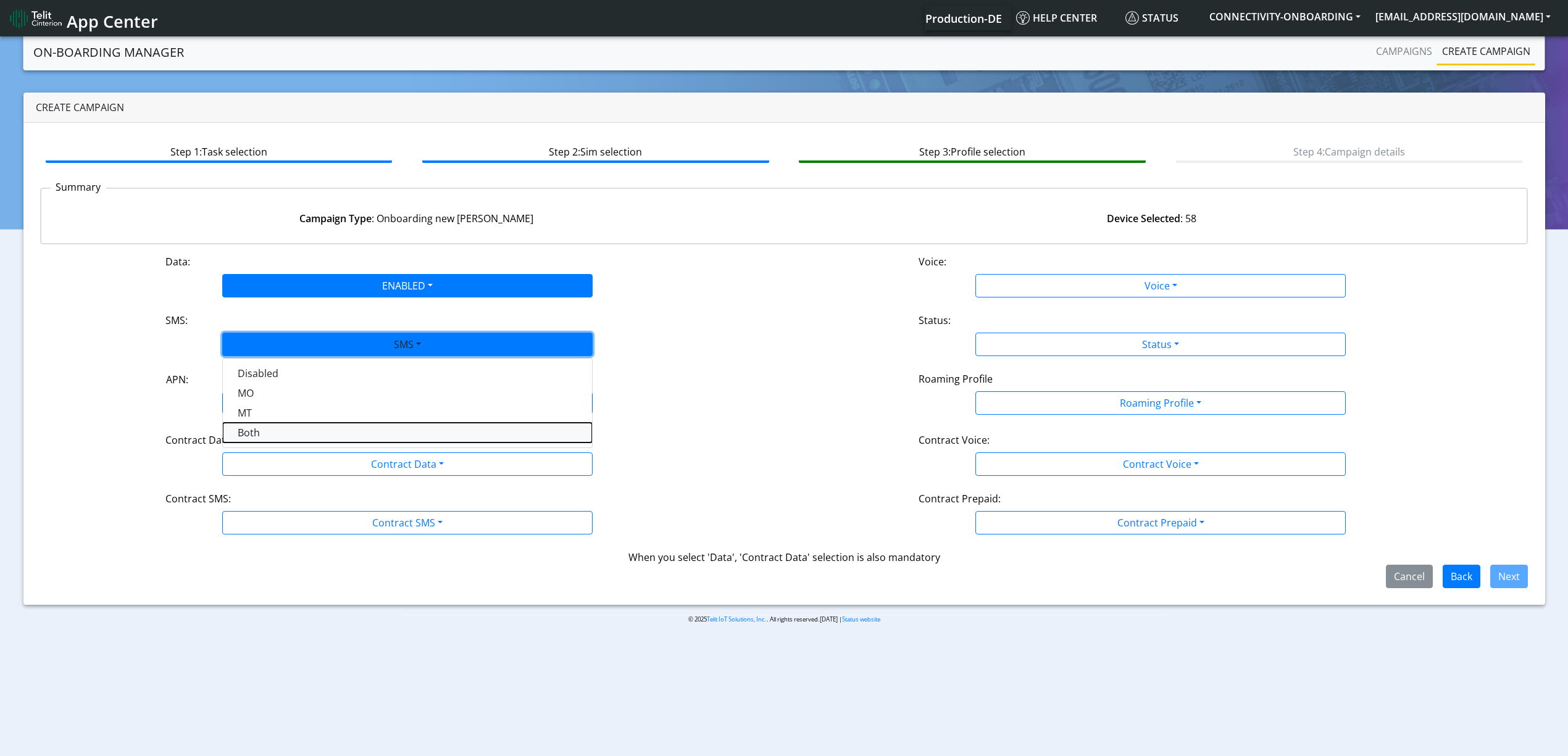
click at [276, 438] on button "Both" at bounding box center [407, 432] width 369 height 20
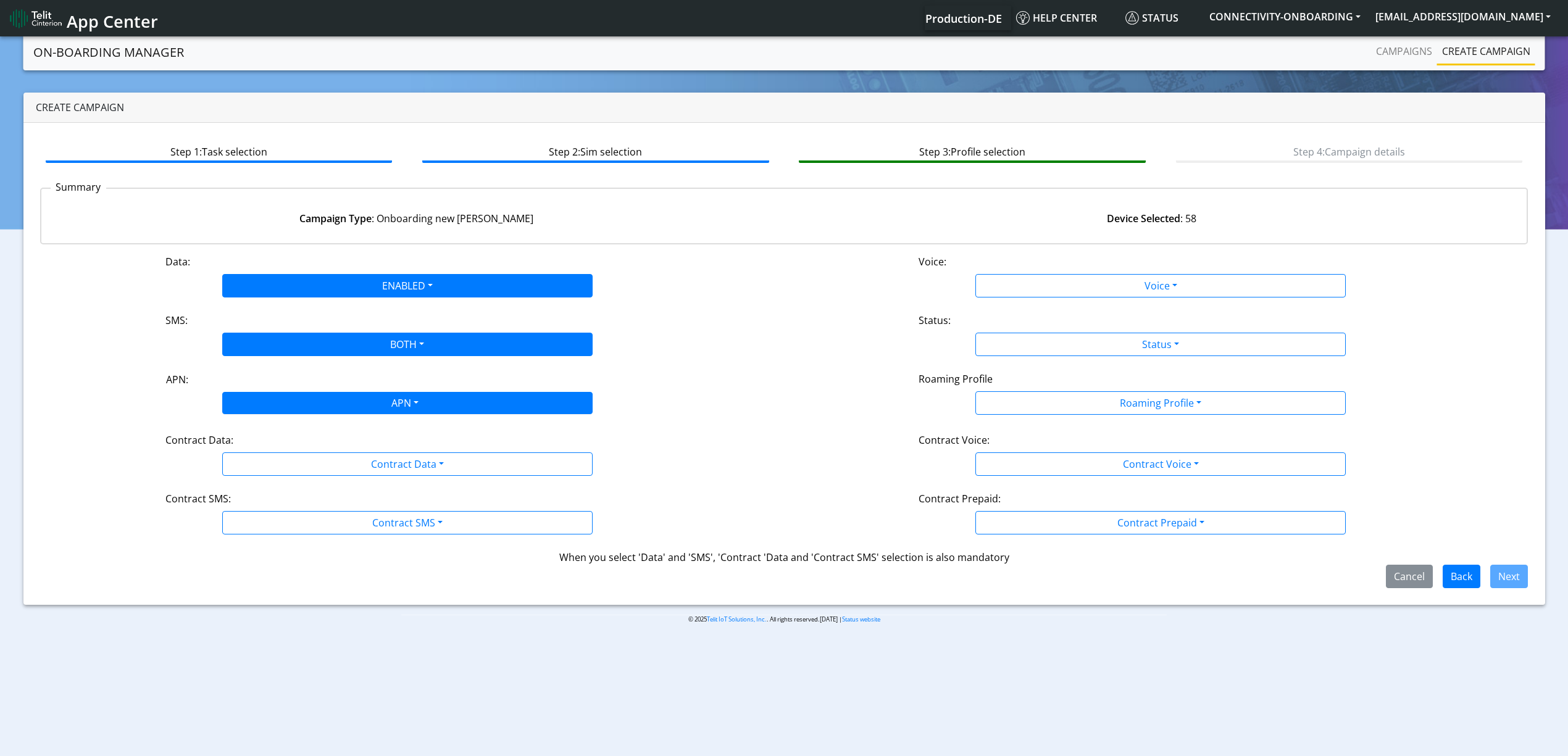
click at [276, 408] on div "APN" at bounding box center [404, 404] width 391 height 24
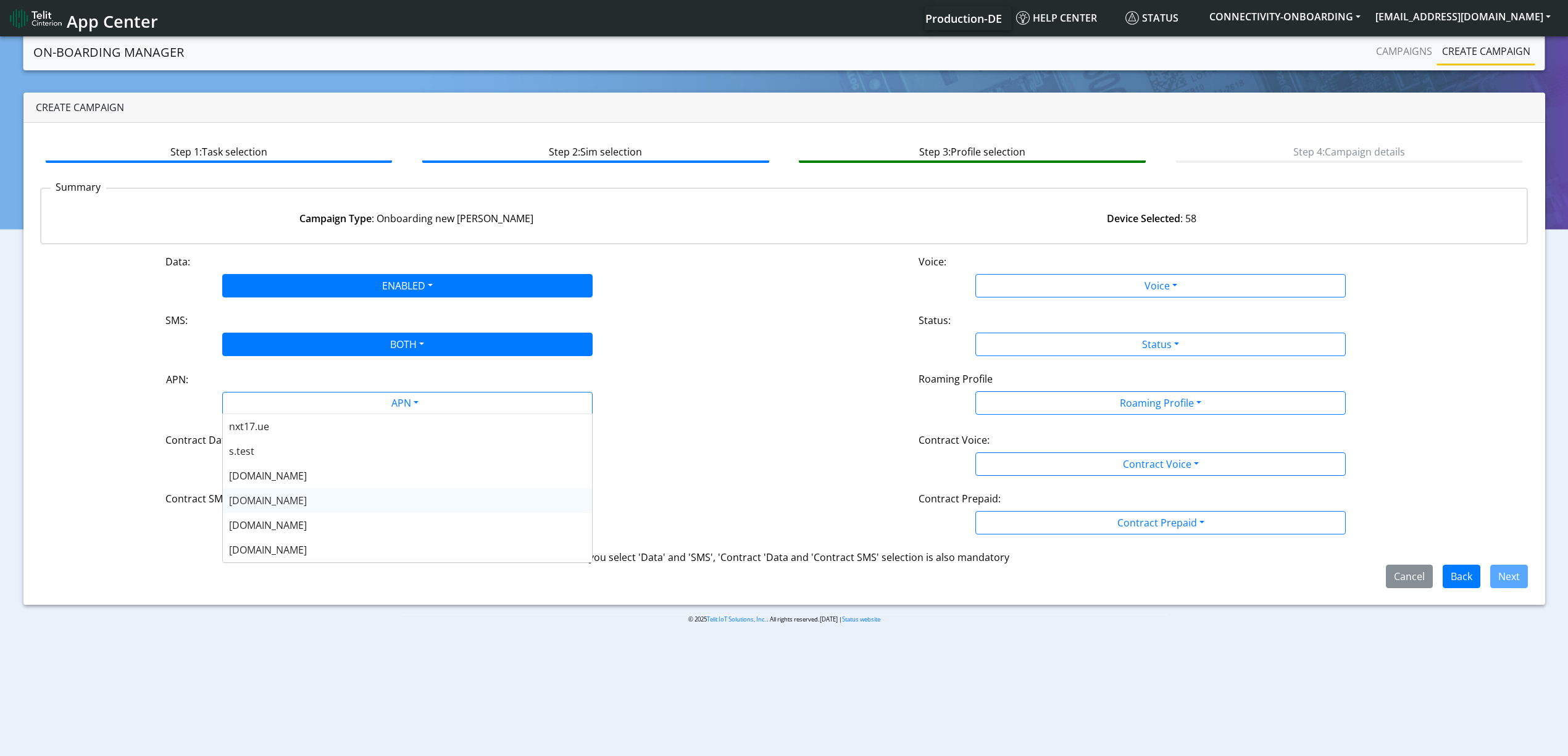
click at [262, 499] on span "[DOMAIN_NAME]" at bounding box center [268, 500] width 78 height 14
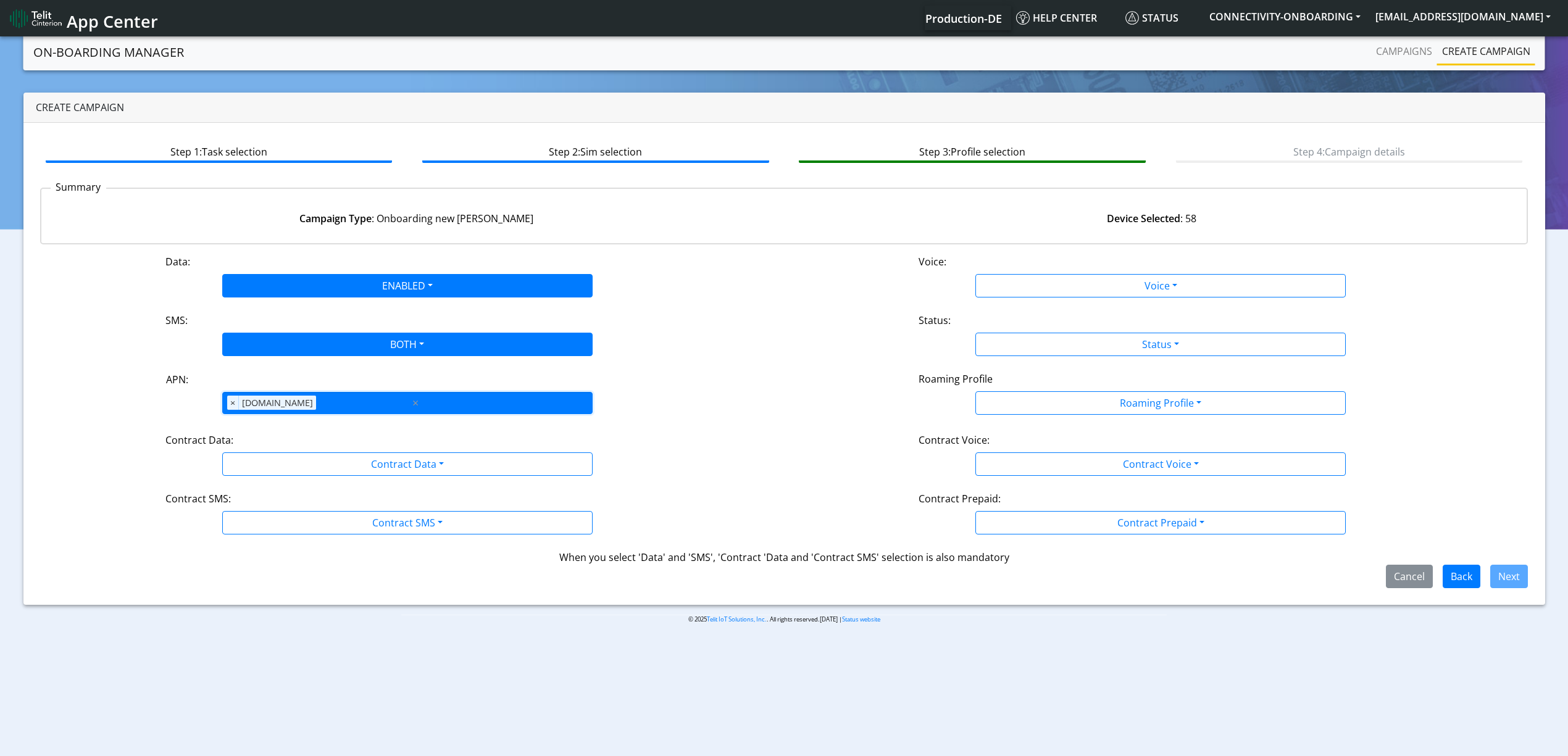
click at [349, 409] on div "APN × [DOMAIN_NAME]" at bounding box center [316, 403] width 187 height 21
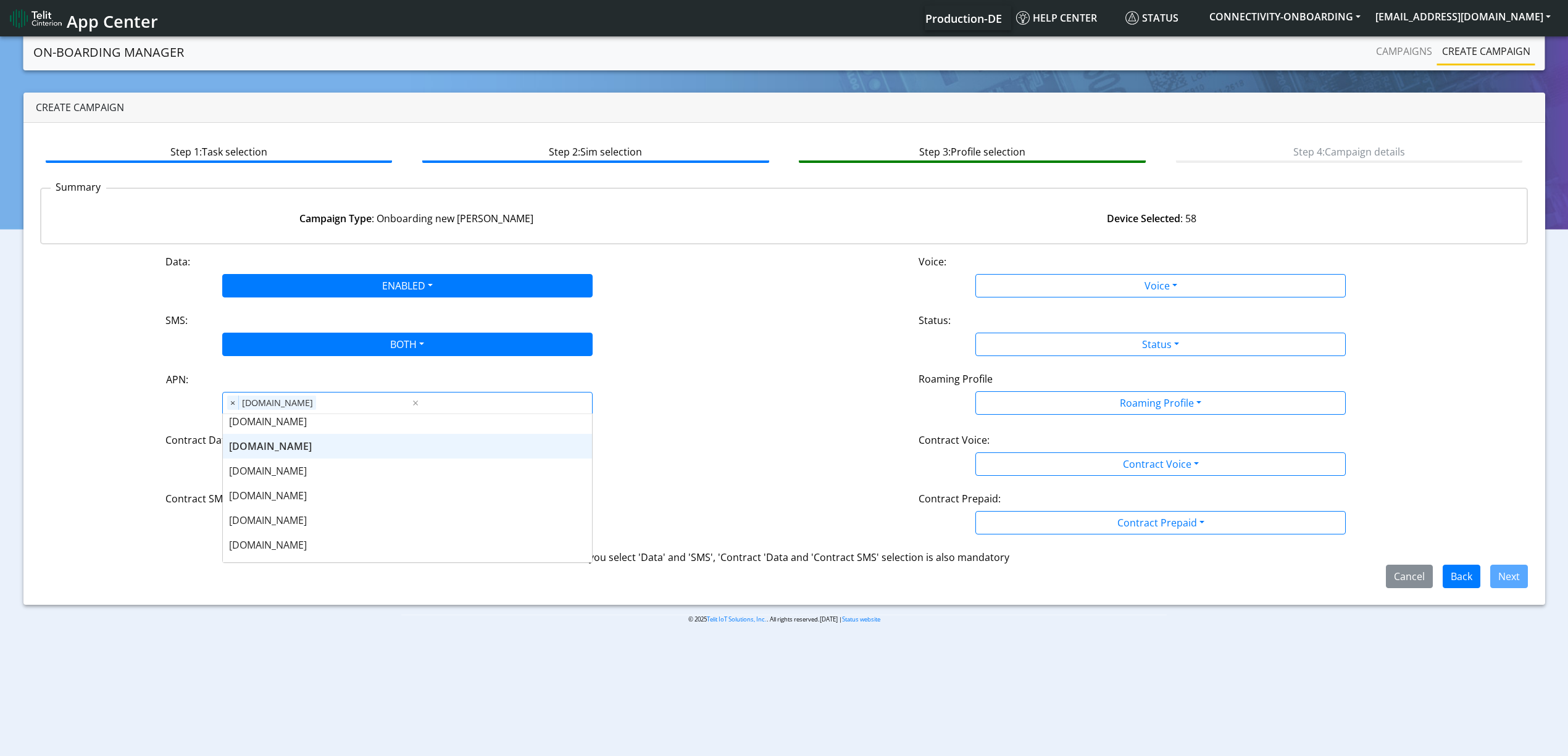
scroll to position [82, 0]
click at [289, 532] on div "nayax2.air.com" at bounding box center [407, 542] width 369 height 25
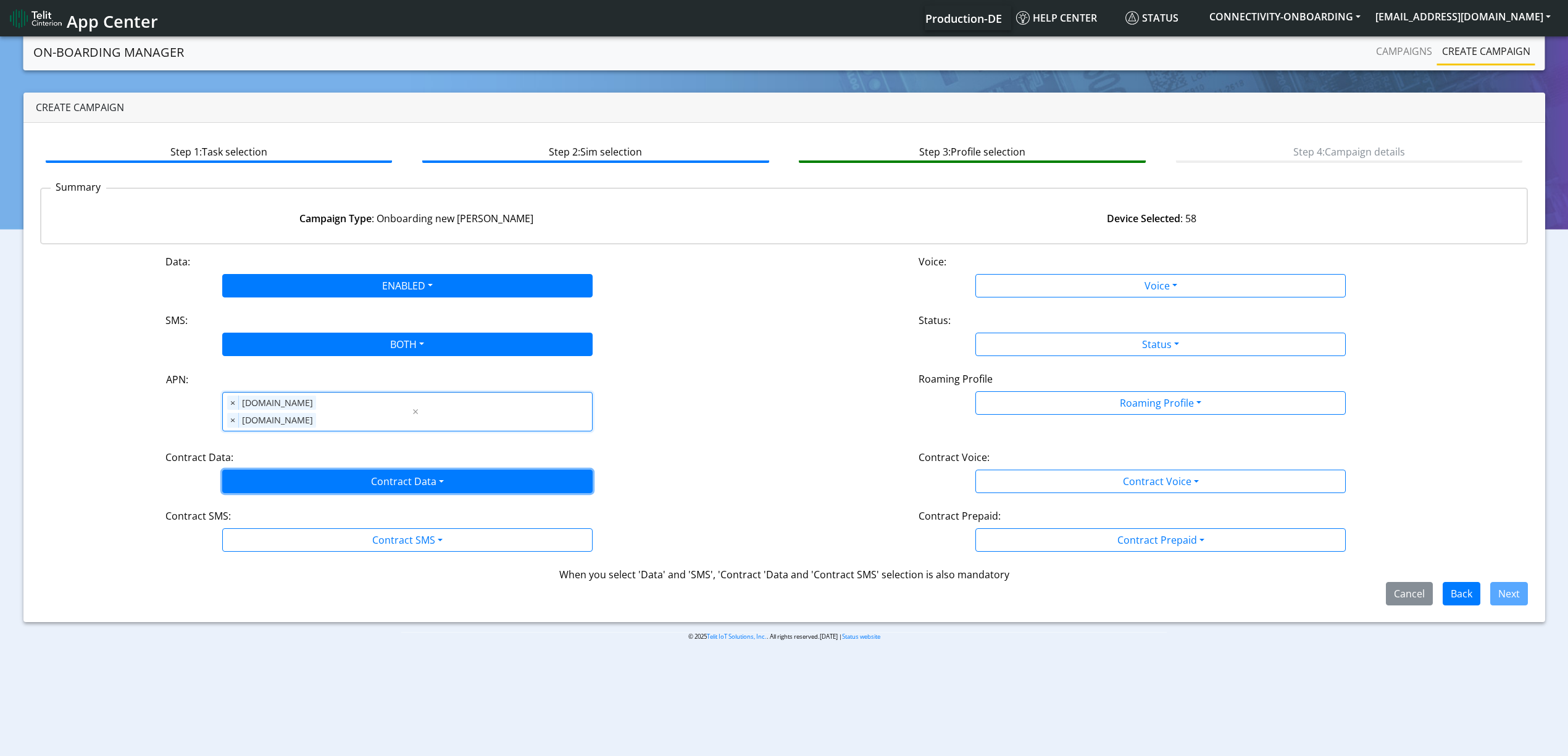
click at [304, 469] on button "Contract Data" at bounding box center [407, 481] width 370 height 24
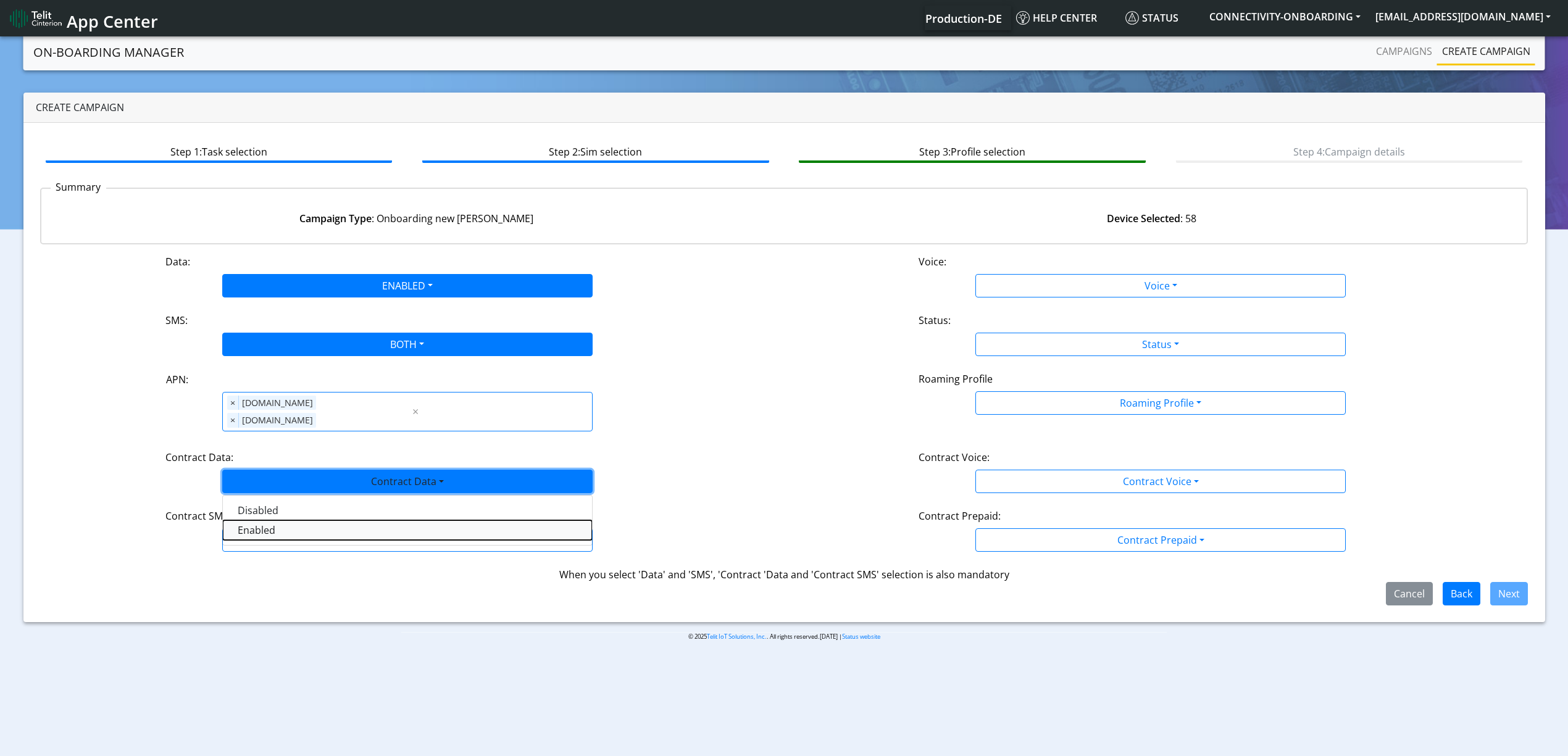
click at [289, 520] on Dataenabled-dropdown "Enabled" at bounding box center [407, 530] width 369 height 20
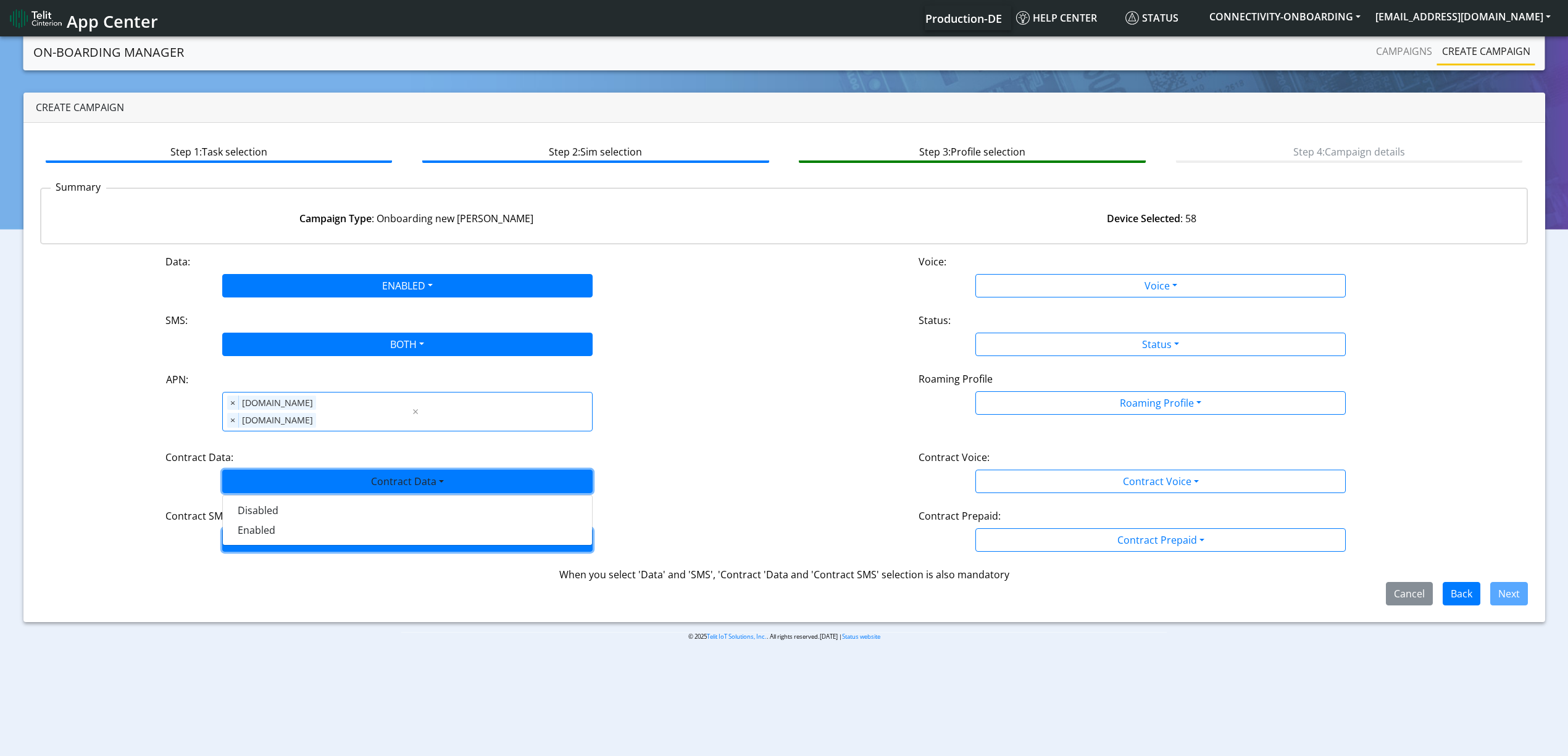
click at [321, 528] on button "Contract SMS" at bounding box center [407, 540] width 370 height 24
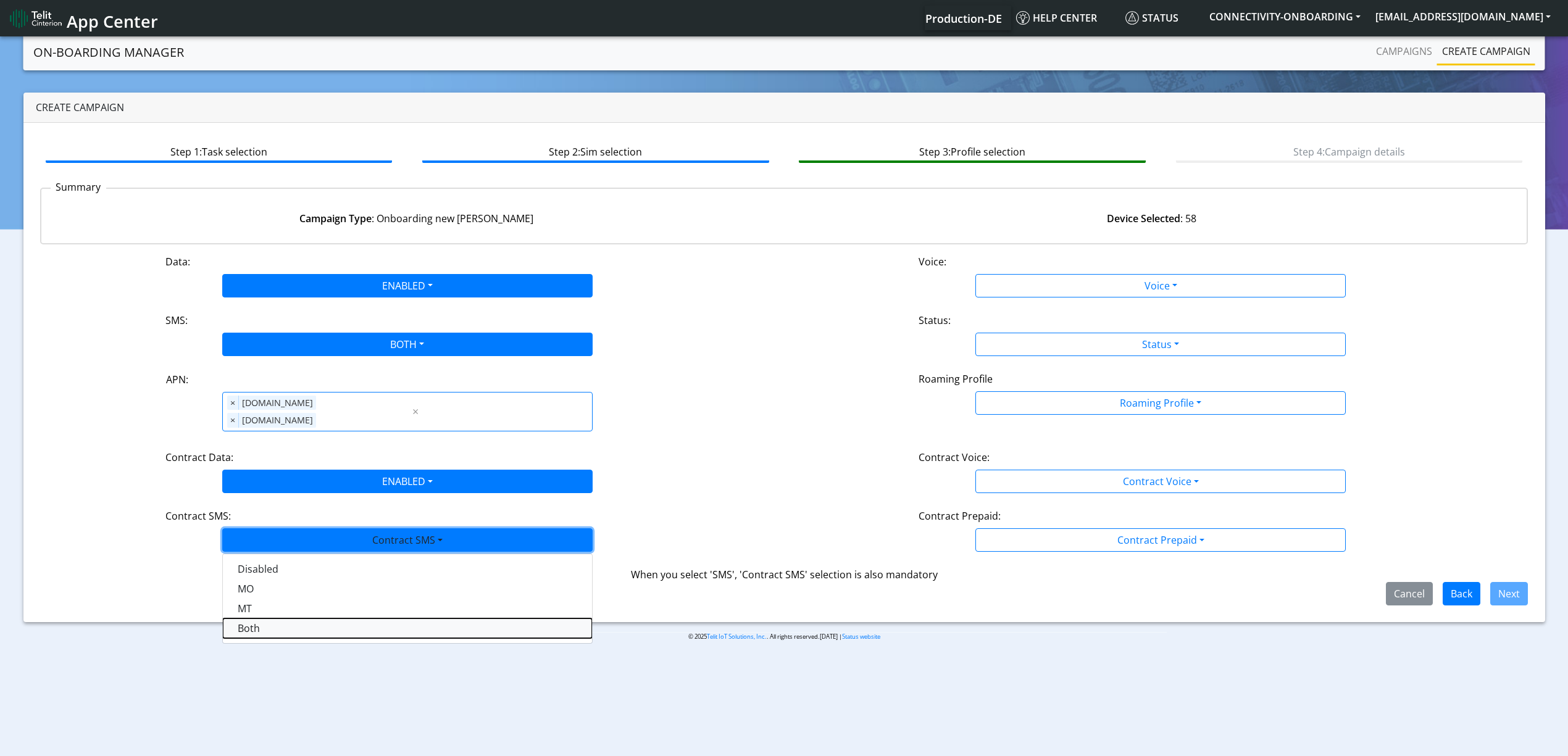
click at [273, 618] on SMSboth-dropdown "Both" at bounding box center [407, 628] width 369 height 20
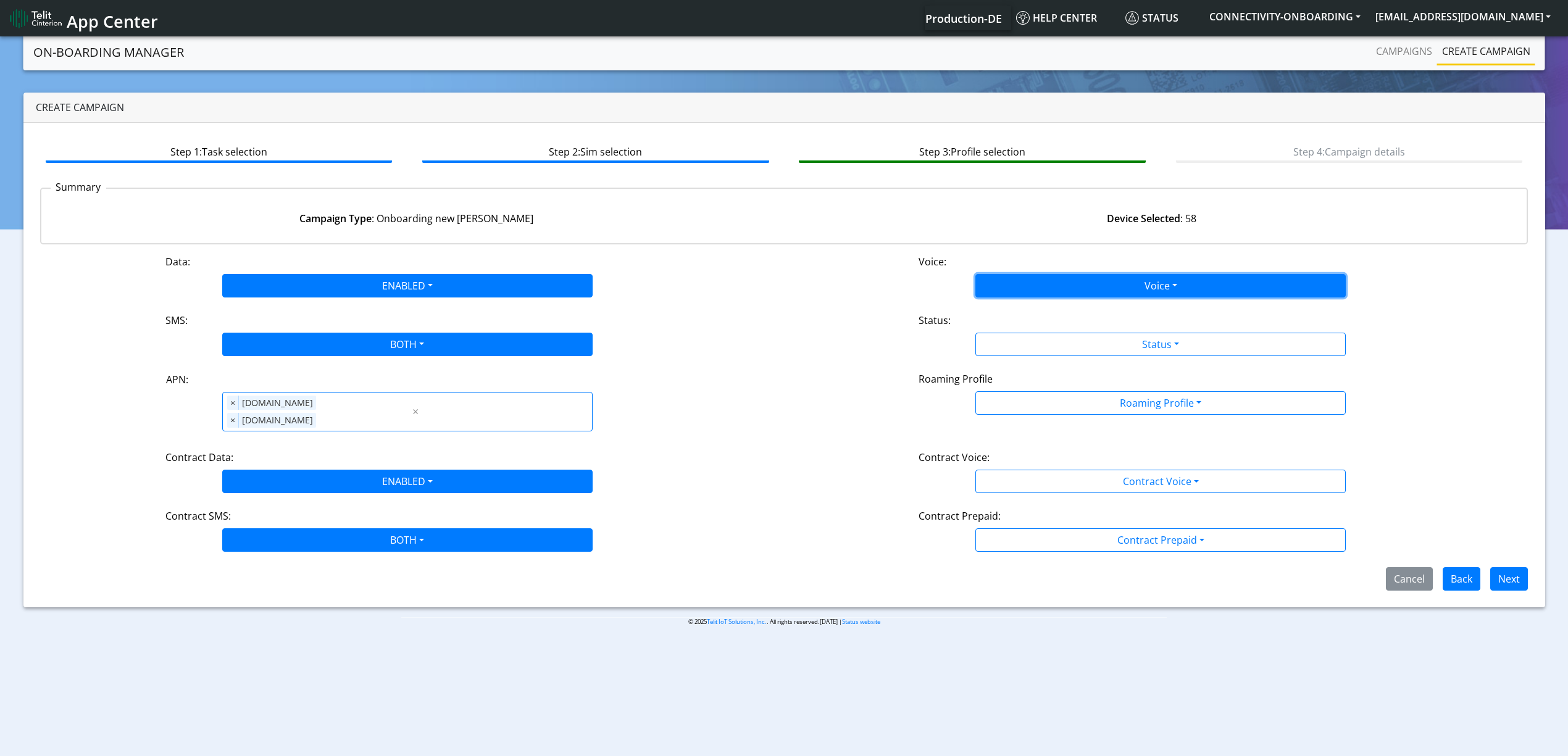
click at [1070, 277] on button "Voice" at bounding box center [1160, 286] width 370 height 24
click at [1048, 309] on button "Disabled" at bounding box center [1160, 315] width 369 height 20
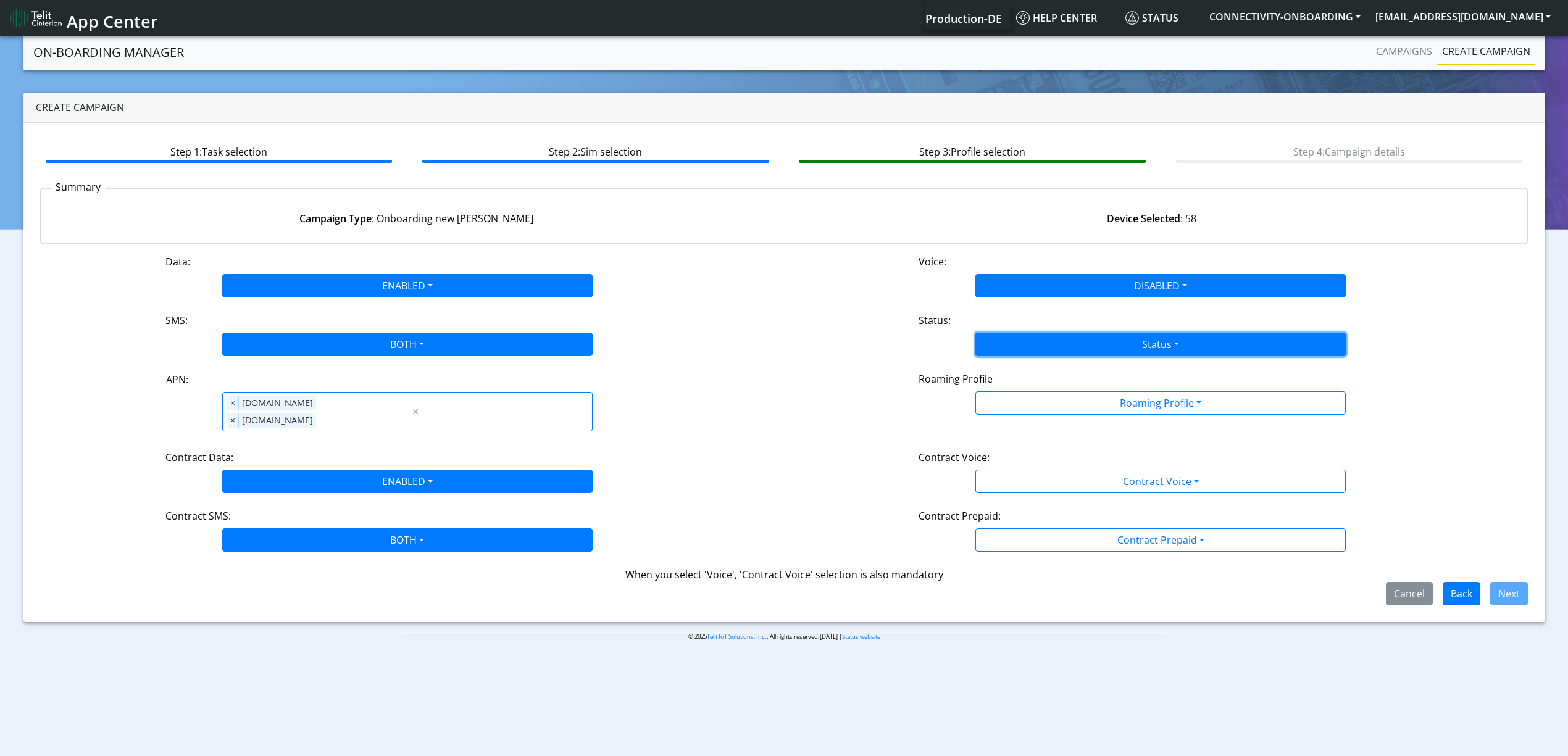
click at [1044, 337] on button "Status" at bounding box center [1160, 344] width 370 height 24
click at [1032, 377] on button "Activate" at bounding box center [1160, 373] width 369 height 20
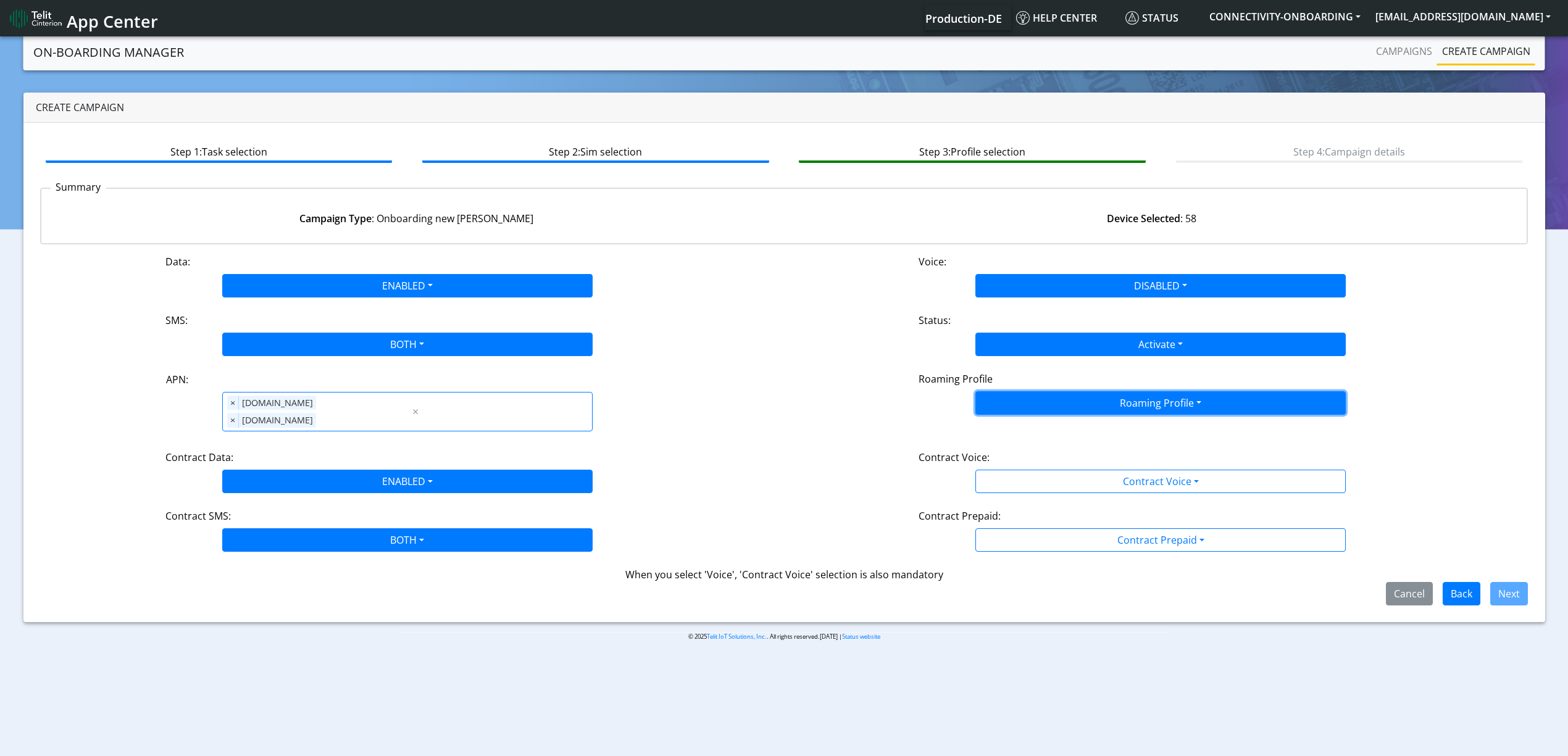
click at [1037, 415] on button "Roaming Profile" at bounding box center [1160, 403] width 370 height 24
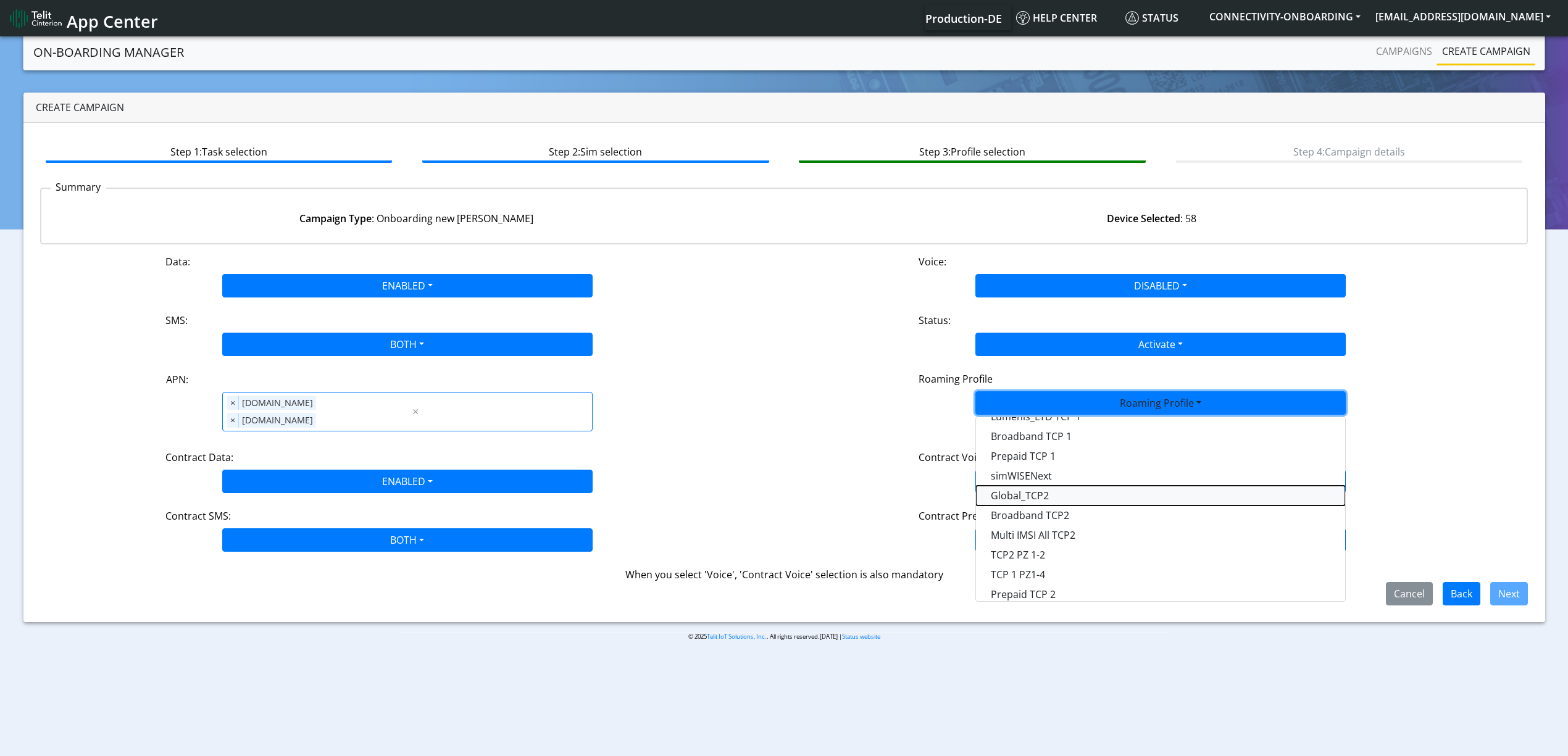
click at [1028, 491] on Profile-dropdown "Global_TCP2" at bounding box center [1160, 496] width 369 height 20
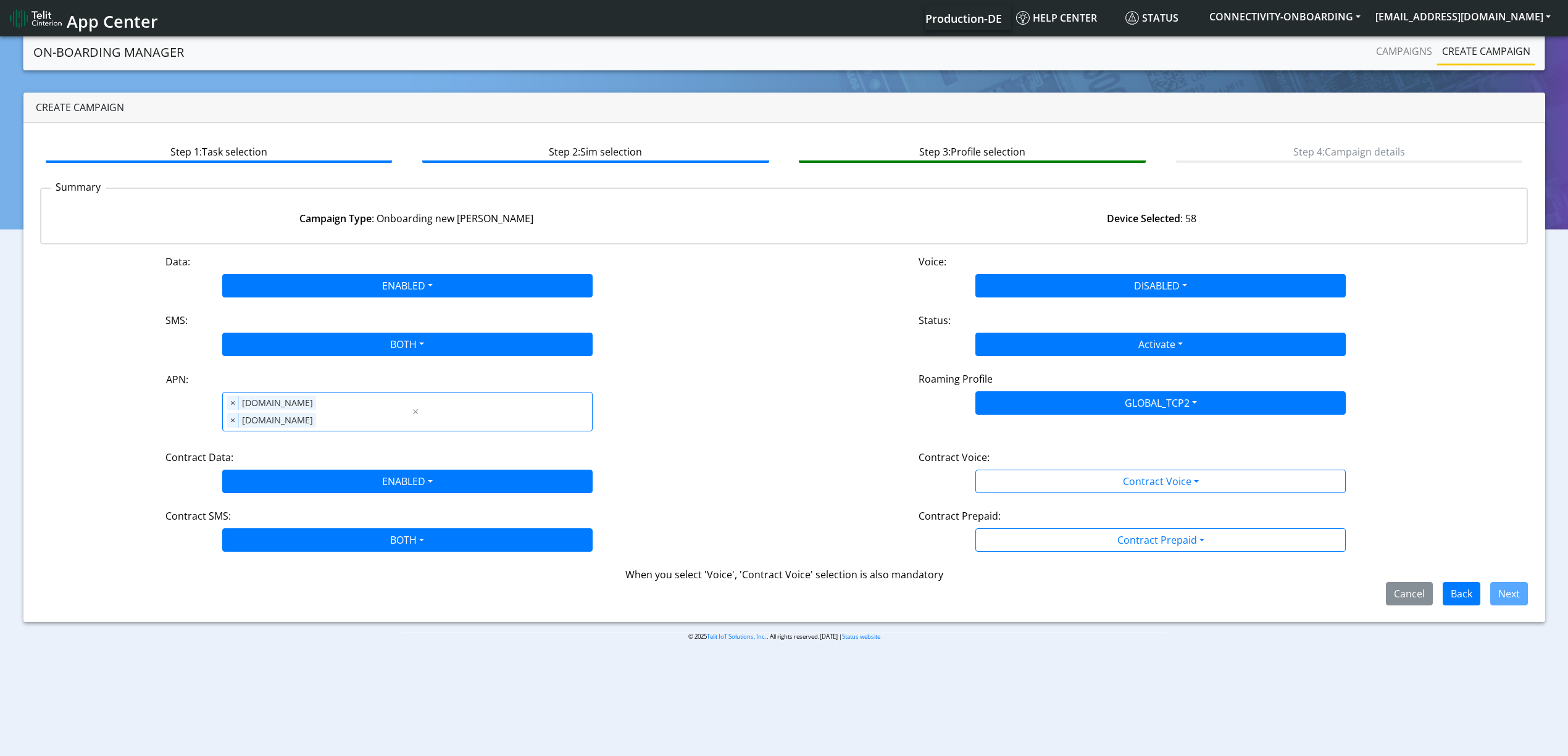
click at [1027, 480] on div "Data: ENABLED Disabled Enabled Voice: DISABLED Disabled Enabled SMS: BOTH Disab…" at bounding box center [784, 430] width 1488 height 351
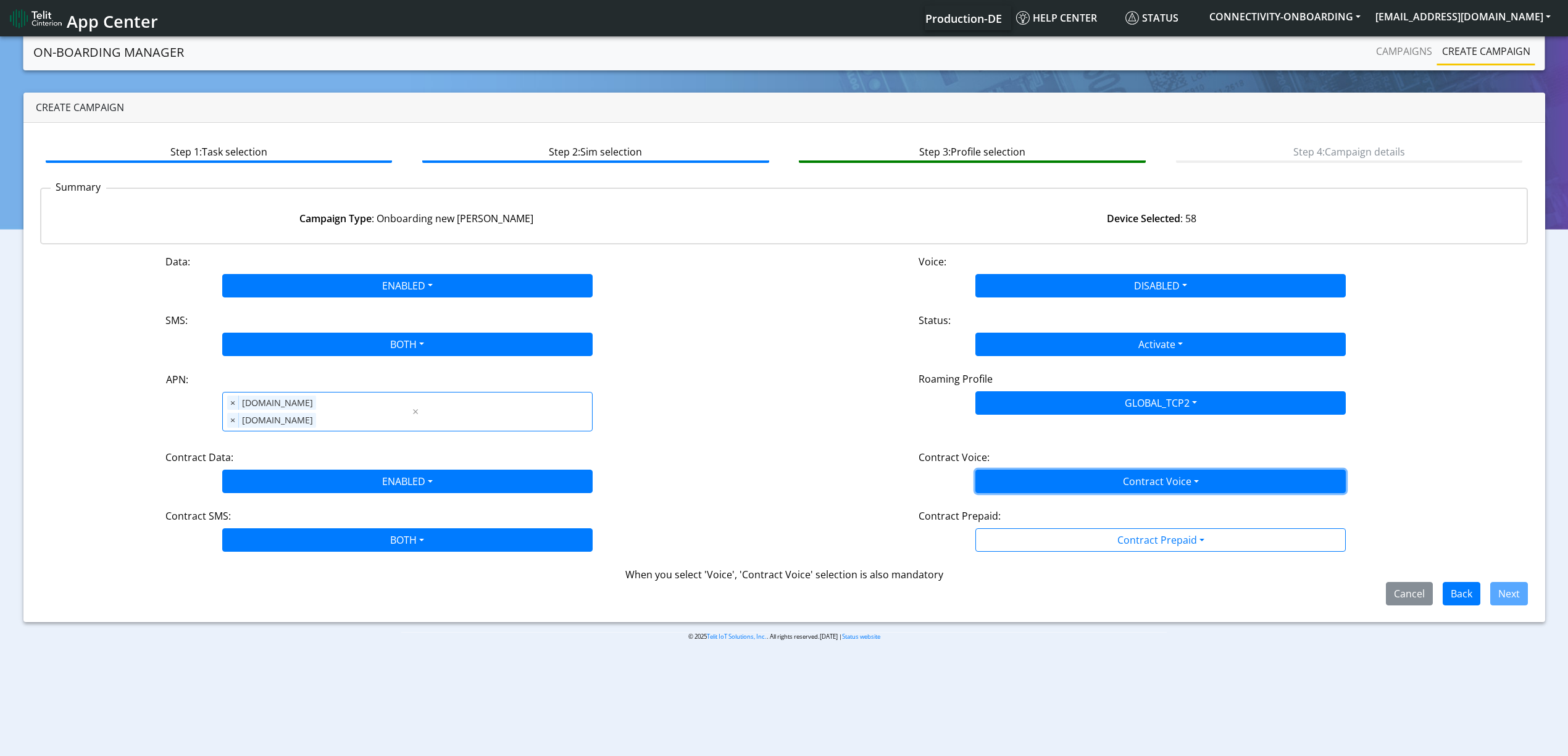
click at [1021, 469] on button "Contract Voice" at bounding box center [1160, 481] width 370 height 24
click at [1019, 495] on div "Disabled Enabled" at bounding box center [1160, 520] width 370 height 51
click at [1017, 501] on Voicedisabled-dropdown "Disabled" at bounding box center [1160, 511] width 369 height 20
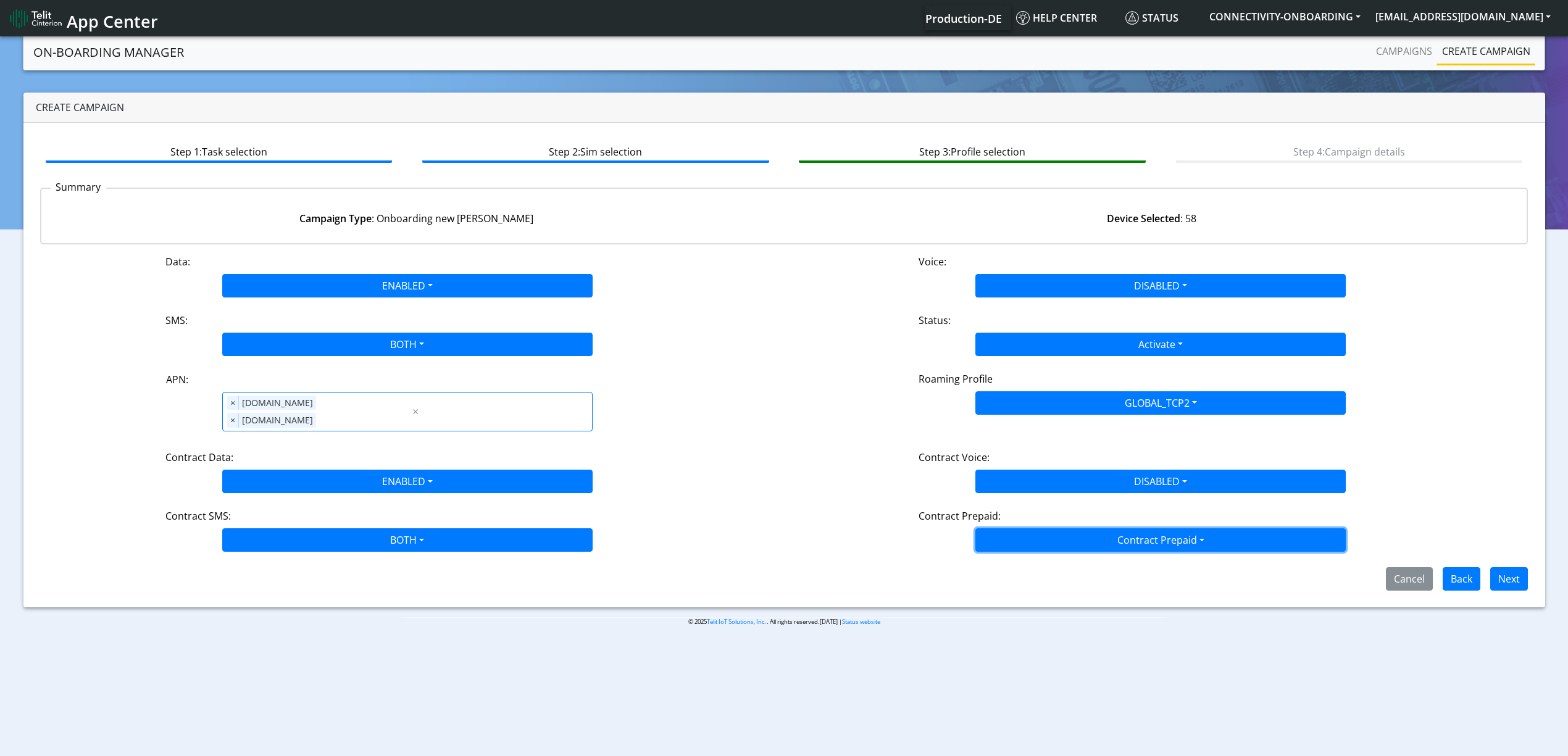
click at [1017, 528] on button "Contract Prepaid" at bounding box center [1160, 540] width 370 height 24
click at [1017, 579] on Prepaidnotprepaid-dropdown "No" at bounding box center [1160, 589] width 369 height 20
click at [1489, 571] on span "Next" at bounding box center [1504, 577] width 48 height 14
click at [1505, 567] on button "Next" at bounding box center [1509, 579] width 38 height 24
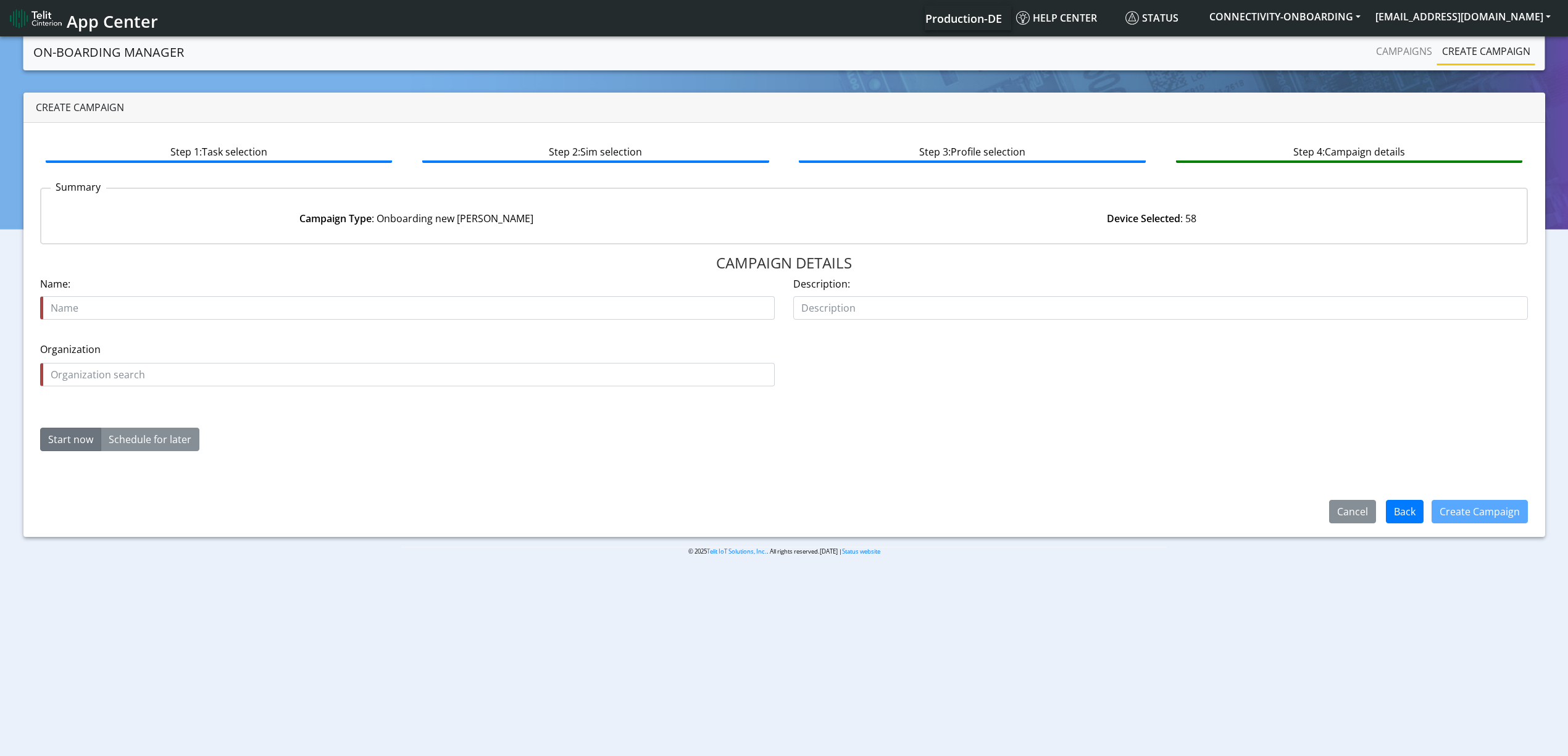
click at [131, 317] on input "text" at bounding box center [407, 308] width 735 height 24
type input "BUGGGGGGGGGGG"
click at [121, 356] on label "Organization" at bounding box center [407, 349] width 735 height 15
click at [123, 371] on input "text" at bounding box center [407, 375] width 735 height 24
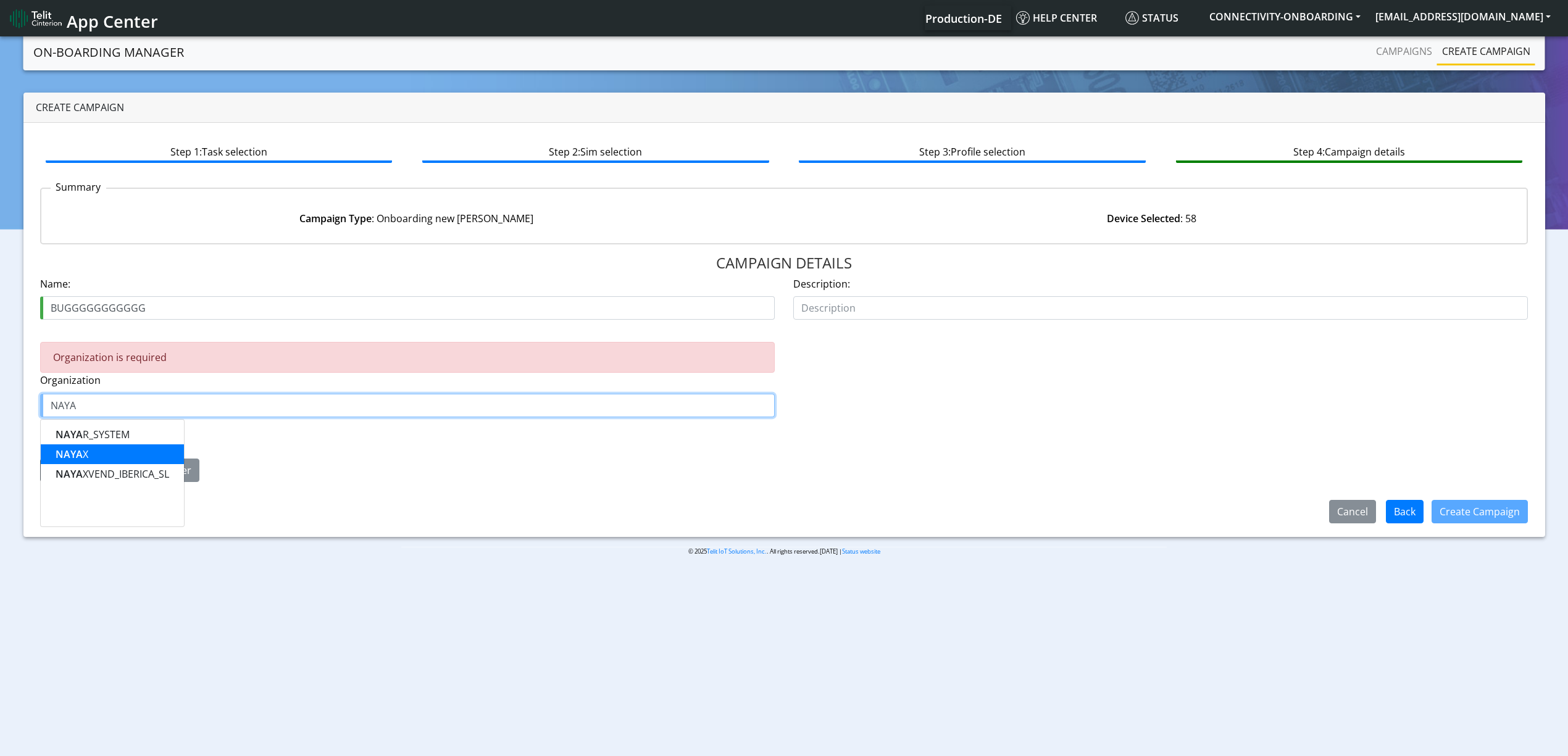
click at [59, 450] on span "NAYA" at bounding box center [69, 454] width 27 height 14
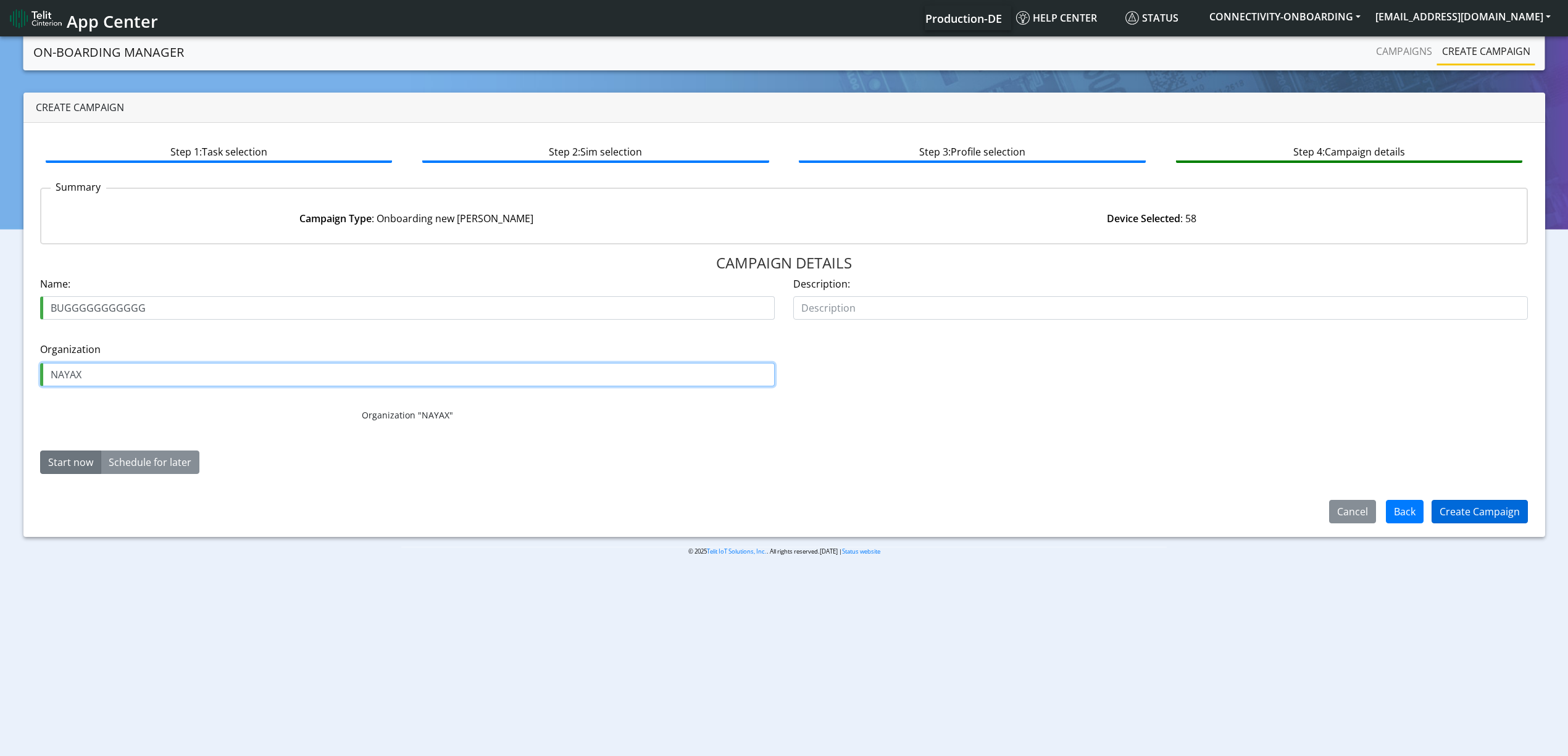
type input "NAYAX"
click at [1524, 504] on button "Create Campaign" at bounding box center [1479, 512] width 96 height 24
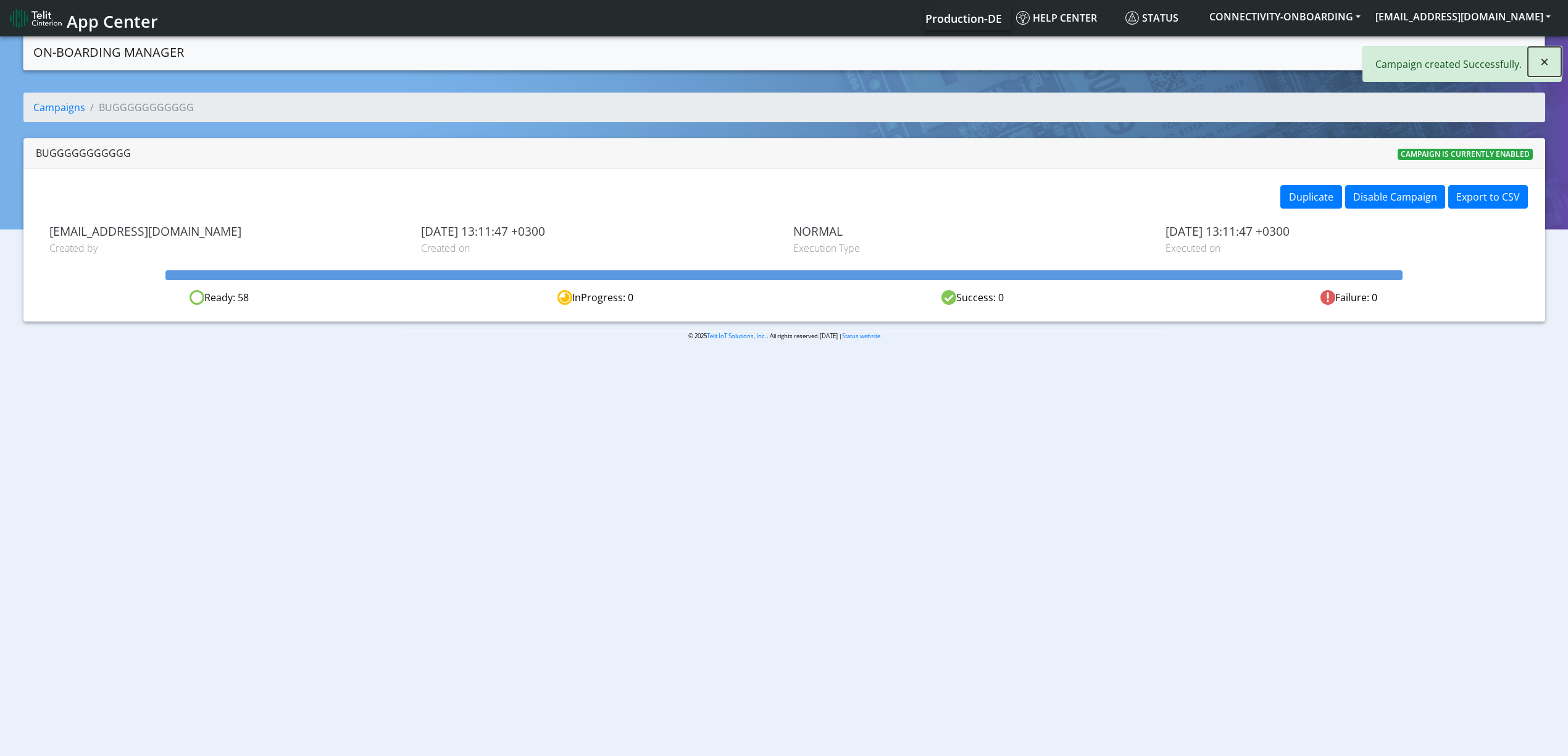
click at [1541, 55] on span "×" at bounding box center [1544, 61] width 8 height 20
click at [1390, 40] on link "Campaigns" at bounding box center [1403, 52] width 66 height 25
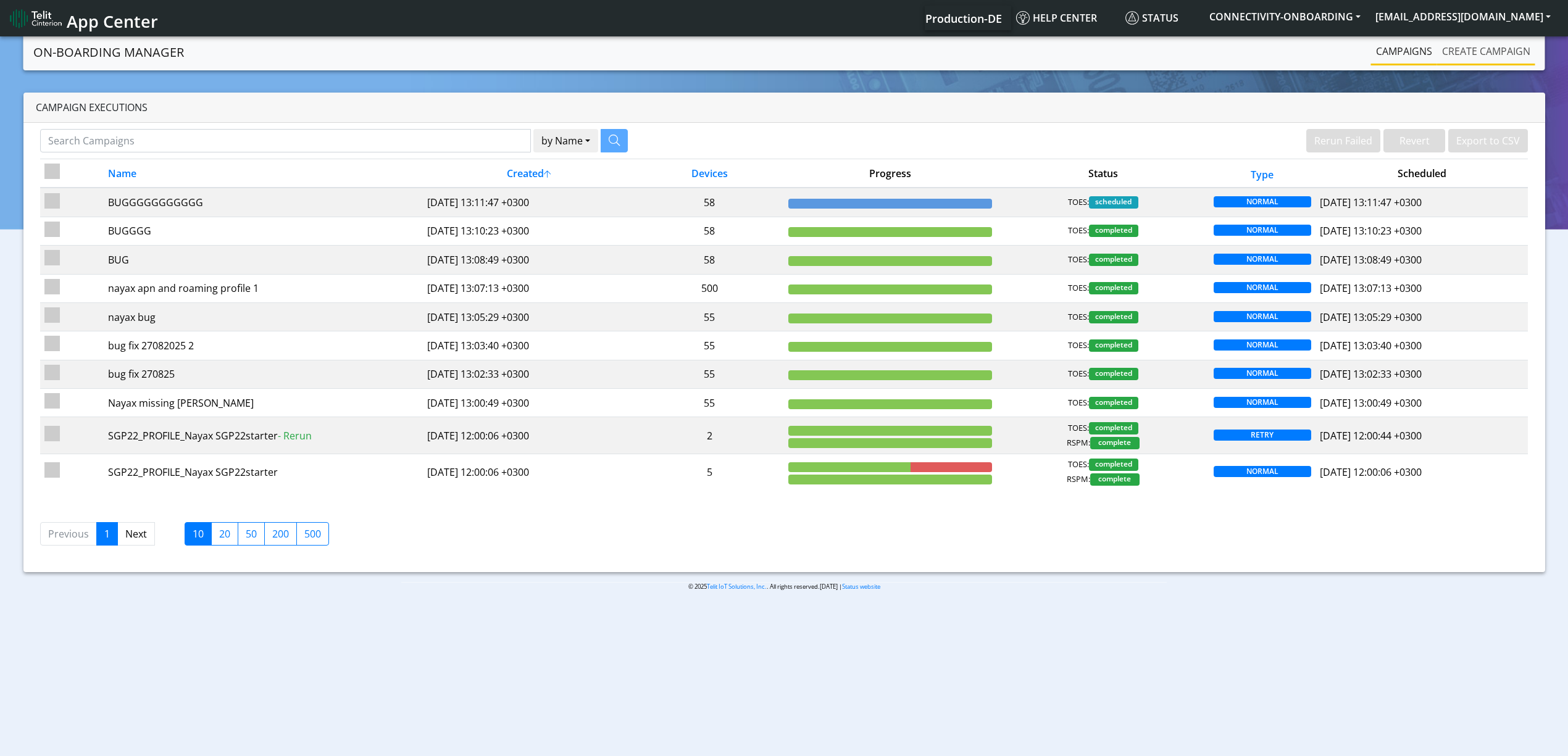
click at [1507, 44] on link "Create campaign" at bounding box center [1486, 52] width 98 height 25
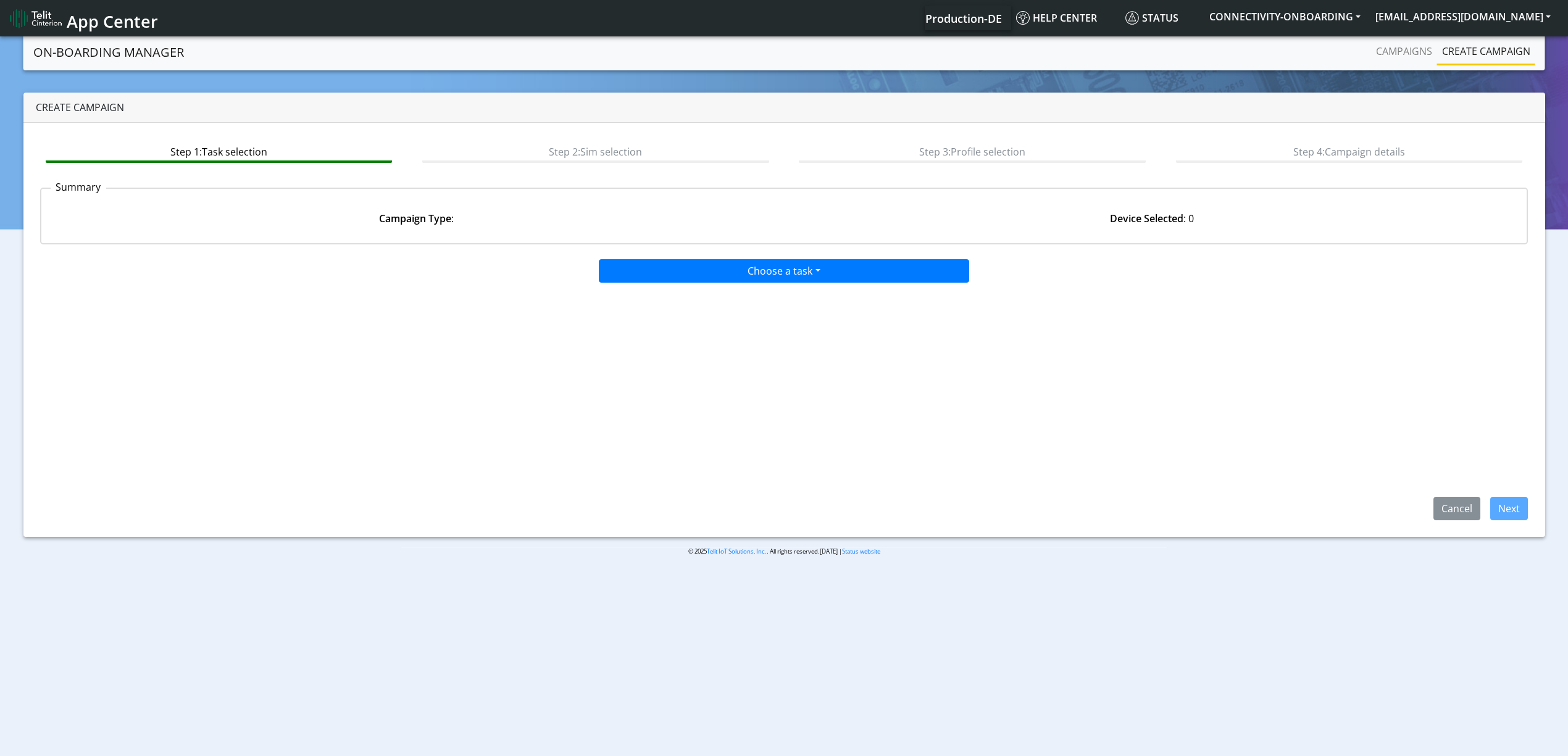
click at [737, 285] on app-paging-btns "Cancel Next" at bounding box center [784, 402] width 1488 height 237
click at [742, 273] on button "Choose a task" at bounding box center [784, 271] width 370 height 24
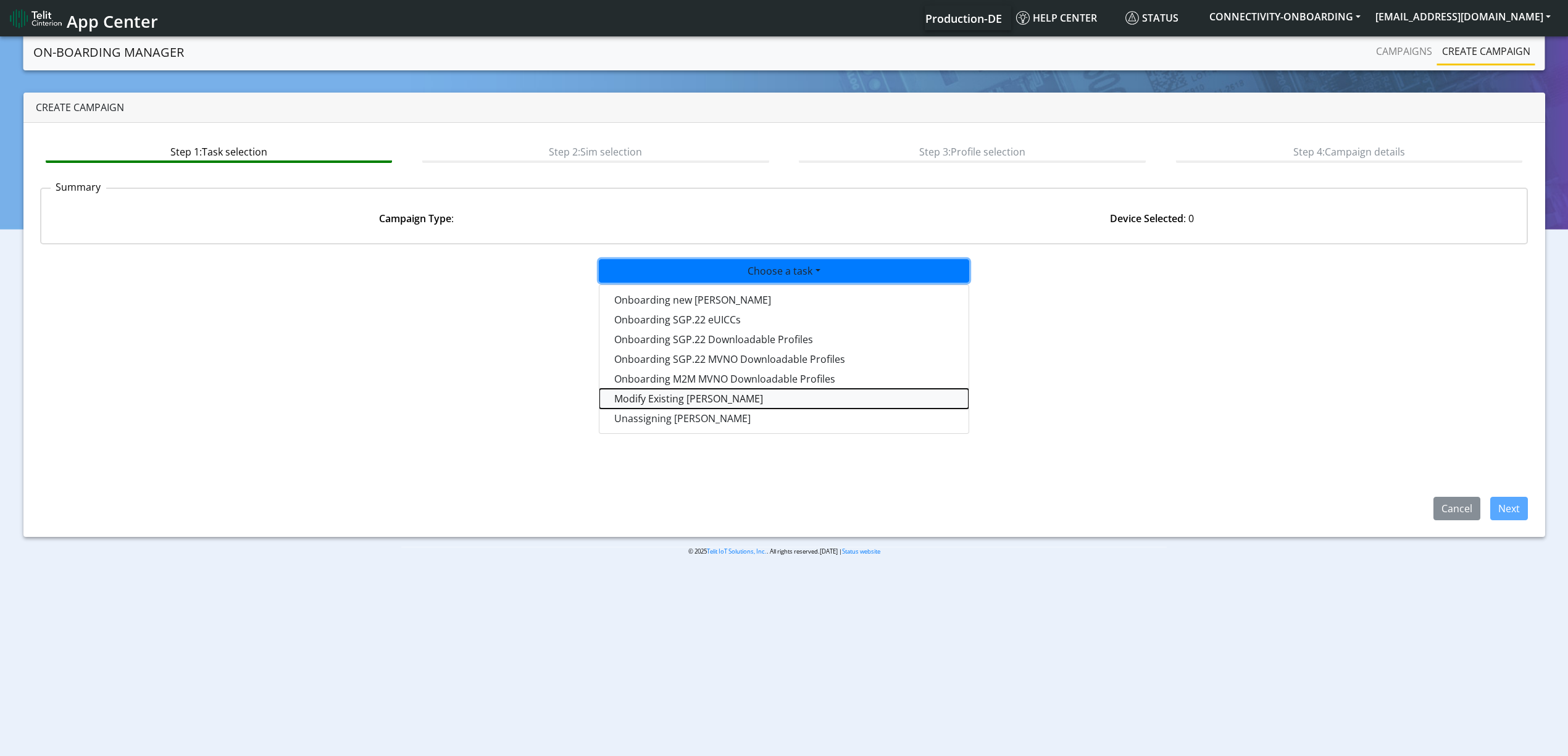
click at [687, 396] on taskiotp-dropdown "Modify Existing [PERSON_NAME]" at bounding box center [784, 398] width 369 height 20
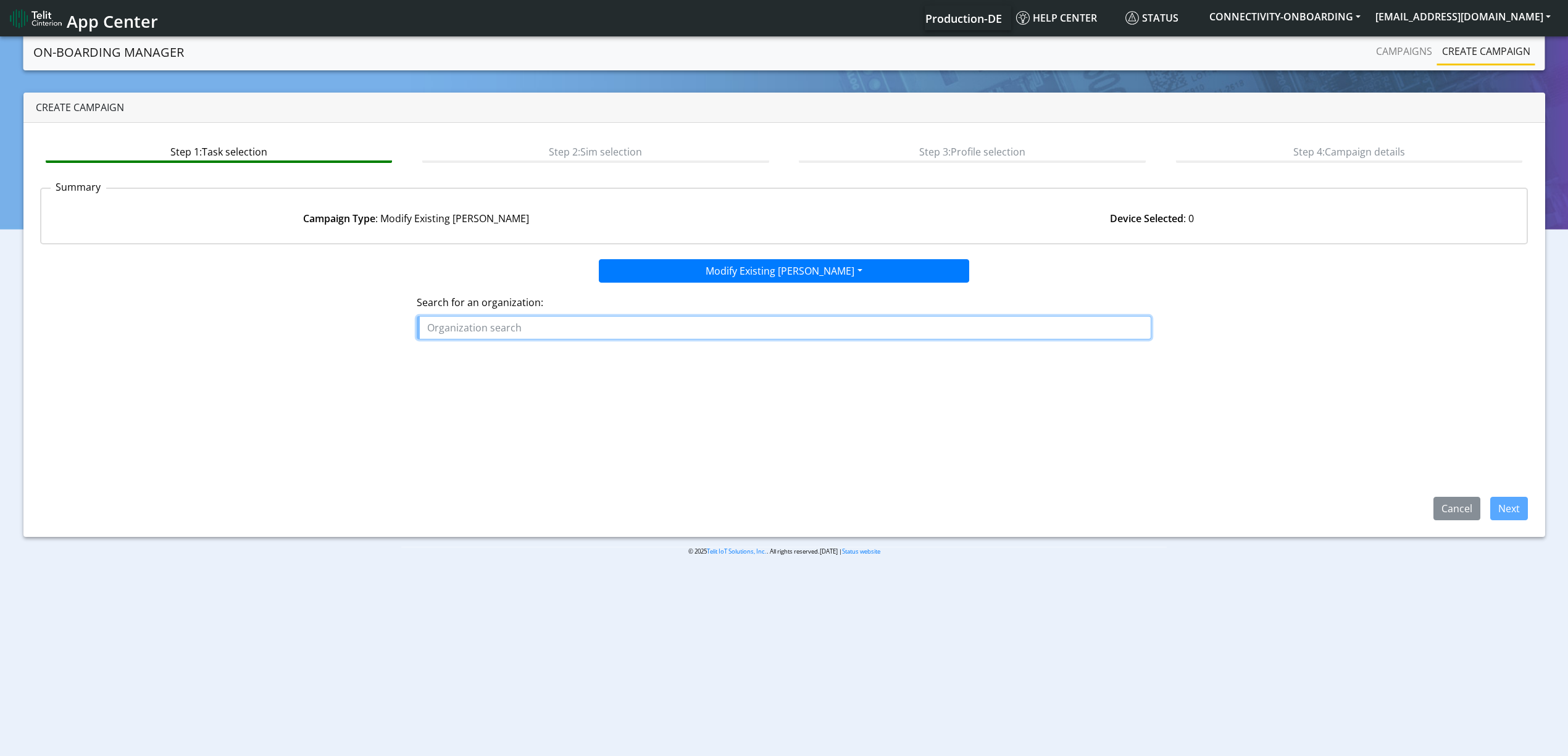
click at [628, 330] on input "text" at bounding box center [784, 328] width 735 height 24
click at [513, 356] on button "NA AVA" at bounding box center [500, 356] width 166 height 20
click at [510, 330] on input "NAAVA" at bounding box center [784, 328] width 735 height 24
click at [484, 366] on button "NAYA X" at bounding box center [488, 376] width 143 height 20
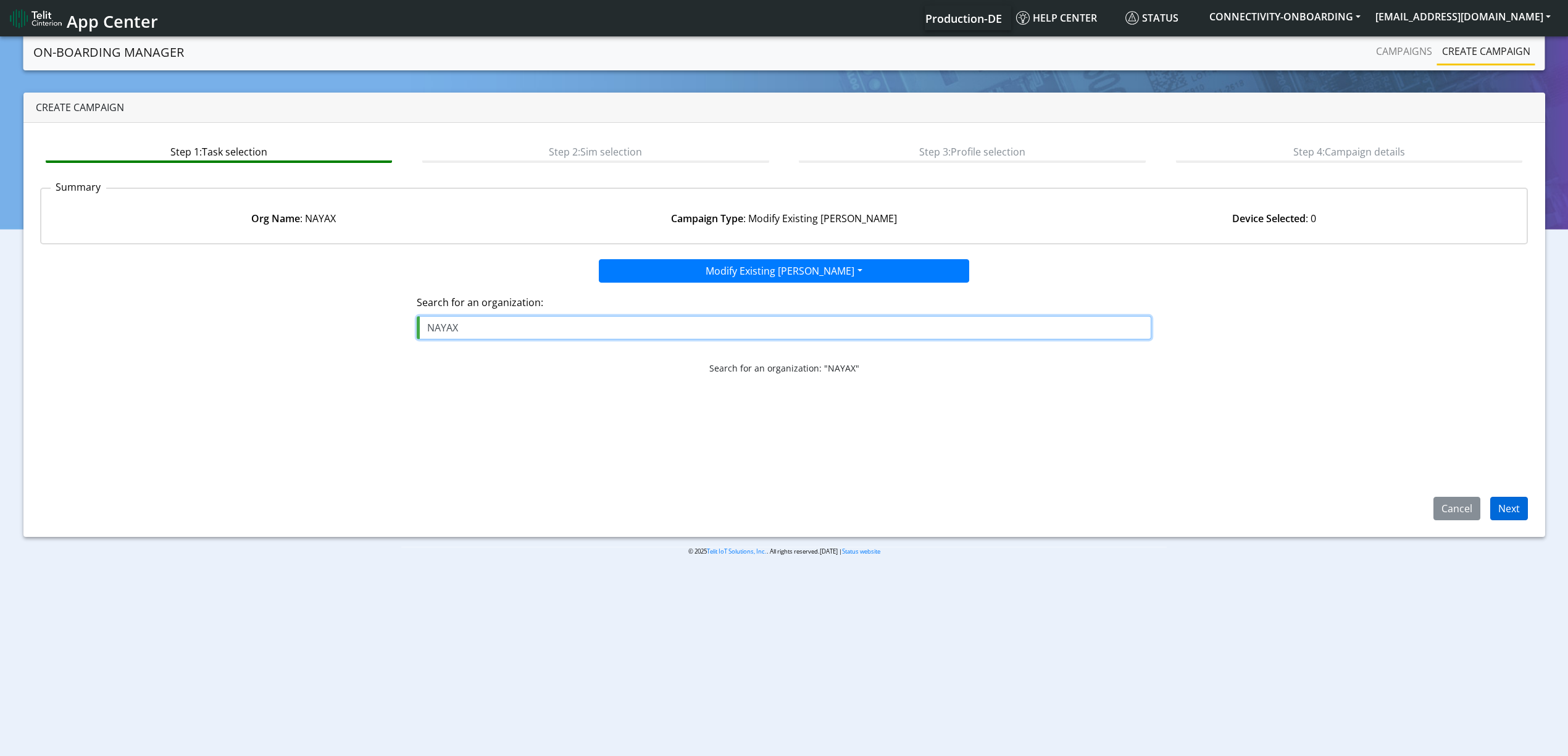
type input "NAYAX"
click at [1526, 509] on button "Next" at bounding box center [1509, 509] width 38 height 24
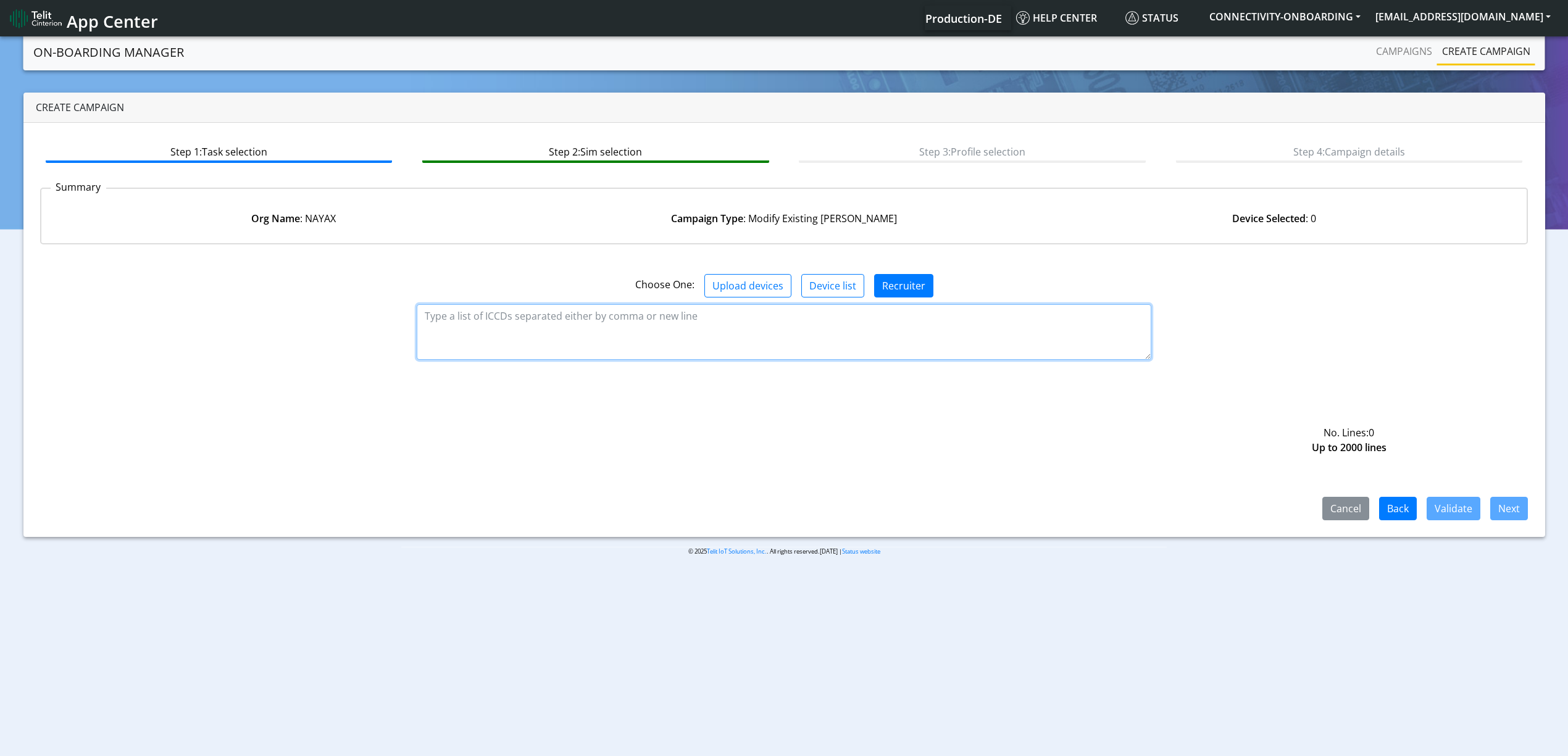
click at [594, 324] on textarea at bounding box center [784, 332] width 735 height 55
paste textarea "89358151000028780222 89358151000028780230 89358151000028780248 8935815100002878…"
type textarea "89358151000028780222 89358151000028780230 89358151000028780248 8935815100002878…"
click at [1465, 501] on button "Validate" at bounding box center [1453, 509] width 54 height 24
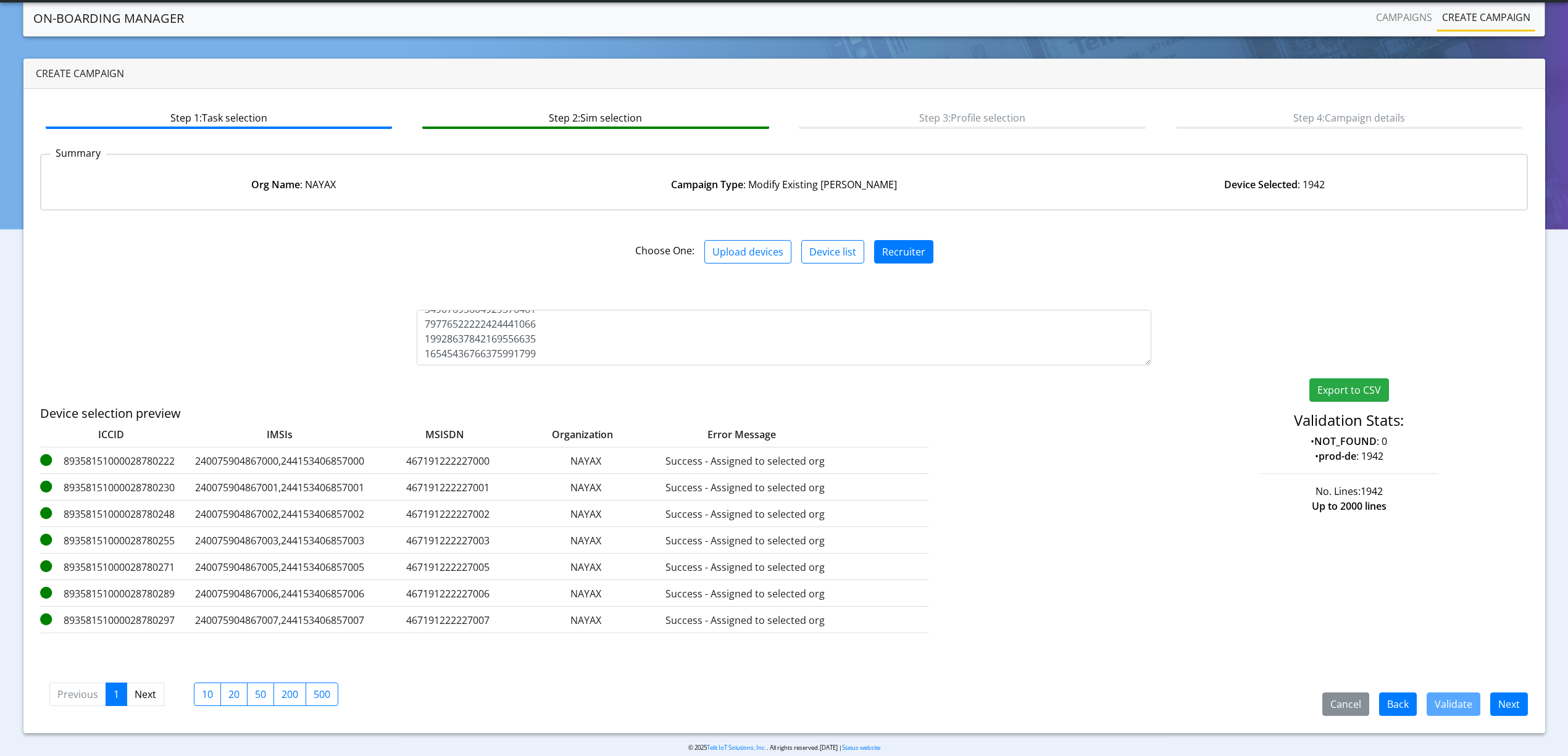
scroll to position [18, 0]
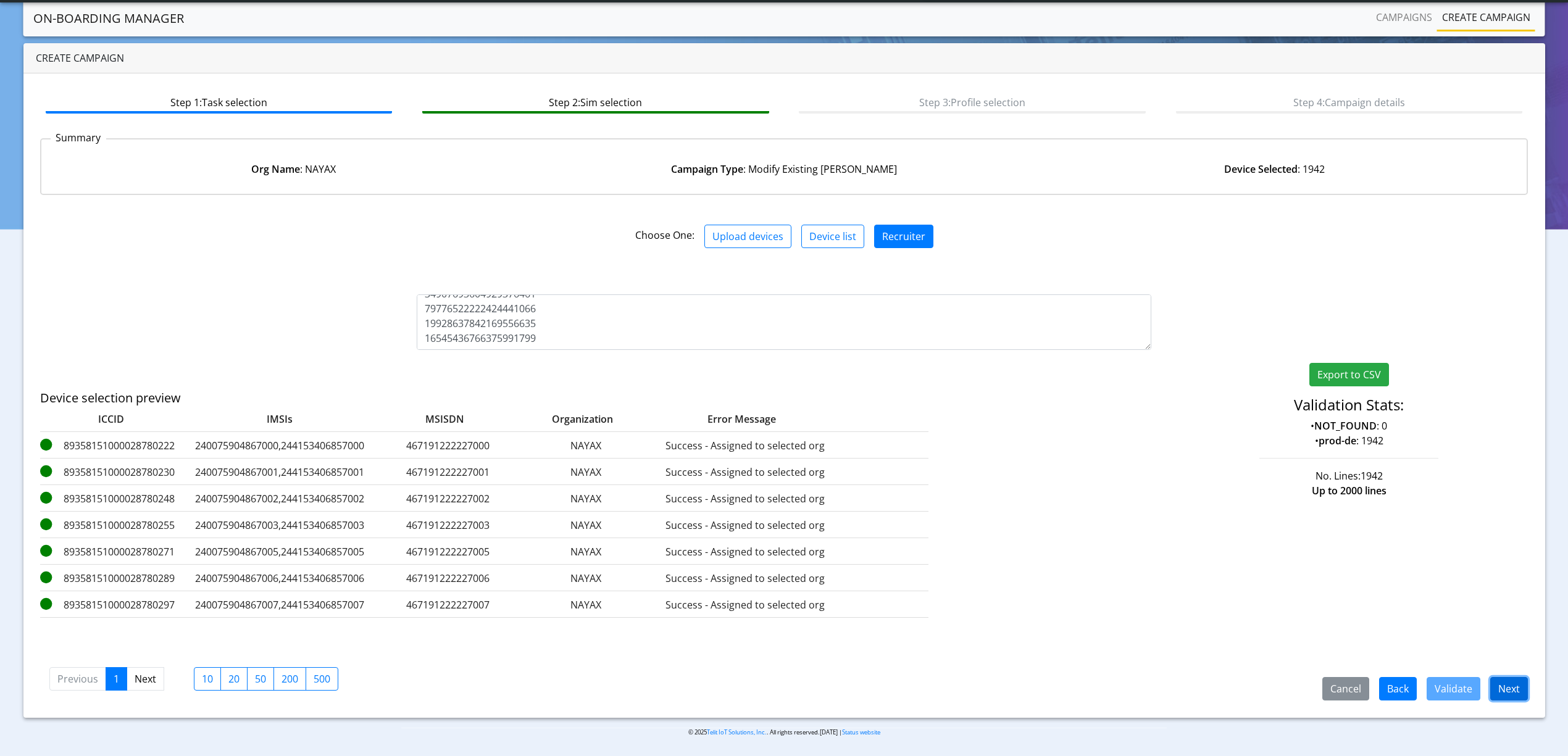
click at [1512, 693] on button "Next" at bounding box center [1509, 689] width 38 height 24
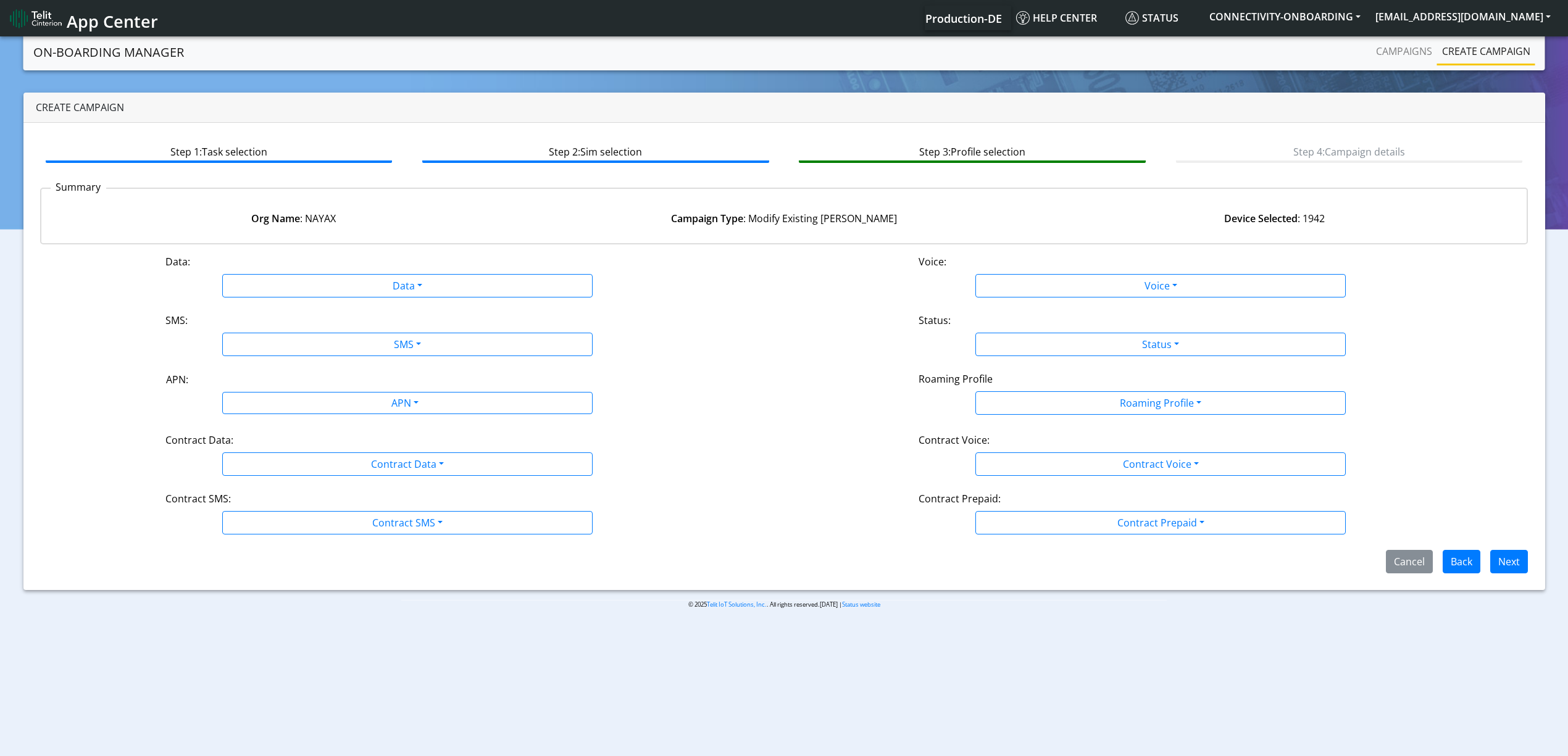
click at [338, 301] on div "Data: Data Disabled Enabled Voice: Voice Disabled Enabled SMS: SMS Disabled MO …" at bounding box center [784, 413] width 1488 height 319
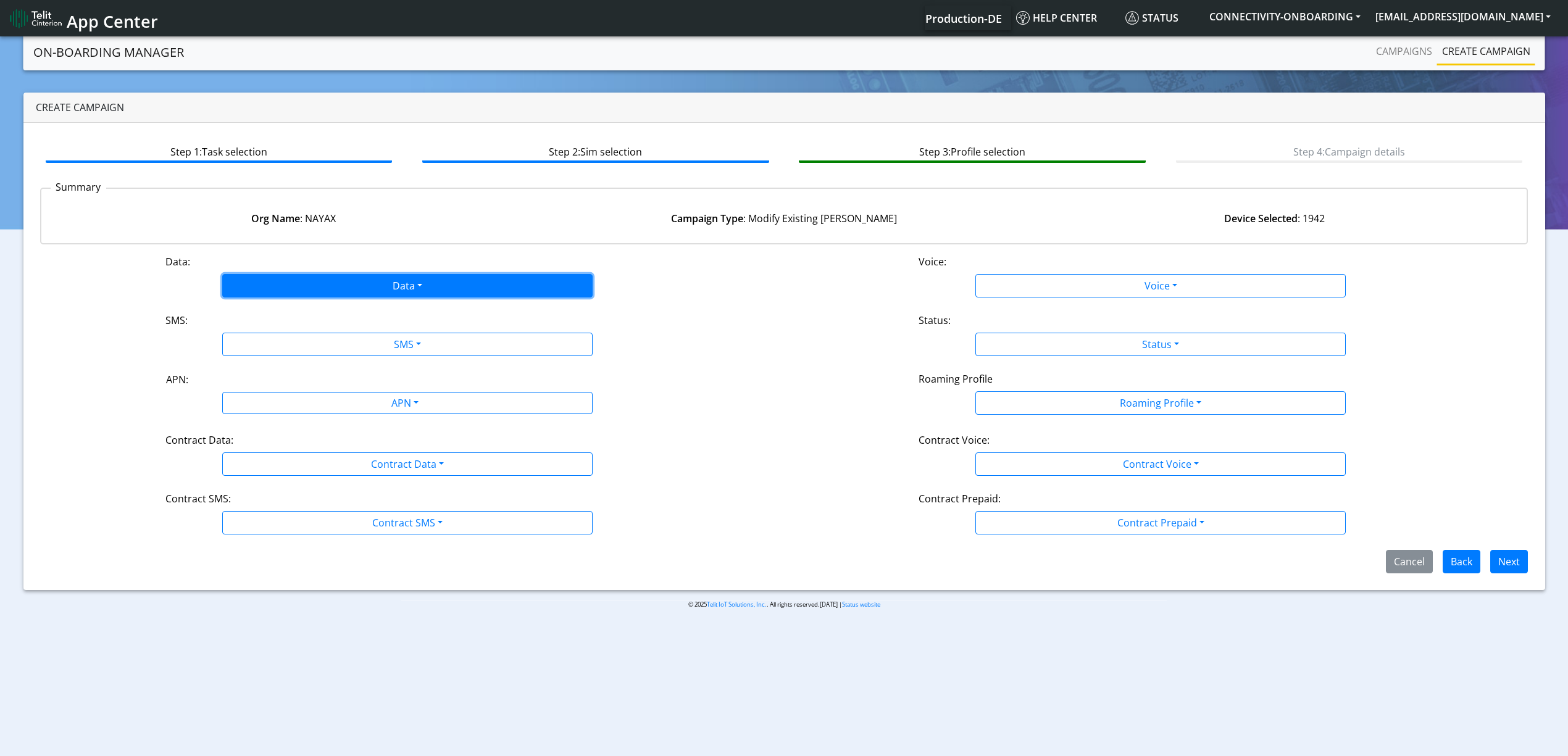
click at [337, 292] on button "Data" at bounding box center [407, 286] width 370 height 24
click at [255, 331] on button "Enabled" at bounding box center [407, 334] width 369 height 20
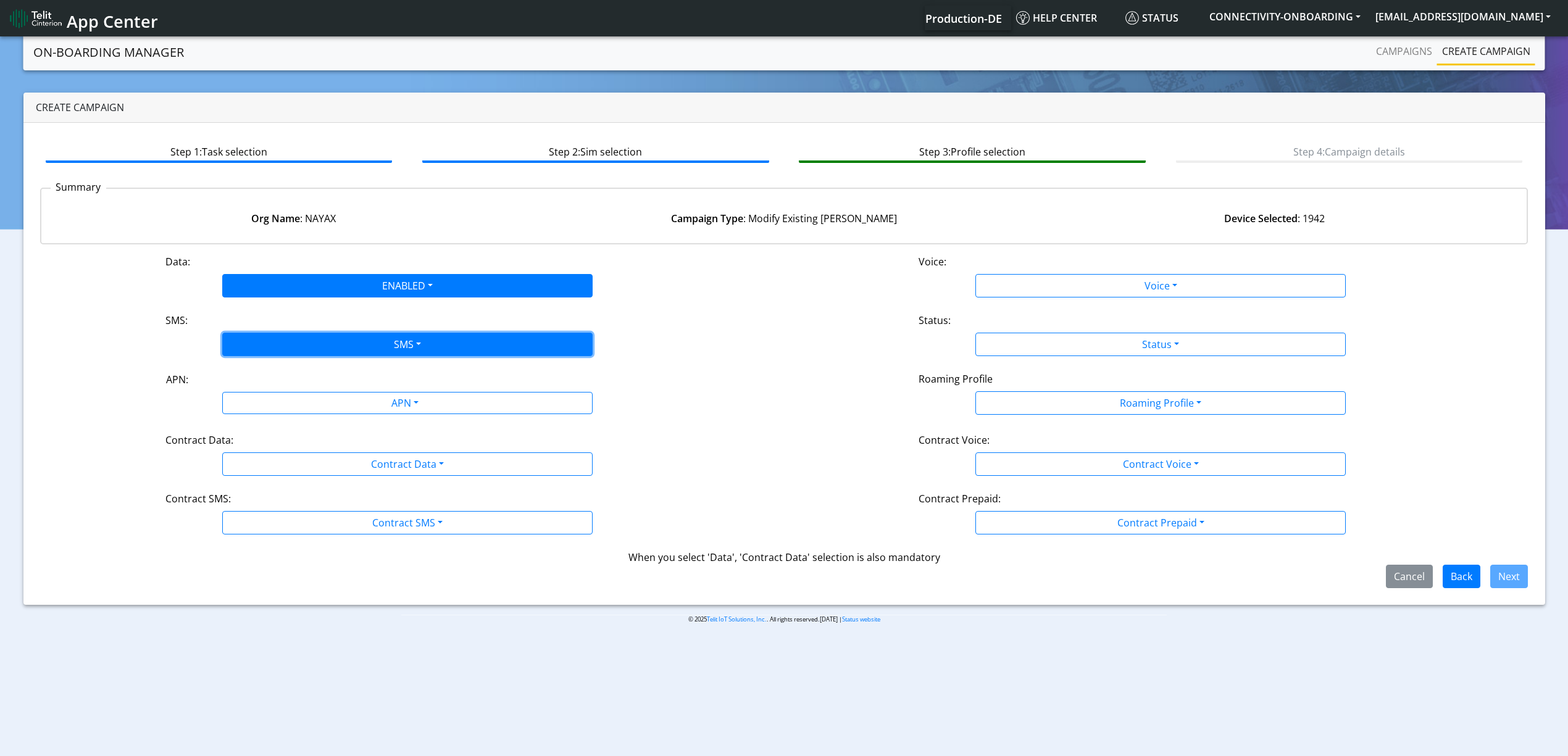
click at [273, 342] on button "SMS" at bounding box center [407, 344] width 370 height 24
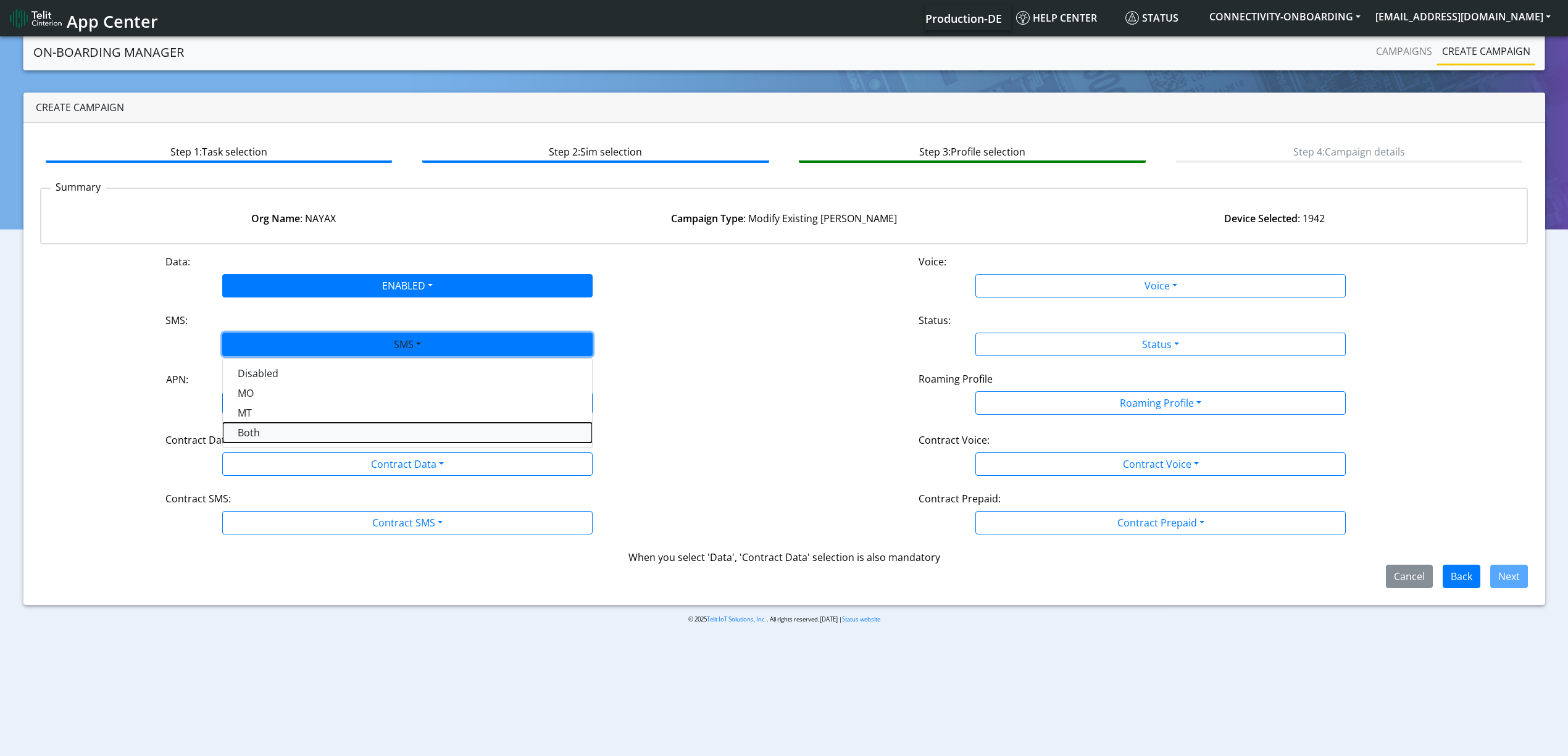
click at [257, 433] on button "Both" at bounding box center [407, 432] width 369 height 20
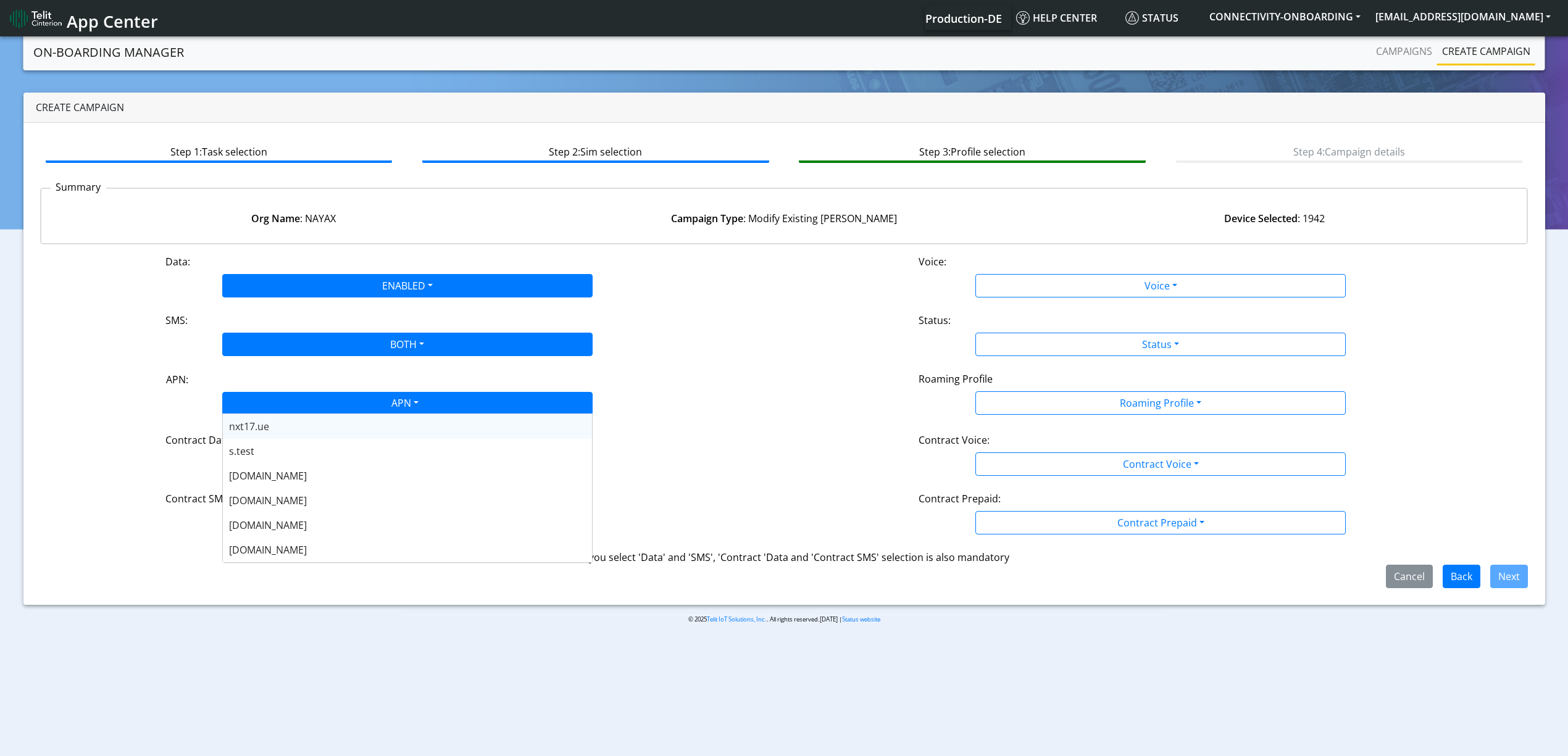
click at [282, 395] on div "APN" at bounding box center [404, 404] width 391 height 24
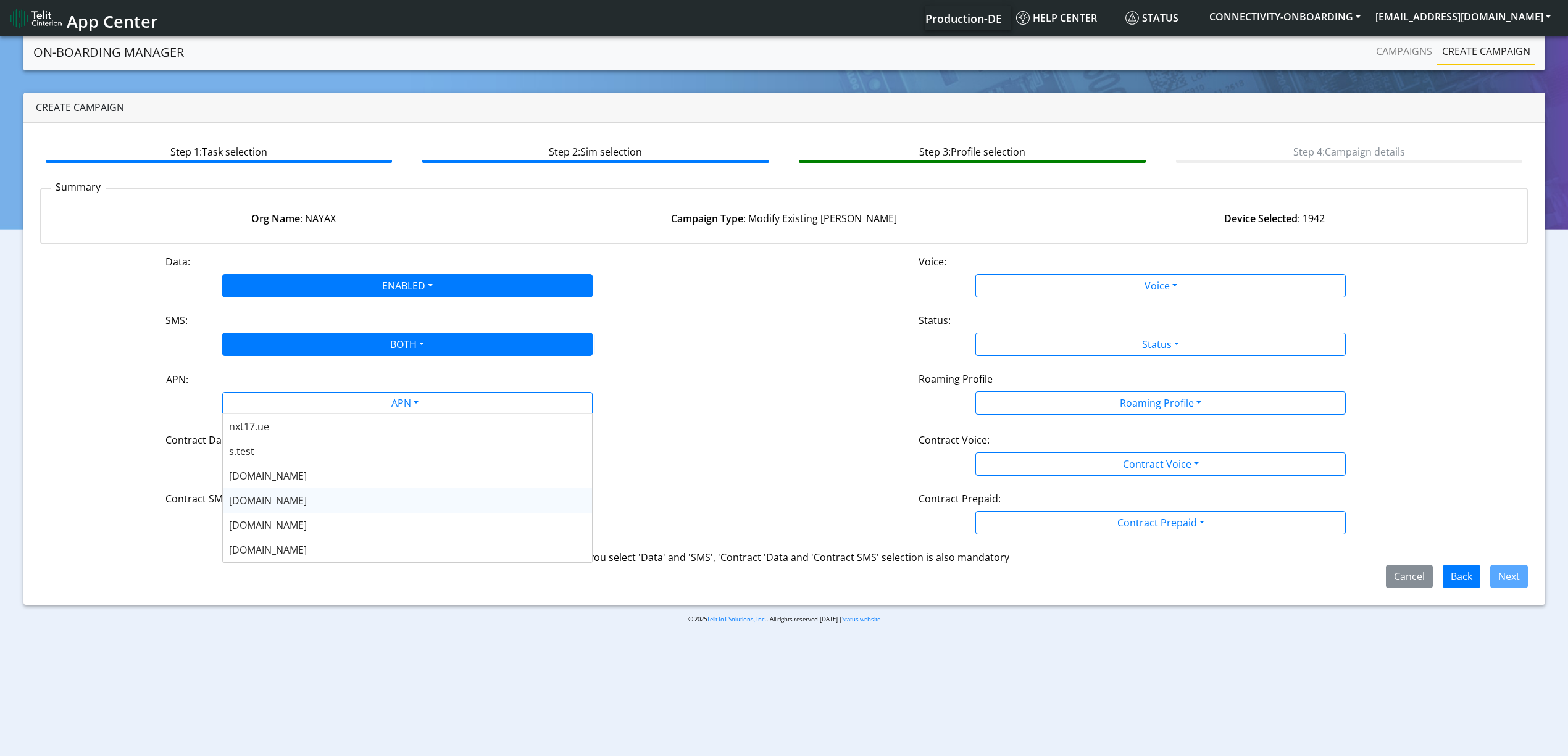
click at [269, 501] on span "[DOMAIN_NAME]" at bounding box center [268, 500] width 78 height 14
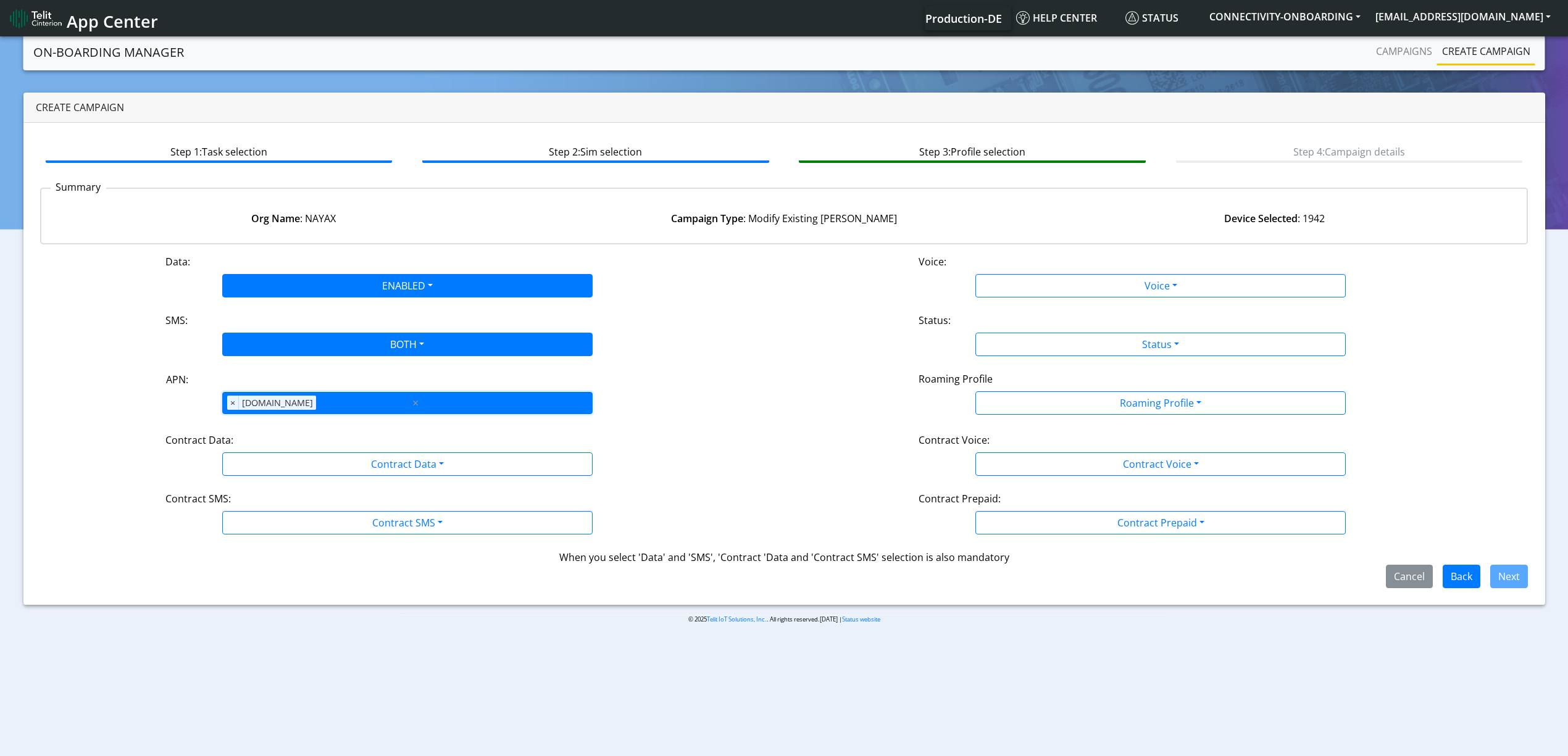
click at [327, 408] on div "APN × nxt20.net" at bounding box center [316, 403] width 187 height 21
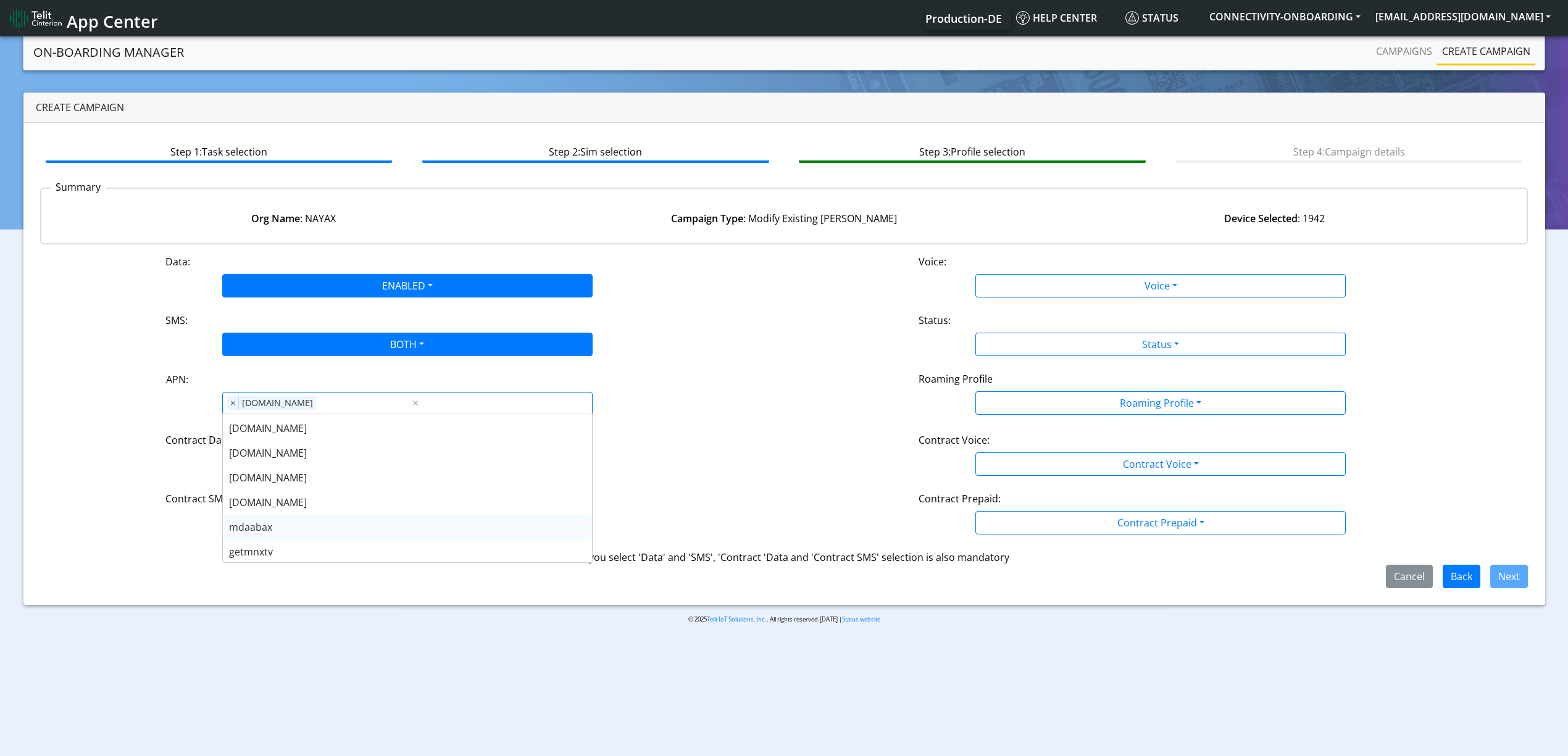
scroll to position [164, 0]
click at [301, 467] on div "nayax2.air.com" at bounding box center [407, 460] width 369 height 25
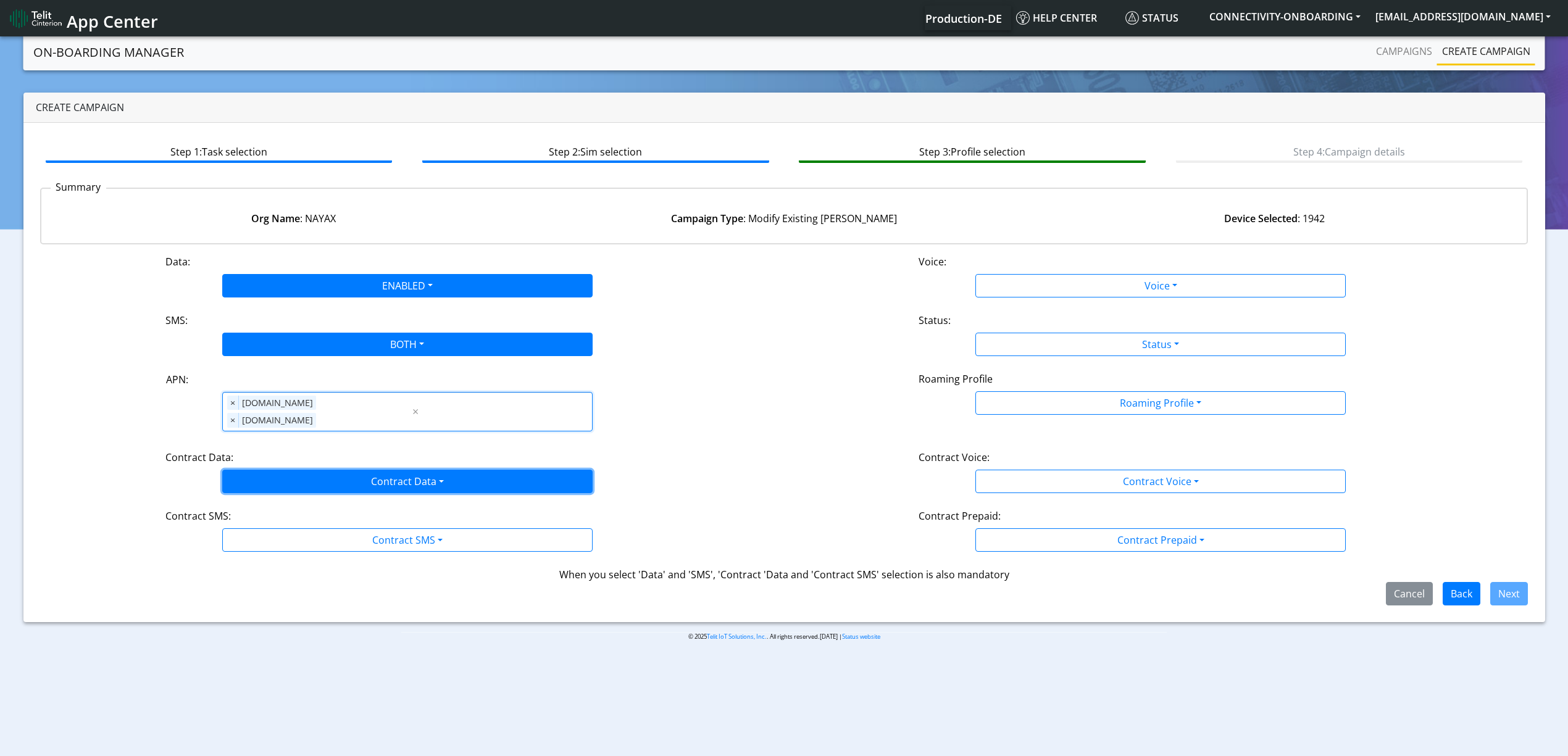
click at [317, 469] on button "Contract Data" at bounding box center [407, 481] width 370 height 24
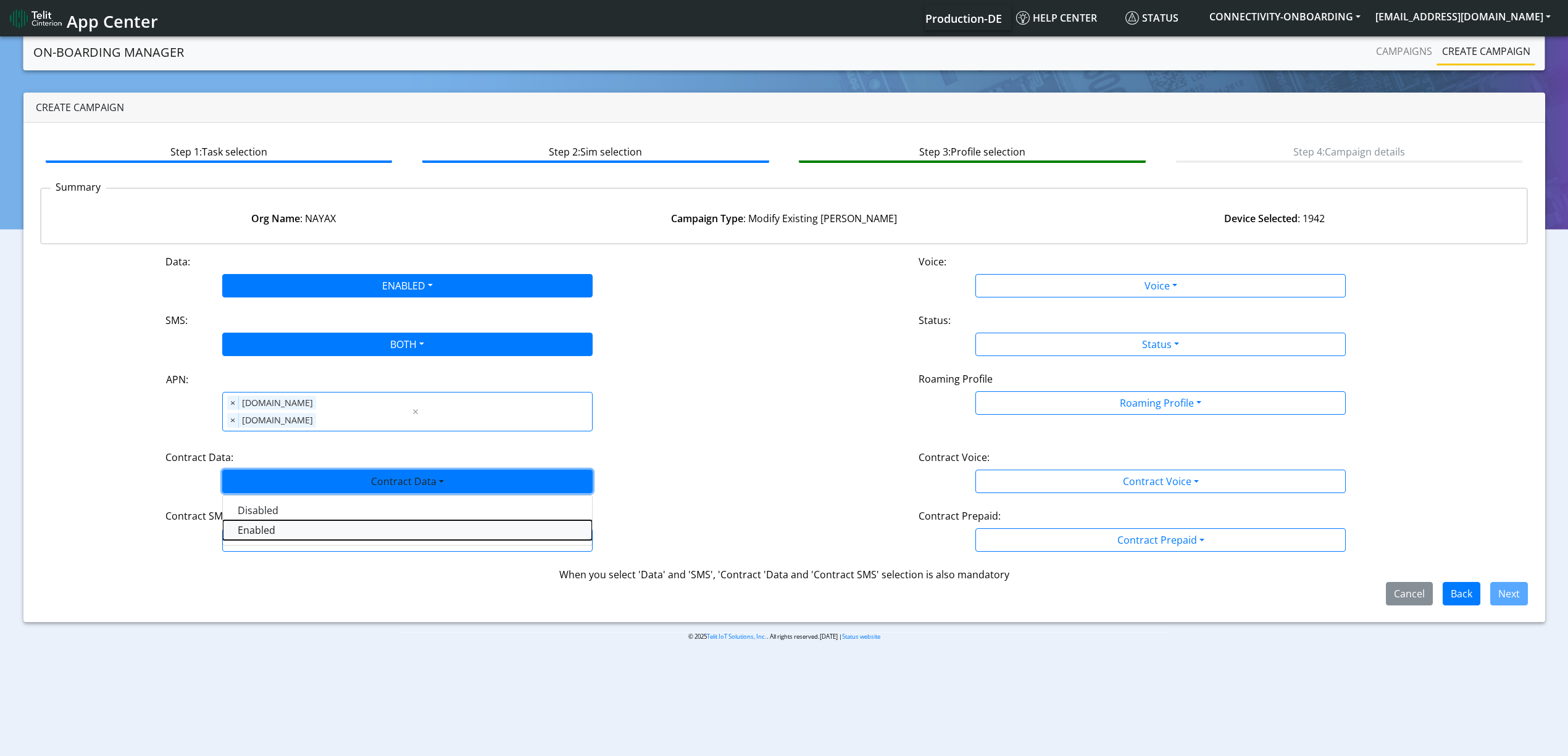
click at [302, 522] on Dataenabled-dropdown "Enabled" at bounding box center [407, 530] width 369 height 20
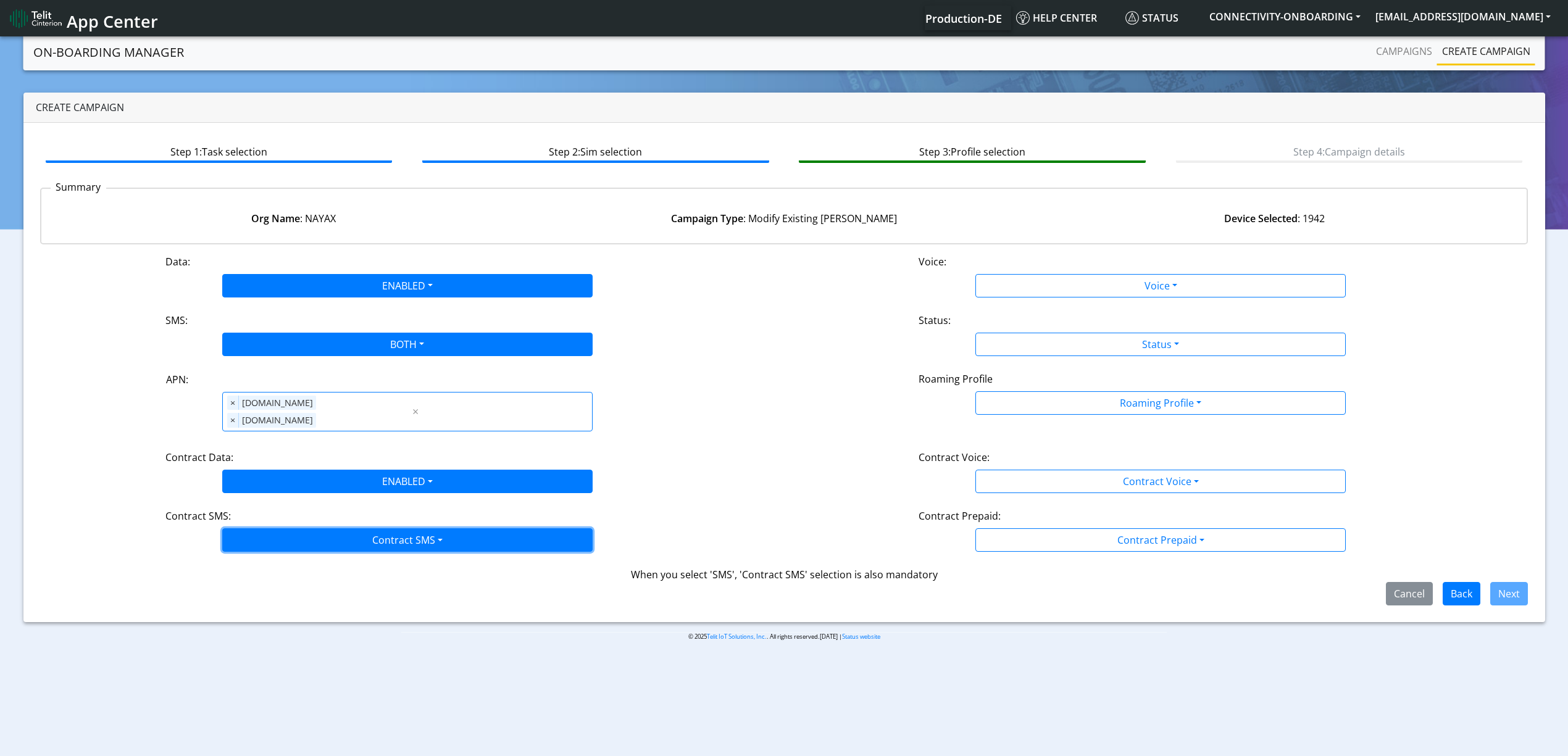
click at [308, 528] on button "Contract SMS" at bounding box center [407, 540] width 370 height 24
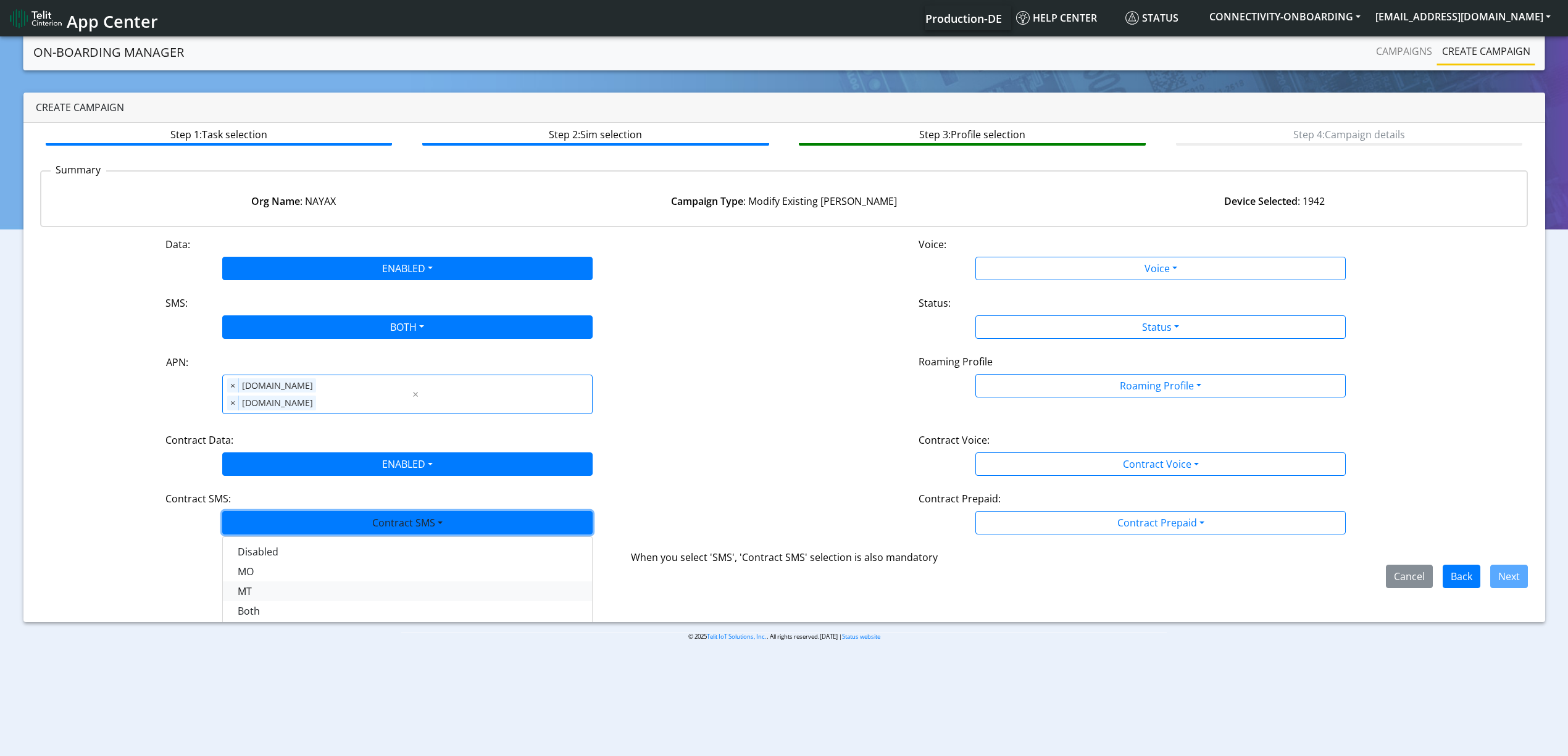
scroll to position [20, 0]
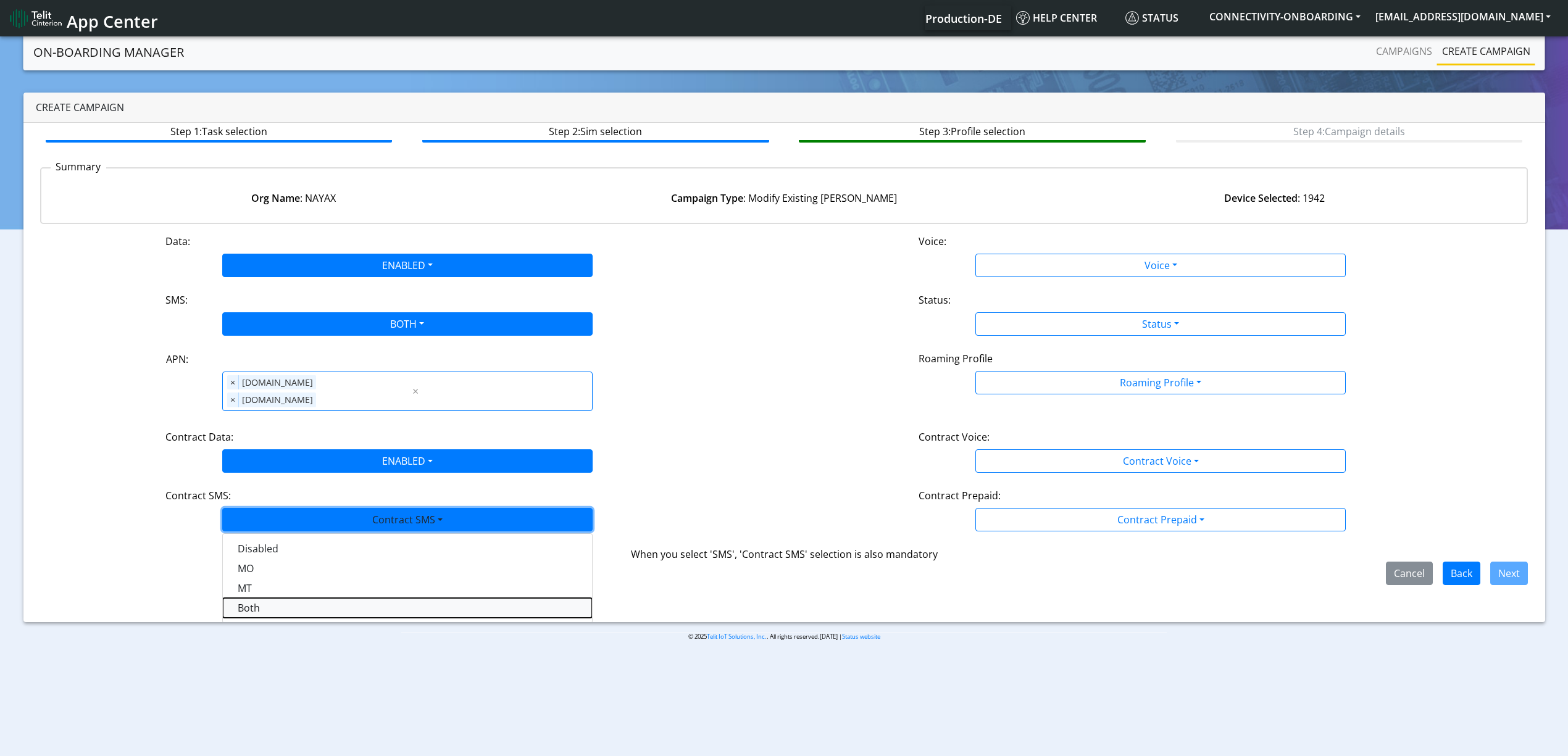
click at [268, 598] on SMSboth-dropdown "Both" at bounding box center [407, 608] width 369 height 20
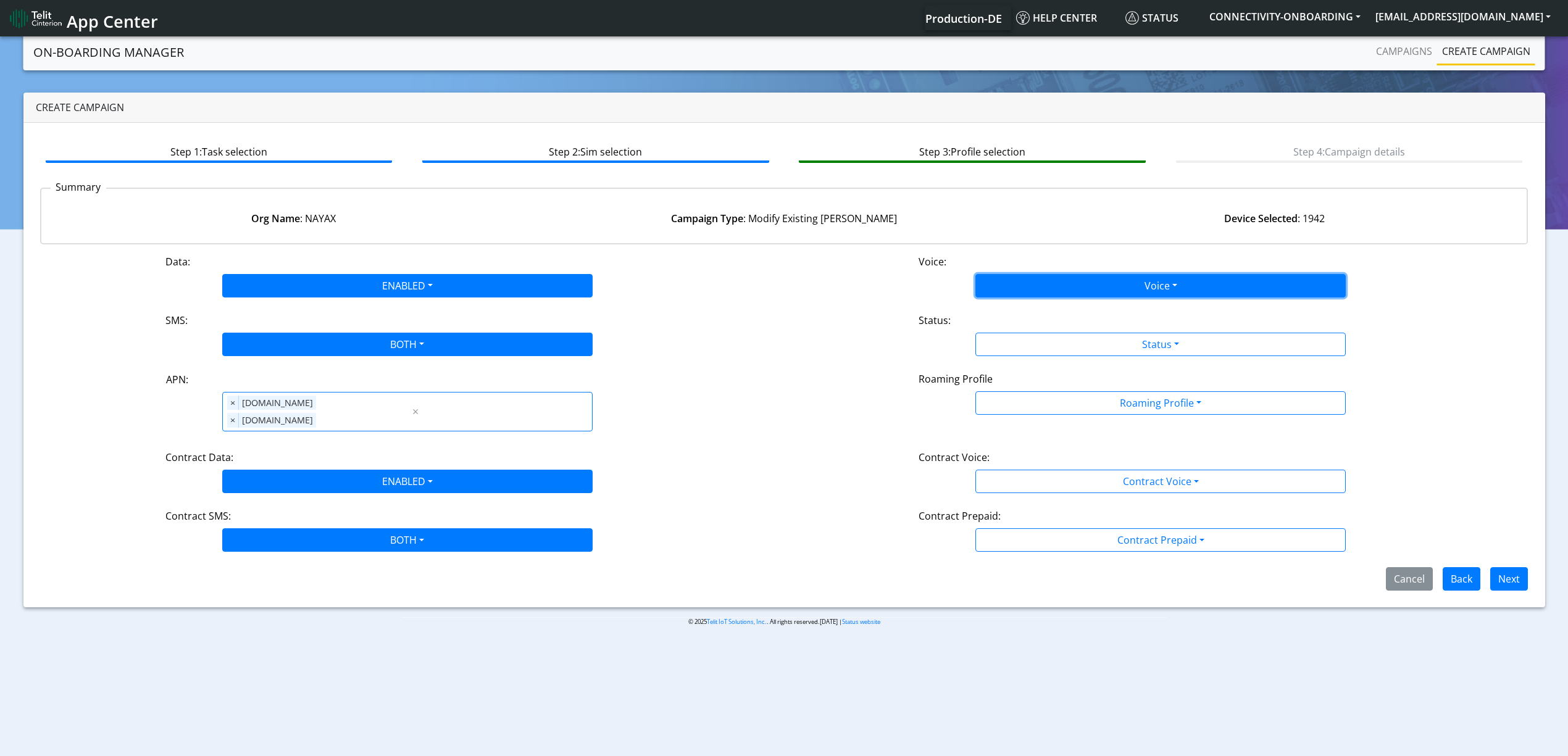
click at [1025, 289] on button "Voice" at bounding box center [1160, 286] width 370 height 24
click at [1022, 307] on button "Disabled" at bounding box center [1160, 315] width 369 height 20
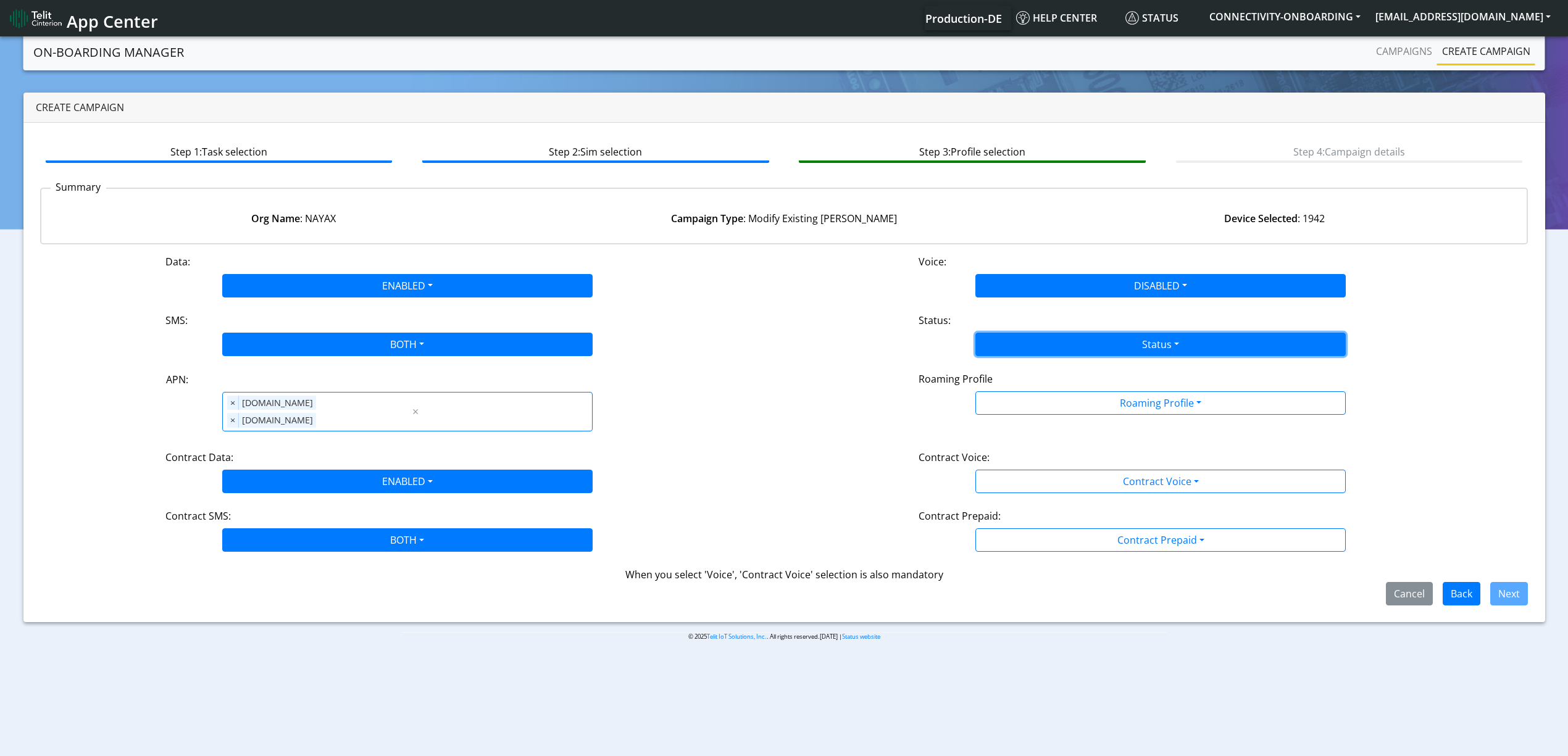
click at [1034, 349] on button "Status" at bounding box center [1160, 344] width 370 height 24
click at [1017, 371] on button "Activate" at bounding box center [1160, 373] width 369 height 20
click at [1026, 395] on button "Roaming Profile" at bounding box center [1160, 403] width 370 height 24
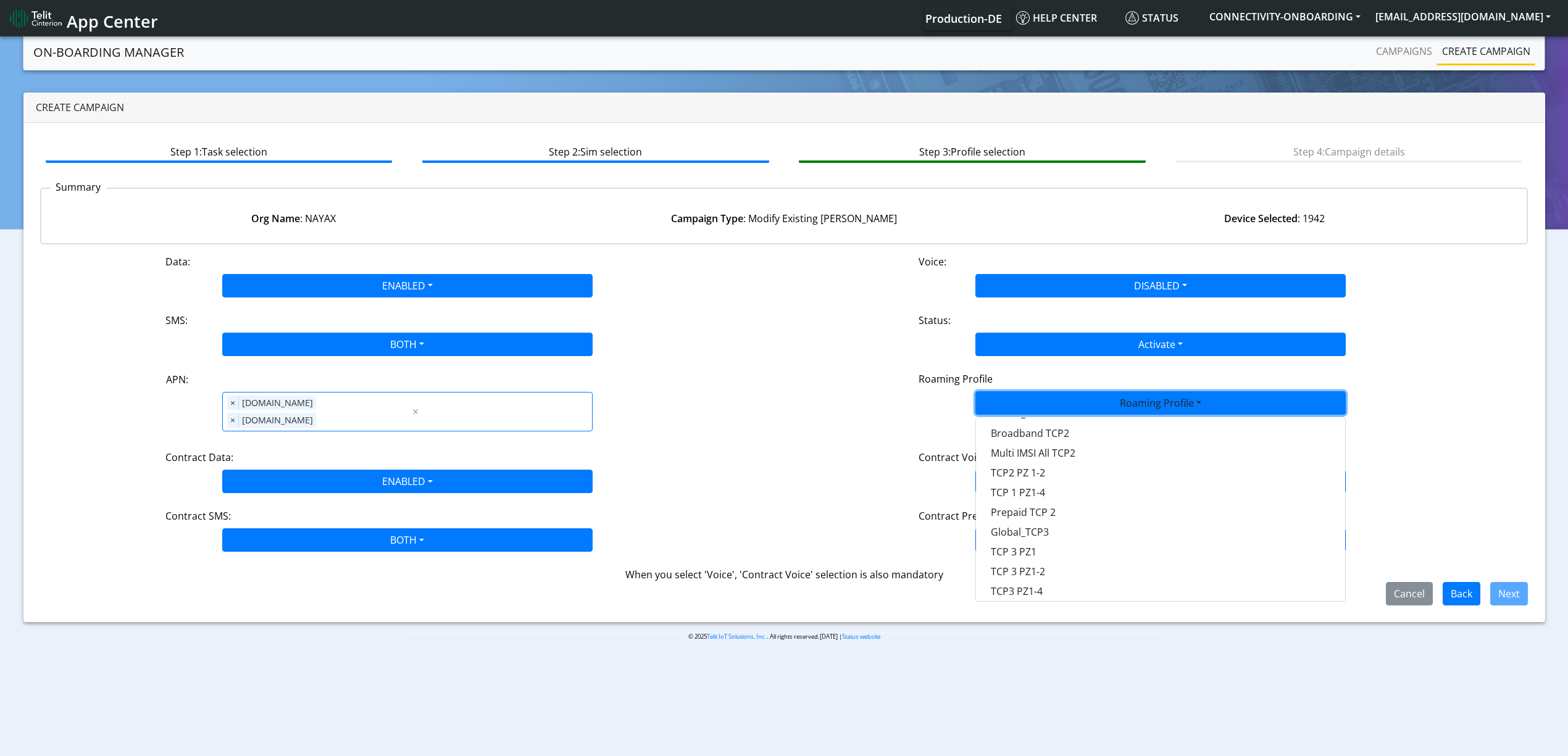
scroll to position [247, 0]
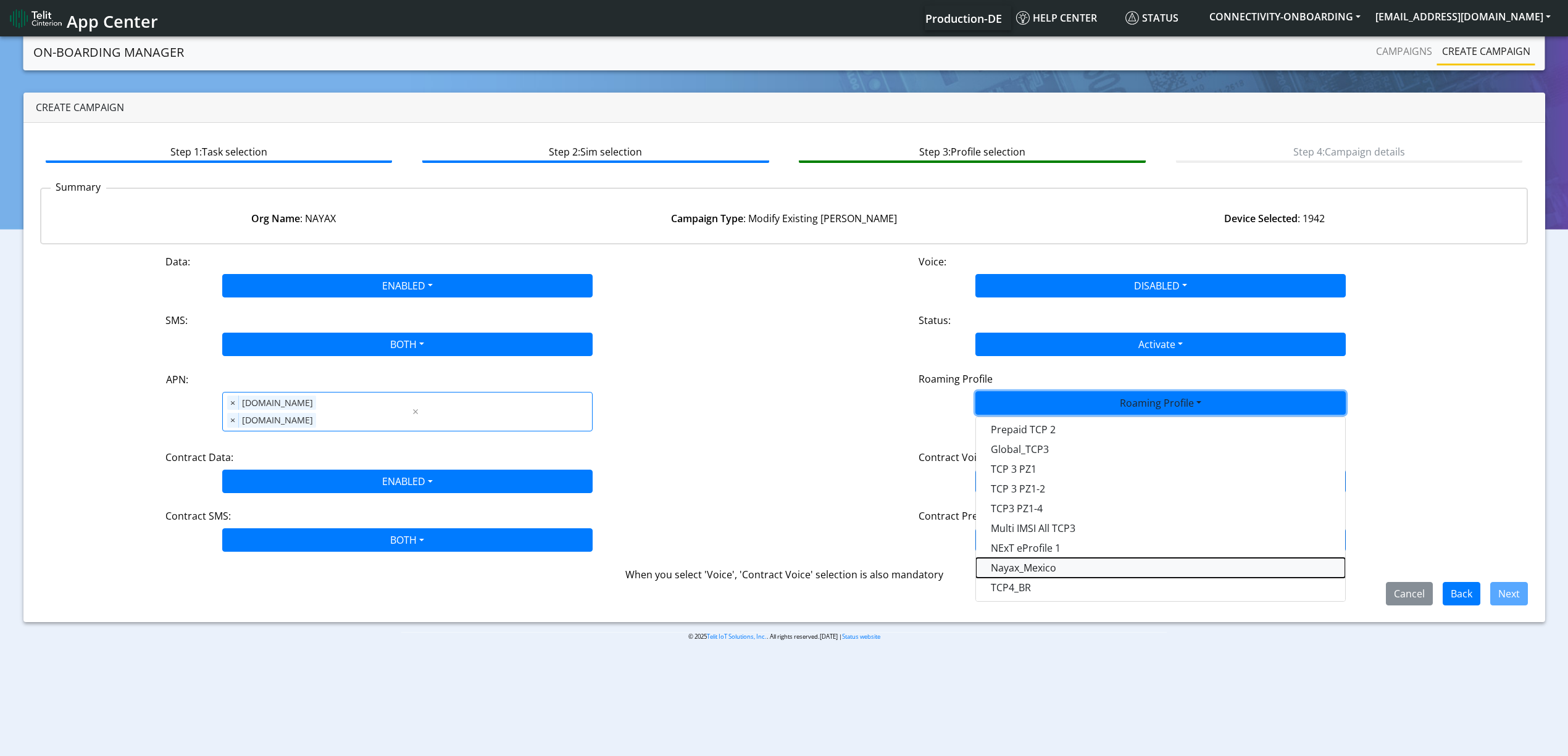
click at [1050, 560] on Profile-dropdown "Nayax_Mexico" at bounding box center [1160, 567] width 369 height 20
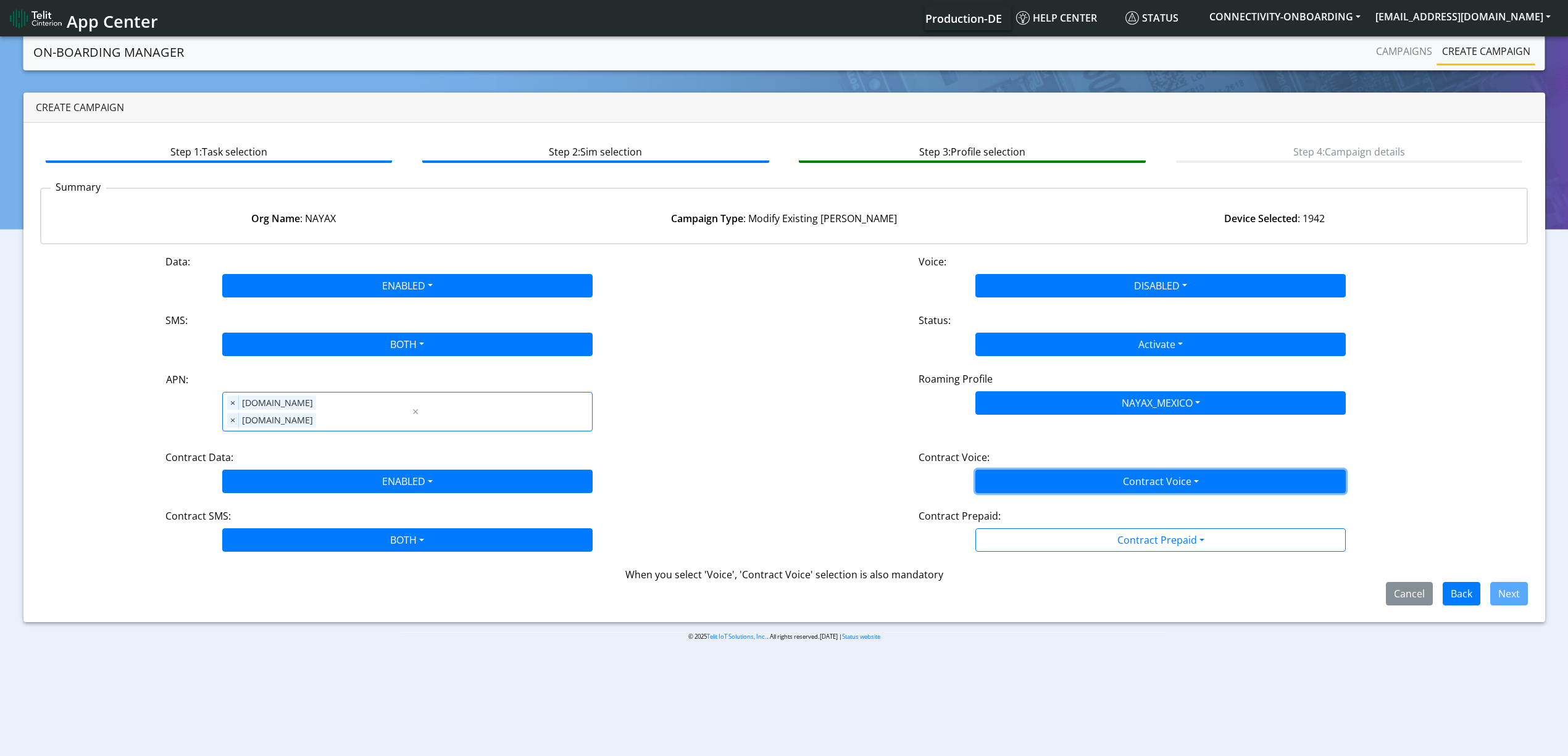
click at [1047, 469] on button "Contract Voice" at bounding box center [1160, 481] width 370 height 24
click at [1038, 501] on Voicedisabled-dropdown "Disabled" at bounding box center [1160, 511] width 369 height 20
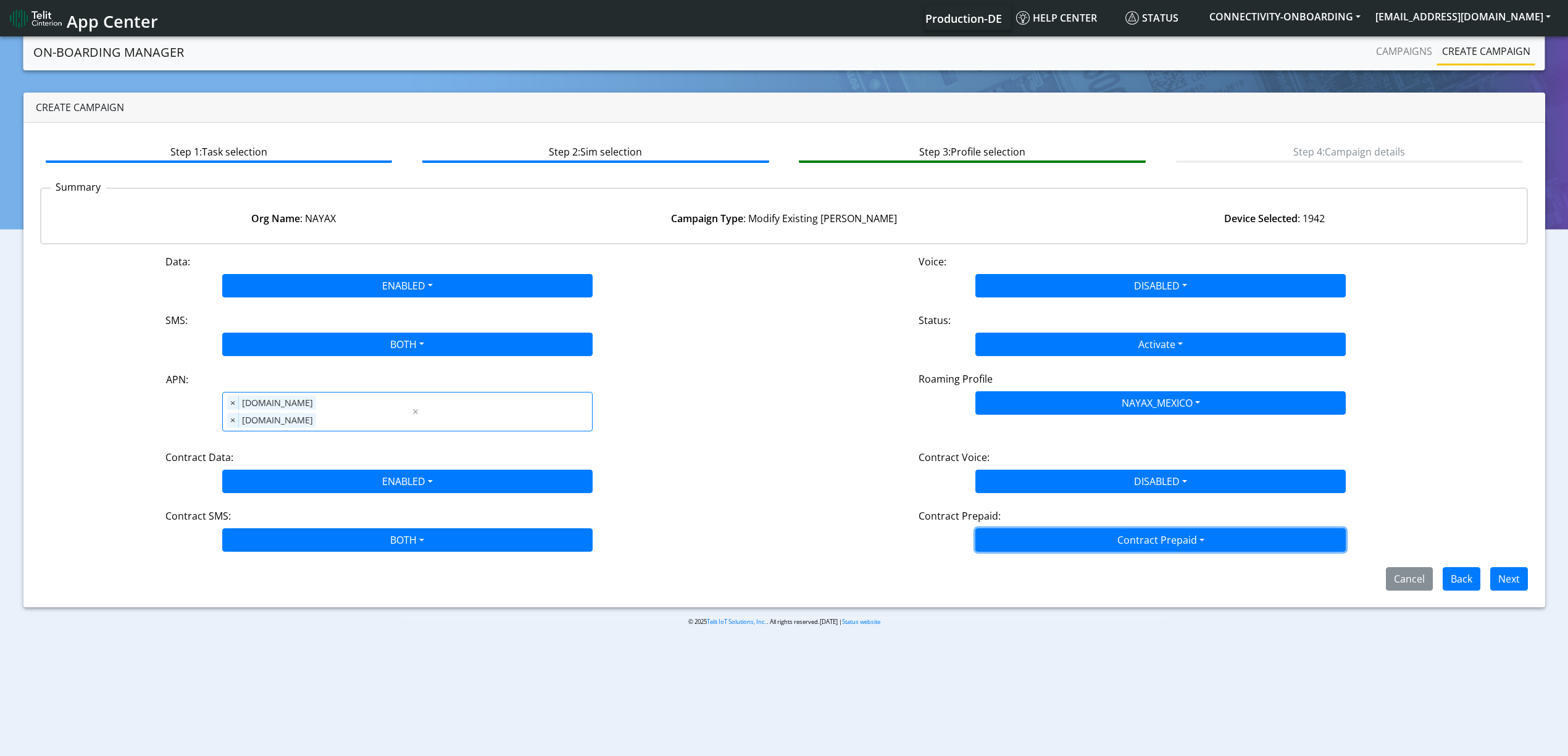
click at [1060, 531] on button "Contract Prepaid" at bounding box center [1160, 540] width 370 height 24
click at [1042, 579] on Prepaidnotprepaid-dropdown "No" at bounding box center [1160, 589] width 369 height 20
click at [1507, 567] on button "Next" at bounding box center [1509, 579] width 38 height 24
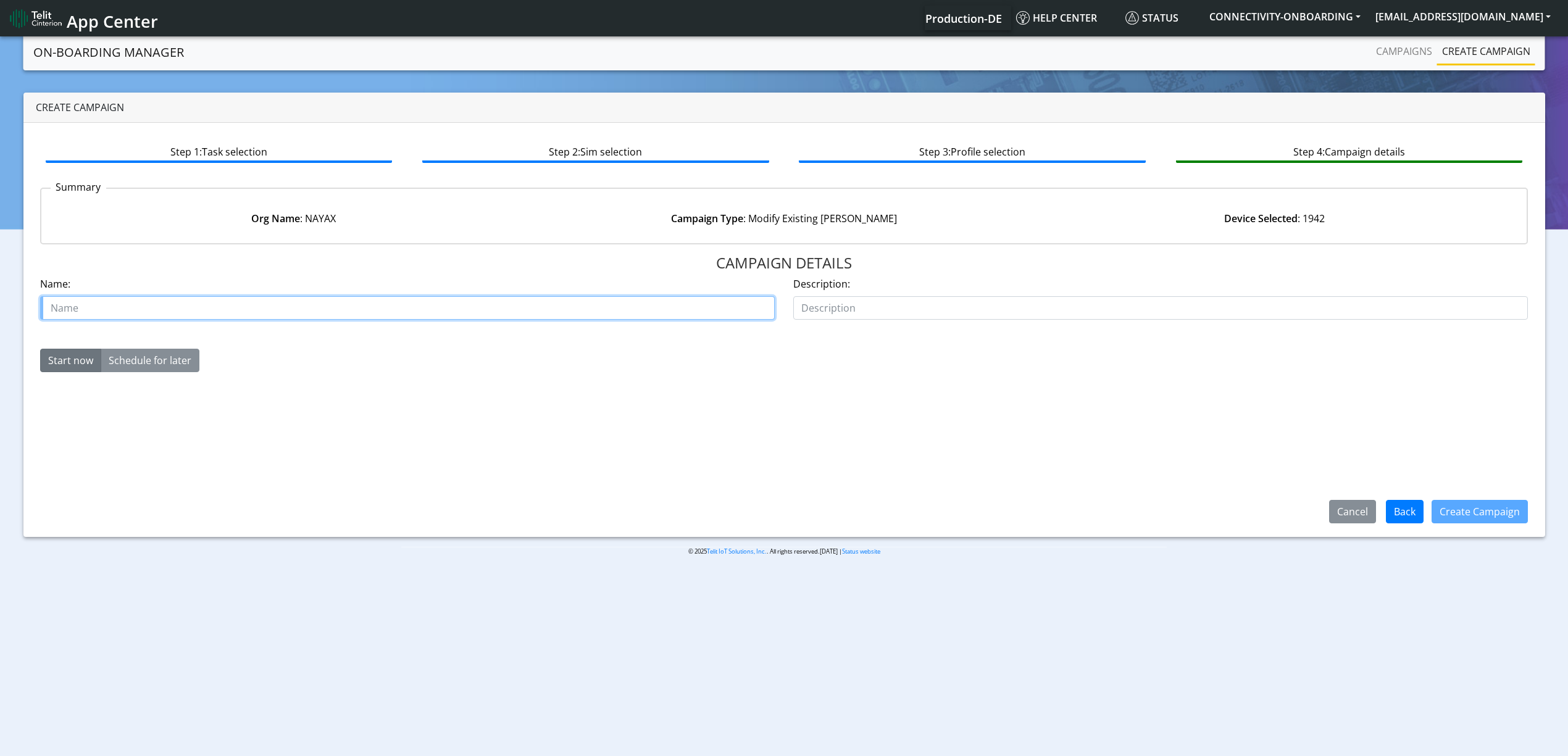
click at [285, 309] on input "text" at bounding box center [407, 308] width 735 height 24
type input "NAYAX APM AND ROAIMING LIST"
click at [1447, 507] on button "Create Campaign" at bounding box center [1479, 512] width 96 height 24
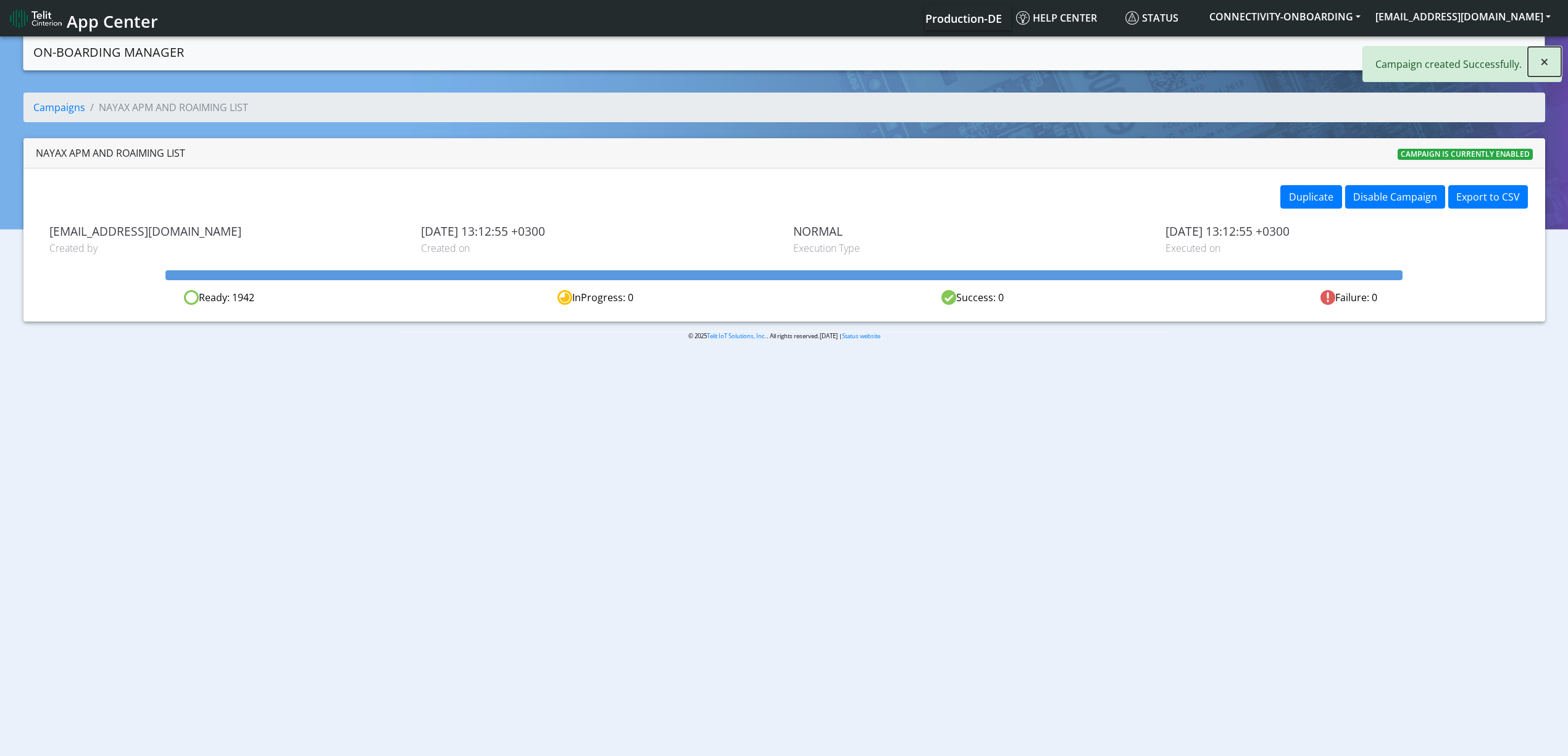
click at [1538, 62] on button "×" at bounding box center [1544, 61] width 33 height 29
click at [1424, 46] on link "Campaigns" at bounding box center [1403, 52] width 66 height 25
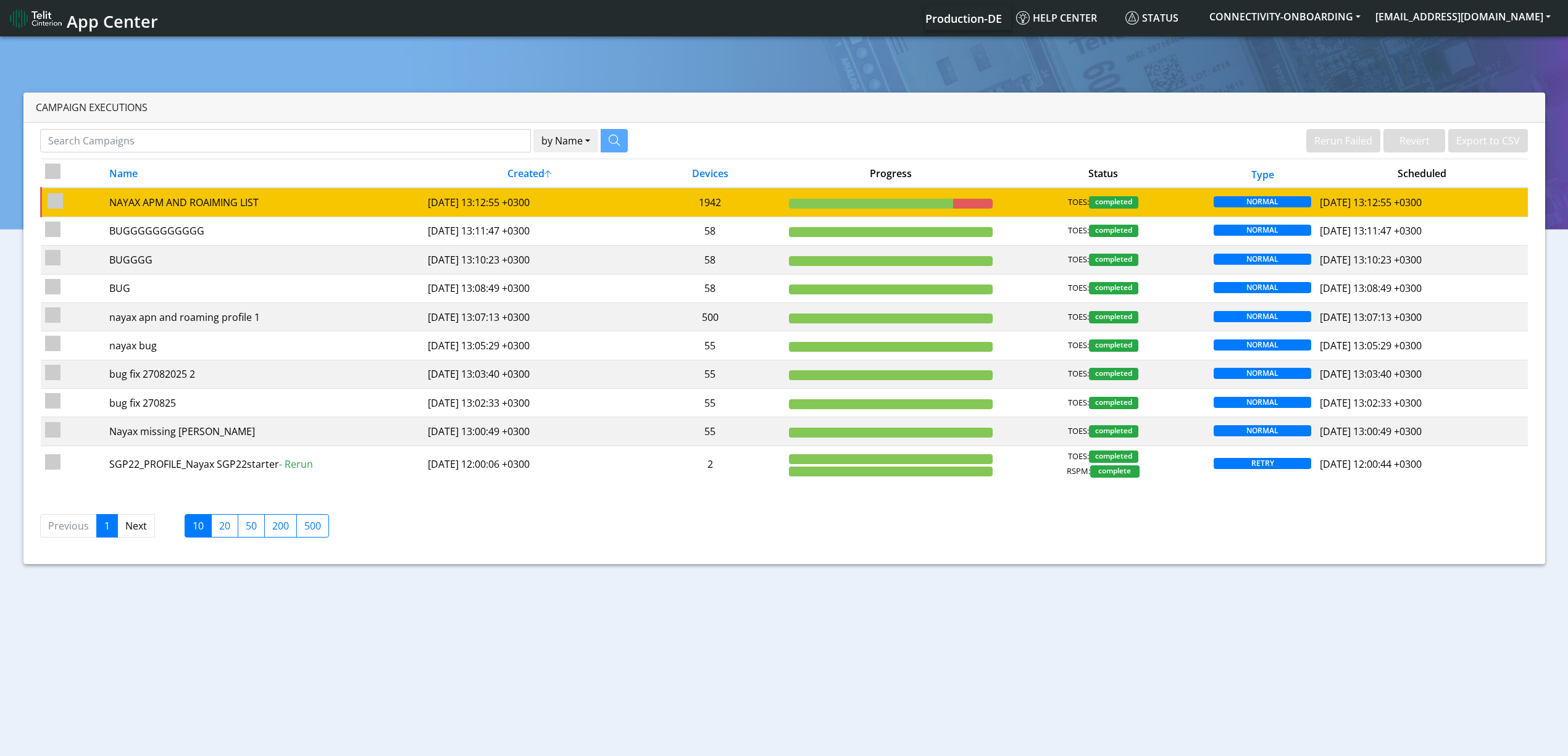
click at [709, 198] on td "1942" at bounding box center [711, 202] width 149 height 29
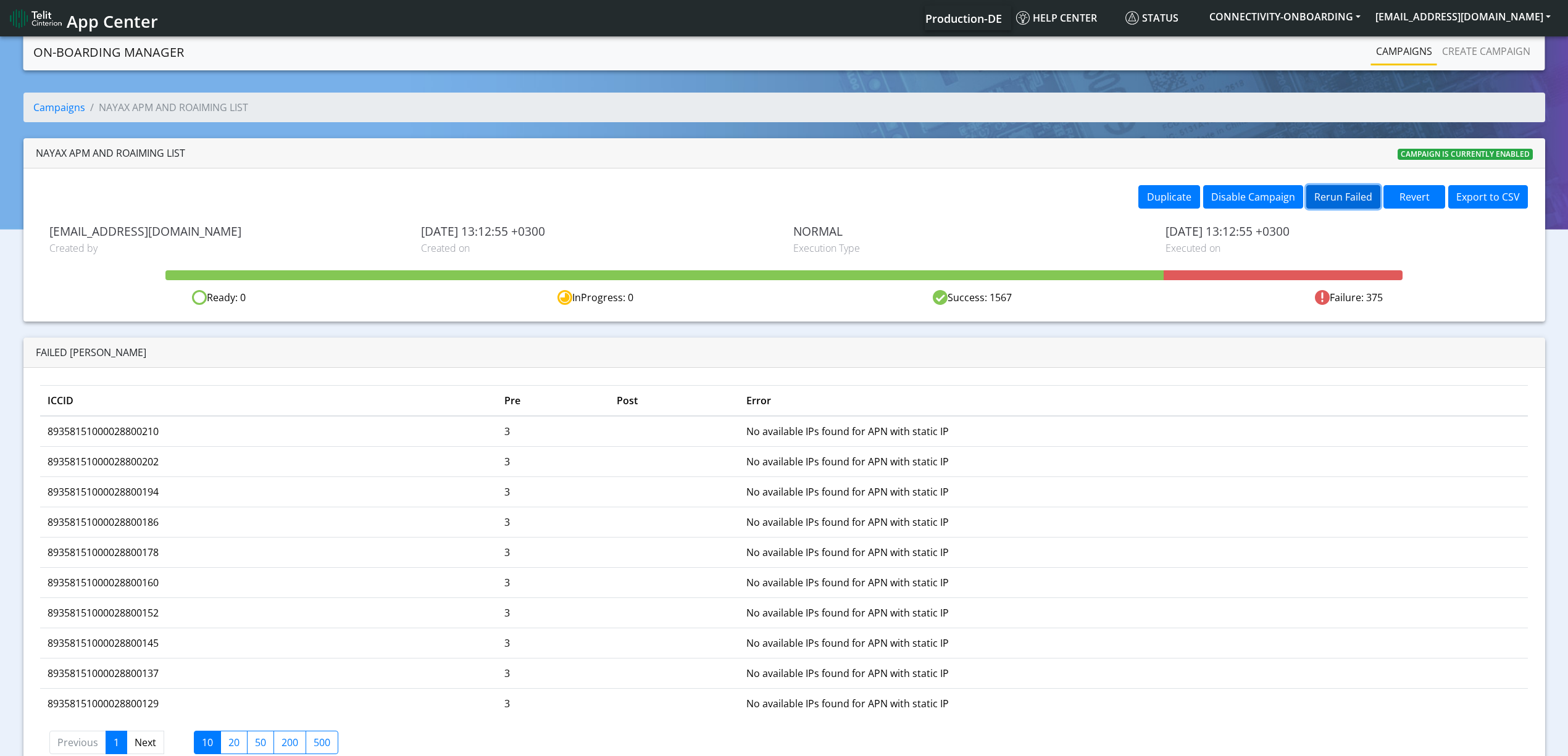
click at [1330, 185] on button "Rerun Failed" at bounding box center [1343, 197] width 74 height 24
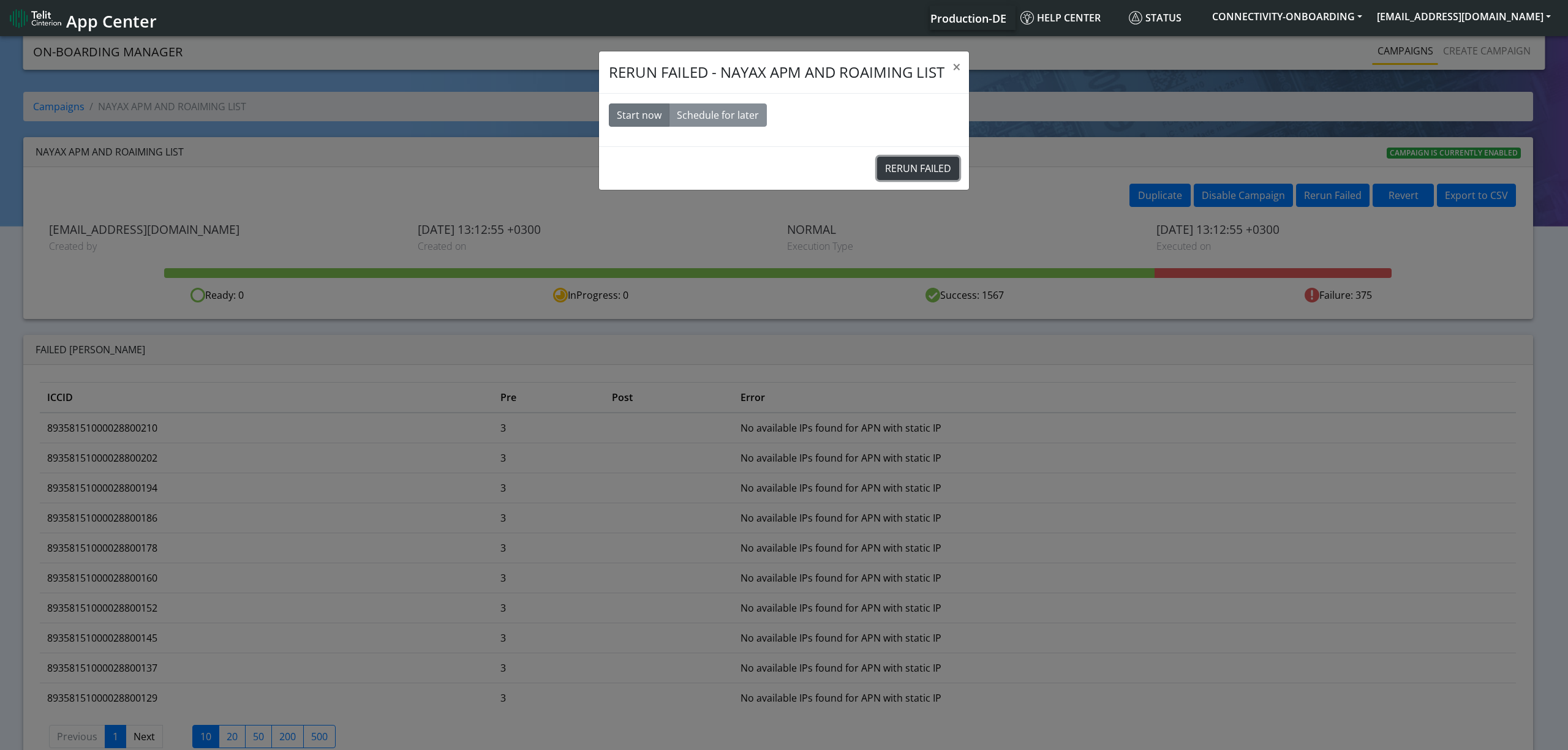
click at [927, 176] on button "RERUN FAILED" at bounding box center [918, 168] width 82 height 23
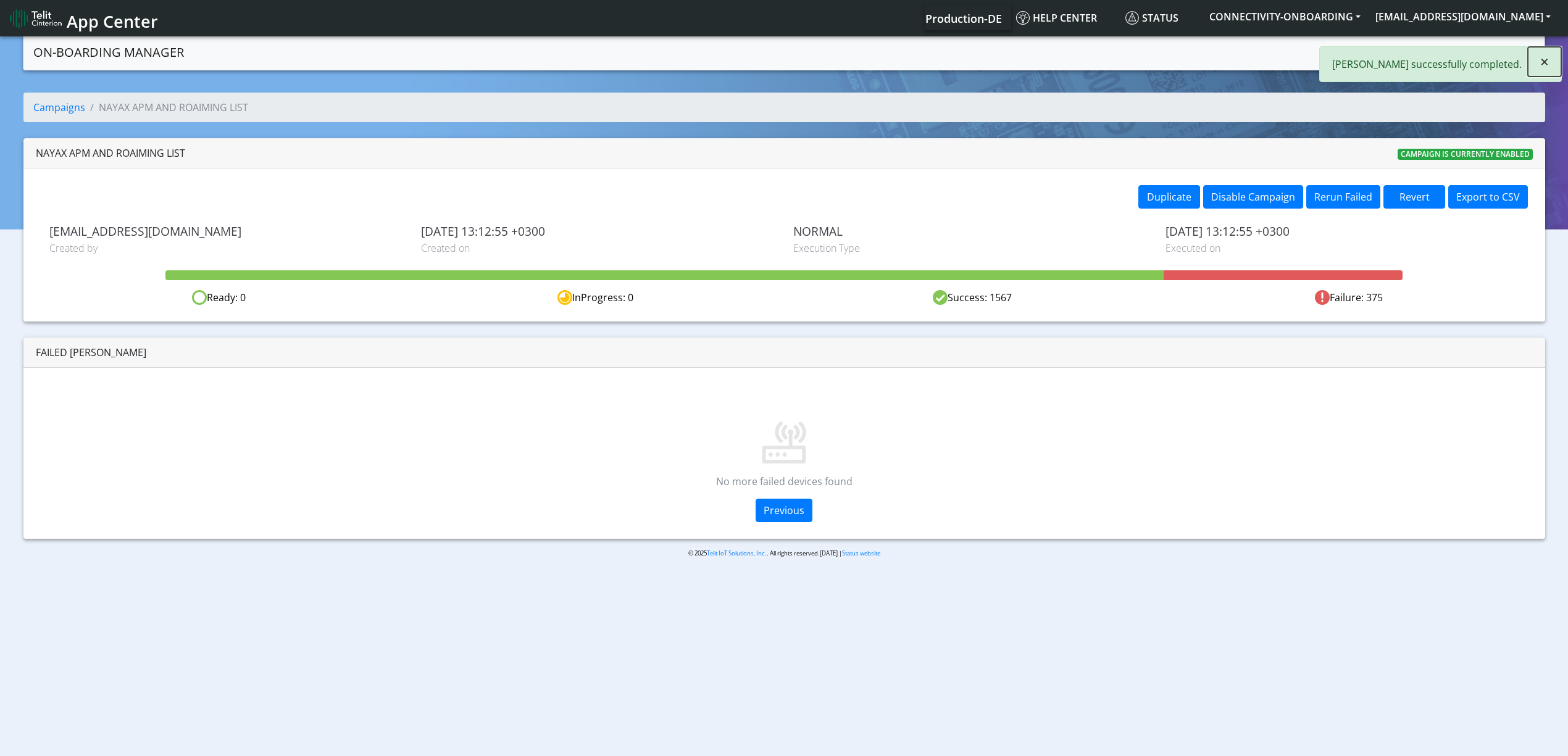
click at [1548, 63] on button "×" at bounding box center [1544, 61] width 33 height 29
click at [1383, 52] on link "Campaigns" at bounding box center [1403, 52] width 66 height 25
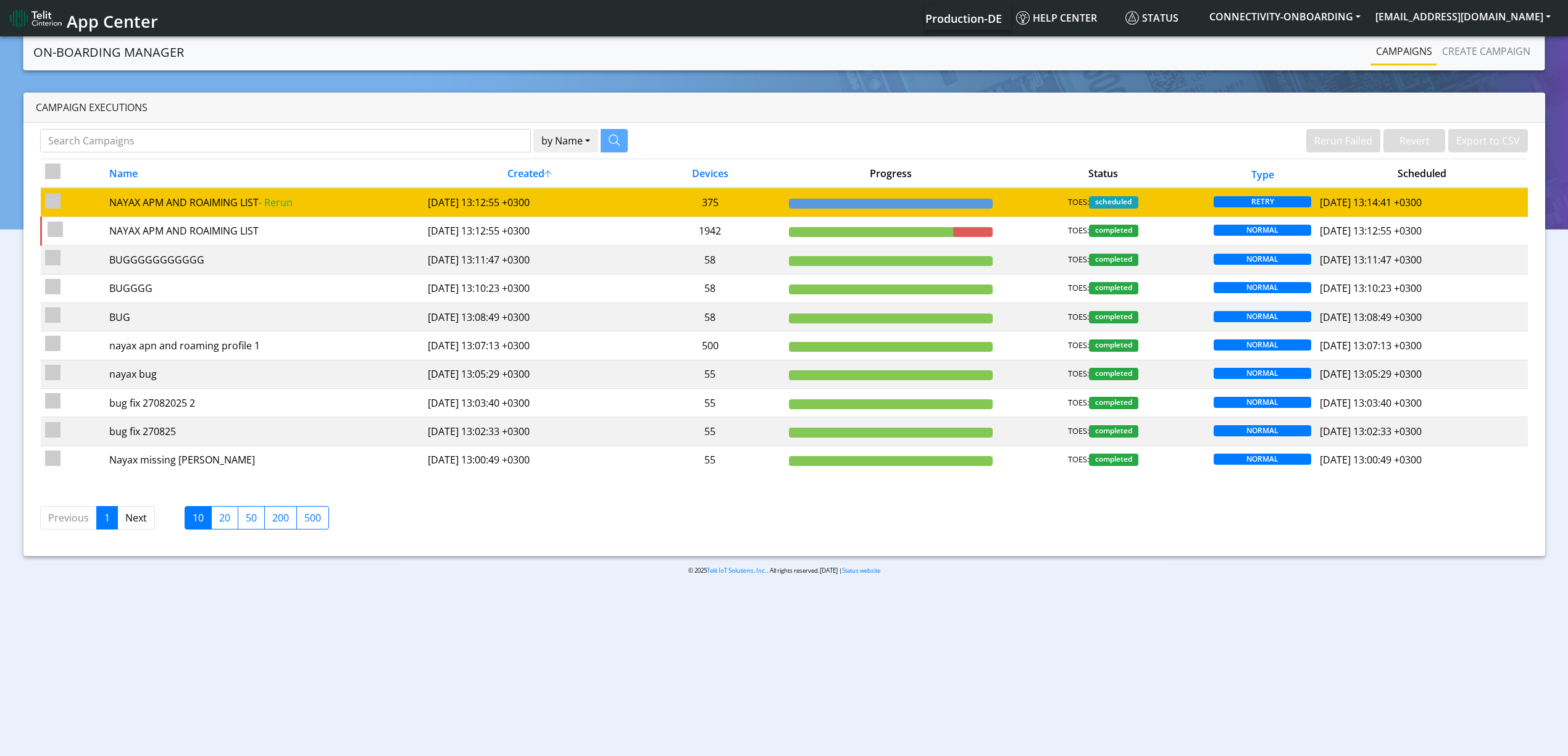
click at [657, 208] on td "375" at bounding box center [711, 202] width 149 height 29
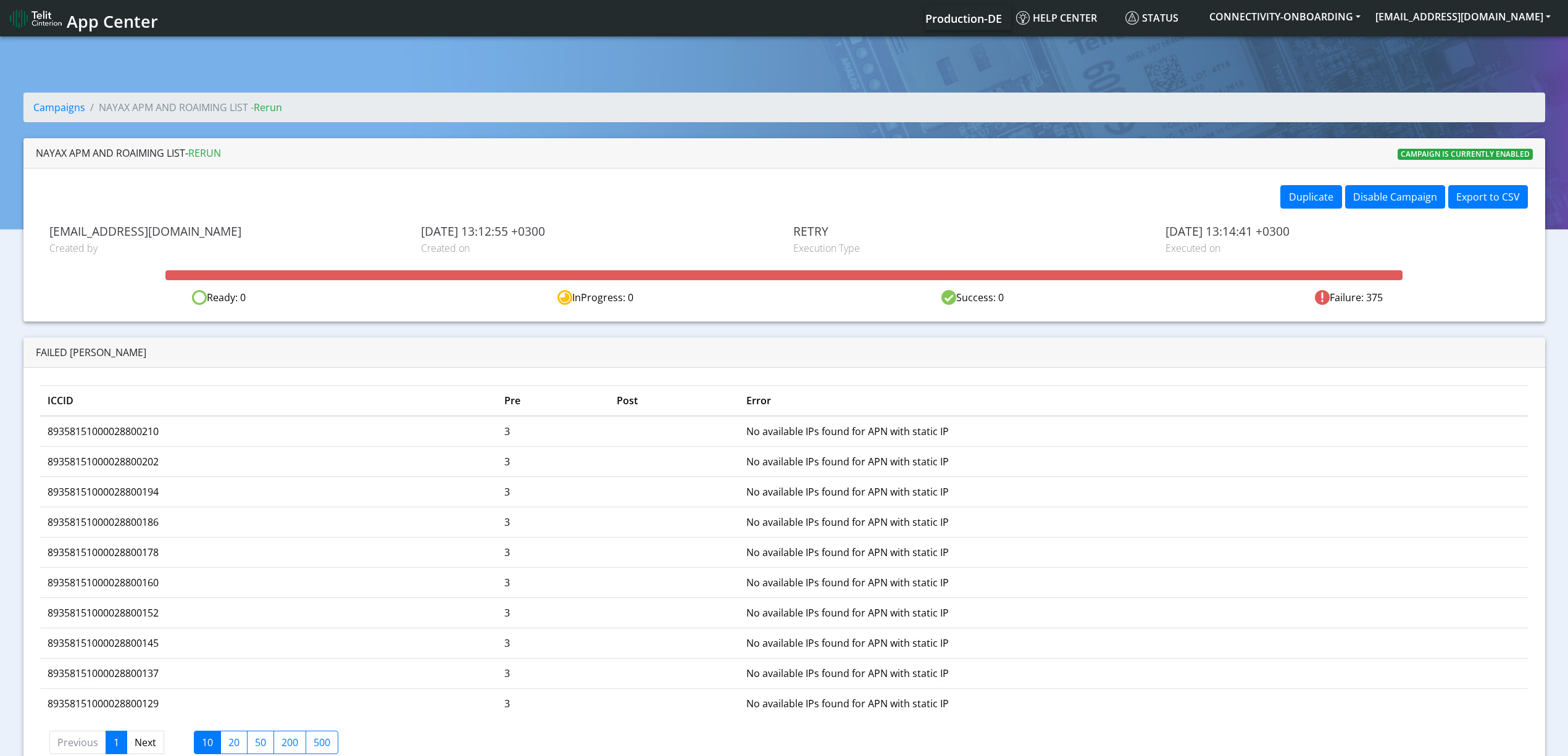
click at [107, 443] on td "89358151000028800210" at bounding box center [268, 431] width 457 height 31
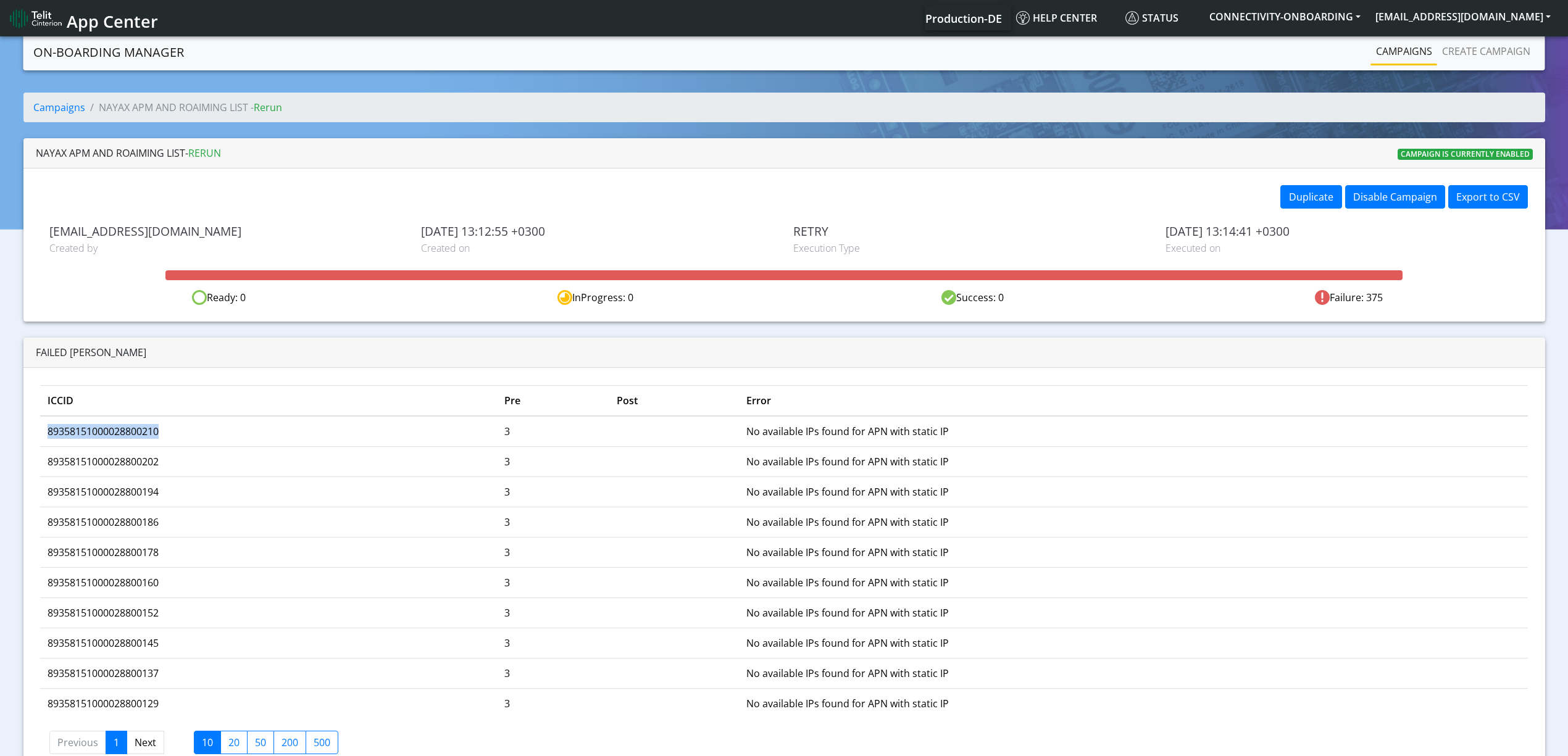
copy td "89358151000028800210"
click at [1379, 47] on link "Campaigns" at bounding box center [1403, 52] width 66 height 25
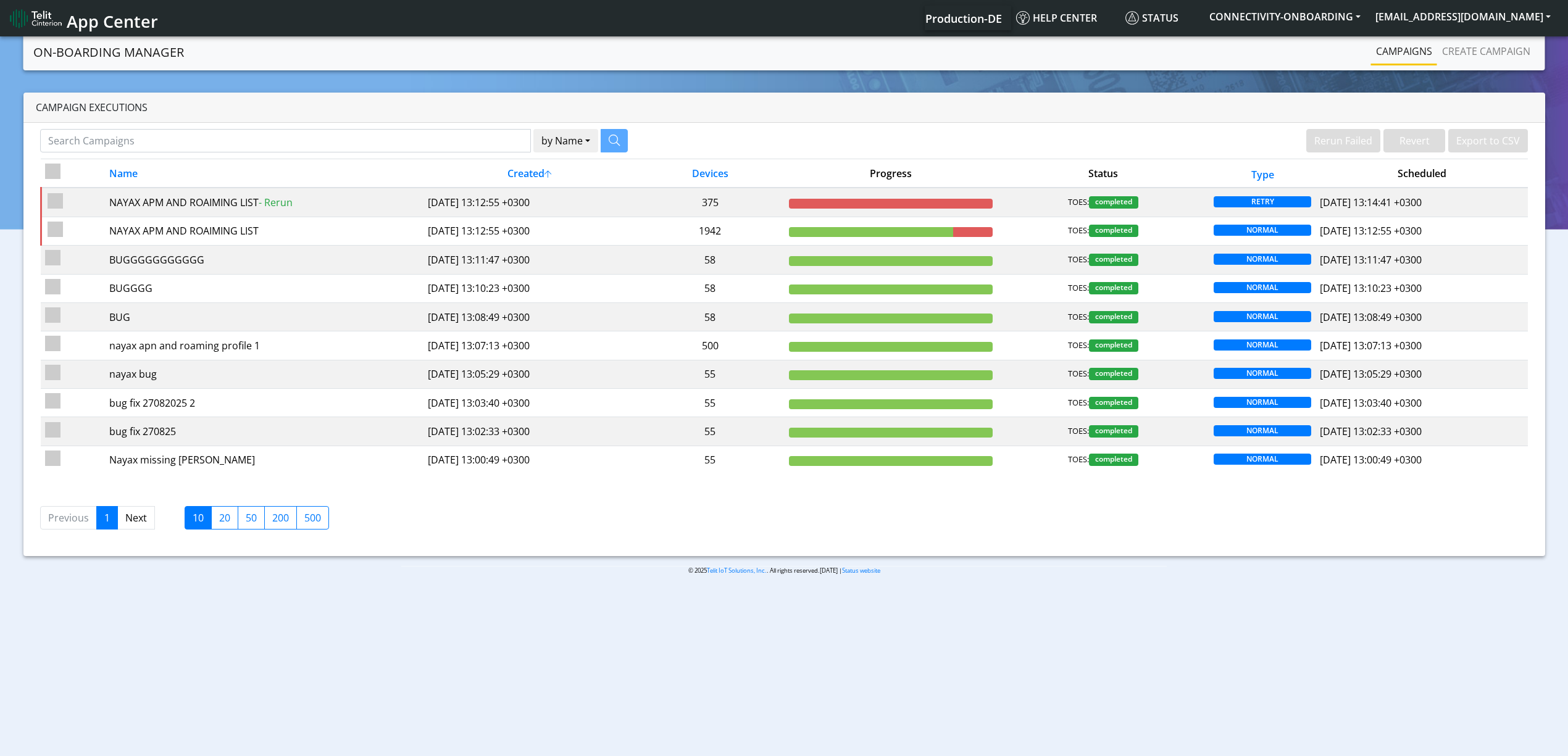
click at [330, 165] on th "Name" at bounding box center [264, 174] width 319 height 29
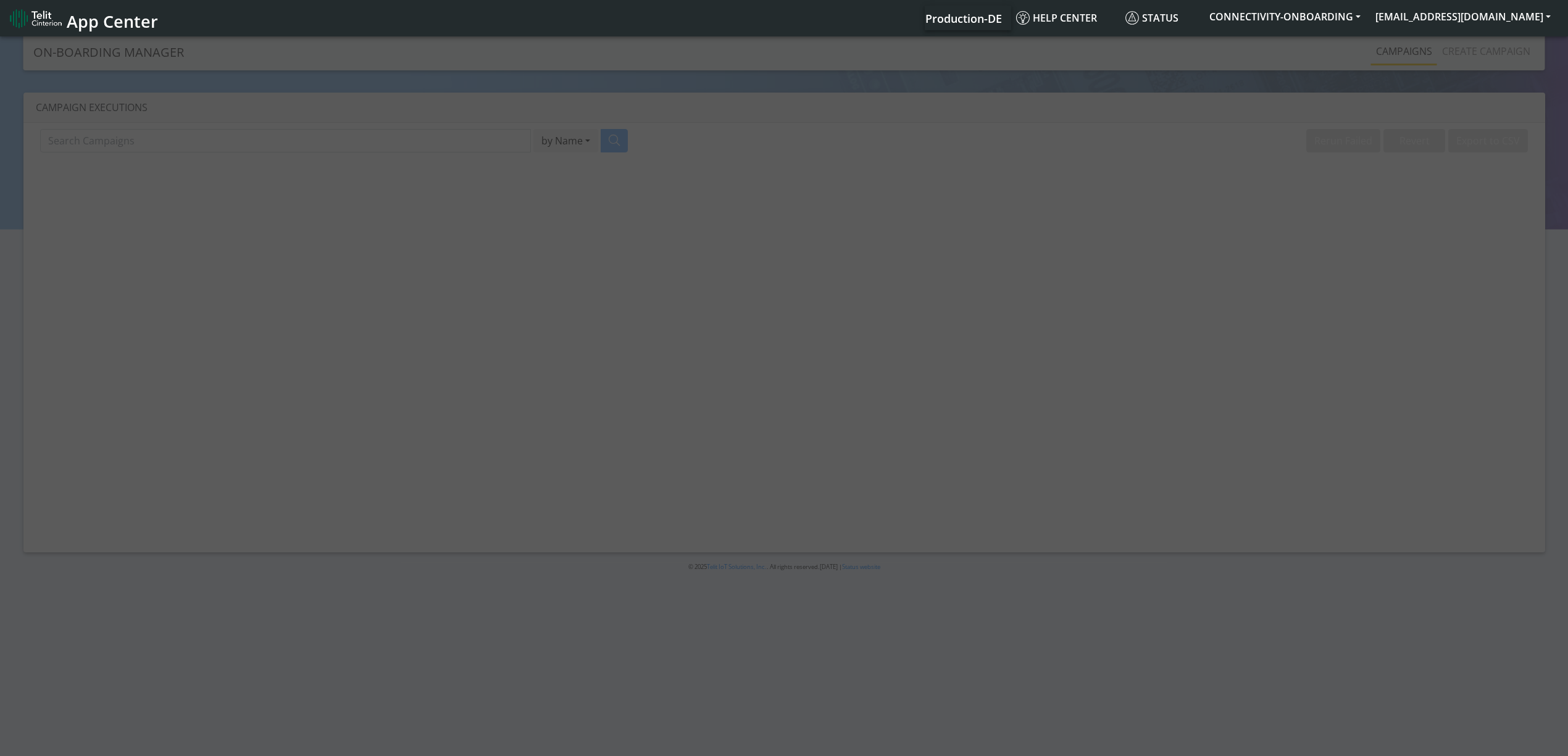
click at [304, 129] on div at bounding box center [784, 397] width 1568 height 726
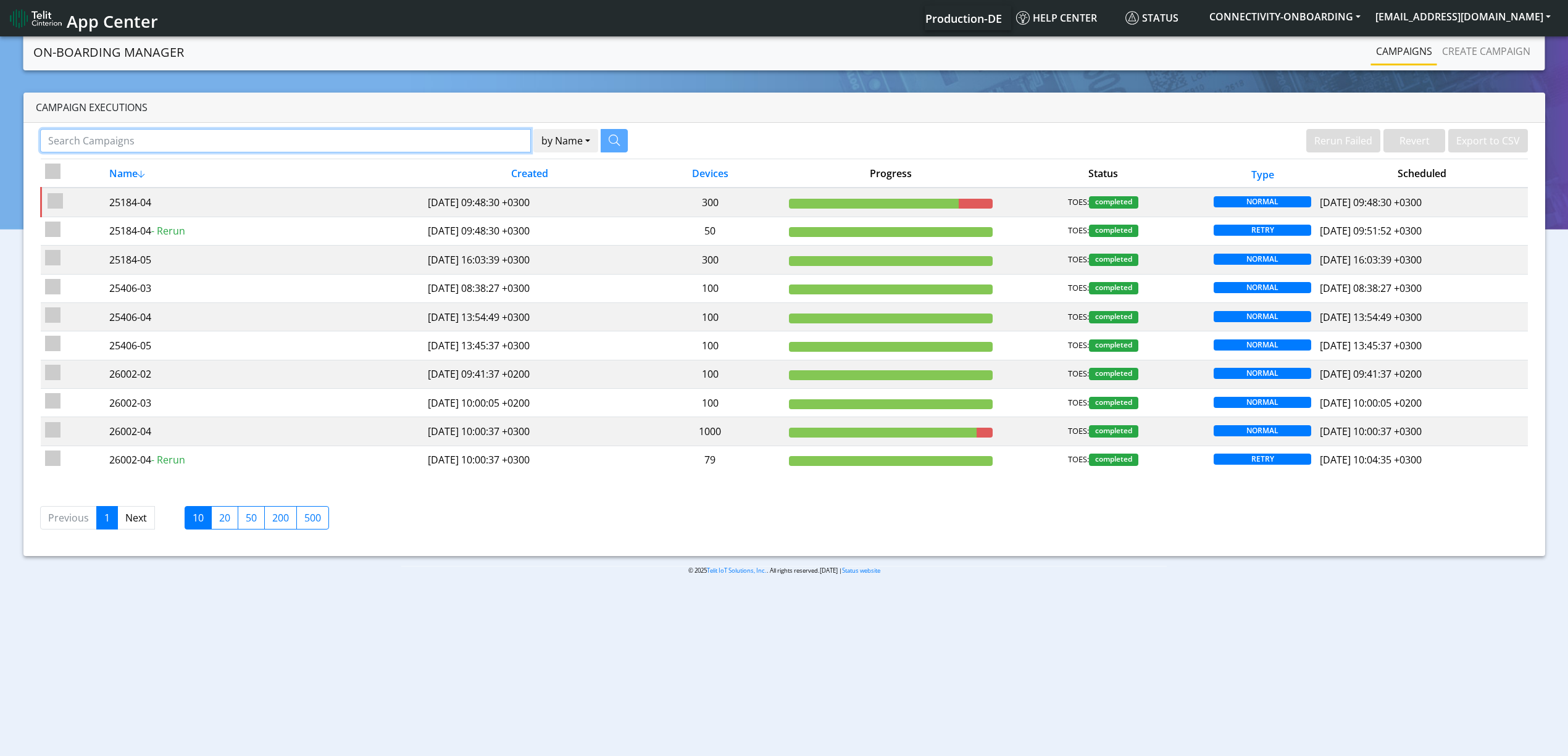
click at [292, 134] on input "Search Campaigns" at bounding box center [285, 141] width 490 height 24
paste input "18966"
type input "18966"
click at [613, 141] on div "18966 by Name Name Device Click here to reset search filtering" at bounding box center [334, 141] width 588 height 24
click at [609, 141] on button "button" at bounding box center [599, 141] width 27 height 24
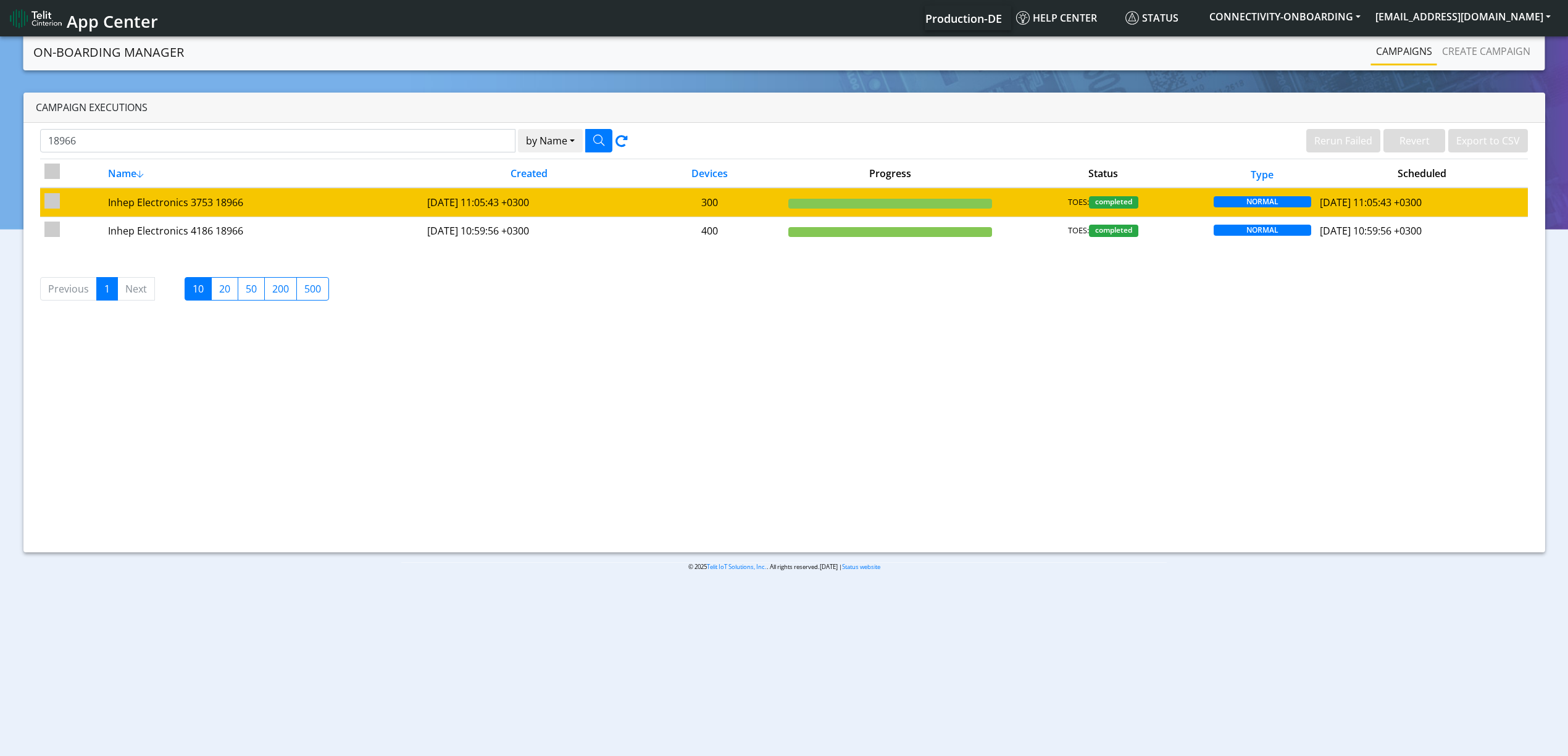
click at [395, 211] on td "Inhep Electronics 3753 18966" at bounding box center [263, 202] width 319 height 29
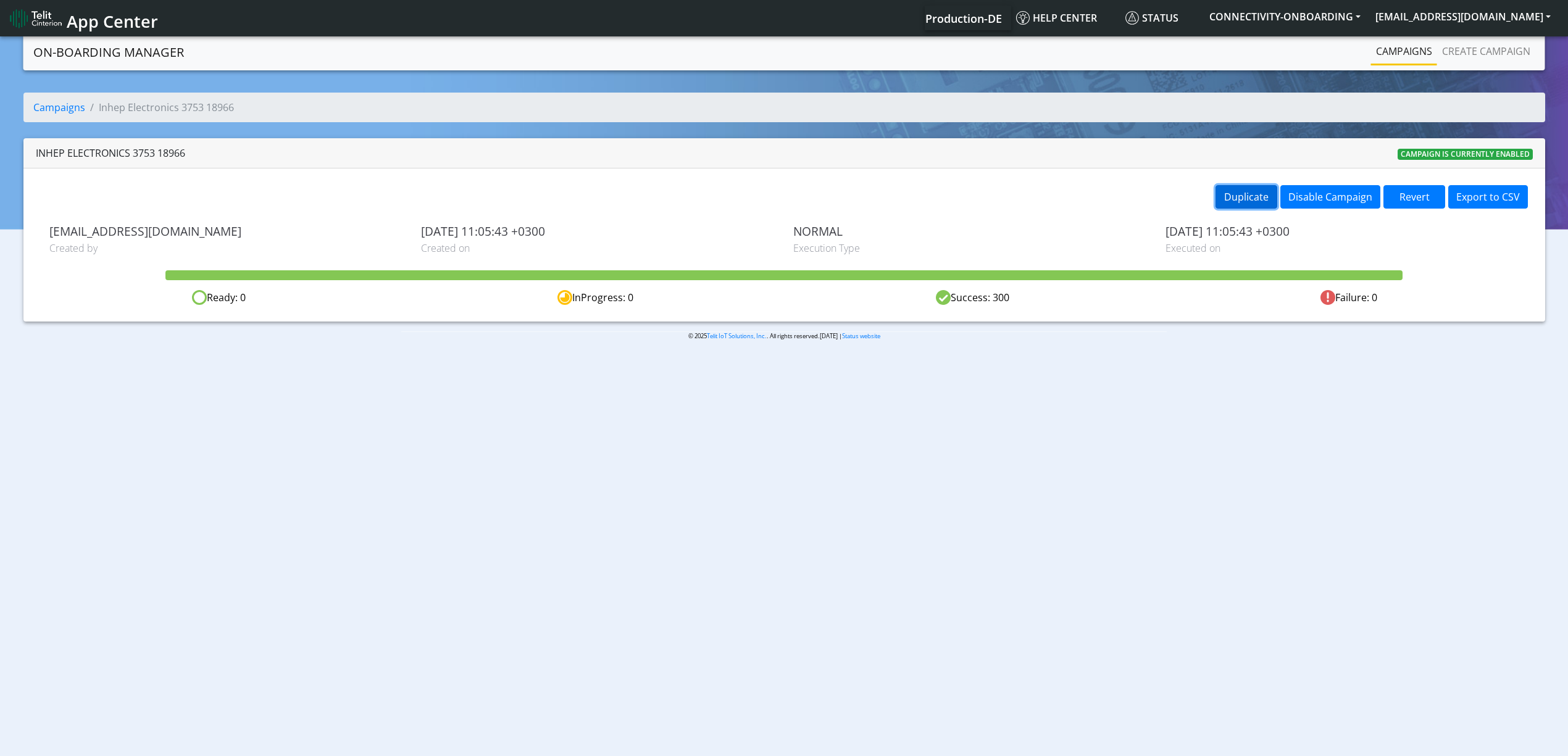
click at [1243, 194] on button "Duplicate" at bounding box center [1246, 197] width 62 height 24
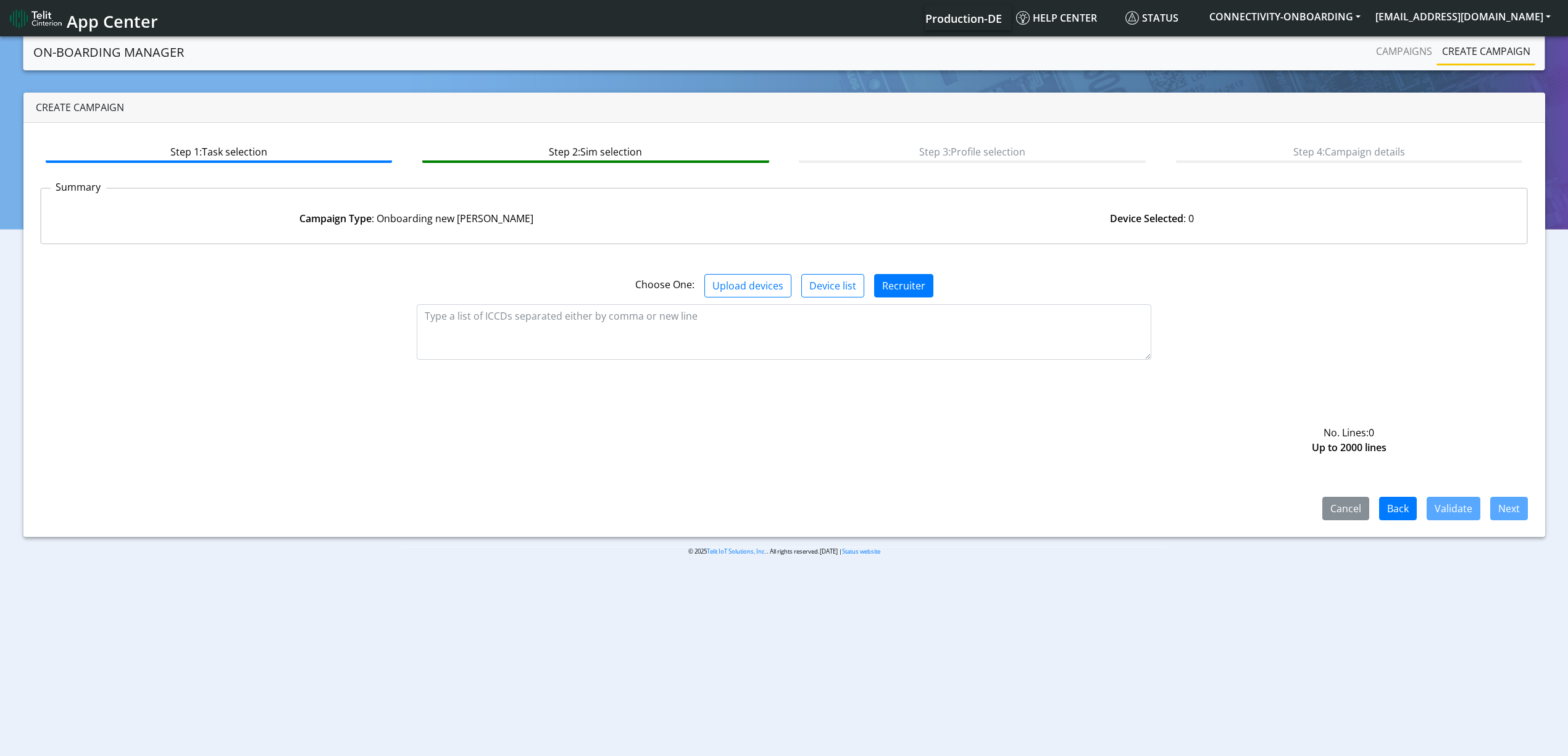
click at [595, 251] on app-summary "Summary Campaign Type : Onboarding new [PERSON_NAME] Device Selected : 0" at bounding box center [784, 215] width 1488 height 76
click at [603, 320] on textarea at bounding box center [784, 332] width 735 height 55
paste textarea "89358151000030611225 89358151000030611233 89358151000030611241 8935815100003061…"
type textarea "89358151000030611225 89358151000030611233 89358151000030611241 8935815100003061…"
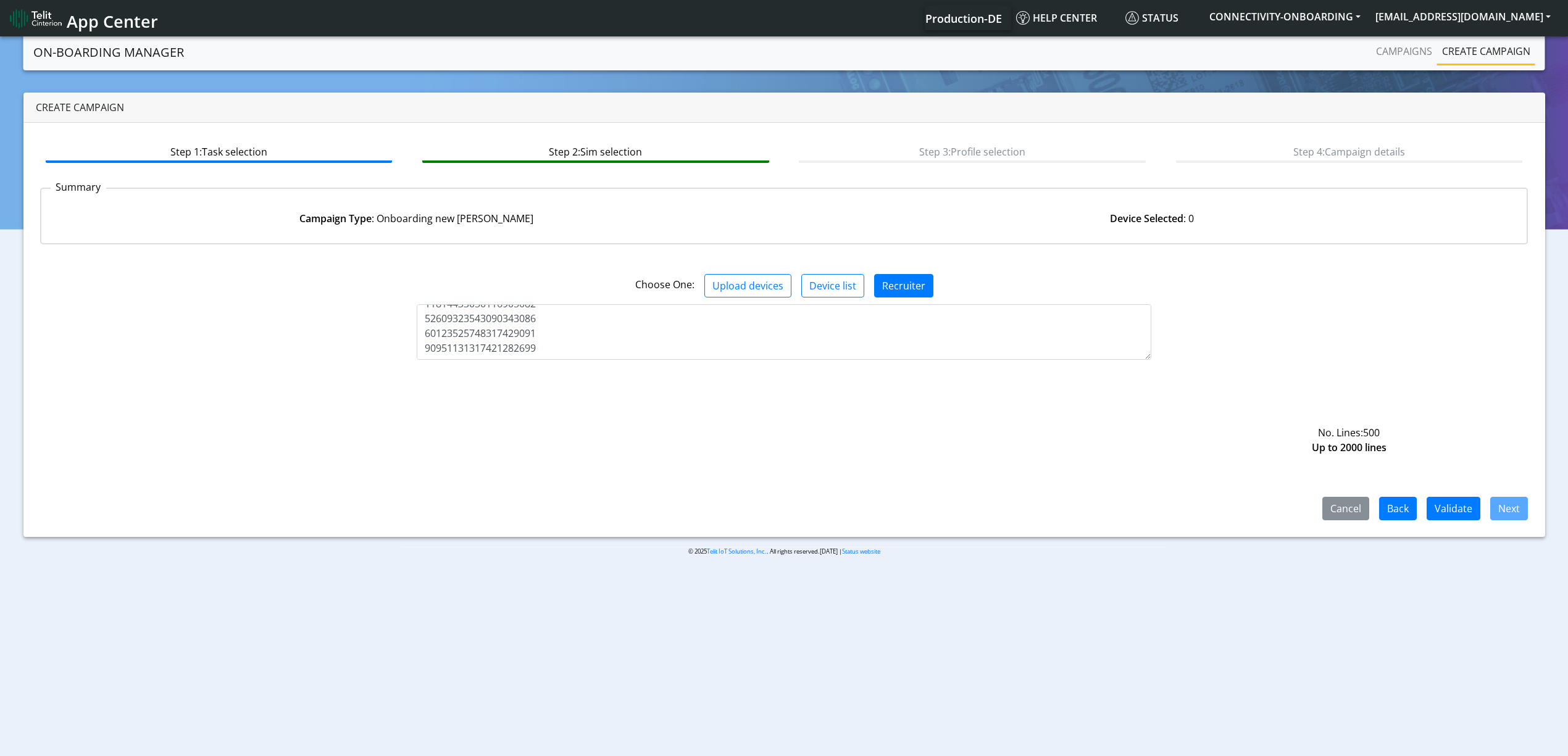
click at [1462, 491] on div "Cancel Back Validate Next" at bounding box center [784, 449] width 1488 height 142
click at [1462, 504] on button "Validate" at bounding box center [1453, 509] width 54 height 24
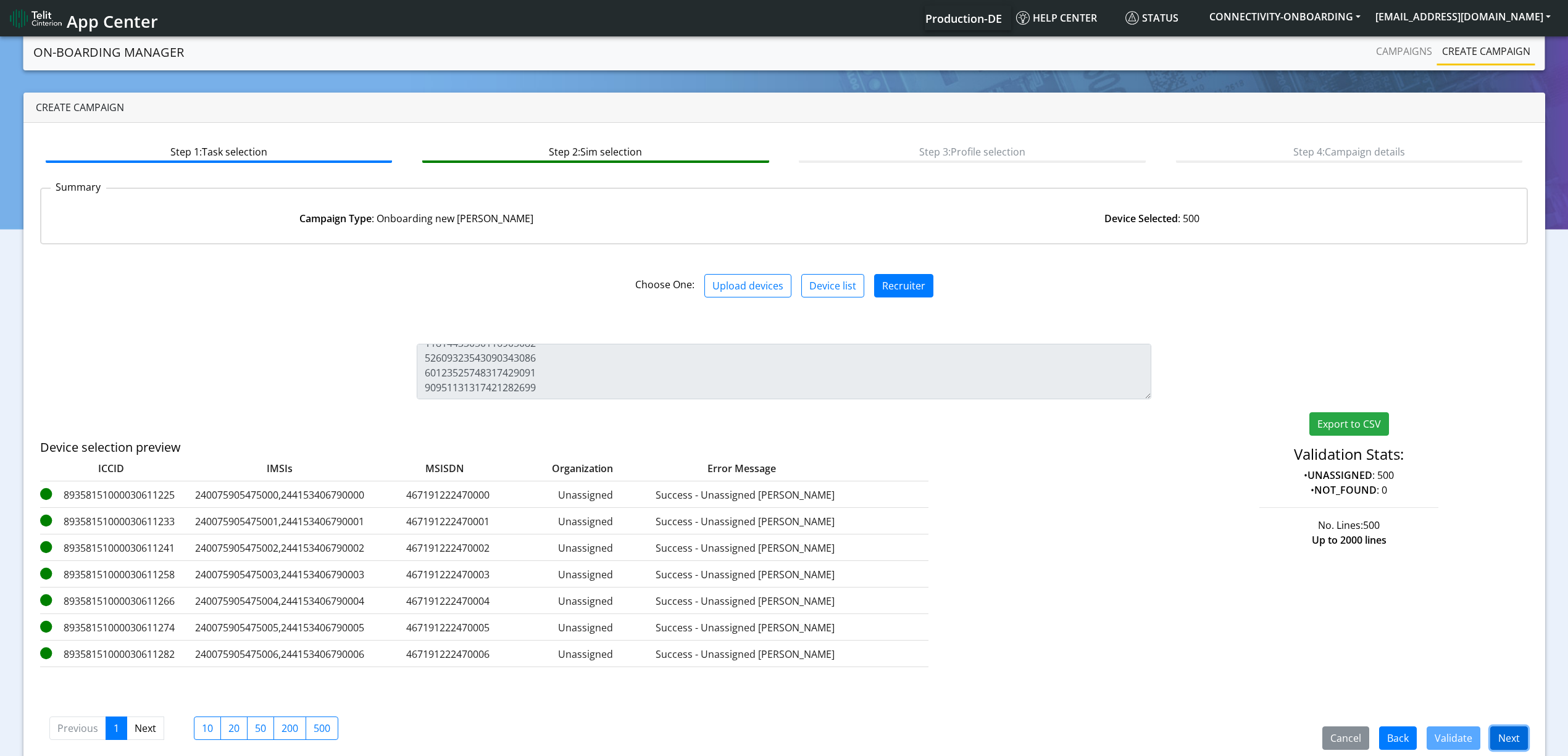
click at [1516, 737] on button "Next" at bounding box center [1509, 738] width 38 height 24
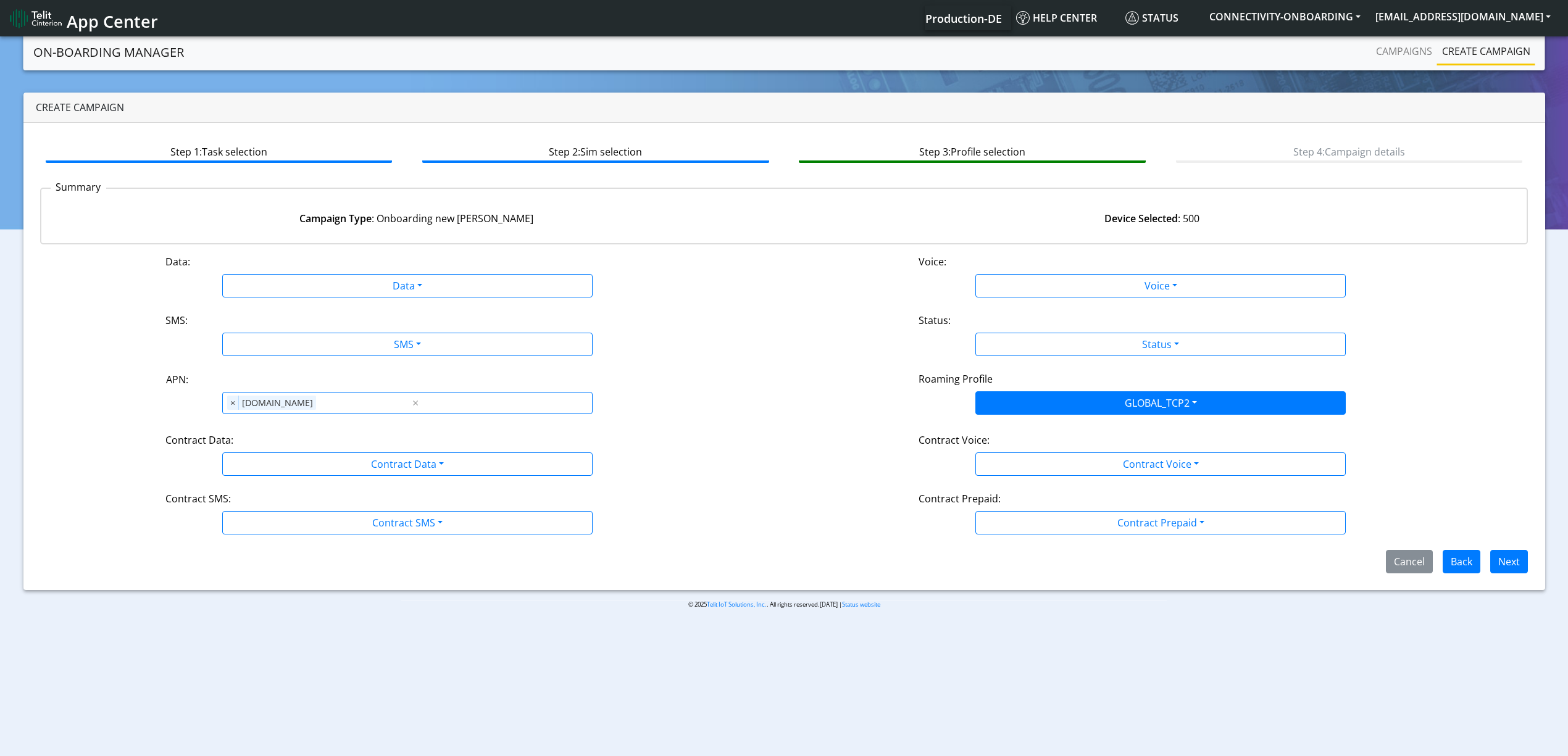
click at [346, 267] on div "Data:" at bounding box center [407, 264] width 502 height 20
click at [302, 297] on div "Data: Data Disabled Enabled Voice: Voice Disabled Enabled SMS: SMS Disabled MO …" at bounding box center [784, 413] width 1488 height 319
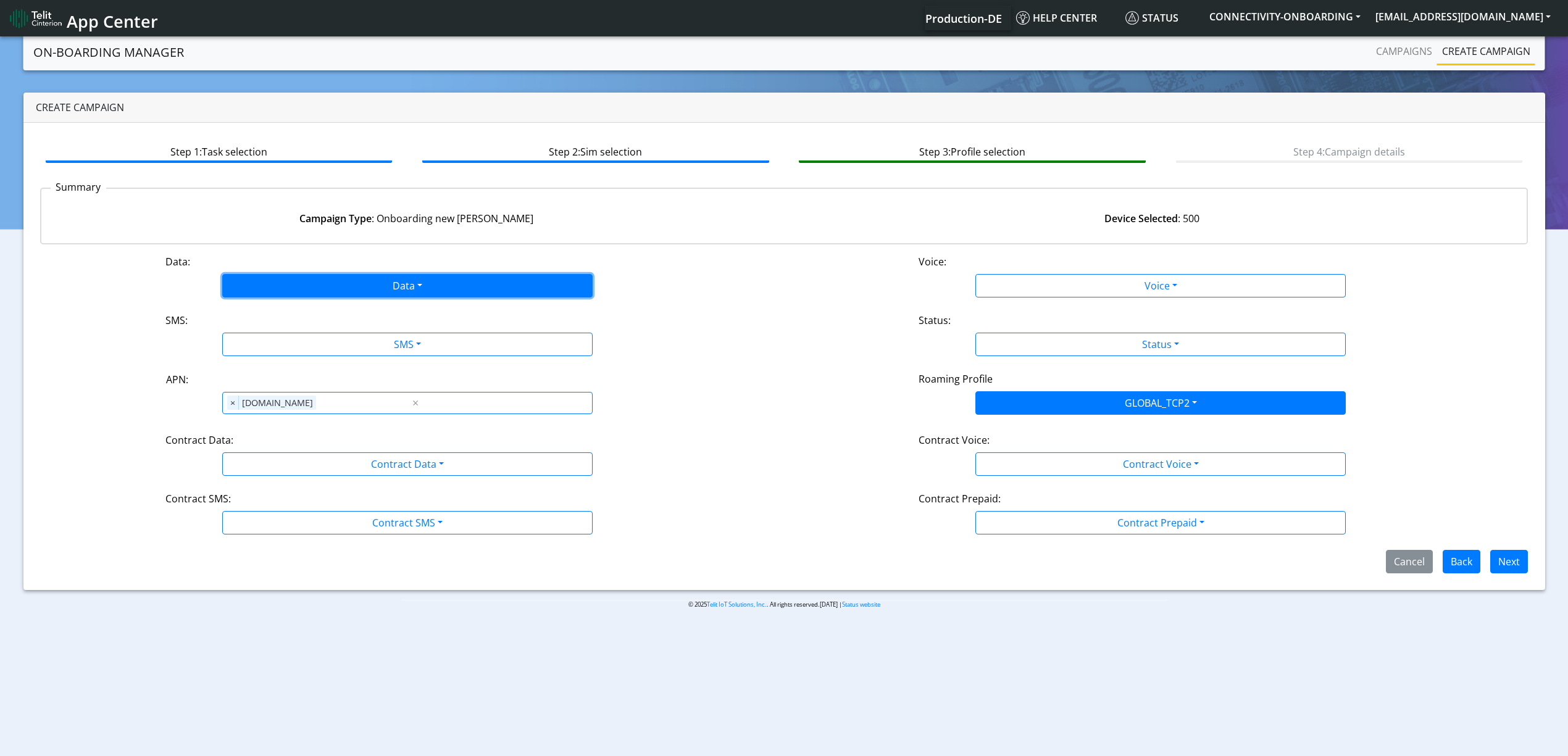
click at [302, 294] on button "Data" at bounding box center [407, 286] width 370 height 24
click at [285, 336] on button "Enabled" at bounding box center [407, 334] width 369 height 20
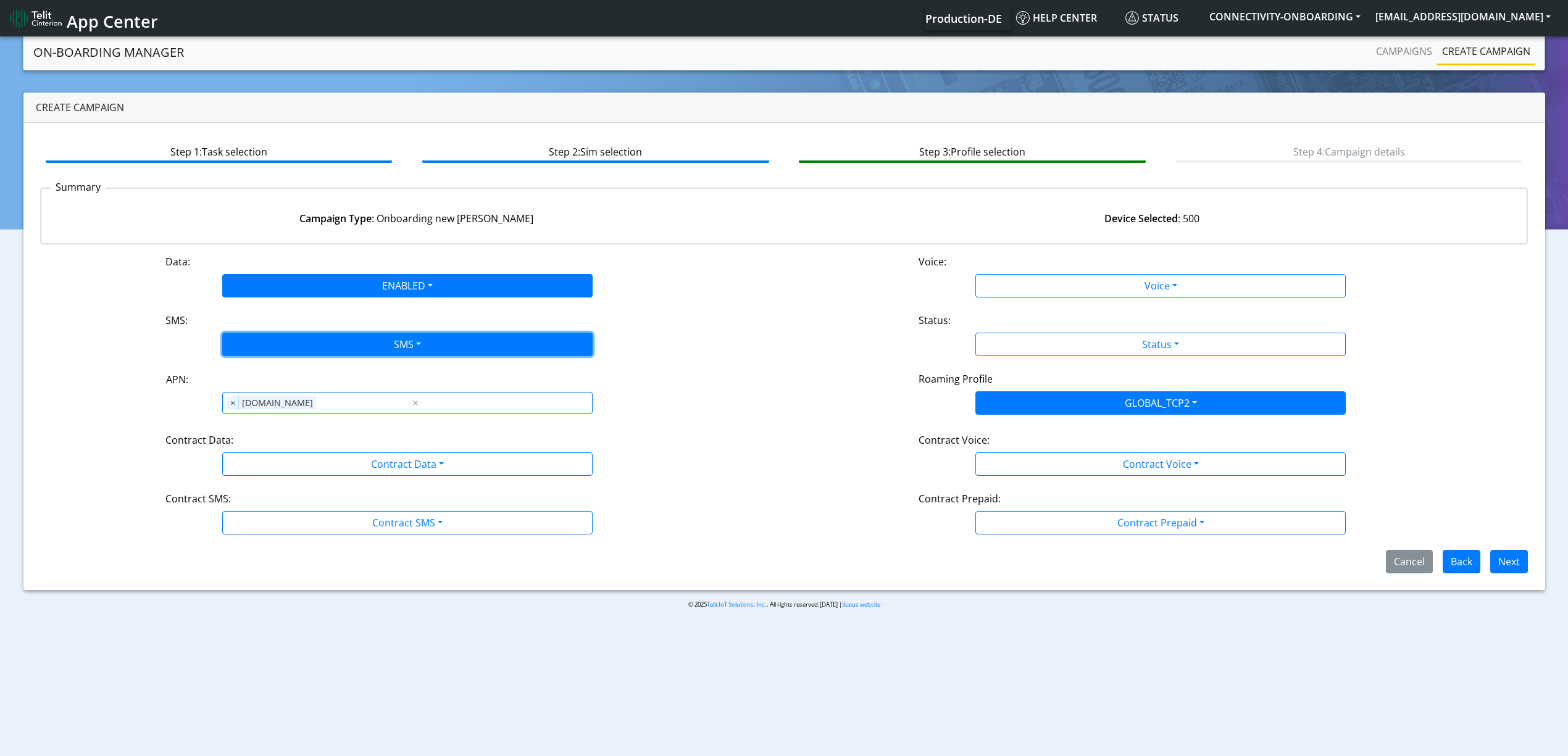
click at [291, 339] on button "SMS" at bounding box center [407, 344] width 370 height 24
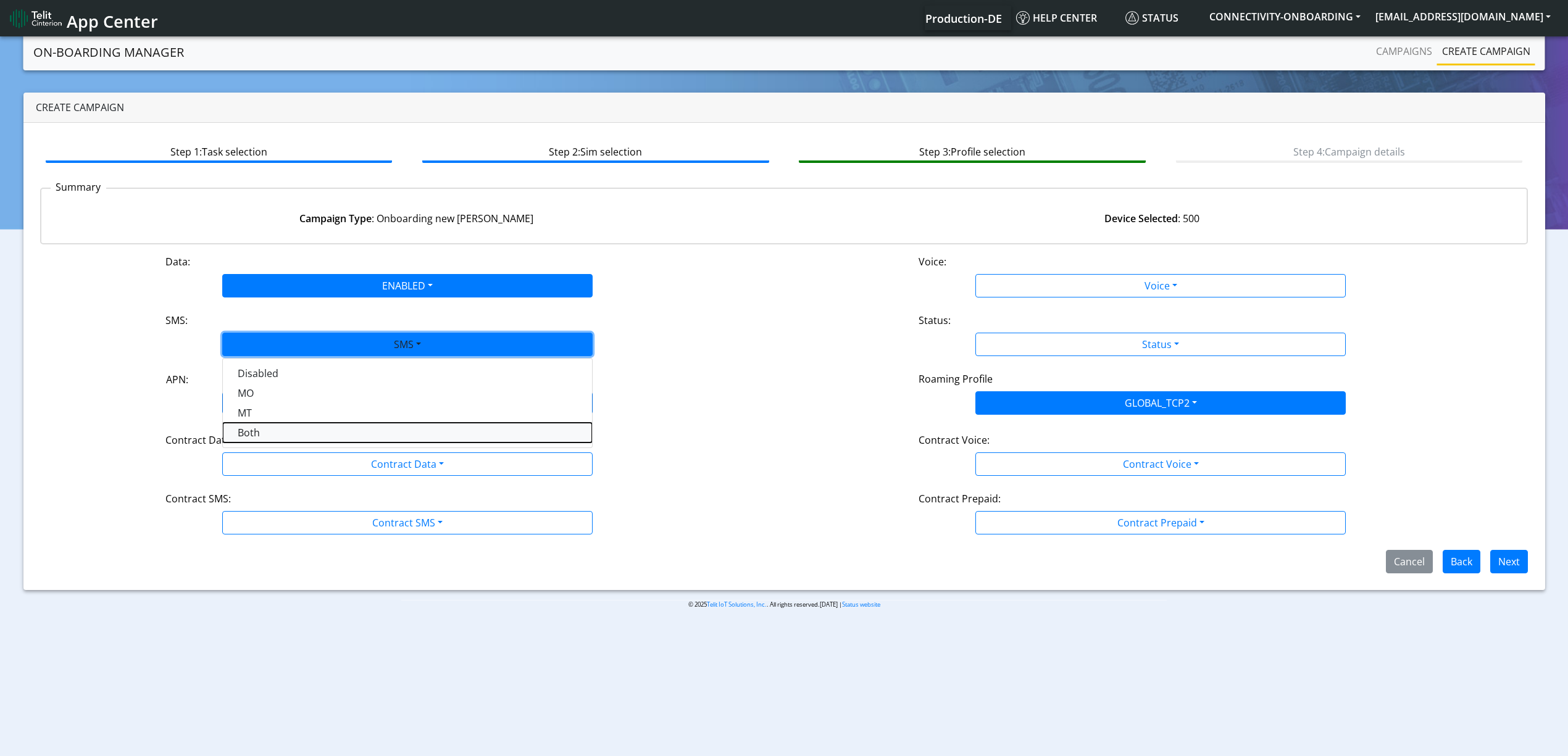
click at [281, 426] on button "Both" at bounding box center [407, 432] width 369 height 20
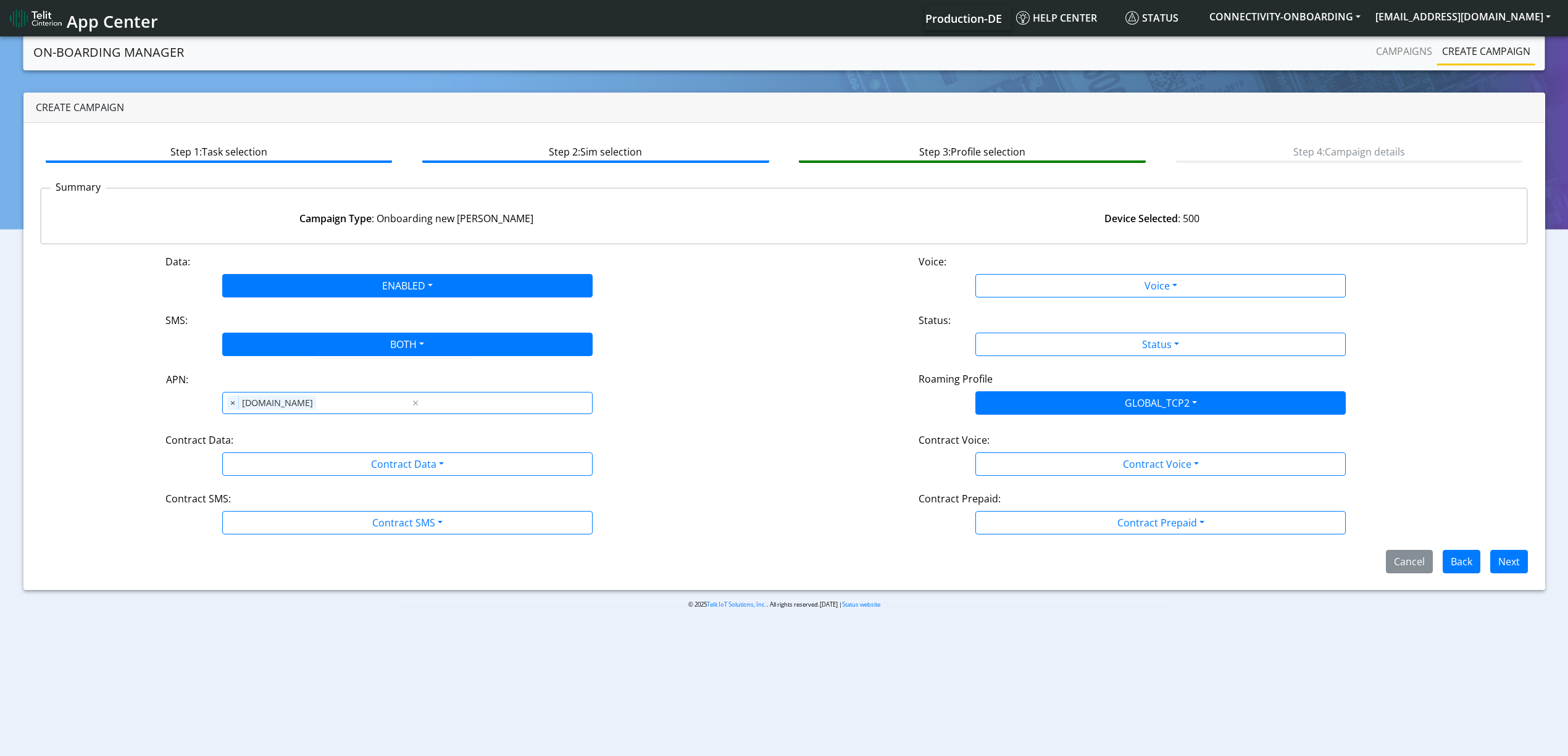
click at [280, 443] on div "Contract Data:" at bounding box center [407, 443] width 502 height 20
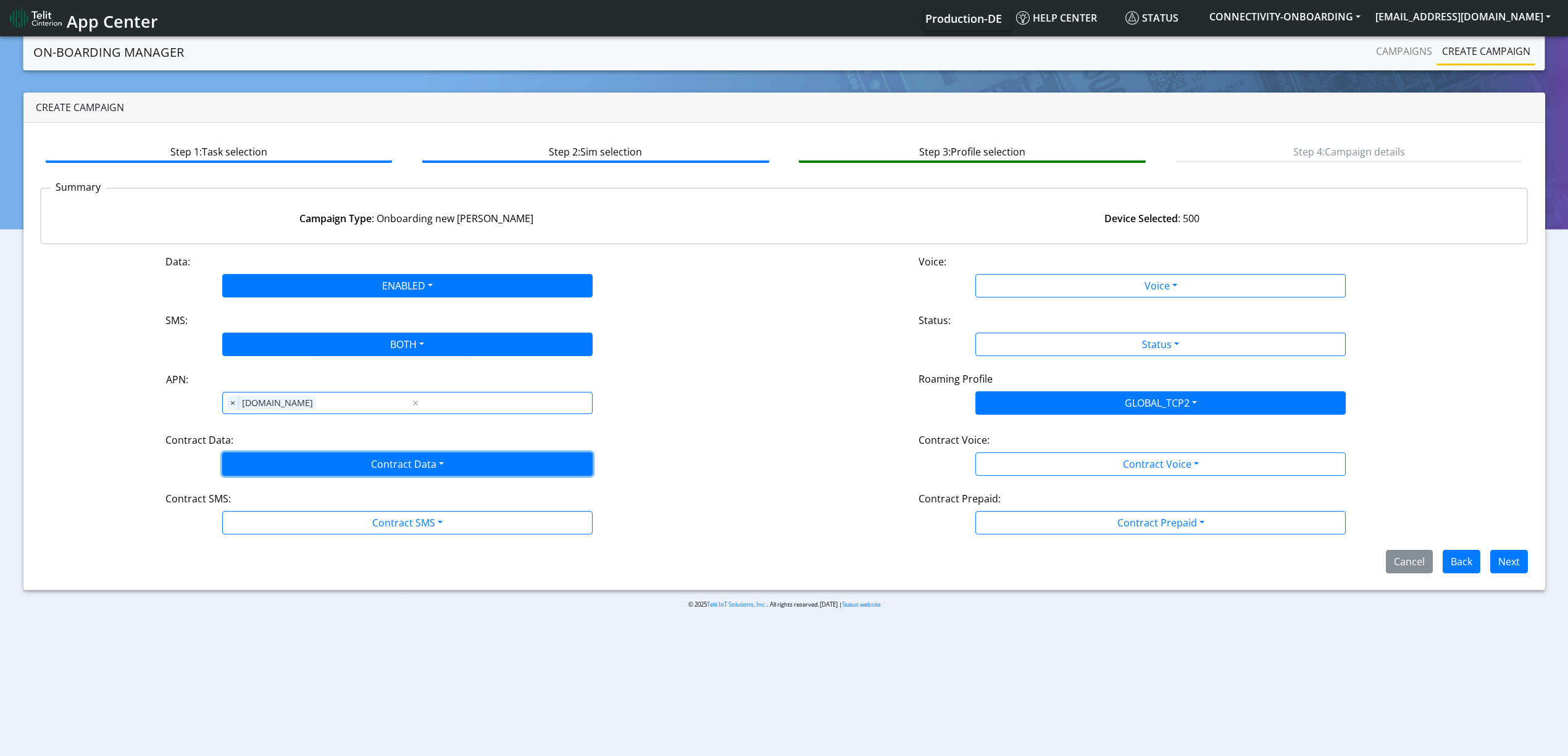
click at [280, 472] on button "Contract Data" at bounding box center [407, 464] width 370 height 24
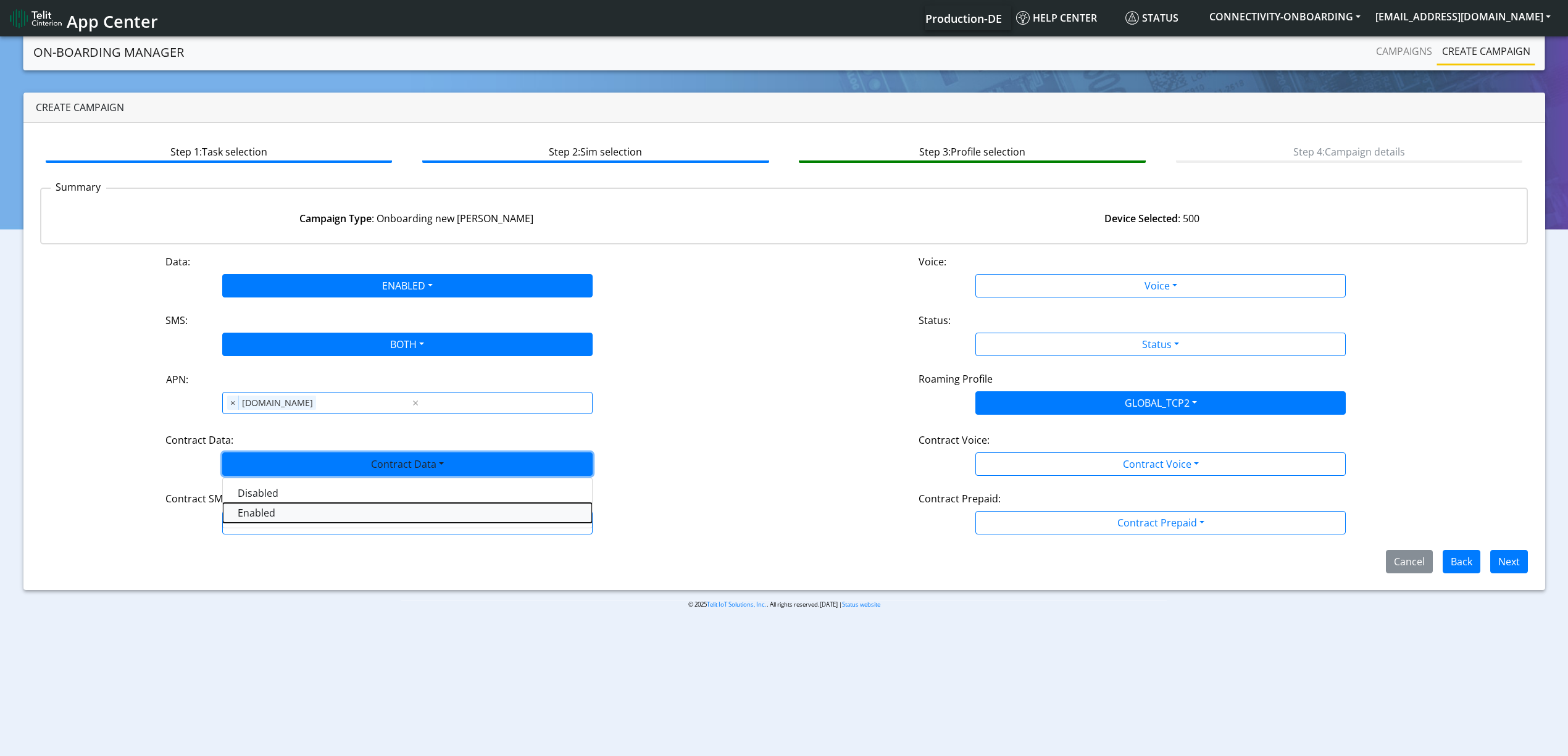
click at [272, 522] on Dataenabled-dropdown "Enabled" at bounding box center [407, 512] width 369 height 20
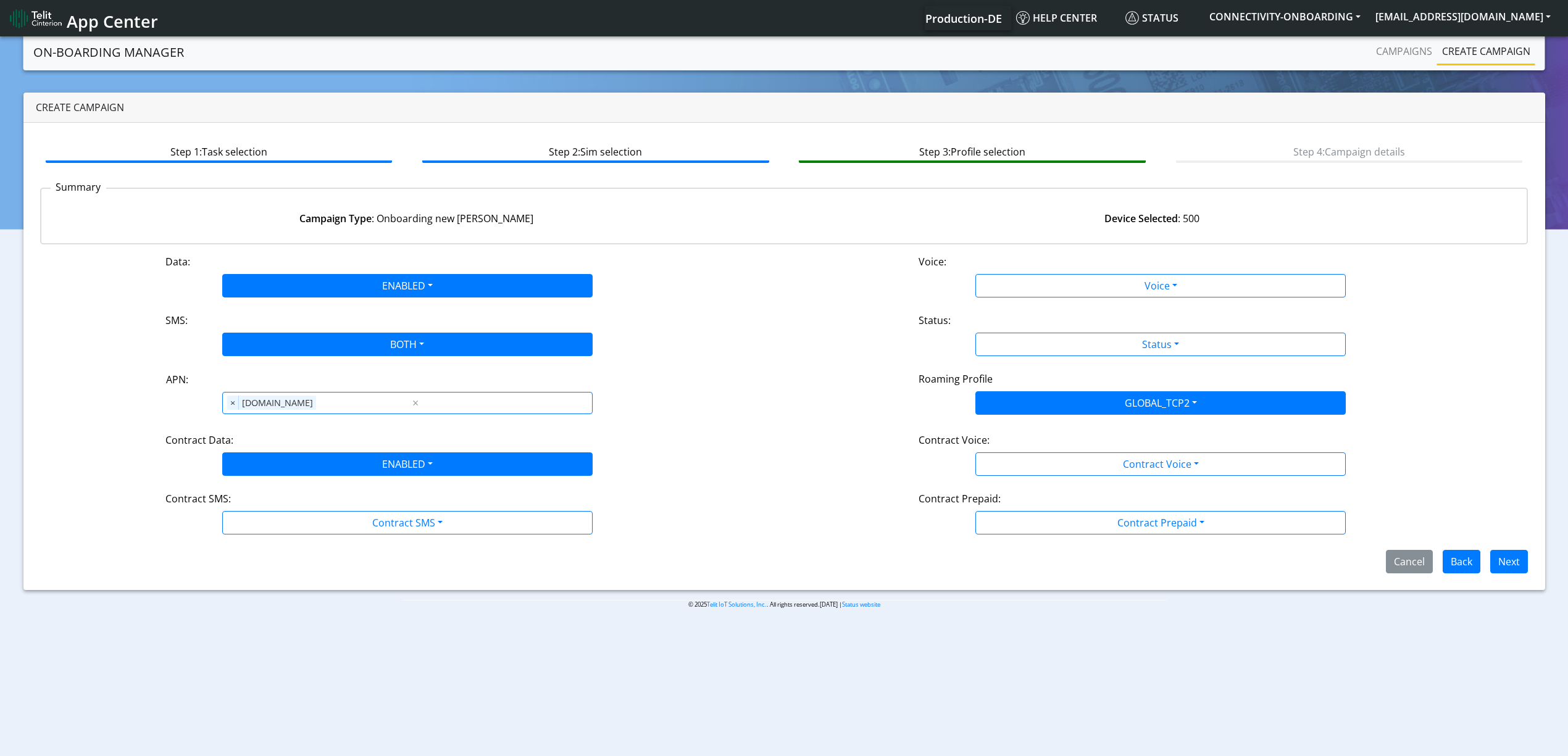
click at [279, 541] on div "Data: ENABLED Disabled Enabled Voice: Voice Disabled Enabled SMS: BOTH Disabled…" at bounding box center [784, 413] width 1488 height 319
click at [267, 542] on div "Data: ENABLED Disabled Enabled Voice: Voice Disabled Enabled SMS: BOTH Disabled…" at bounding box center [784, 413] width 1488 height 319
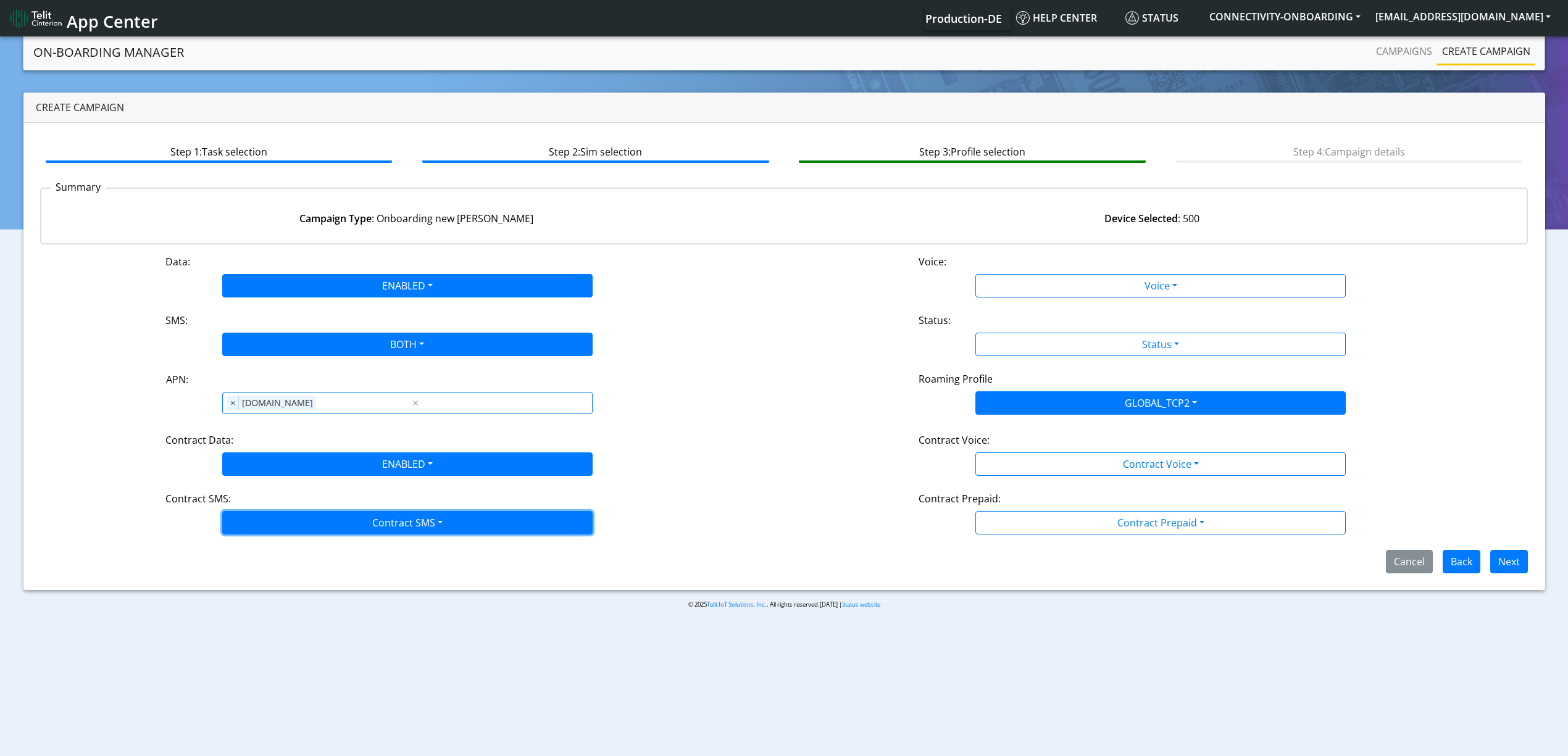
click at [270, 533] on button "Contract SMS" at bounding box center [407, 523] width 370 height 24
click at [258, 614] on SMSboth-dropdown "Both" at bounding box center [407, 611] width 369 height 20
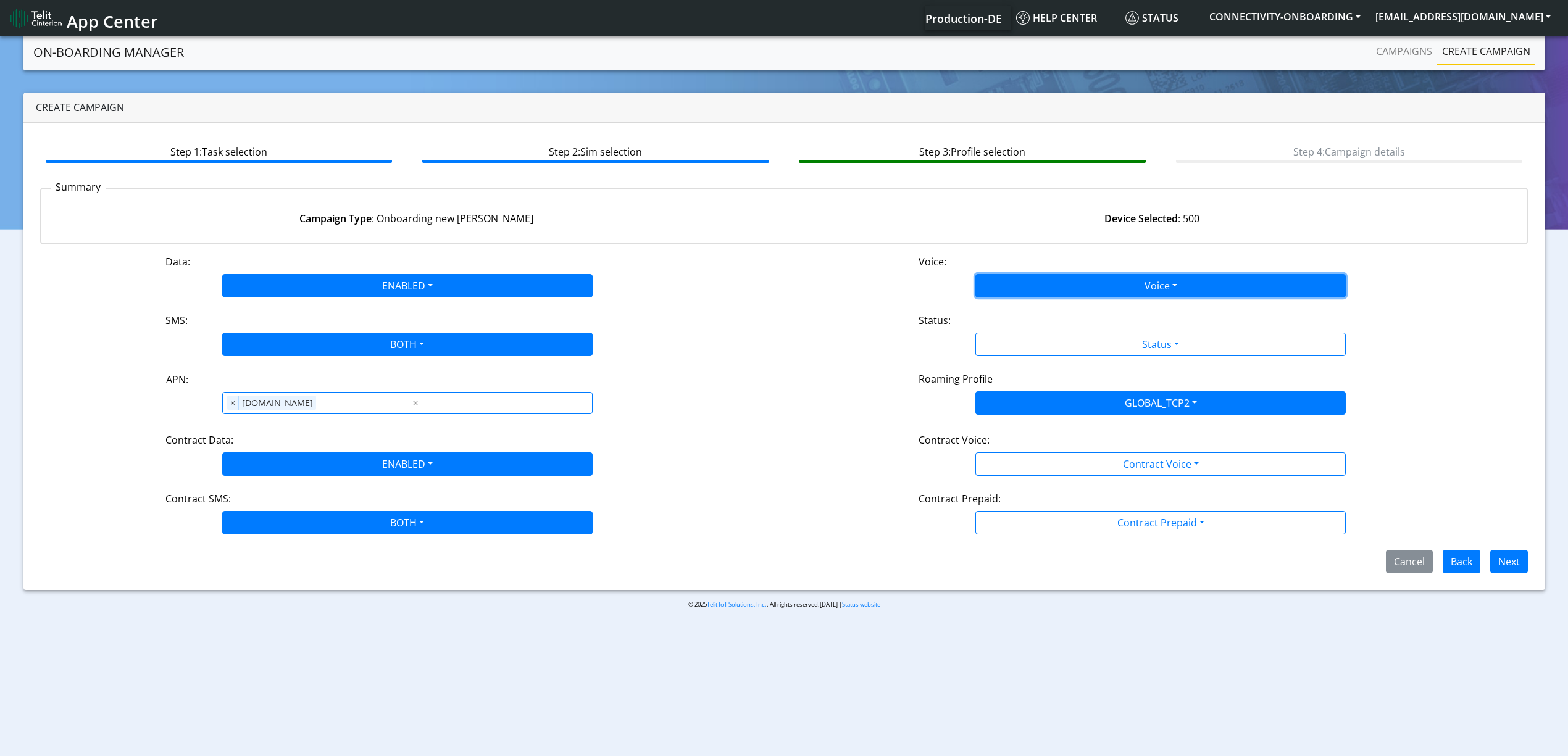
click at [1087, 292] on button "Voice" at bounding box center [1160, 286] width 370 height 24
click at [1063, 309] on button "Disabled" at bounding box center [1160, 315] width 369 height 20
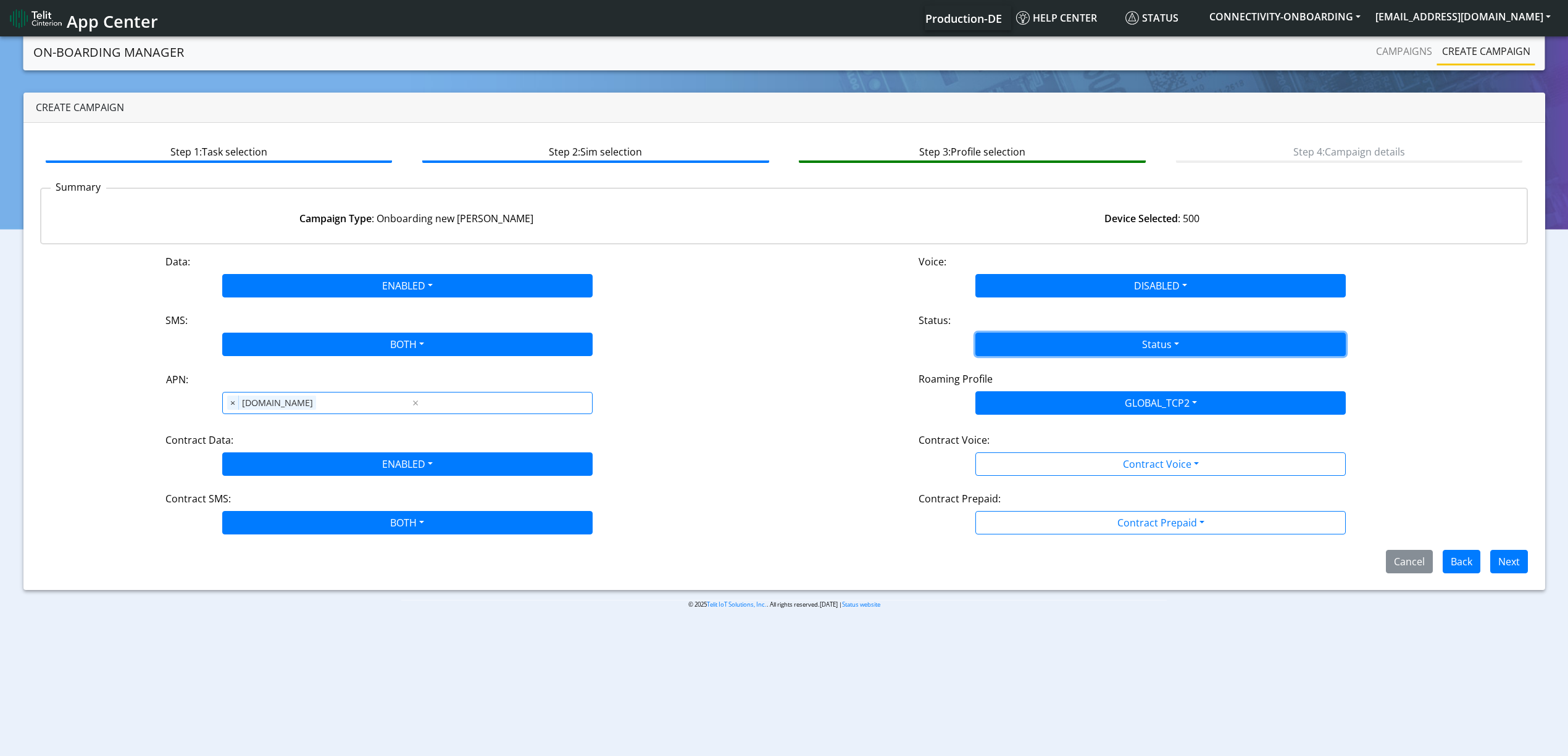
click at [1055, 336] on button "Status" at bounding box center [1160, 344] width 370 height 24
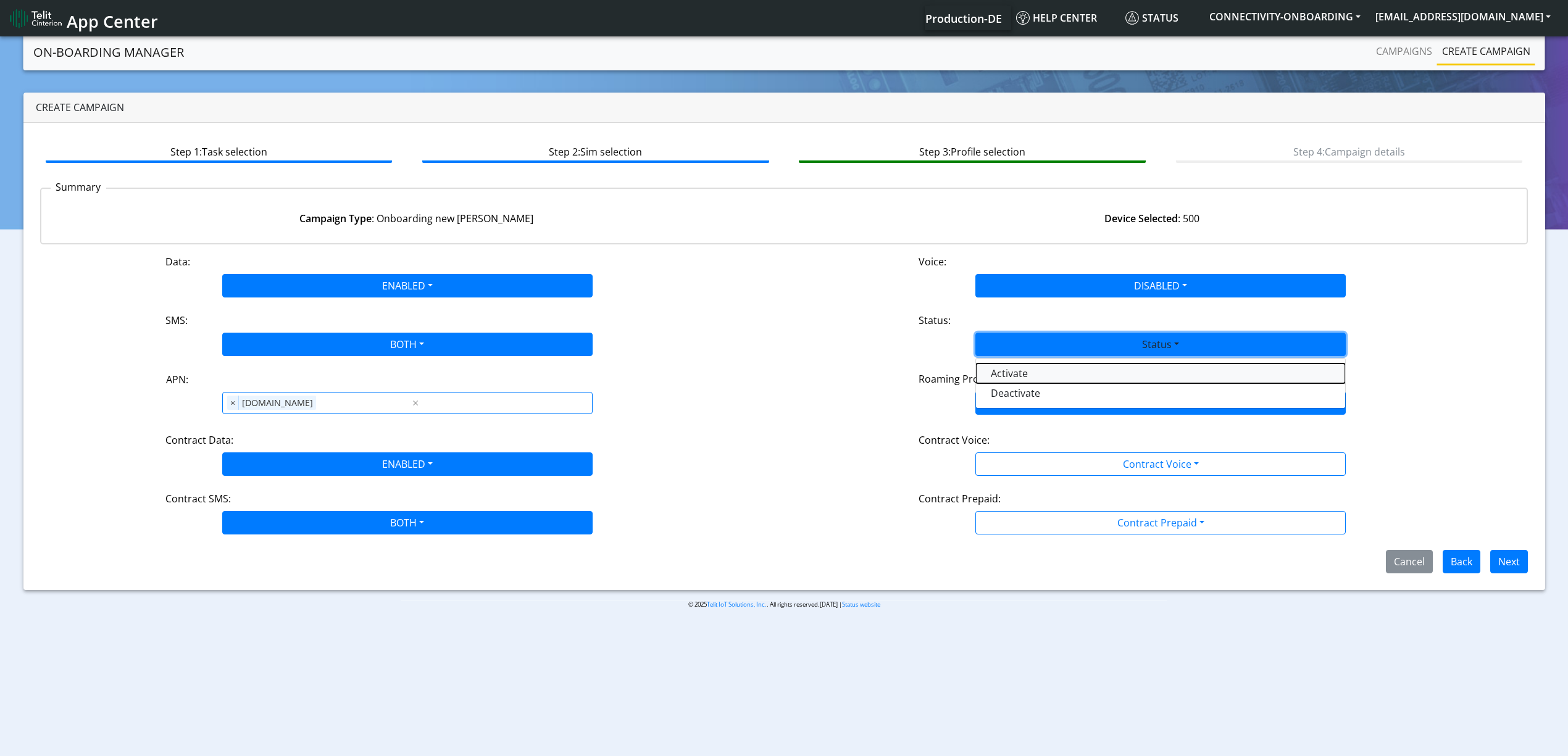
click at [1041, 377] on button "Activate" at bounding box center [1160, 373] width 369 height 20
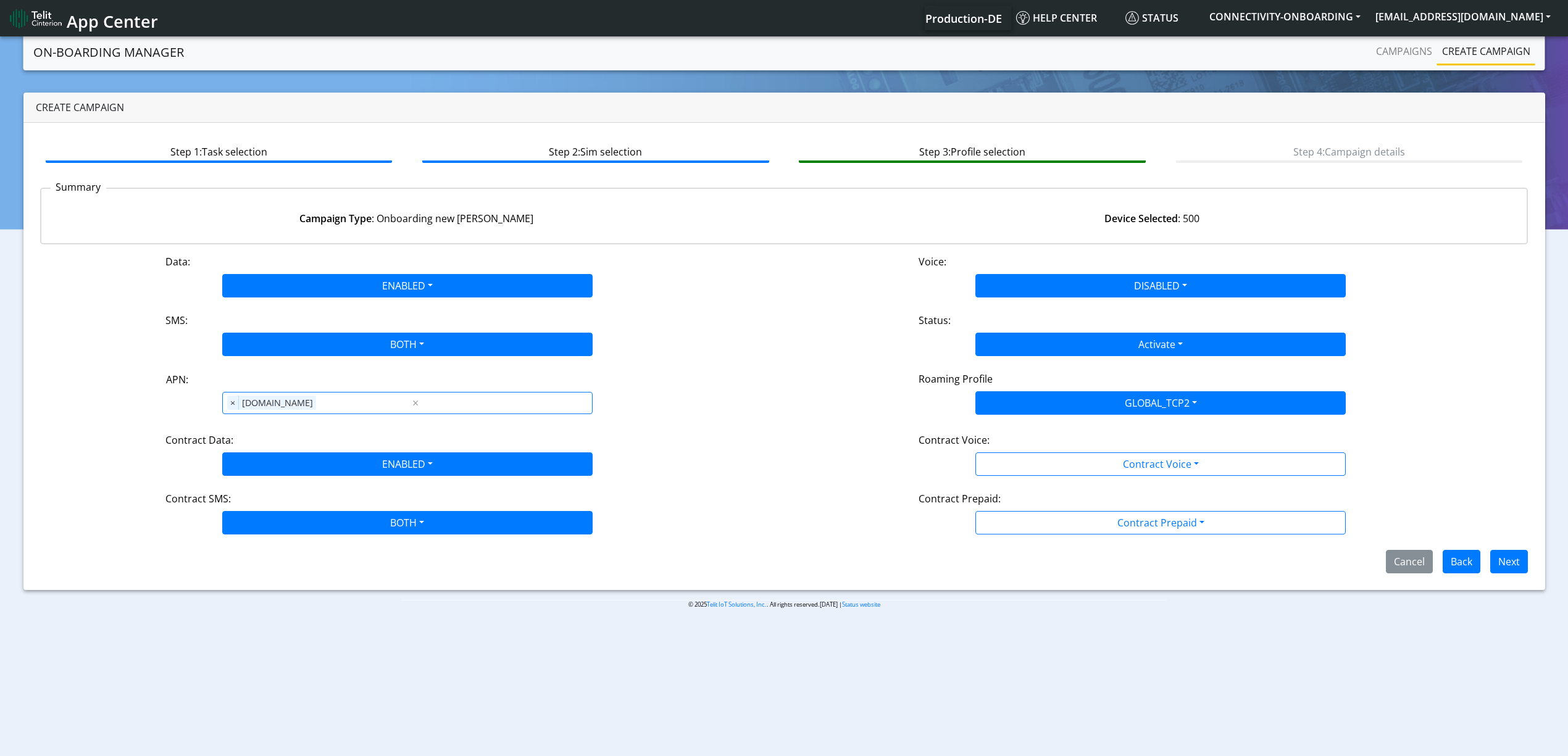
click at [1016, 447] on div "Contract Voice:" at bounding box center [1160, 443] width 502 height 20
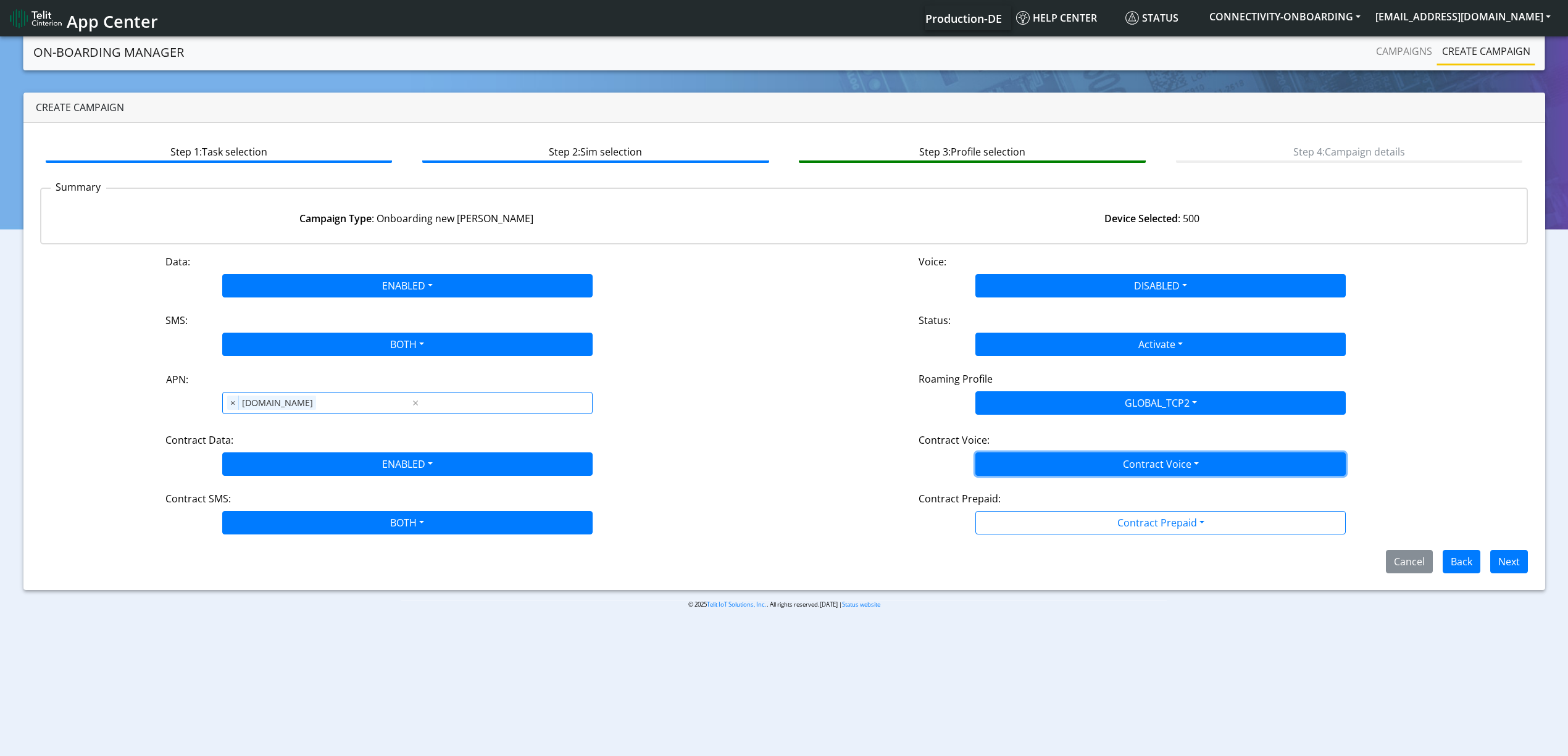
click at [1014, 467] on button "Contract Voice" at bounding box center [1160, 464] width 370 height 24
click at [1026, 502] on Voicedisabled-dropdown "Disabled" at bounding box center [1160, 493] width 369 height 20
click at [1035, 551] on div "Cancel Back Next" at bounding box center [784, 561] width 1507 height 24
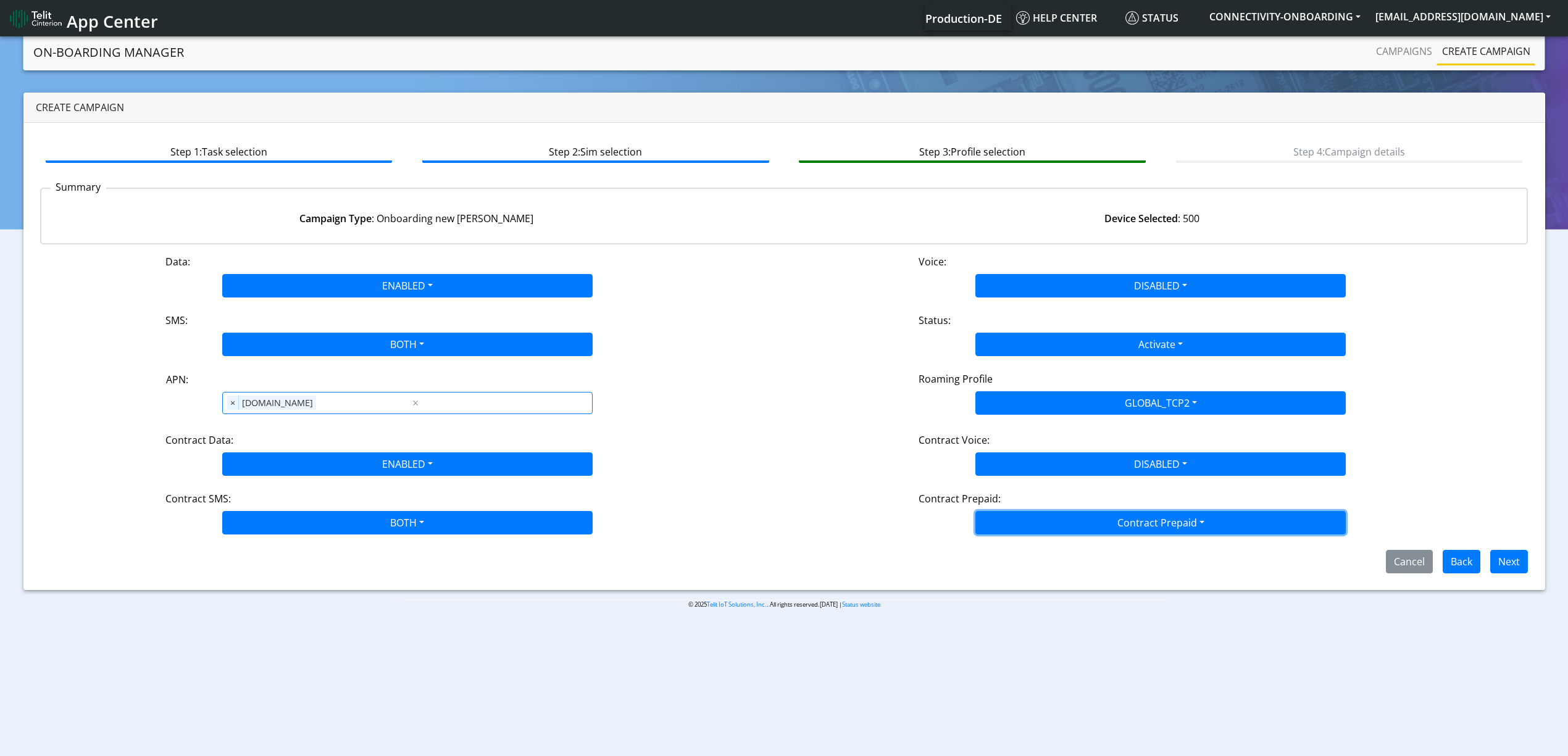
click at [1032, 528] on button "Contract Prepaid" at bounding box center [1160, 523] width 370 height 24
click at [1016, 571] on Prepaidnotprepaid-dropdown "No" at bounding box center [1160, 571] width 369 height 20
click at [1526, 554] on button "Next" at bounding box center [1509, 561] width 38 height 24
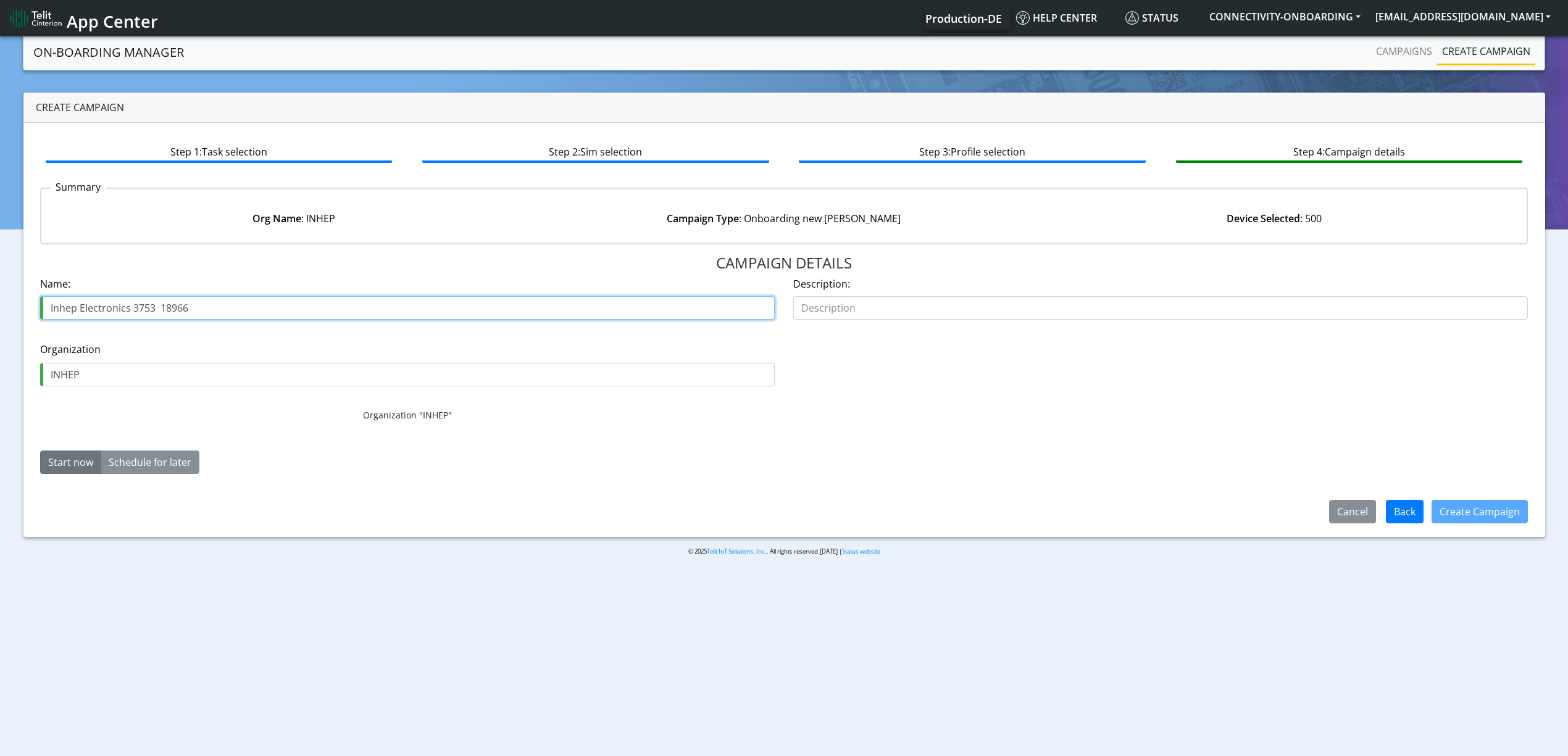
click at [140, 302] on input "Inhep Electronics 3753 18966" at bounding box center [407, 308] width 735 height 24
paste input "4657"
type input "Inhep Electronics 4657 18966"
click at [1477, 509] on button "Create Campaign" at bounding box center [1479, 512] width 96 height 24
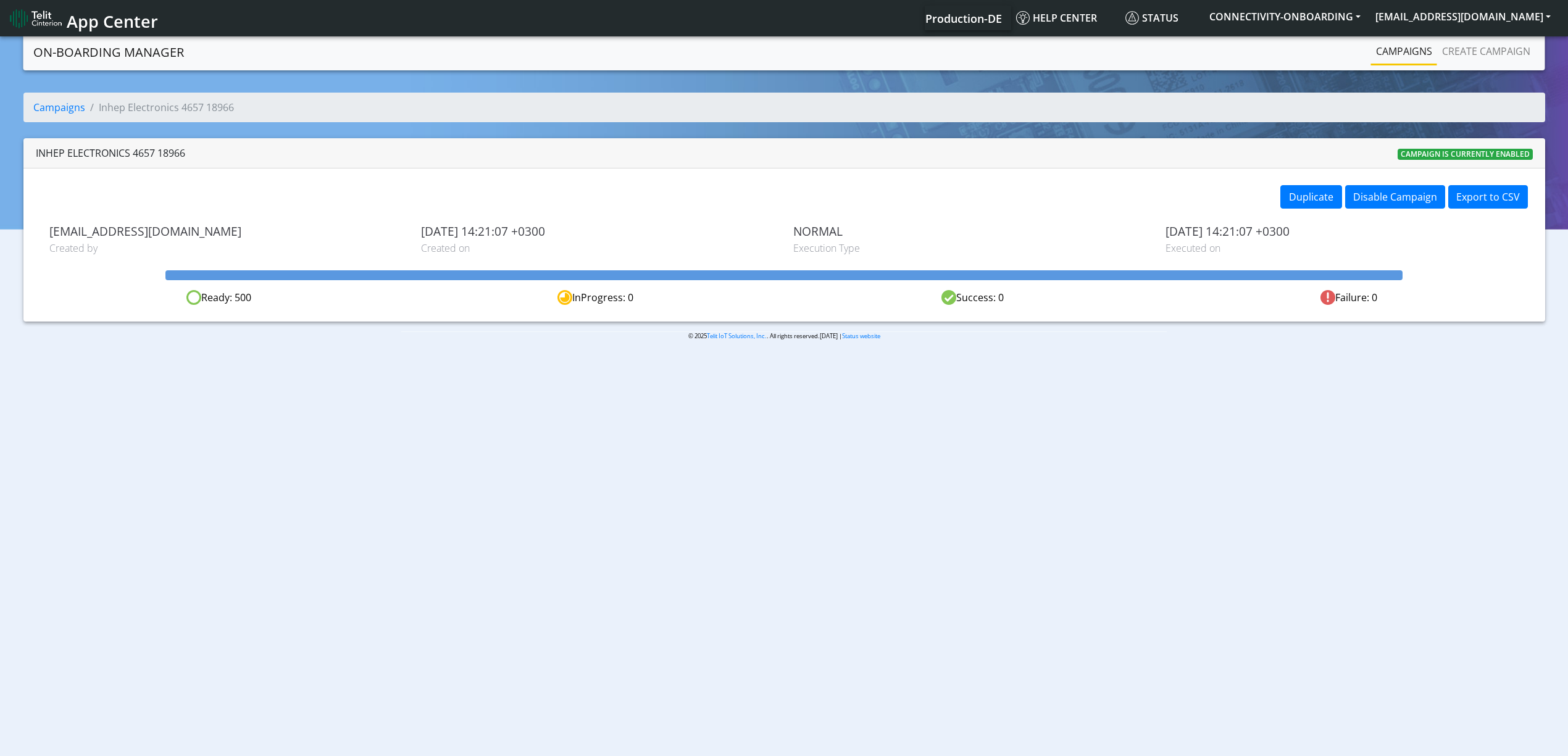
click at [1401, 63] on li "Campaigns" at bounding box center [1403, 52] width 66 height 27
click at [1400, 58] on link "Campaigns" at bounding box center [1403, 52] width 66 height 25
